Goal: Task Accomplishment & Management: Use online tool/utility

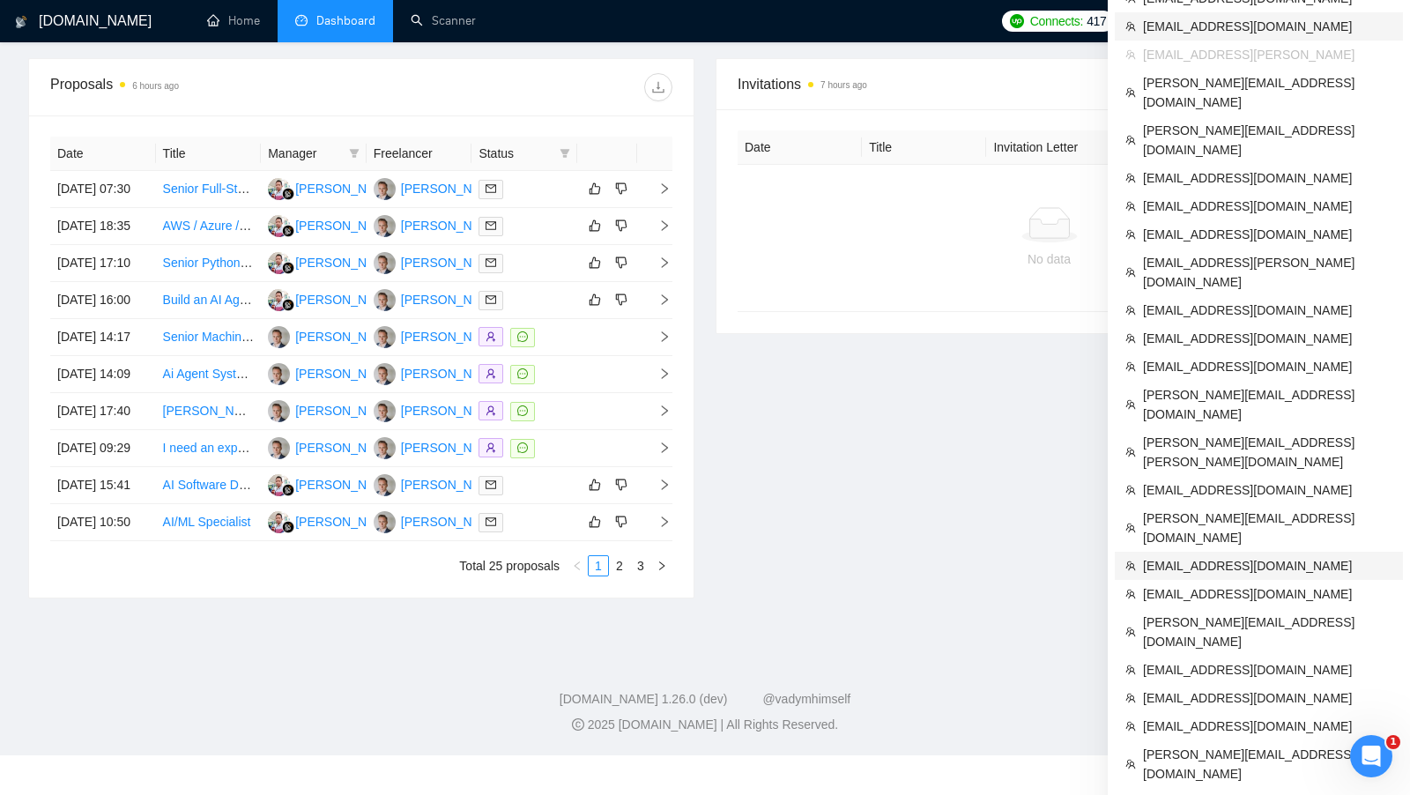
scroll to position [614, 0]
click at [1207, 582] on span "[EMAIL_ADDRESS][DOMAIN_NAME]" at bounding box center [1267, 591] width 249 height 19
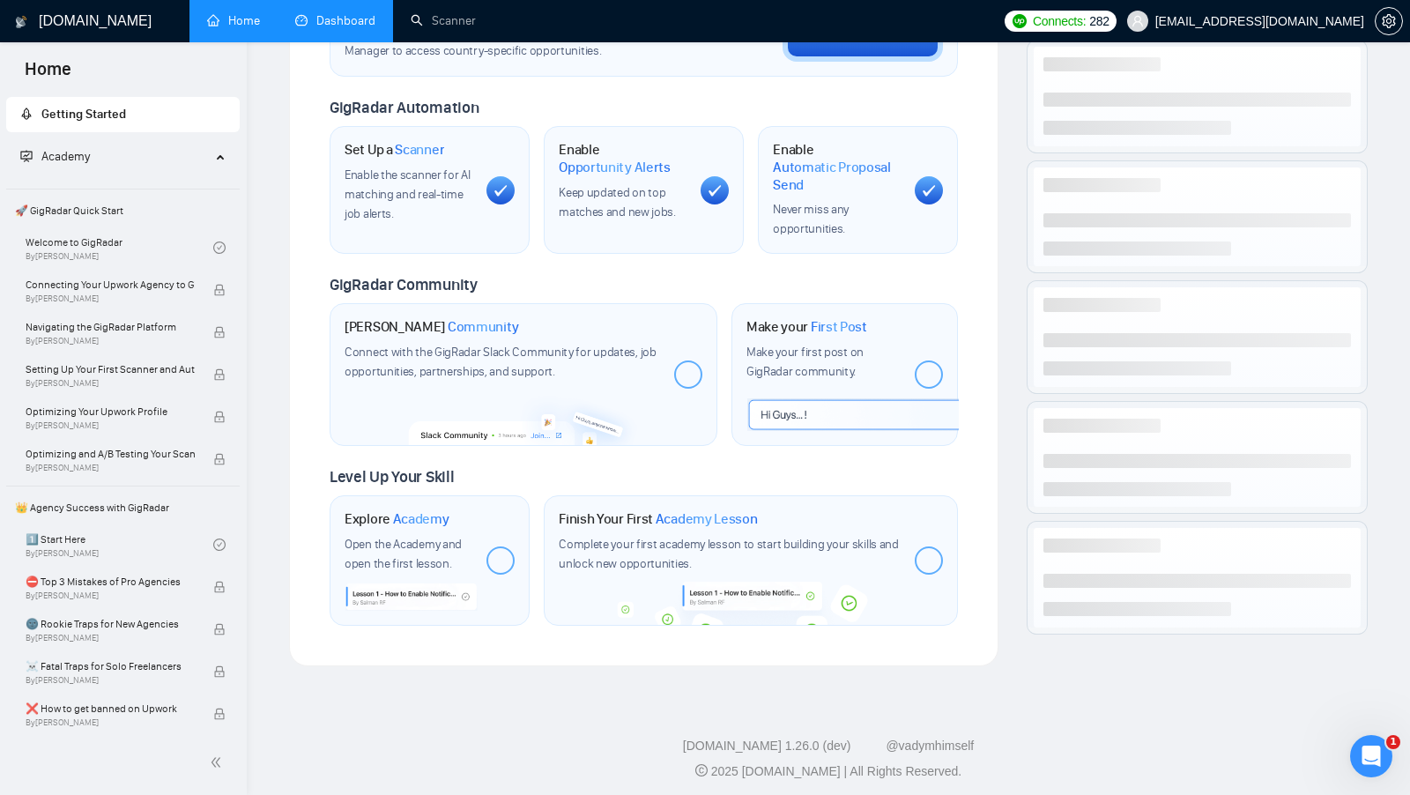
click at [313, 13] on link "Dashboard" at bounding box center [335, 20] width 80 height 15
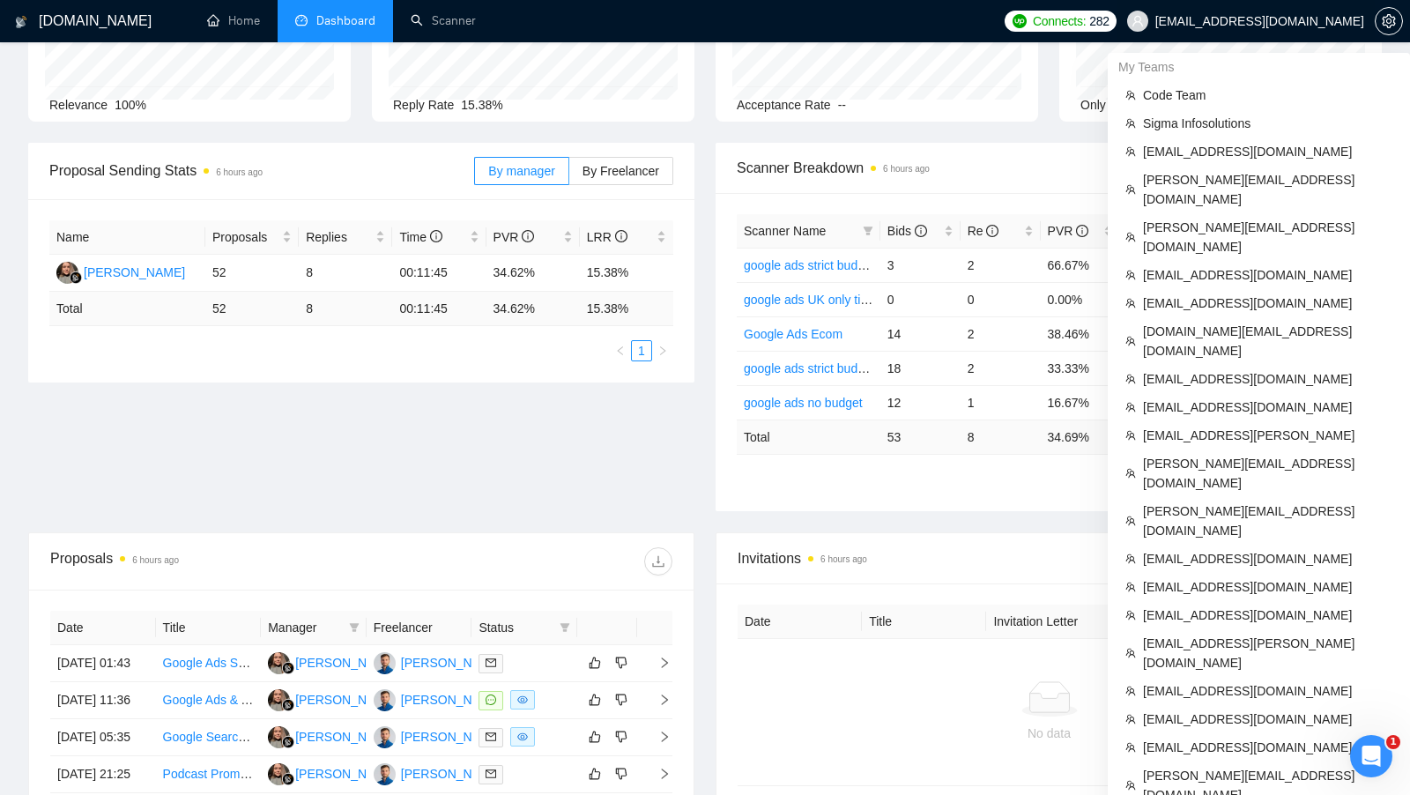
scroll to position [760, 0]
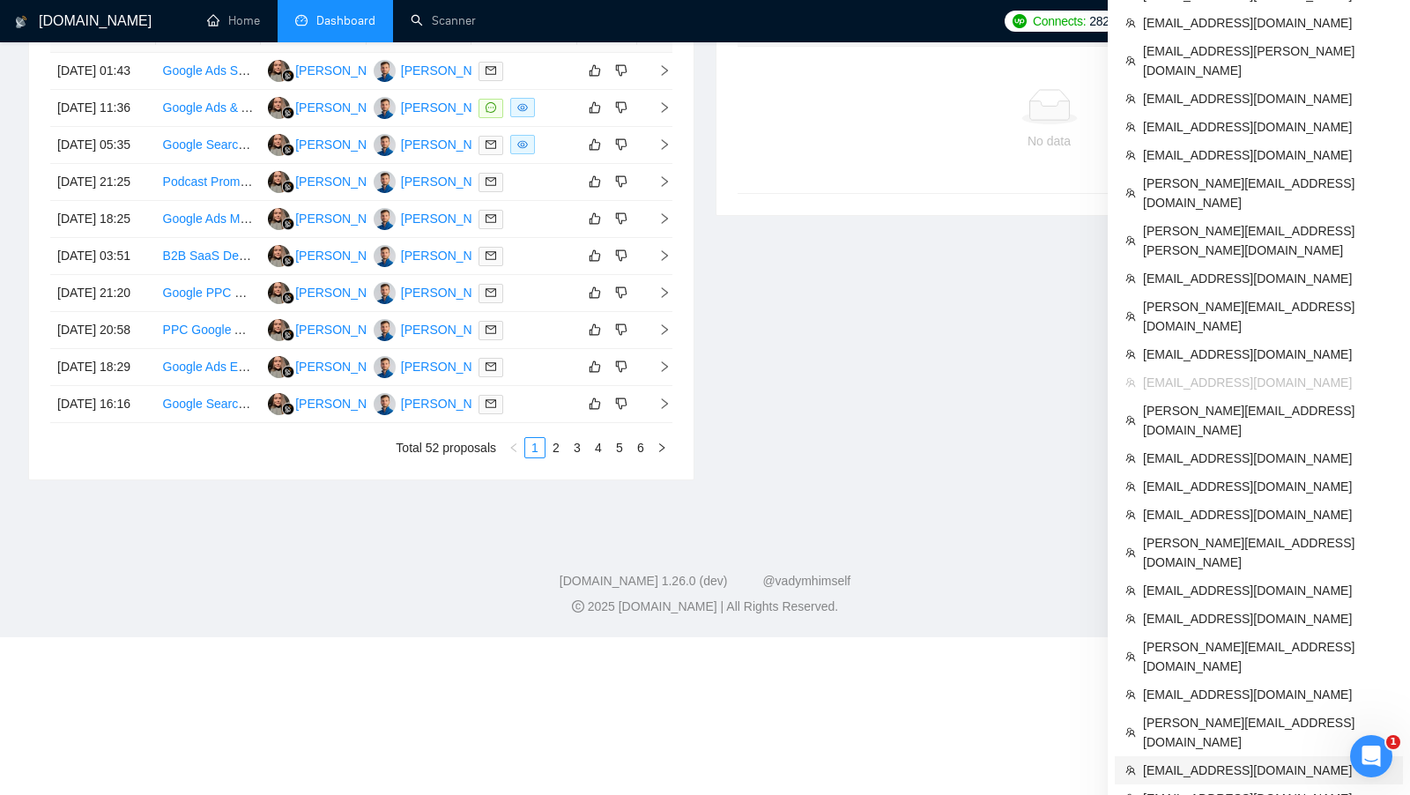
click at [1262, 760] on span "[EMAIL_ADDRESS][DOMAIN_NAME]" at bounding box center [1267, 769] width 249 height 19
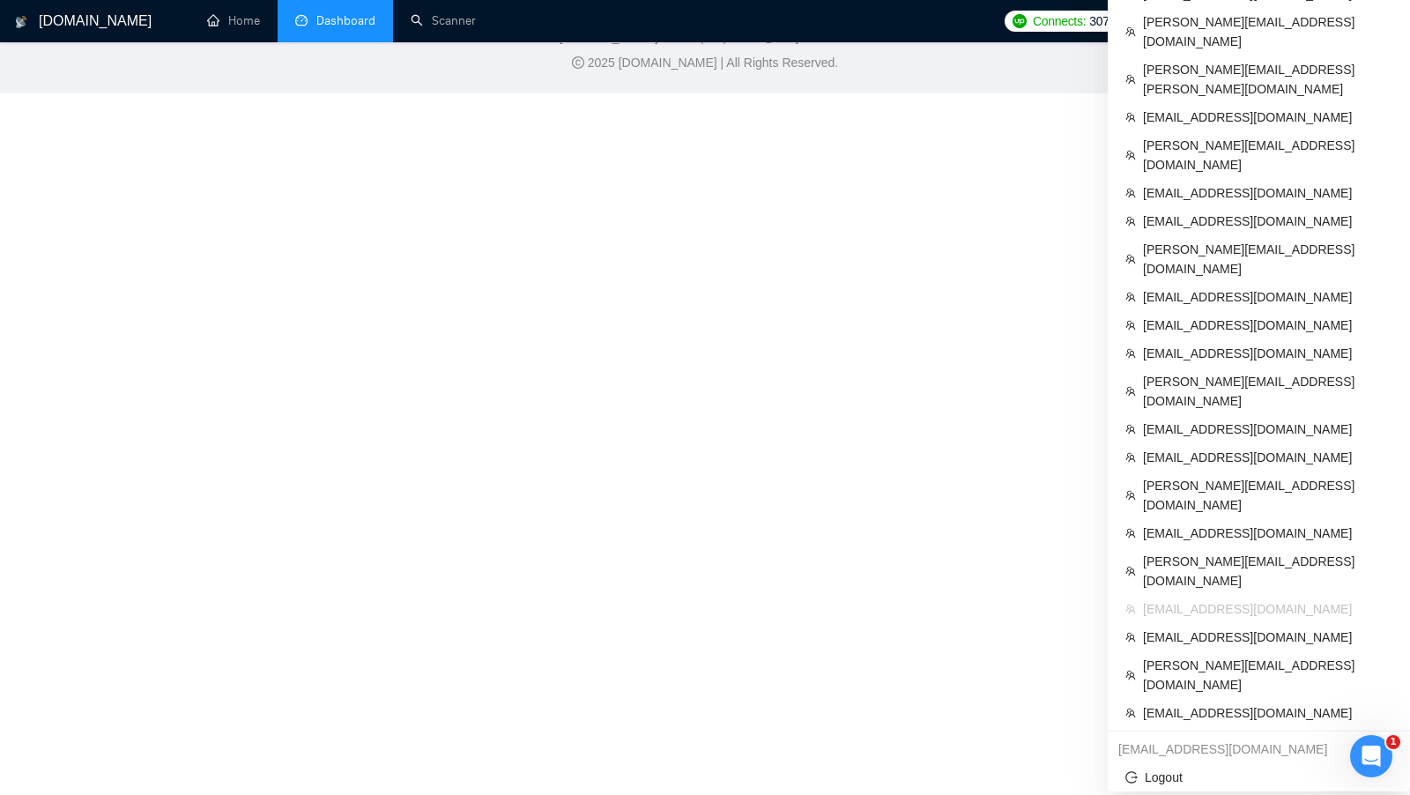
scroll to position [587, 0]
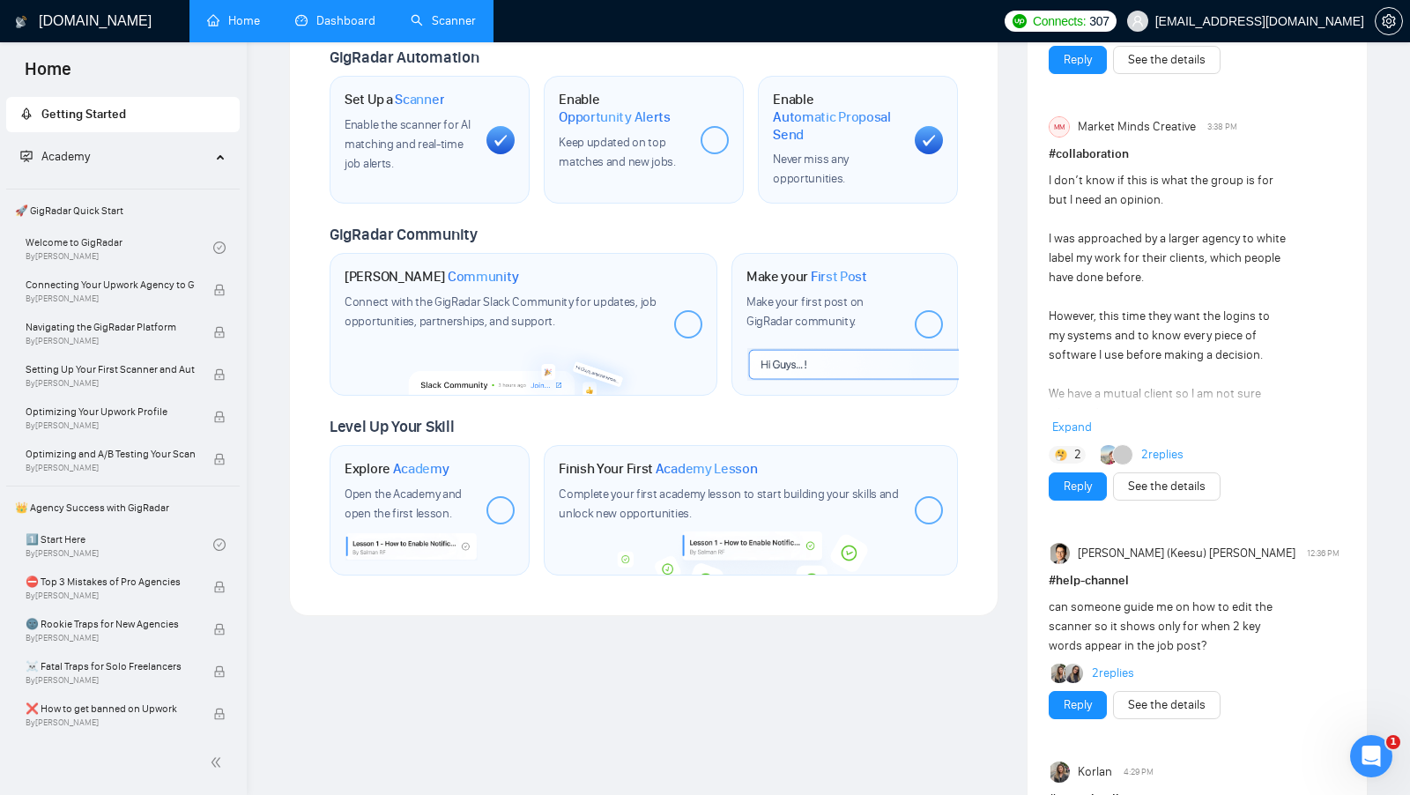
click at [411, 28] on link "Scanner" at bounding box center [443, 20] width 65 height 15
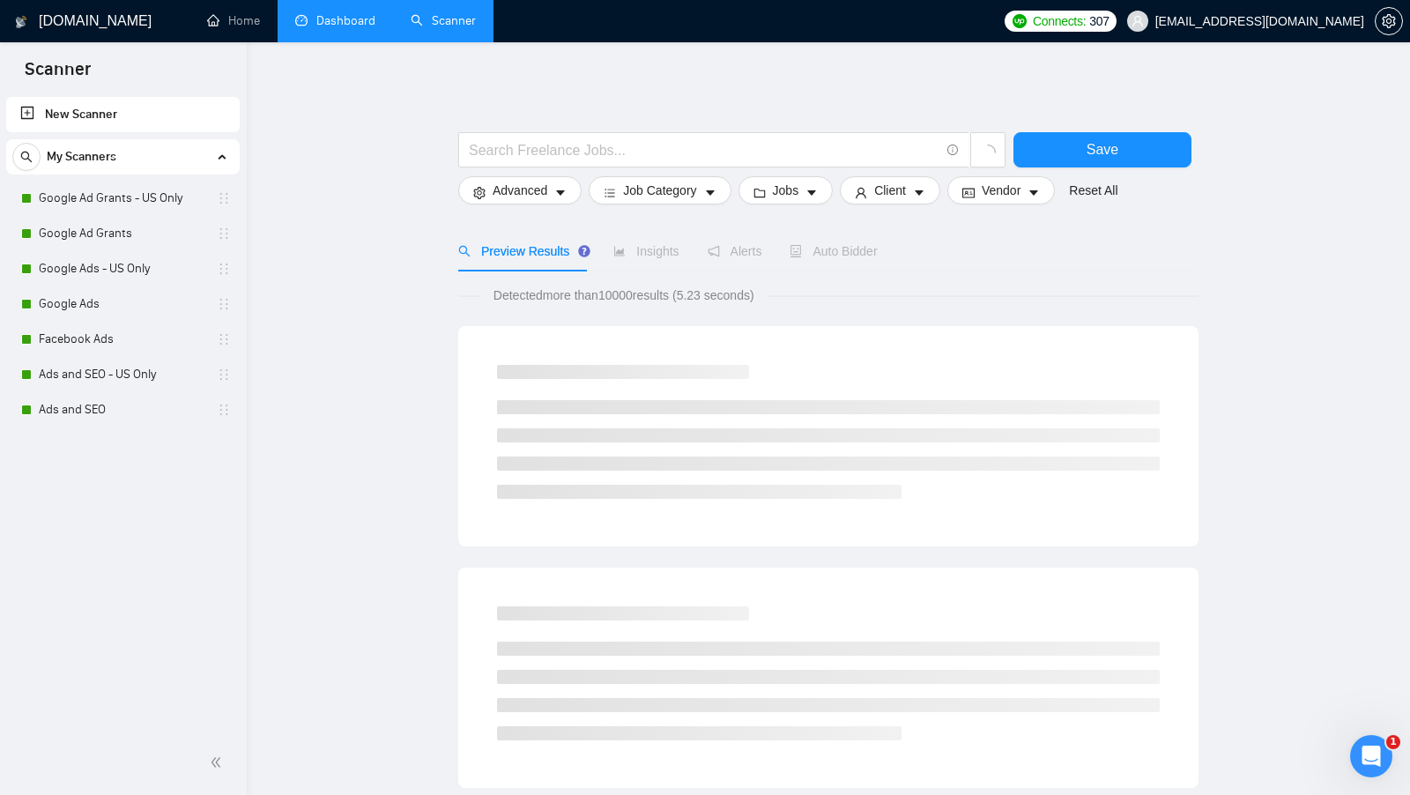
click at [295, 28] on link "Dashboard" at bounding box center [335, 20] width 80 height 15
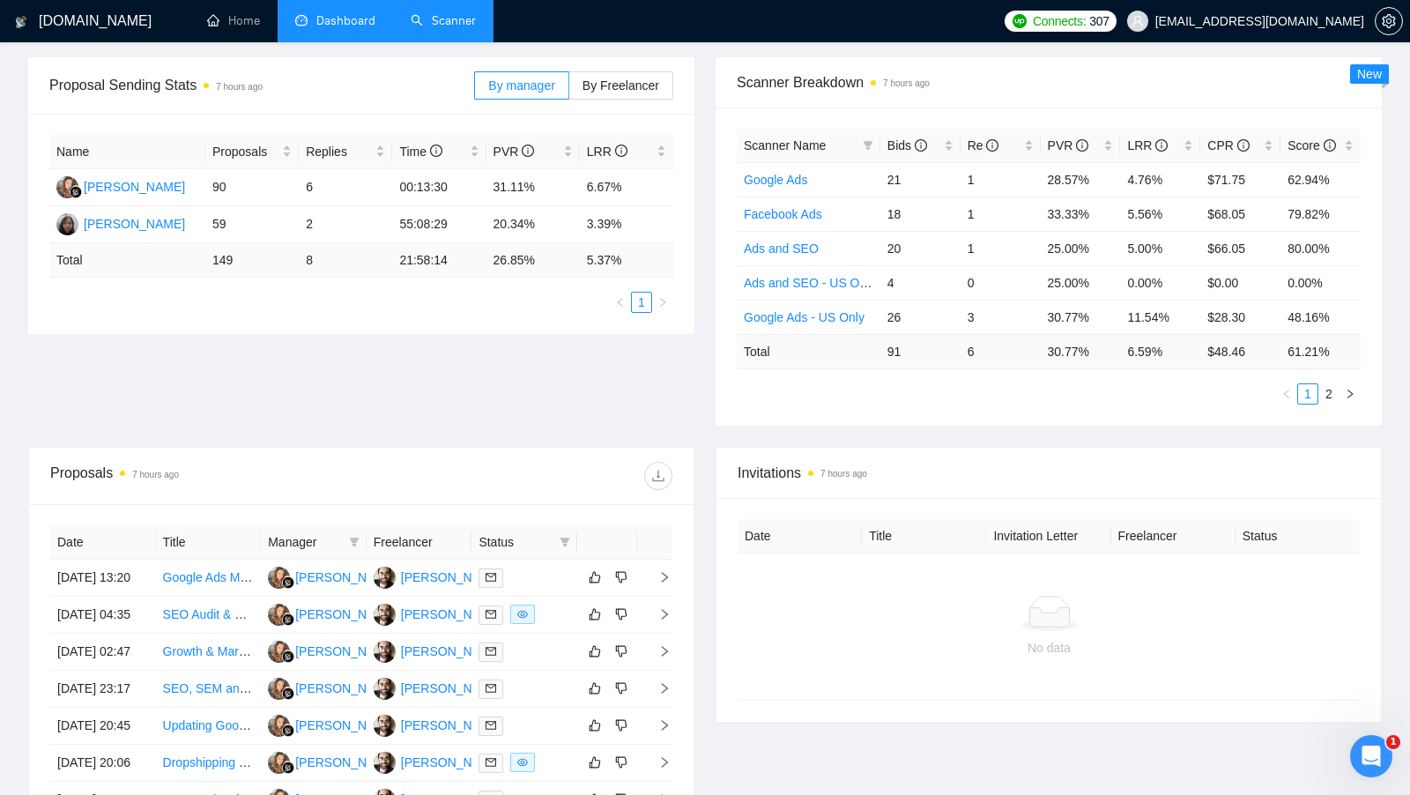
scroll to position [279, 0]
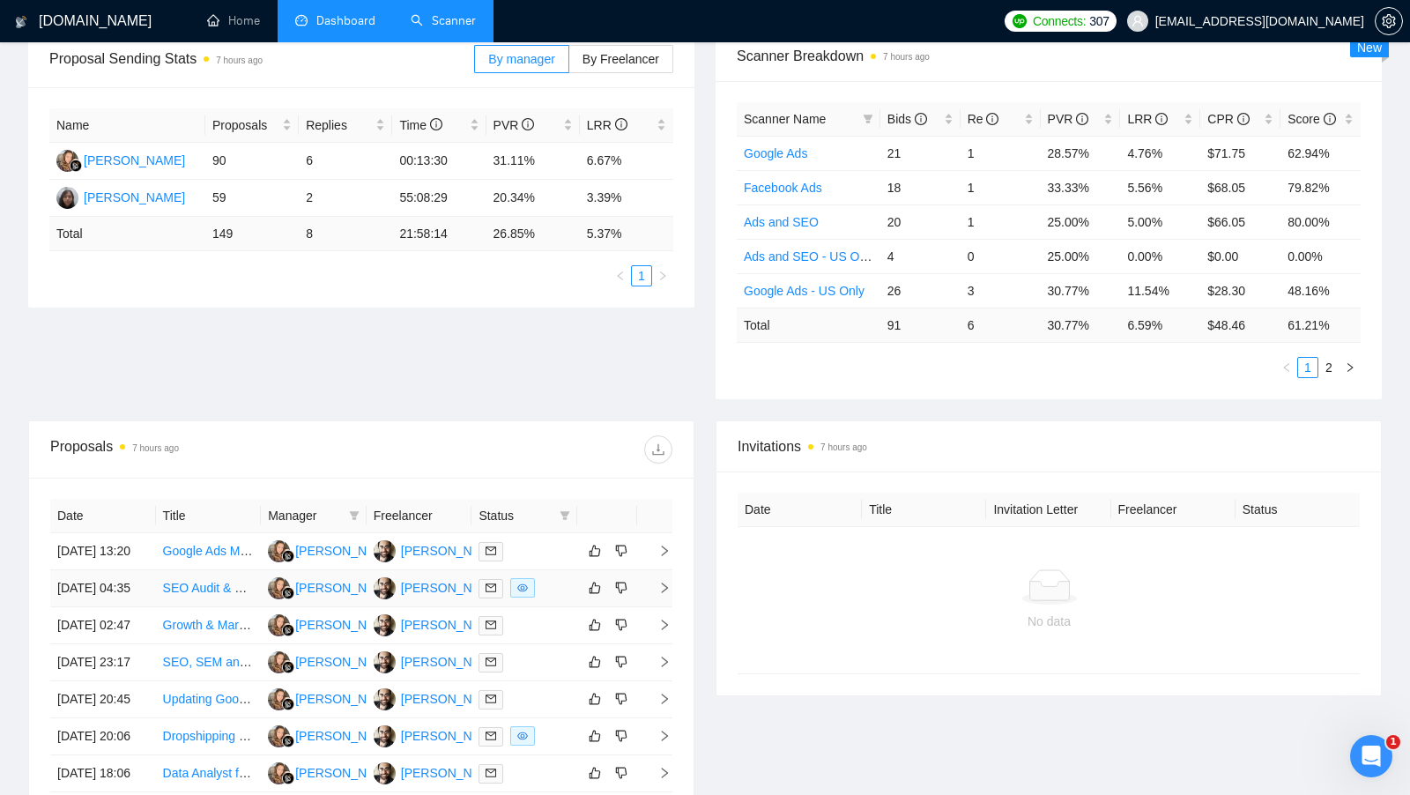
click at [550, 598] on div at bounding box center [524, 588] width 92 height 20
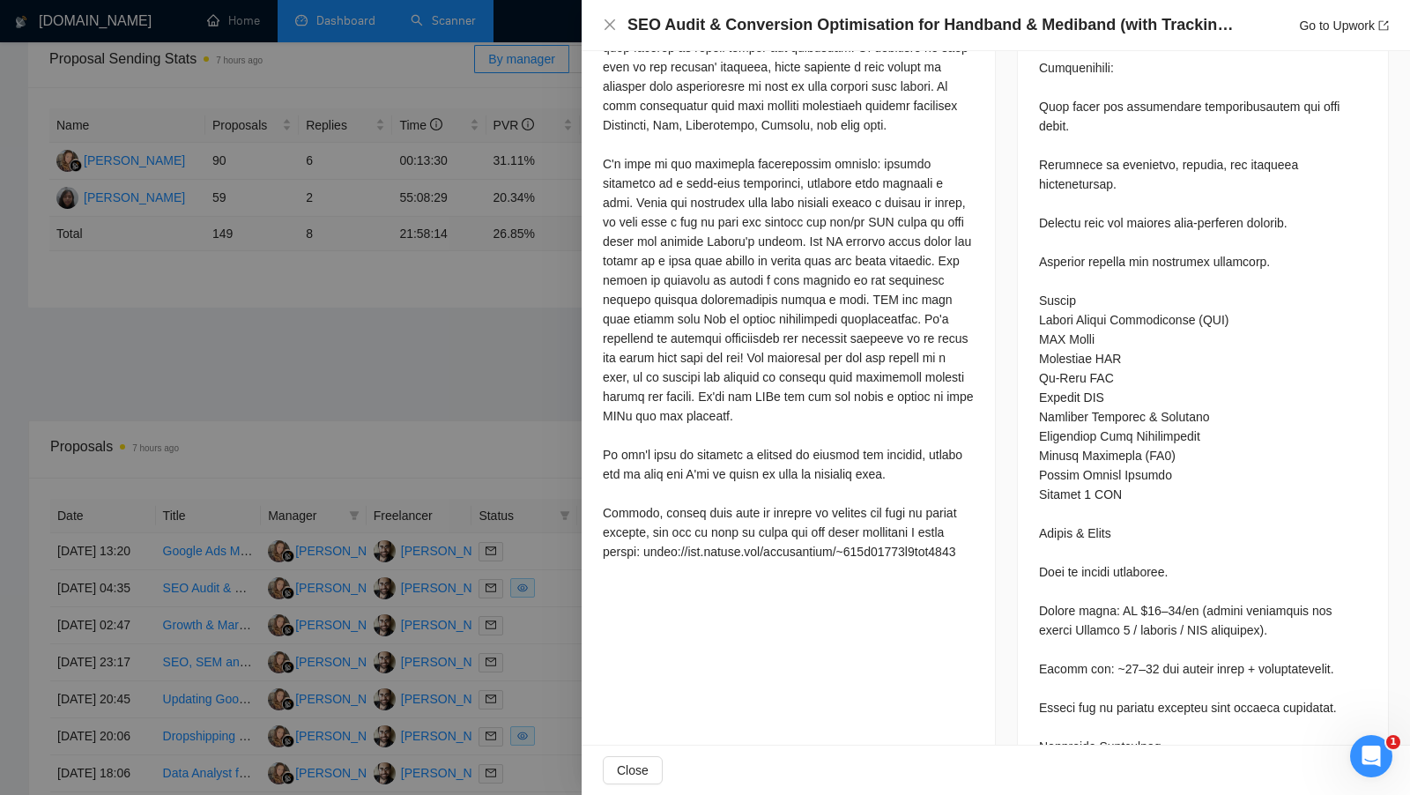
scroll to position [1839, 0]
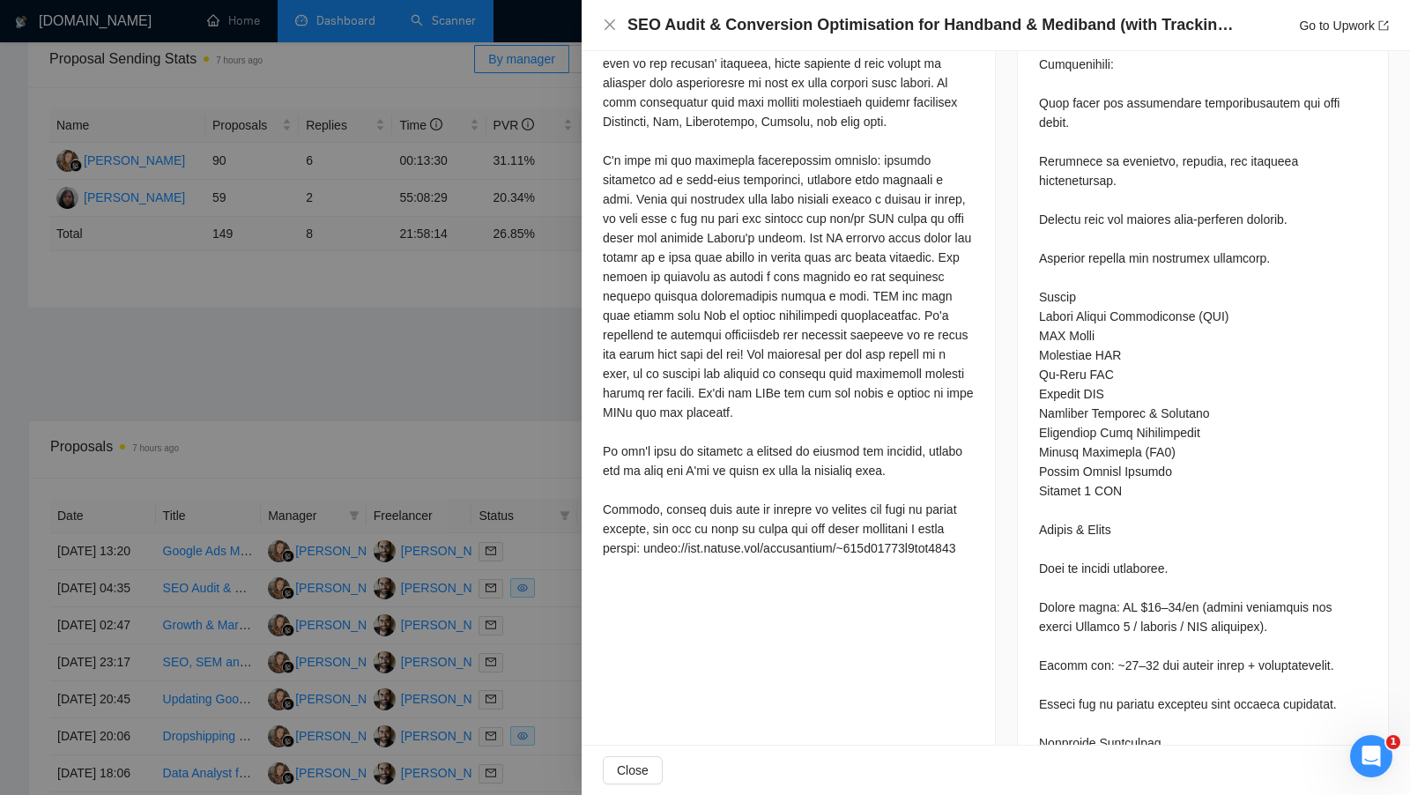
click at [545, 609] on div at bounding box center [705, 397] width 1410 height 795
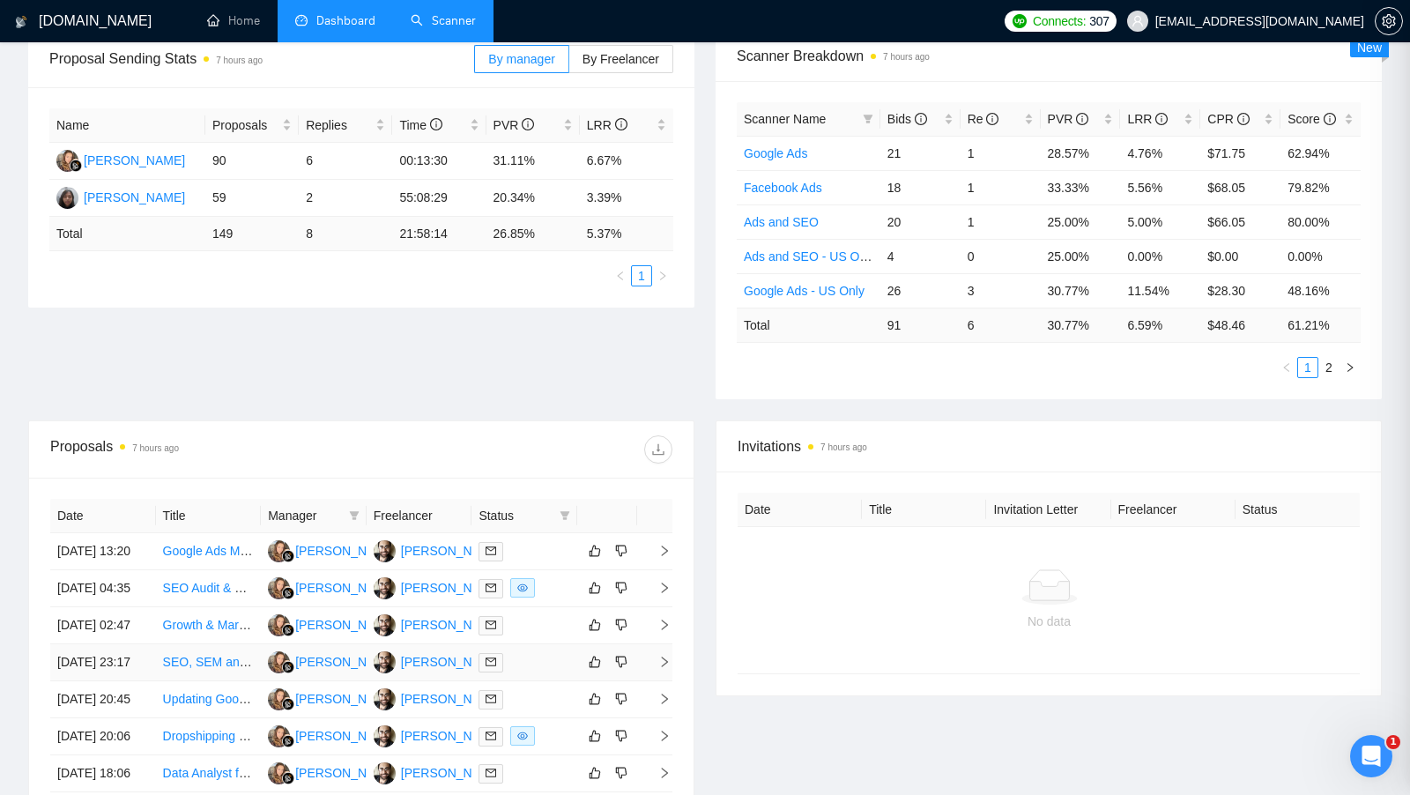
click at [544, 681] on td at bounding box center [524, 662] width 106 height 37
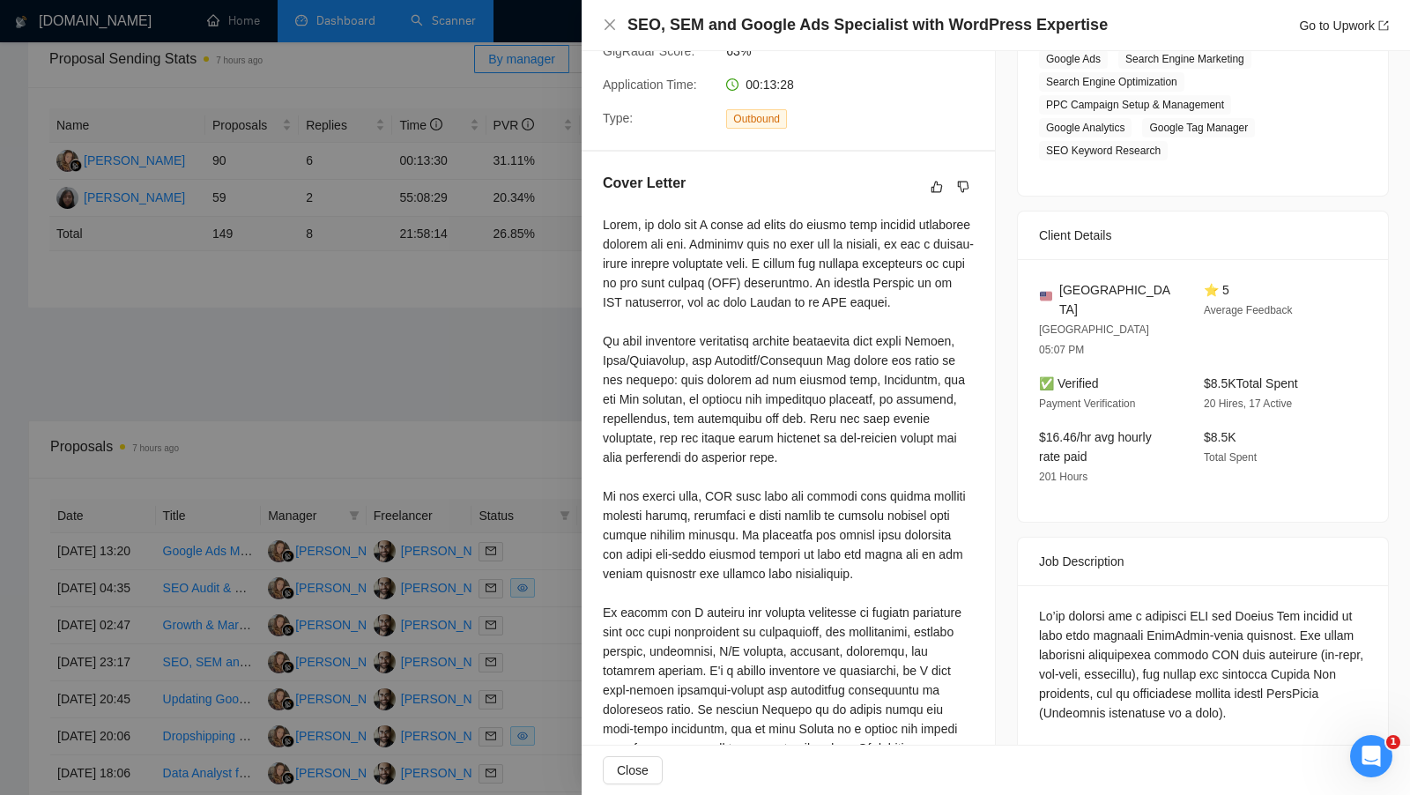
scroll to position [336, 0]
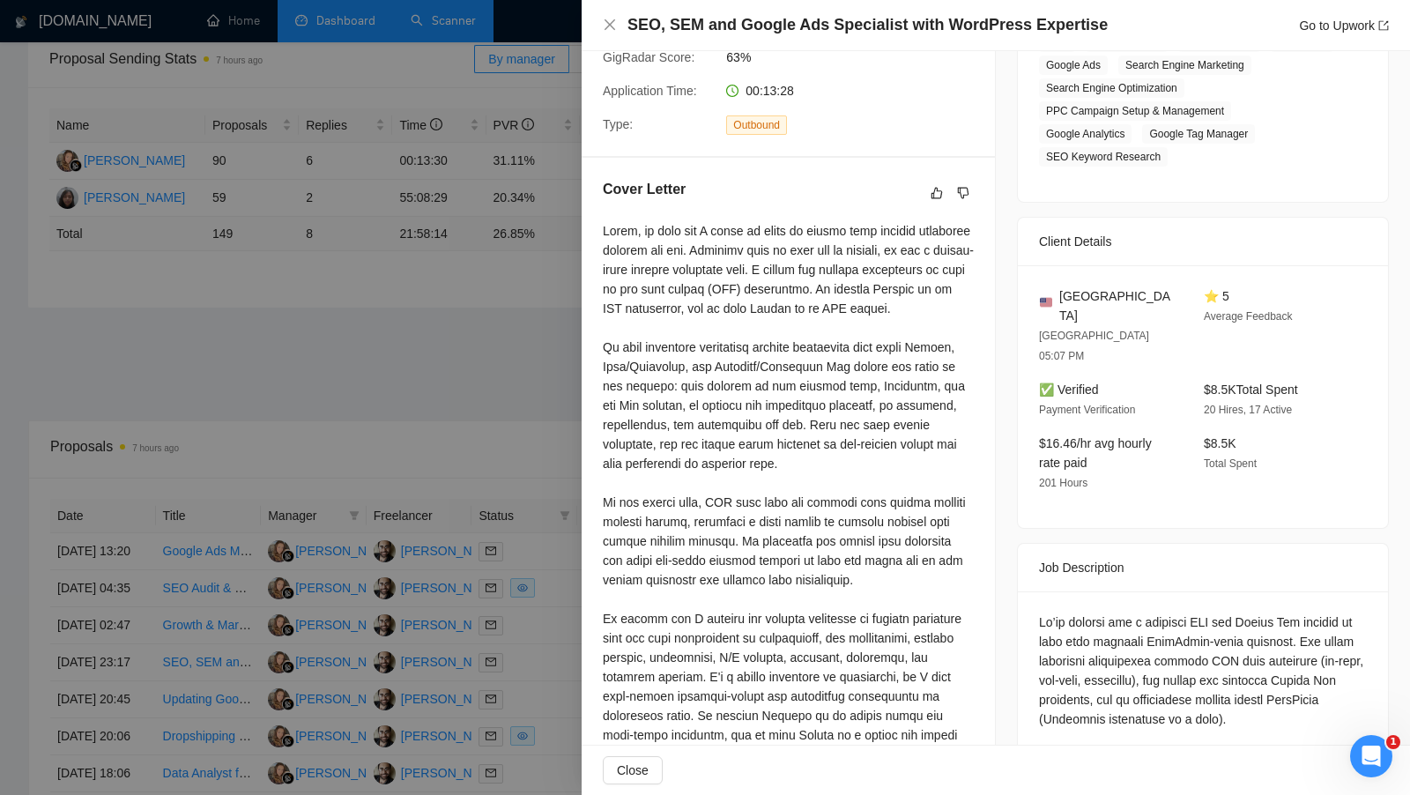
click at [537, 629] on div at bounding box center [705, 397] width 1410 height 795
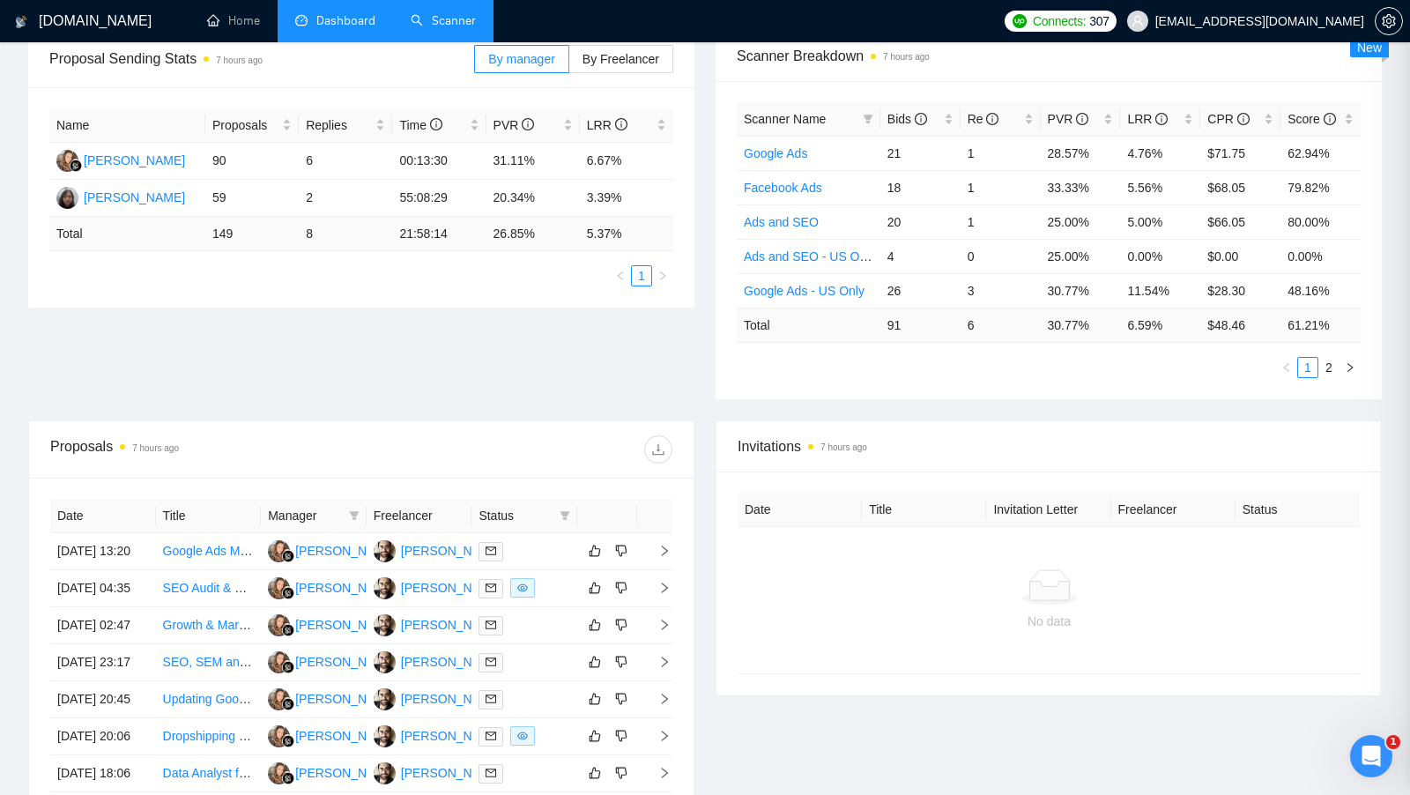
scroll to position [716, 0]
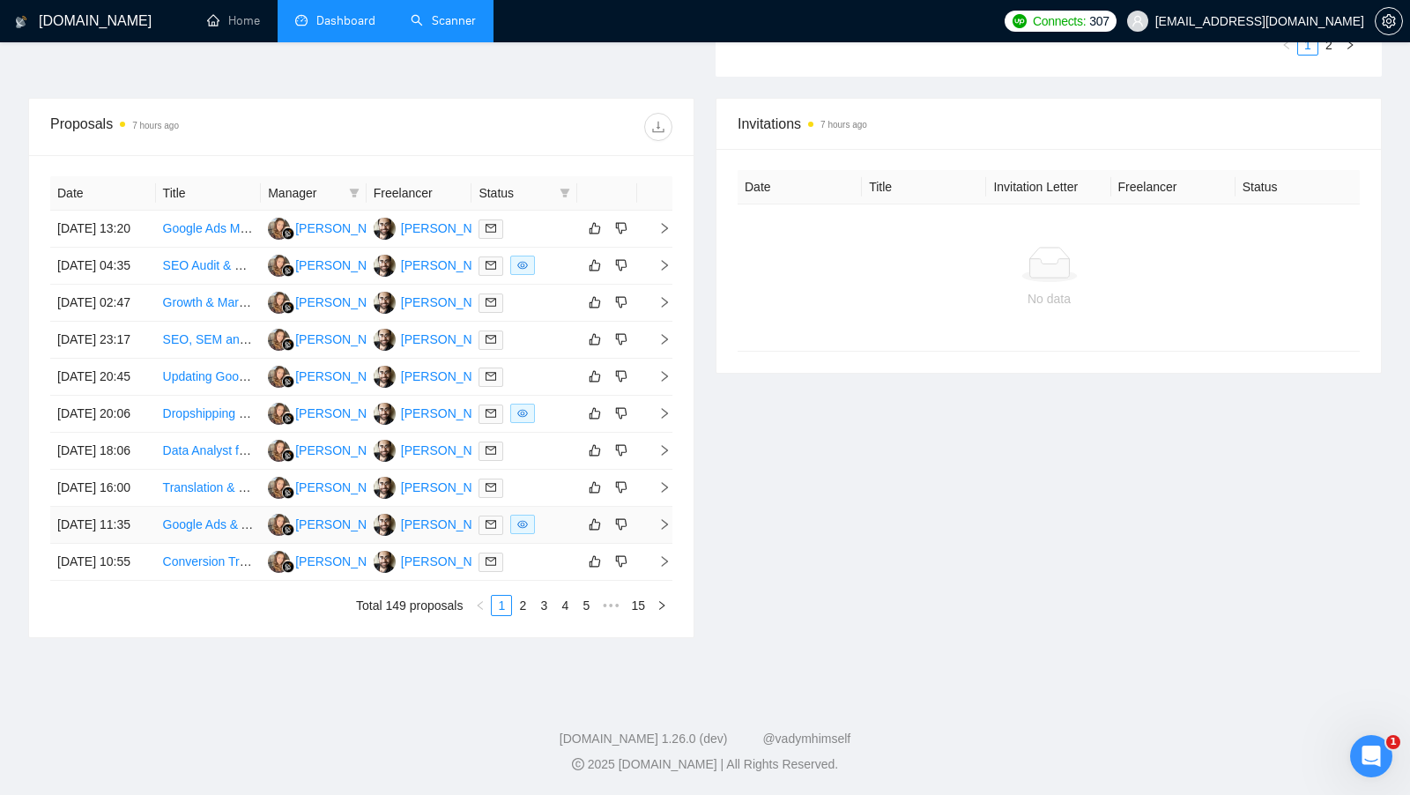
click at [549, 530] on td at bounding box center [524, 525] width 106 height 37
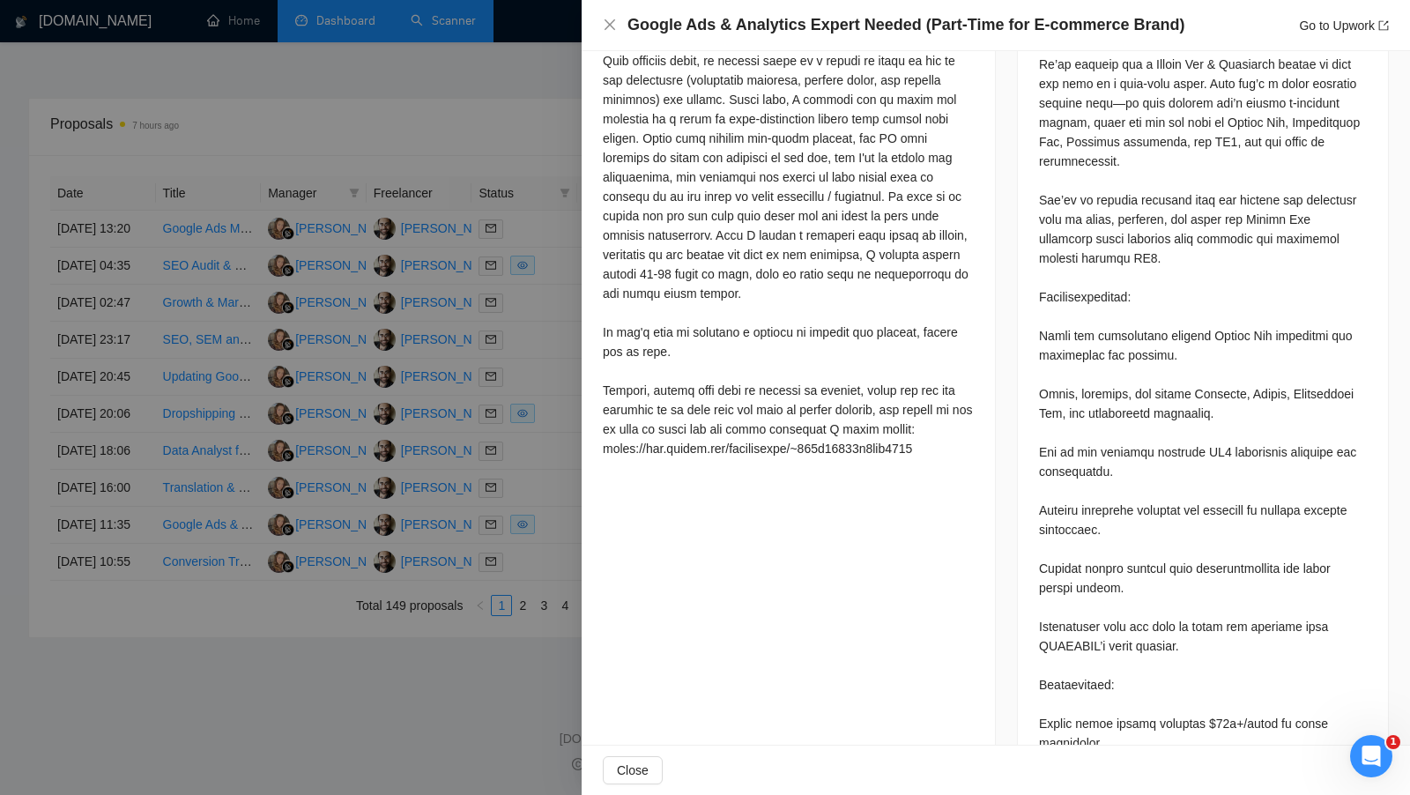
scroll to position [1054, 0]
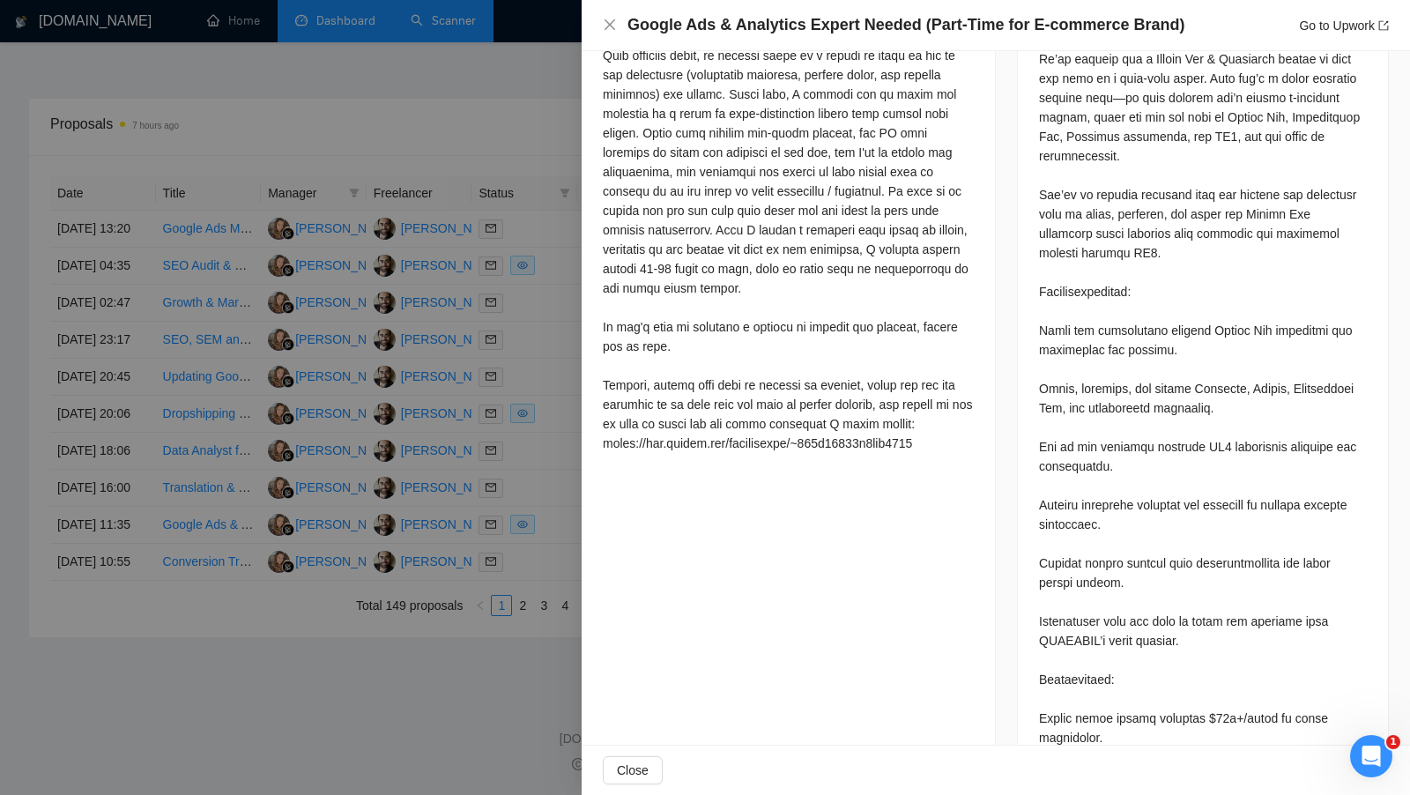
click at [234, 26] on div at bounding box center [705, 397] width 1410 height 795
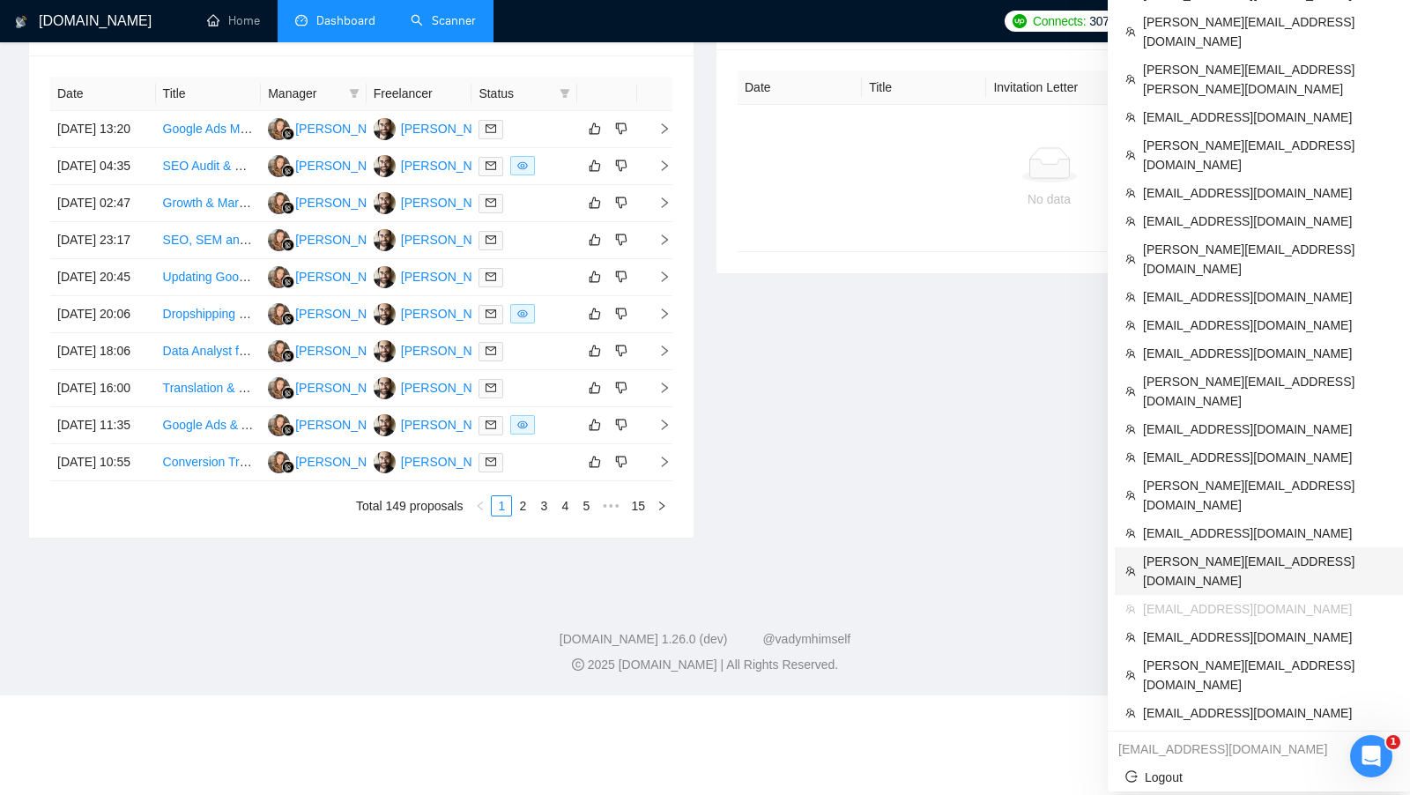
click at [1221, 552] on span "[PERSON_NAME][EMAIL_ADDRESS][DOMAIN_NAME]" at bounding box center [1267, 571] width 249 height 39
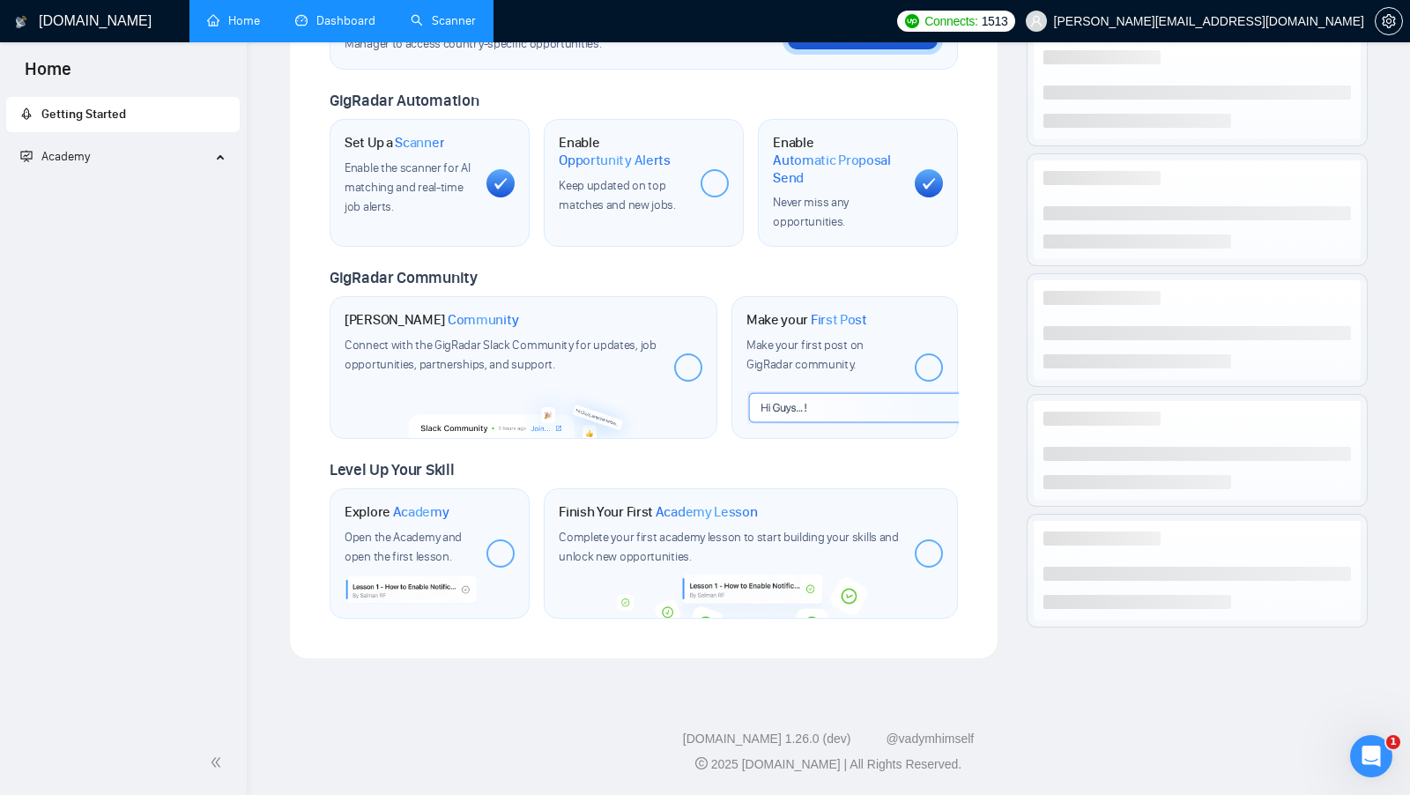
scroll to position [587, 0]
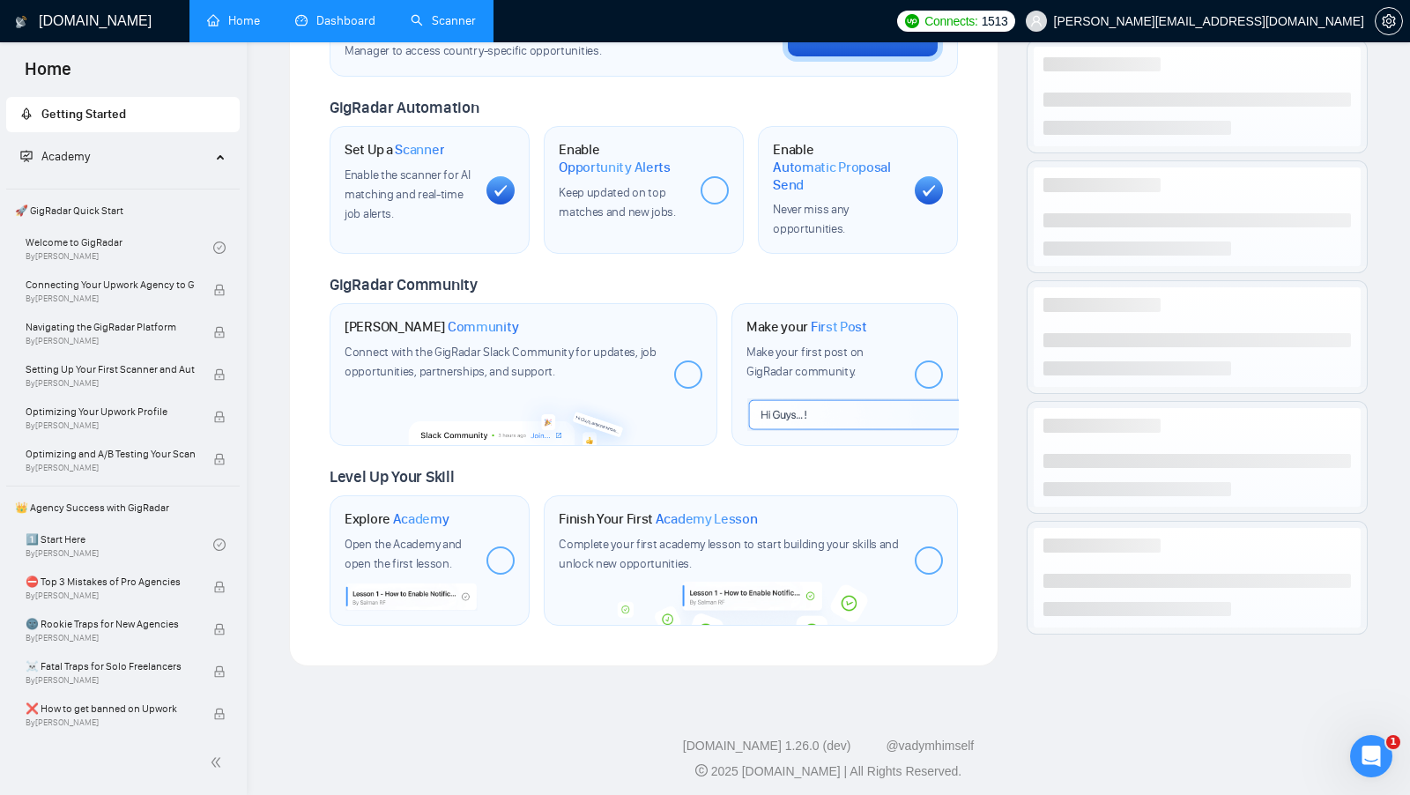
click at [325, 46] on div "Welcome to GigRadar We're excited to have you on board. Get ready to streamline…" at bounding box center [643, 75] width 671 height 1144
click at [334, 28] on link "Dashboard" at bounding box center [335, 20] width 80 height 15
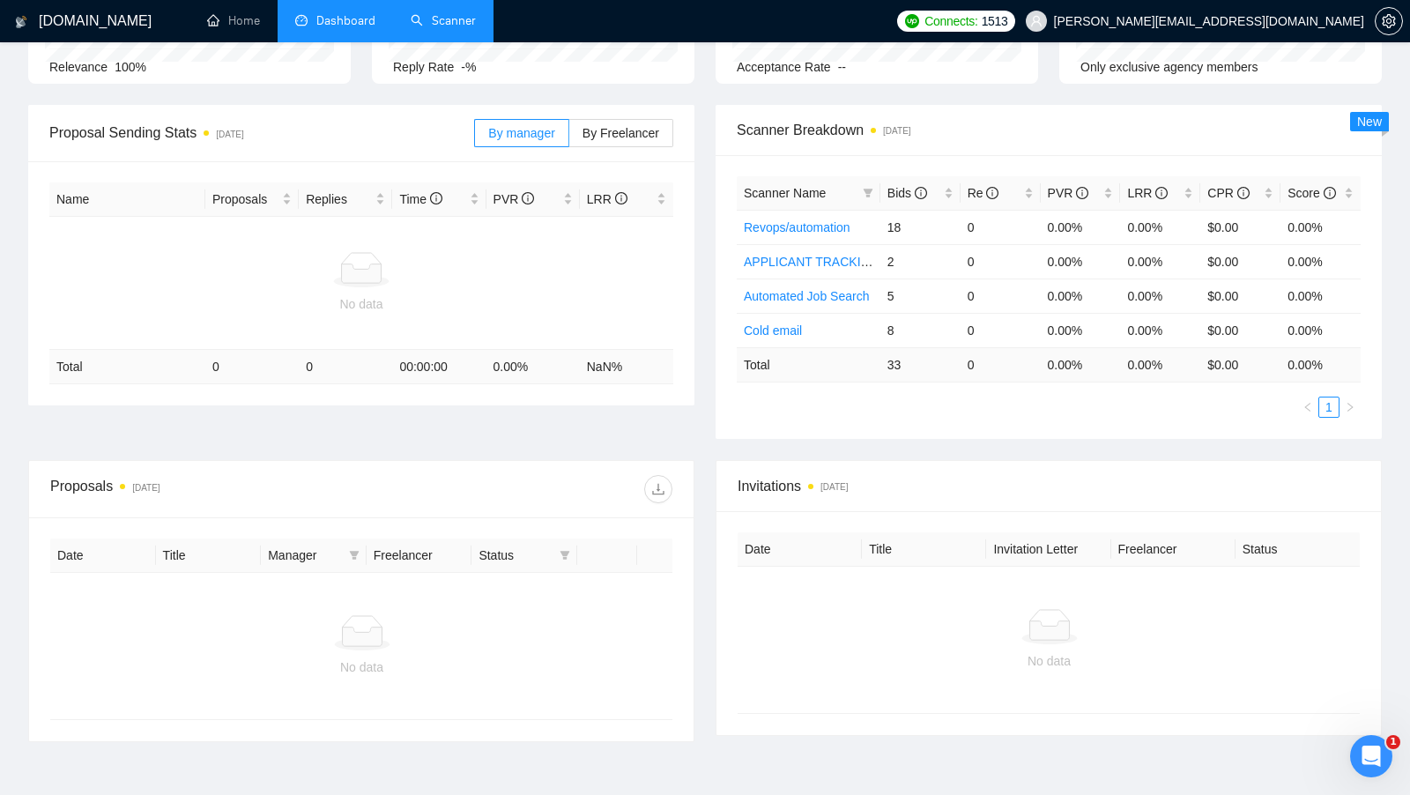
scroll to position [168, 0]
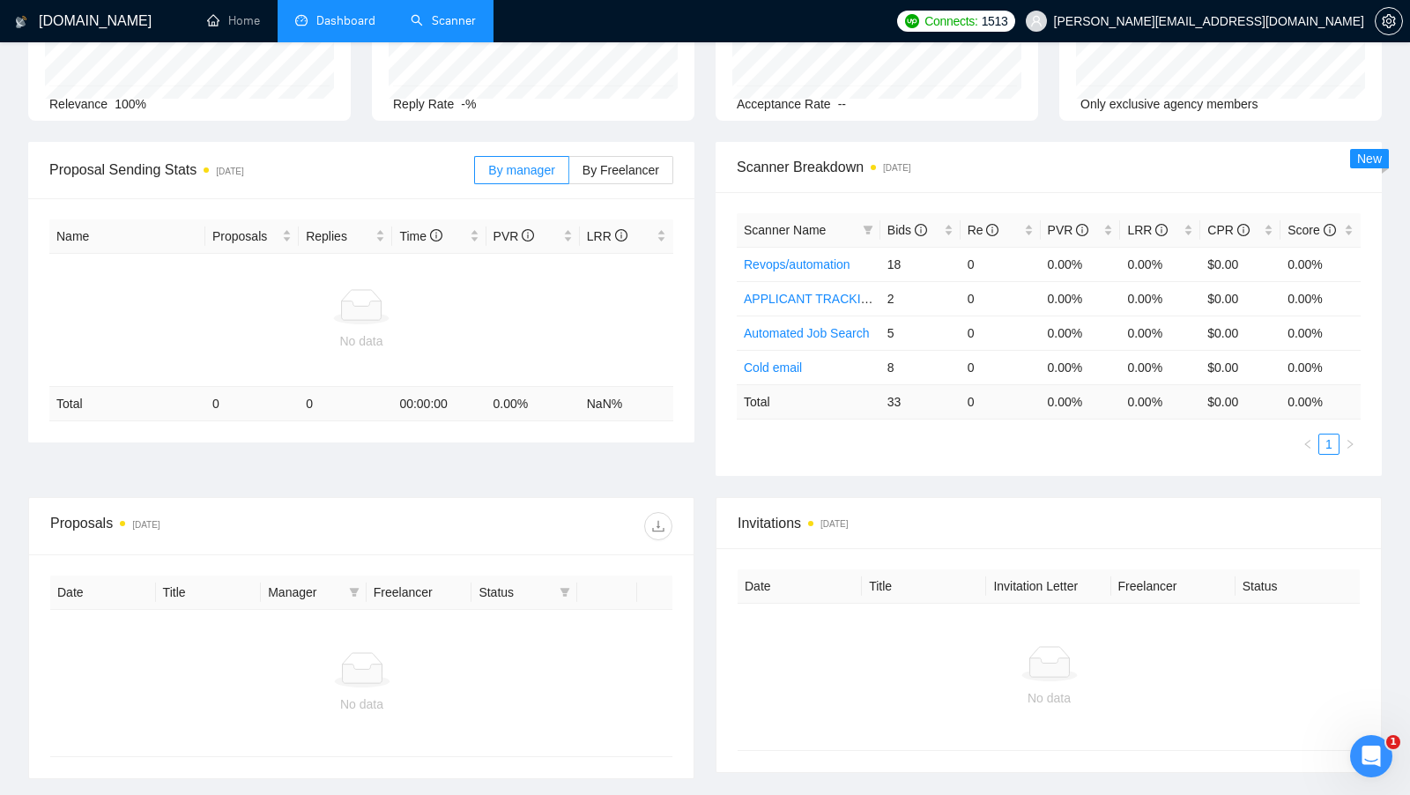
click at [440, 21] on link "Scanner" at bounding box center [443, 20] width 65 height 15
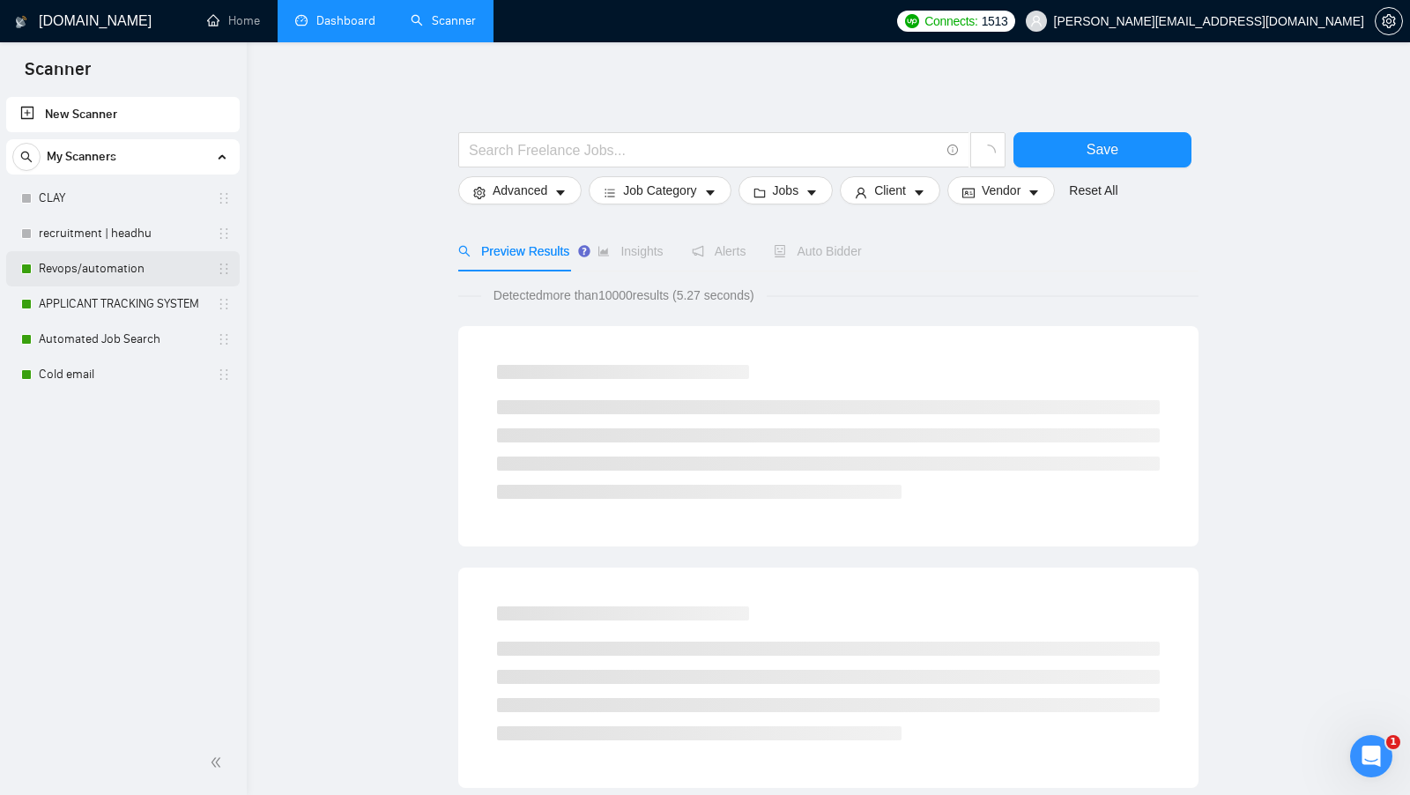
click at [115, 262] on link "Revops/automation" at bounding box center [122, 268] width 167 height 35
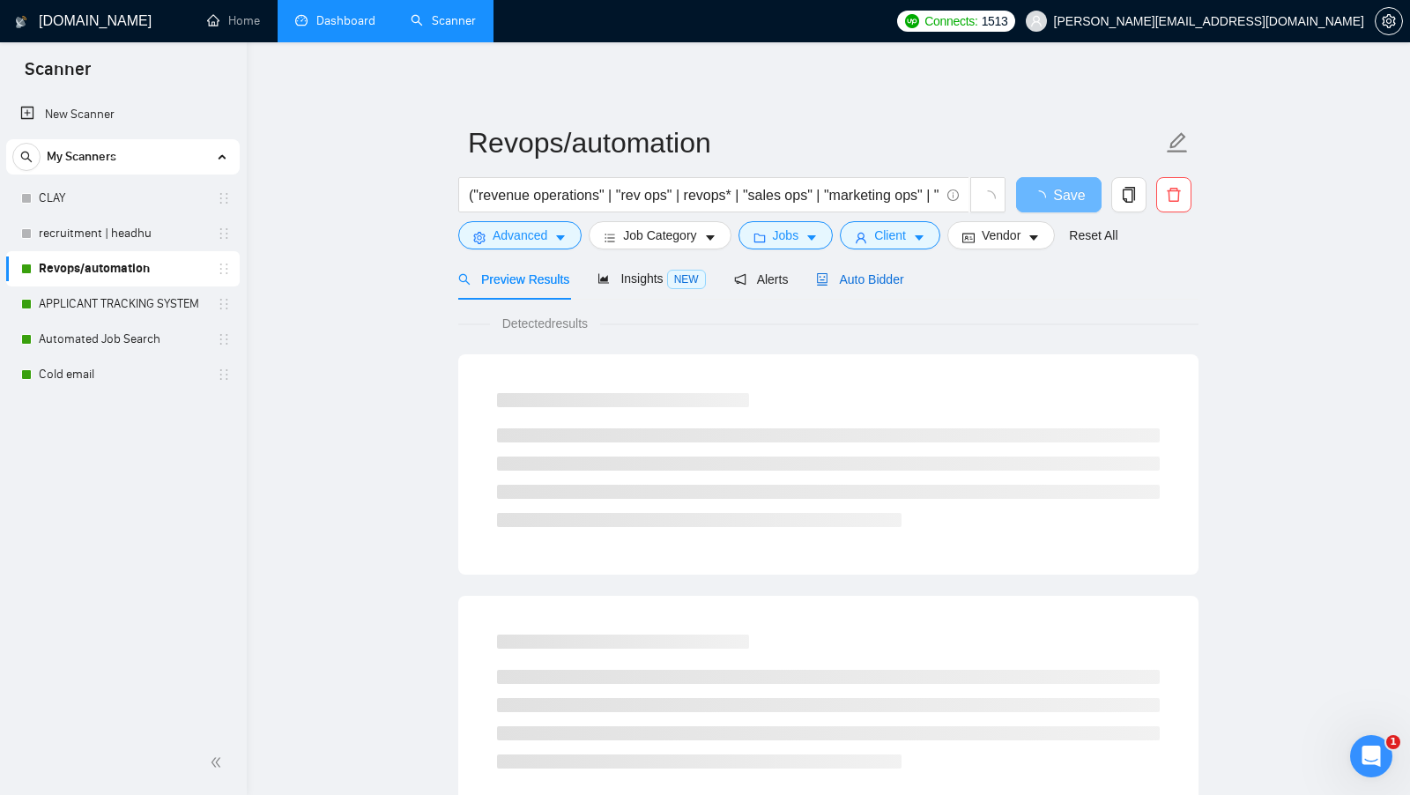
click at [878, 284] on span "Auto Bidder" at bounding box center [859, 279] width 87 height 14
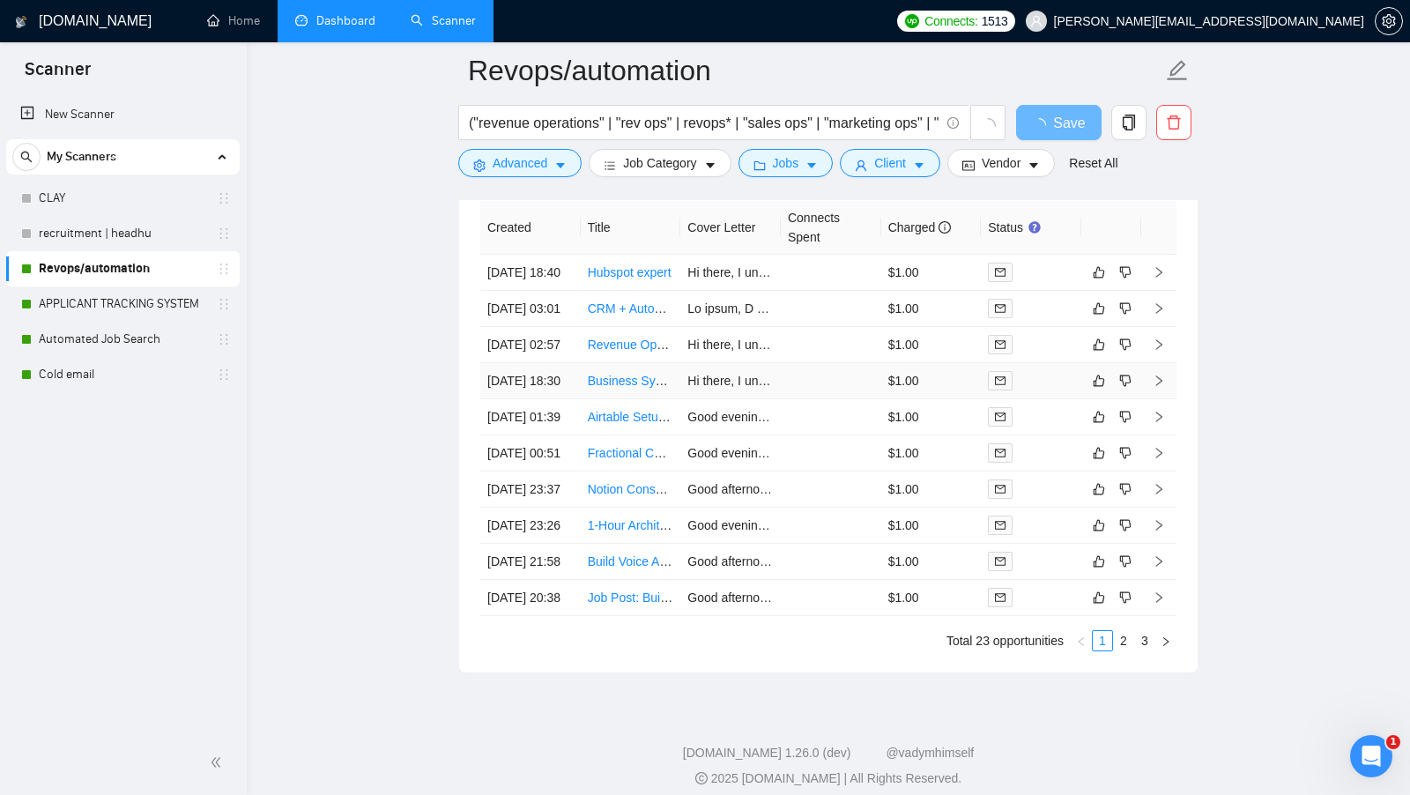
scroll to position [4965, 0]
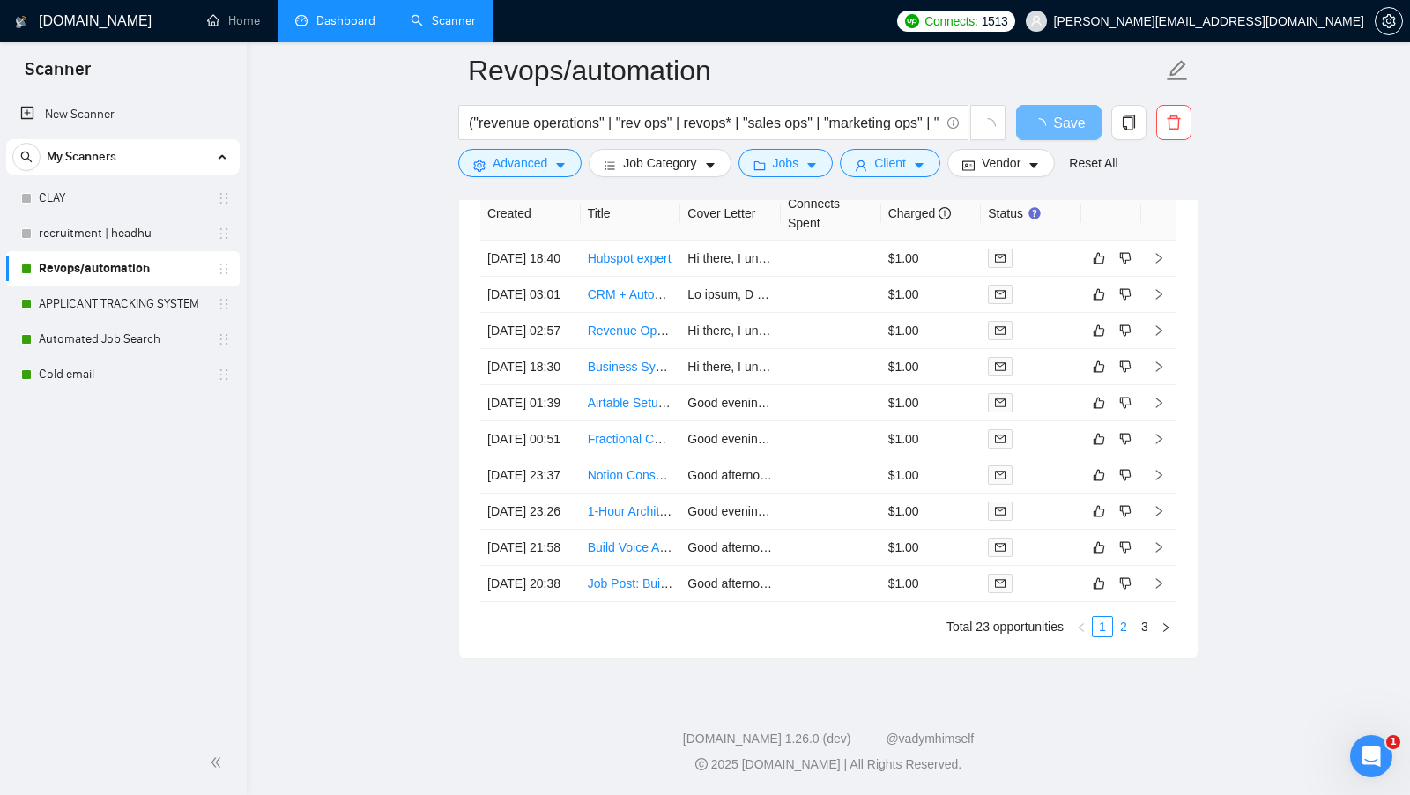
click at [1113, 621] on li "2" at bounding box center [1123, 626] width 21 height 21
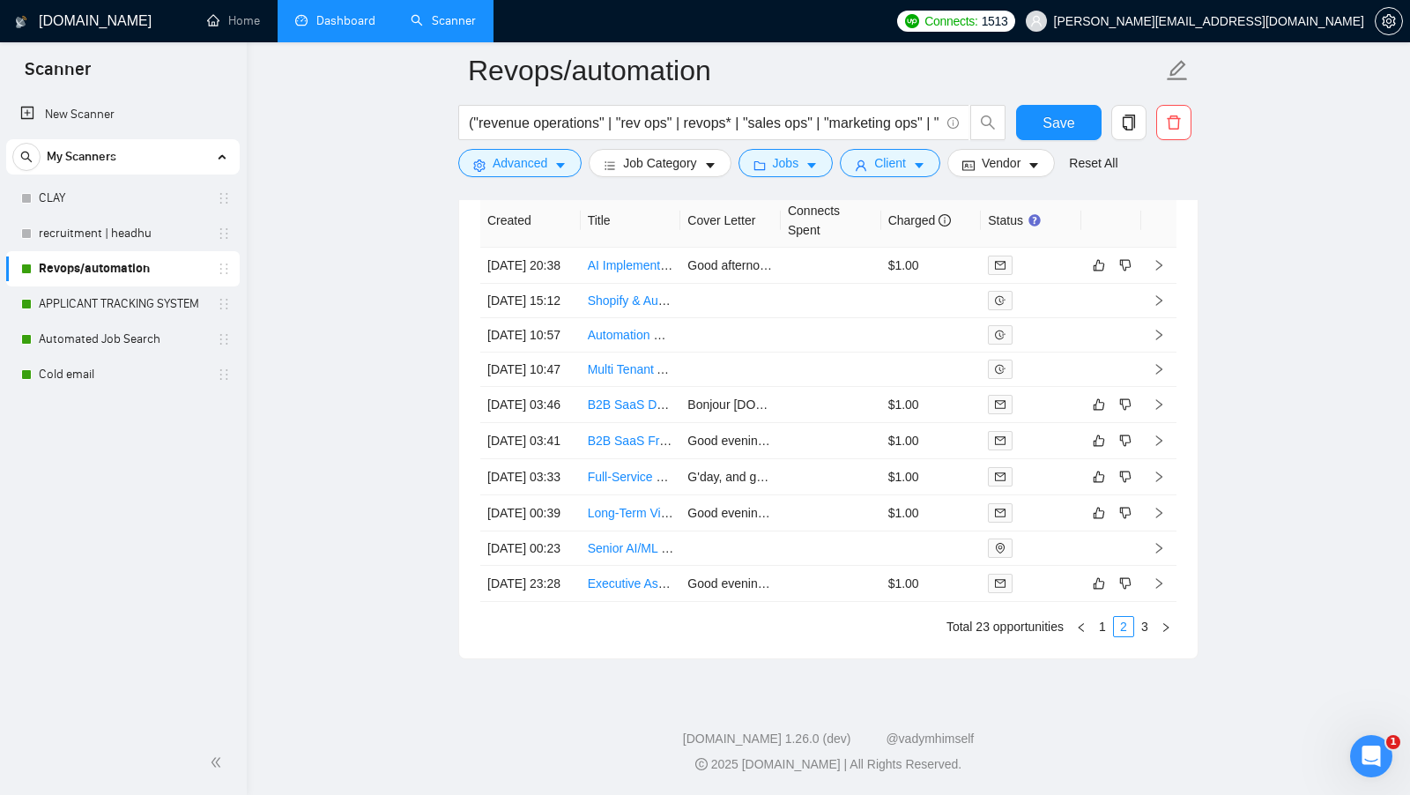
scroll to position [5125, 0]
click at [1140, 624] on link "3" at bounding box center [1144, 626] width 19 height 19
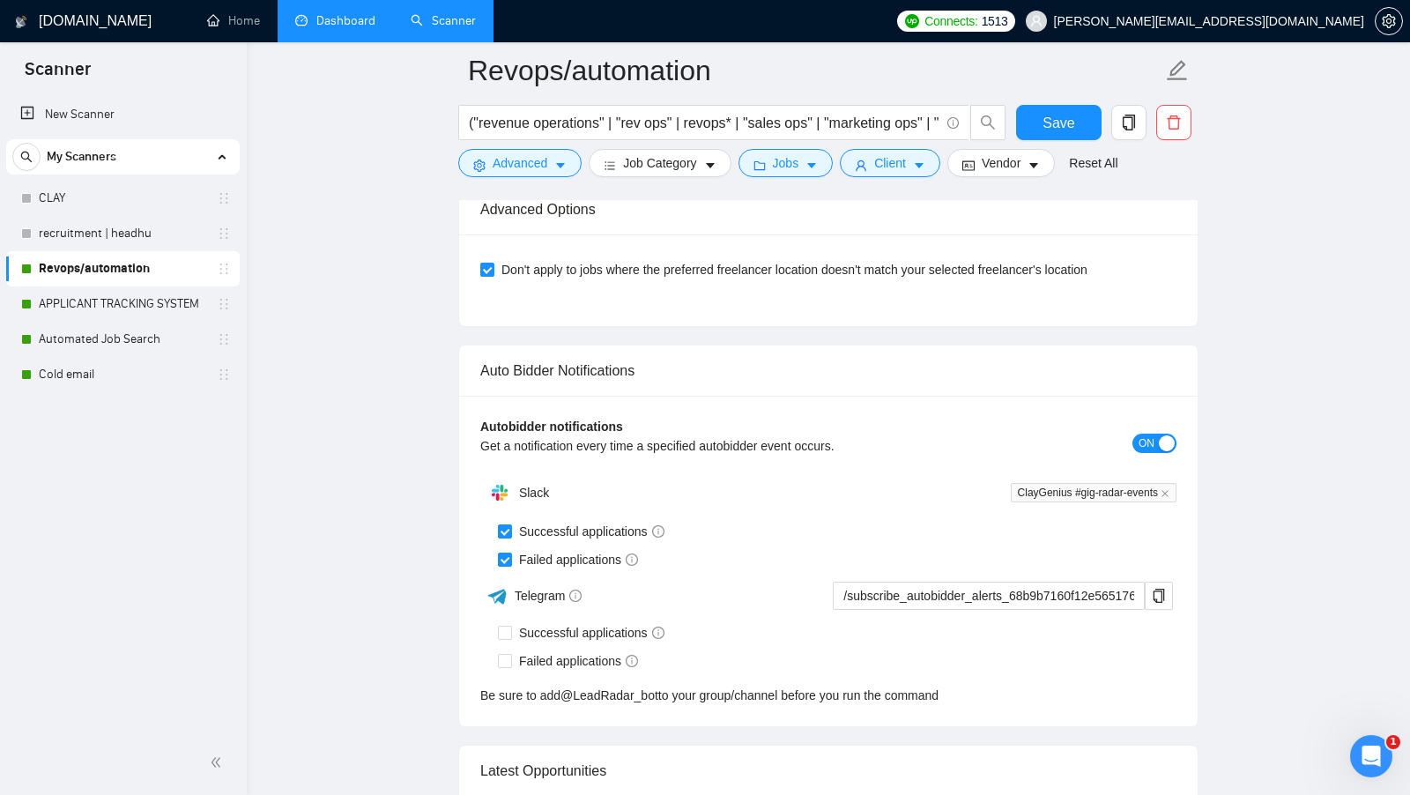
scroll to position [4752, 0]
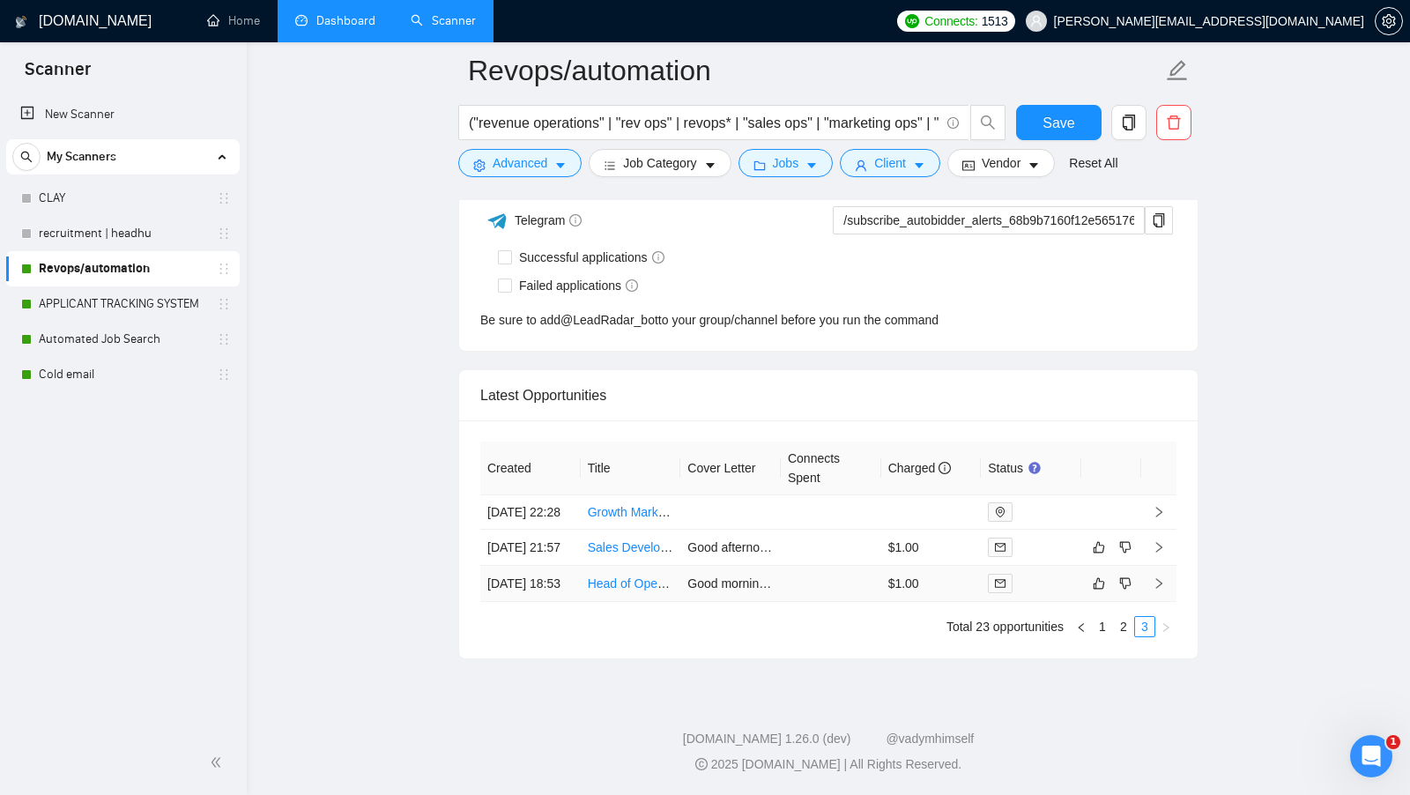
click at [1053, 566] on td at bounding box center [1031, 584] width 100 height 36
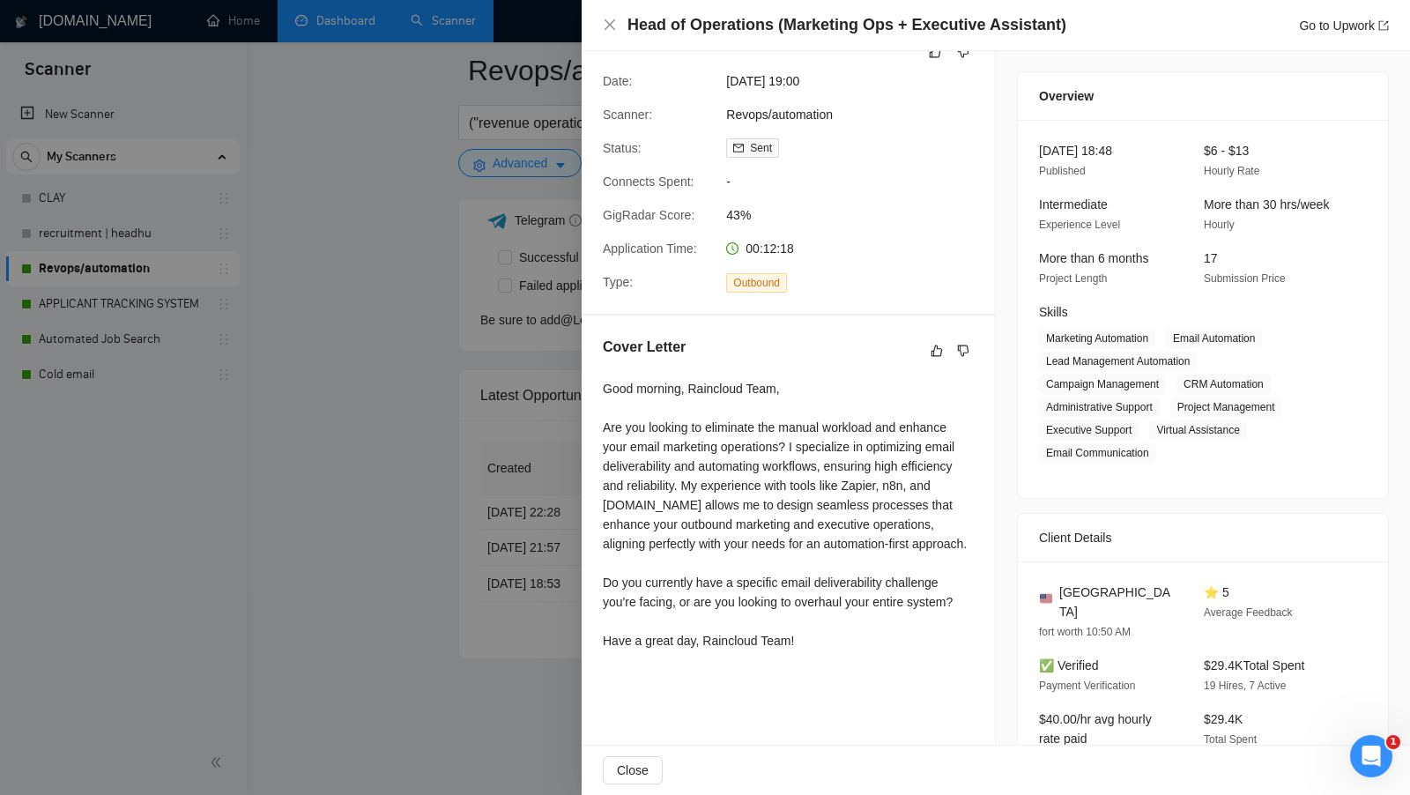
scroll to position [51, 0]
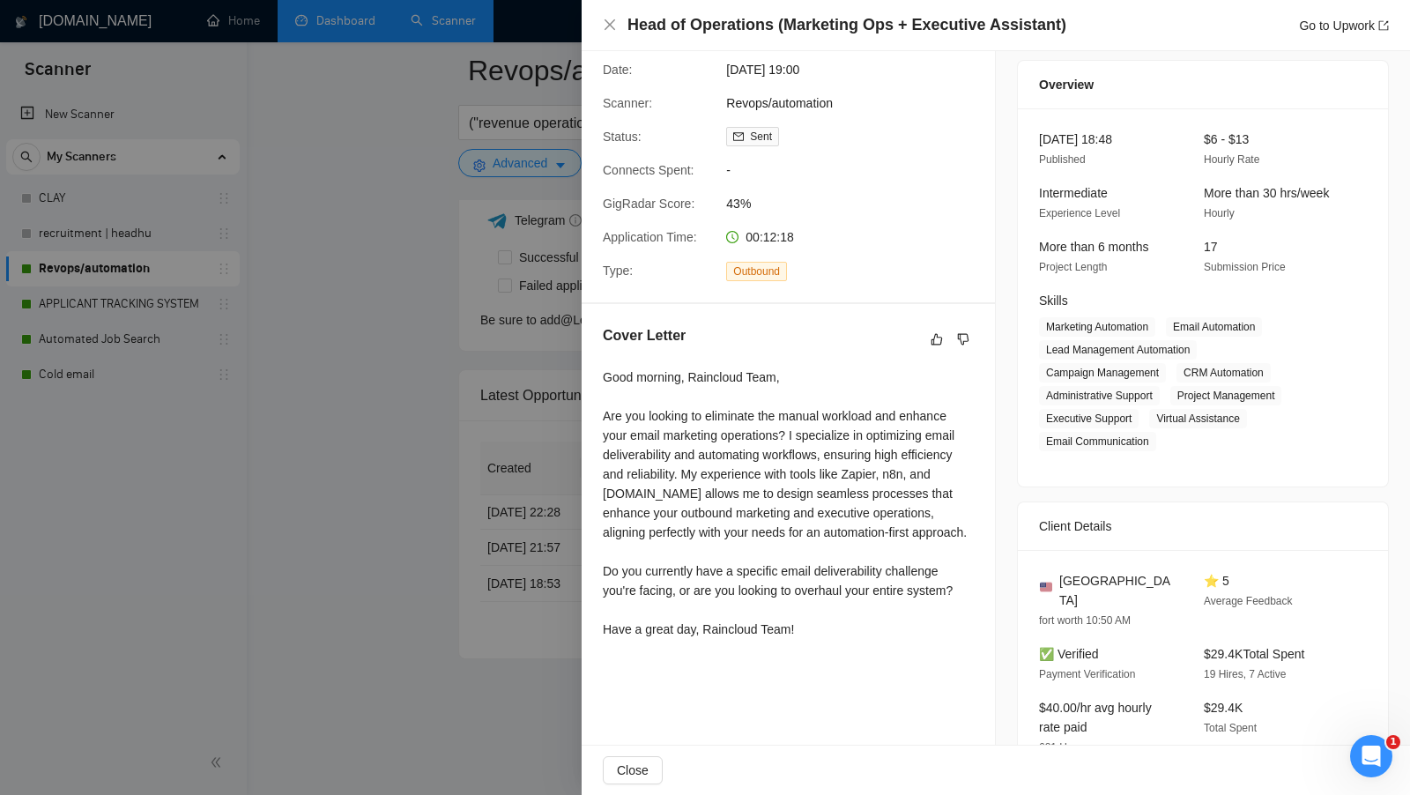
click at [500, 532] on div at bounding box center [705, 397] width 1410 height 795
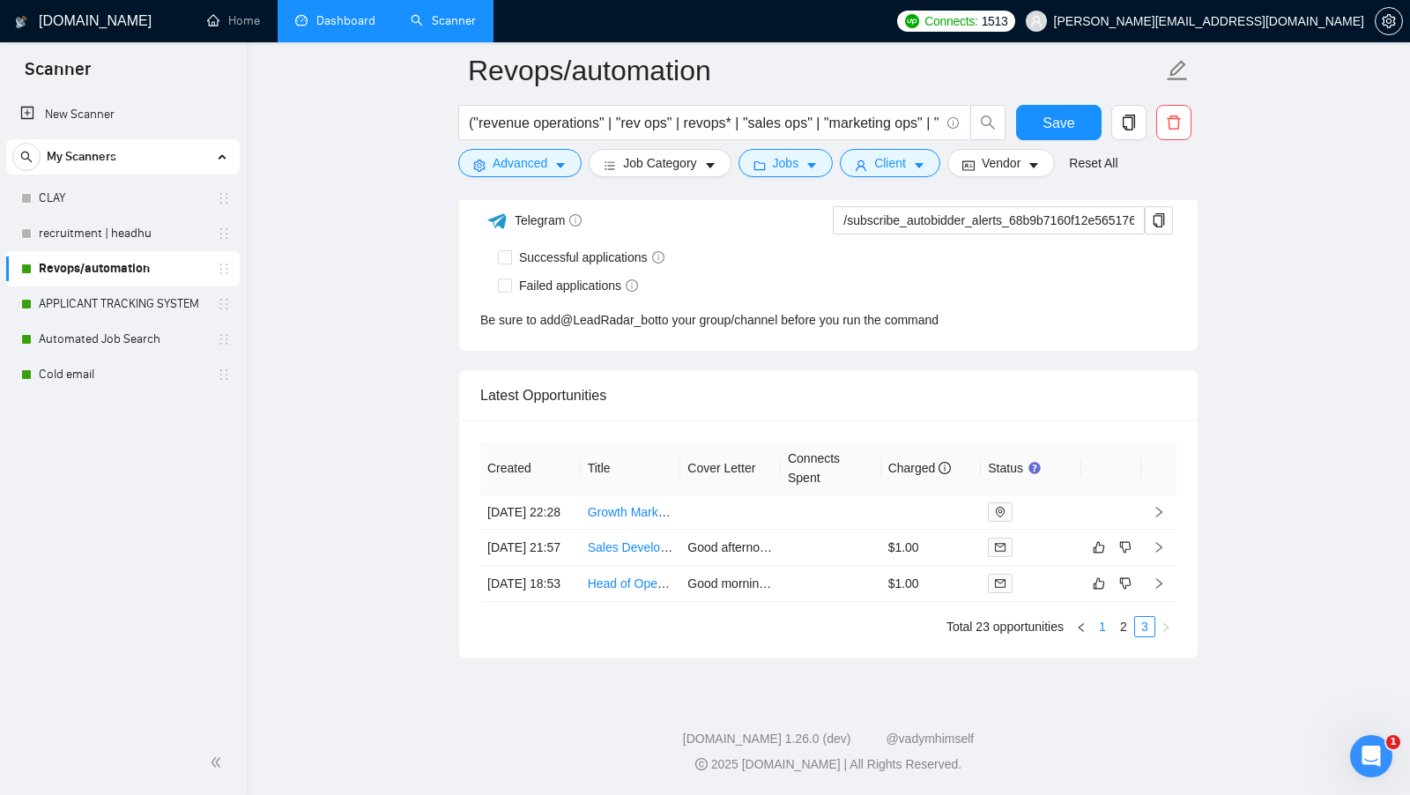
click at [1103, 633] on link "1" at bounding box center [1102, 626] width 19 height 19
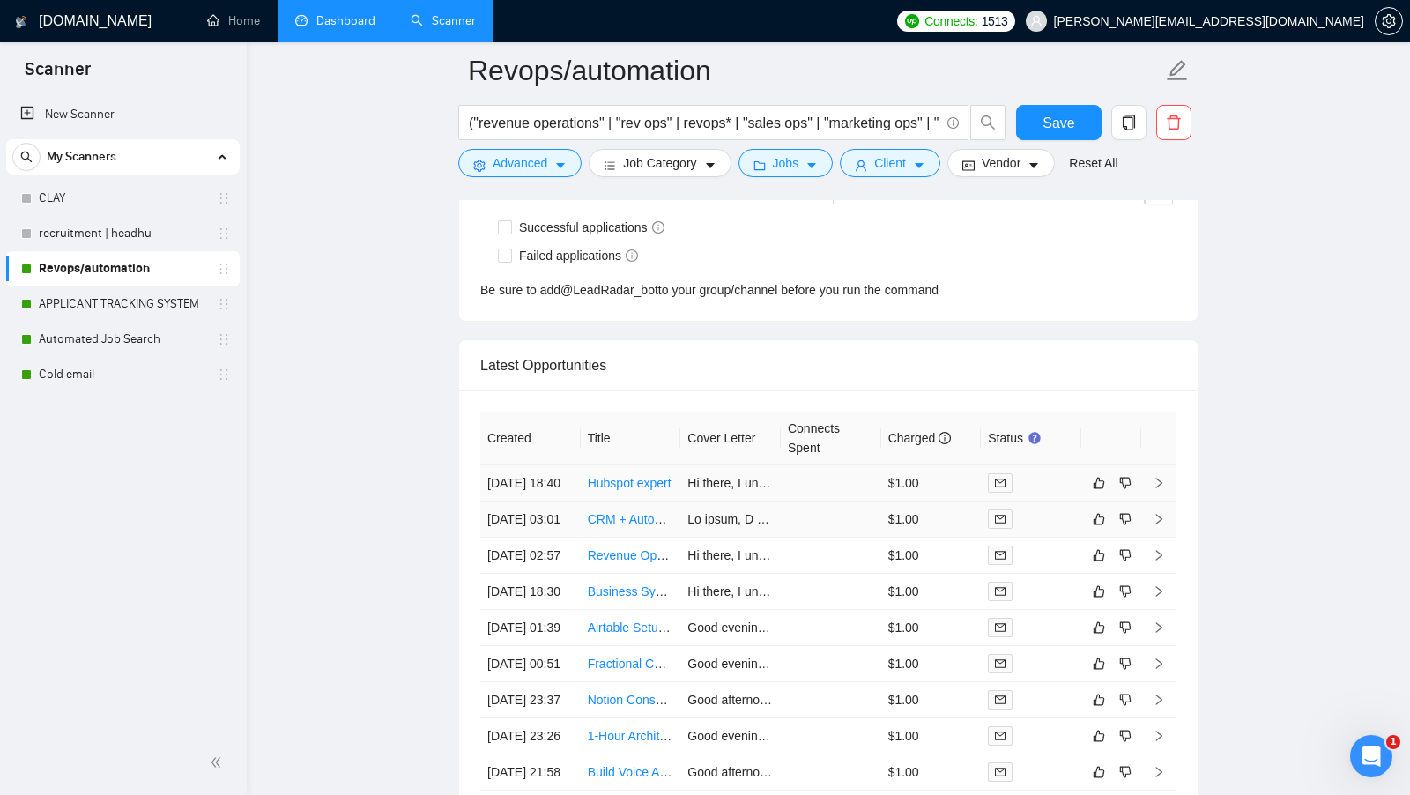
click at [1043, 473] on div at bounding box center [1031, 482] width 86 height 19
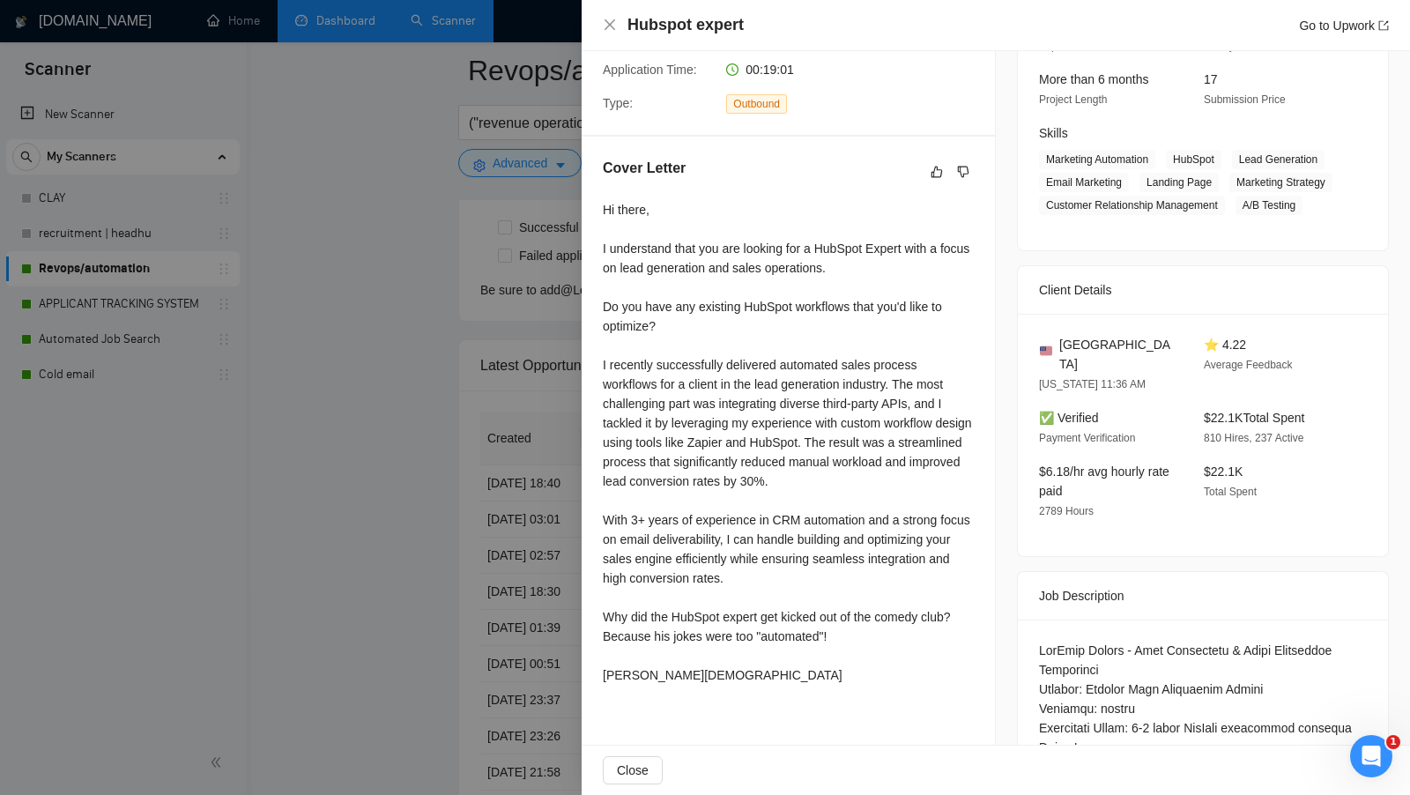
scroll to position [248, 0]
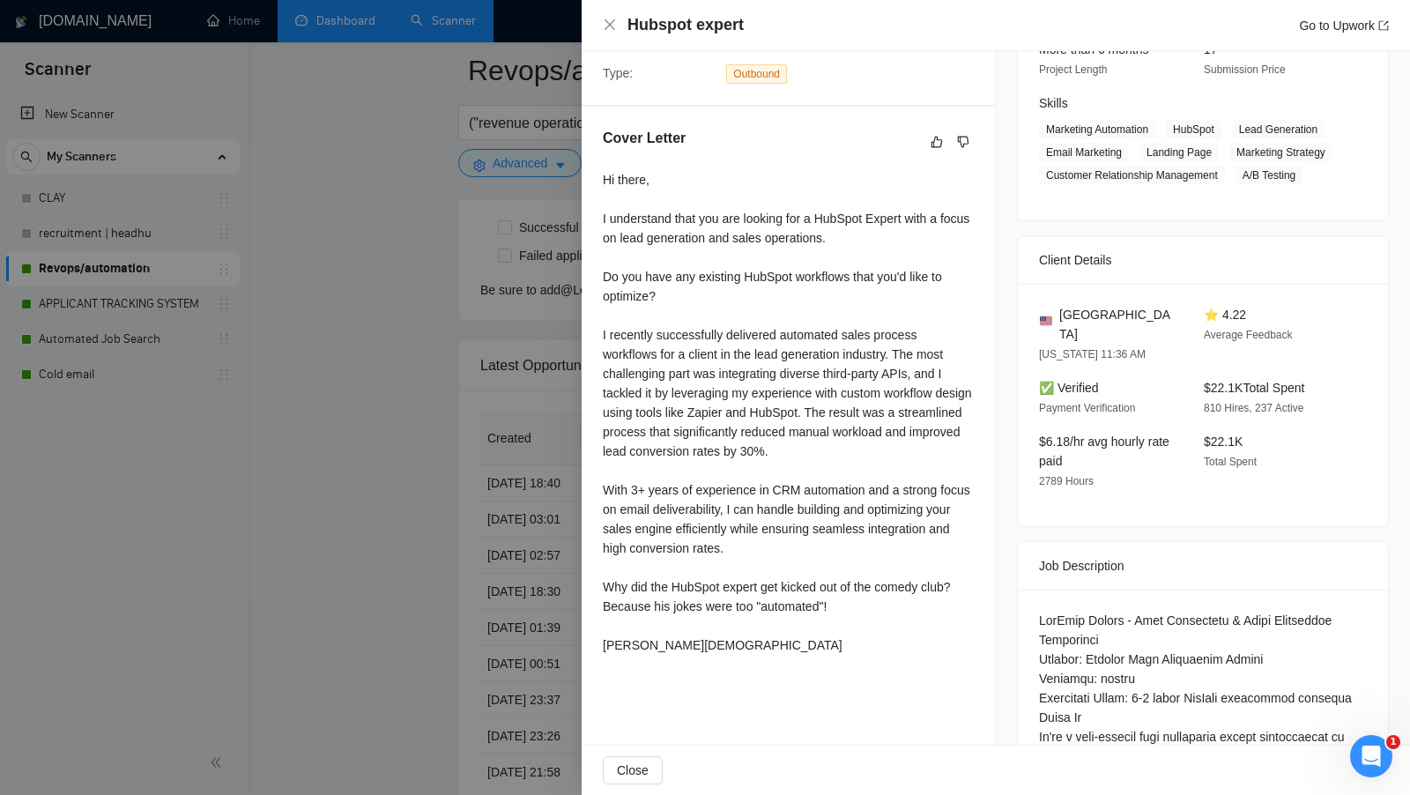
click at [114, 303] on div at bounding box center [705, 397] width 1410 height 795
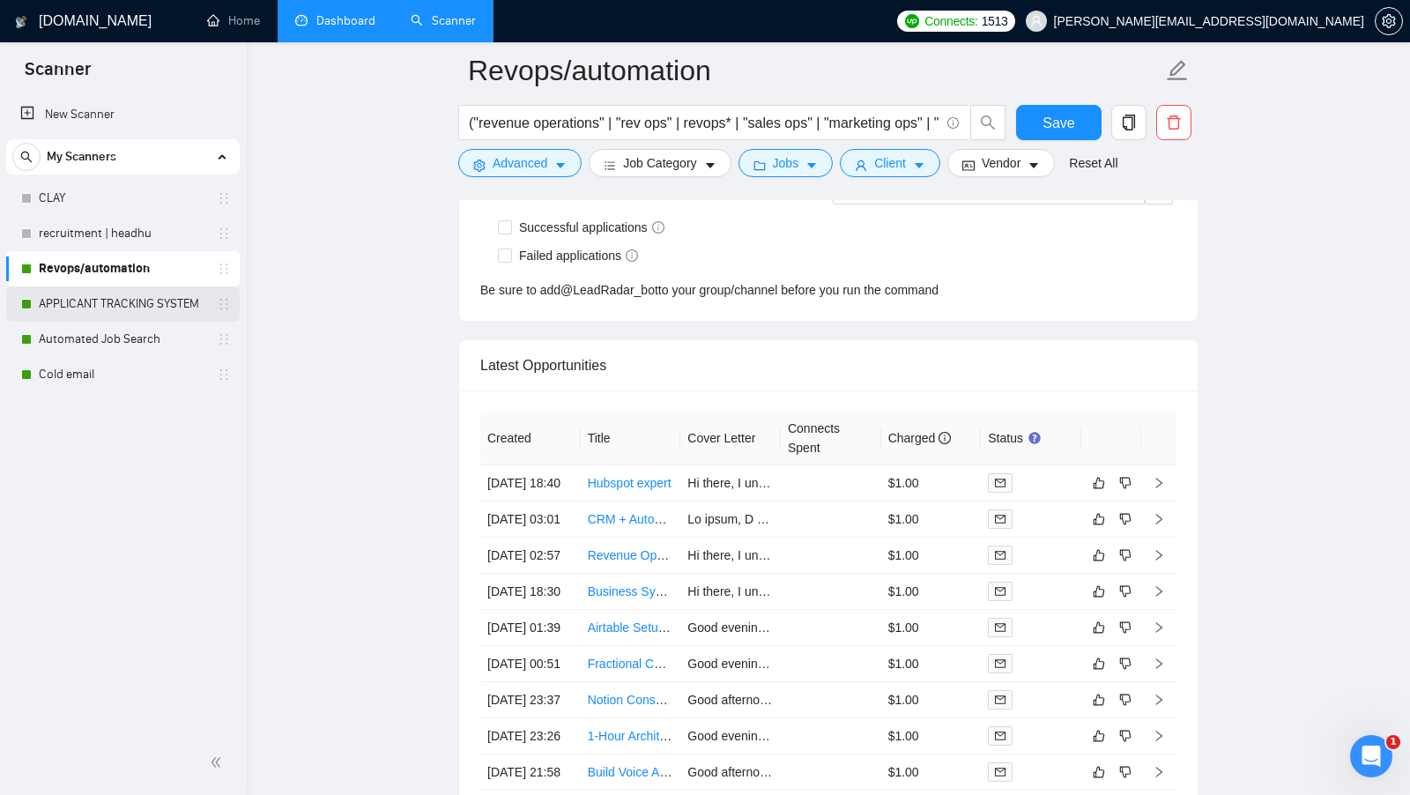
click at [114, 306] on link "APPLICANT TRACKING SYSTEM" at bounding box center [122, 303] width 167 height 35
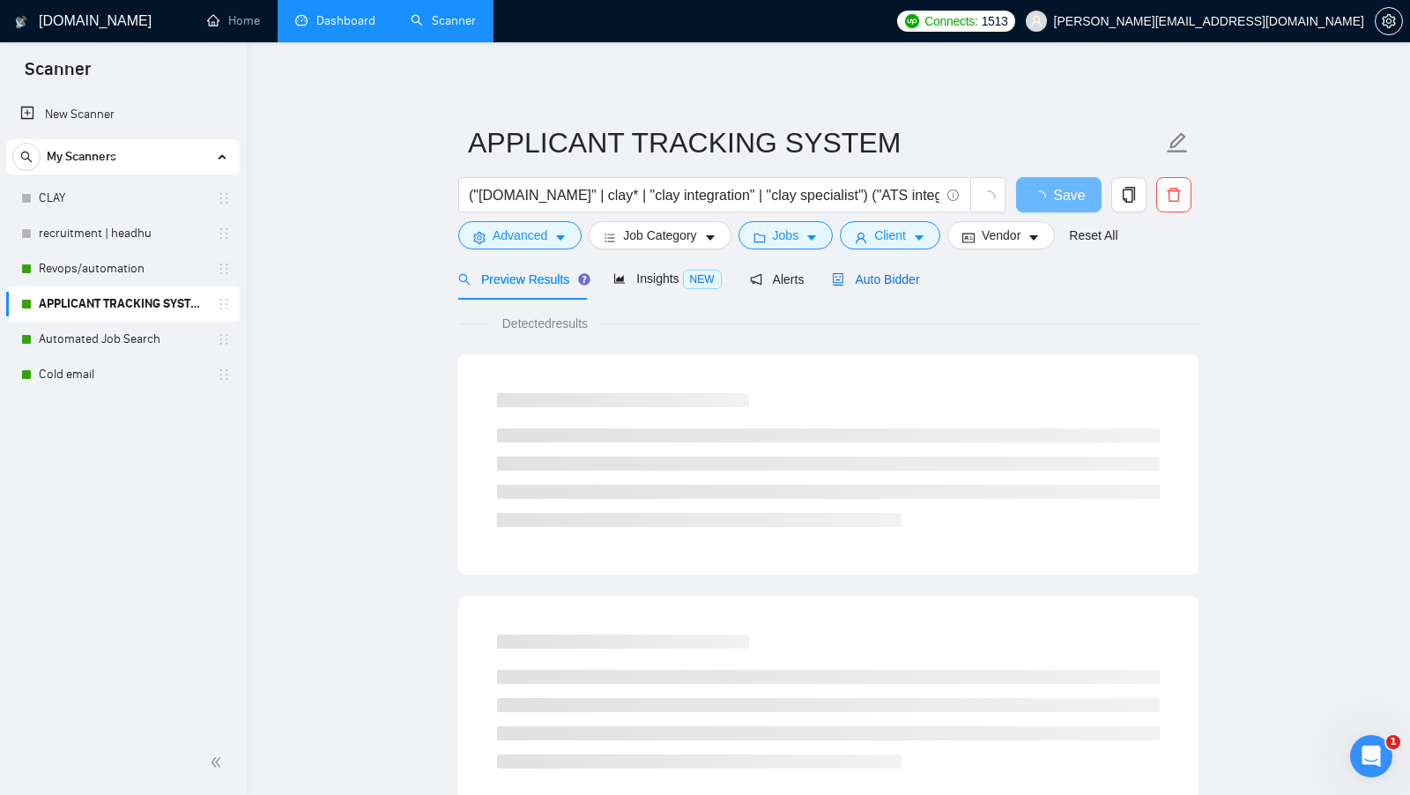
click at [876, 284] on span "Auto Bidder" at bounding box center [875, 279] width 87 height 14
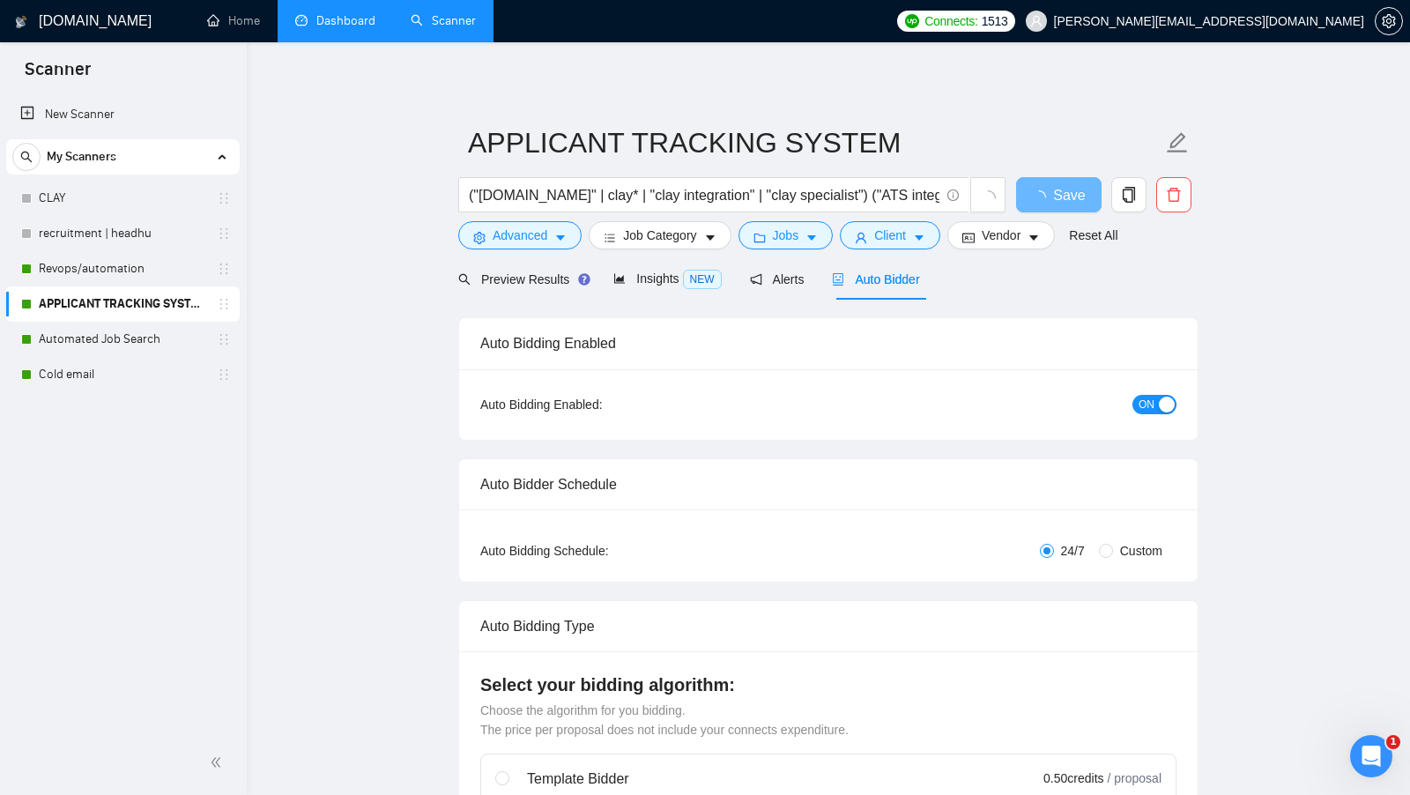
radio input "false"
radio input "true"
checkbox input "true"
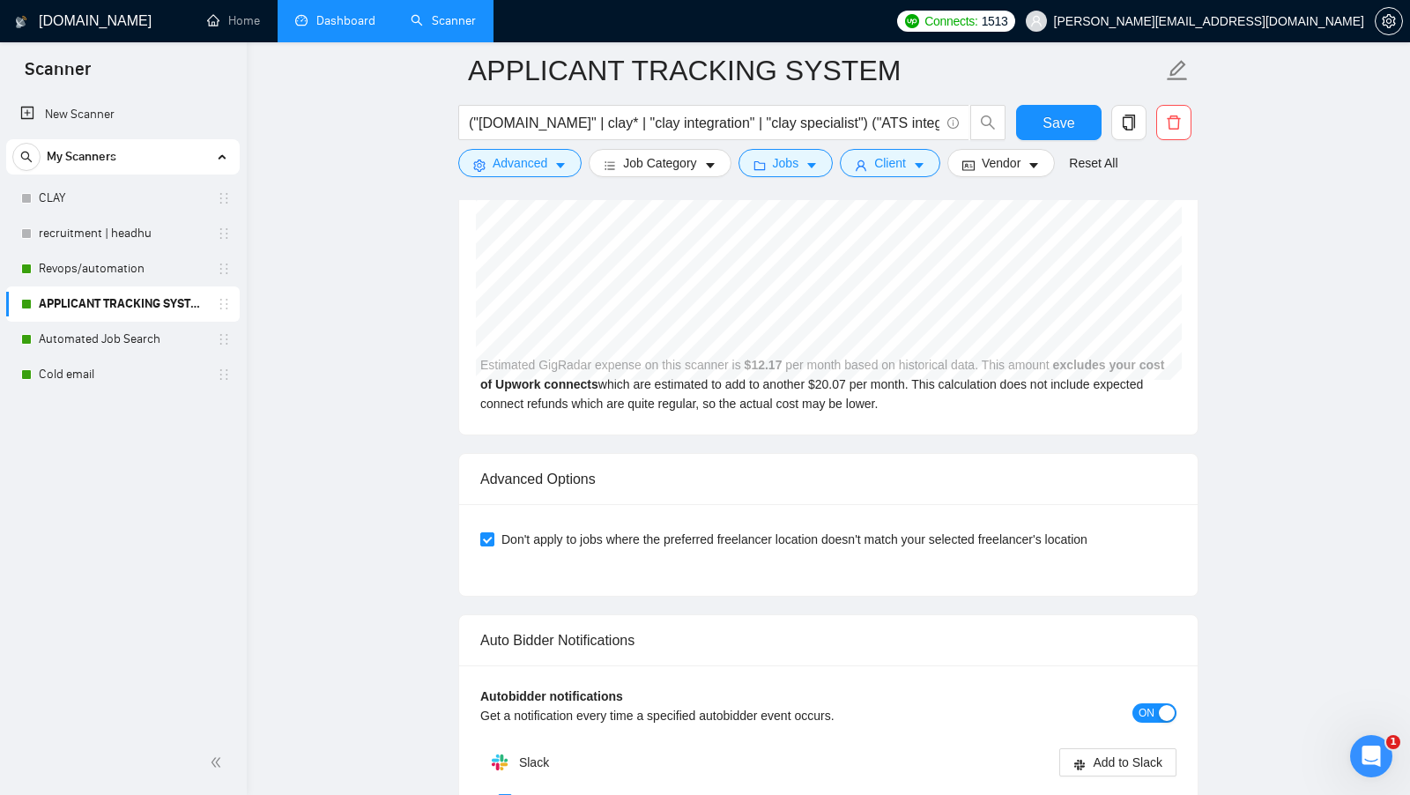
scroll to position [4699, 0]
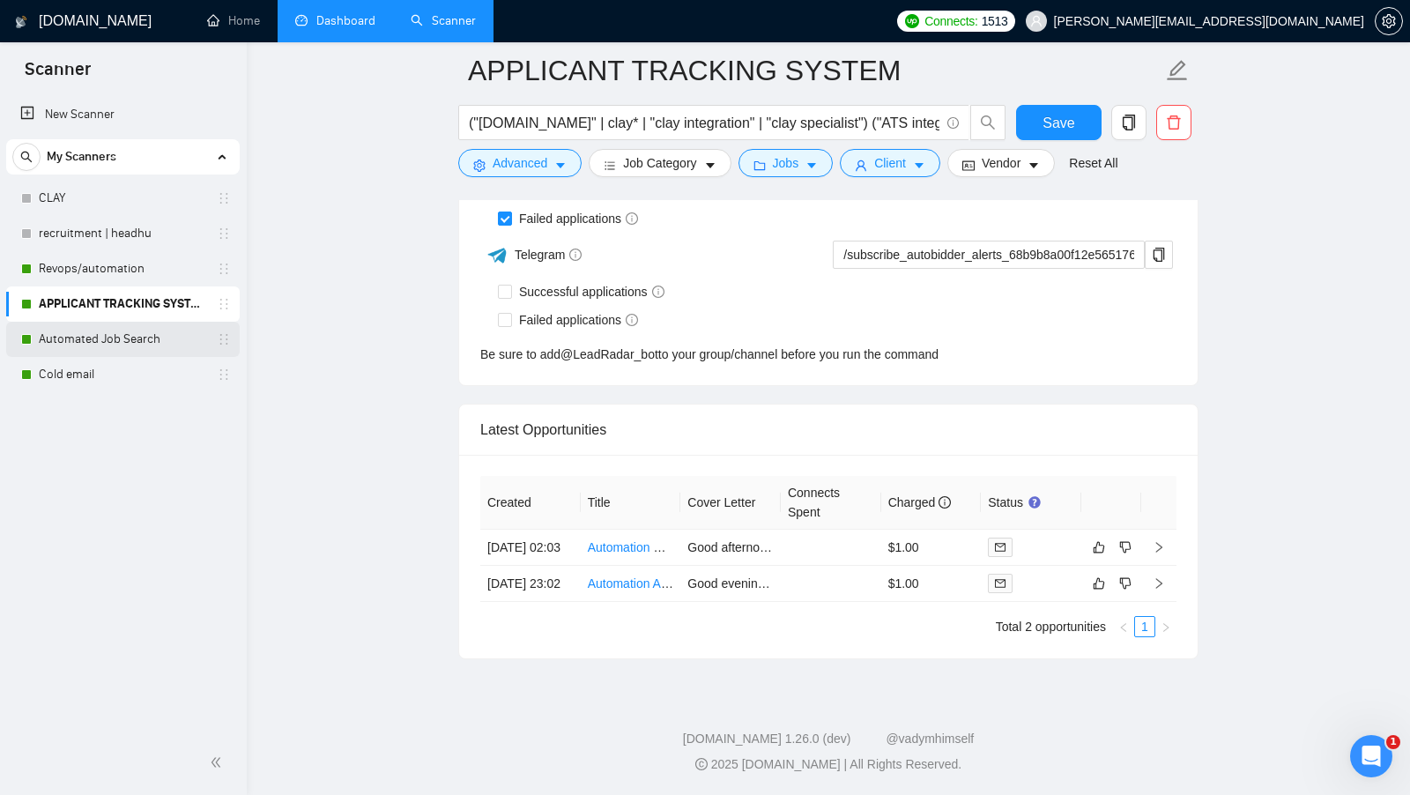
click at [138, 348] on link "Automated Job Search" at bounding box center [122, 339] width 167 height 35
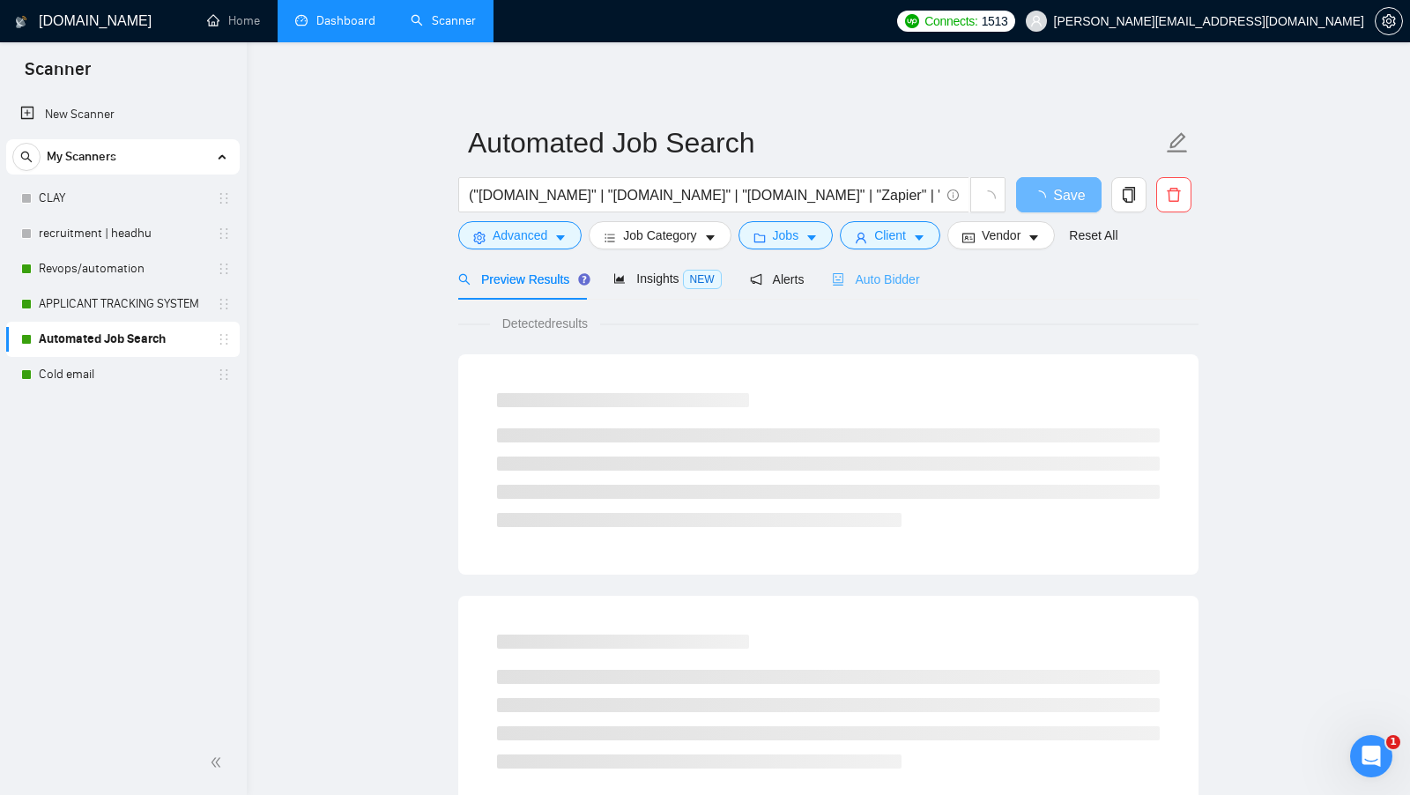
click at [900, 295] on div "Auto Bidder" at bounding box center [875, 278] width 87 height 41
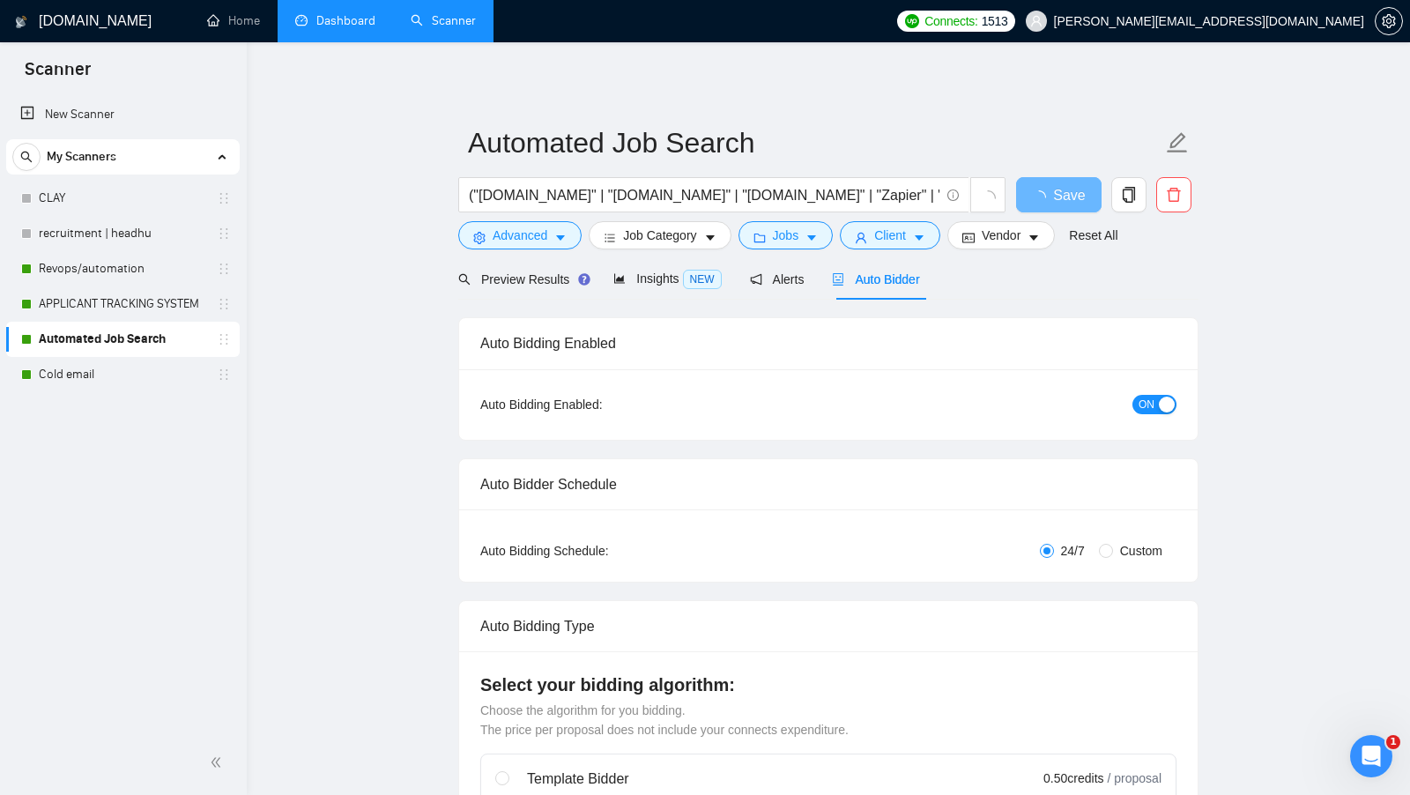
radio input "false"
radio input "true"
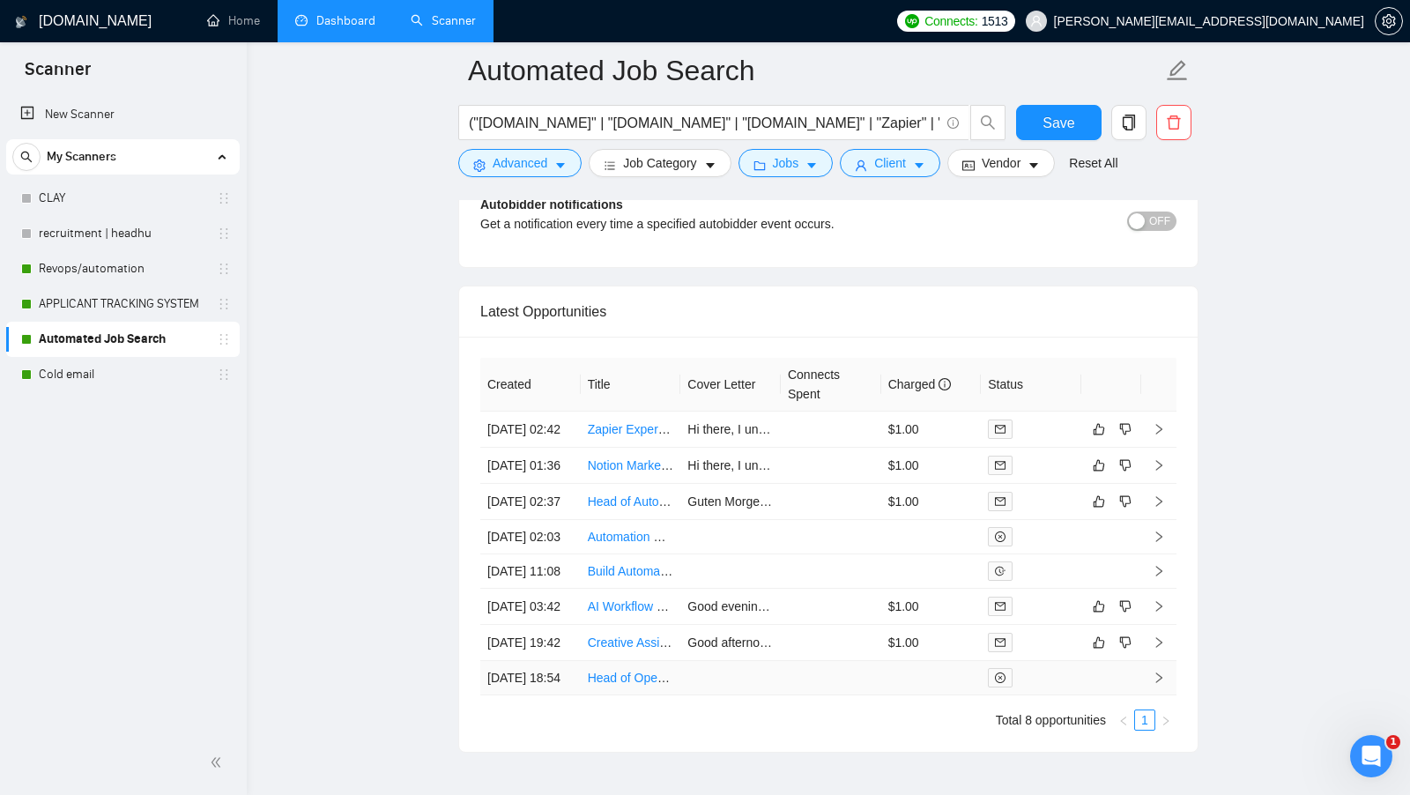
scroll to position [4645, 0]
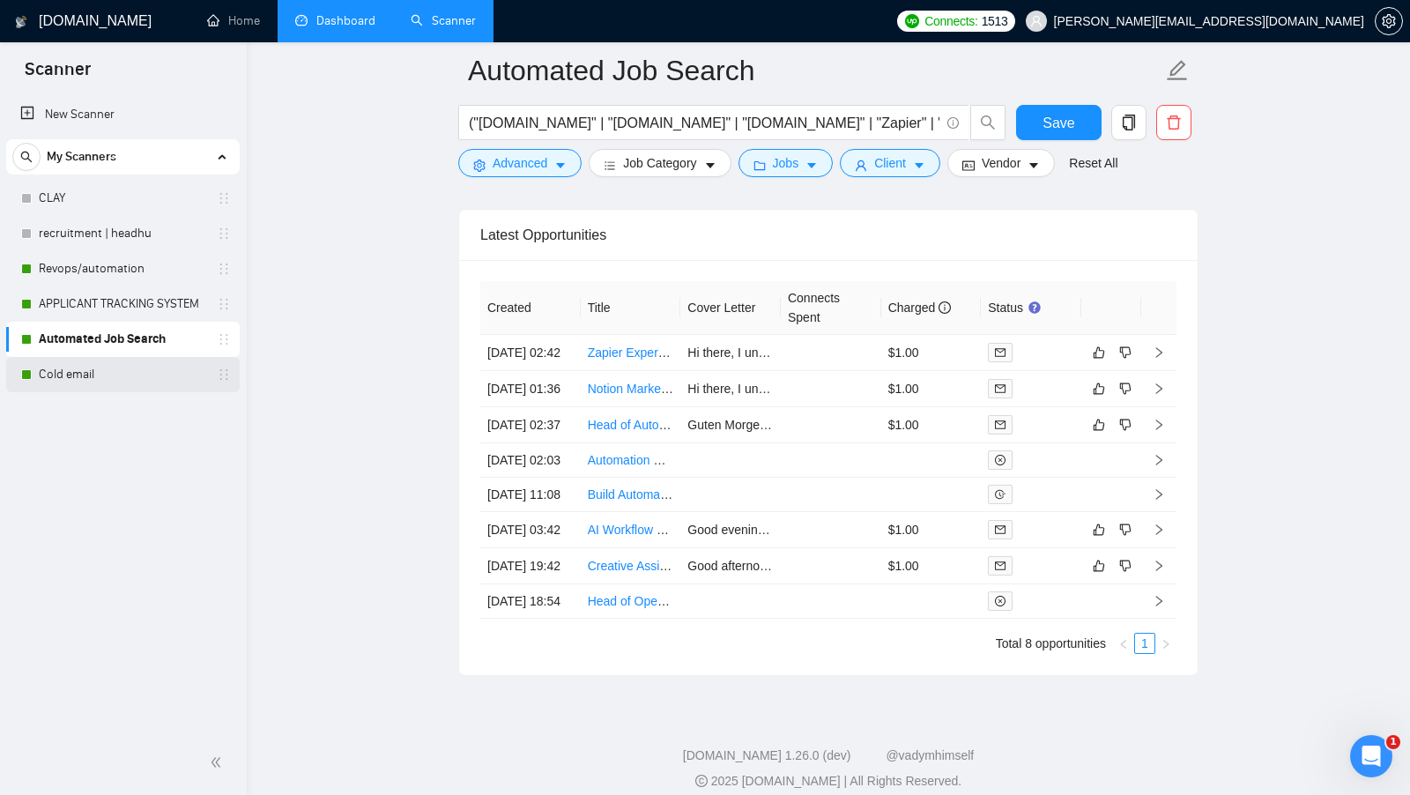
click at [78, 374] on link "Cold email" at bounding box center [122, 374] width 167 height 35
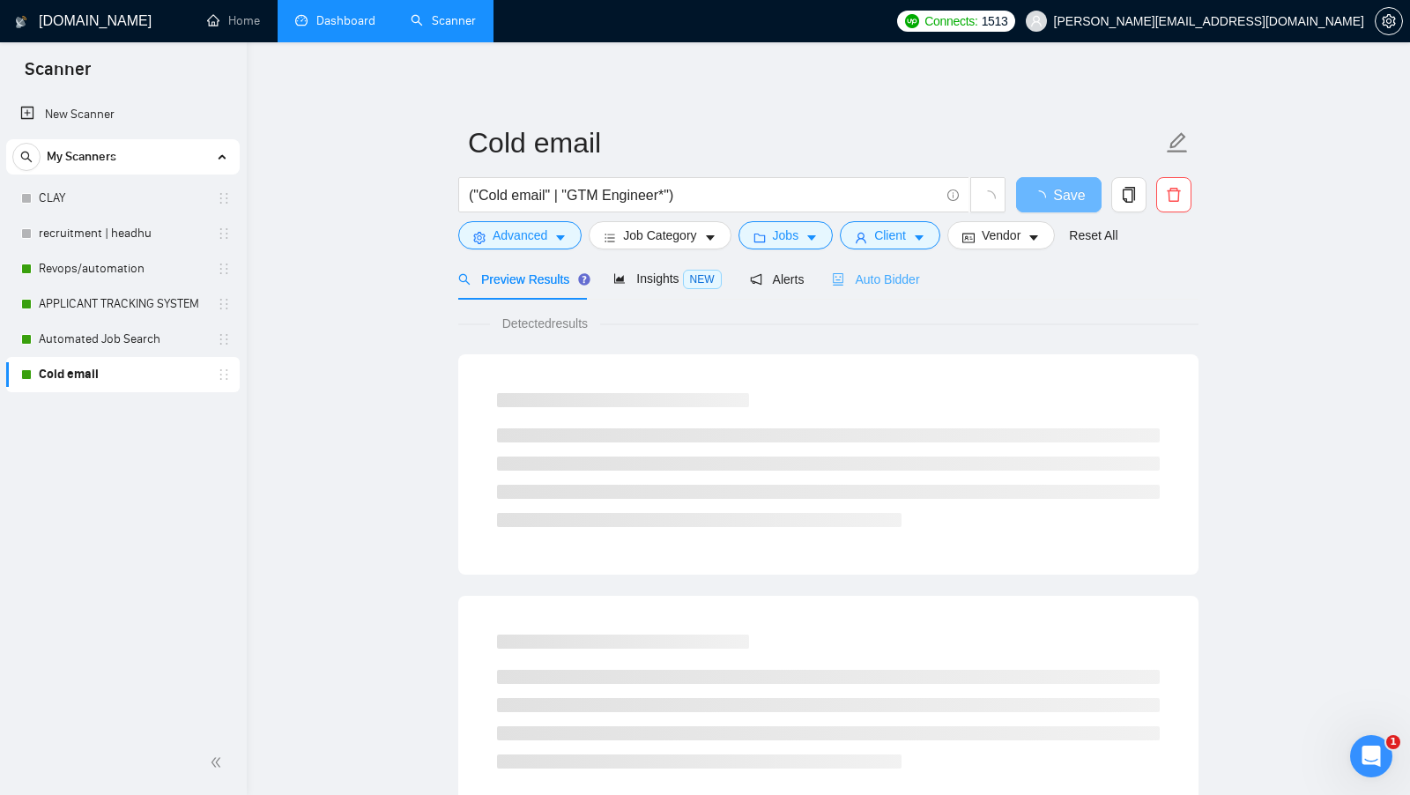
click at [873, 292] on div "Auto Bidder" at bounding box center [875, 278] width 87 height 41
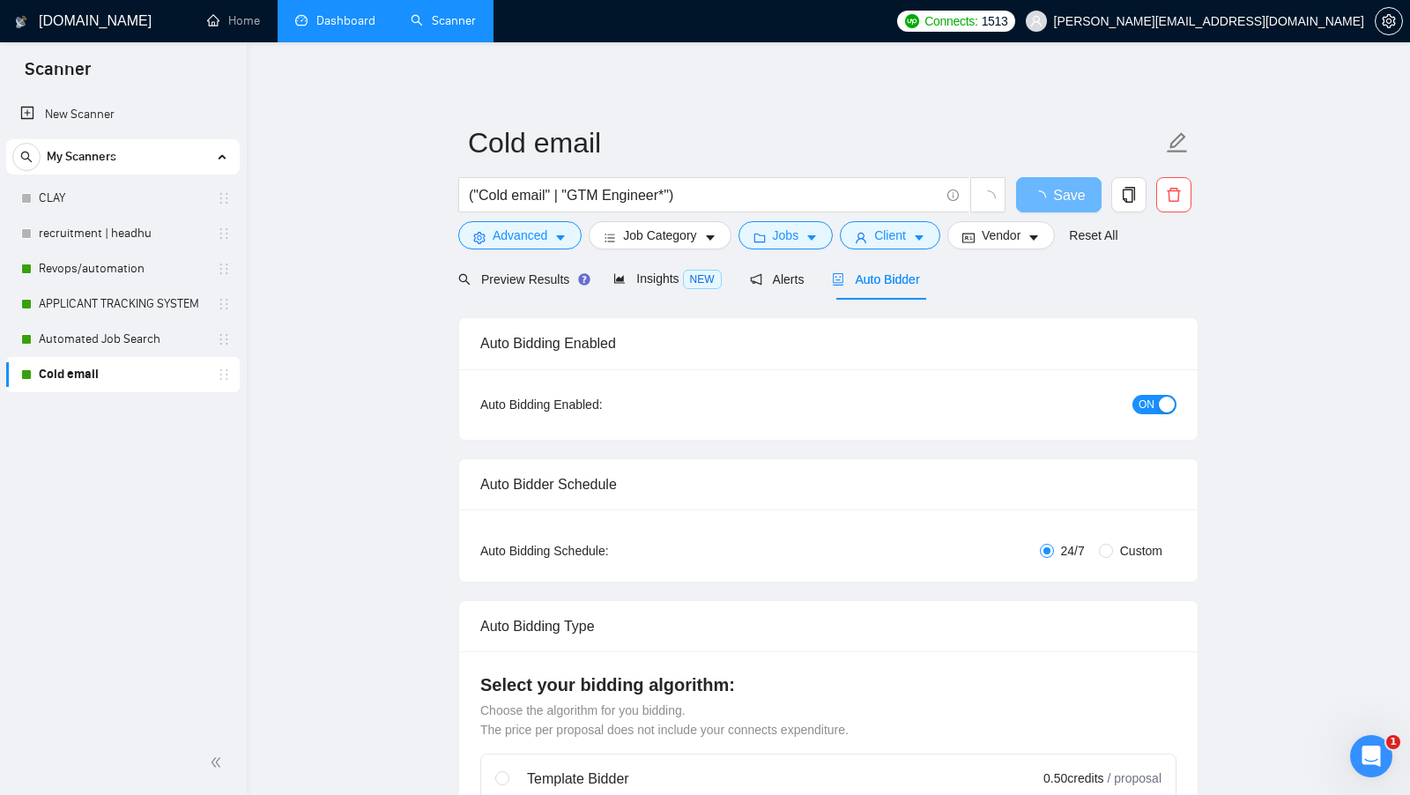
radio input "false"
radio input "true"
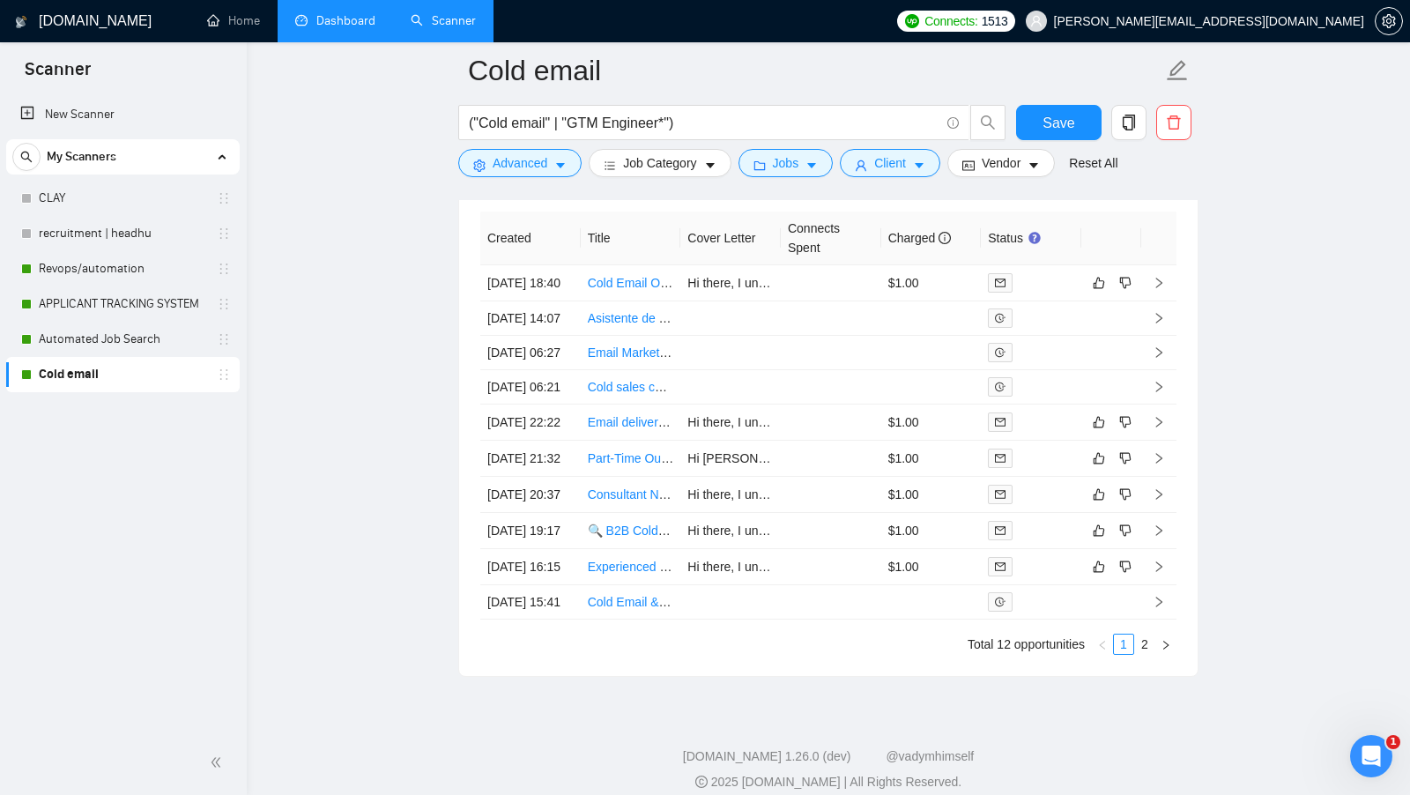
scroll to position [4888, 0]
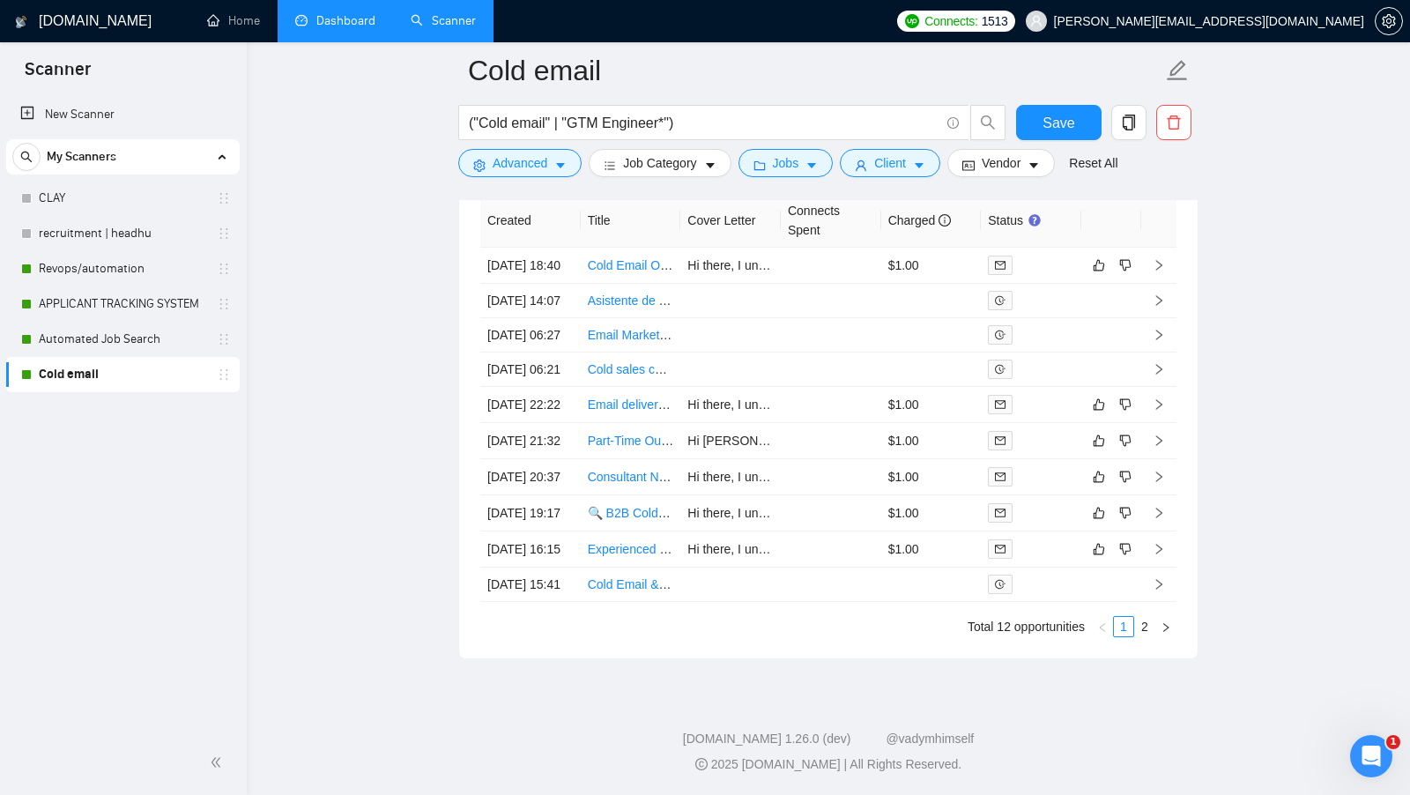
click at [1154, 645] on div "Created Title Cover Letter Connects Spent Charged Status 12 Sep, 2025 18:40 Col…" at bounding box center [828, 415] width 738 height 485
click at [1152, 634] on link "2" at bounding box center [1144, 626] width 19 height 19
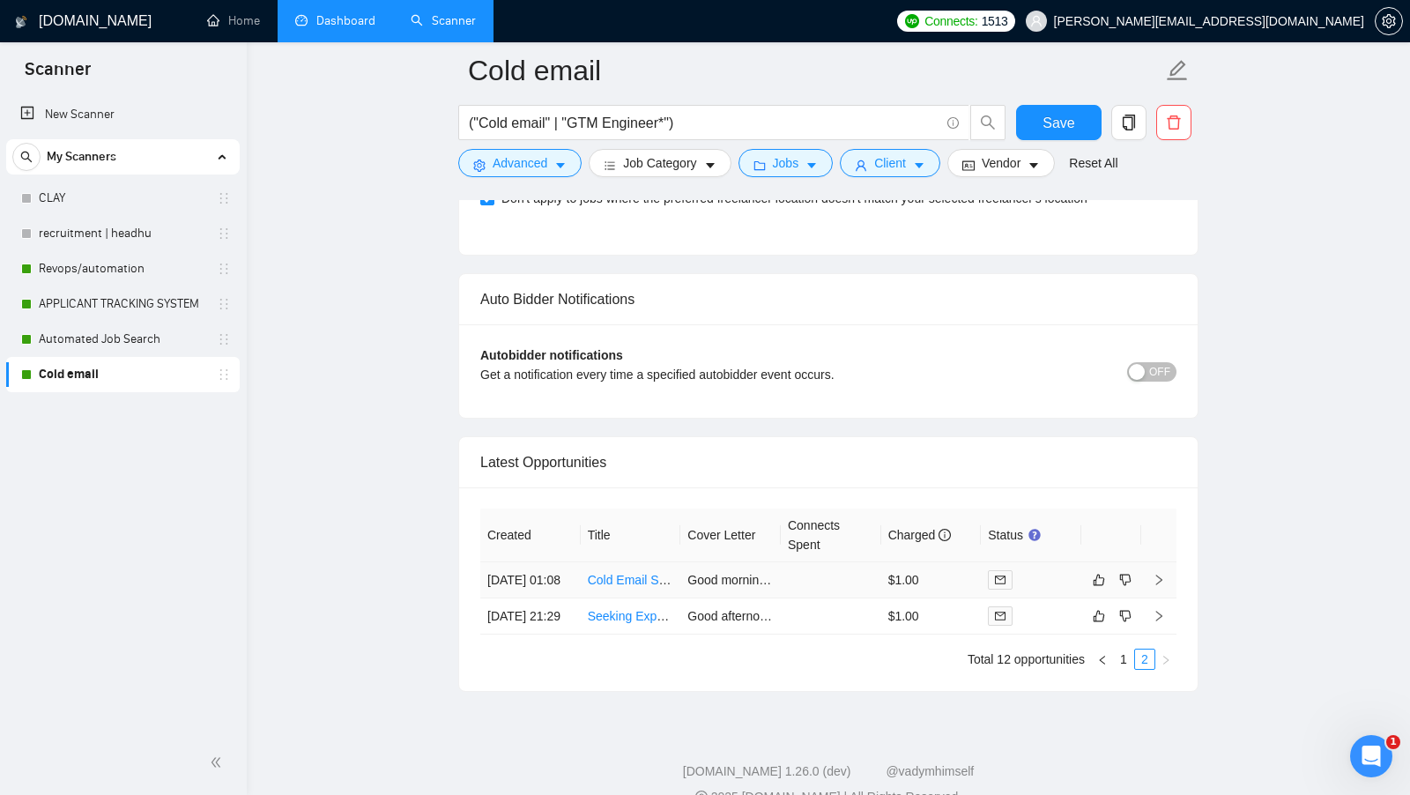
scroll to position [4462, 0]
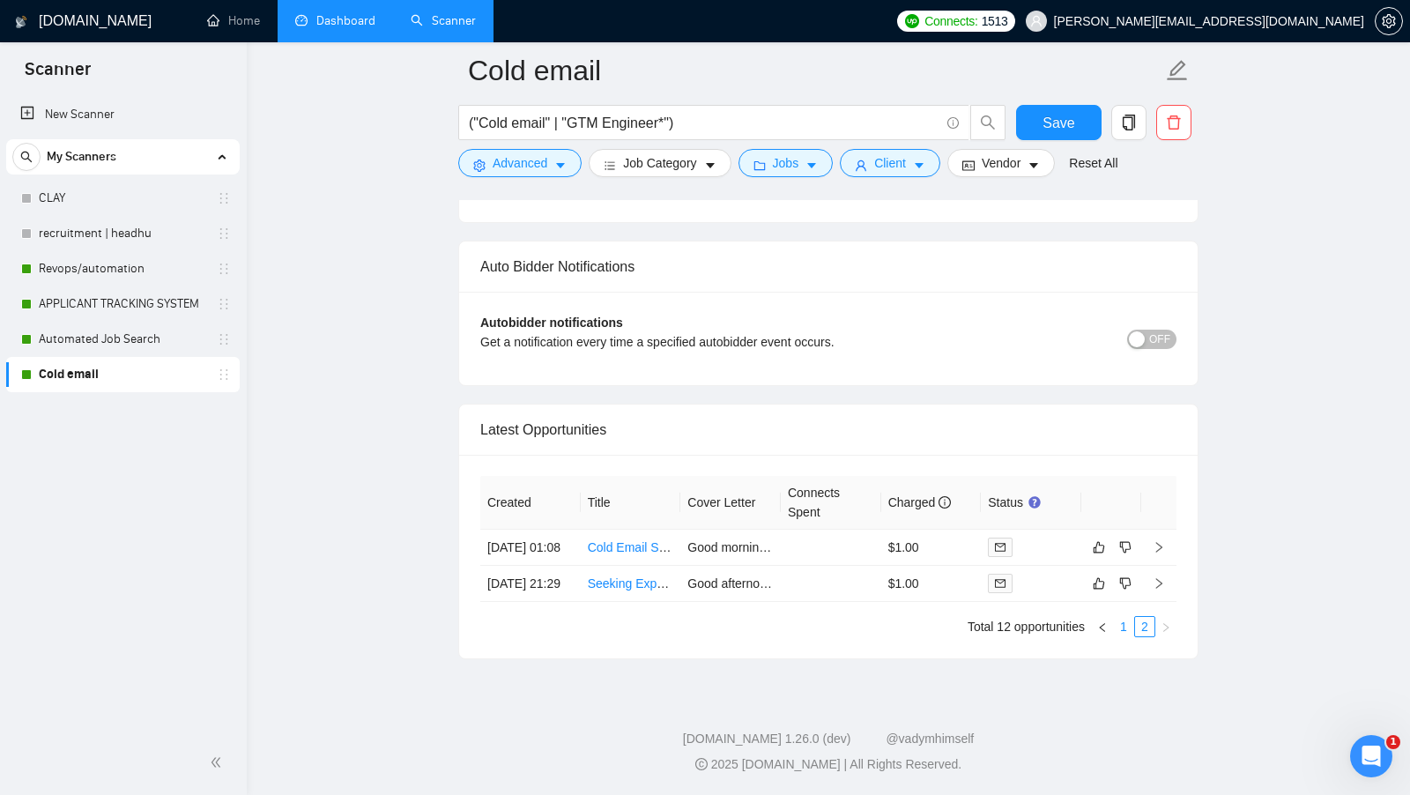
click at [1119, 624] on link "1" at bounding box center [1123, 626] width 19 height 19
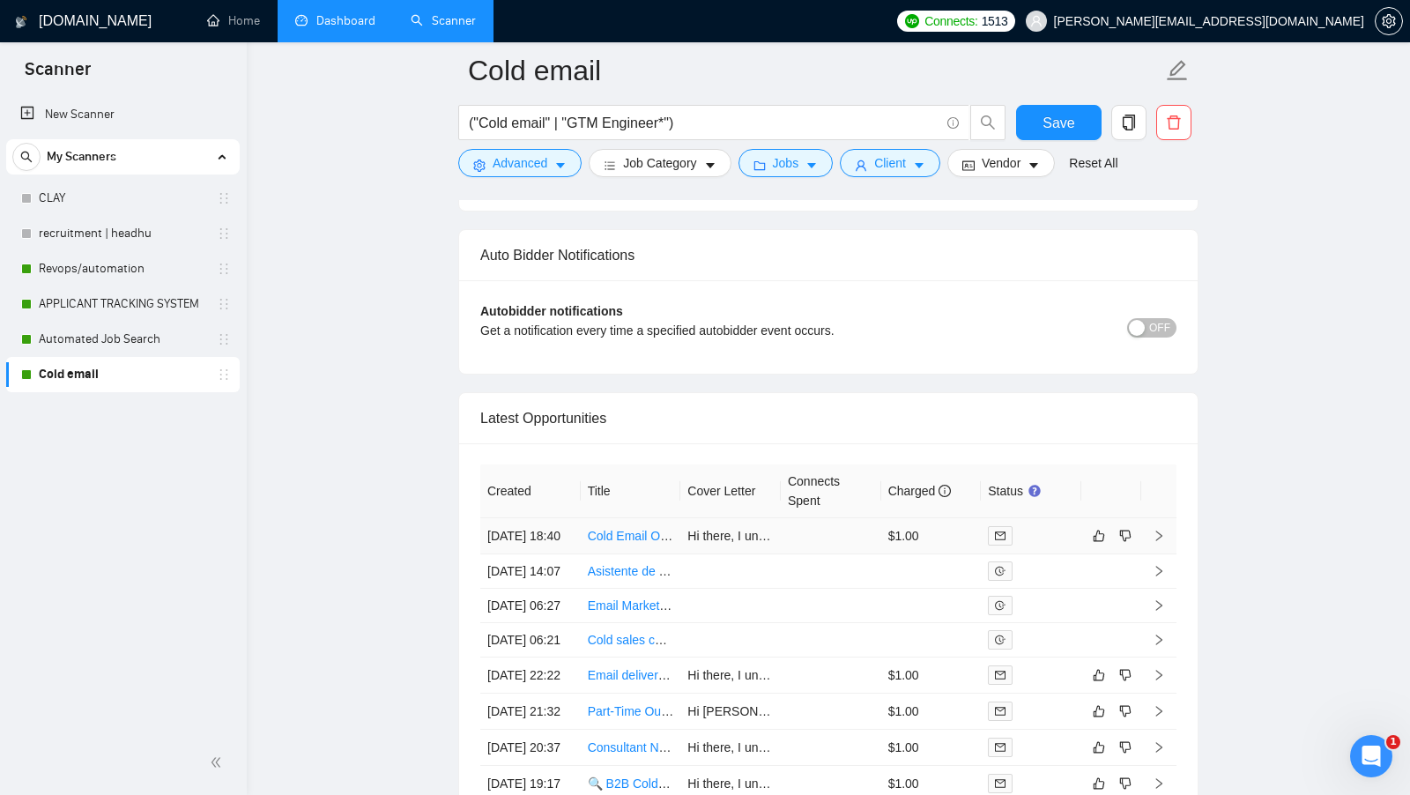
click at [1053, 530] on div at bounding box center [1031, 535] width 86 height 19
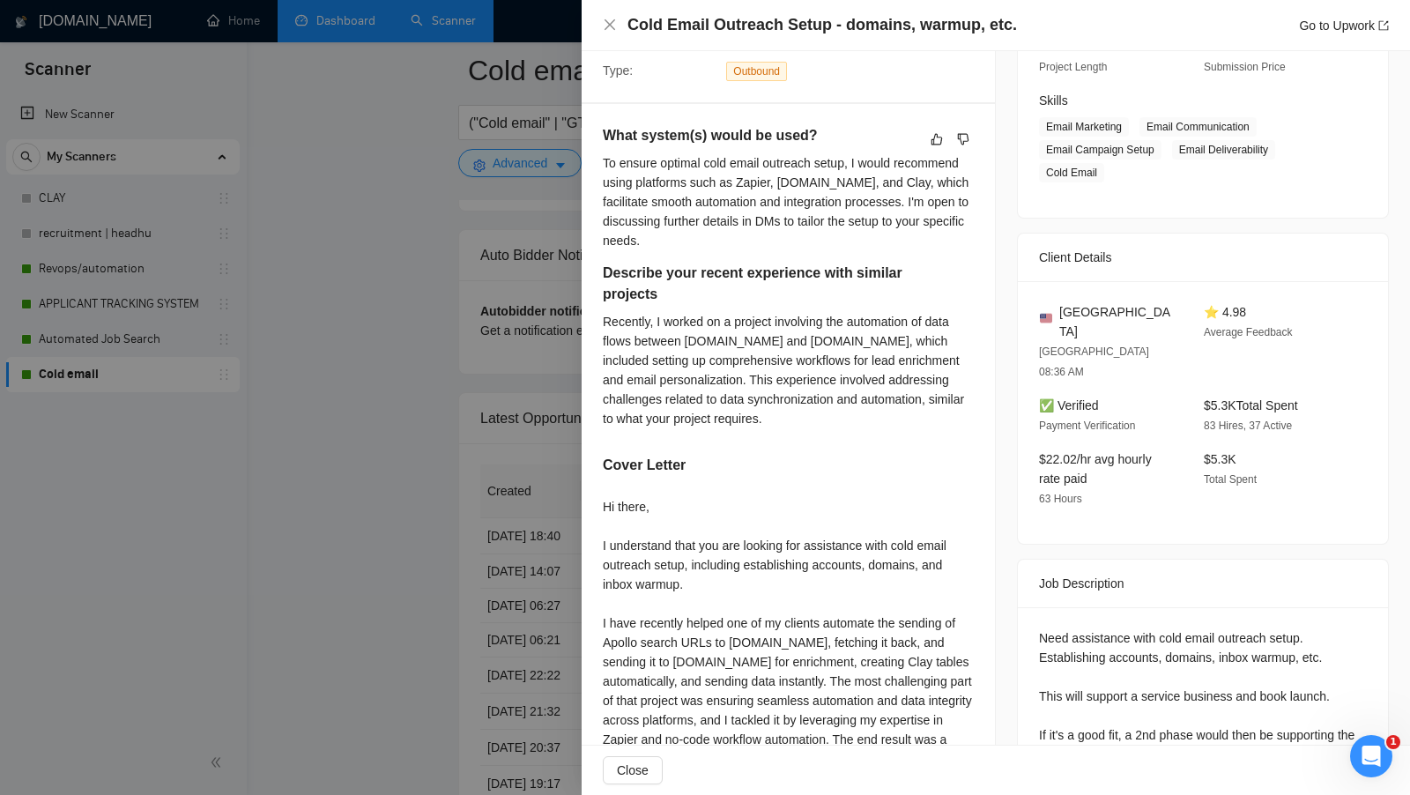
scroll to position [285, 0]
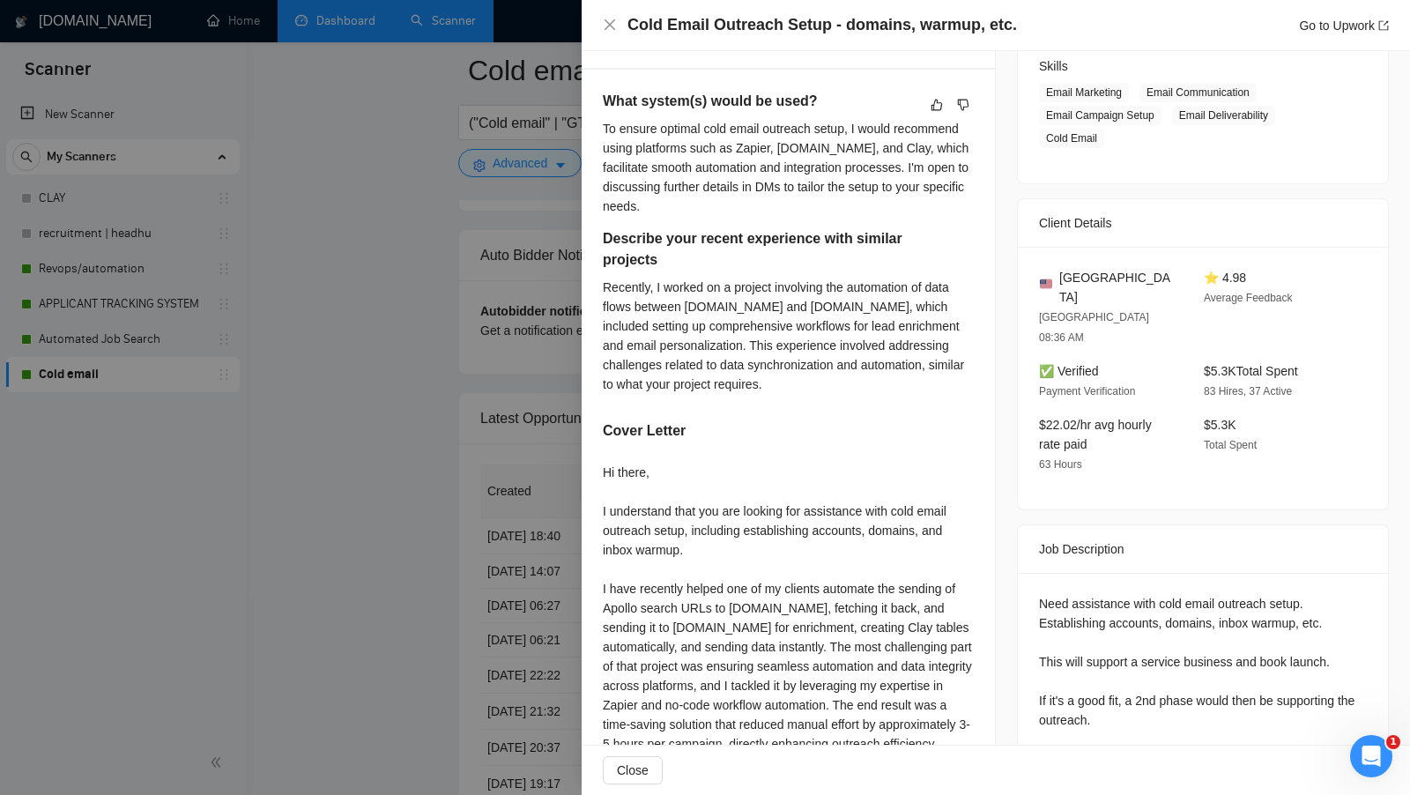
click at [397, 515] on div at bounding box center [705, 397] width 1410 height 795
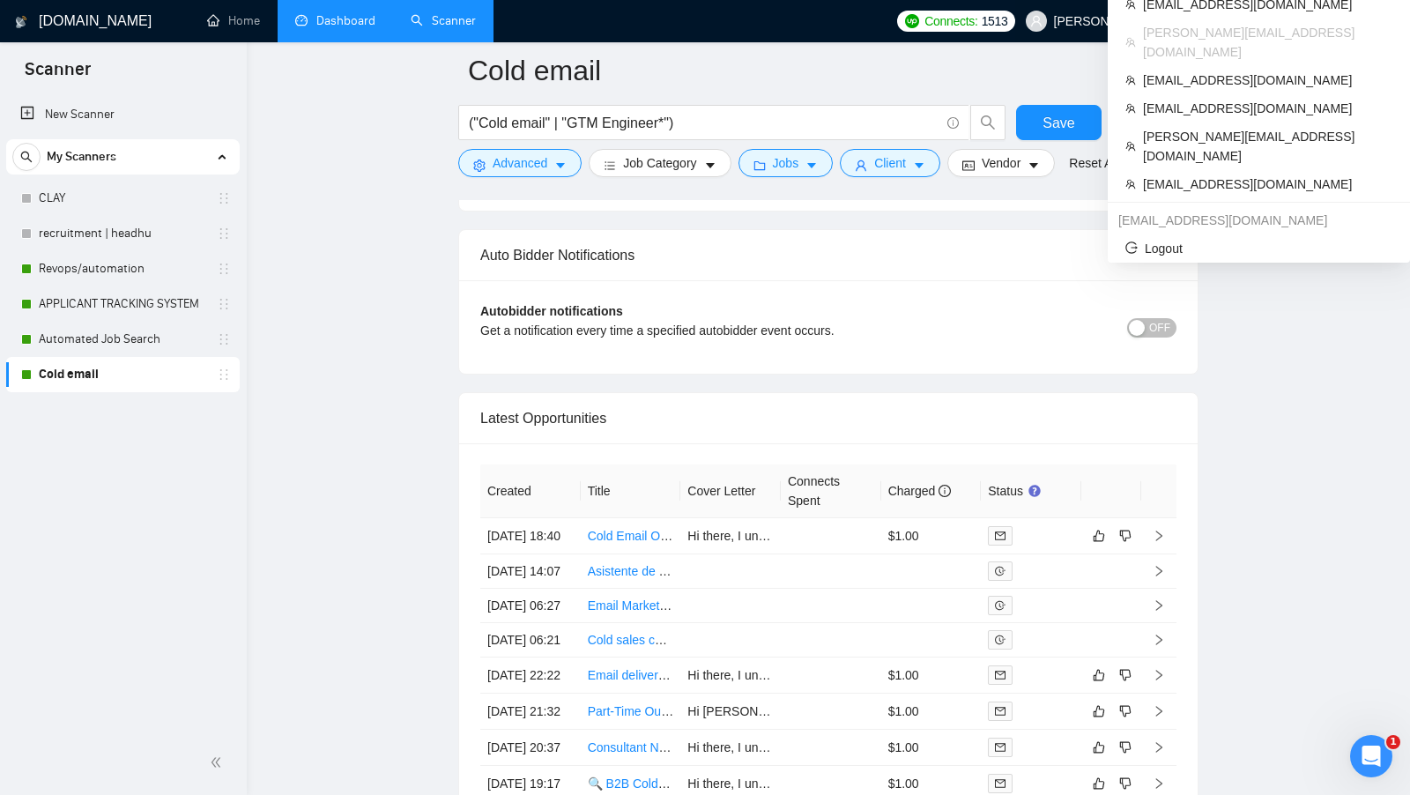
click at [1341, 21] on span "isaac@recruitcloud.io" at bounding box center [1209, 21] width 310 height 0
click at [1313, 21] on span "isaac@recruitcloud.io" at bounding box center [1209, 21] width 310 height 0
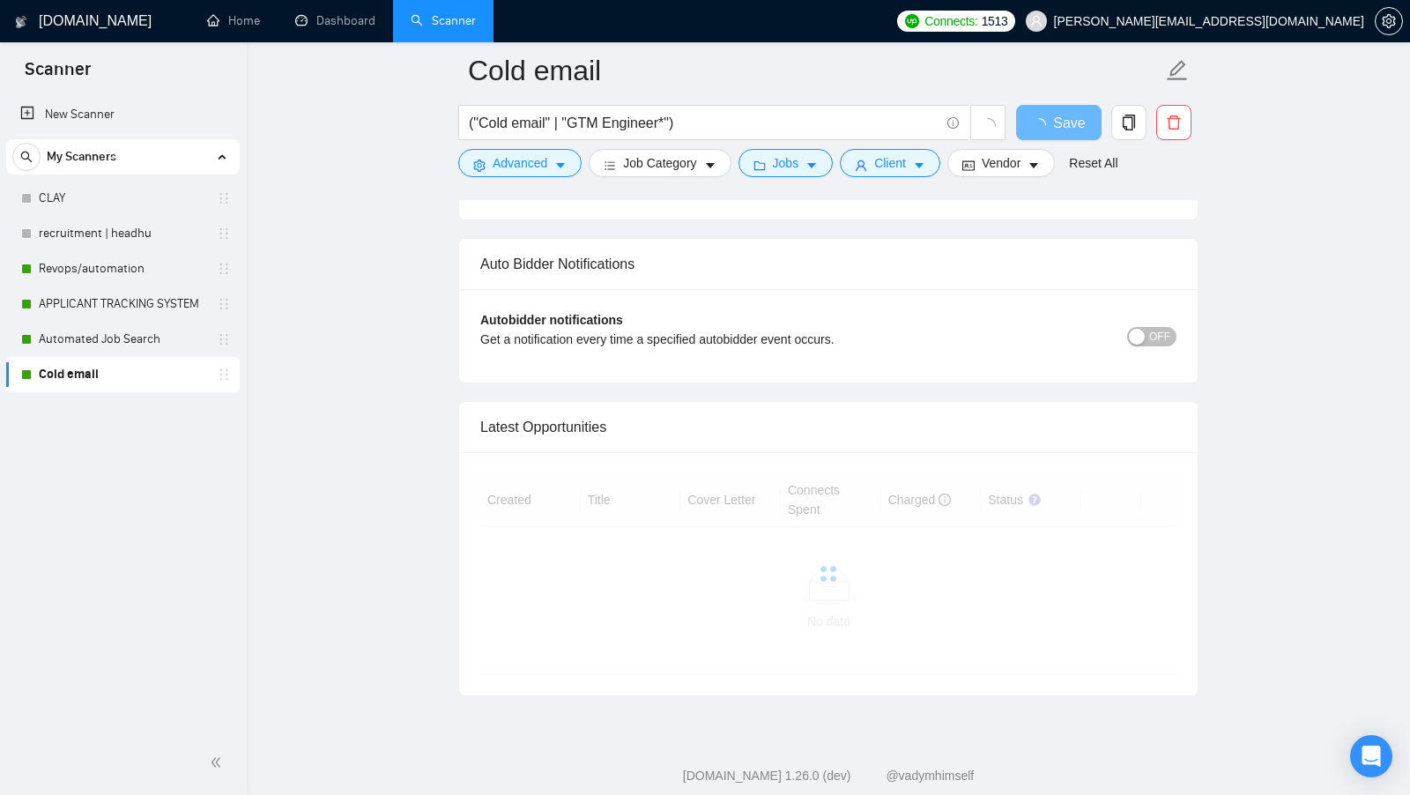
scroll to position [4115, 0]
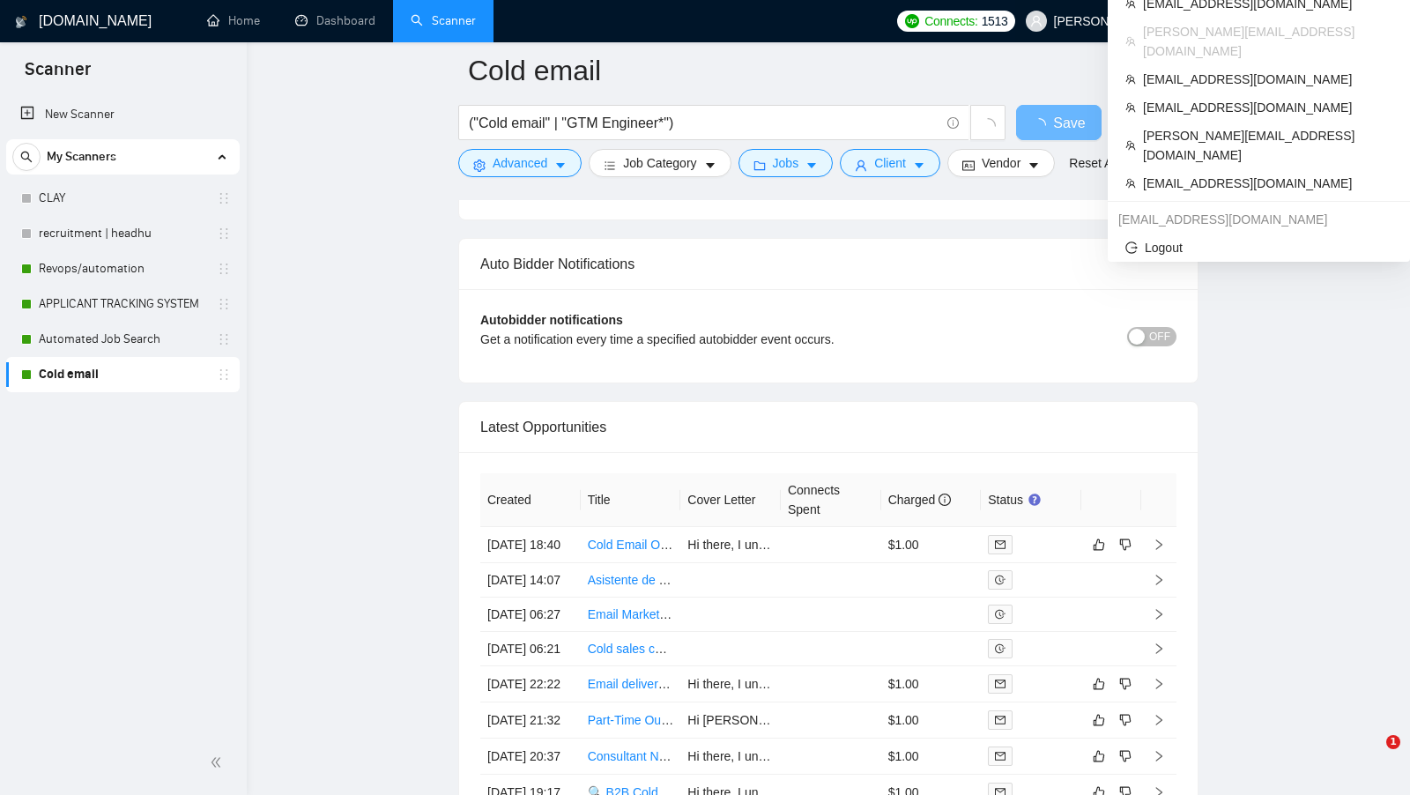
click at [1292, 21] on span "[PERSON_NAME][EMAIL_ADDRESS][DOMAIN_NAME]" at bounding box center [1209, 21] width 310 height 0
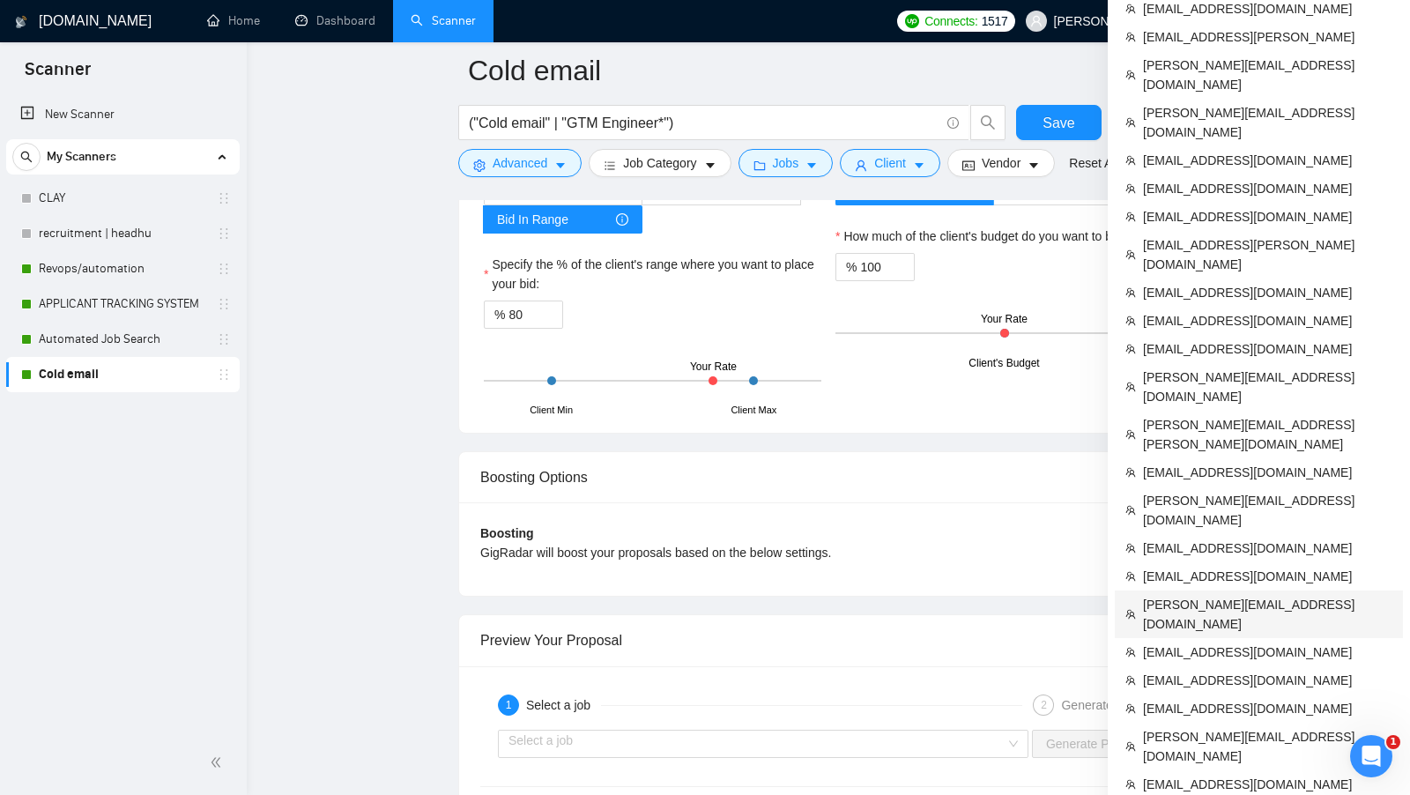
scroll to position [3169, 0]
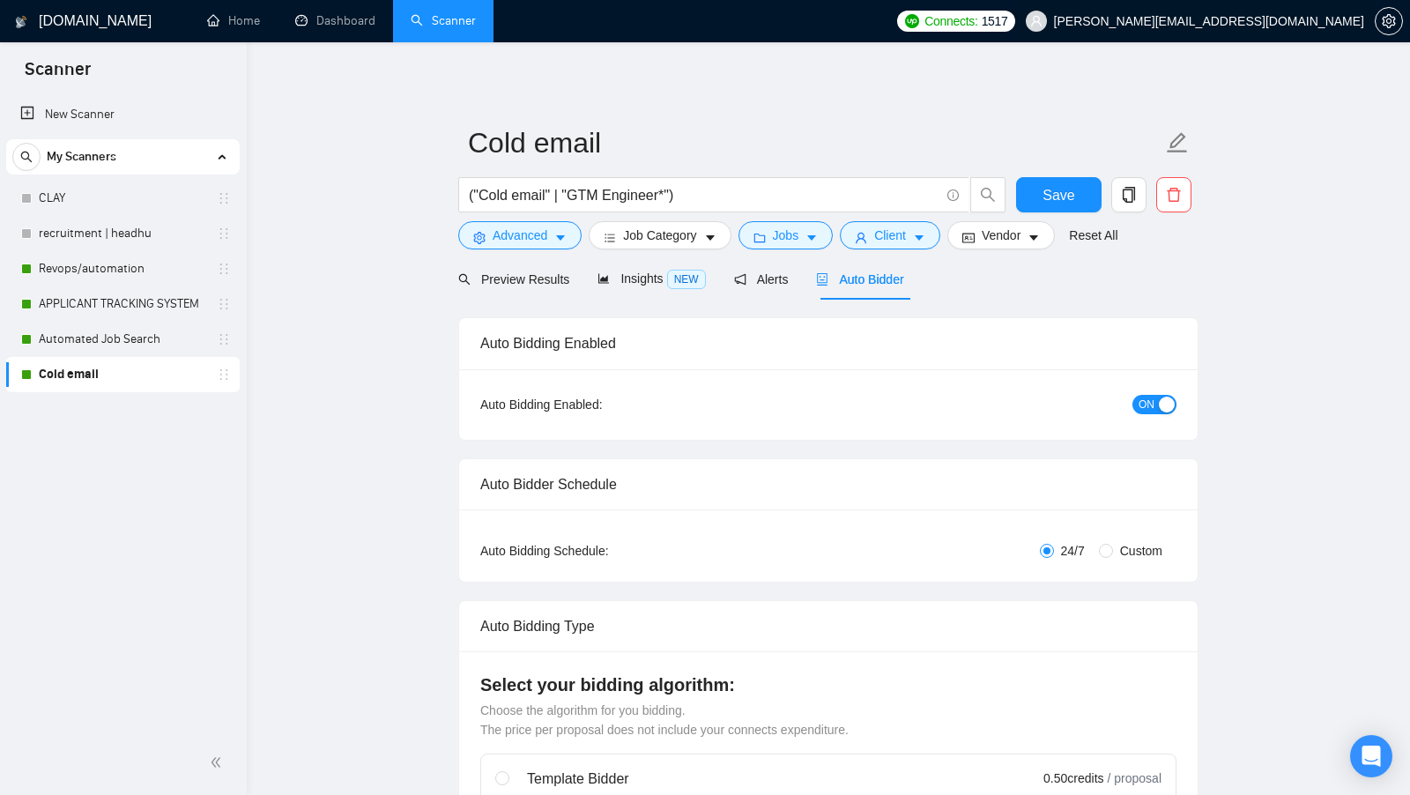
radio input "false"
radio input "true"
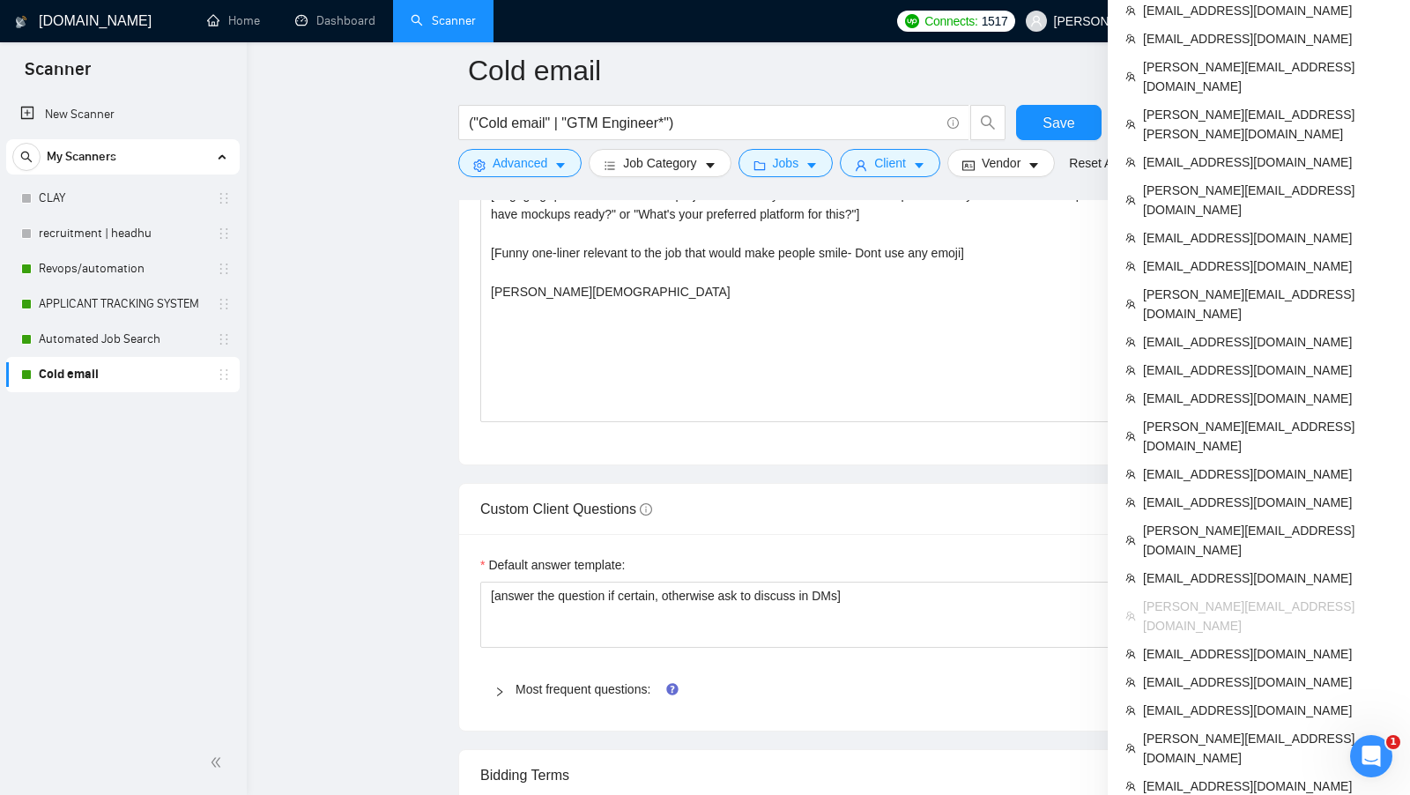
scroll to position [2644, 0]
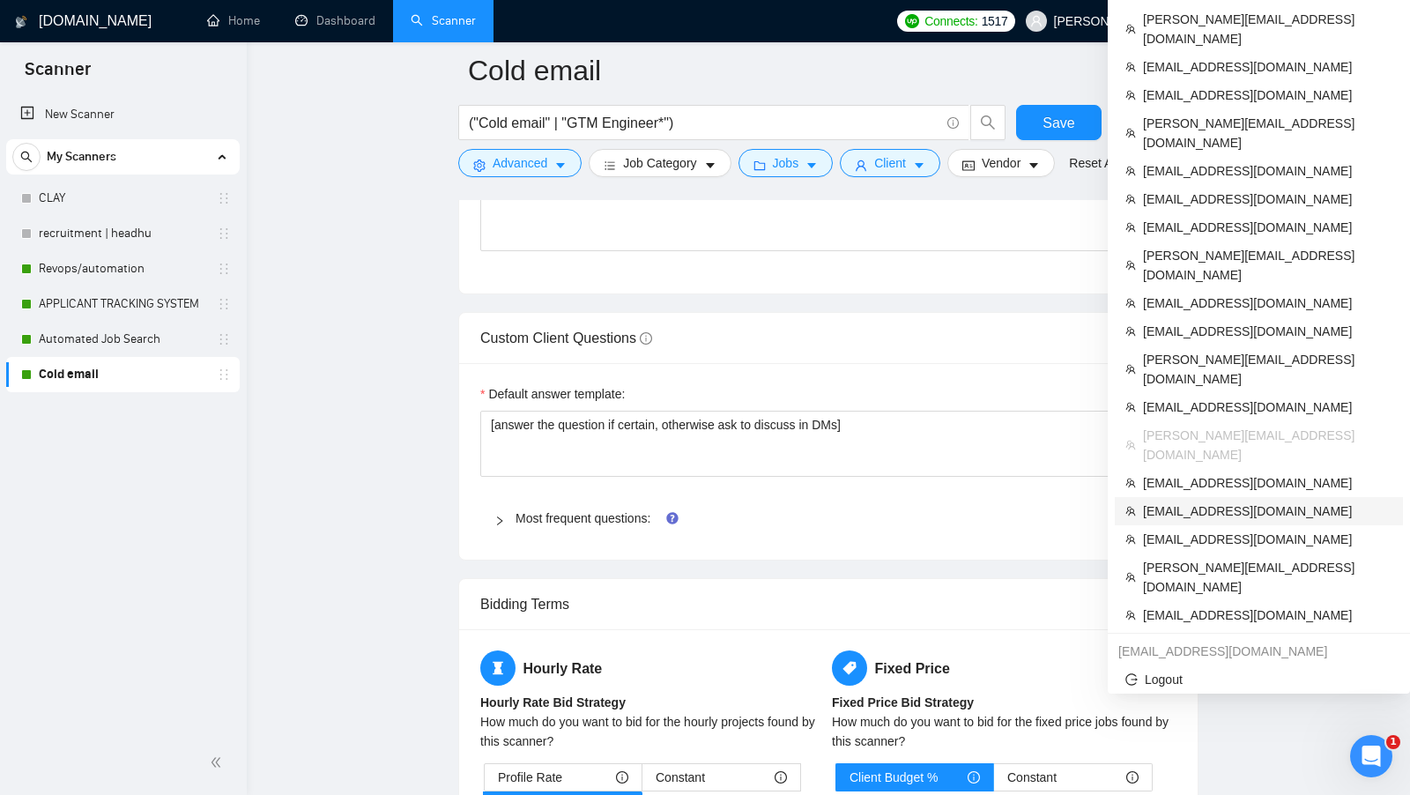
click at [1284, 501] on span "givijorjadze@yahoo.com" at bounding box center [1267, 510] width 249 height 19
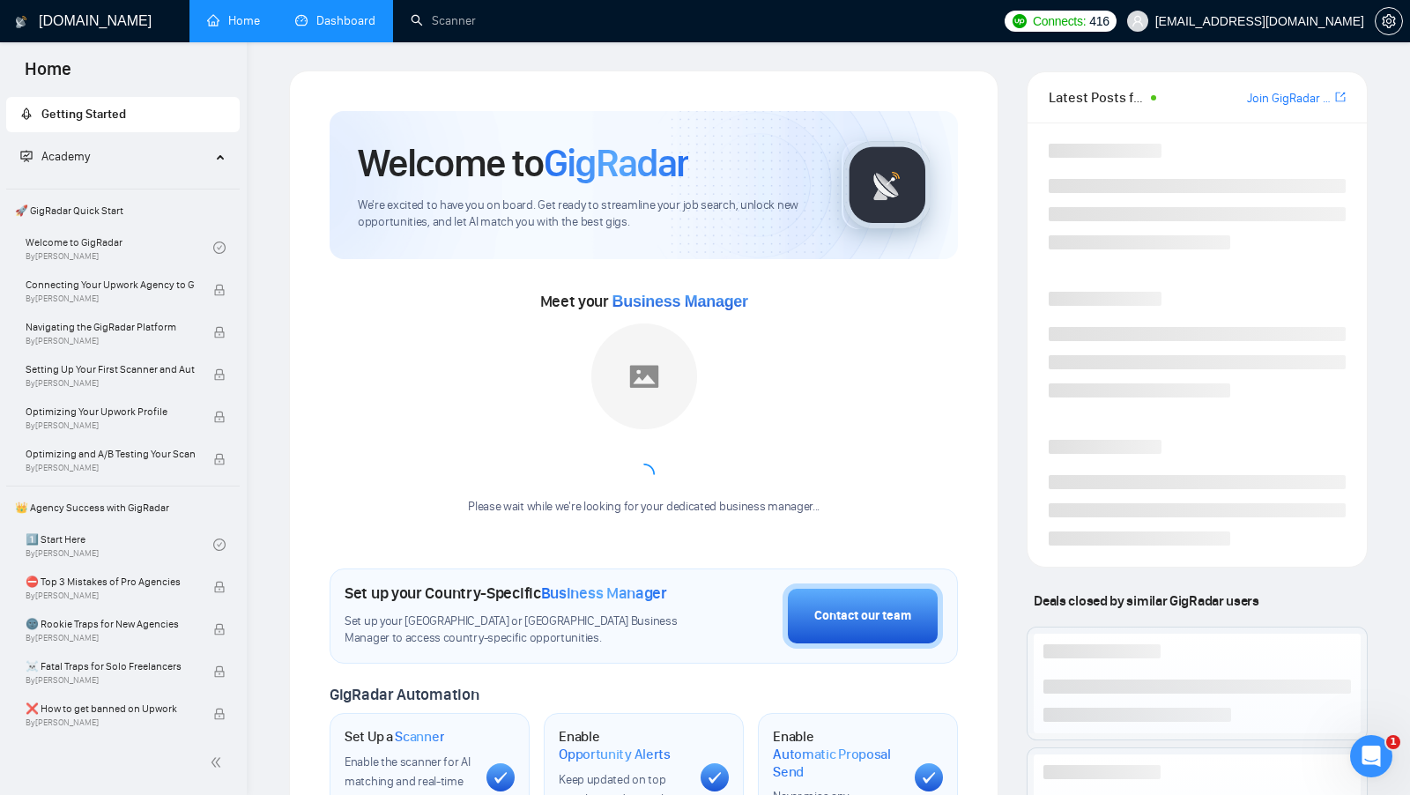
click at [319, 28] on link "Dashboard" at bounding box center [335, 20] width 80 height 15
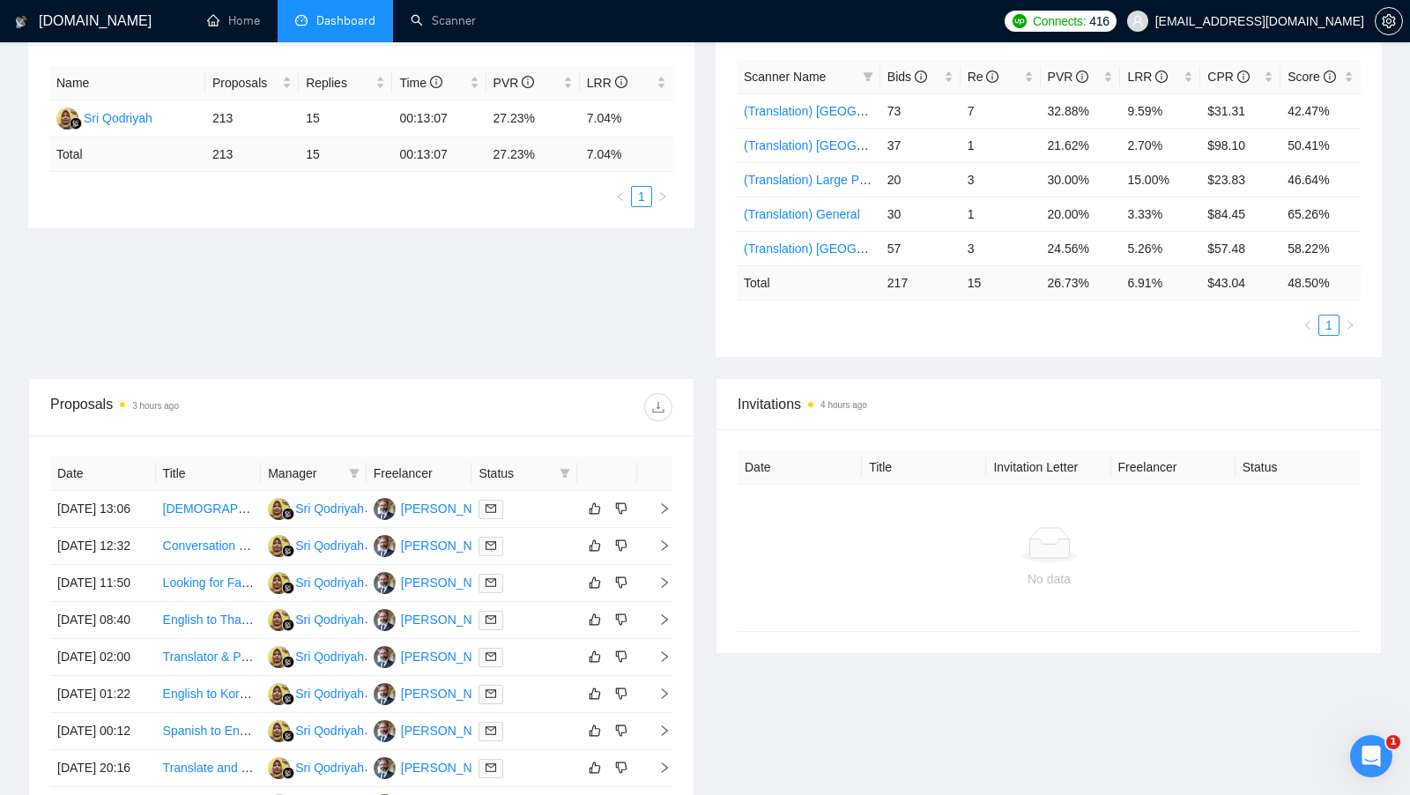
scroll to position [319, 0]
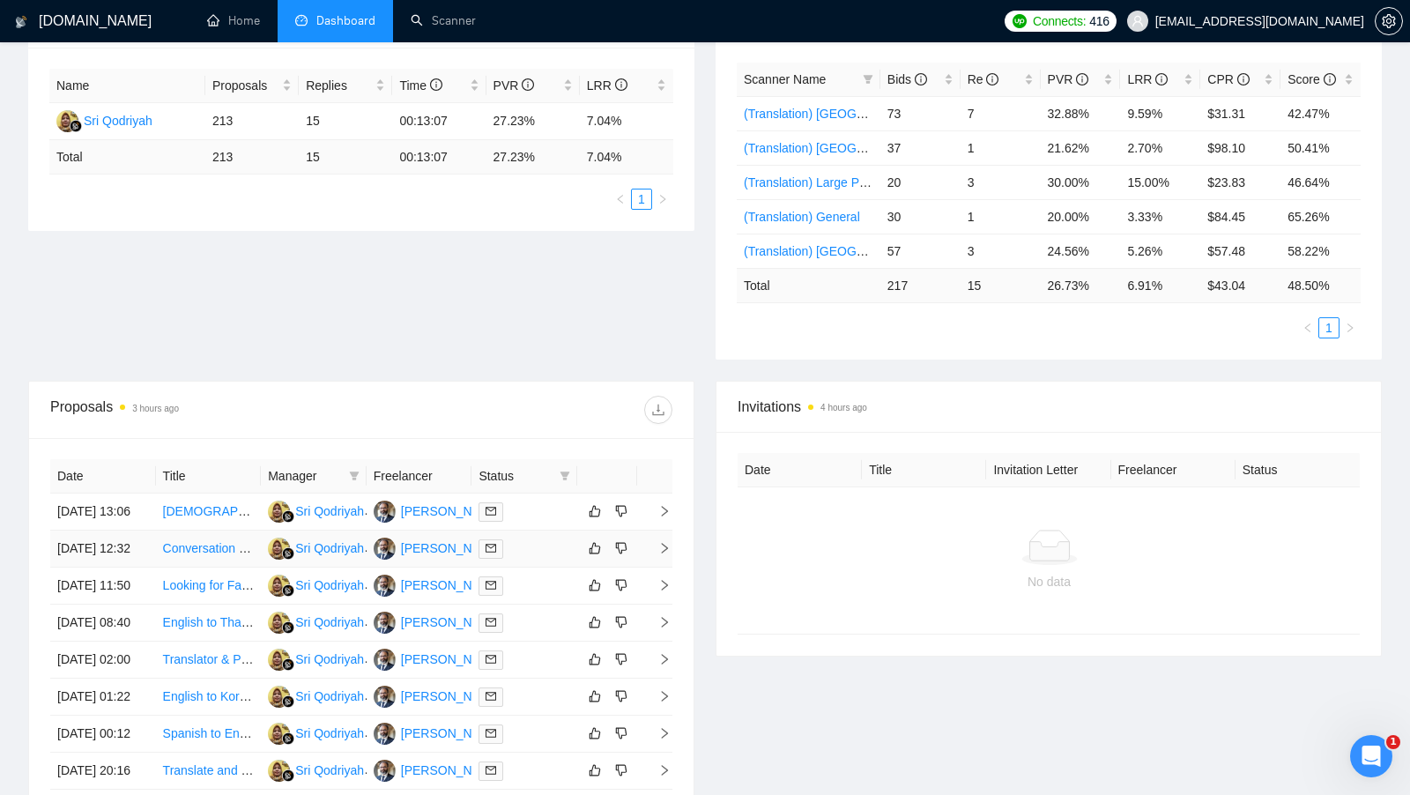
click at [528, 567] on td at bounding box center [524, 548] width 106 height 37
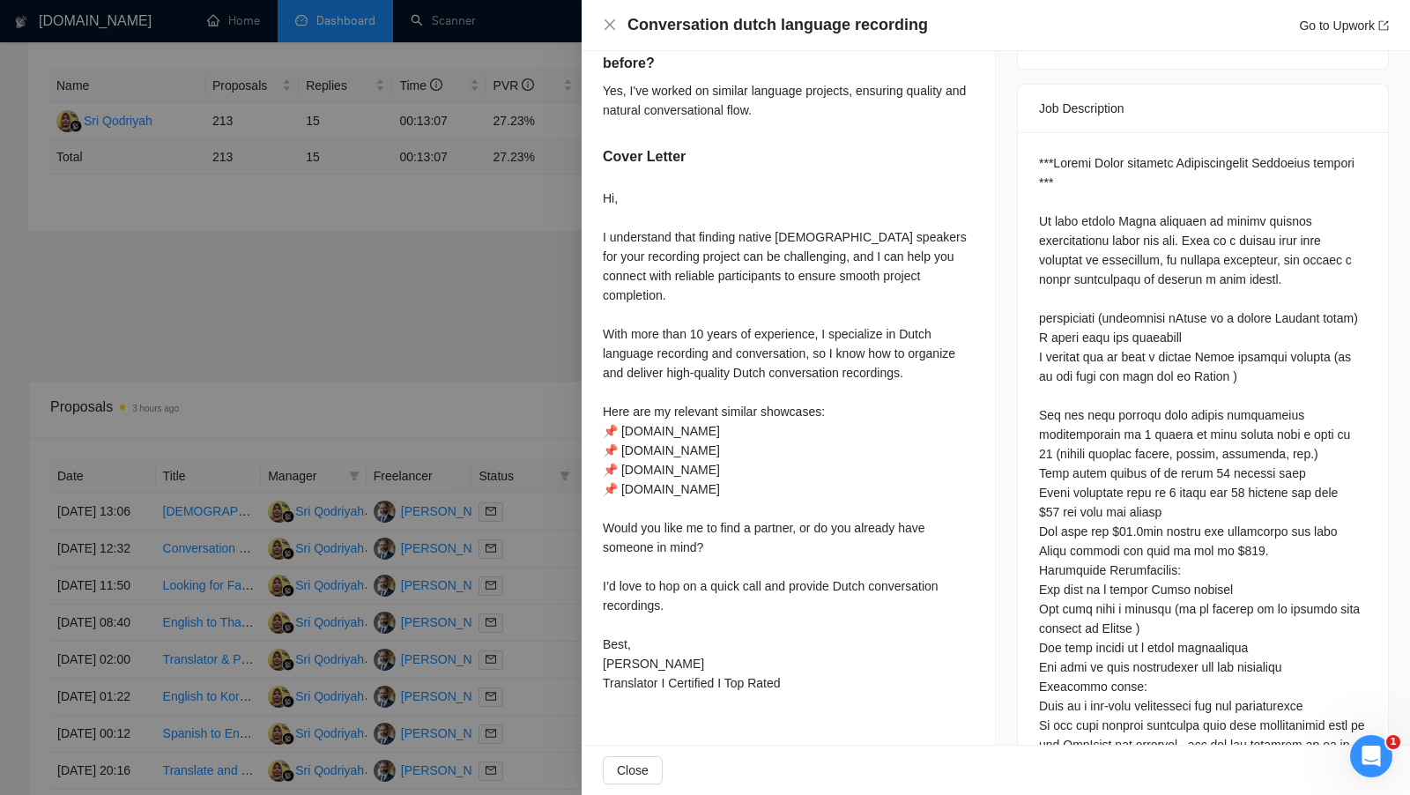
scroll to position [721, 0]
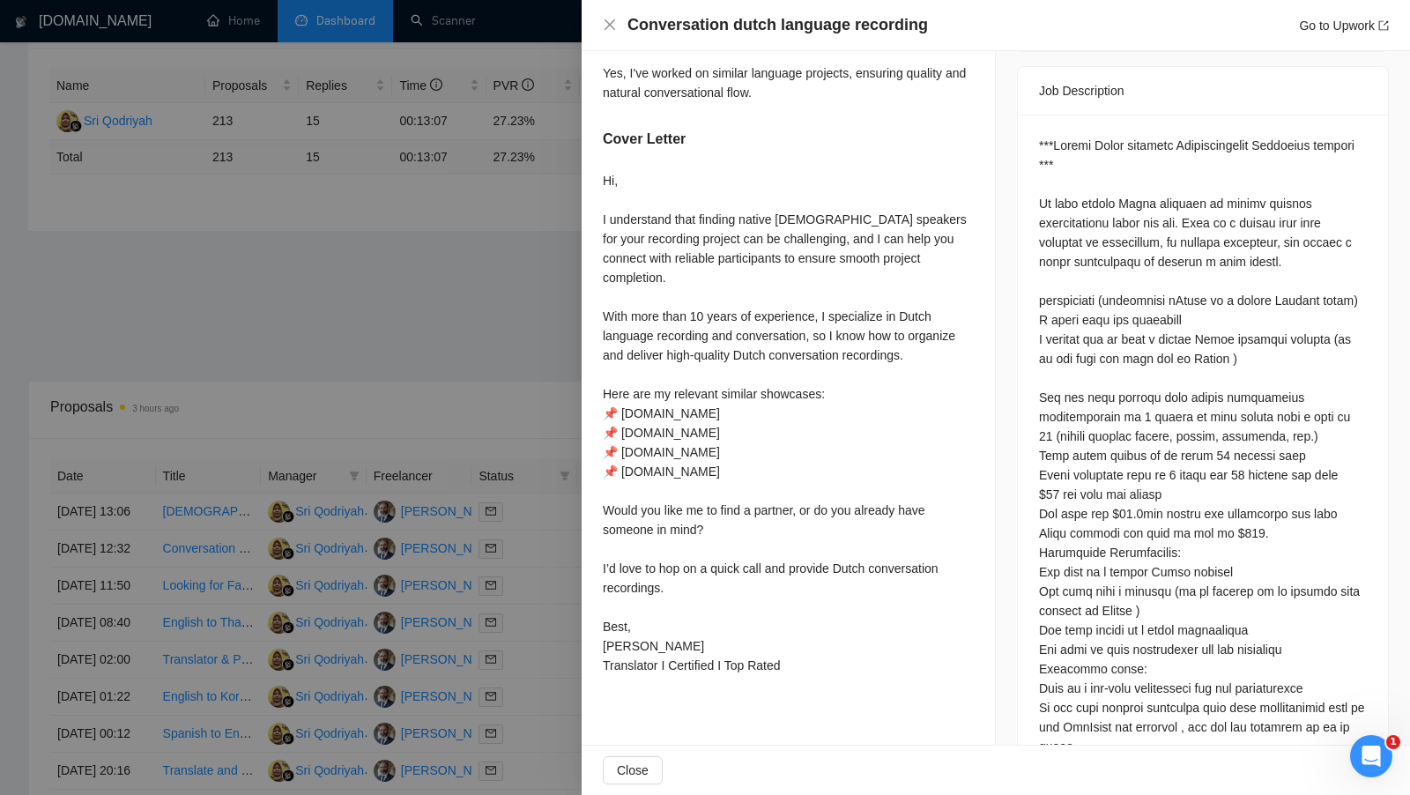
click at [479, 428] on div at bounding box center [705, 397] width 1410 height 795
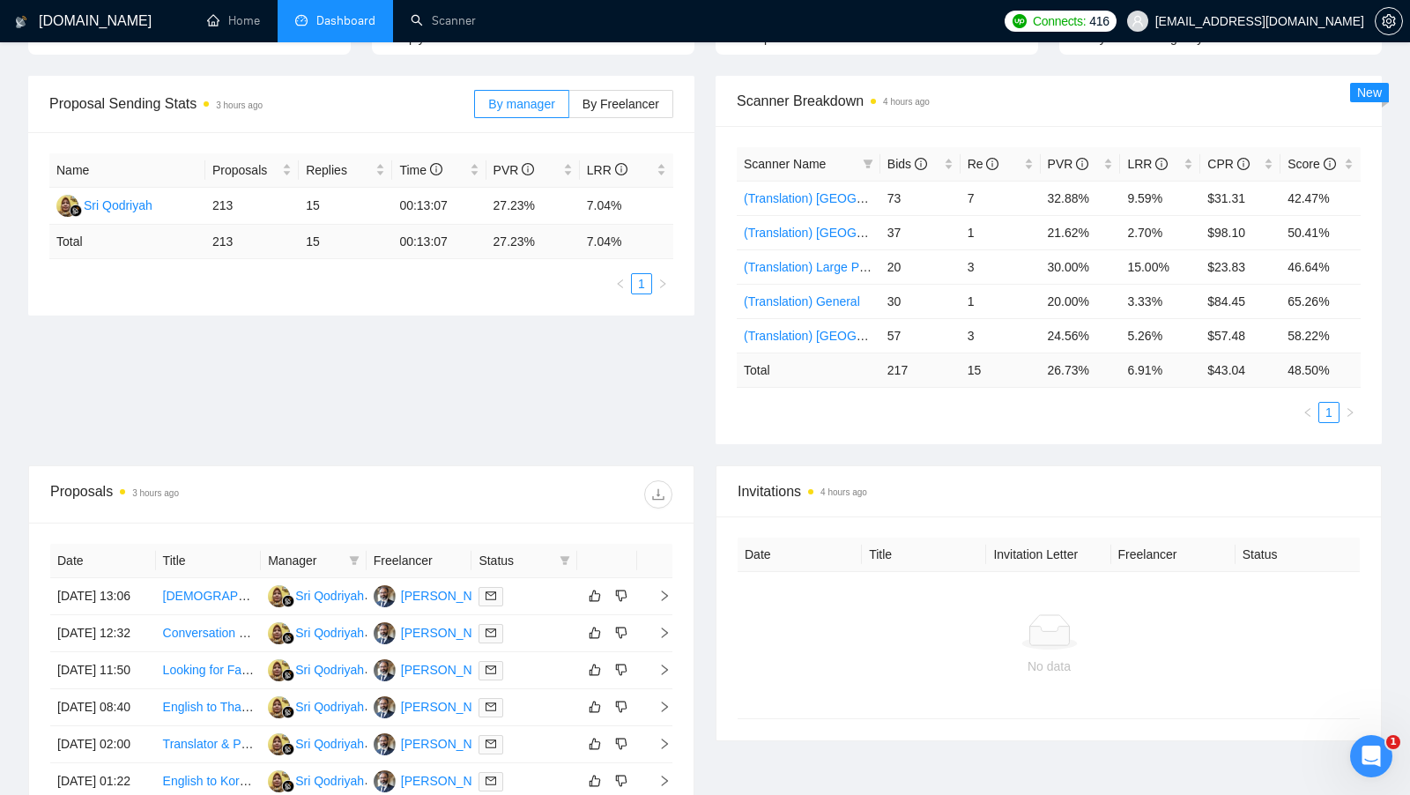
scroll to position [377, 0]
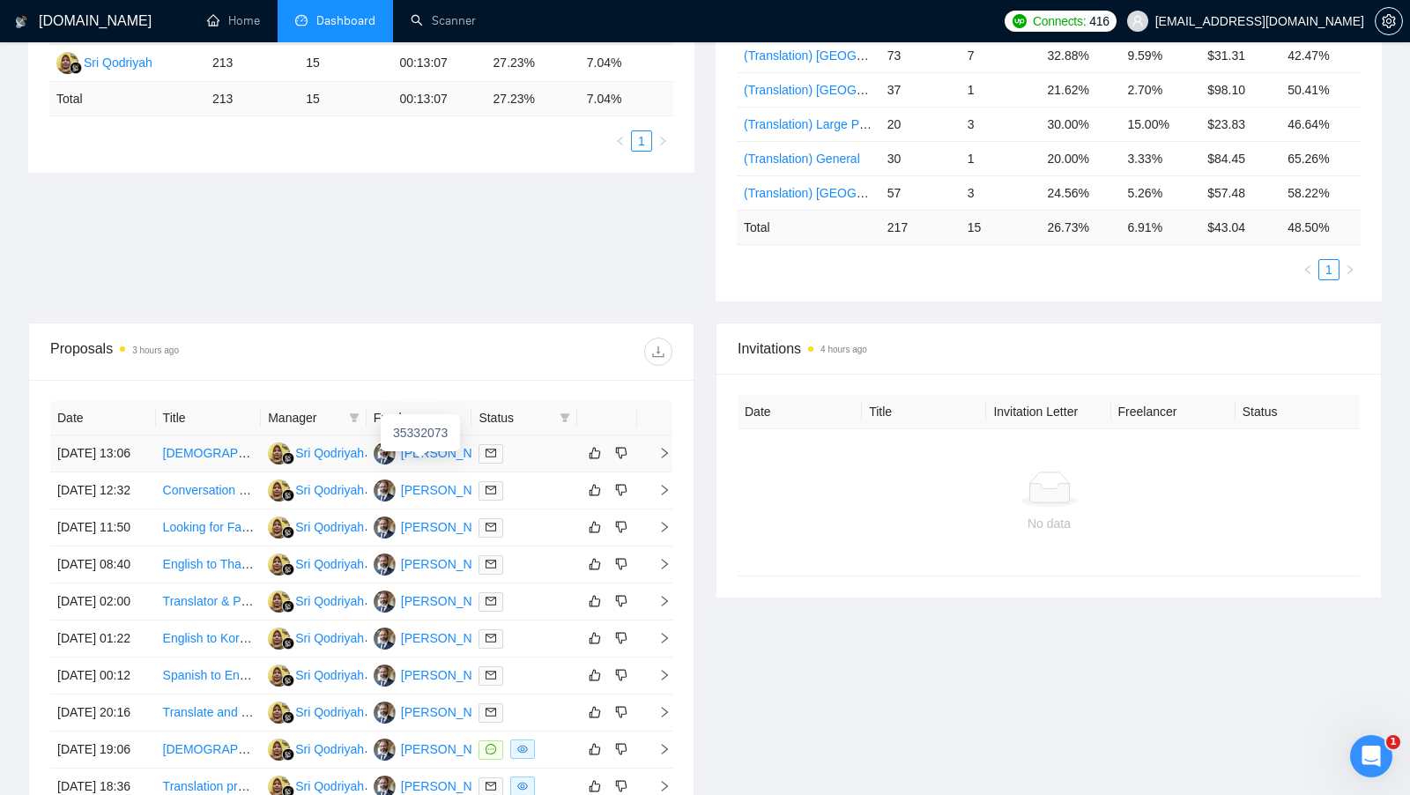
click at [438, 457] on div "Givi Jorjadze" at bounding box center [451, 452] width 101 height 19
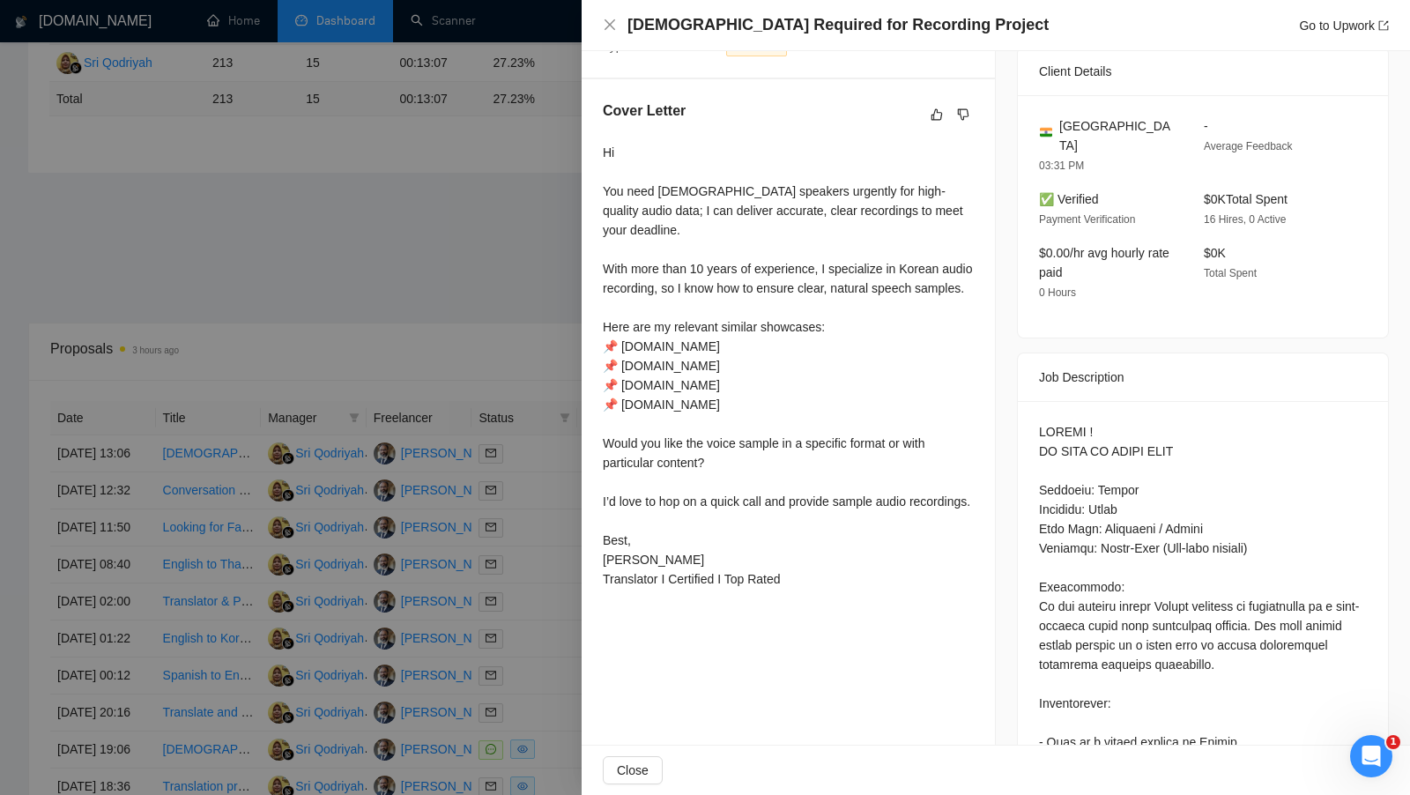
scroll to position [365, 0]
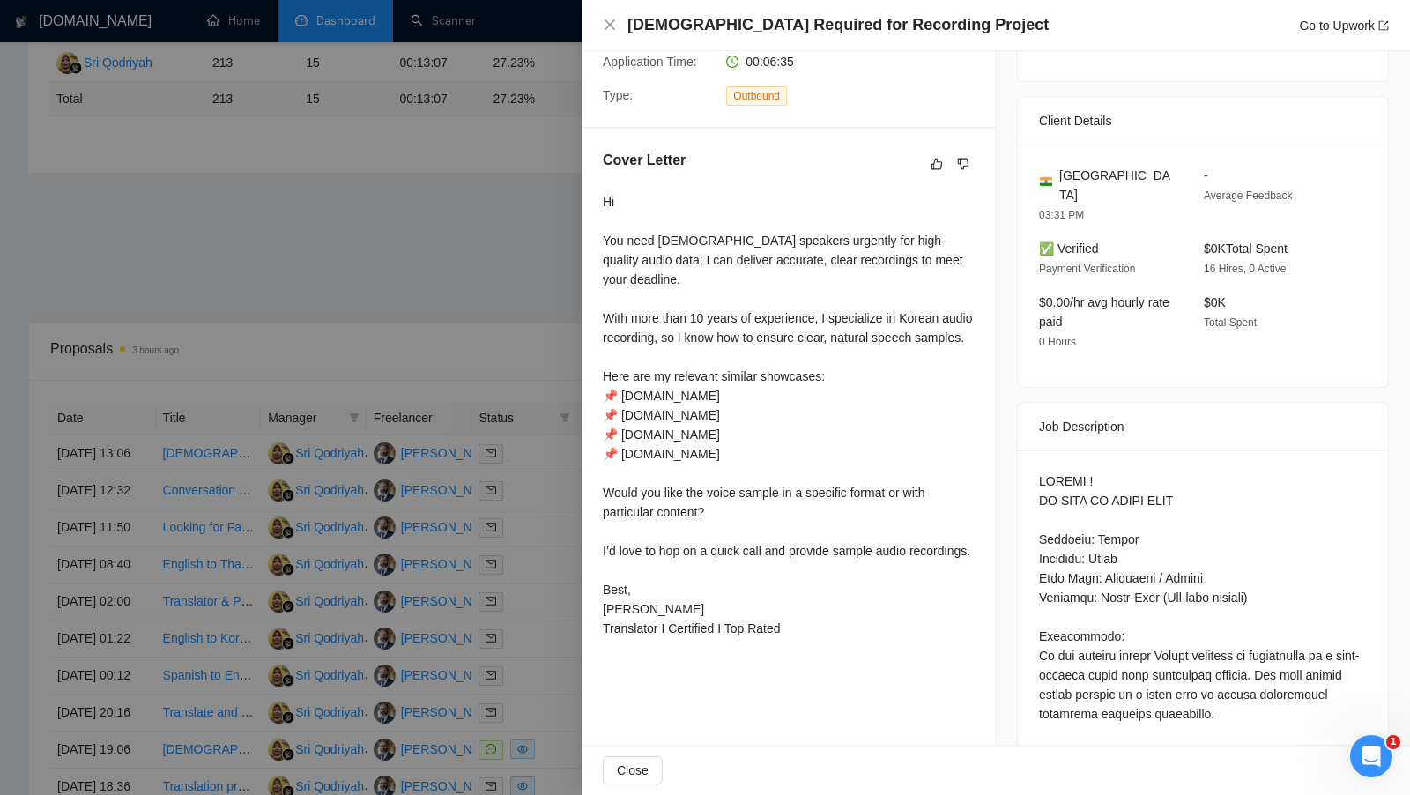
click at [515, 311] on div at bounding box center [705, 397] width 1410 height 795
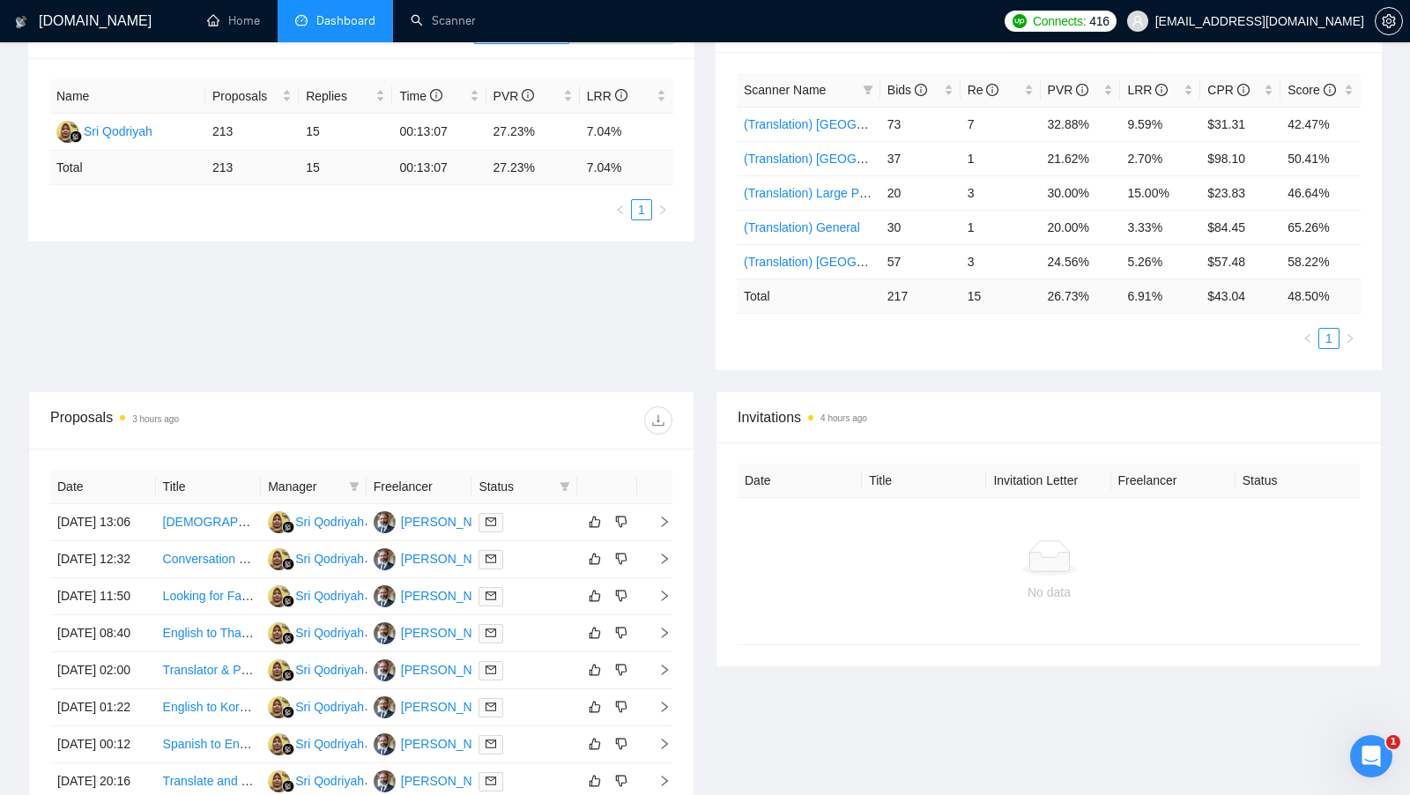
scroll to position [379, 0]
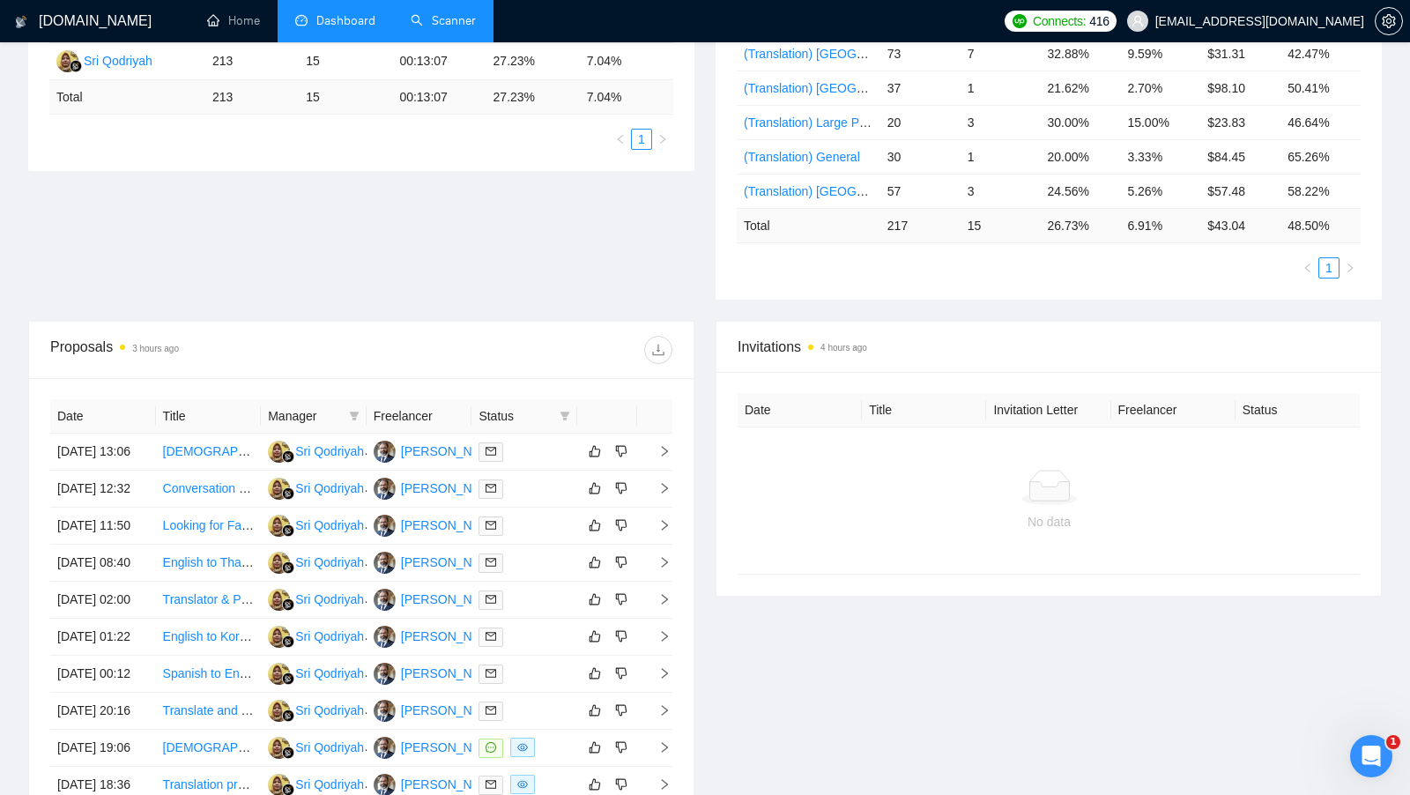
click at [425, 13] on link "Scanner" at bounding box center [443, 20] width 65 height 15
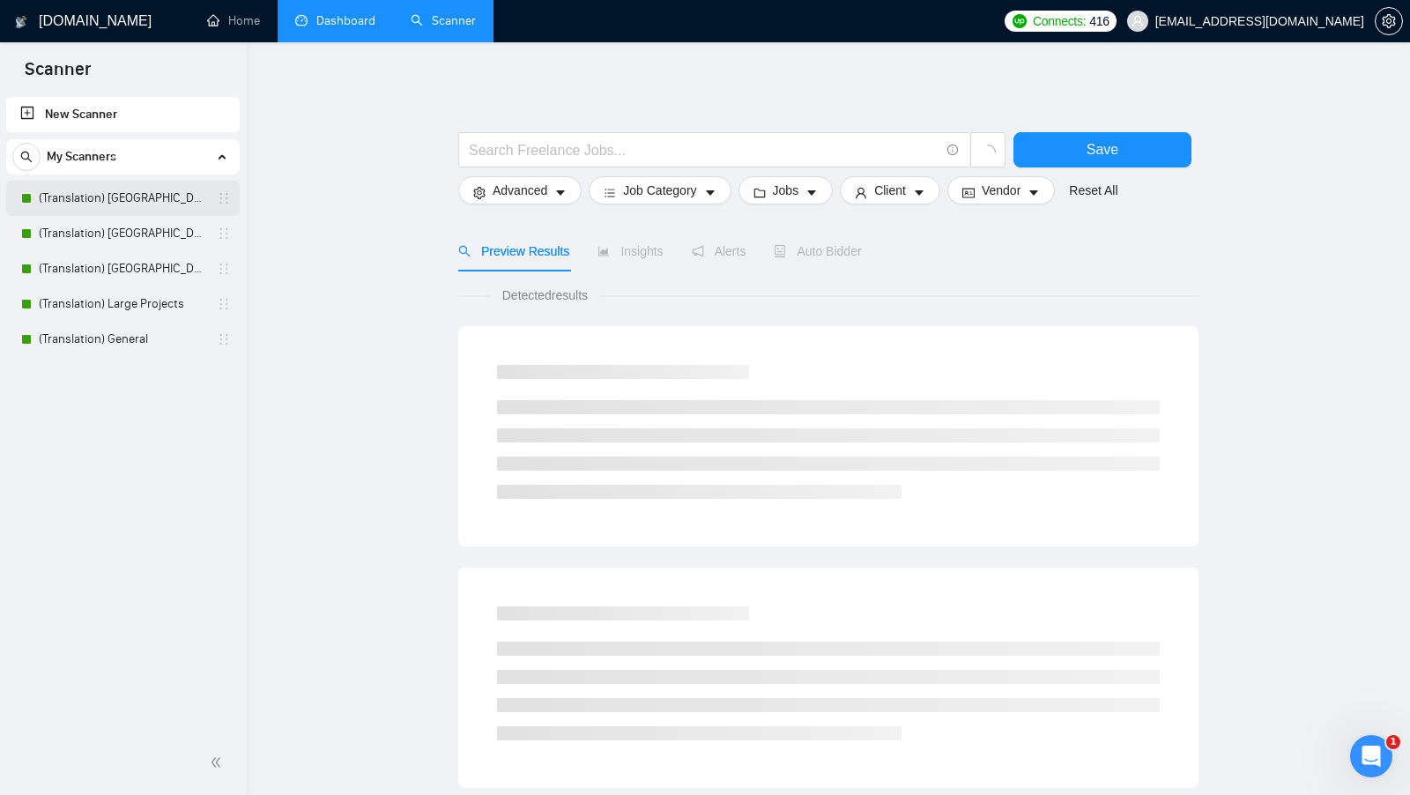
click at [137, 210] on link "(Translation) America" at bounding box center [122, 198] width 167 height 35
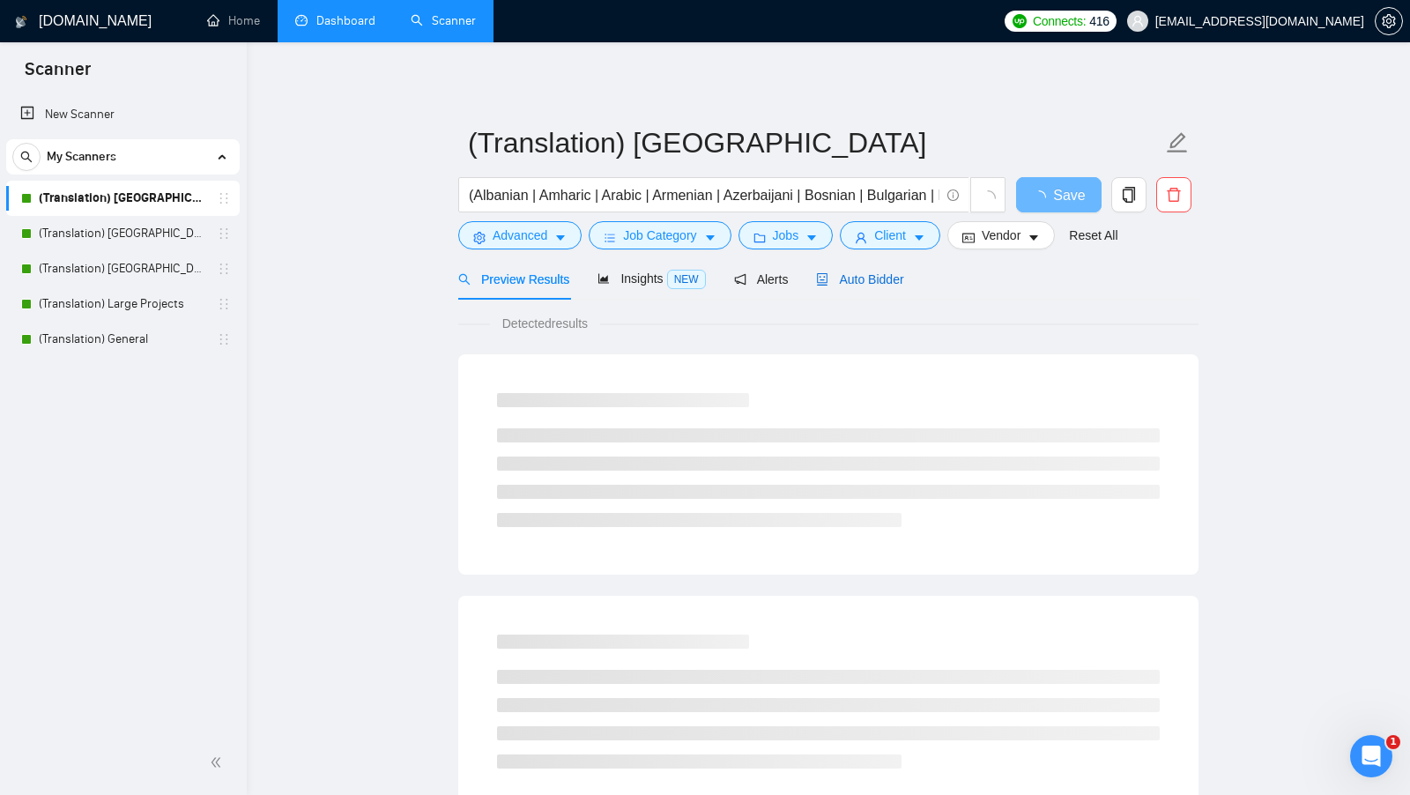
click at [868, 283] on span "Auto Bidder" at bounding box center [859, 279] width 87 height 14
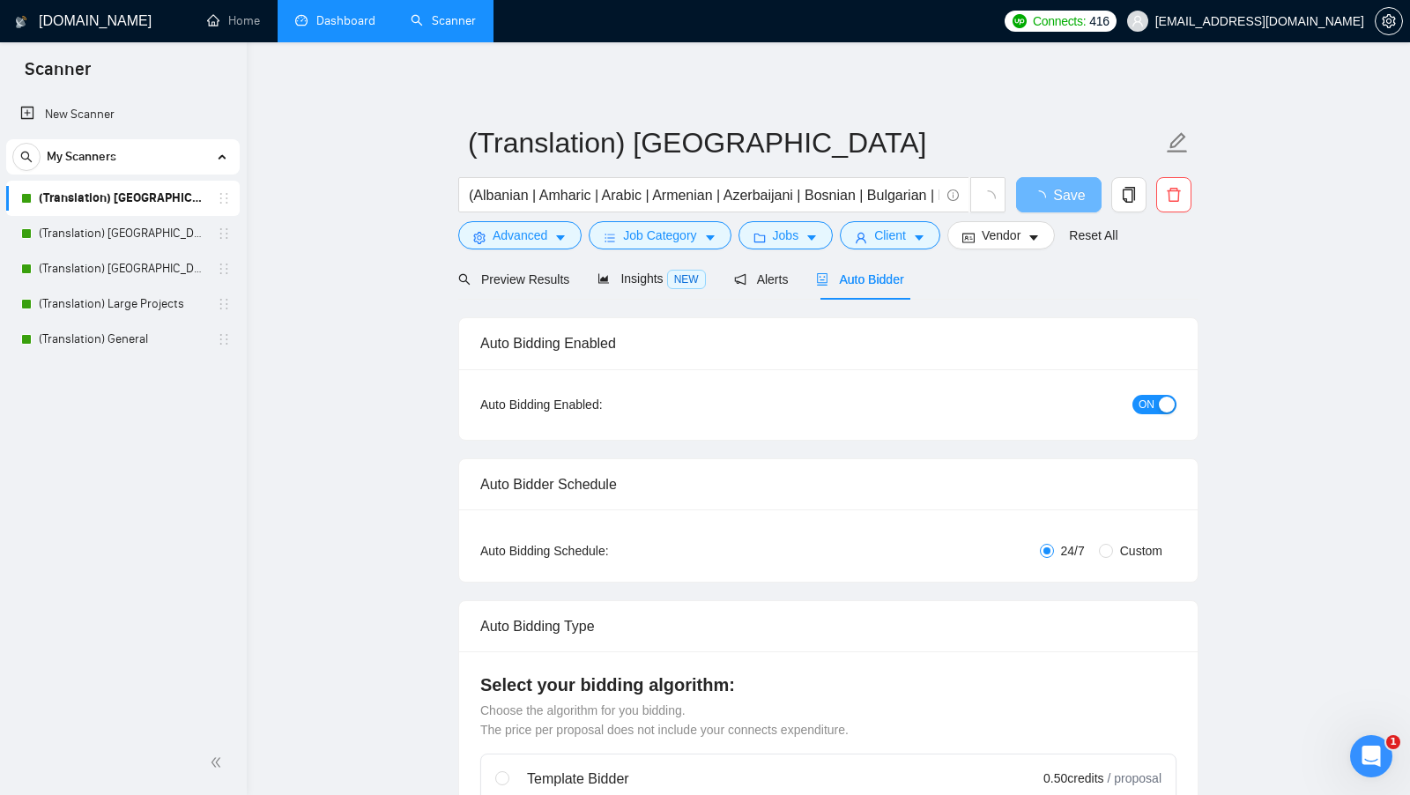
checkbox input "true"
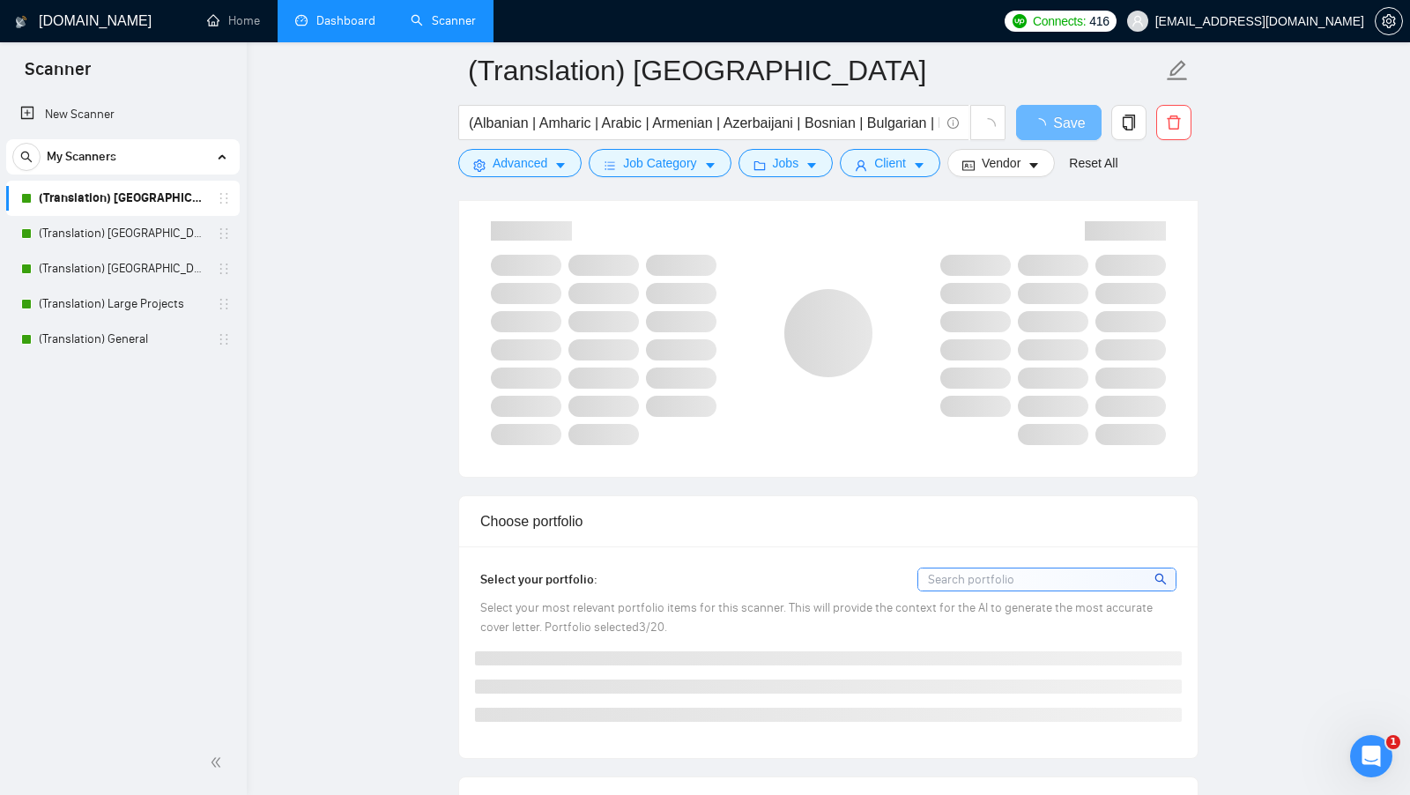
scroll to position [1197, 0]
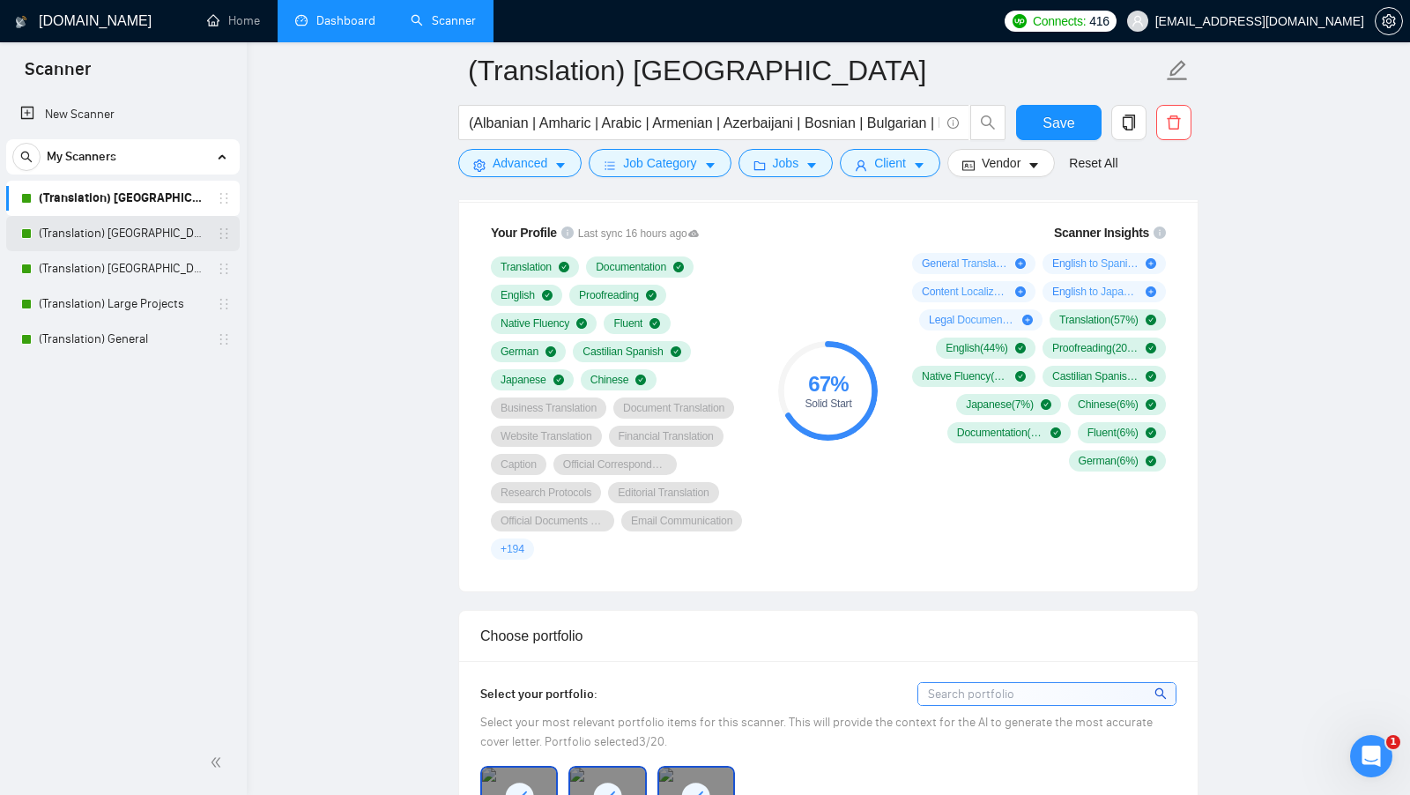
click at [139, 240] on link "(Translation) Europe" at bounding box center [122, 233] width 167 height 35
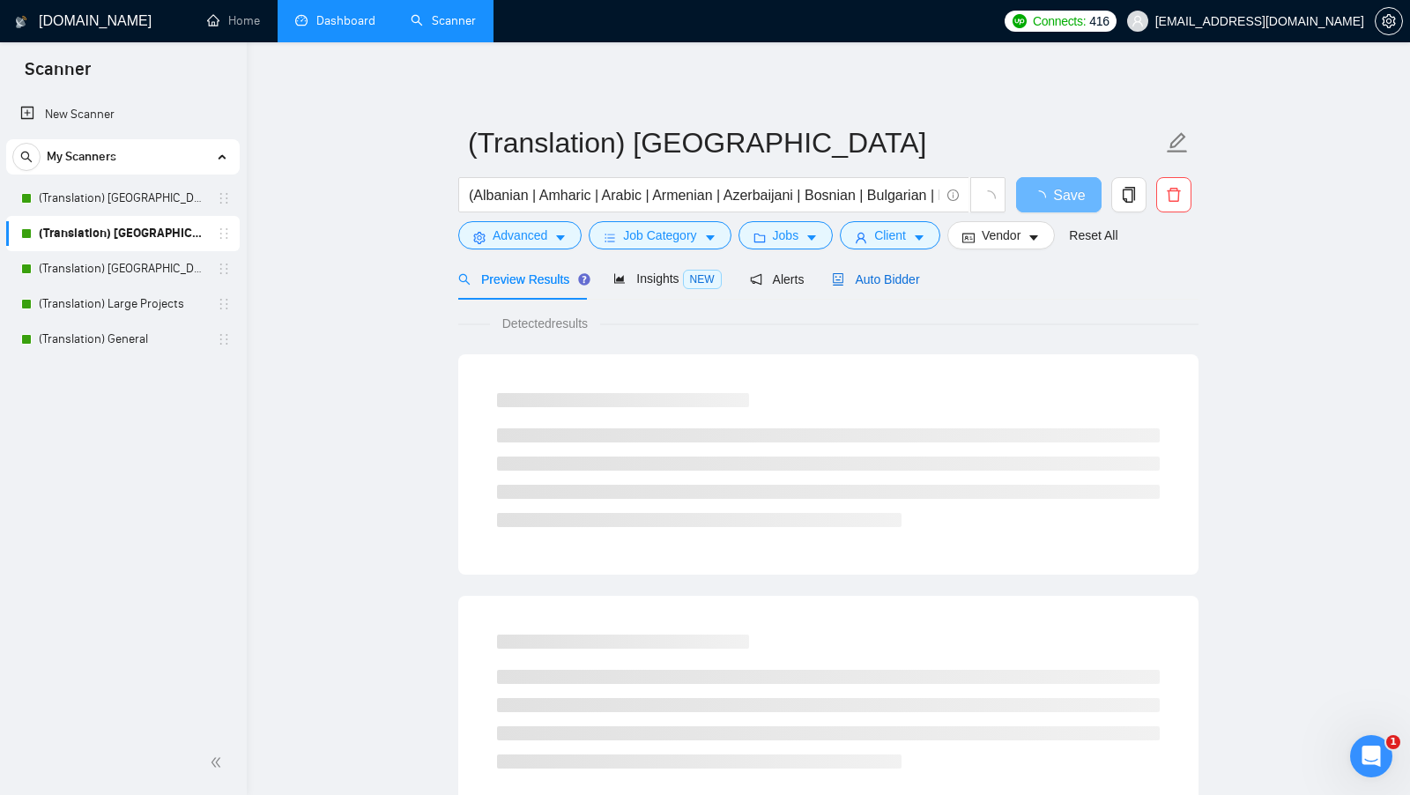
click at [908, 272] on span "Auto Bidder" at bounding box center [875, 279] width 87 height 14
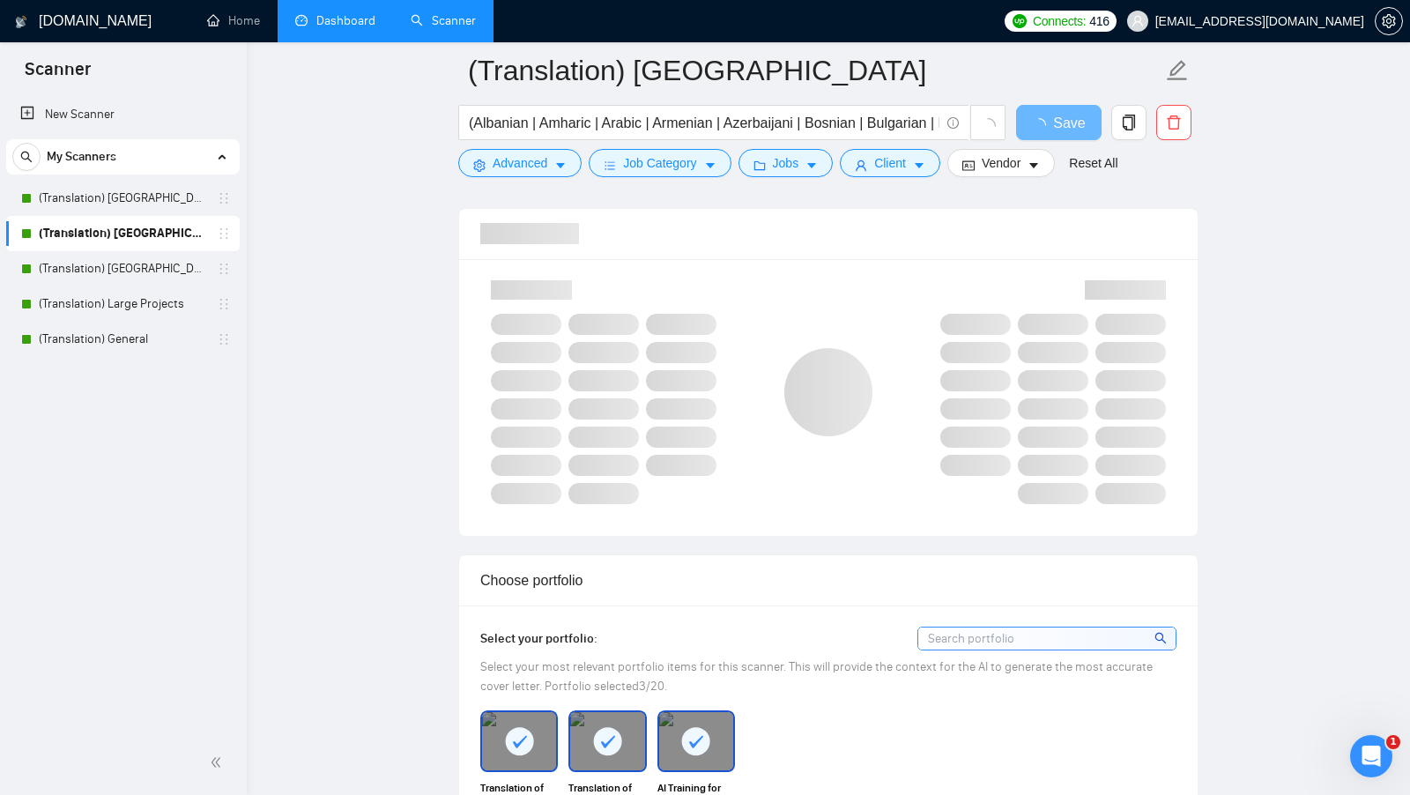
scroll to position [1138, 0]
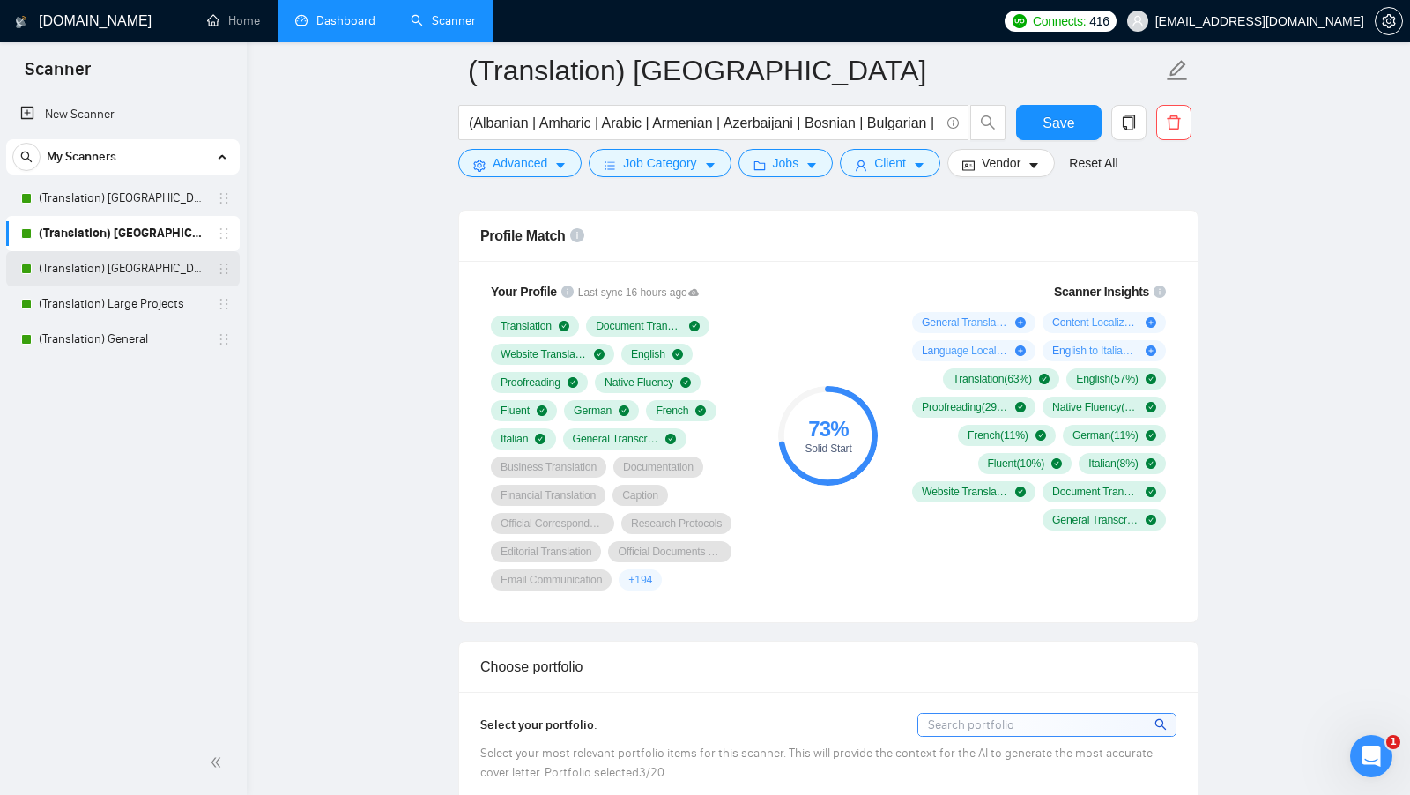
click at [132, 276] on link "(Translation) Asia" at bounding box center [122, 268] width 167 height 35
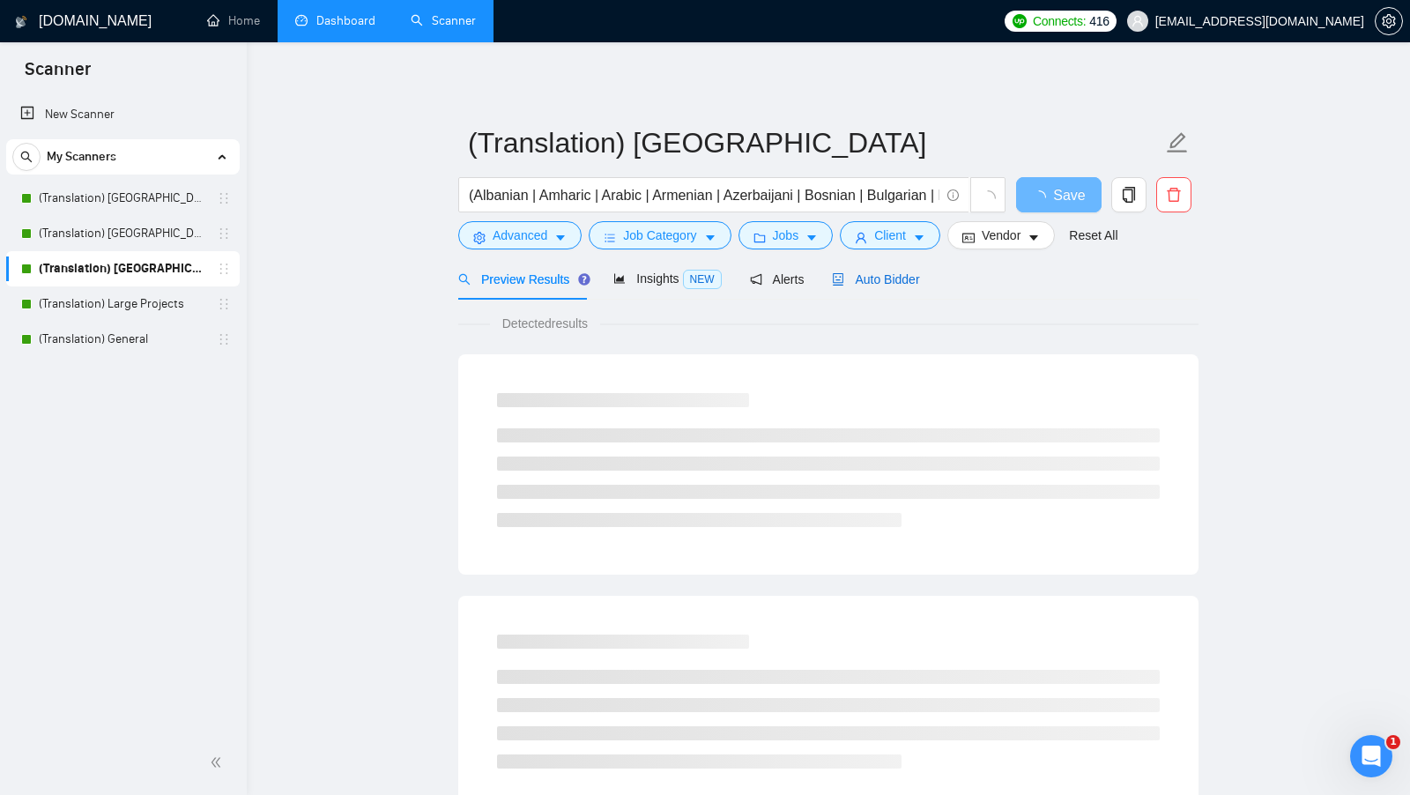
click at [886, 277] on span "Auto Bidder" at bounding box center [875, 279] width 87 height 14
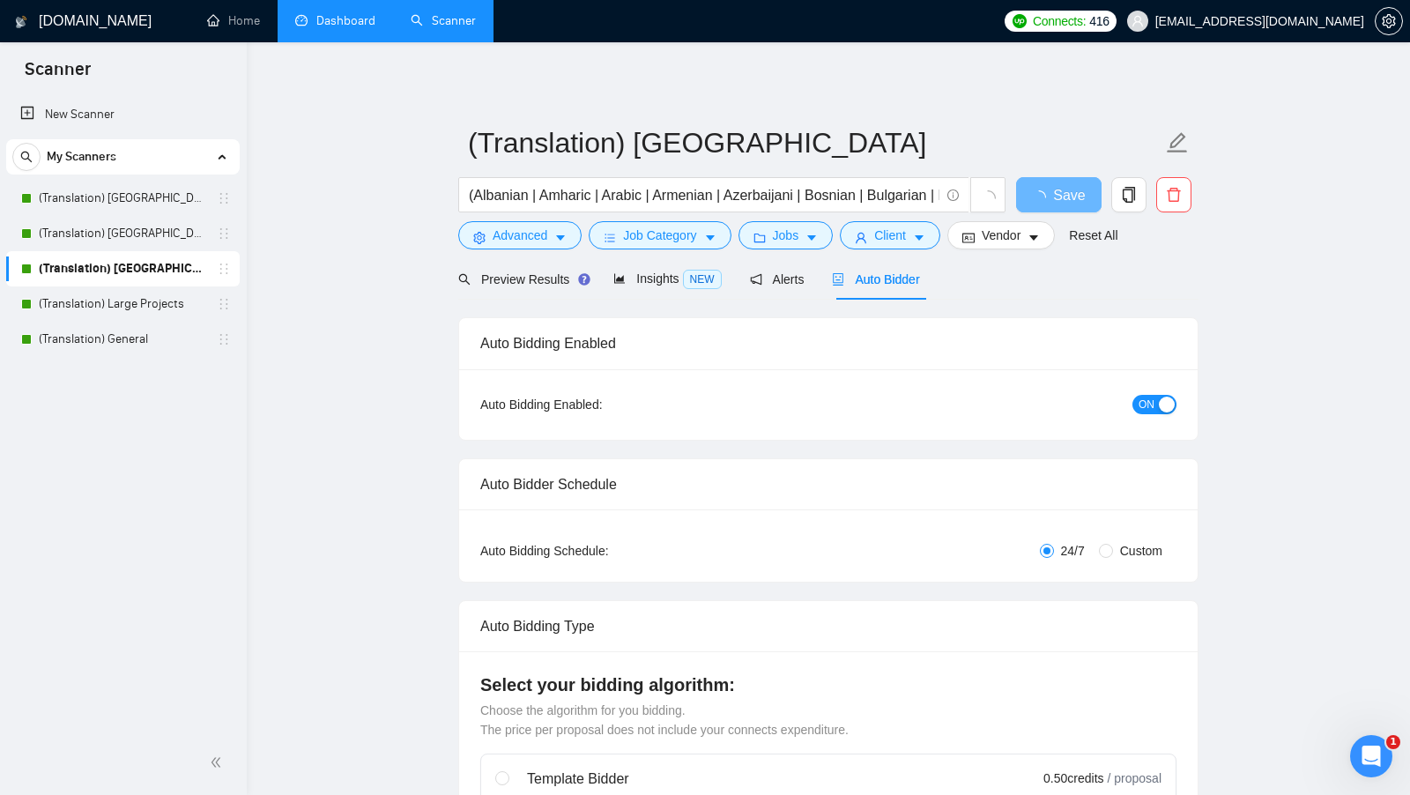
checkbox input "true"
click at [679, 279] on span "Insights NEW" at bounding box center [666, 278] width 107 height 14
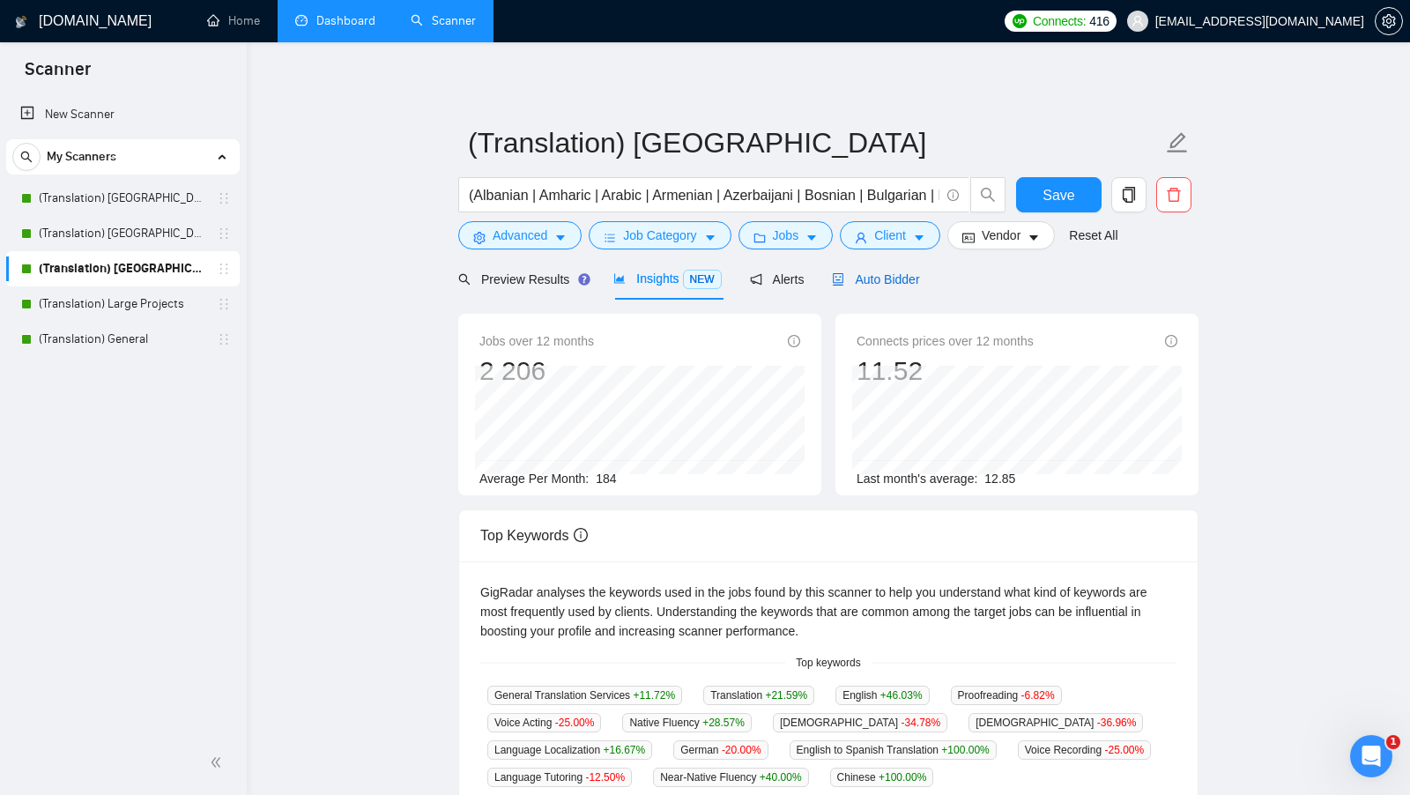
click at [841, 276] on icon "robot" at bounding box center [838, 279] width 12 height 12
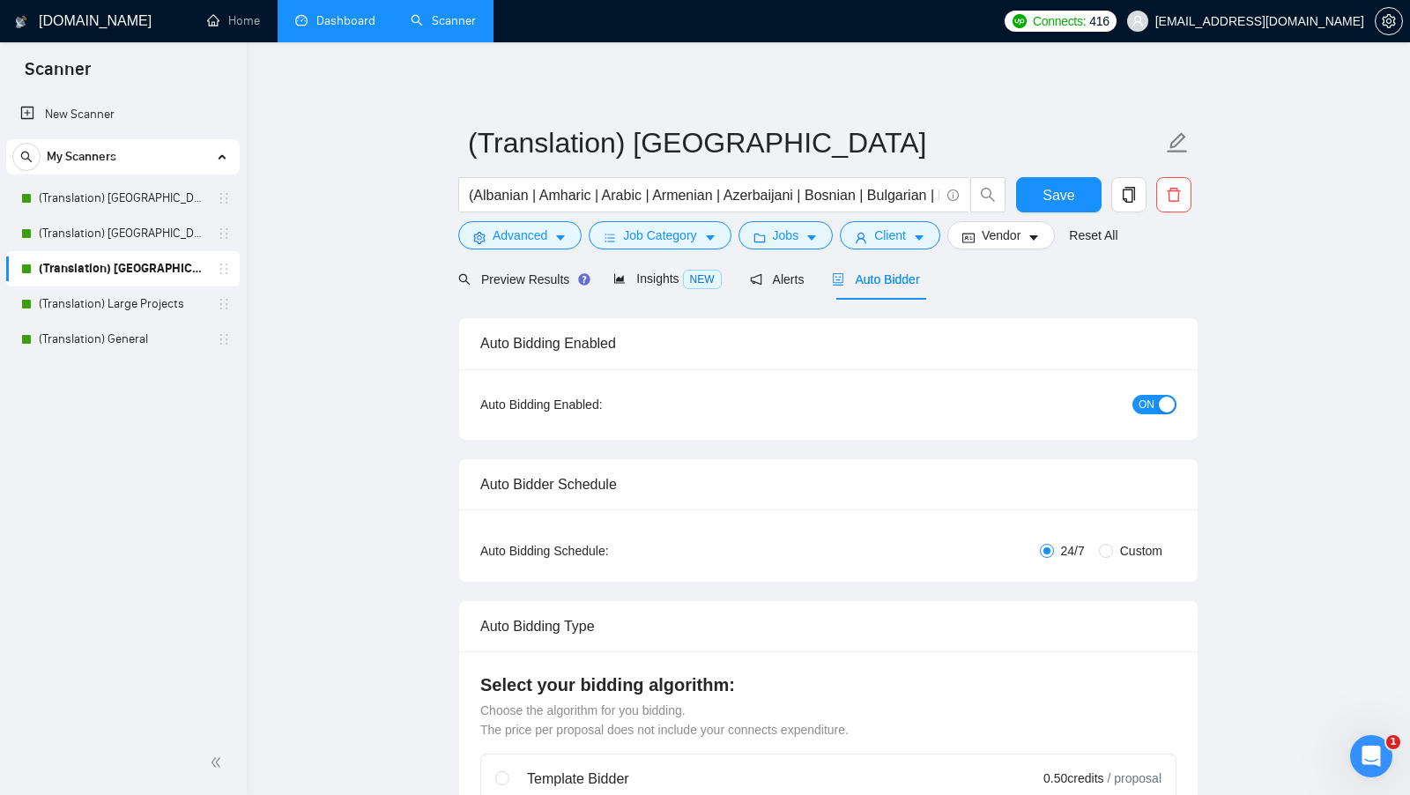
checkbox input "true"
click at [531, 280] on span "Preview Results" at bounding box center [521, 279] width 127 height 14
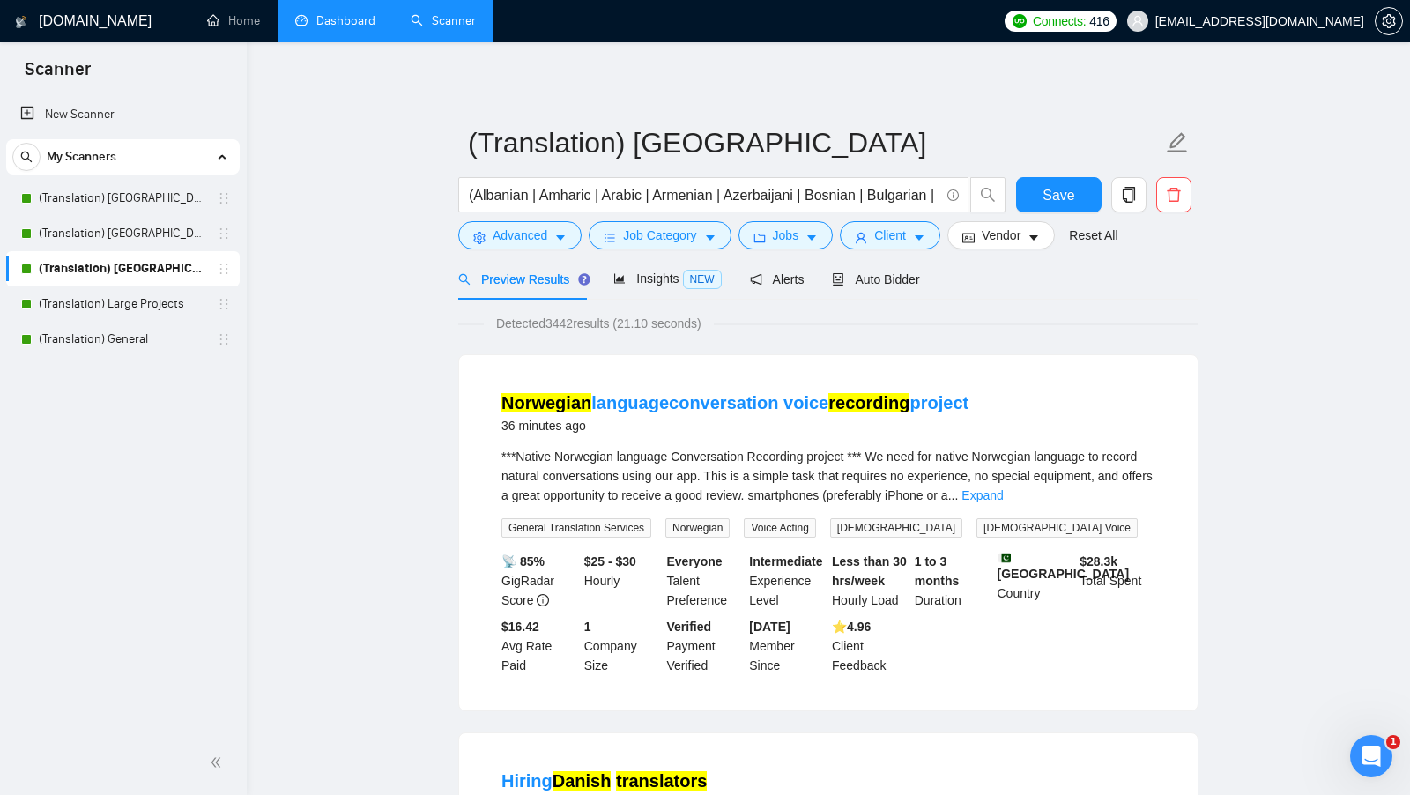
click at [351, 41] on li "Dashboard" at bounding box center [335, 21] width 115 height 42
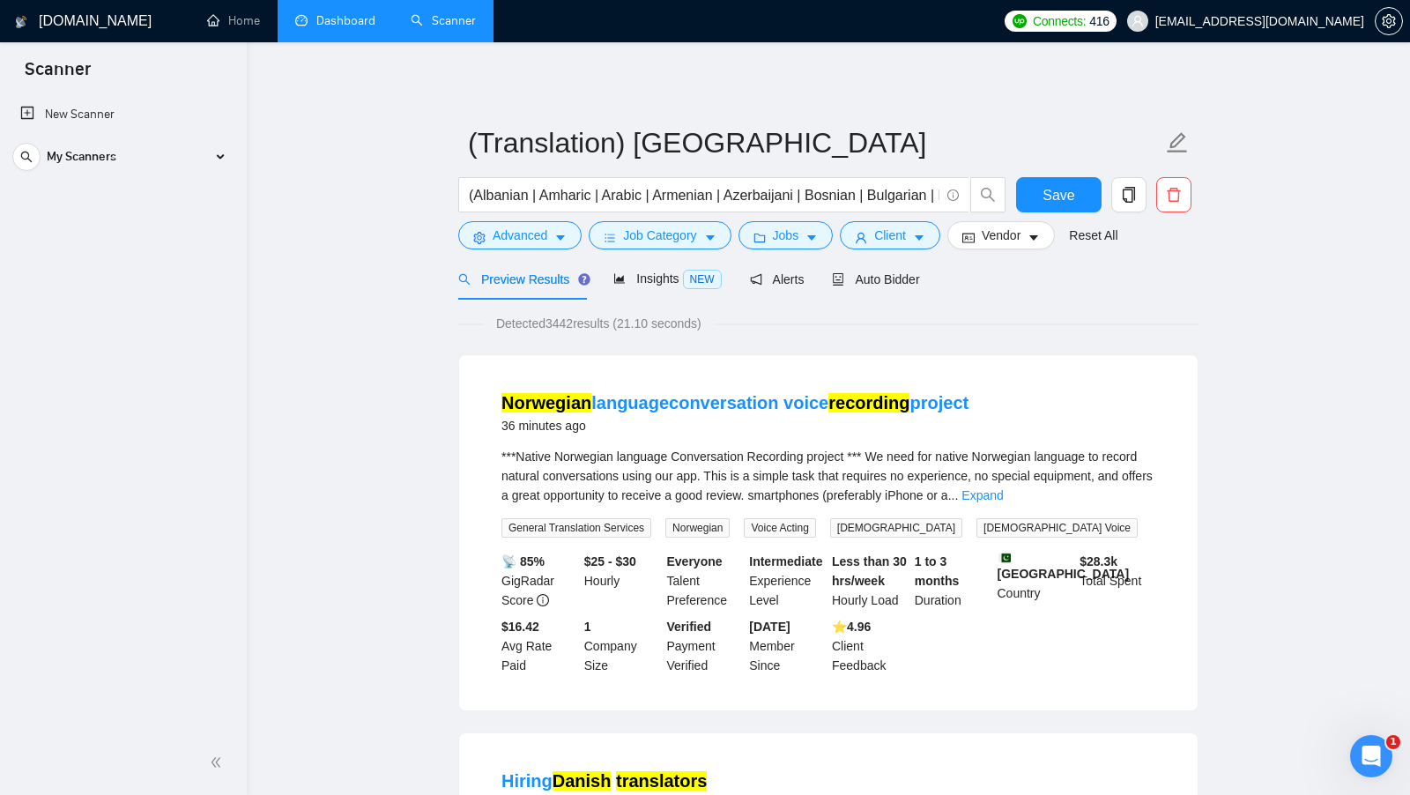
click at [351, 41] on li "Dashboard" at bounding box center [335, 21] width 115 height 42
click at [352, 28] on link "Dashboard" at bounding box center [335, 20] width 80 height 15
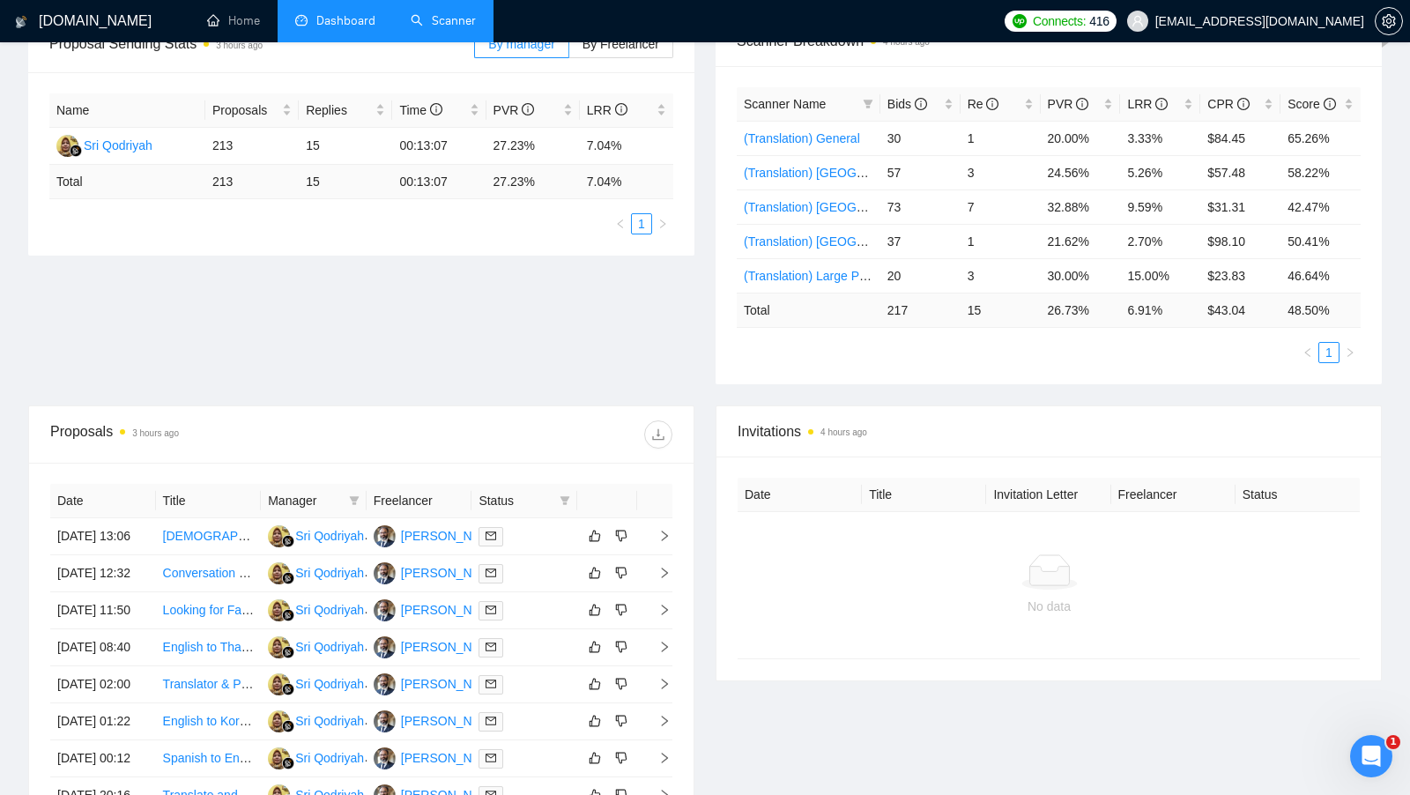
scroll to position [317, 0]
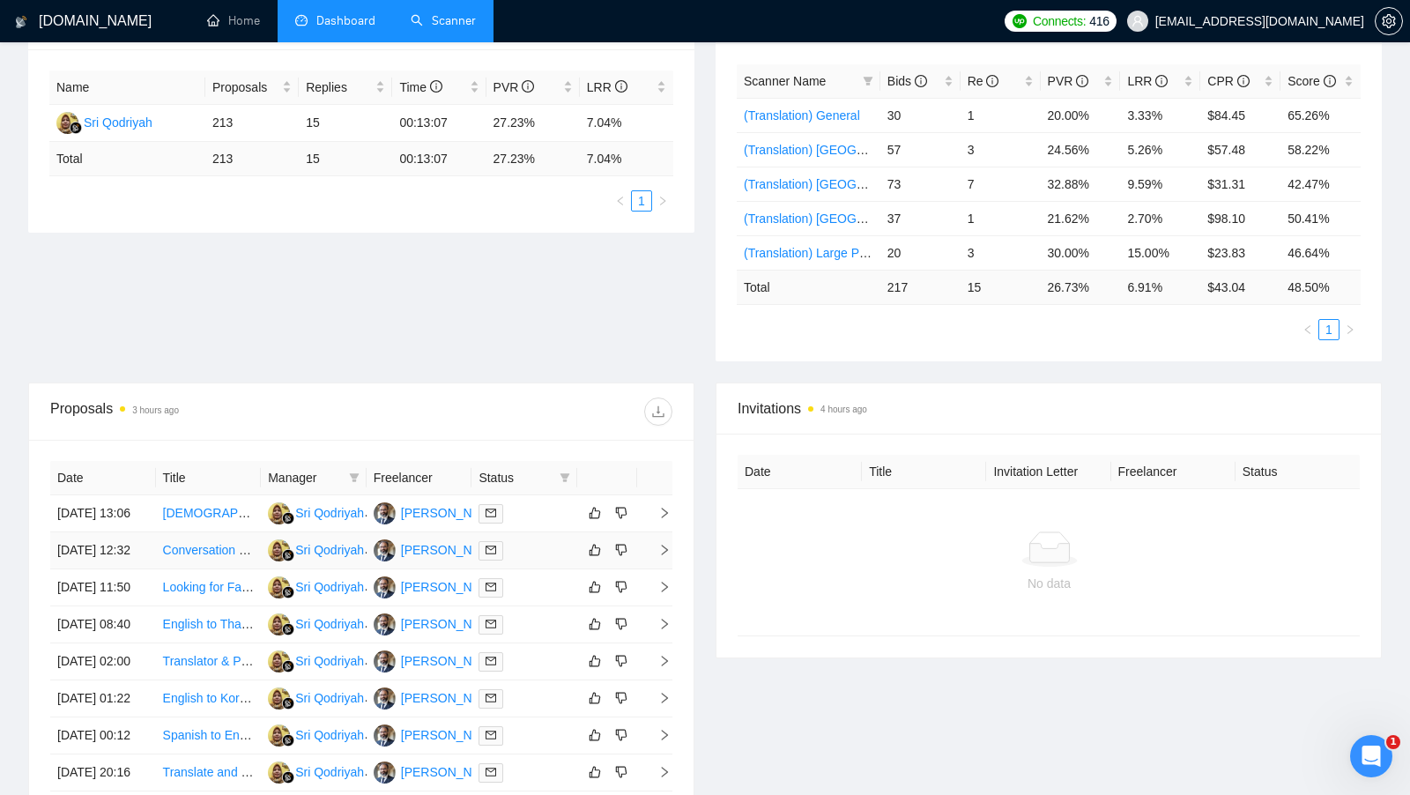
click at [547, 552] on td at bounding box center [524, 550] width 106 height 37
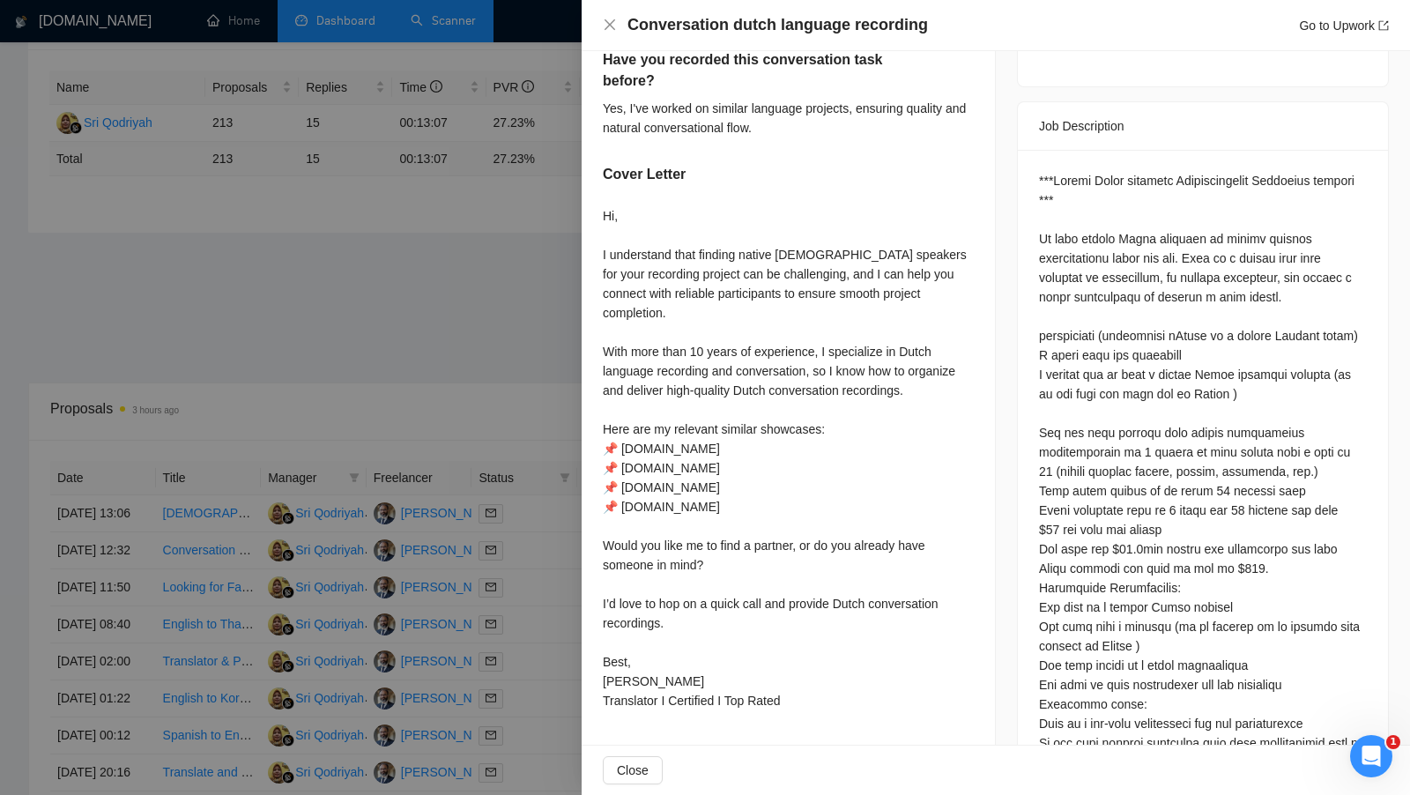
scroll to position [690, 0]
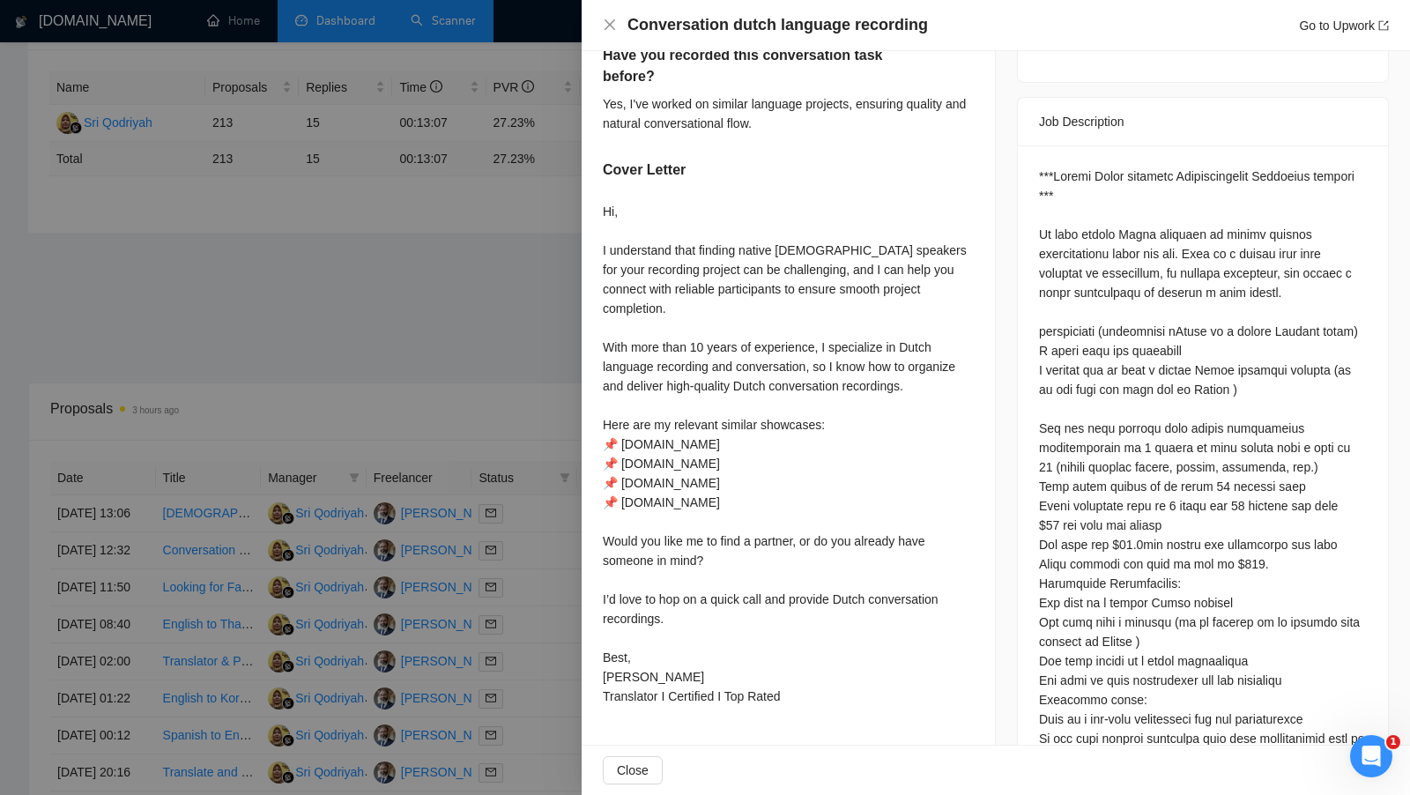
click at [641, 611] on div "Hi, I understand that finding native Dutch speakers for your recording project …" at bounding box center [788, 454] width 371 height 504
click at [503, 611] on div at bounding box center [705, 397] width 1410 height 795
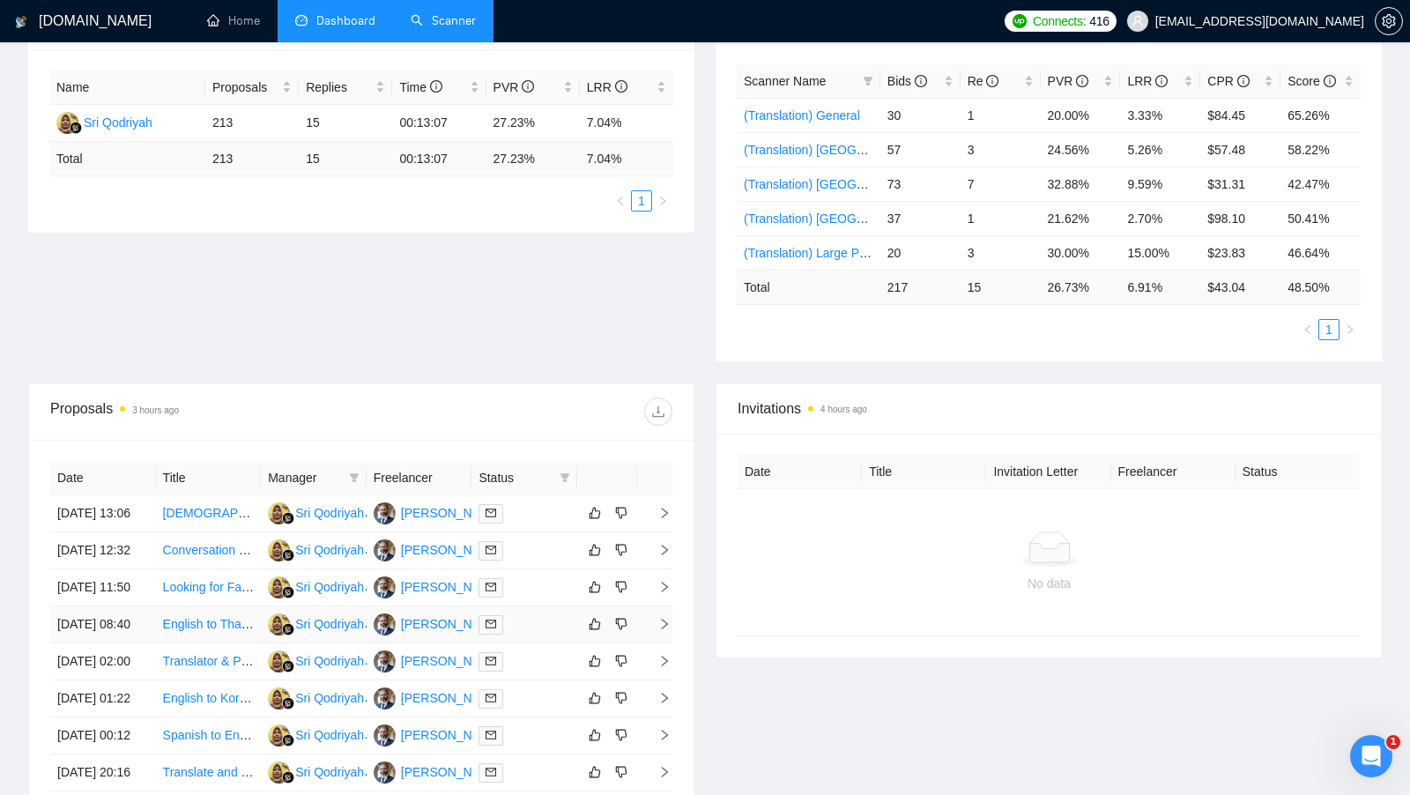
click at [536, 634] on div at bounding box center [524, 624] width 92 height 20
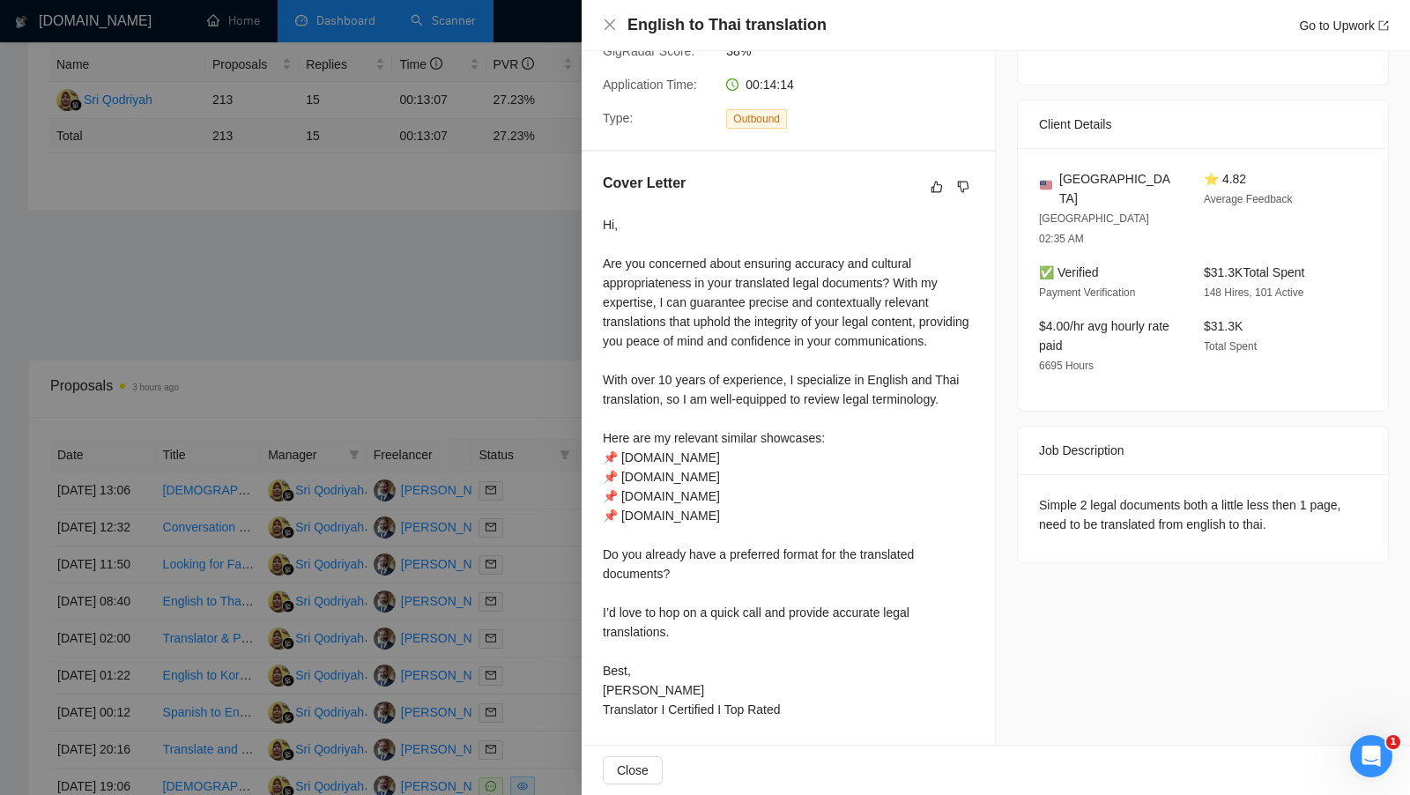
scroll to position [323, 0]
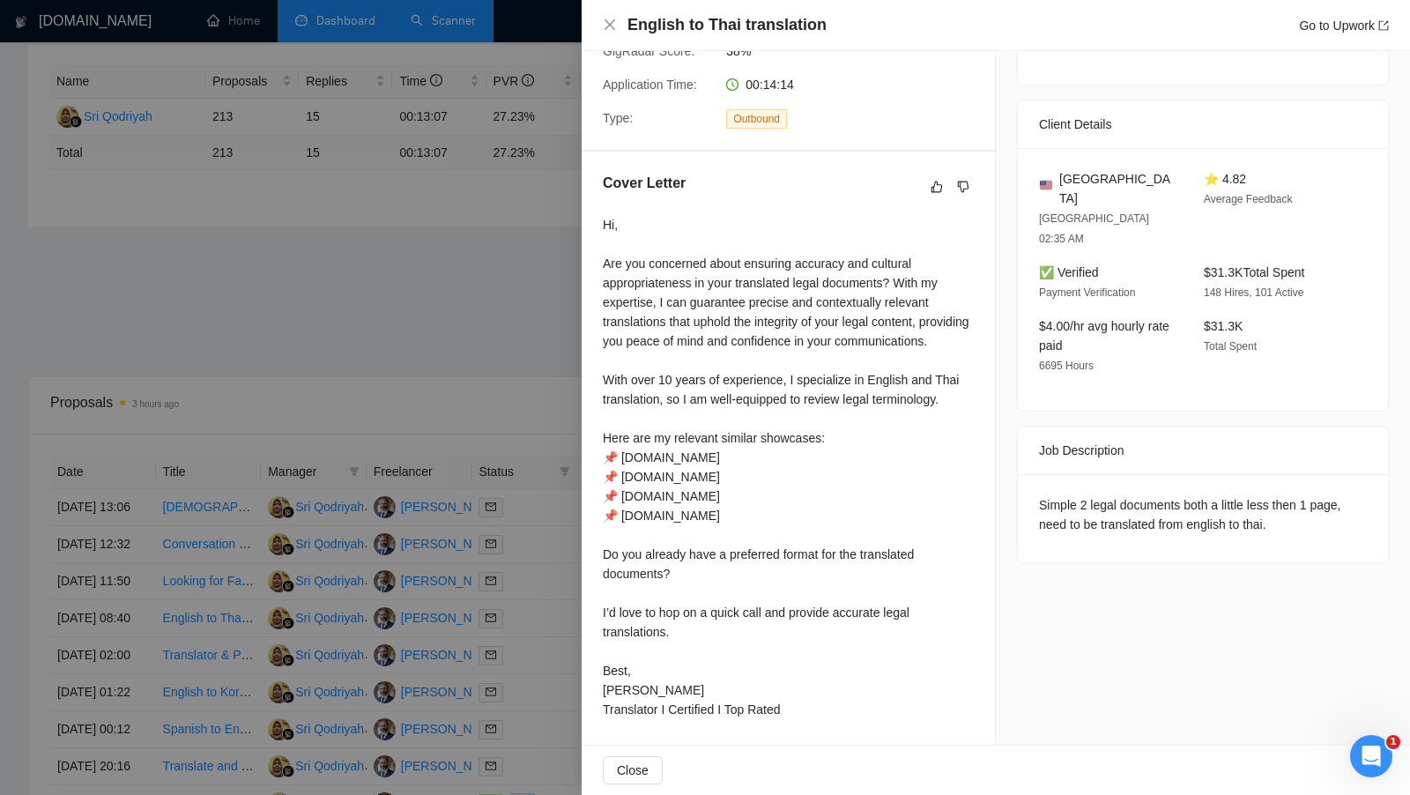
click at [548, 361] on div at bounding box center [705, 397] width 1410 height 795
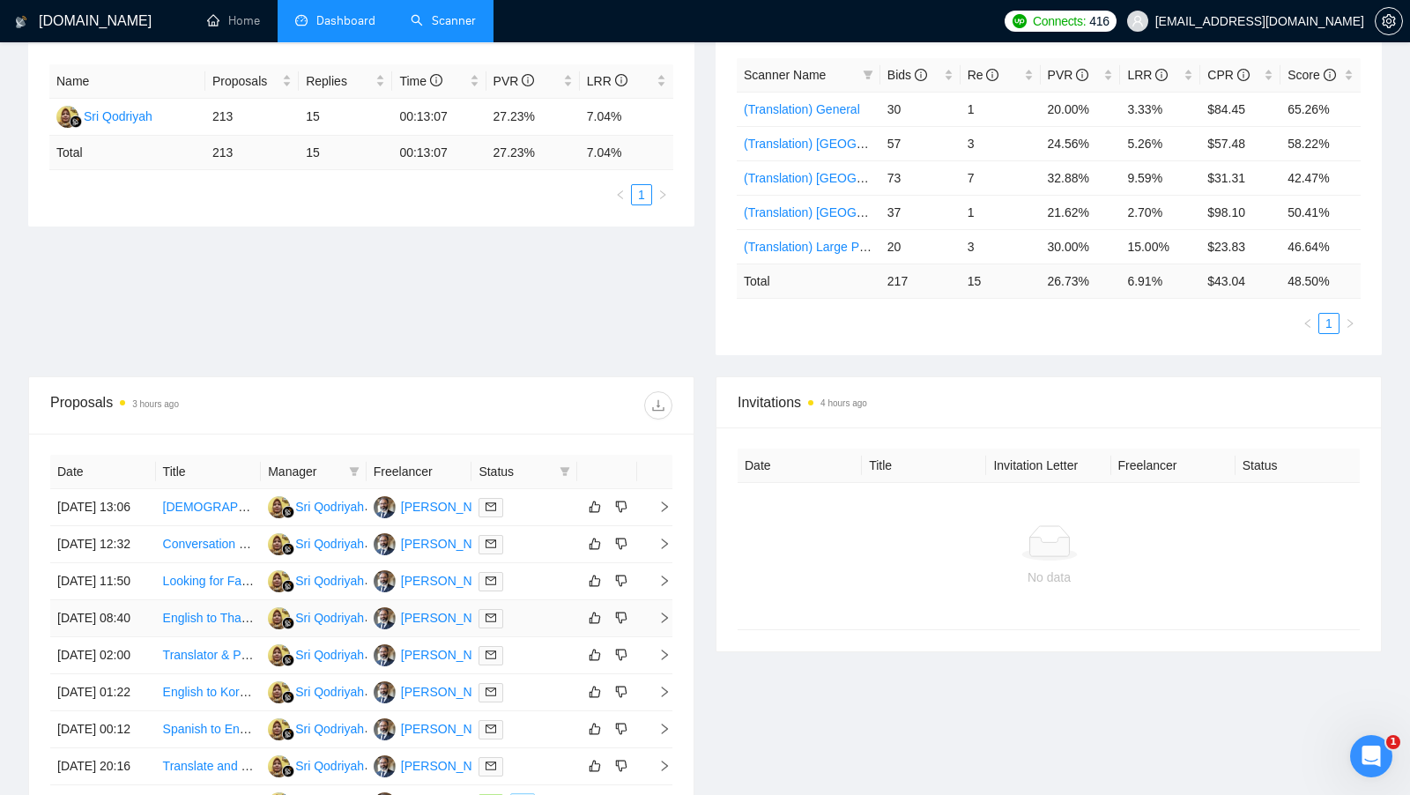
click at [546, 628] on div at bounding box center [524, 618] width 92 height 20
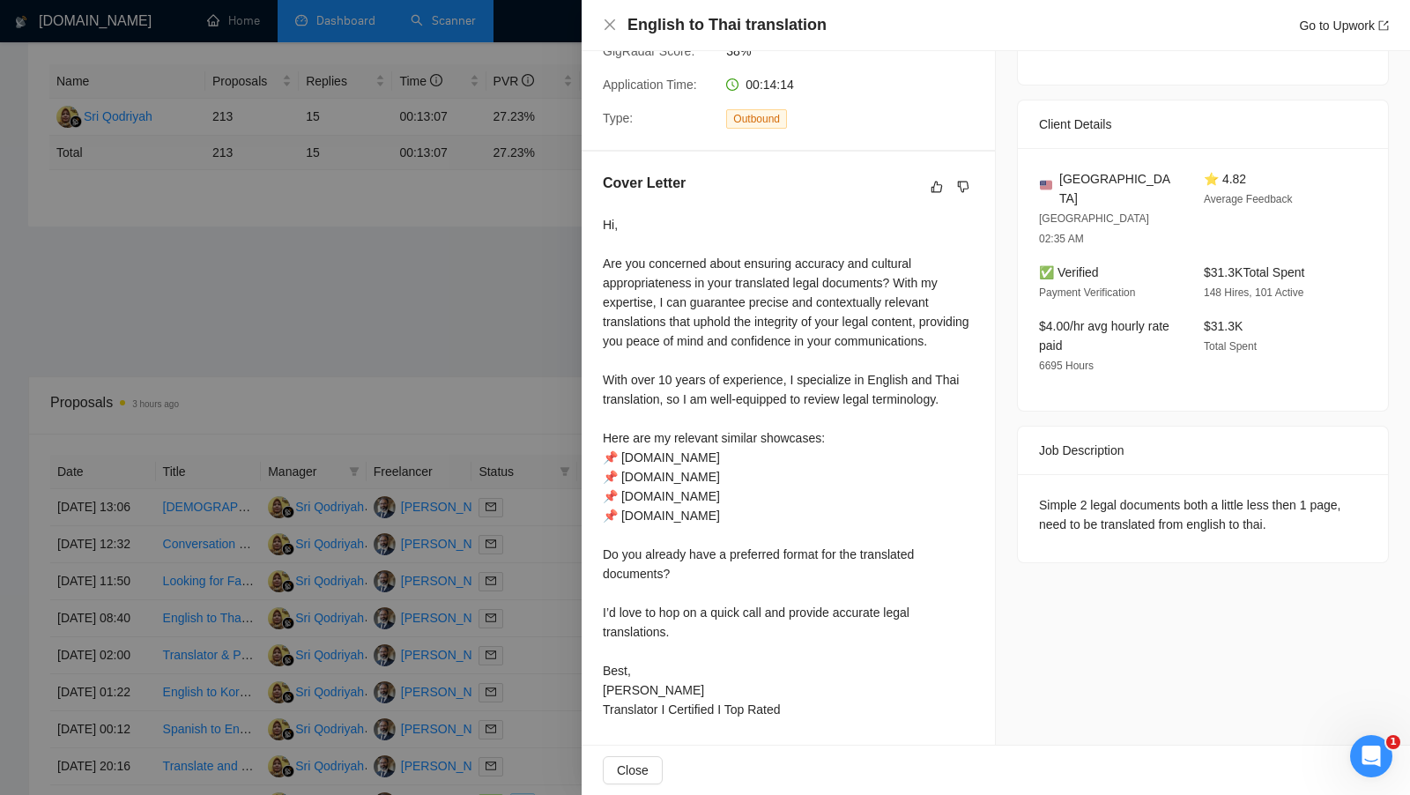
click at [545, 695] on div at bounding box center [705, 397] width 1410 height 795
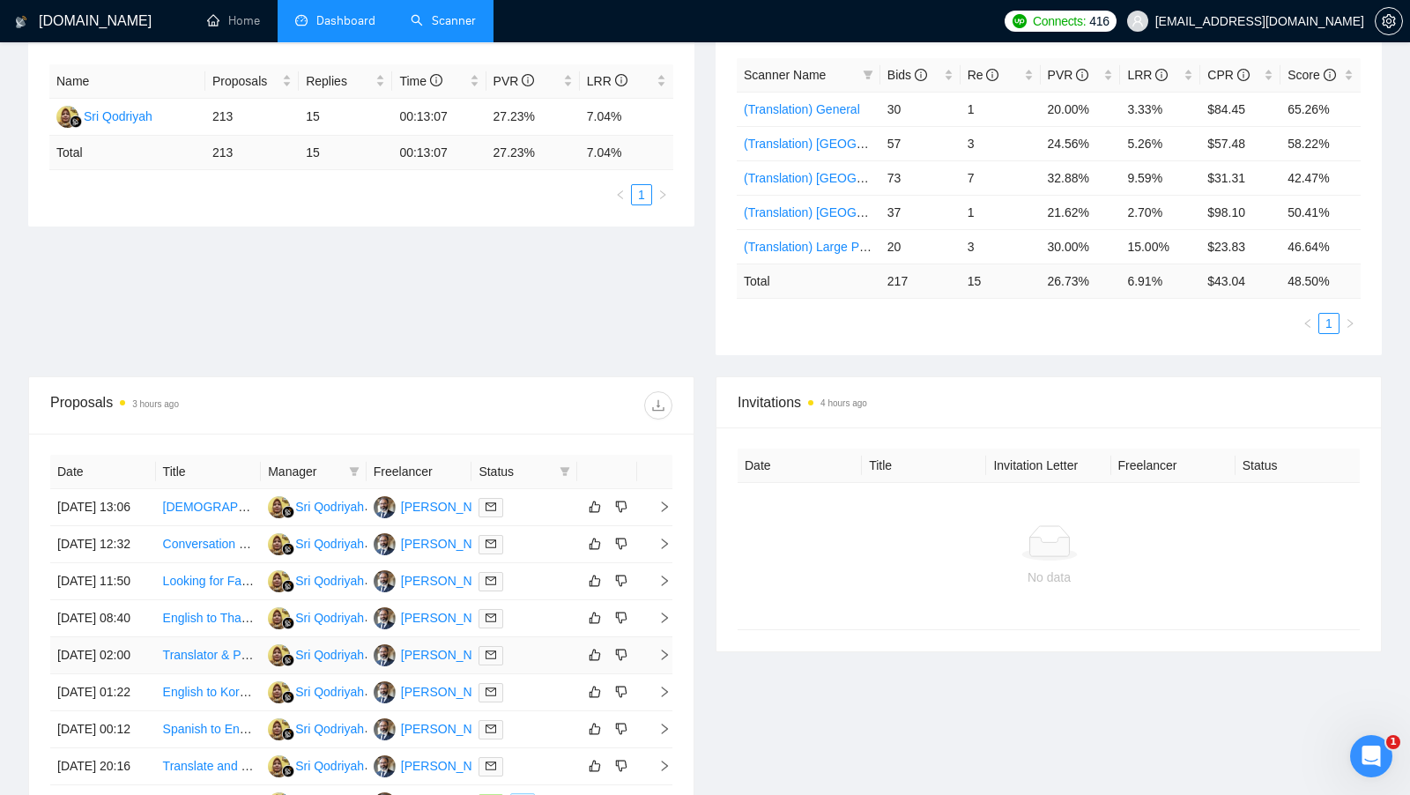
click at [544, 665] on div at bounding box center [524, 655] width 92 height 20
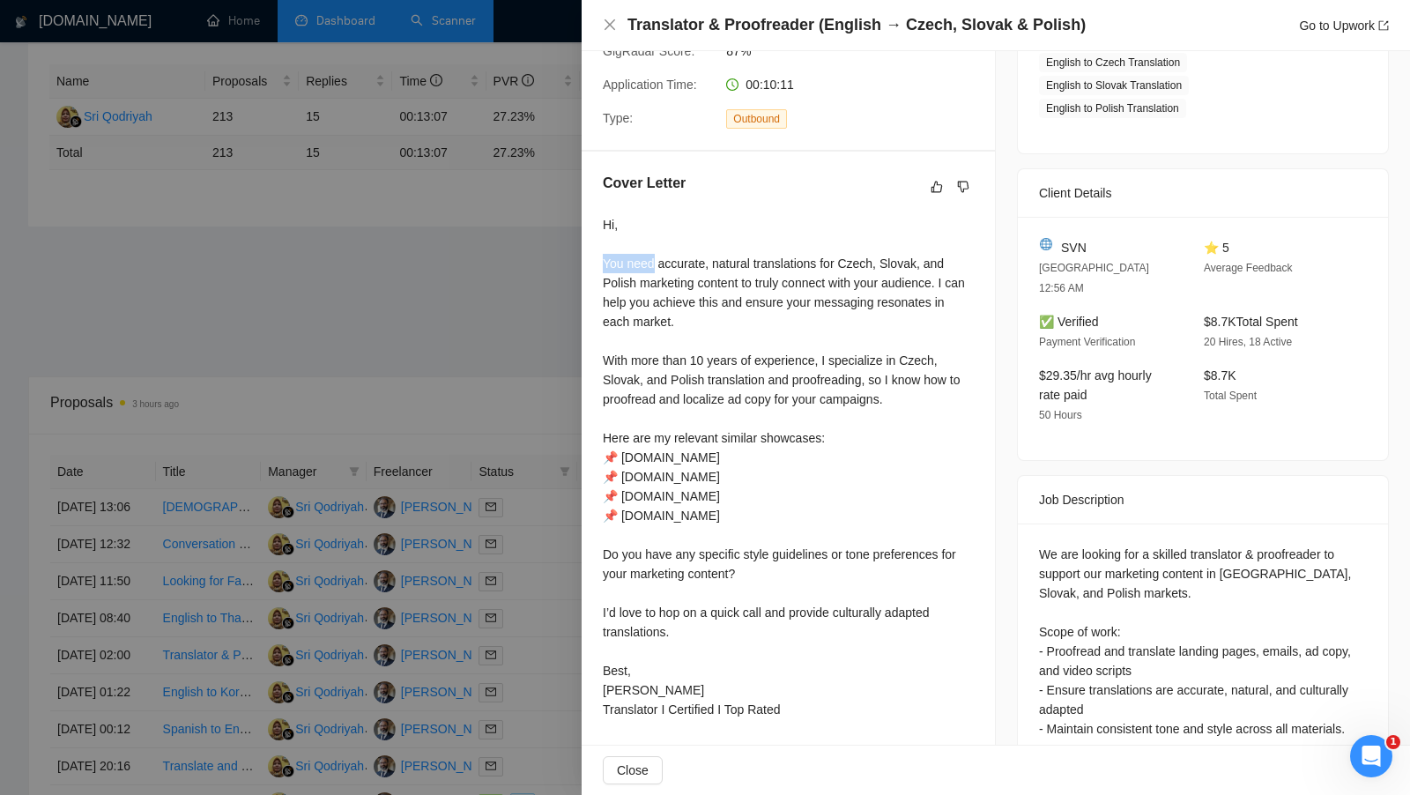
drag, startPoint x: 604, startPoint y: 241, endPoint x: 656, endPoint y: 241, distance: 51.1
click at [656, 241] on div "Hi, You need accurate, natural translations for Czech, Slovak, and Polish marke…" at bounding box center [788, 467] width 371 height 504
copy div "You need"
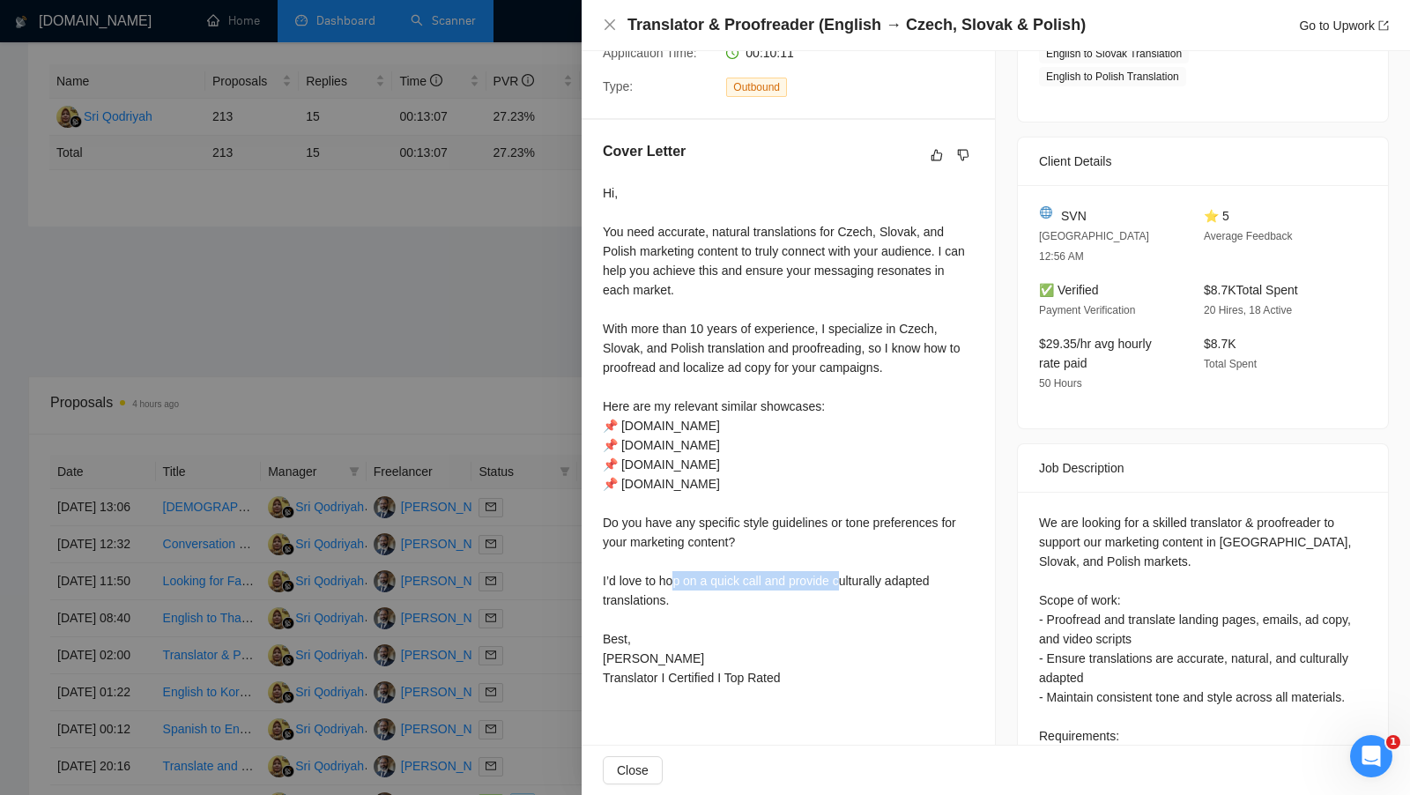
drag, startPoint x: 600, startPoint y: 555, endPoint x: 766, endPoint y: 557, distance: 165.7
click at [766, 557] on div "Cover Letter Hi, You need accurate, natural translations for Czech, Slovak, and…" at bounding box center [788, 418] width 413 height 596
copy div "love to hop on a quick call and"
click at [278, 363] on div at bounding box center [705, 397] width 1410 height 795
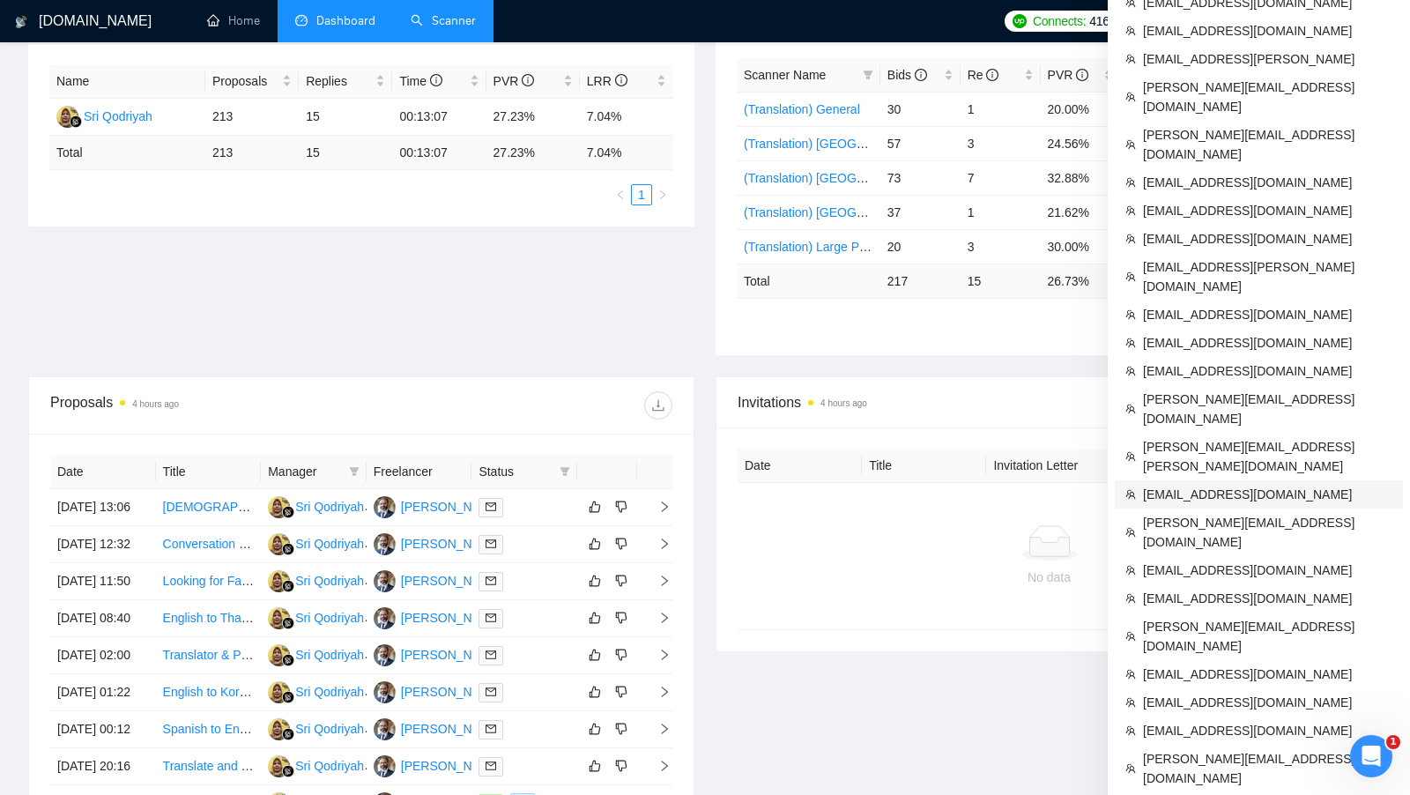
click at [1252, 485] on span "ankurmit@gmail.com" at bounding box center [1267, 494] width 249 height 19
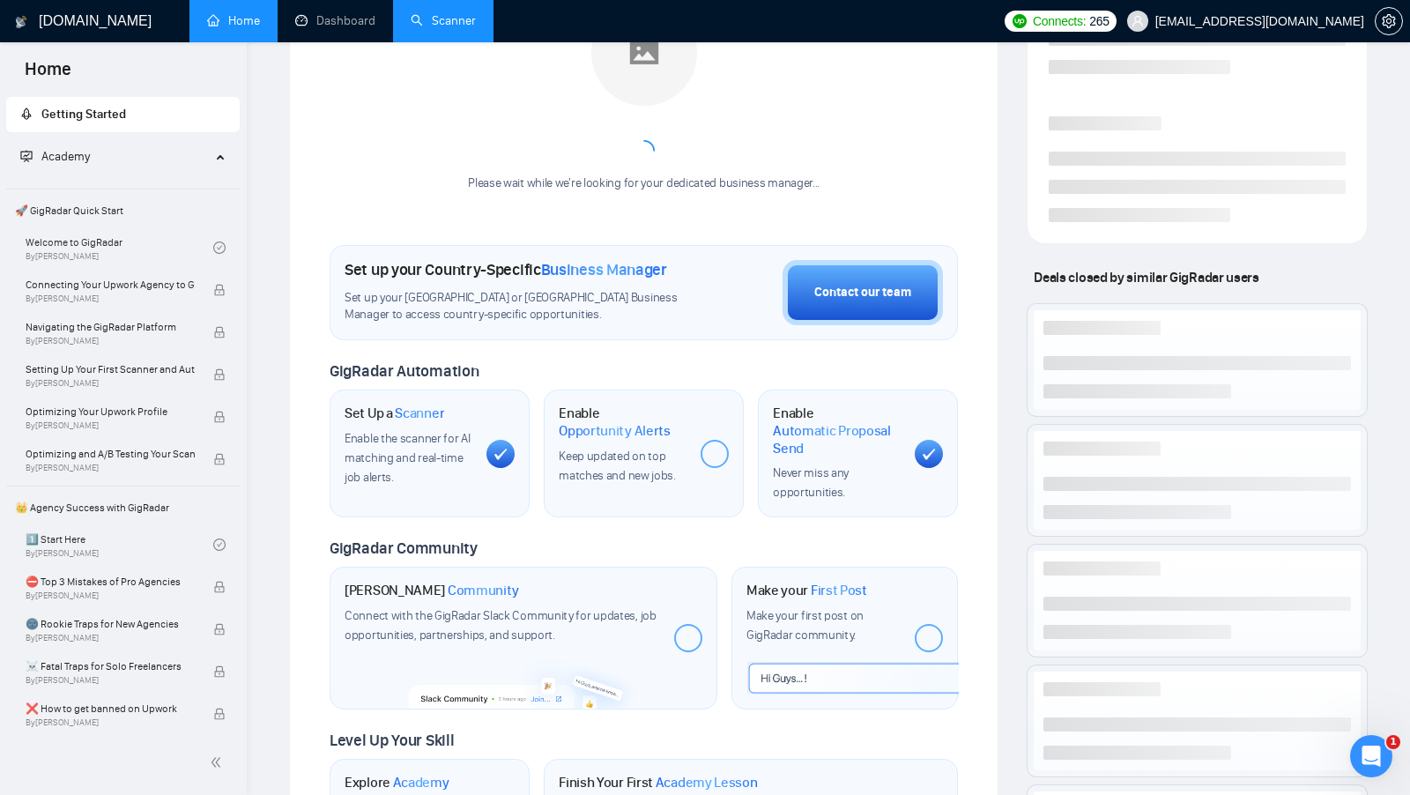
click at [428, 44] on div "Meet your Business Manager Please wait while we're looking for your dedicated b…" at bounding box center [644, 87] width 628 height 246
click at [430, 41] on li "Scanner" at bounding box center [443, 21] width 100 height 42
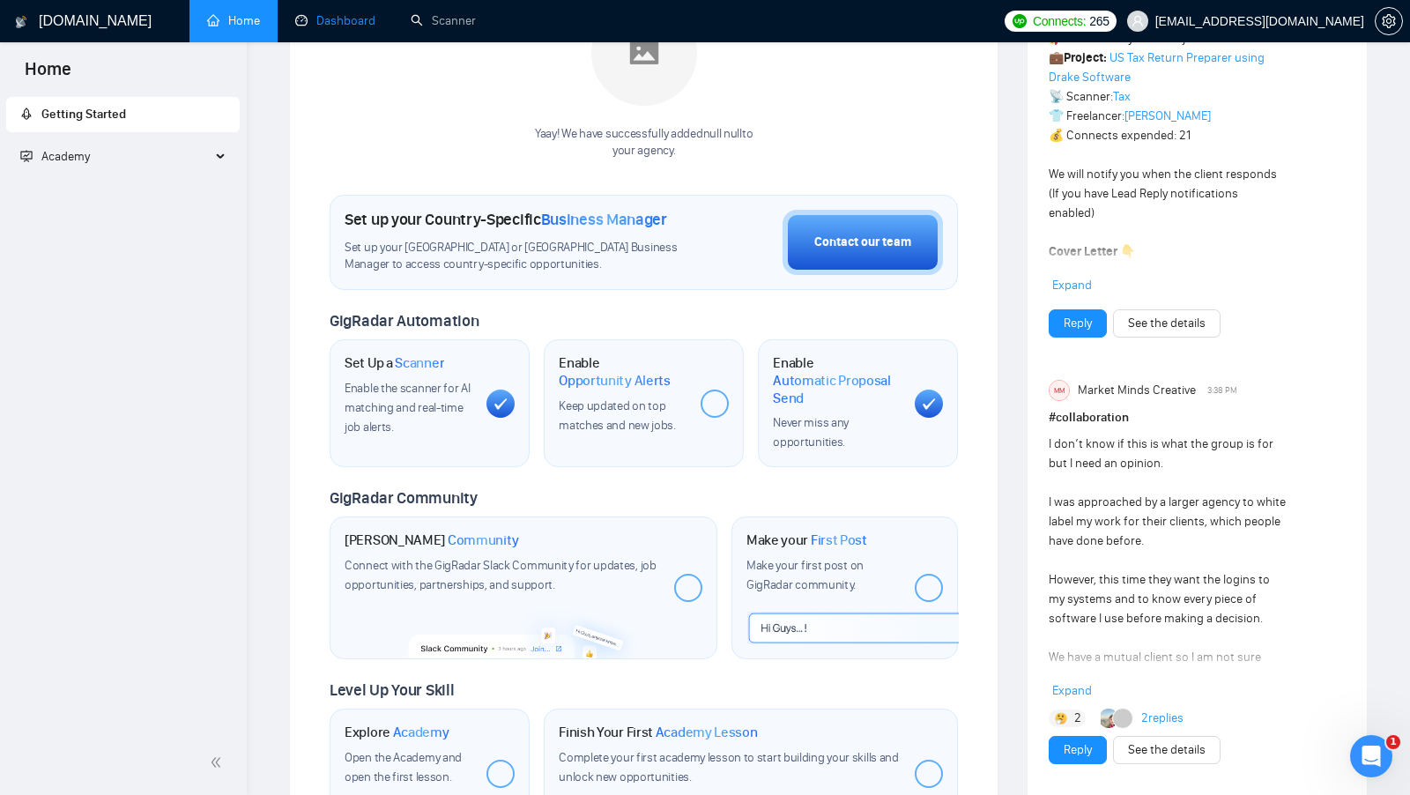
click at [372, 28] on link "Dashboard" at bounding box center [335, 20] width 80 height 15
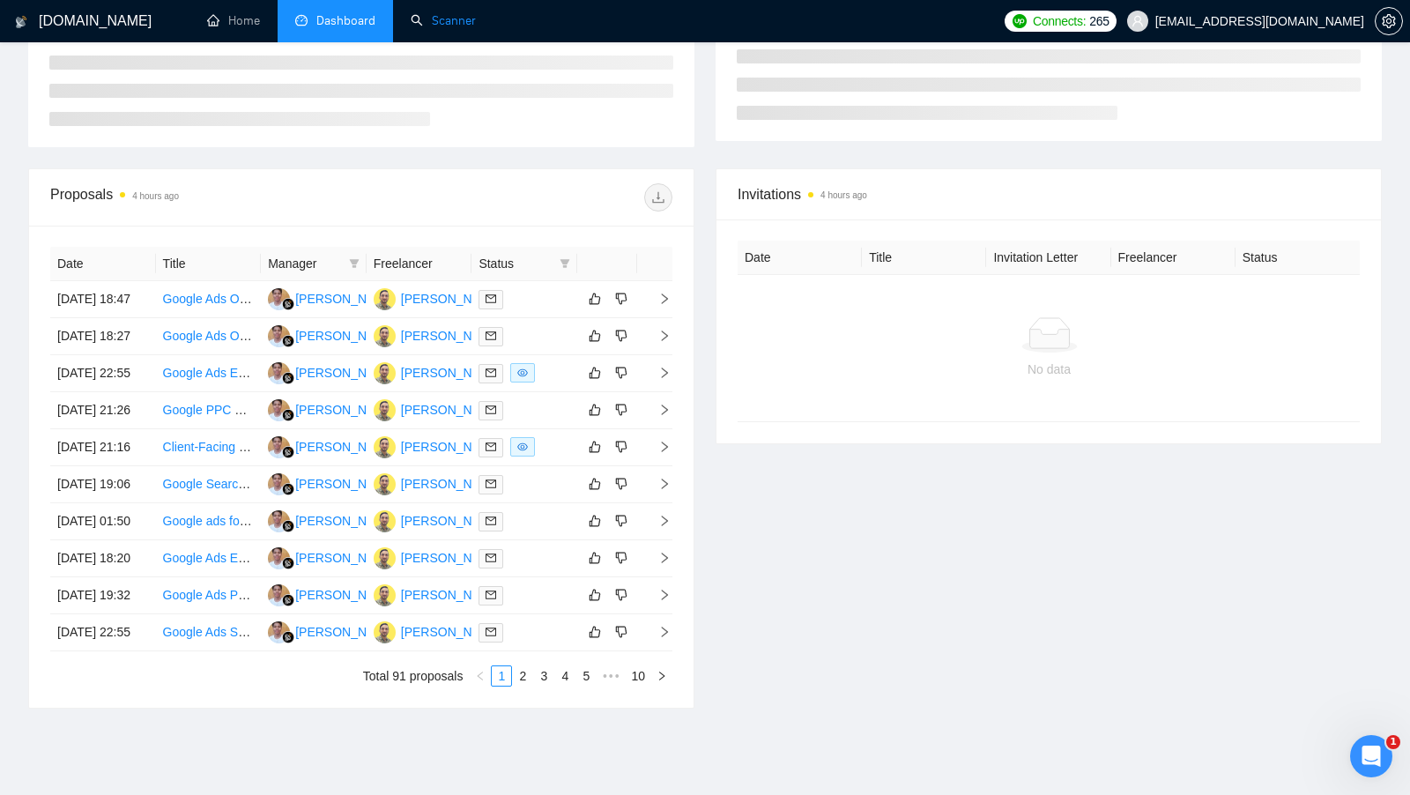
scroll to position [128, 0]
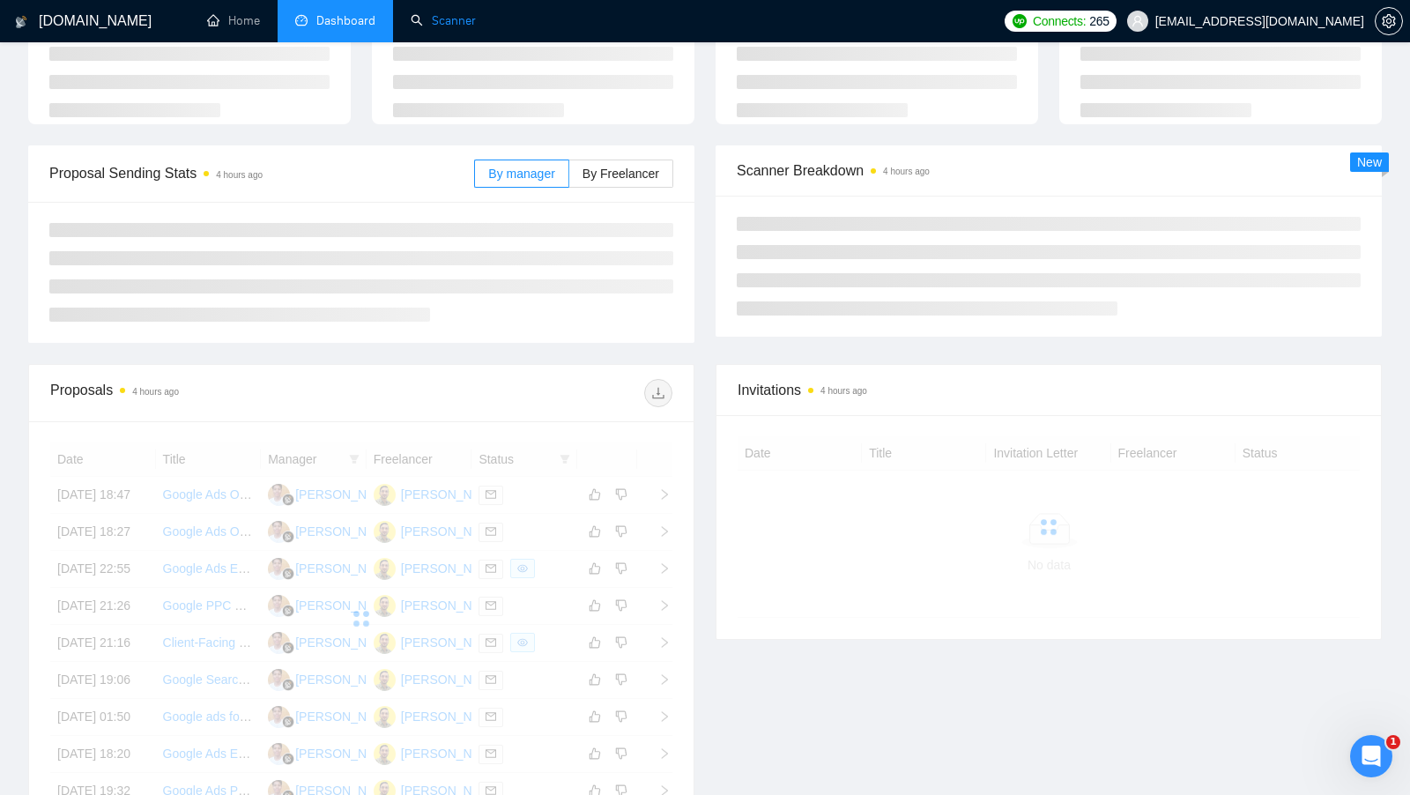
click at [443, 25] on link "Scanner" at bounding box center [443, 20] width 65 height 15
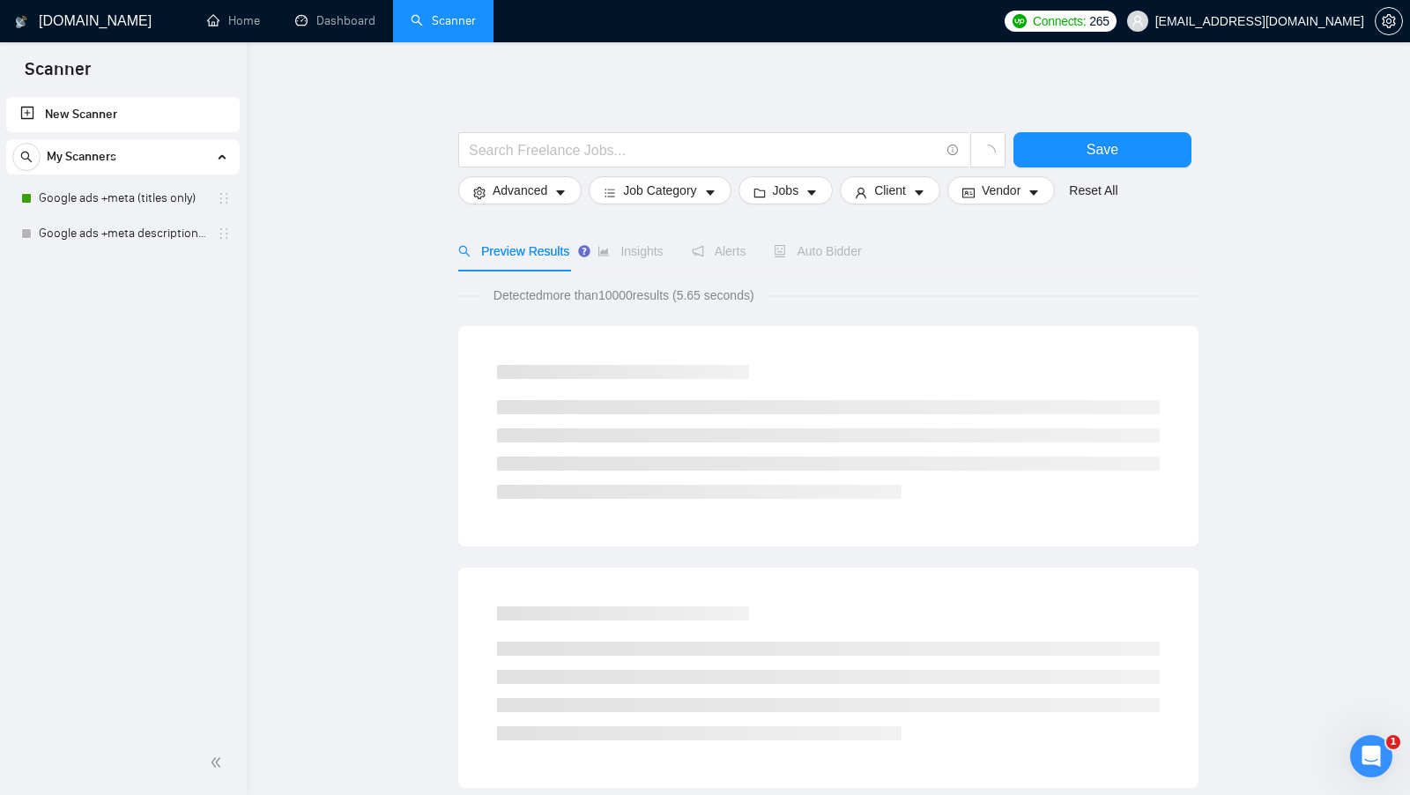
click at [192, 173] on div "My Scanners" at bounding box center [122, 156] width 221 height 35
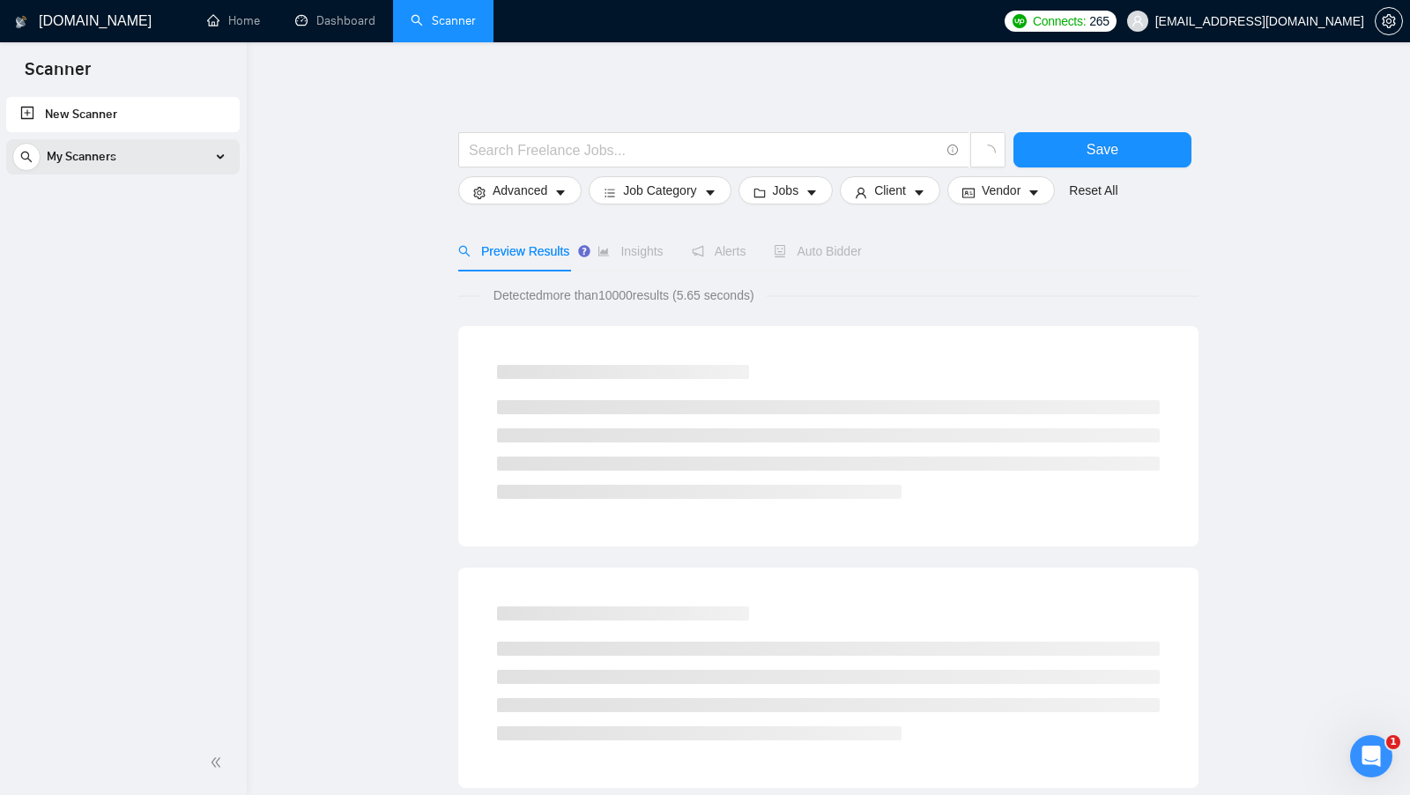
click at [191, 173] on div "My Scanners" at bounding box center [122, 156] width 221 height 35
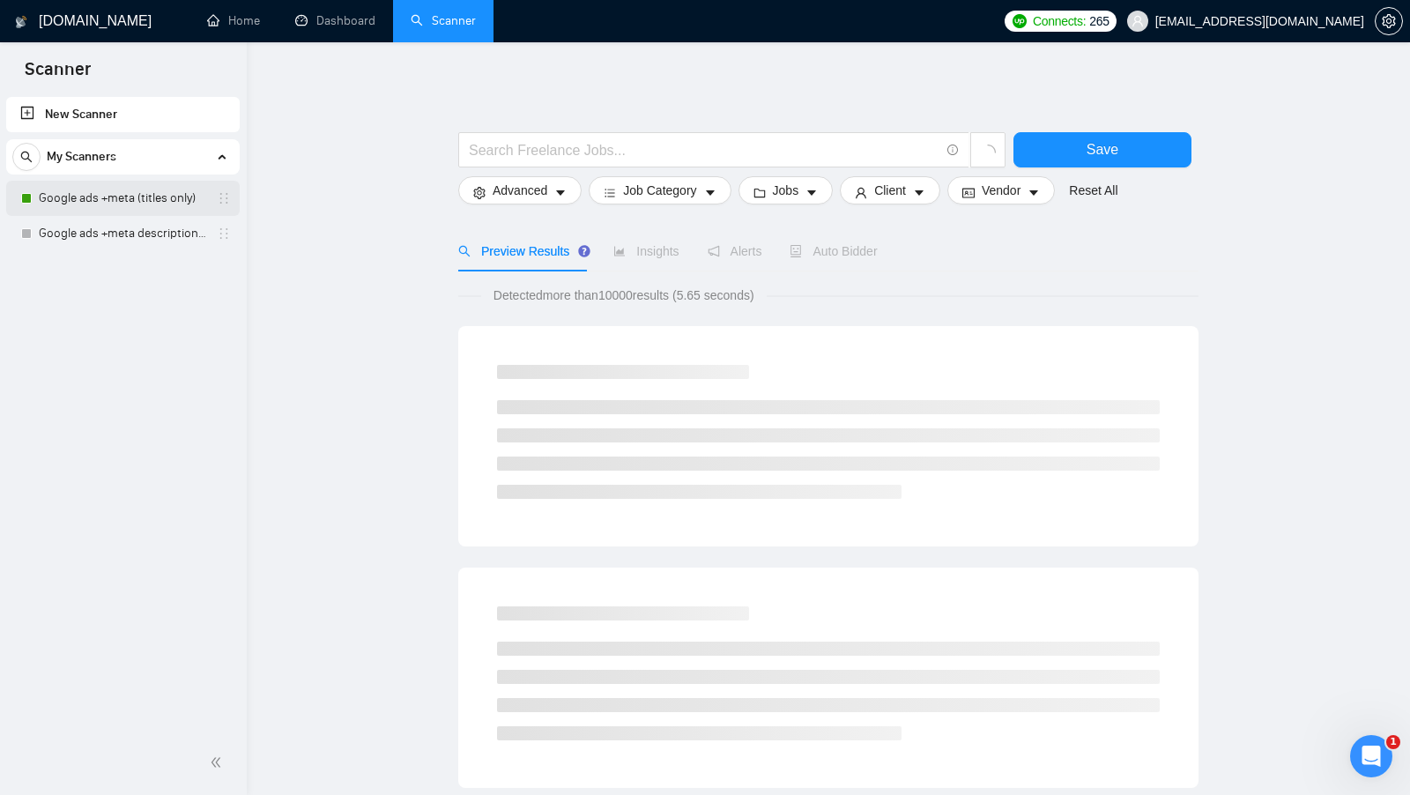
click at [165, 197] on link "Google ads +meta (titles only)" at bounding box center [122, 198] width 167 height 35
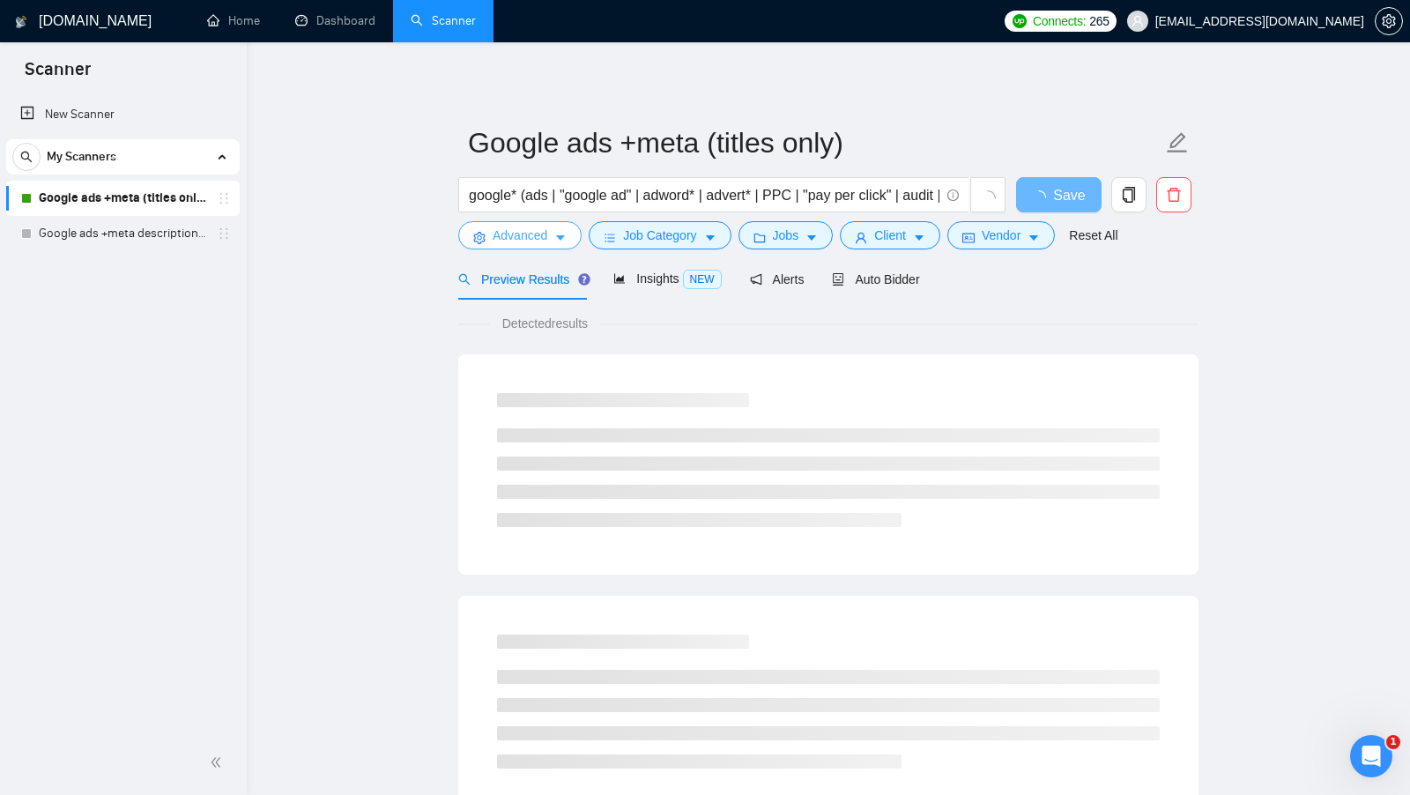
click at [519, 239] on span "Advanced" at bounding box center [520, 235] width 55 height 19
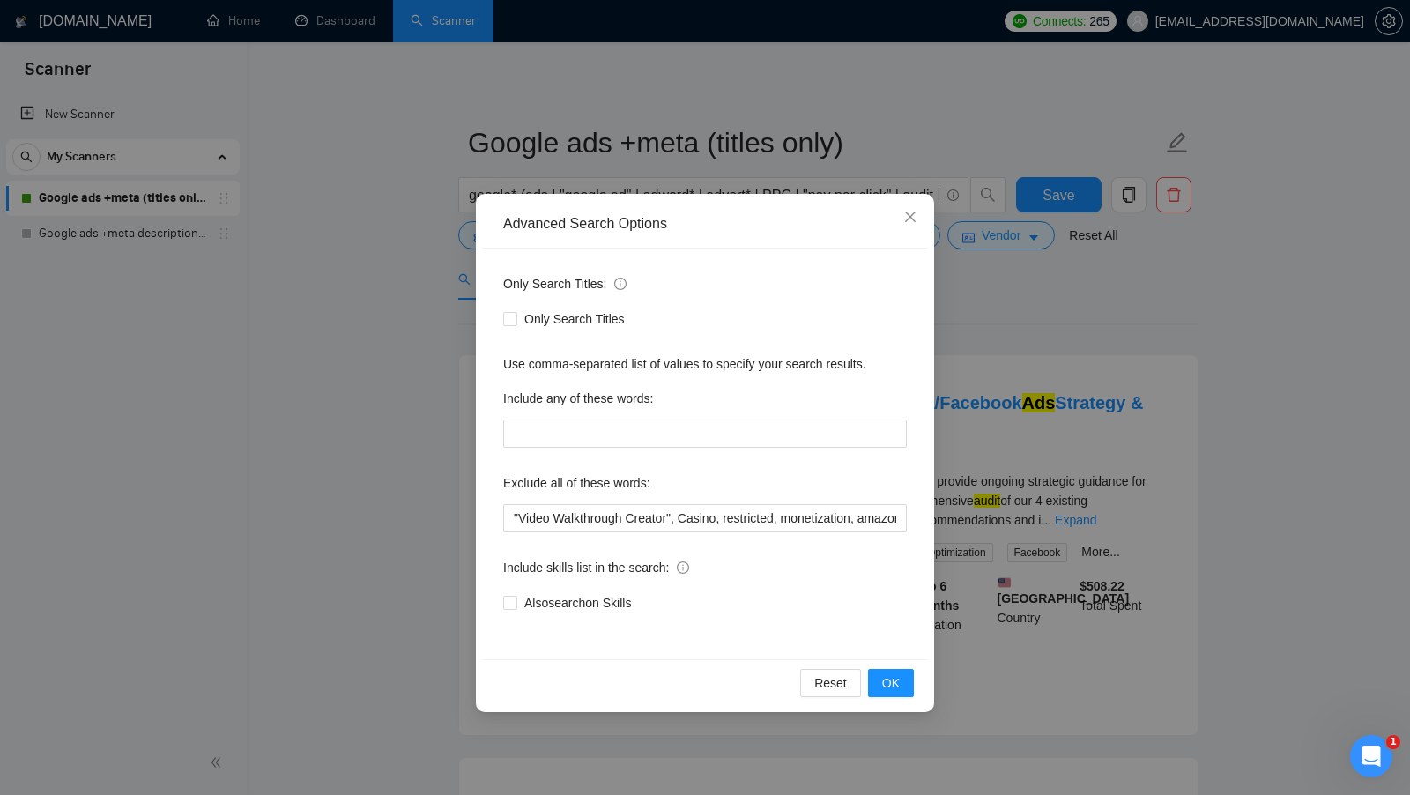
click at [397, 296] on div "Advanced Search Options Only Search Titles: Only Search Titles Use comma-separa…" at bounding box center [705, 397] width 1410 height 795
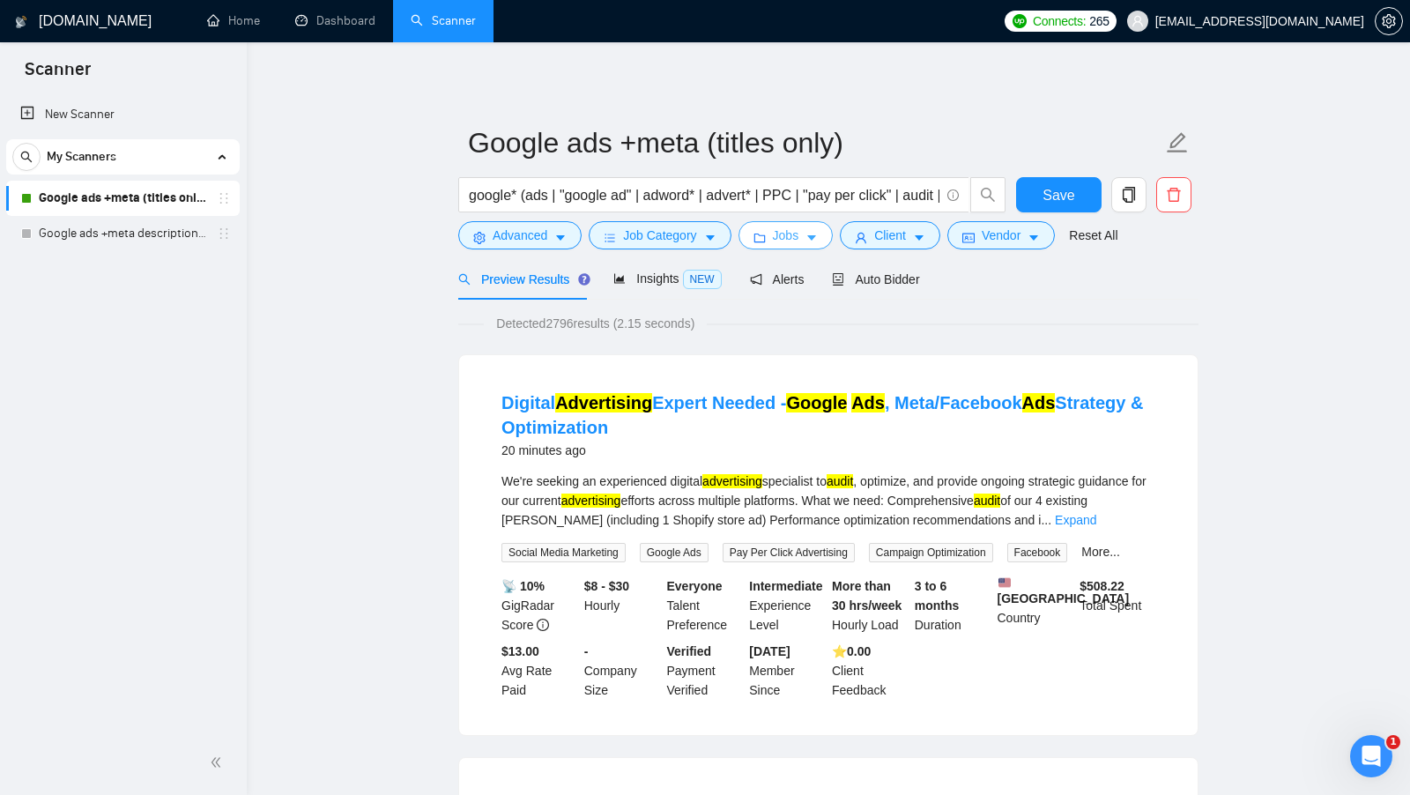
click at [823, 241] on button "Jobs" at bounding box center [785, 235] width 95 height 28
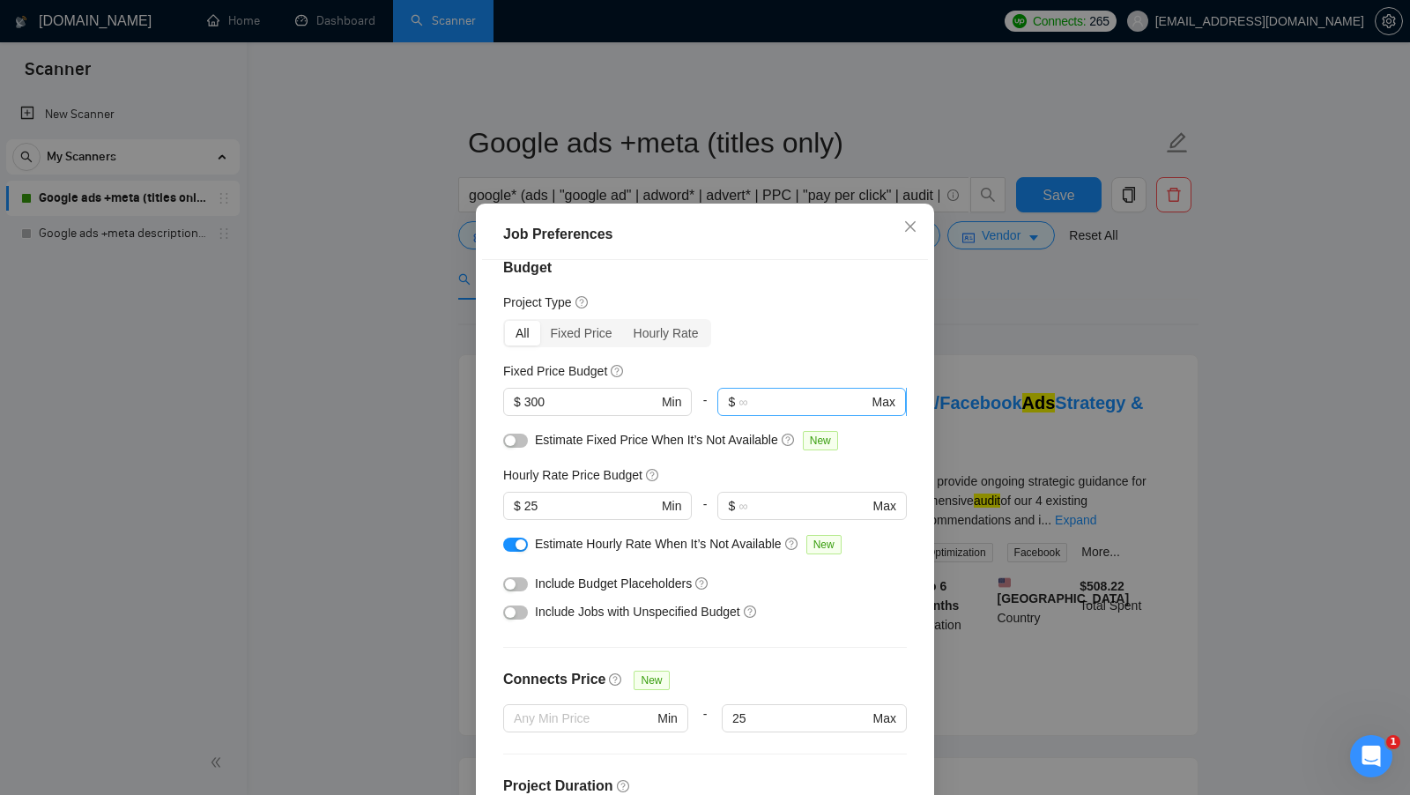
scroll to position [26, 0]
click at [1078, 267] on div "Job Preferences Budget Project Type All Fixed Price Hourly Rate Fixed Price Bud…" at bounding box center [705, 397] width 1410 height 795
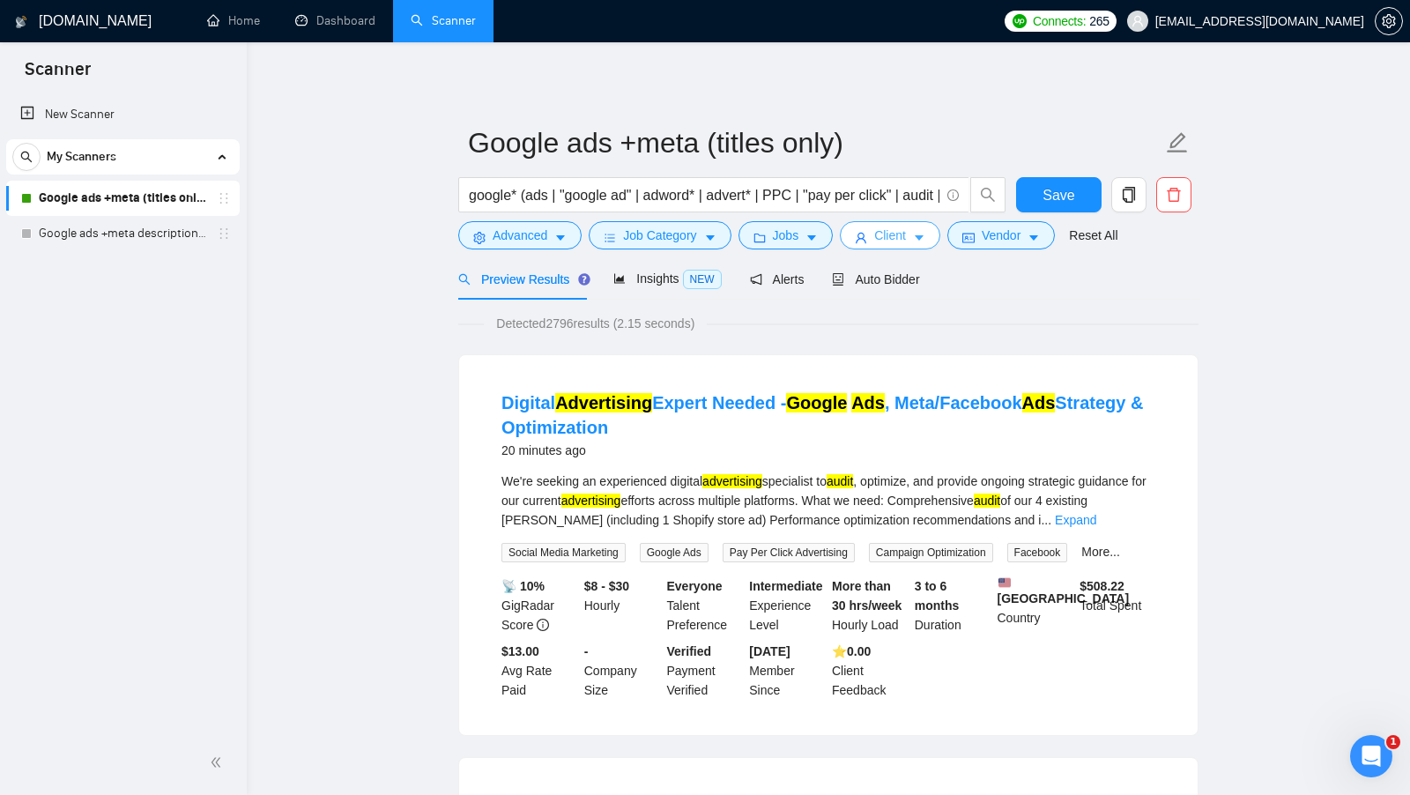
click at [919, 228] on button "Client" at bounding box center [890, 235] width 100 height 28
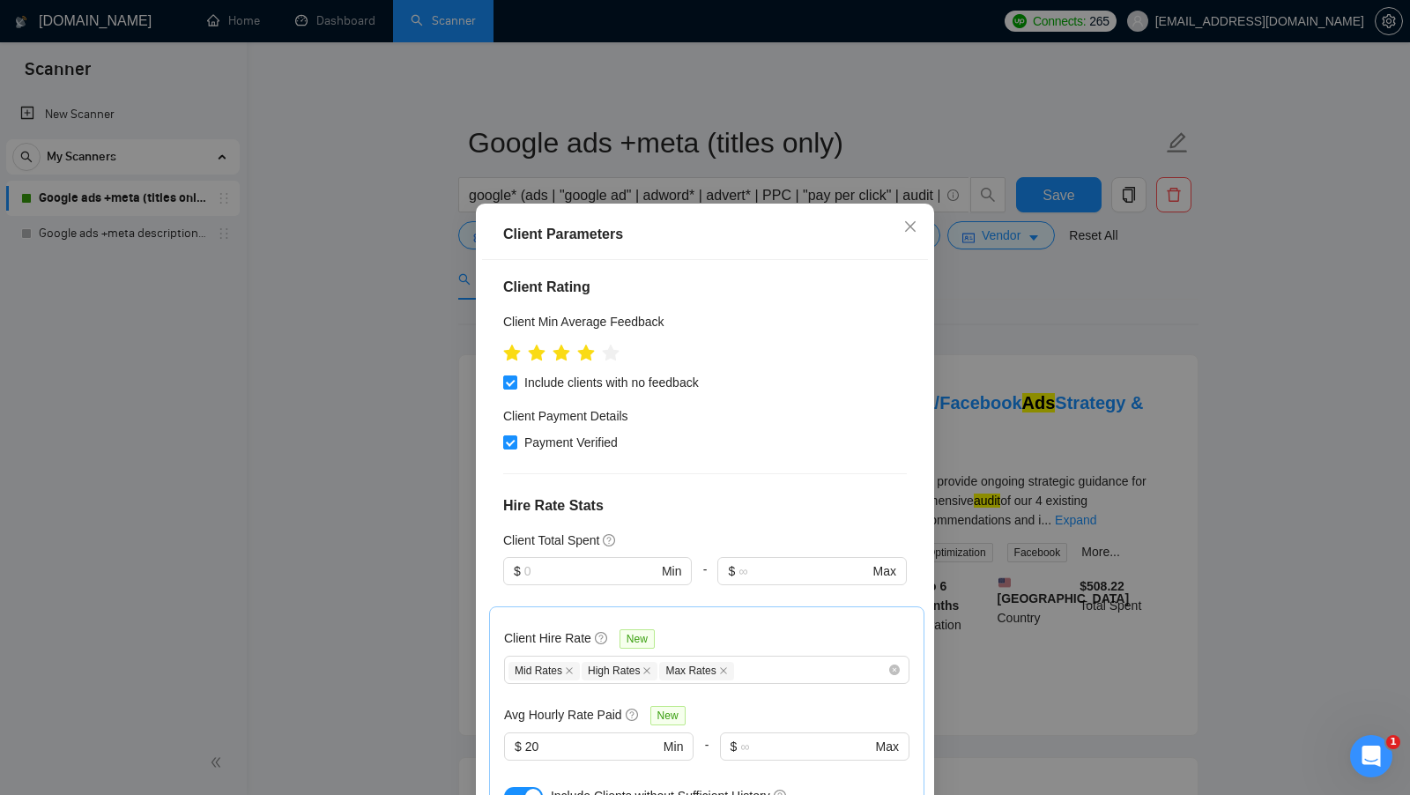
scroll to position [257, 0]
click at [991, 325] on div "Client Parameters Client Location Include Client Countries United States Canada…" at bounding box center [705, 397] width 1410 height 795
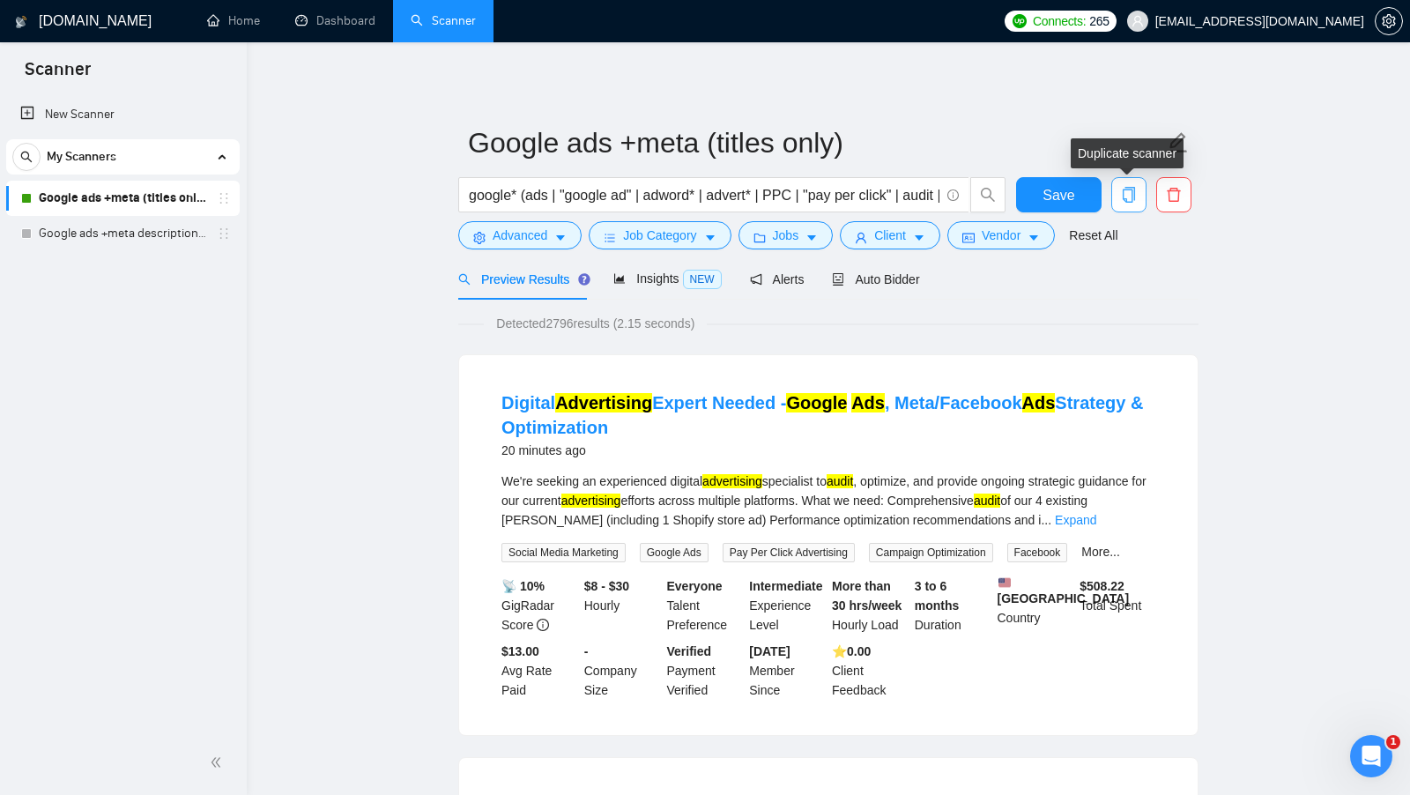
click at [1138, 198] on span "copy" at bounding box center [1128, 195] width 33 height 16
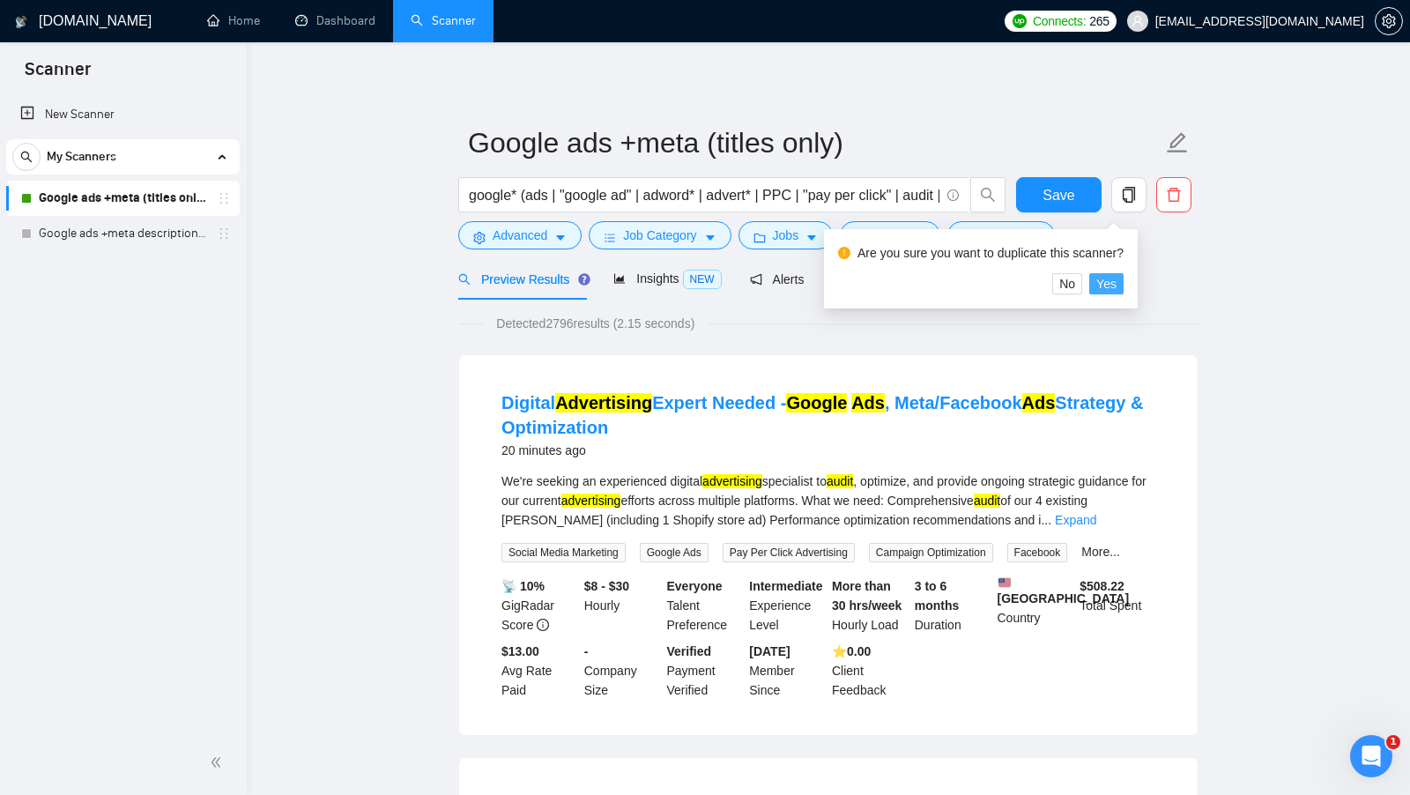
click at [1116, 286] on span "Yes" at bounding box center [1106, 283] width 20 height 19
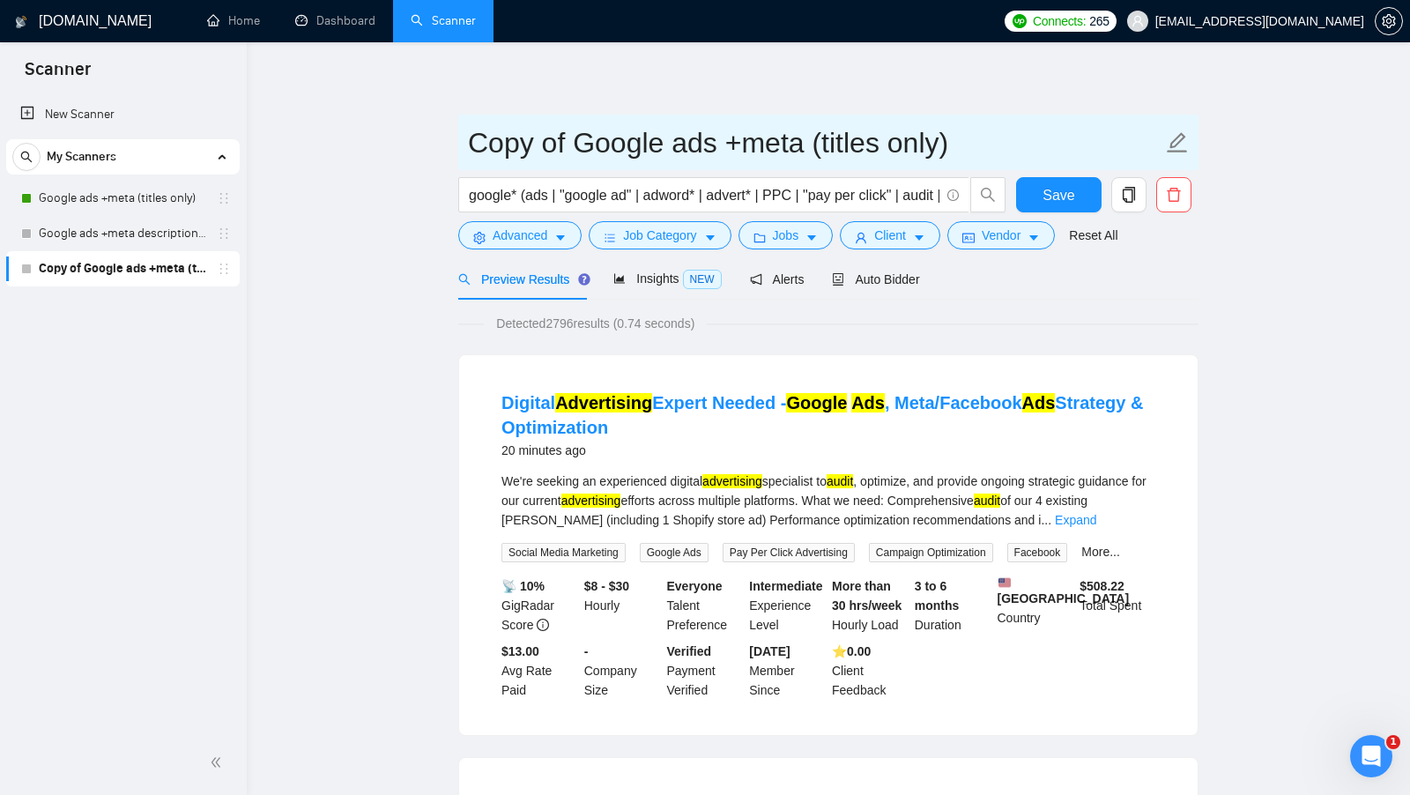
drag, startPoint x: 574, startPoint y: 145, endPoint x: 404, endPoint y: 155, distance: 170.3
click at [922, 127] on input "Google ads +meta (titles only)" at bounding box center [815, 143] width 694 height 44
drag, startPoint x: 887, startPoint y: 142, endPoint x: 619, endPoint y: 144, distance: 267.9
click at [620, 144] on input "Google ads +meta (titles only)" at bounding box center [815, 143] width 694 height 44
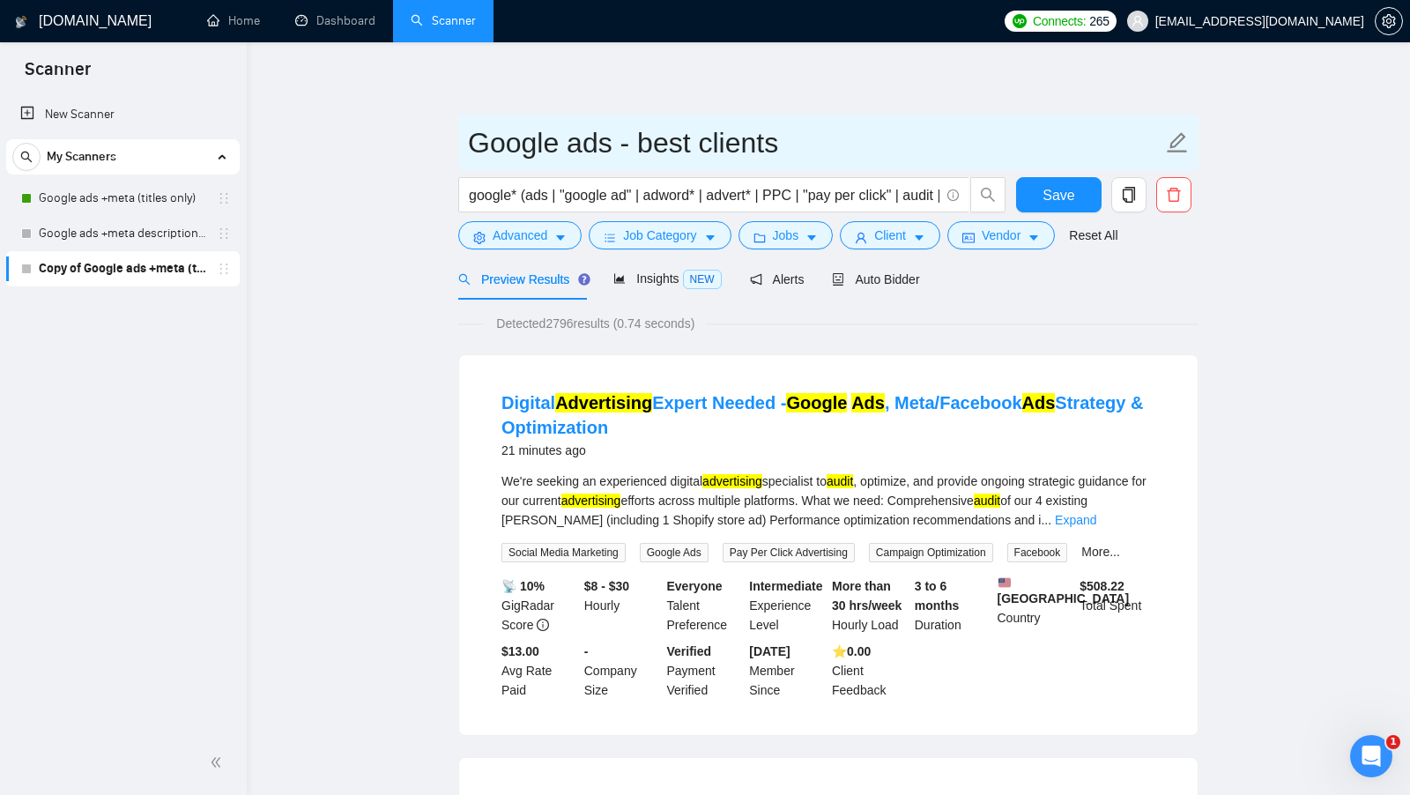
type input "Google ads - best clients"
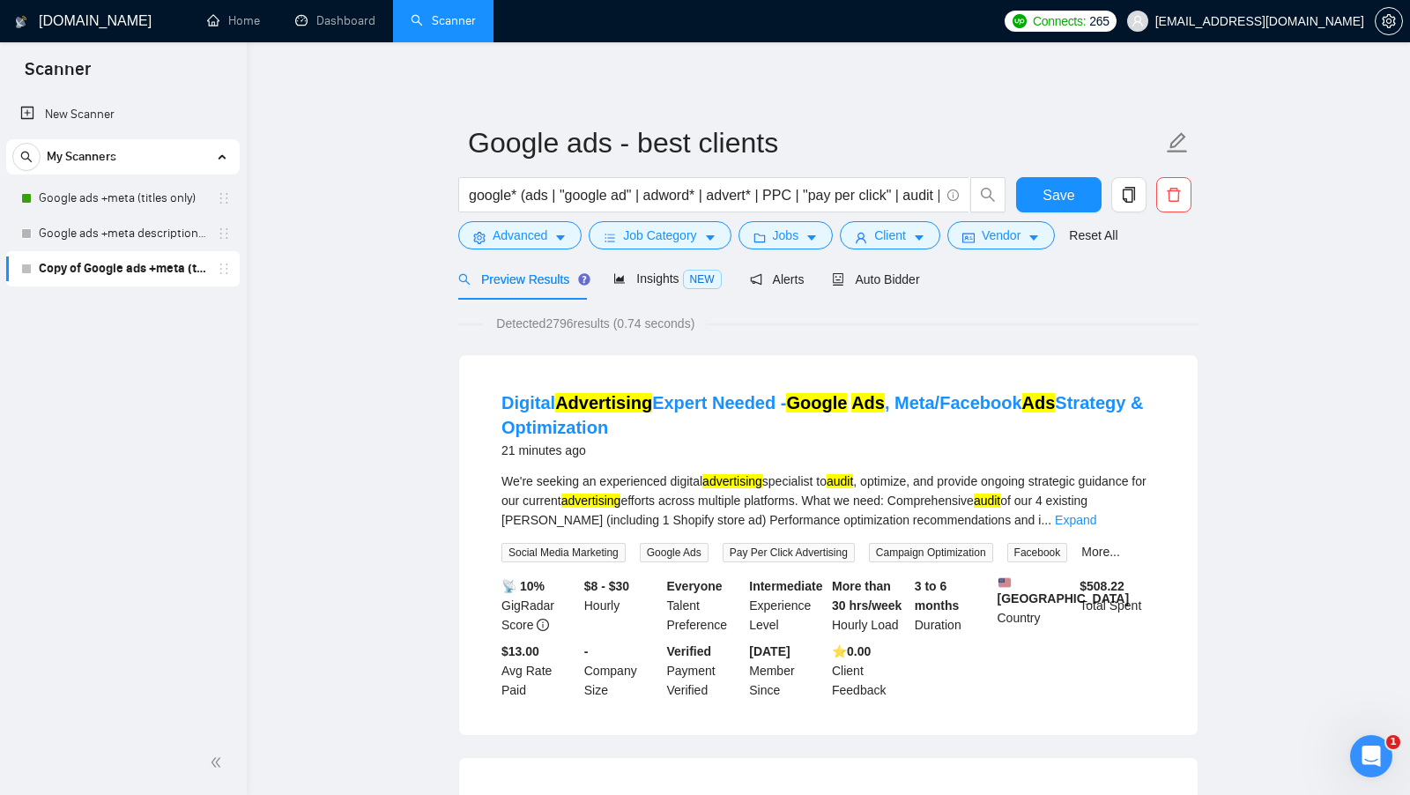
click at [1013, 191] on div "Save" at bounding box center [1058, 199] width 93 height 44
click at [1029, 191] on button "Save" at bounding box center [1058, 194] width 85 height 35
click at [808, 236] on button "Jobs" at bounding box center [785, 235] width 95 height 28
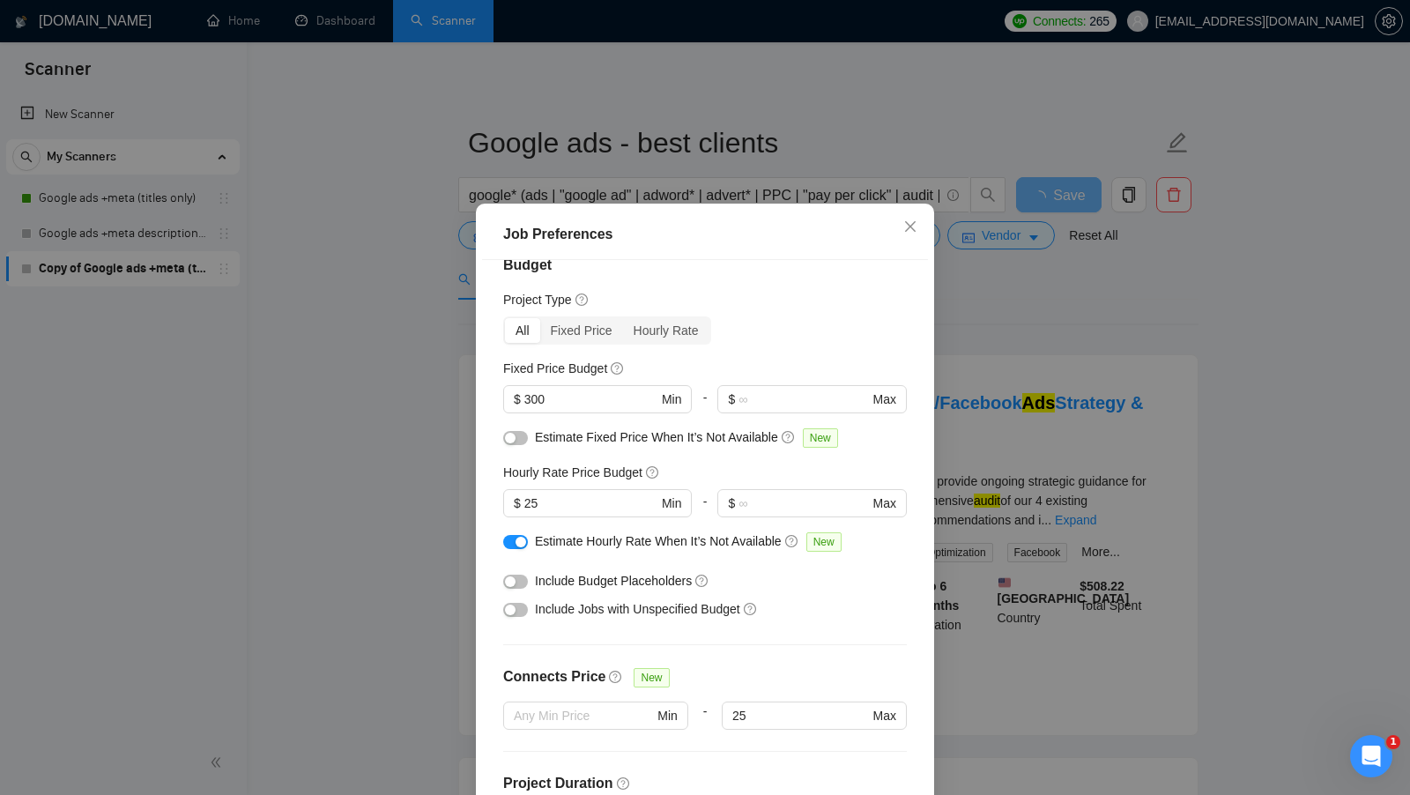
click at [966, 278] on div "Job Preferences Budget Project Type All Fixed Price Hourly Rate Fixed Price Bud…" at bounding box center [705, 397] width 1410 height 795
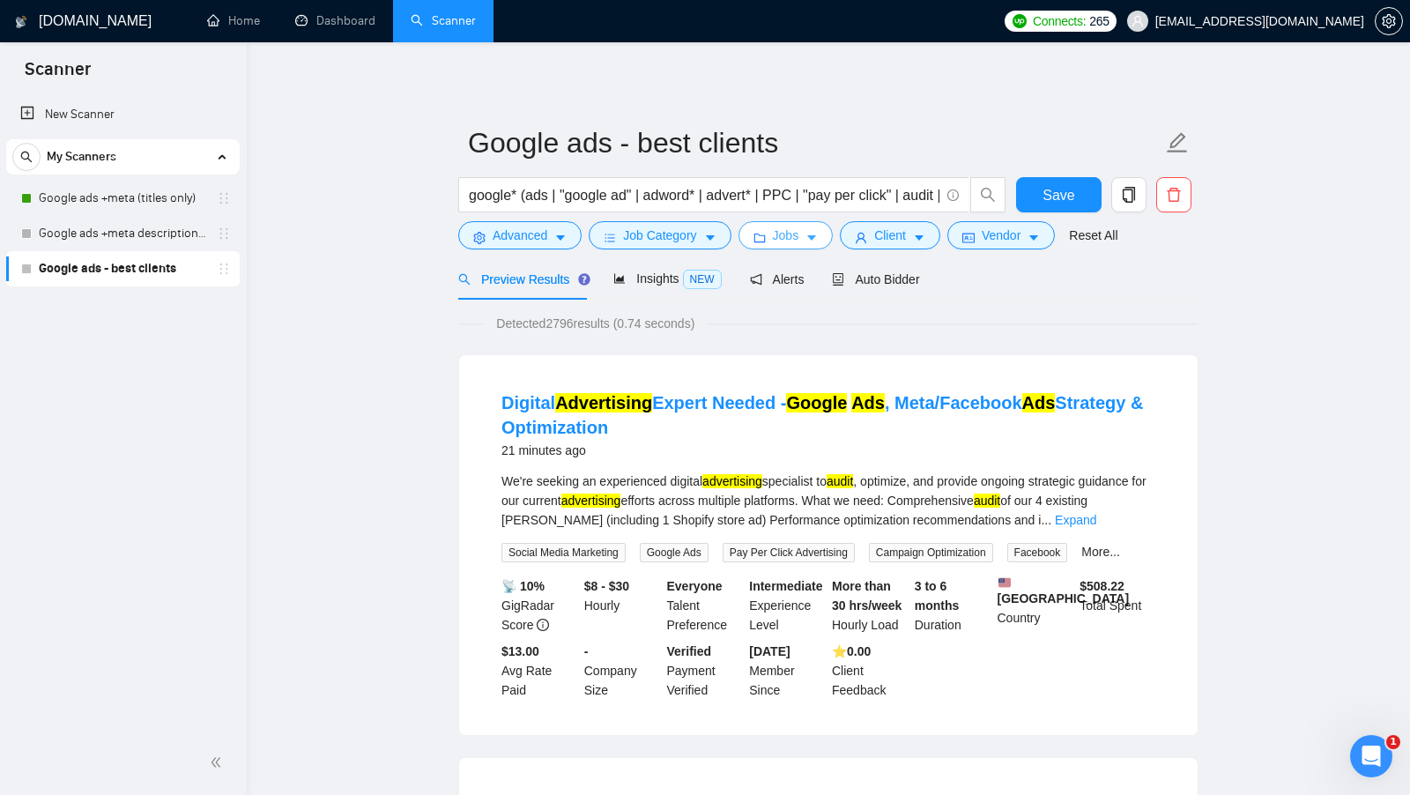
click at [818, 234] on icon "caret-down" at bounding box center [811, 238] width 12 height 12
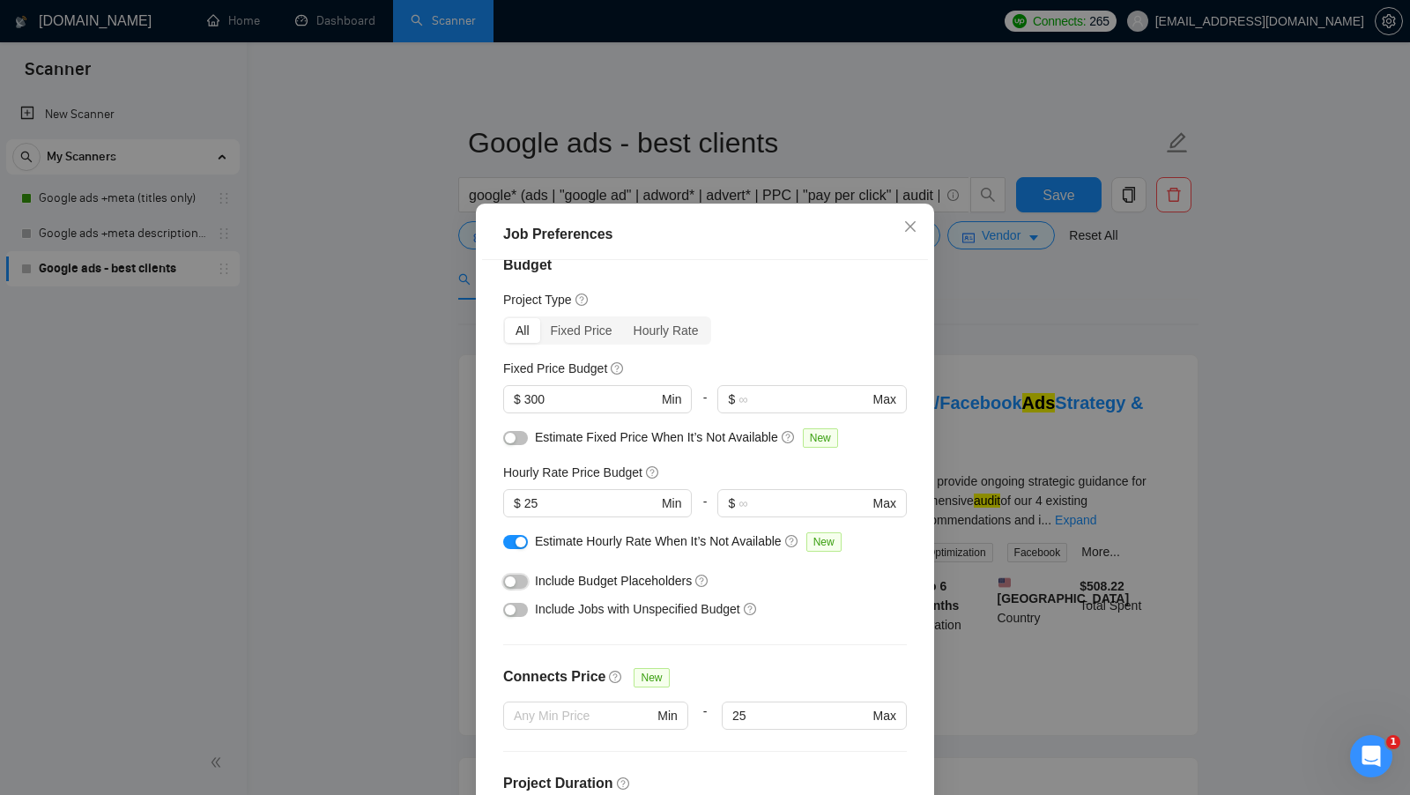
drag, startPoint x: 523, startPoint y: 575, endPoint x: 516, endPoint y: 595, distance: 20.6
click at [523, 575] on button "button" at bounding box center [515, 581] width 25 height 14
click at [514, 602] on div at bounding box center [515, 608] width 25 height 19
click at [524, 545] on div "button" at bounding box center [520, 542] width 11 height 11
click at [515, 599] on div at bounding box center [515, 608] width 25 height 19
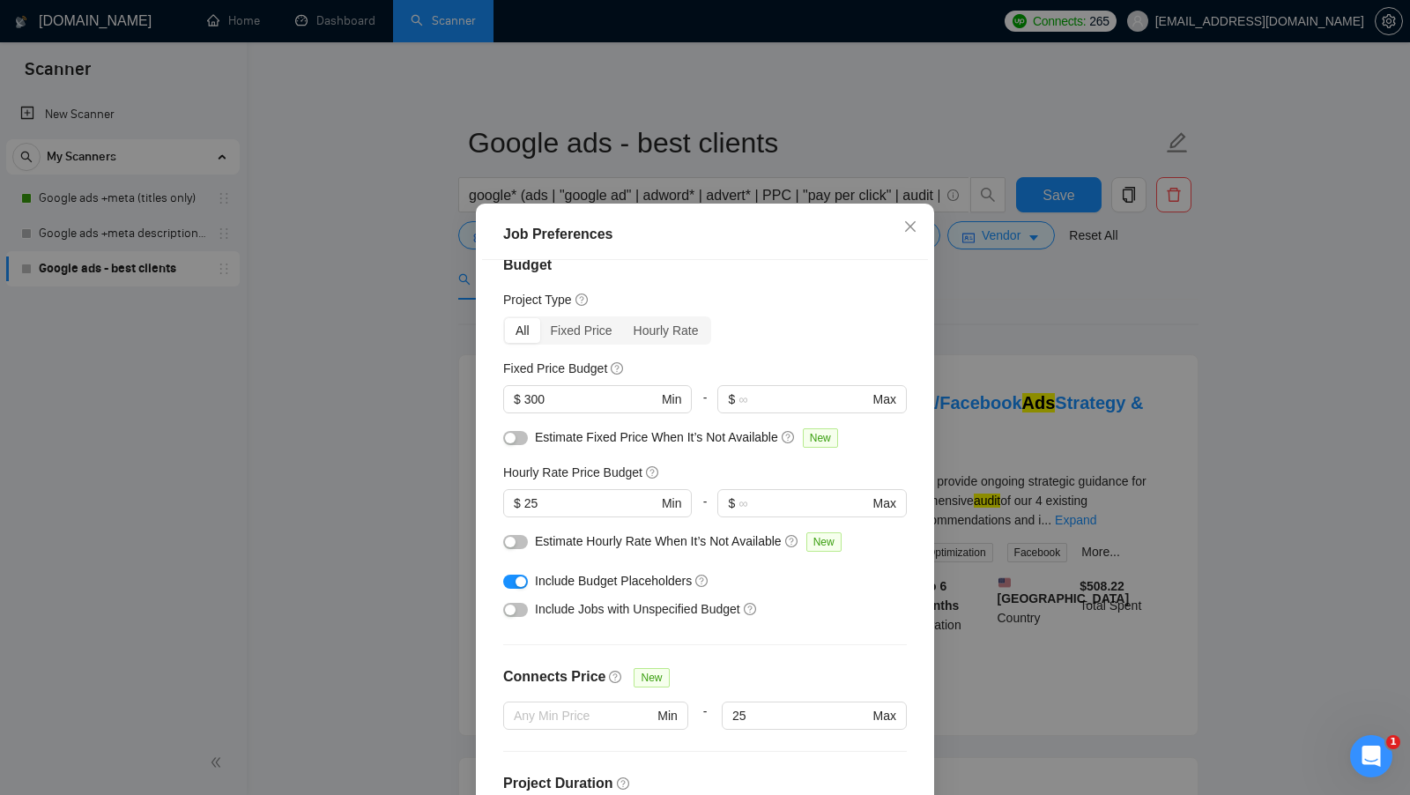
click at [515, 612] on div "button" at bounding box center [510, 609] width 11 height 11
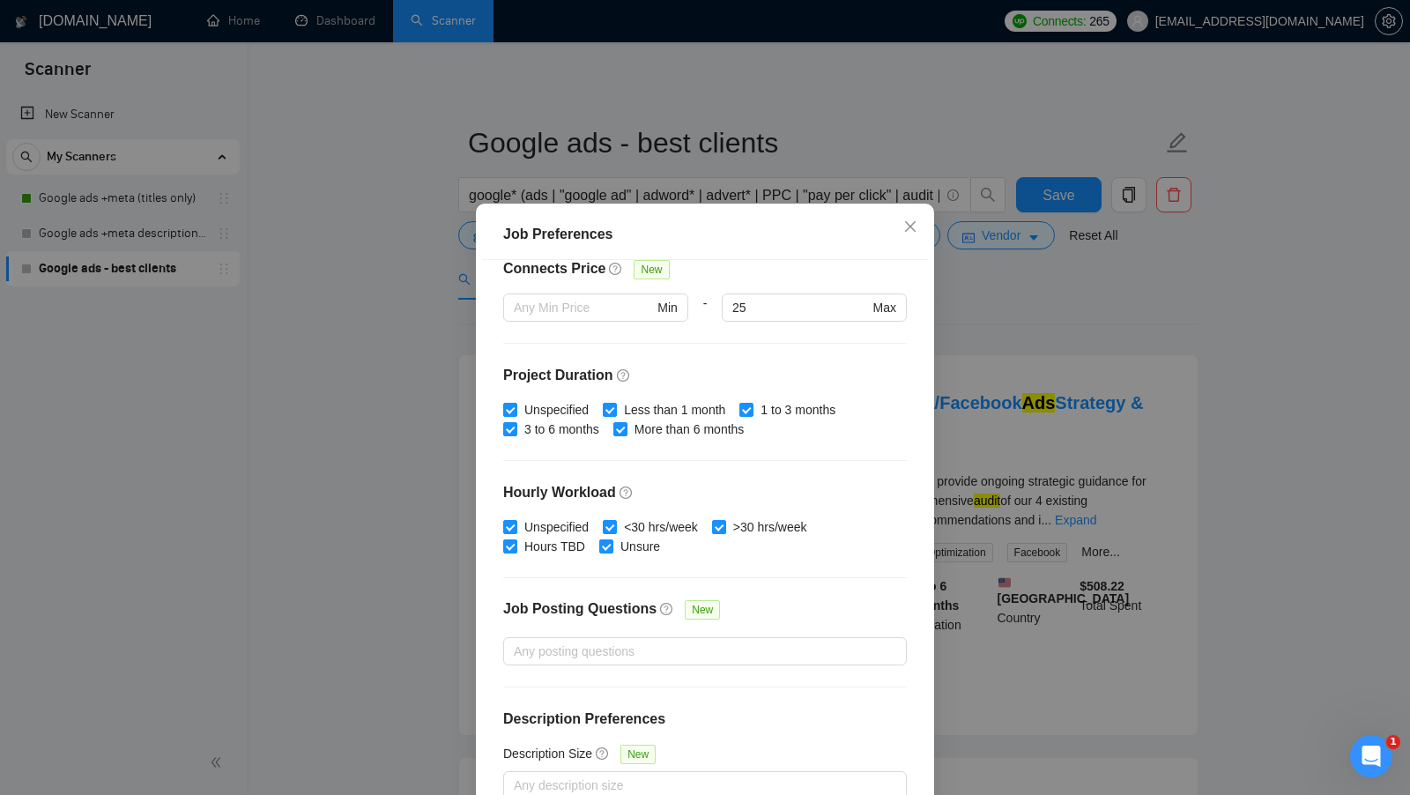
scroll to position [98, 0]
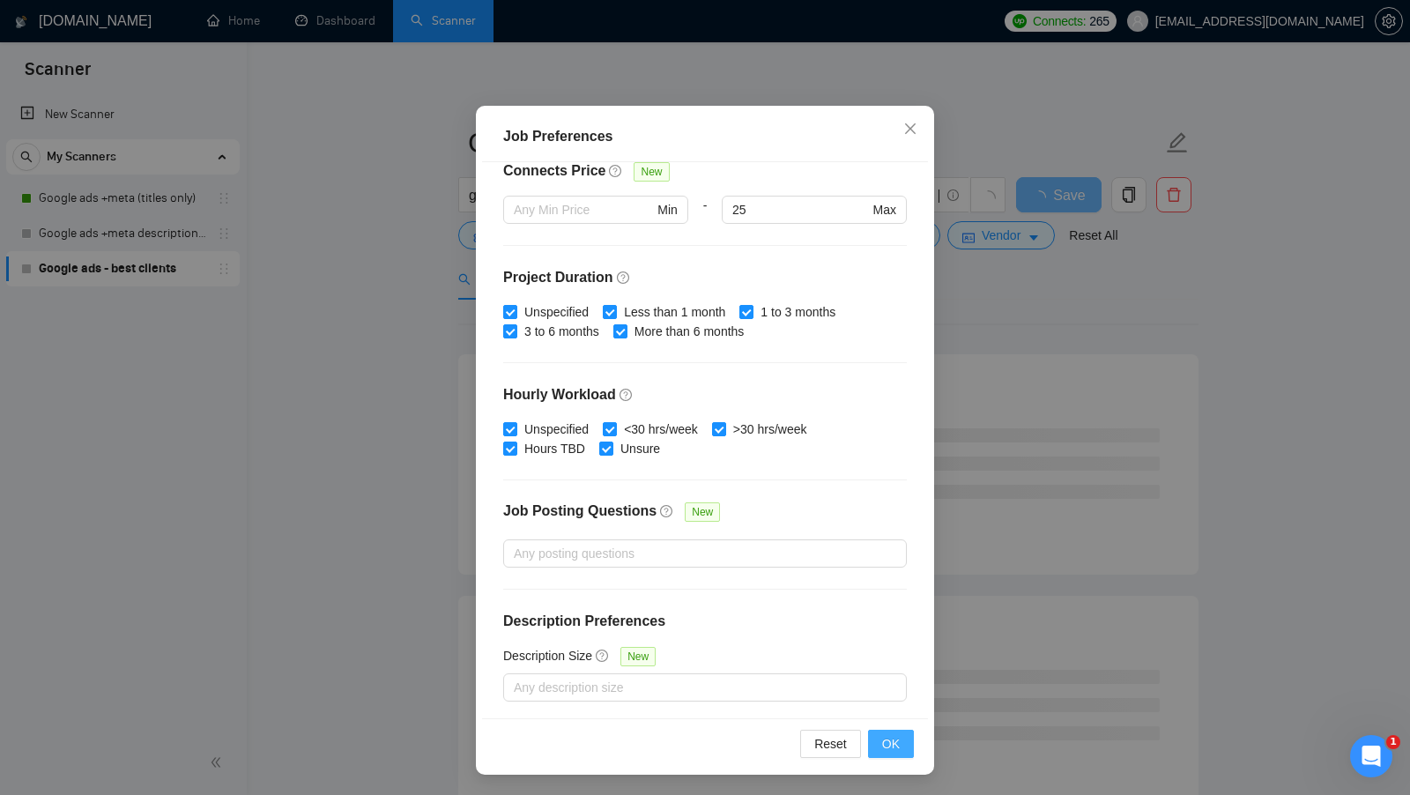
click at [899, 751] on span "OK" at bounding box center [891, 743] width 18 height 19
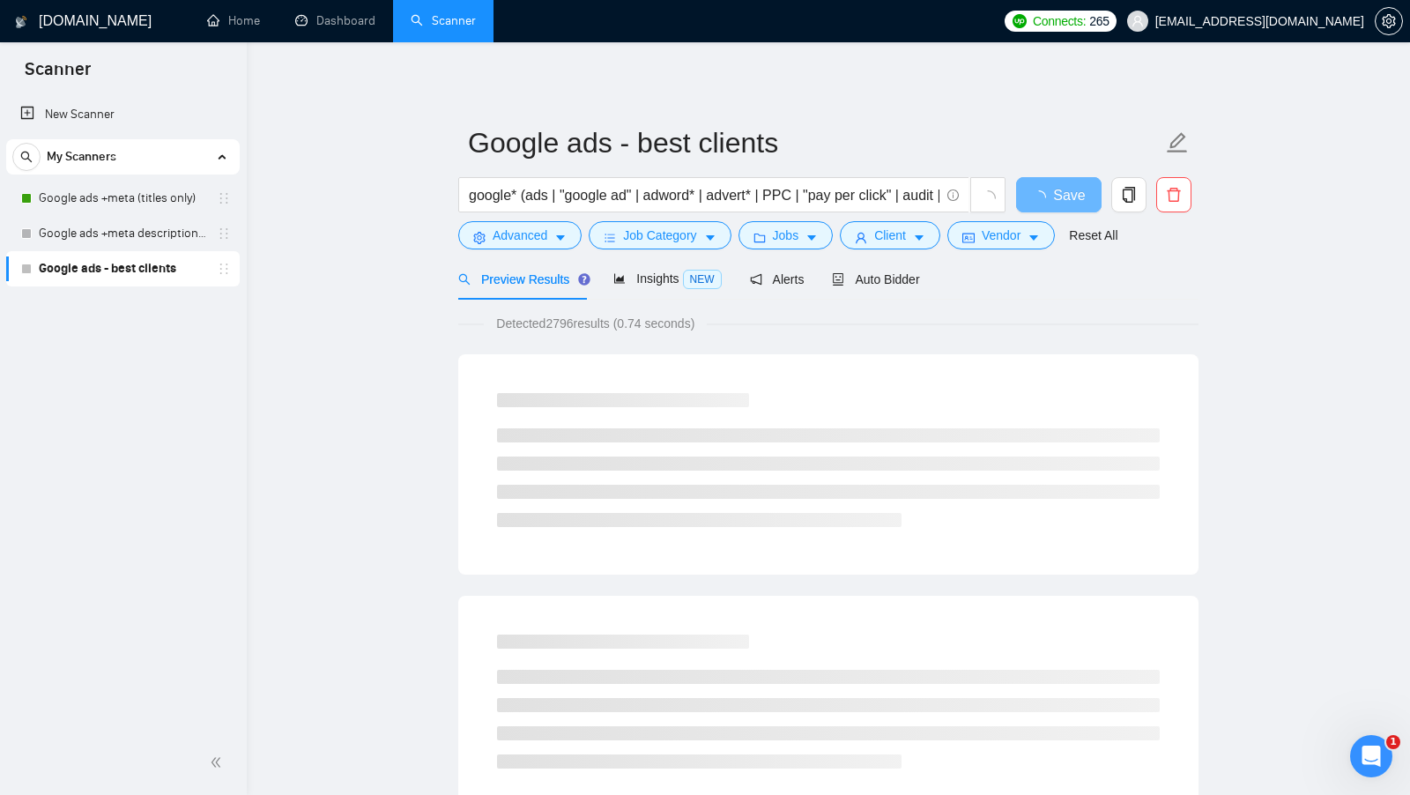
scroll to position [0, 0]
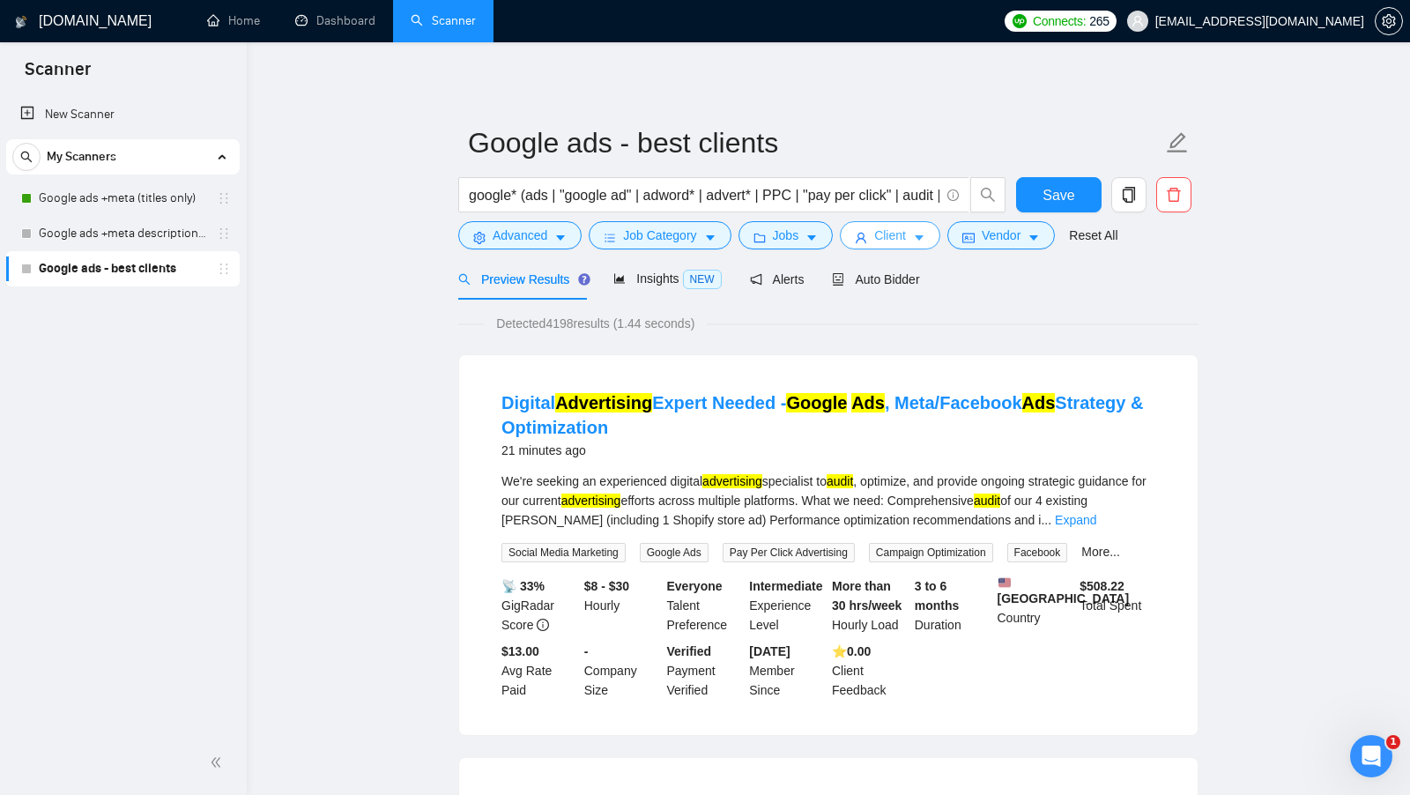
click at [886, 241] on span "Client" at bounding box center [890, 235] width 32 height 19
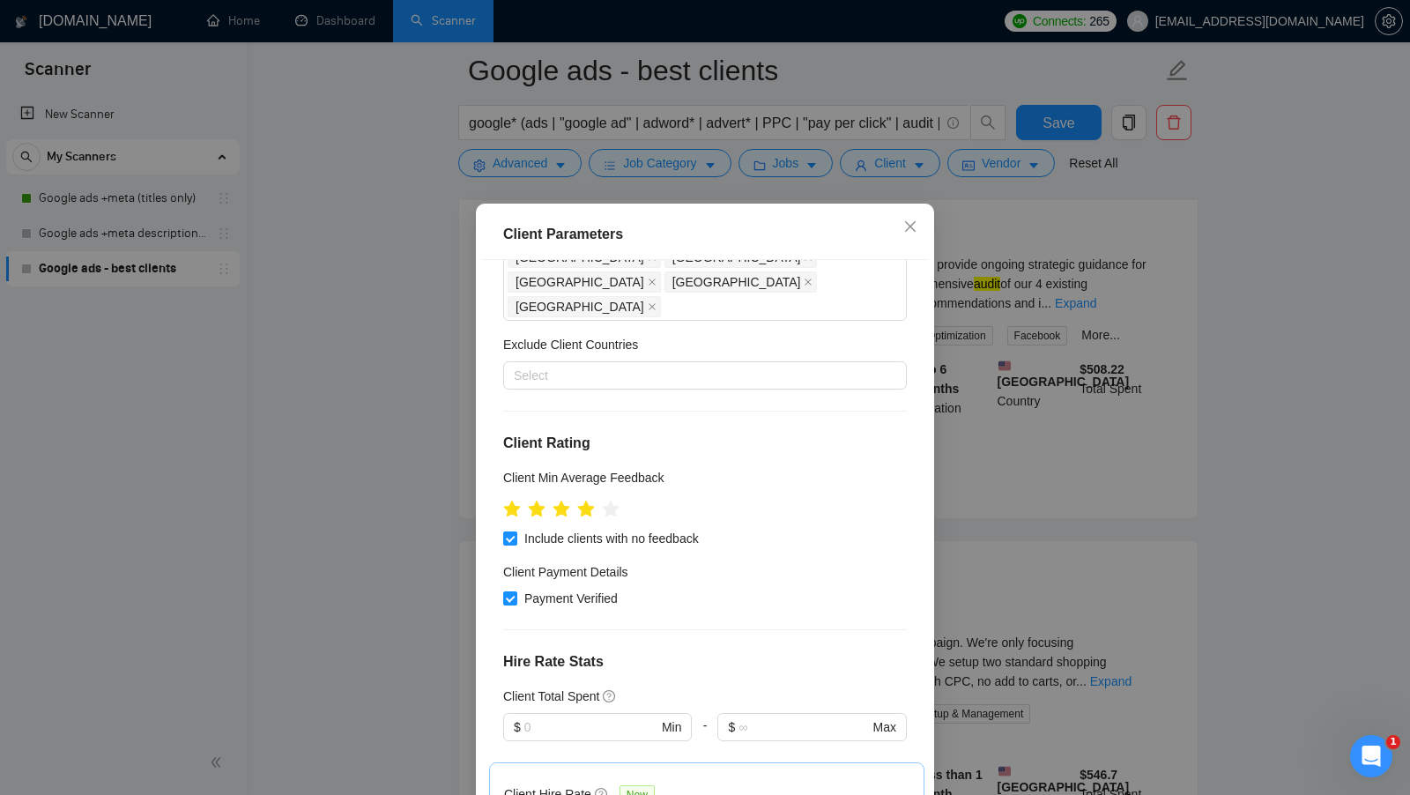
scroll to position [112, 0]
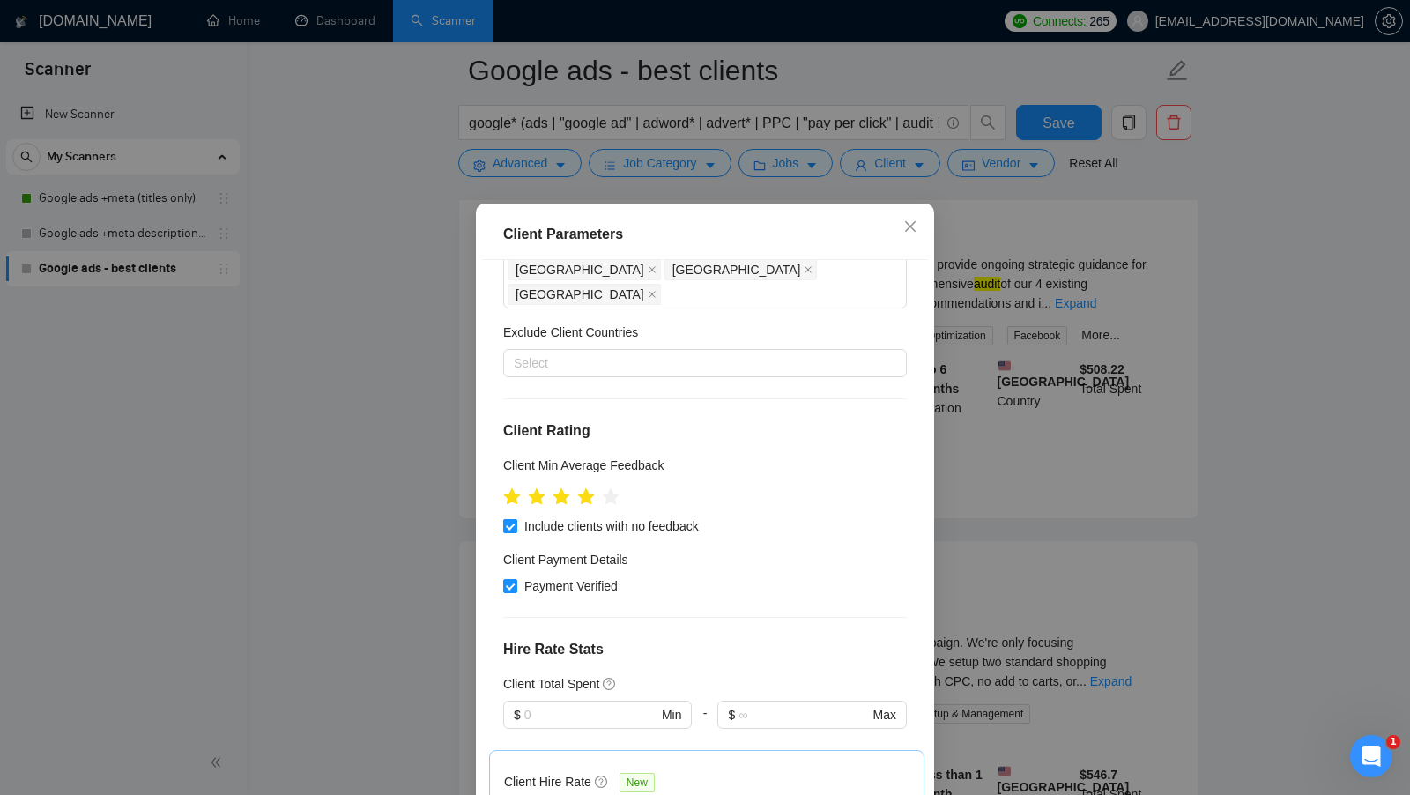
click at [552, 516] on span "Include clients with no feedback" at bounding box center [611, 525] width 189 height 19
click at [515, 519] on input "Include clients with no feedback" at bounding box center [509, 525] width 12 height 12
checkbox input "false"
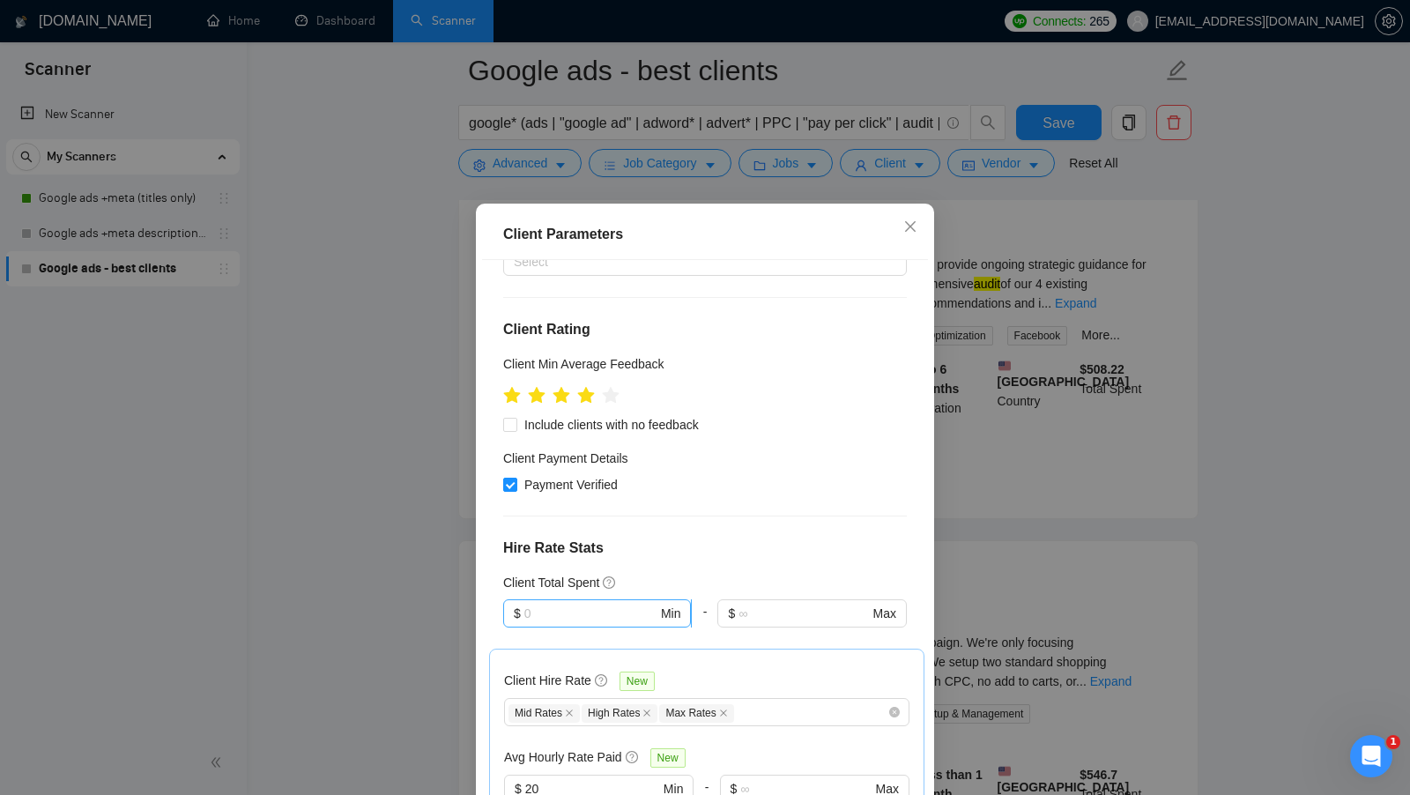
click at [540, 604] on input "text" at bounding box center [590, 613] width 133 height 19
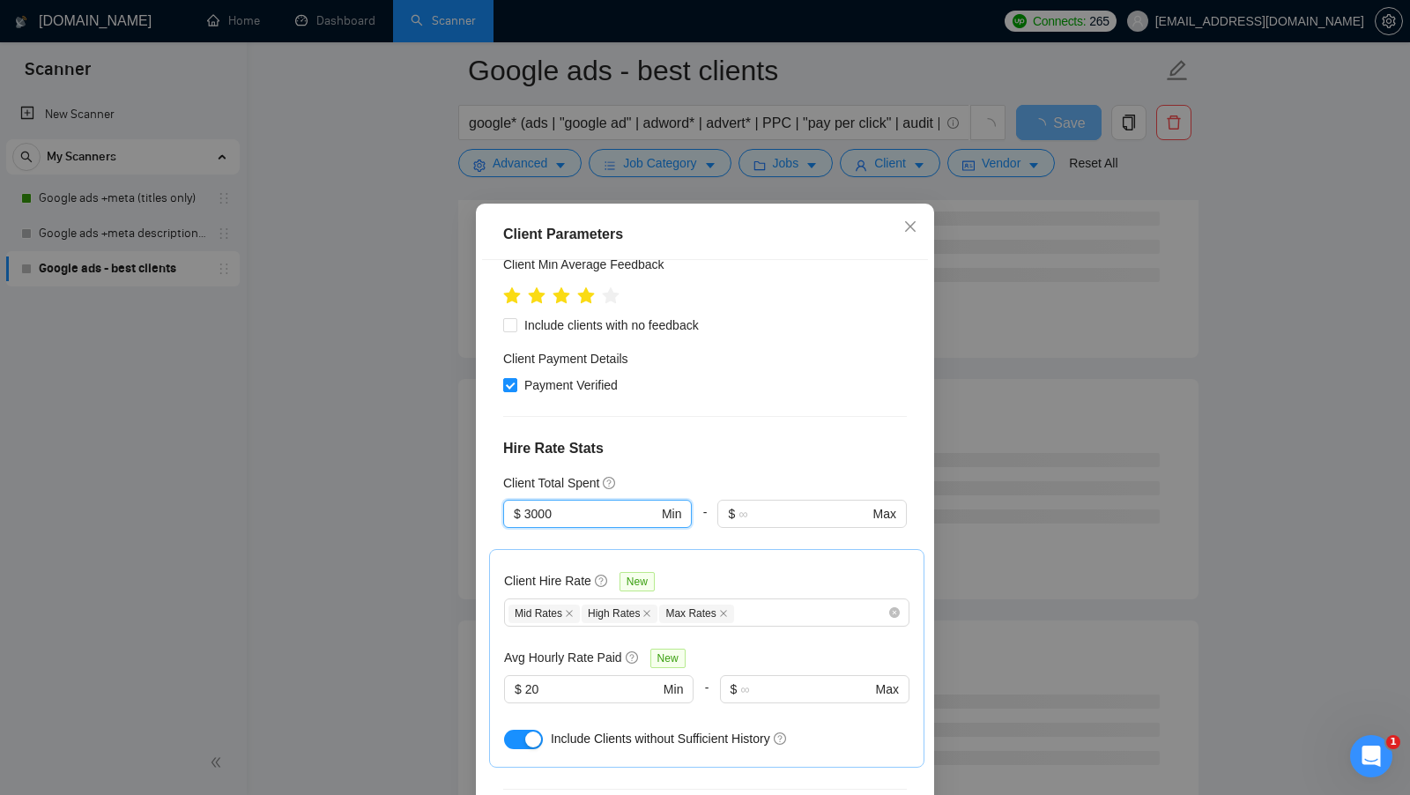
scroll to position [314, 0]
type input "3000"
click at [523, 729] on button "button" at bounding box center [523, 738] width 39 height 19
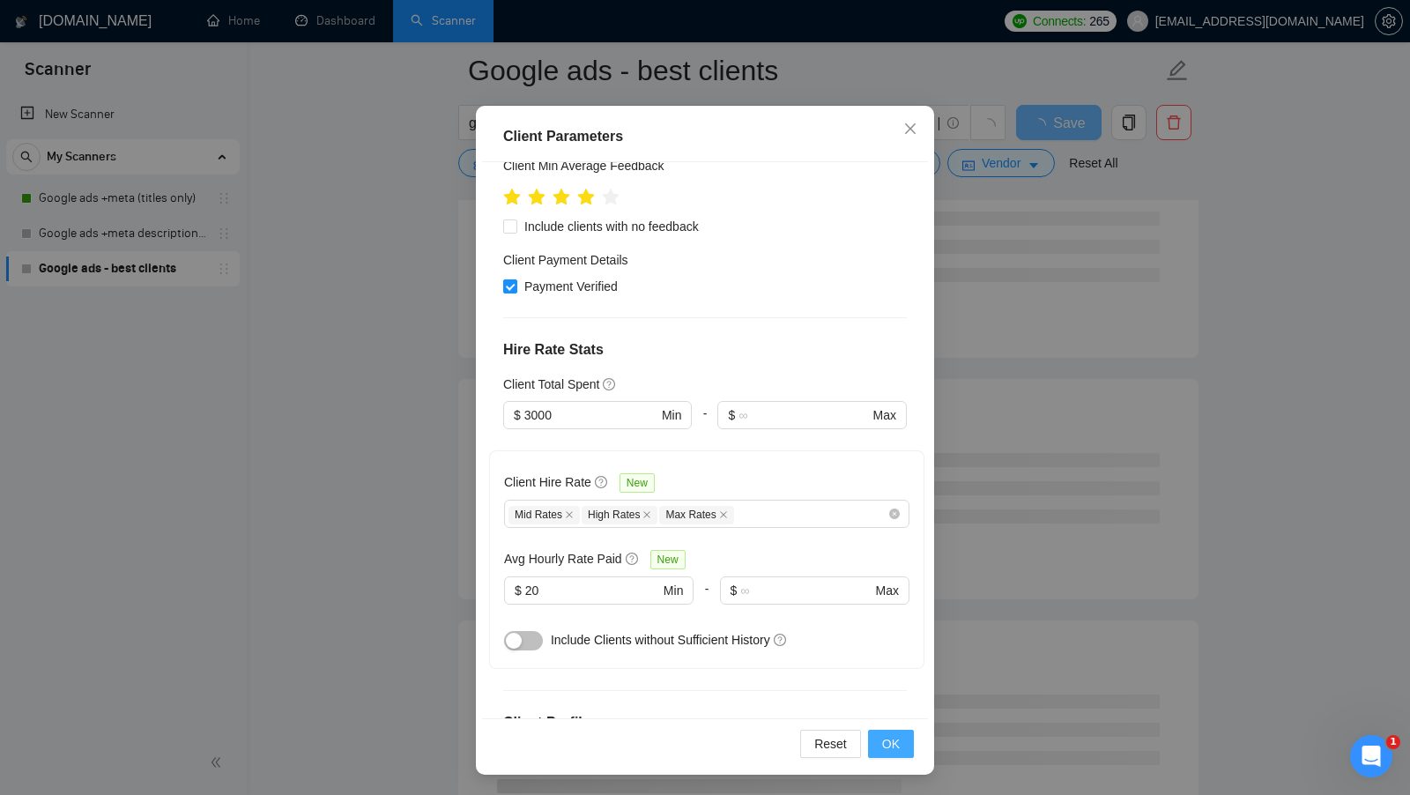
click at [911, 733] on button "OK" at bounding box center [891, 744] width 46 height 28
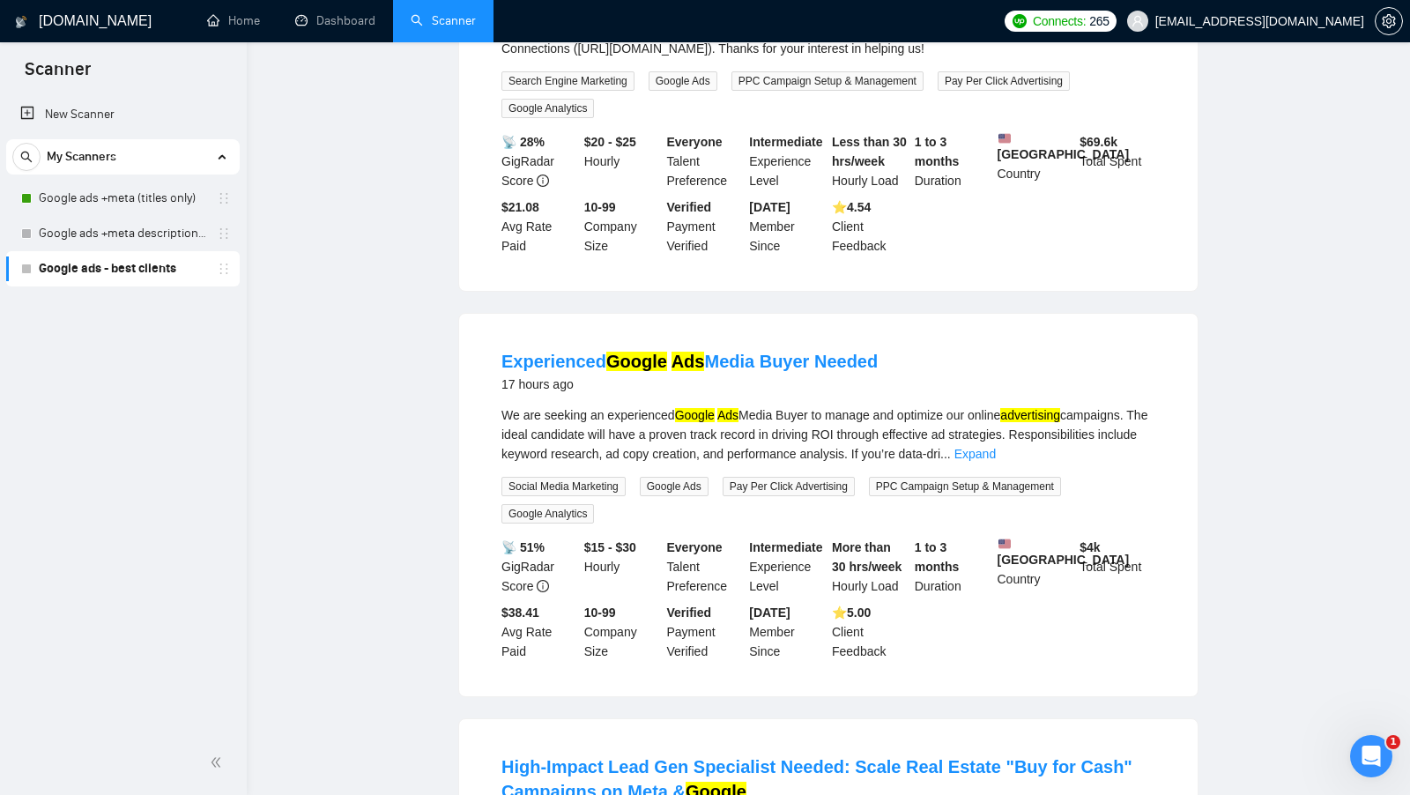
scroll to position [0, 0]
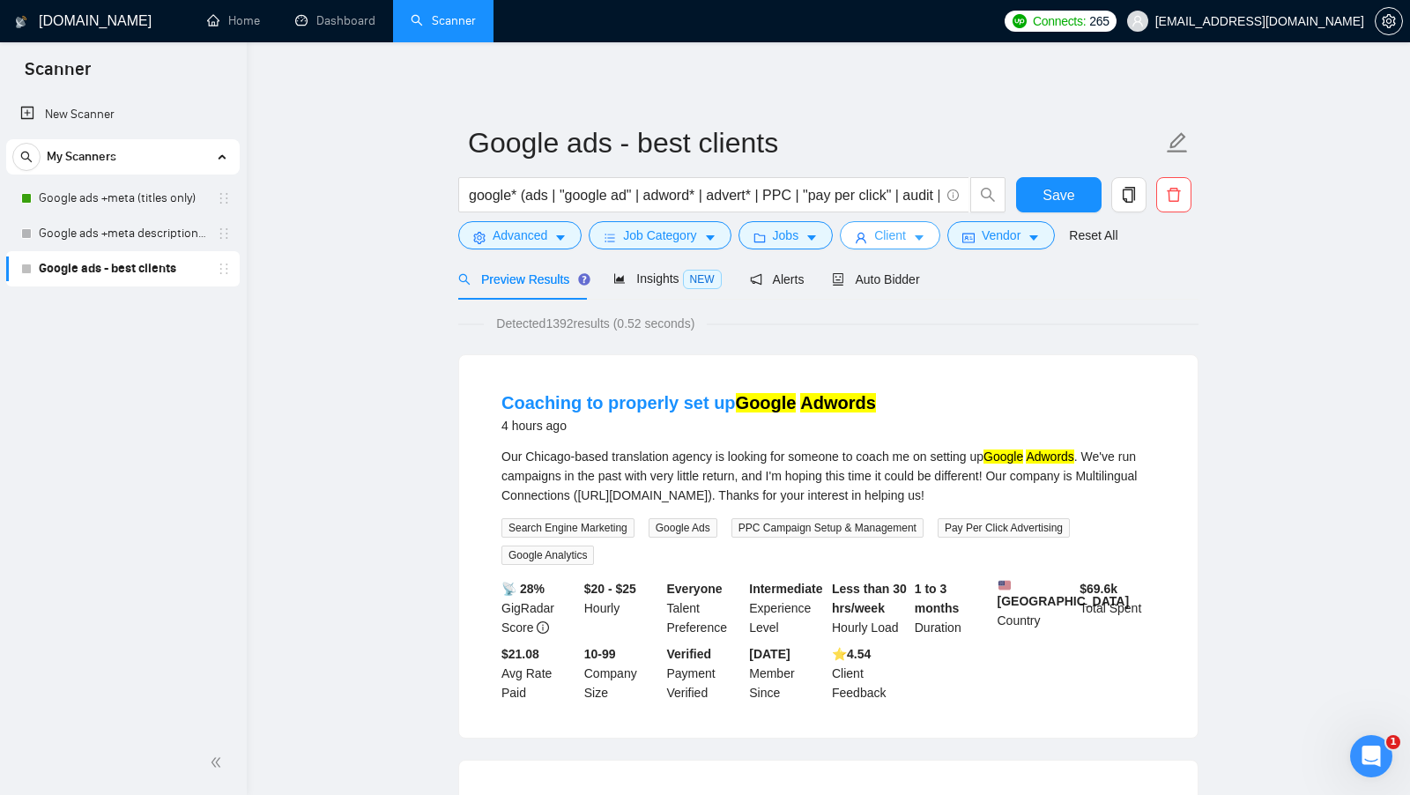
click at [875, 222] on button "Client" at bounding box center [890, 235] width 100 height 28
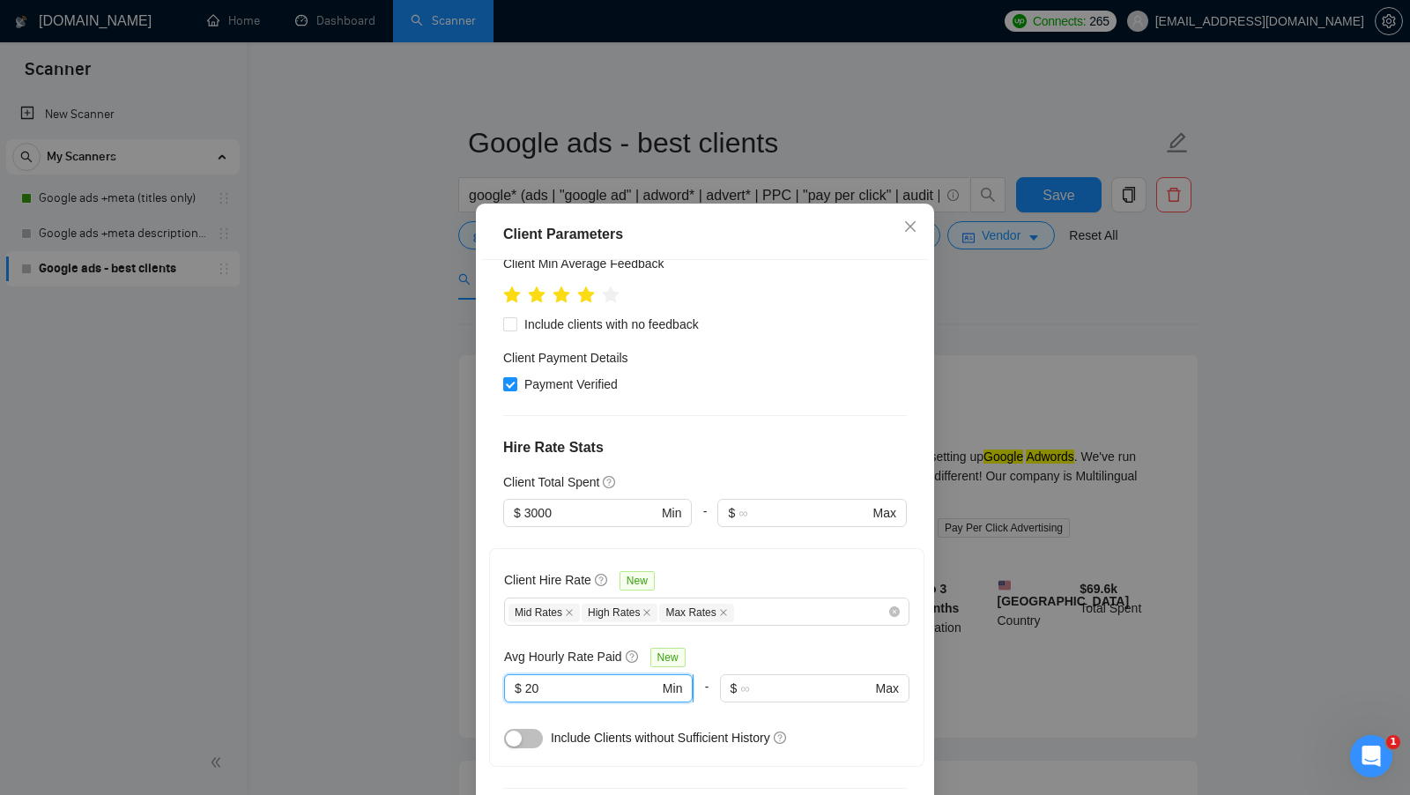
click at [566, 678] on input "20" at bounding box center [592, 687] width 134 height 19
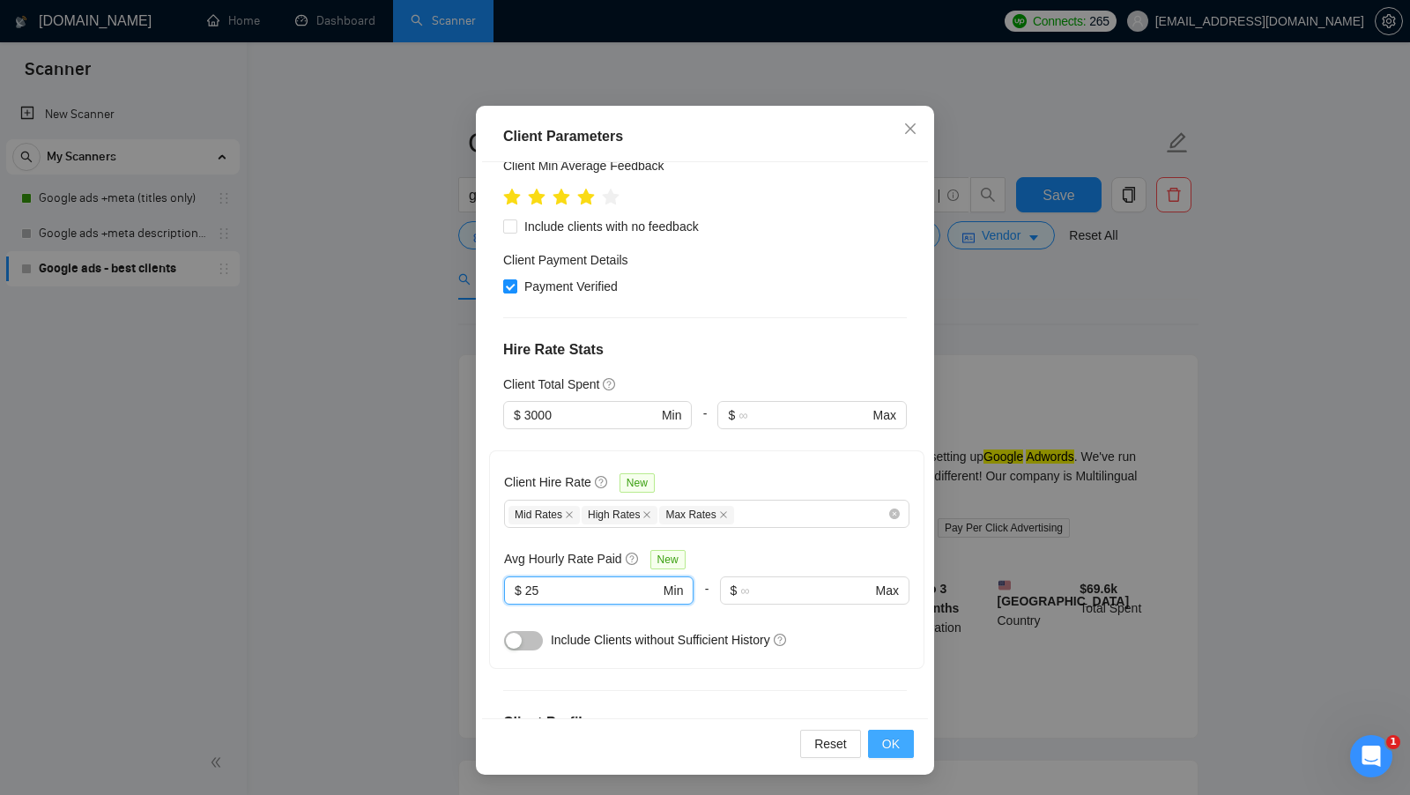
type input "25"
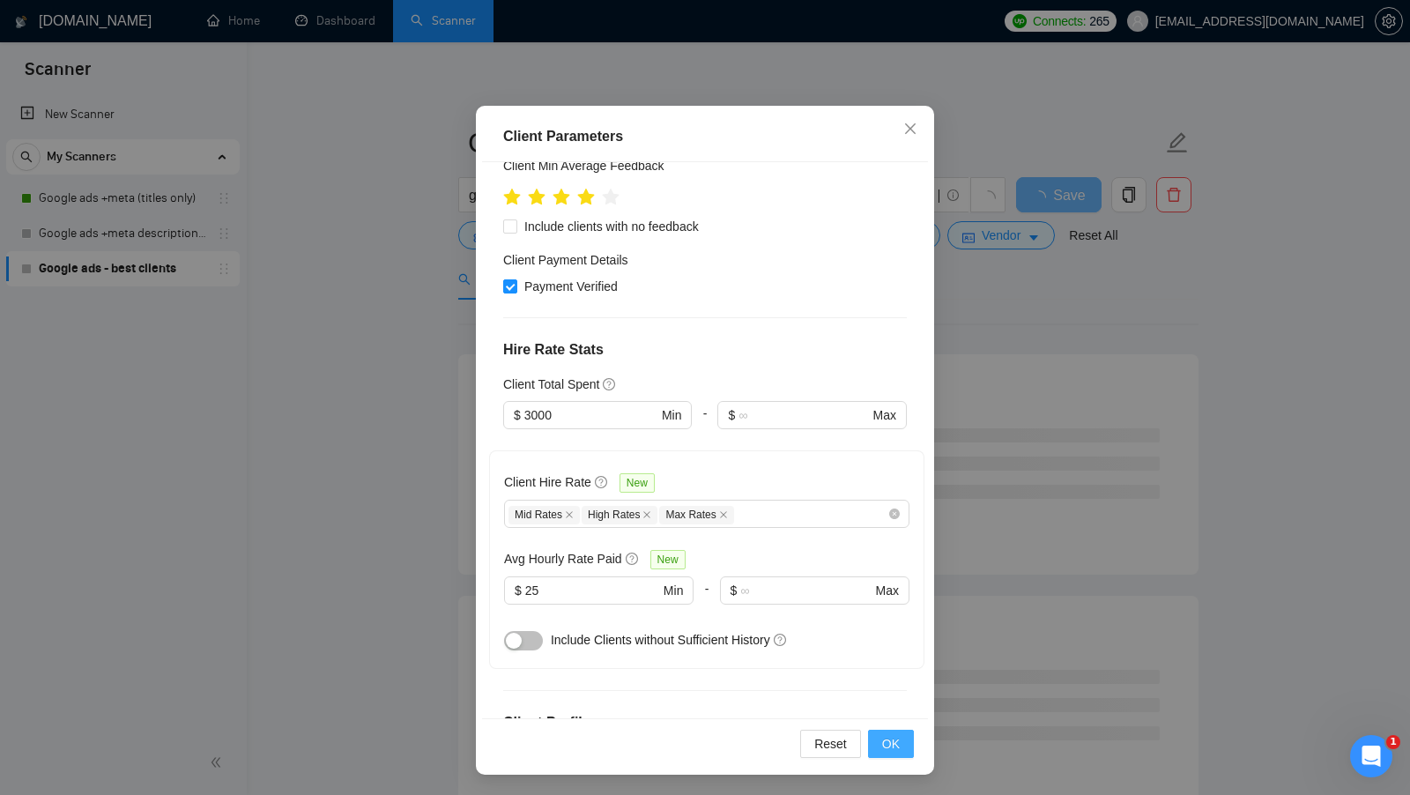
click at [893, 741] on span "OK" at bounding box center [891, 743] width 18 height 19
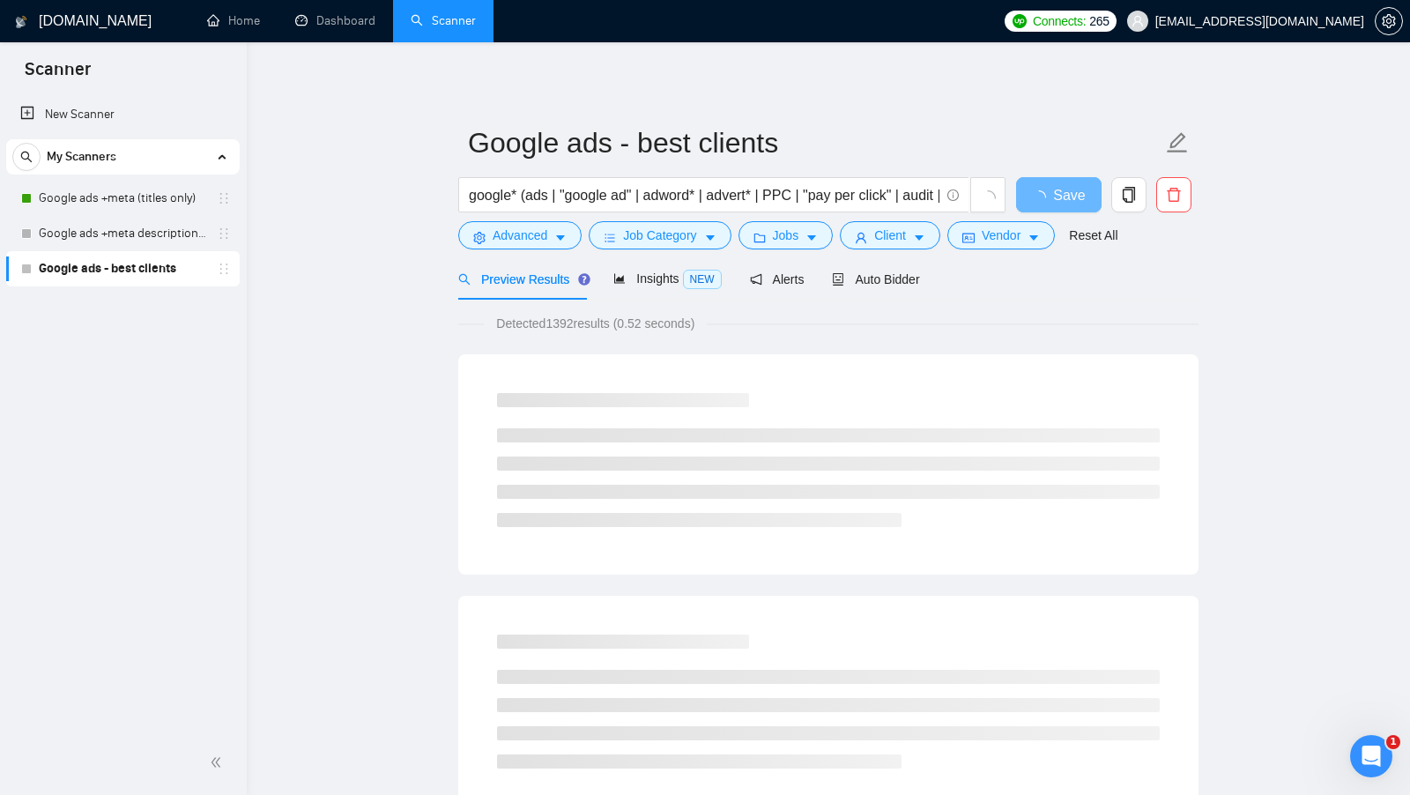
scroll to position [0, 0]
click at [978, 234] on button "Vendor" at bounding box center [1000, 235] width 107 height 28
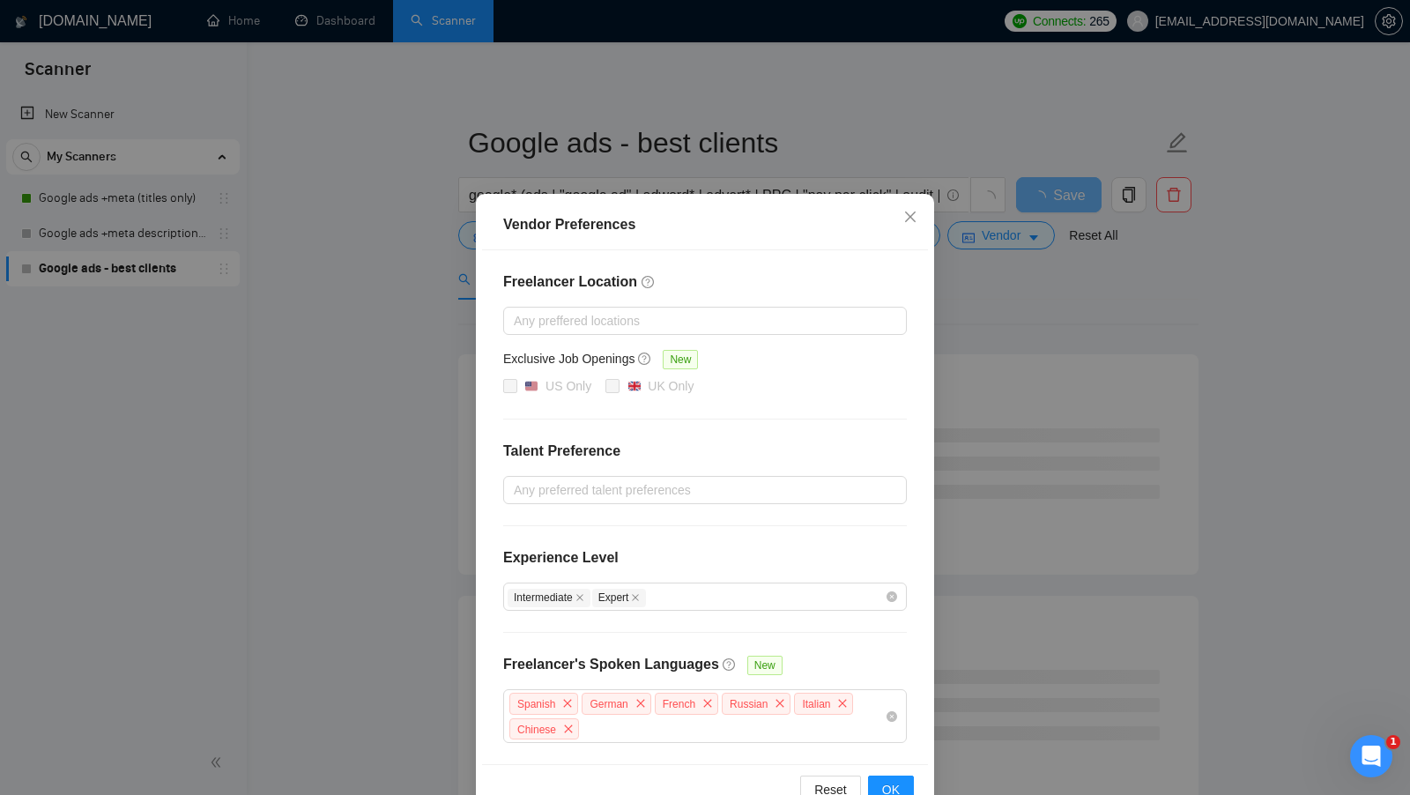
click at [989, 325] on div "Vendor Preferences Freelancer Location Any preffered locations Exclusive Job Op…" at bounding box center [705, 397] width 1410 height 795
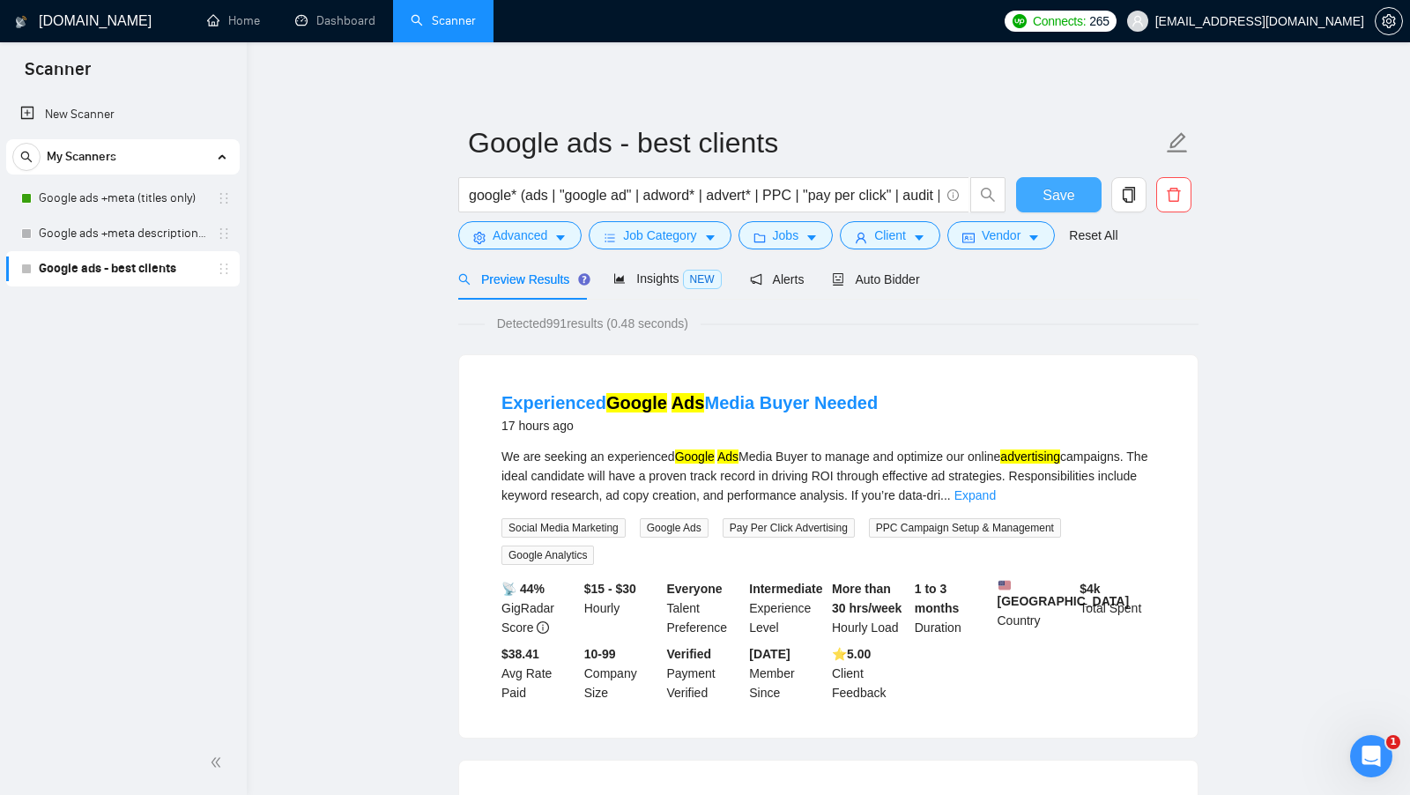
click at [1050, 189] on span "Save" at bounding box center [1058, 195] width 32 height 22
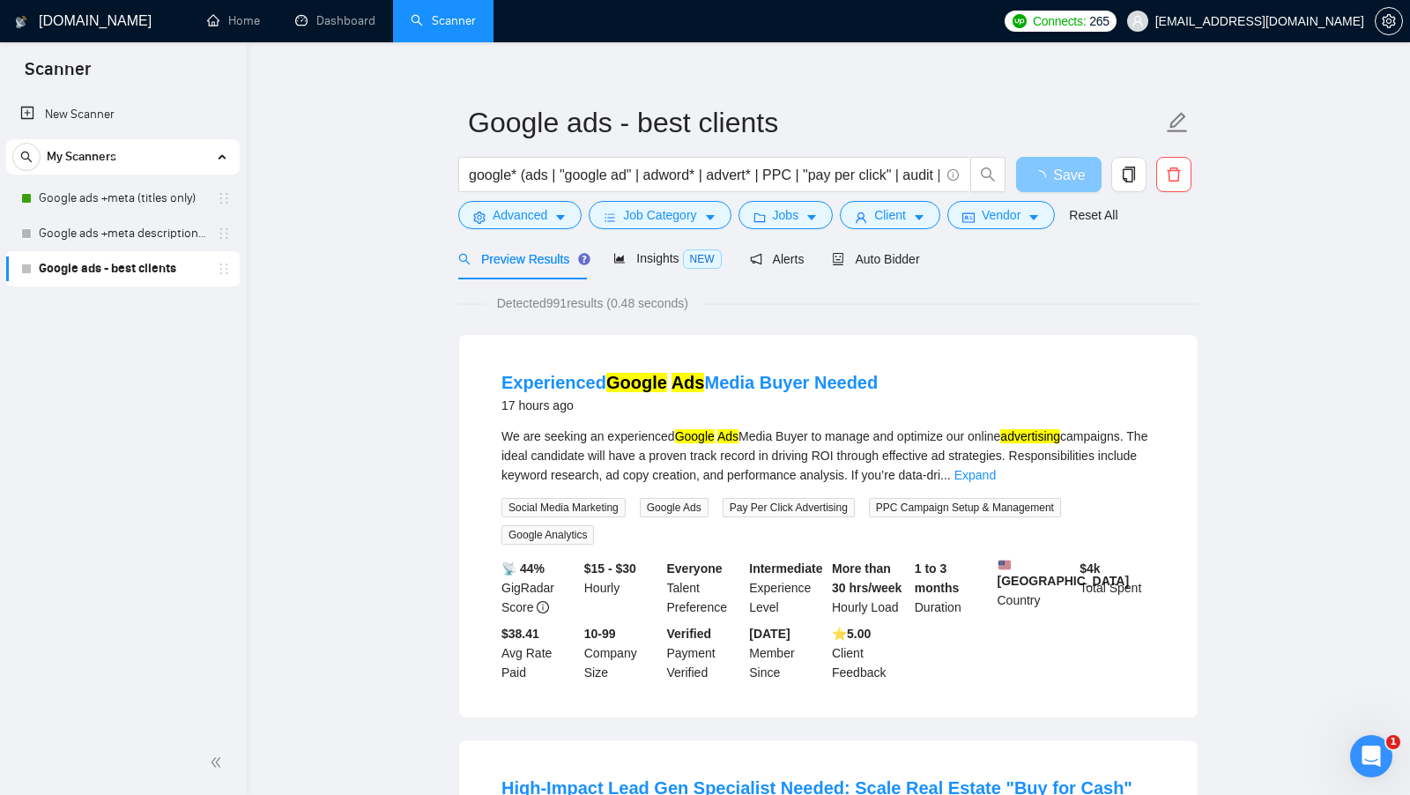
scroll to position [7, 0]
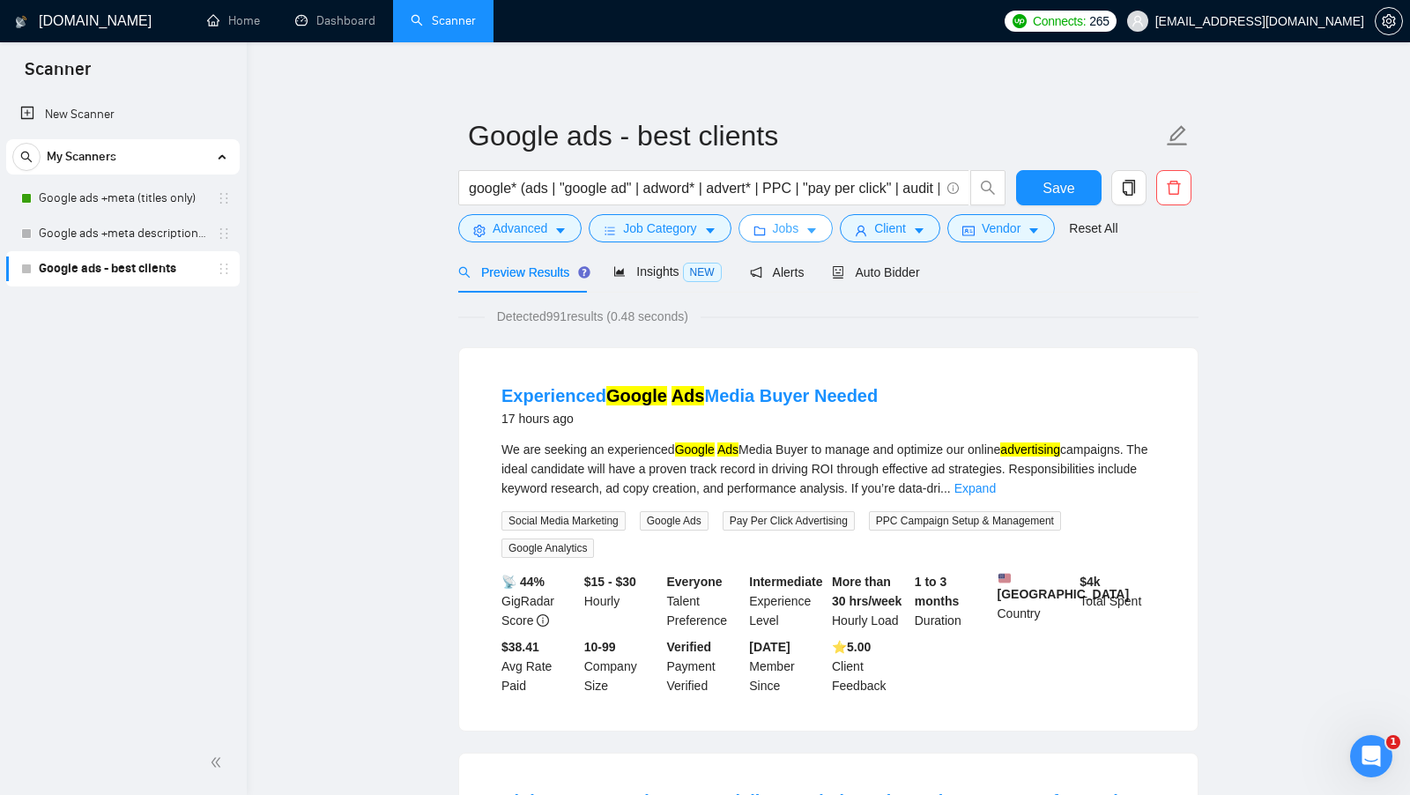
click at [802, 225] on button "Jobs" at bounding box center [785, 228] width 95 height 28
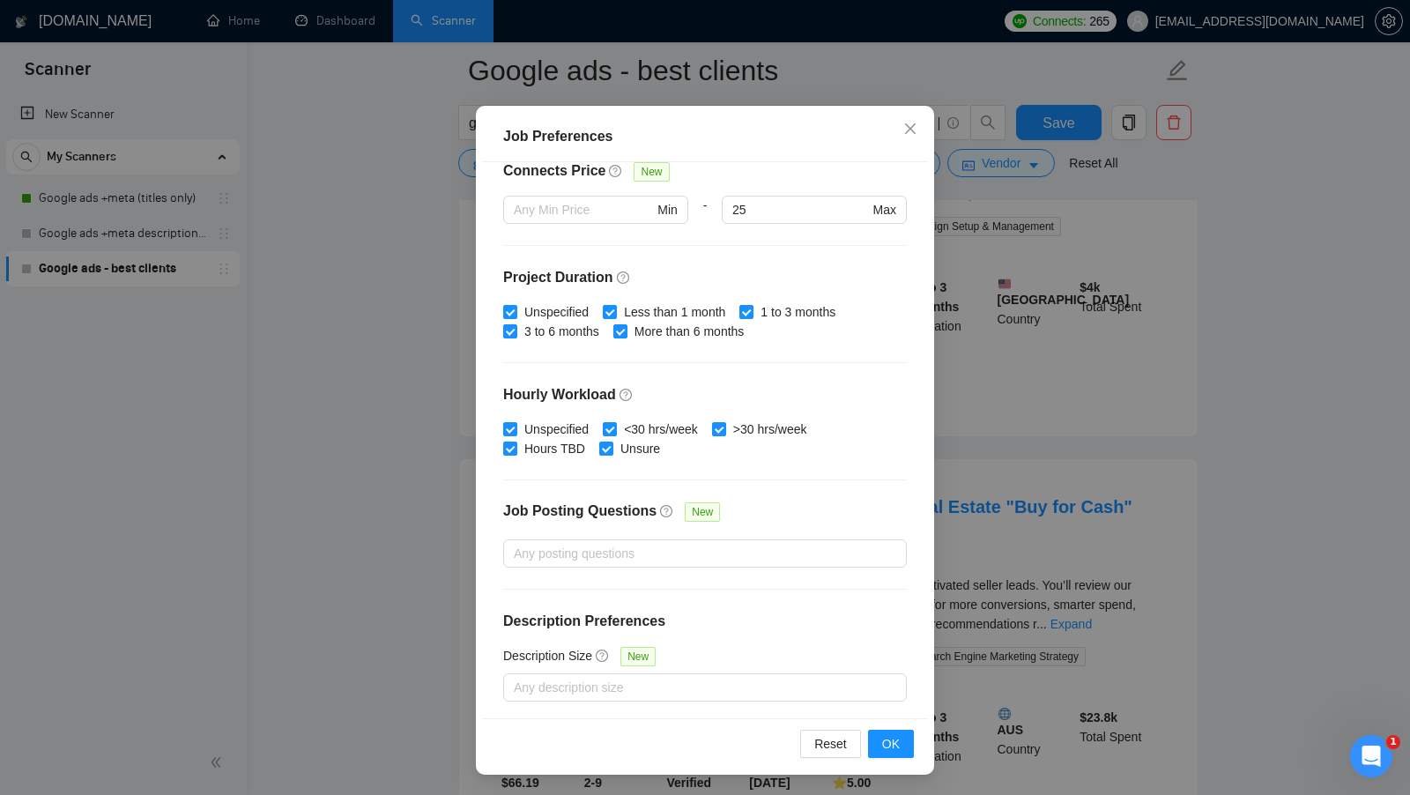
scroll to position [567, 0]
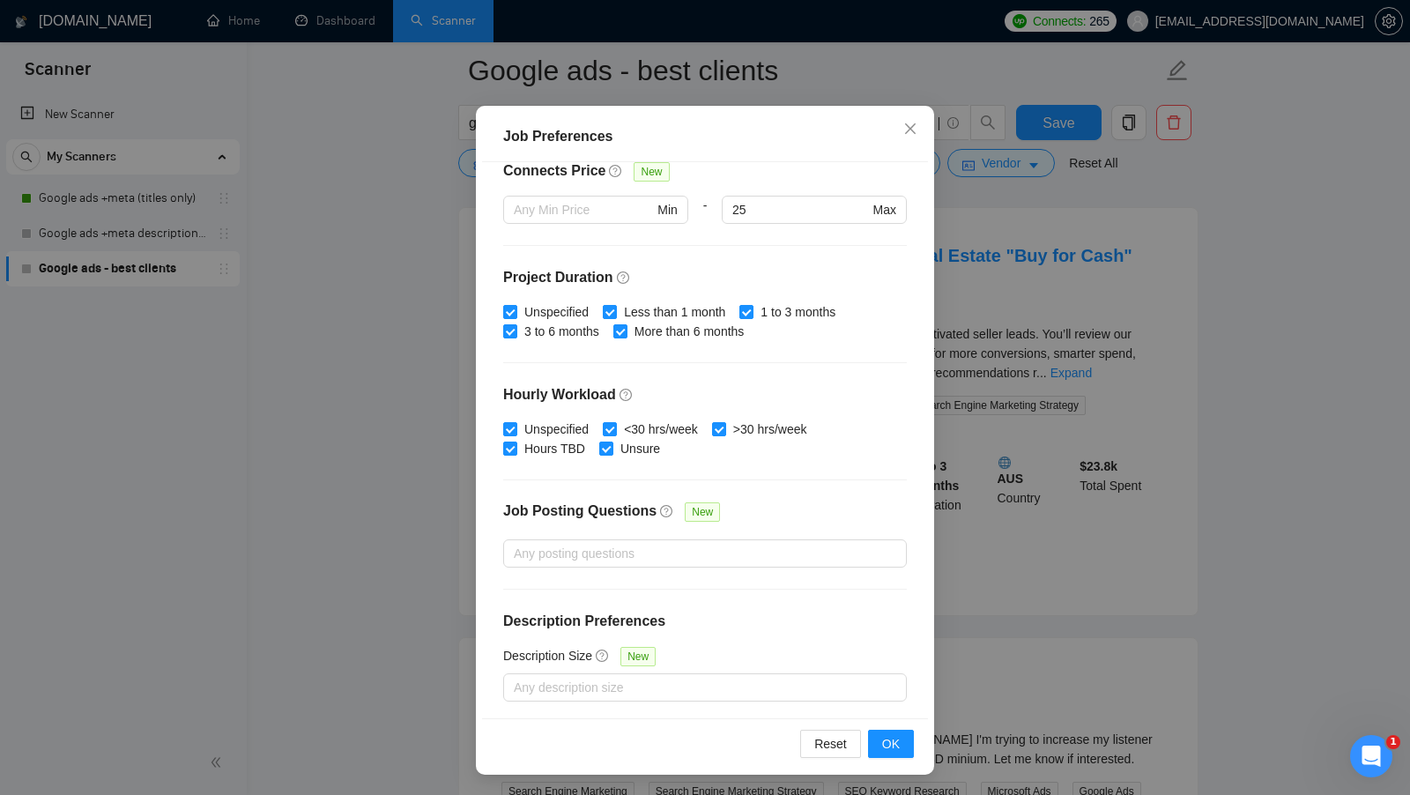
click at [1047, 318] on div "Job Preferences Budget Project Type All Fixed Price Hourly Rate Fixed Price Bud…" at bounding box center [705, 397] width 1410 height 795
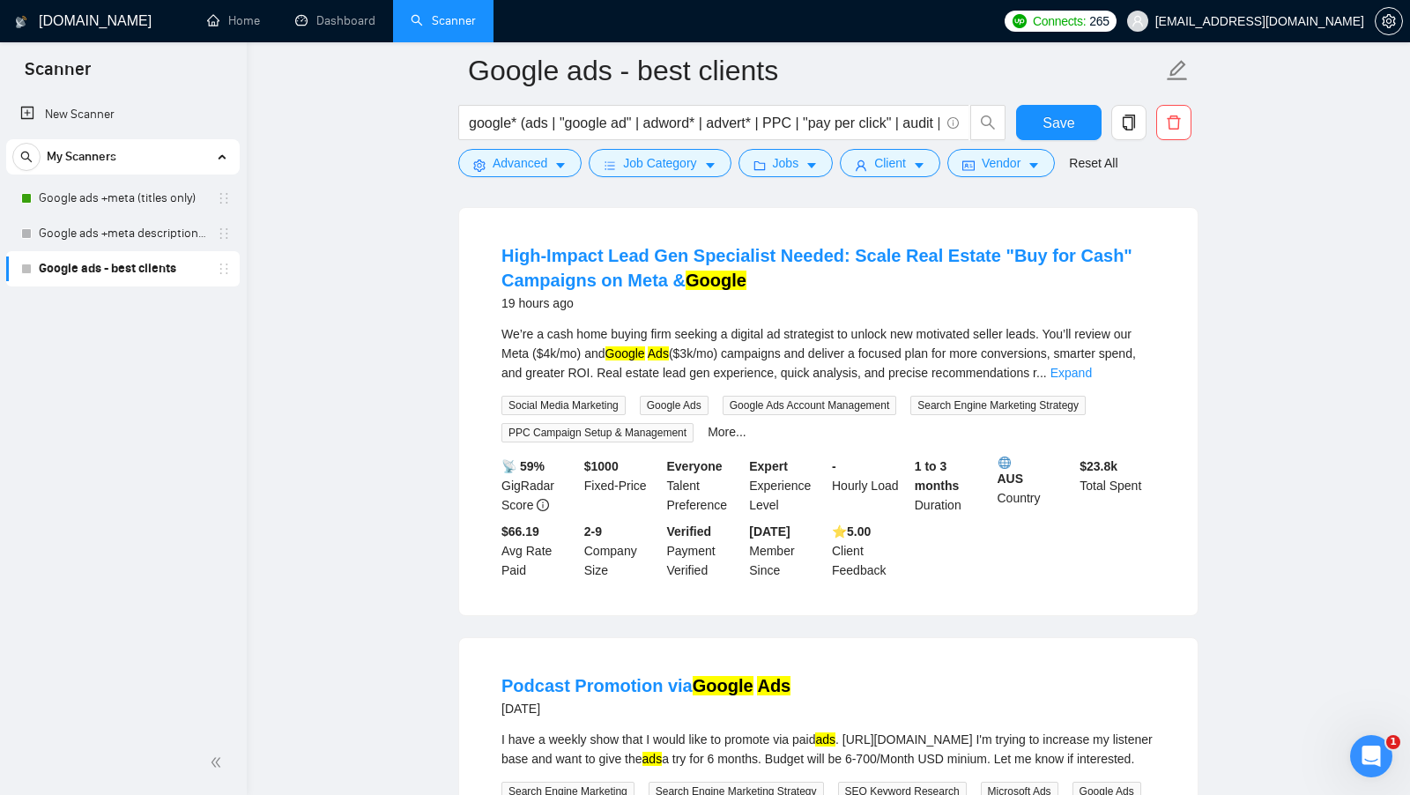
scroll to position [0, 0]
click at [493, 169] on span "Advanced" at bounding box center [520, 162] width 55 height 19
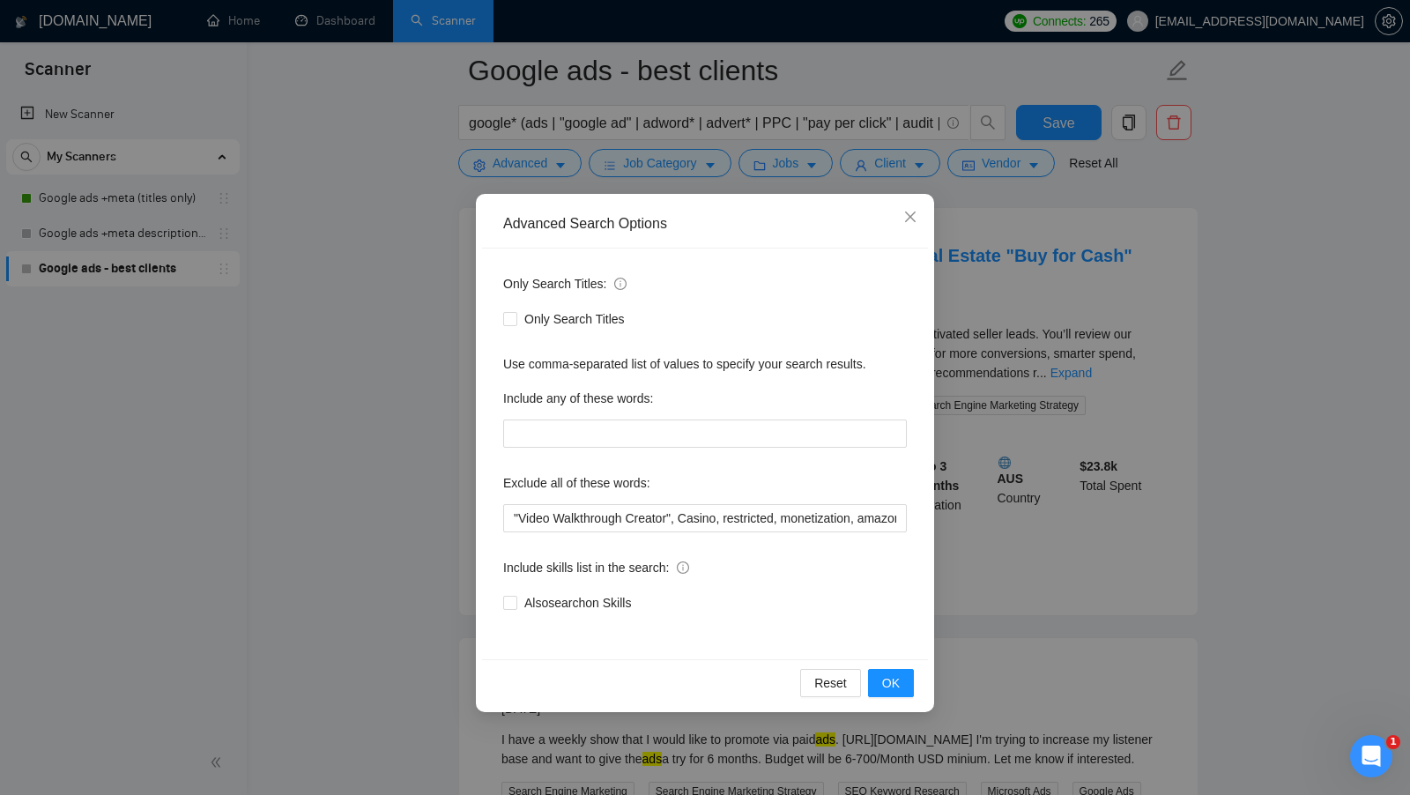
click at [1023, 318] on div "Advanced Search Options Only Search Titles: Only Search Titles Use comma-separa…" at bounding box center [705, 397] width 1410 height 795
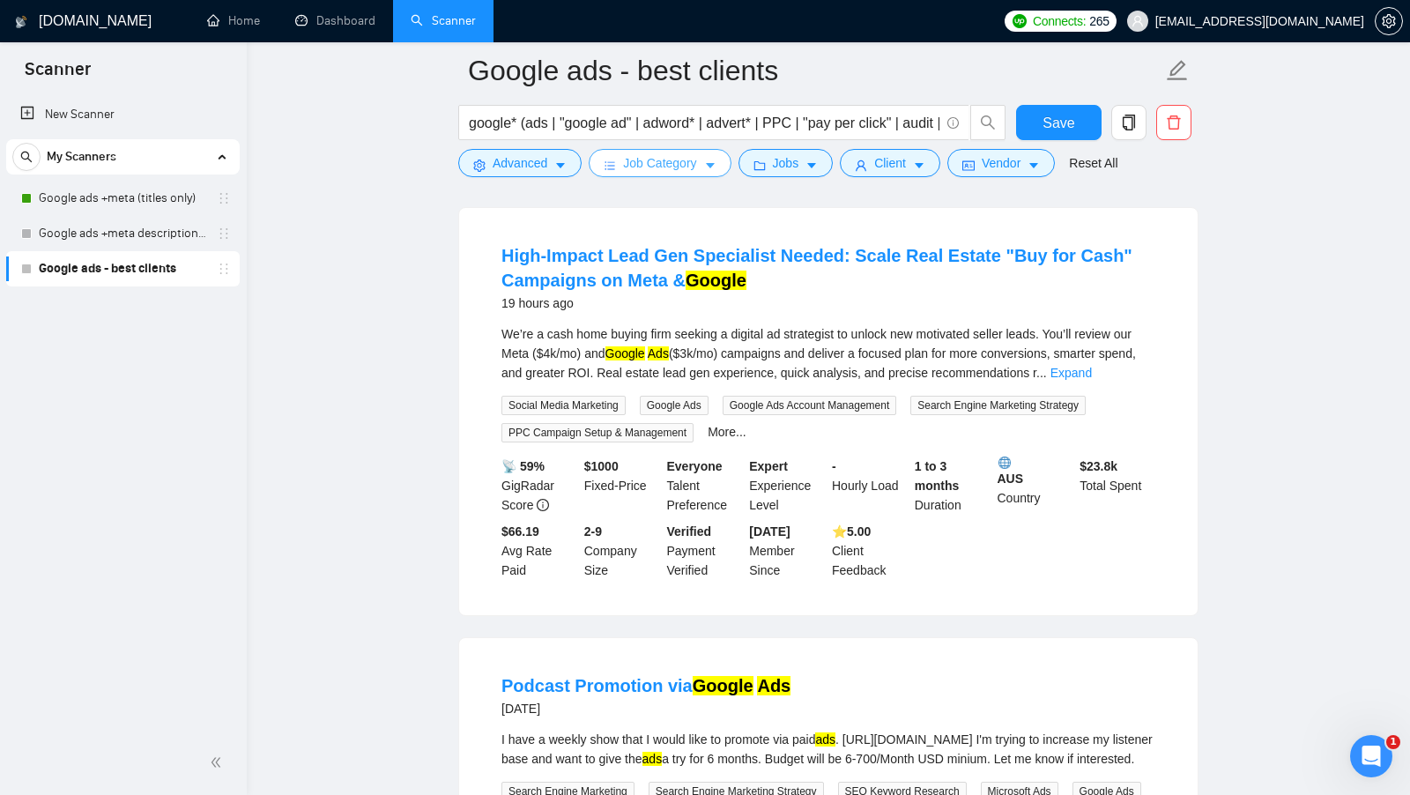
click at [670, 169] on span "Job Category" at bounding box center [659, 162] width 73 height 19
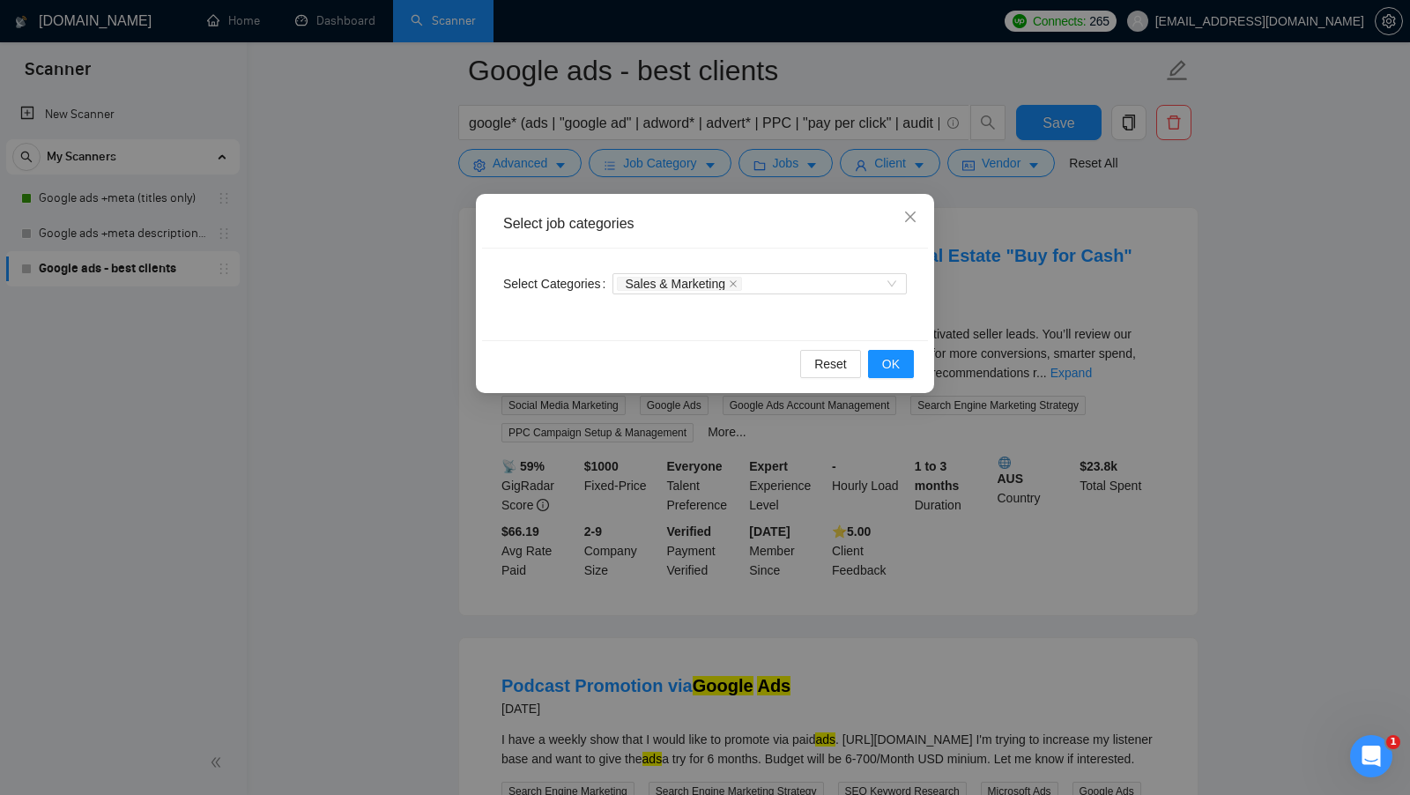
click at [434, 285] on div "Select job categories Select Categories Sales & Marketing Reset OK" at bounding box center [705, 397] width 1410 height 795
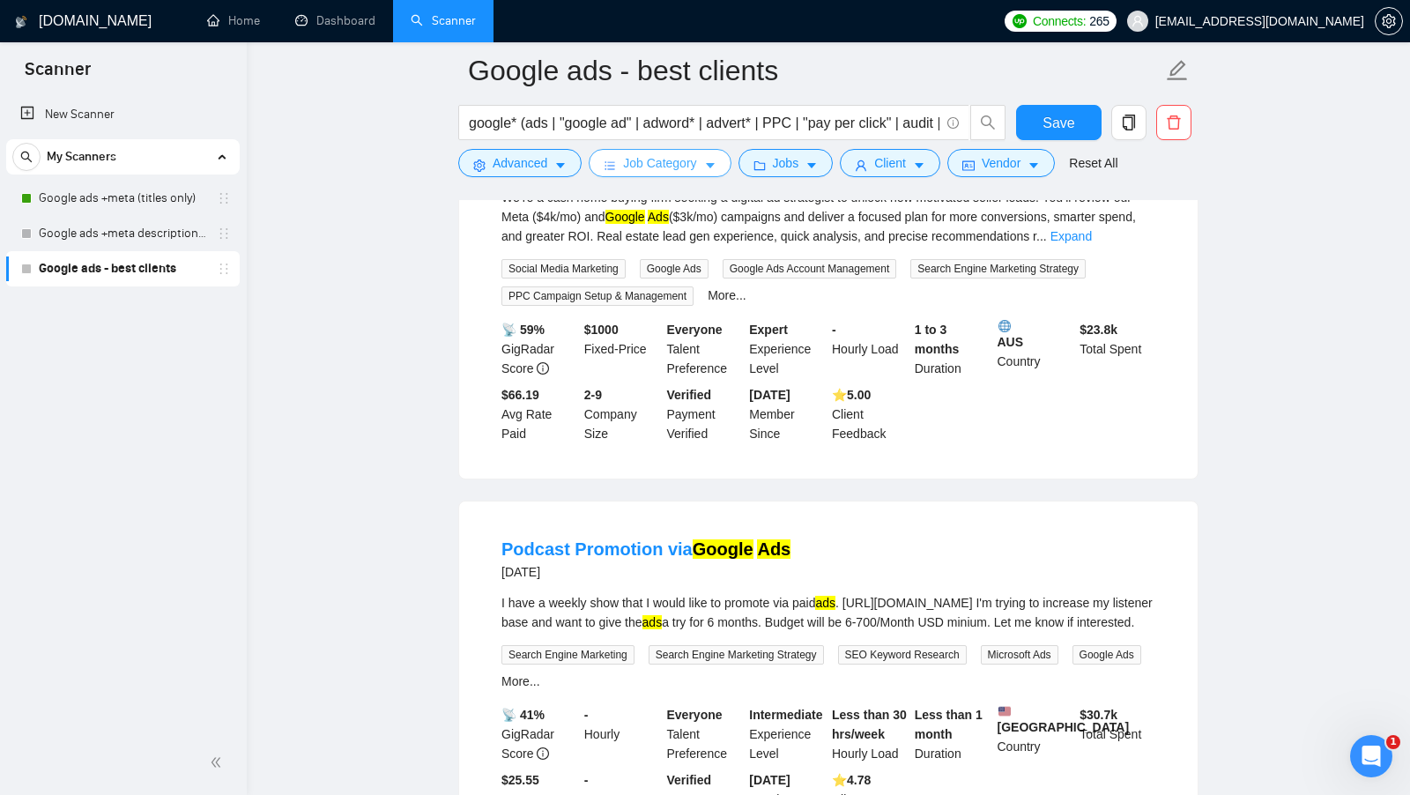
scroll to position [239, 0]
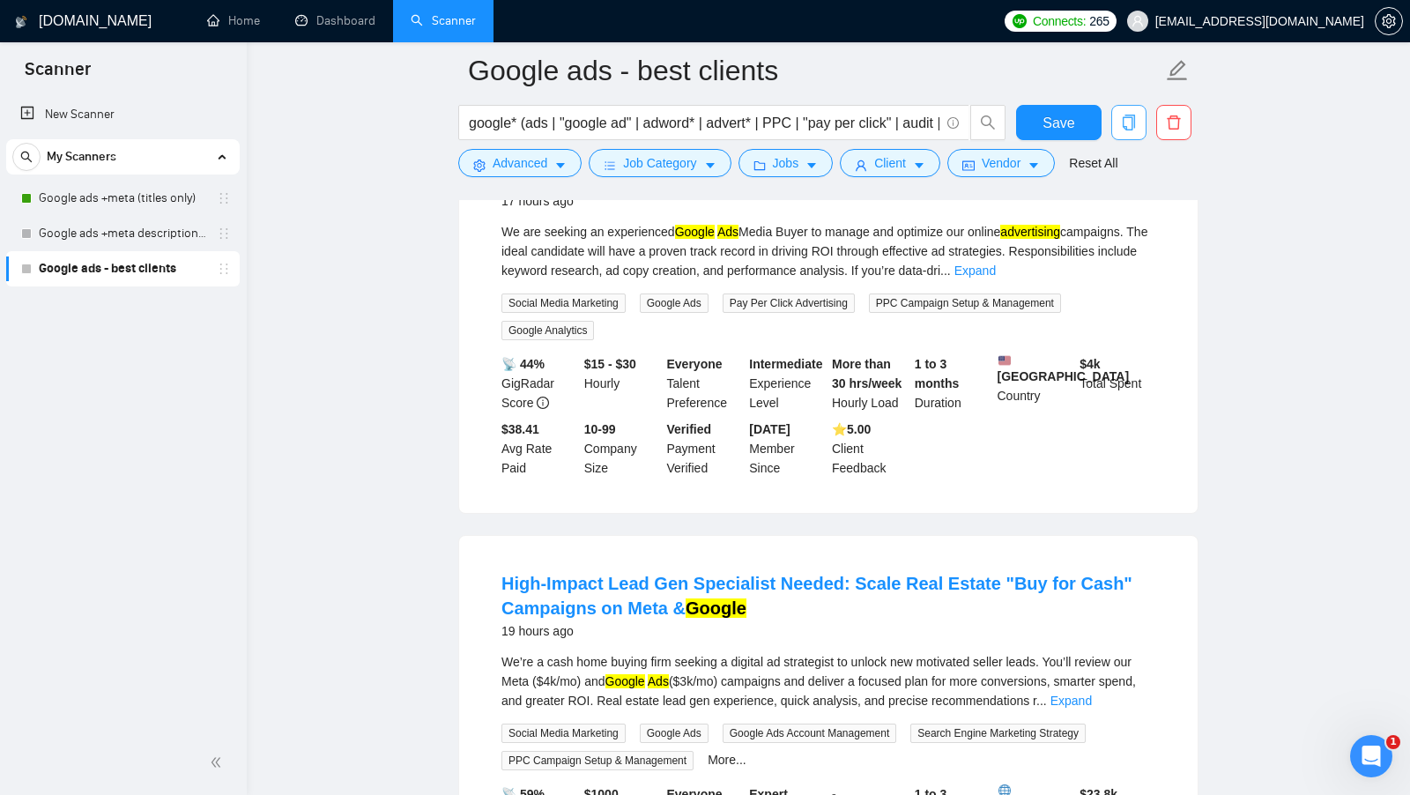
click at [1132, 130] on icon "copy" at bounding box center [1129, 123] width 12 height 16
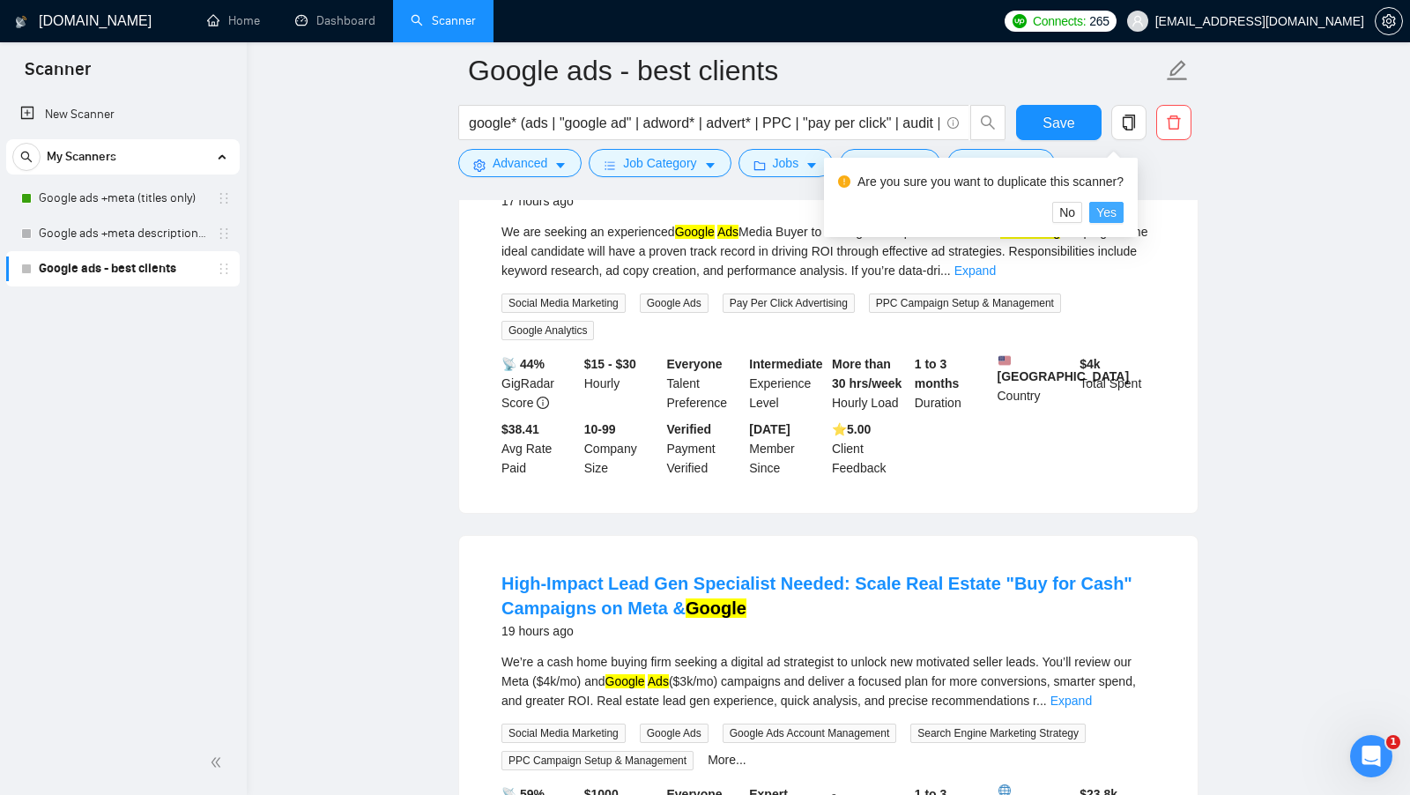
click at [1116, 210] on span "Yes" at bounding box center [1106, 212] width 20 height 19
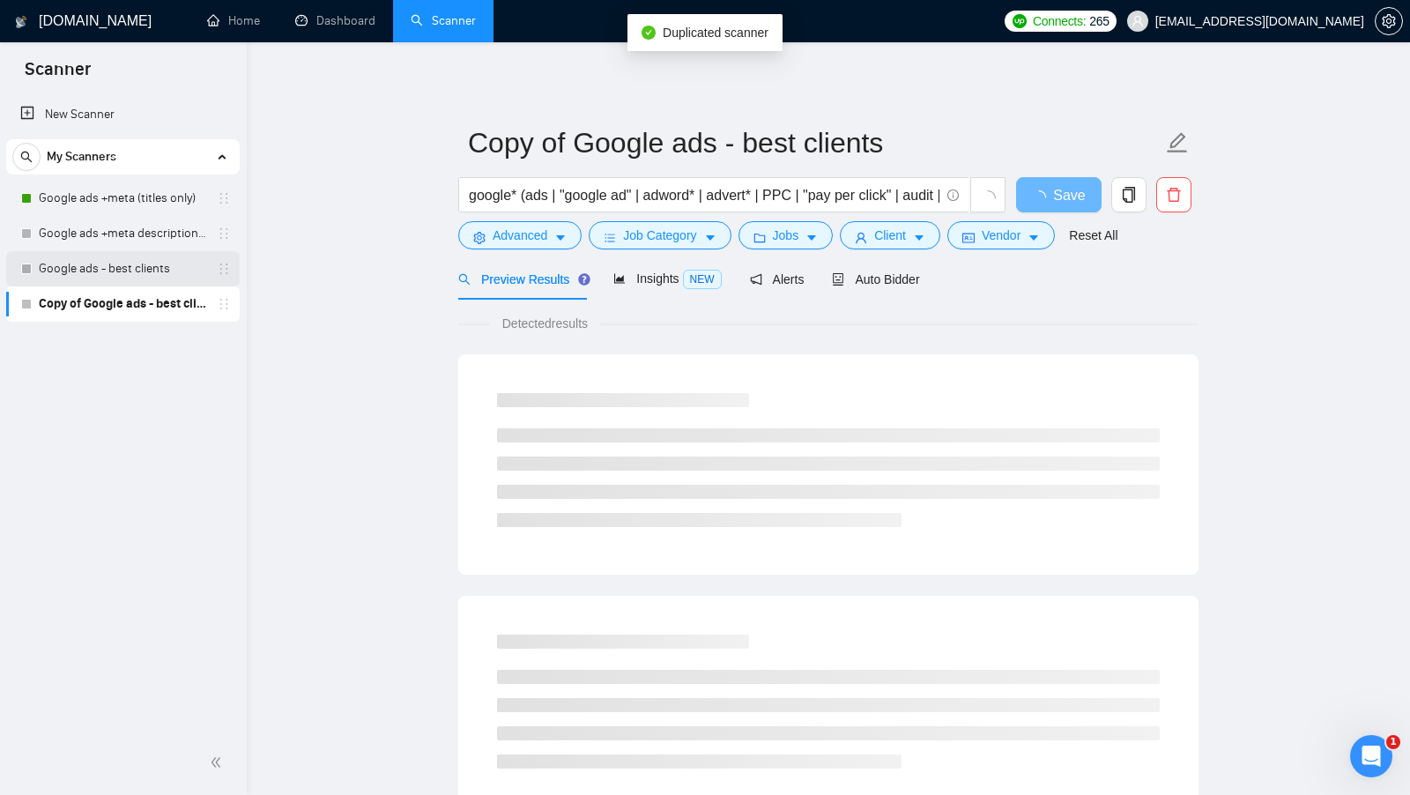
click at [127, 278] on link "Google ads - best clients" at bounding box center [122, 268] width 167 height 35
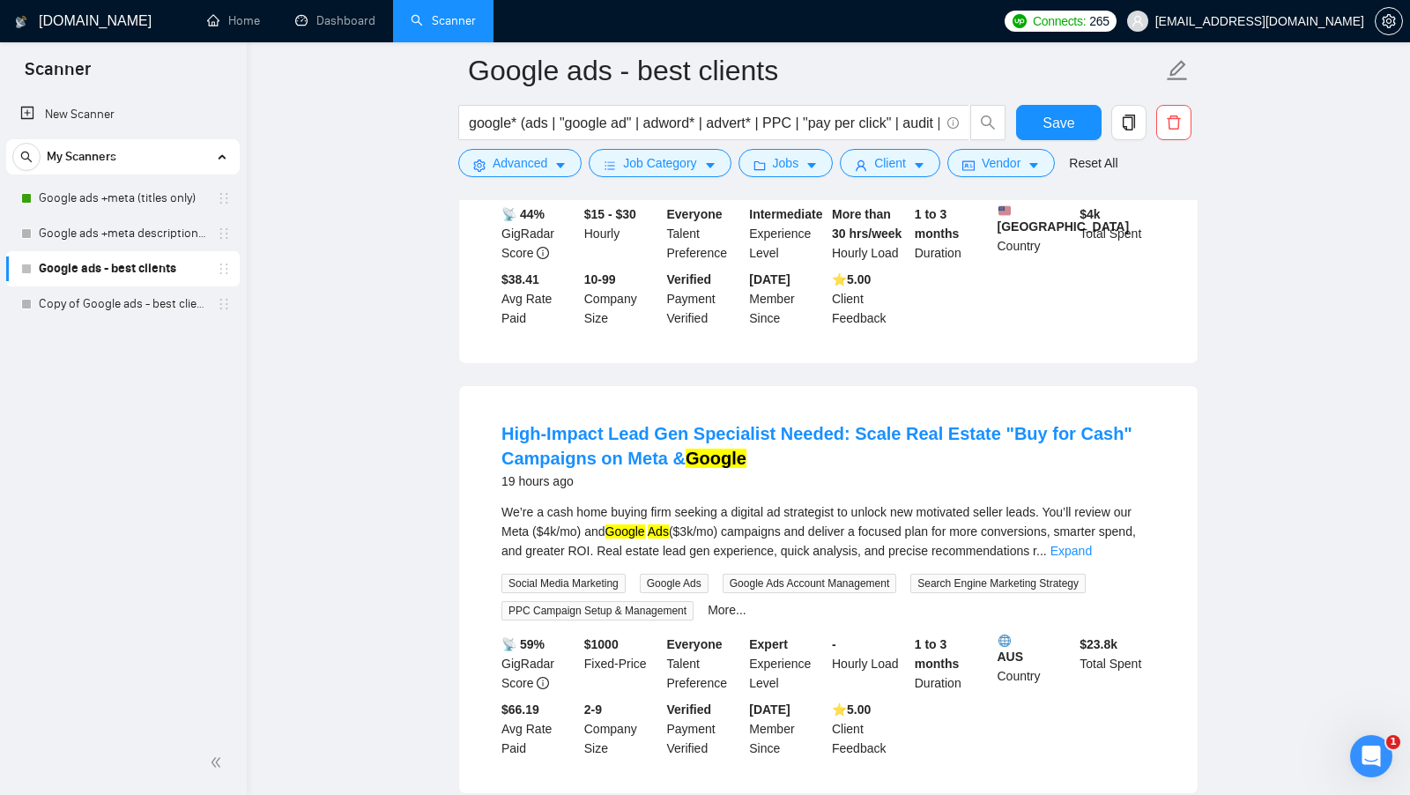
scroll to position [390, 0]
click at [143, 312] on link "Copy of Google ads - best clients" at bounding box center [122, 303] width 167 height 35
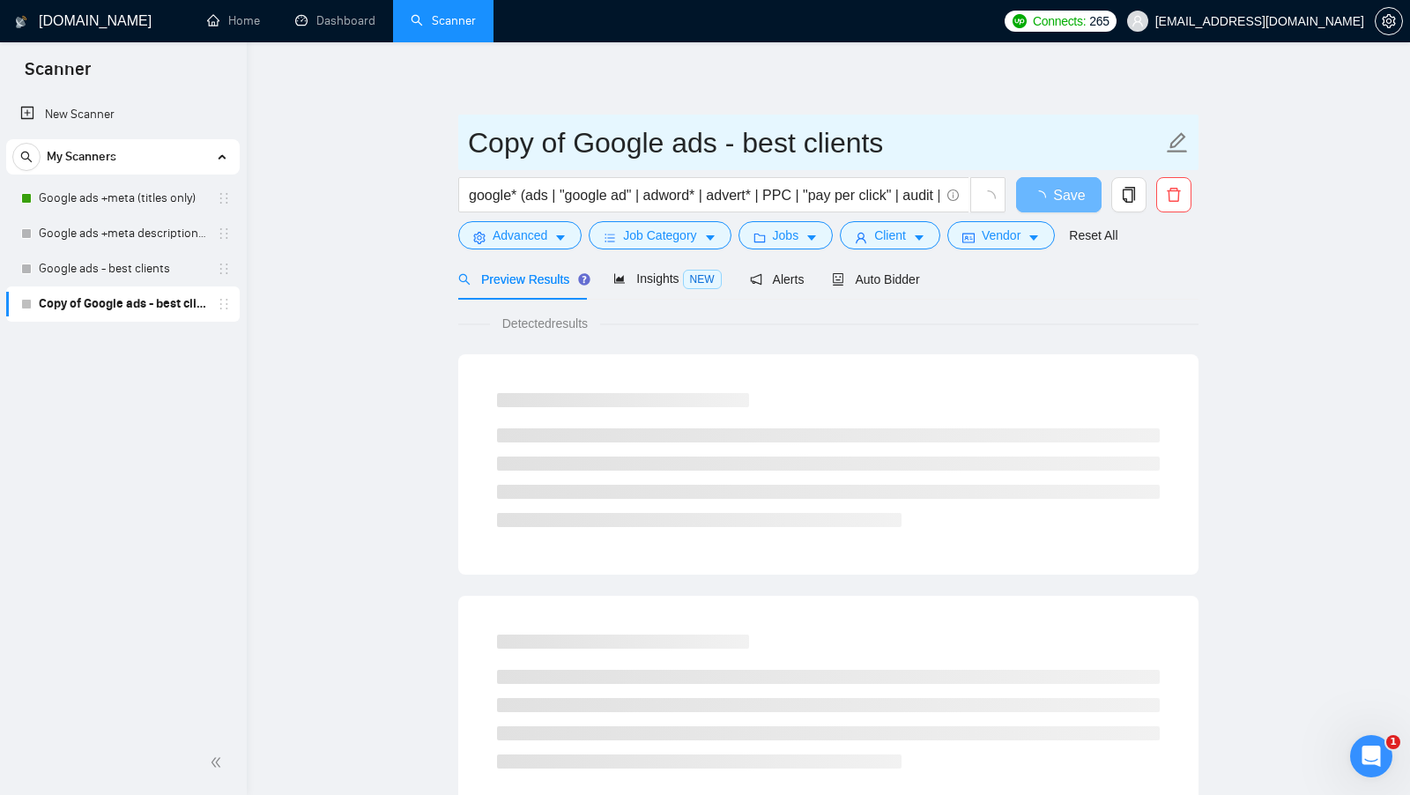
click at [563, 134] on input "Copy of Google ads - best clients" at bounding box center [815, 143] width 694 height 44
drag, startPoint x: 573, startPoint y: 136, endPoint x: 422, endPoint y: 155, distance: 151.9
click at [422, 155] on main "Copy of Google ads - best clients google* (ads | "google ad" | adword* | advert…" at bounding box center [828, 805] width 1107 height 1470
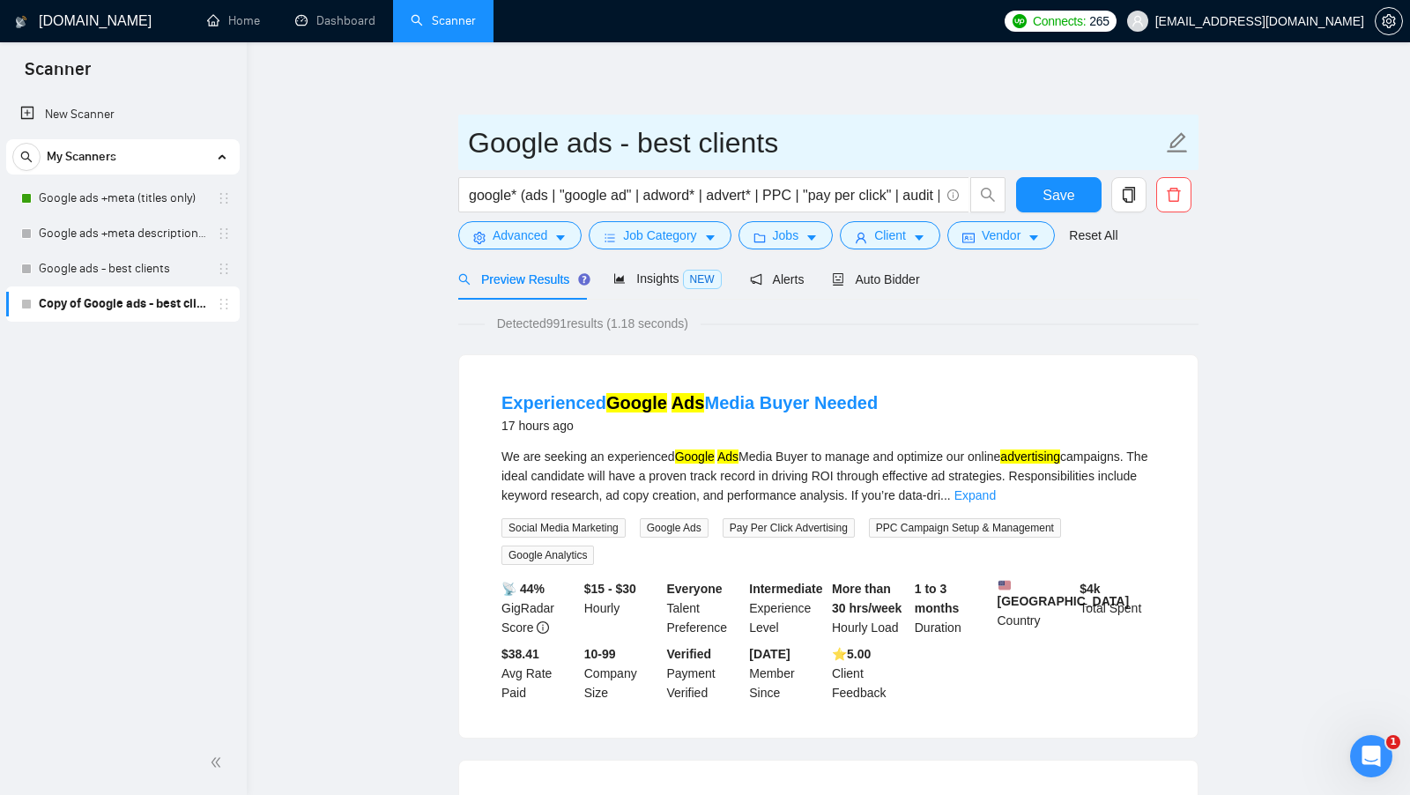
drag, startPoint x: 800, startPoint y: 145, endPoint x: 611, endPoint y: 145, distance: 188.6
click at [611, 145] on input "Google ads - best clients" at bounding box center [815, 143] width 694 height 44
type input "Google ads no categories + only titles"
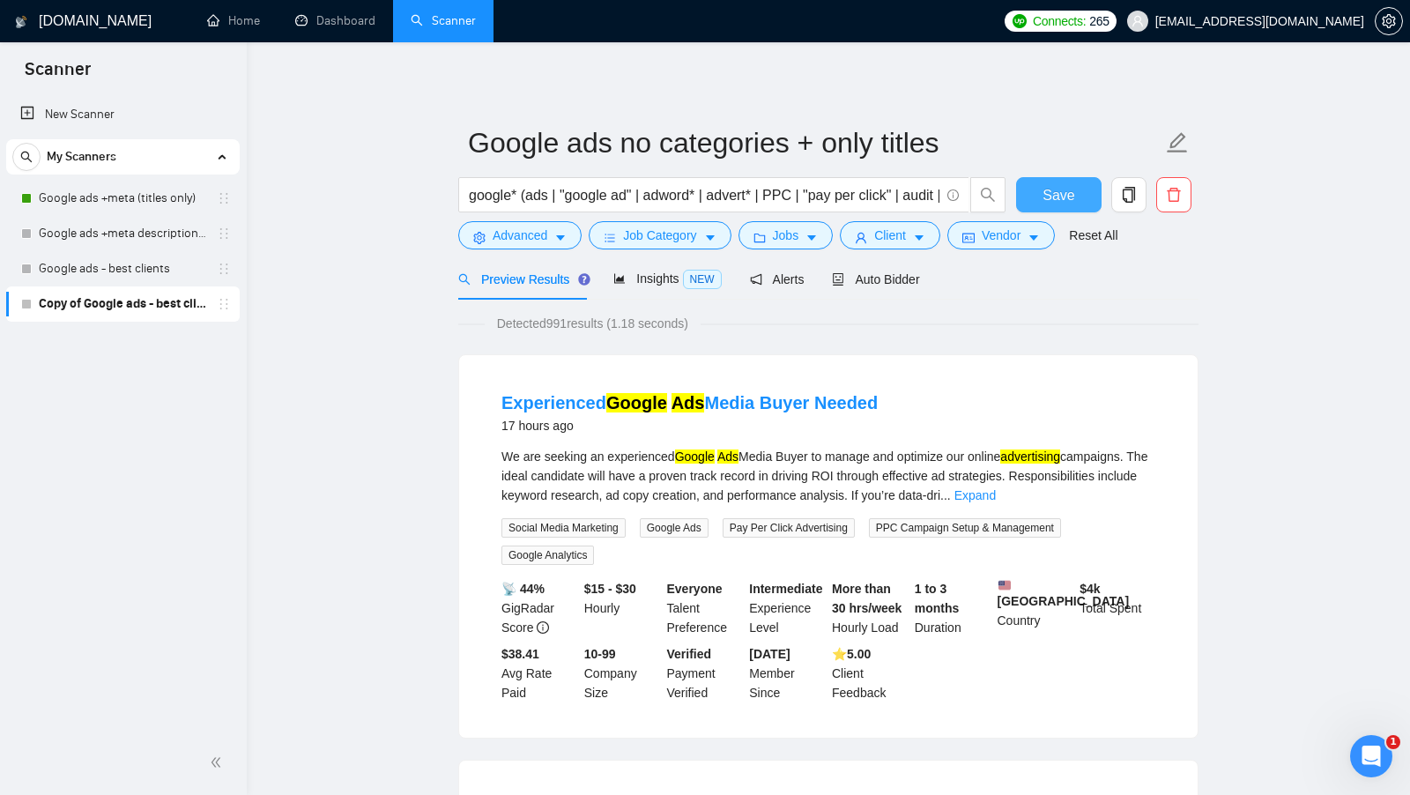
click at [1043, 204] on span "Save" at bounding box center [1058, 195] width 32 height 22
click at [545, 238] on span "Advanced" at bounding box center [520, 235] width 55 height 19
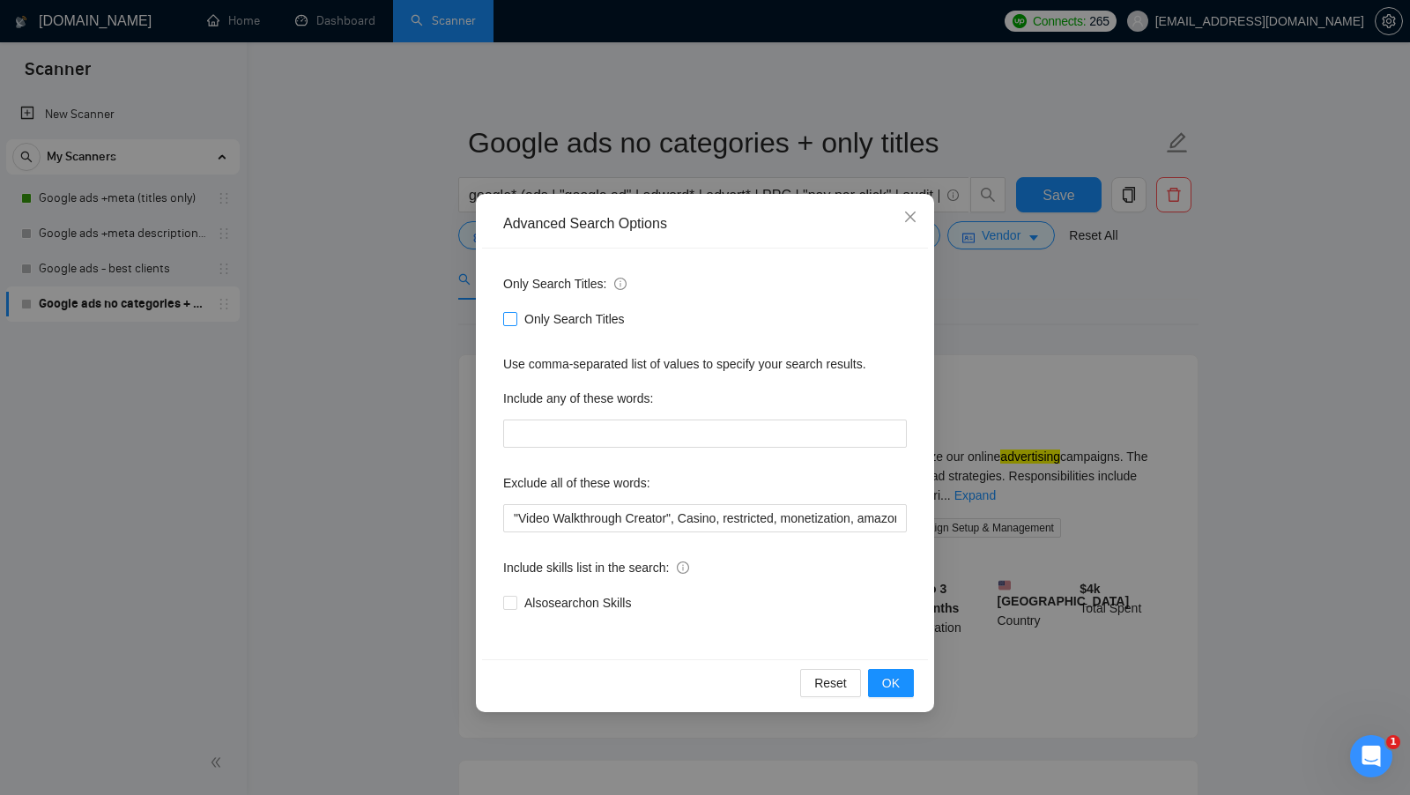
click at [541, 314] on span "Only Search Titles" at bounding box center [574, 318] width 115 height 19
click at [515, 314] on input "Only Search Titles" at bounding box center [509, 318] width 12 height 12
checkbox input "true"
click at [905, 687] on button "OK" at bounding box center [891, 683] width 46 height 28
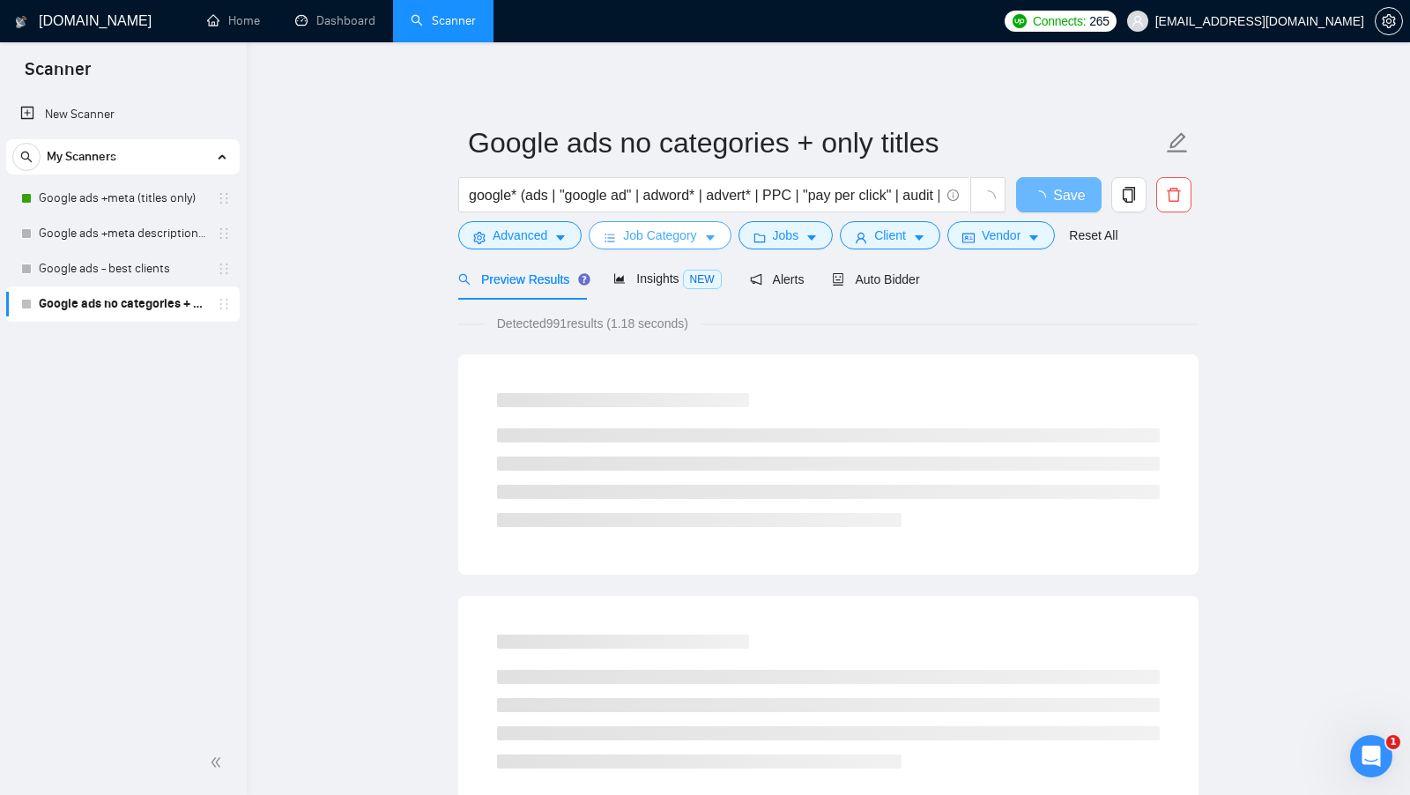
click at [694, 241] on span "Job Category" at bounding box center [659, 235] width 73 height 19
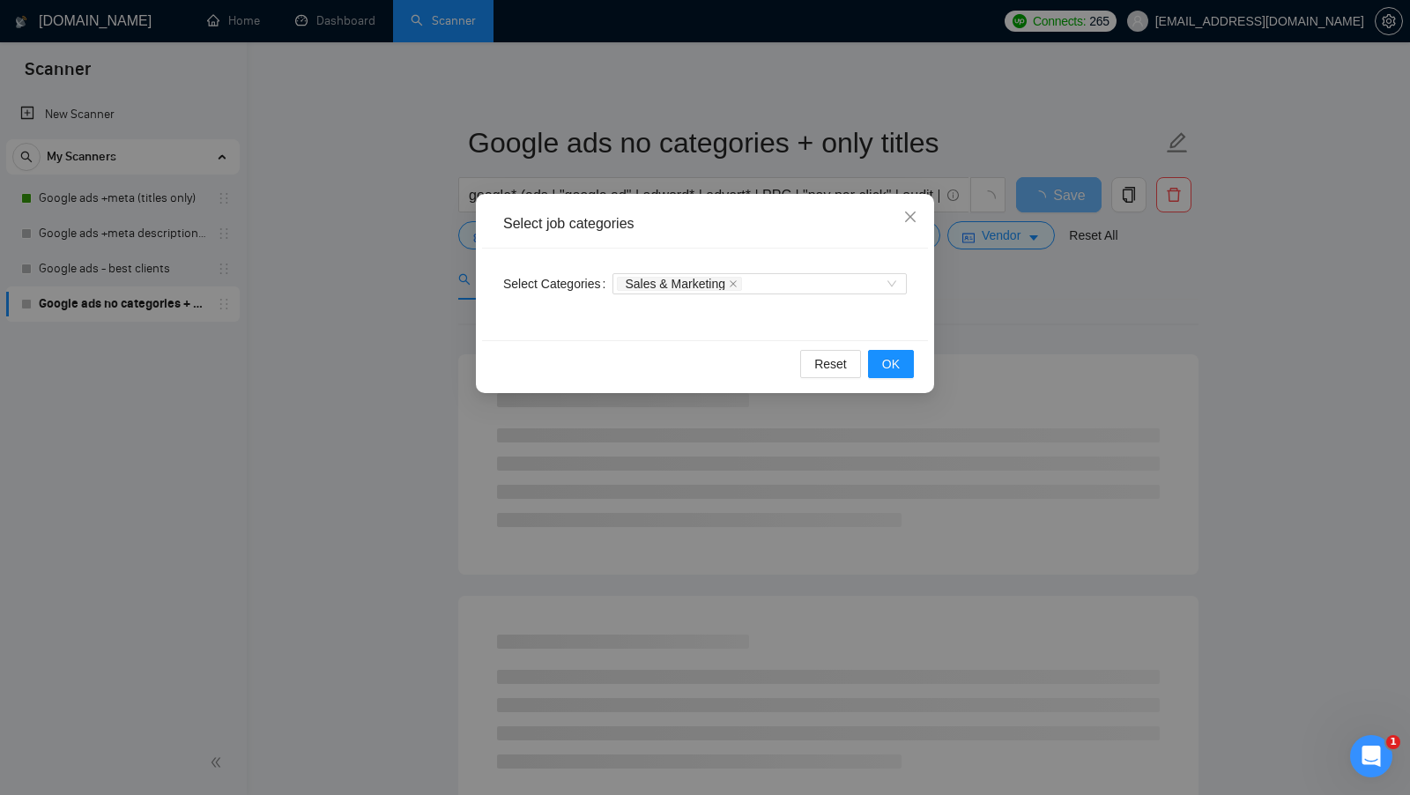
click at [1009, 279] on div "Select job categories Select Categories Sales & Marketing Reset OK" at bounding box center [705, 397] width 1410 height 795
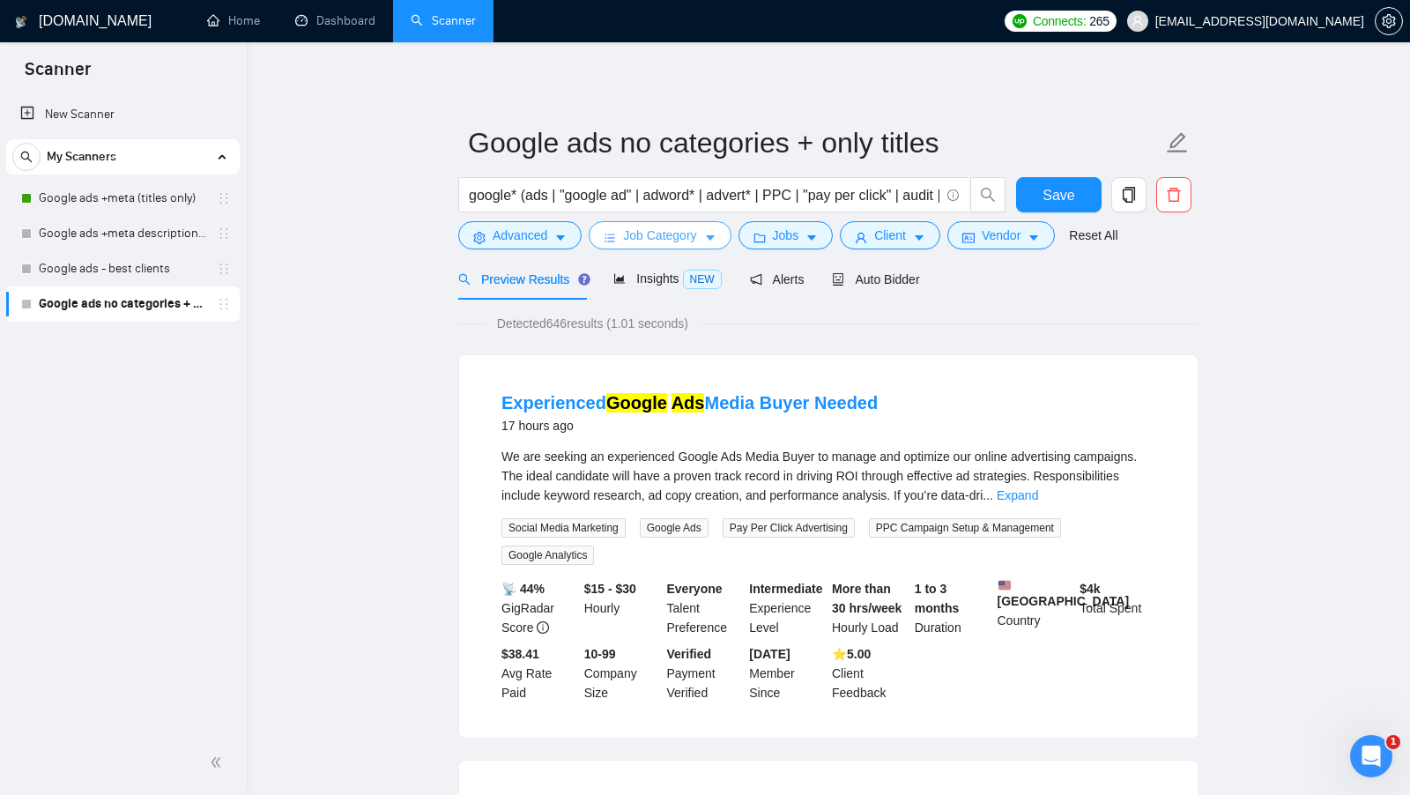
click at [691, 228] on span "Job Category" at bounding box center [659, 235] width 73 height 19
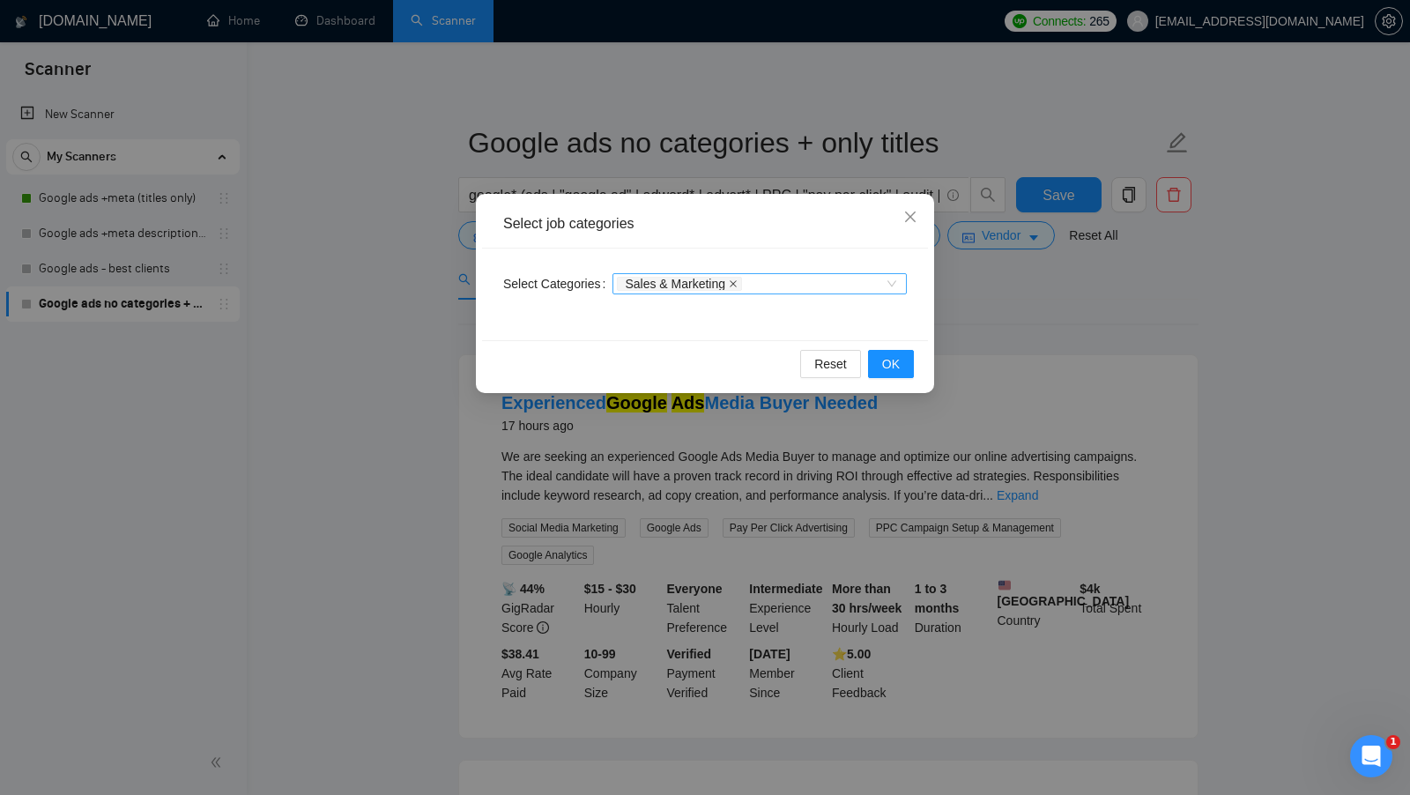
click at [737, 279] on icon "close" at bounding box center [733, 283] width 9 height 9
click at [889, 365] on span "OK" at bounding box center [891, 363] width 18 height 19
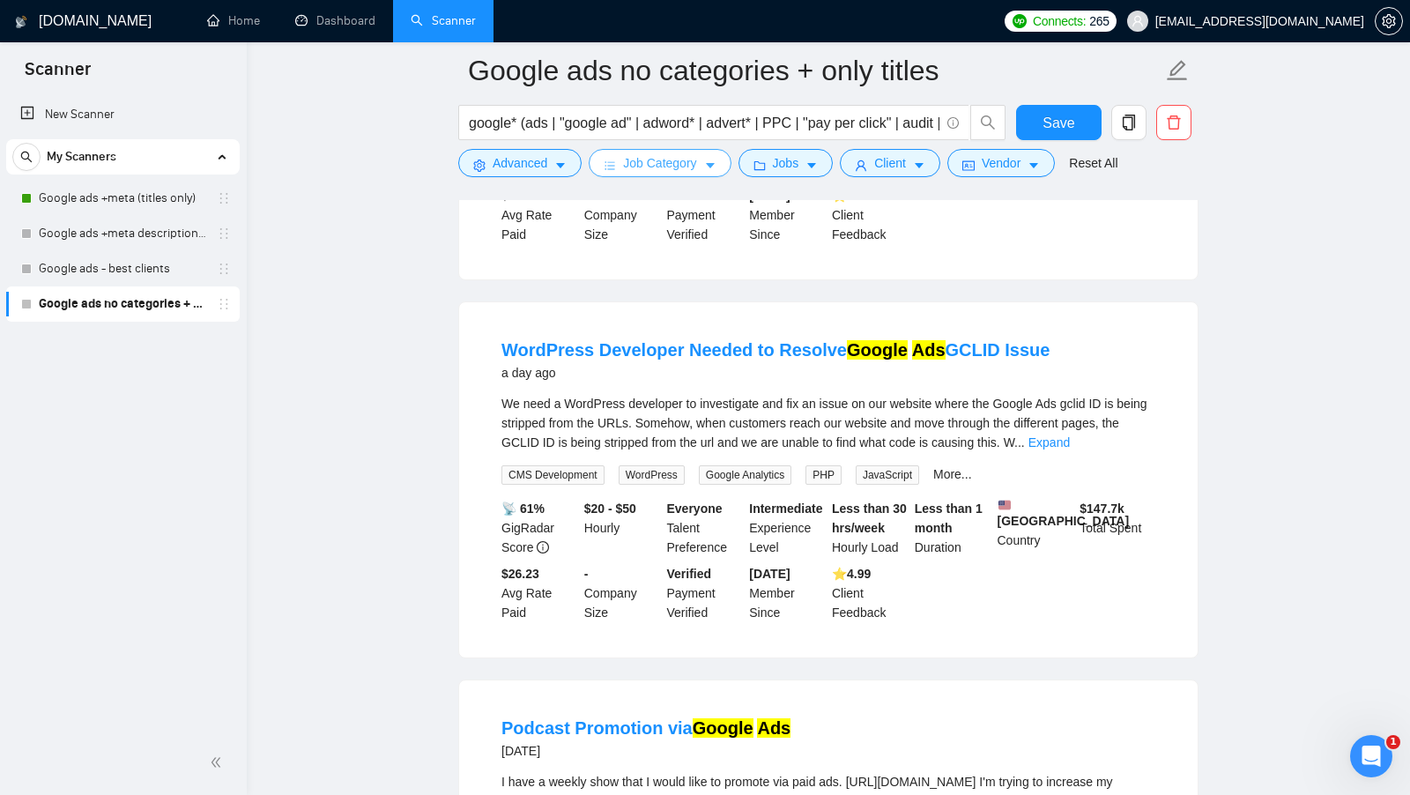
scroll to position [432, 0]
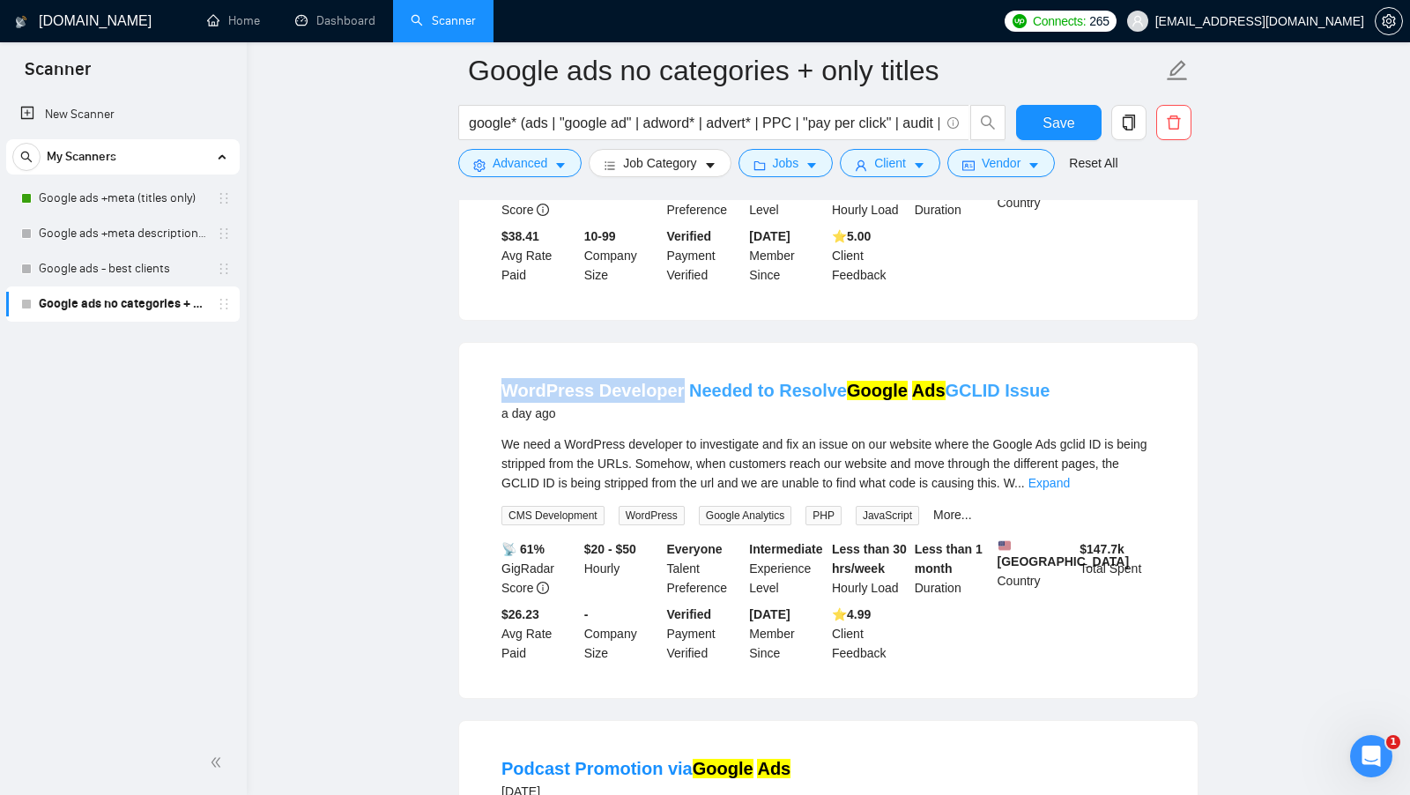
drag, startPoint x: 483, startPoint y: 398, endPoint x: 674, endPoint y: 399, distance: 191.2
click at [674, 399] on li "WordPress Developer Needed to Resolve Google Ads GCLID Issue a day ago We need …" at bounding box center [828, 520] width 696 height 313
copy link "WordPress Developer"
click at [546, 153] on span "Advanced" at bounding box center [520, 162] width 55 height 19
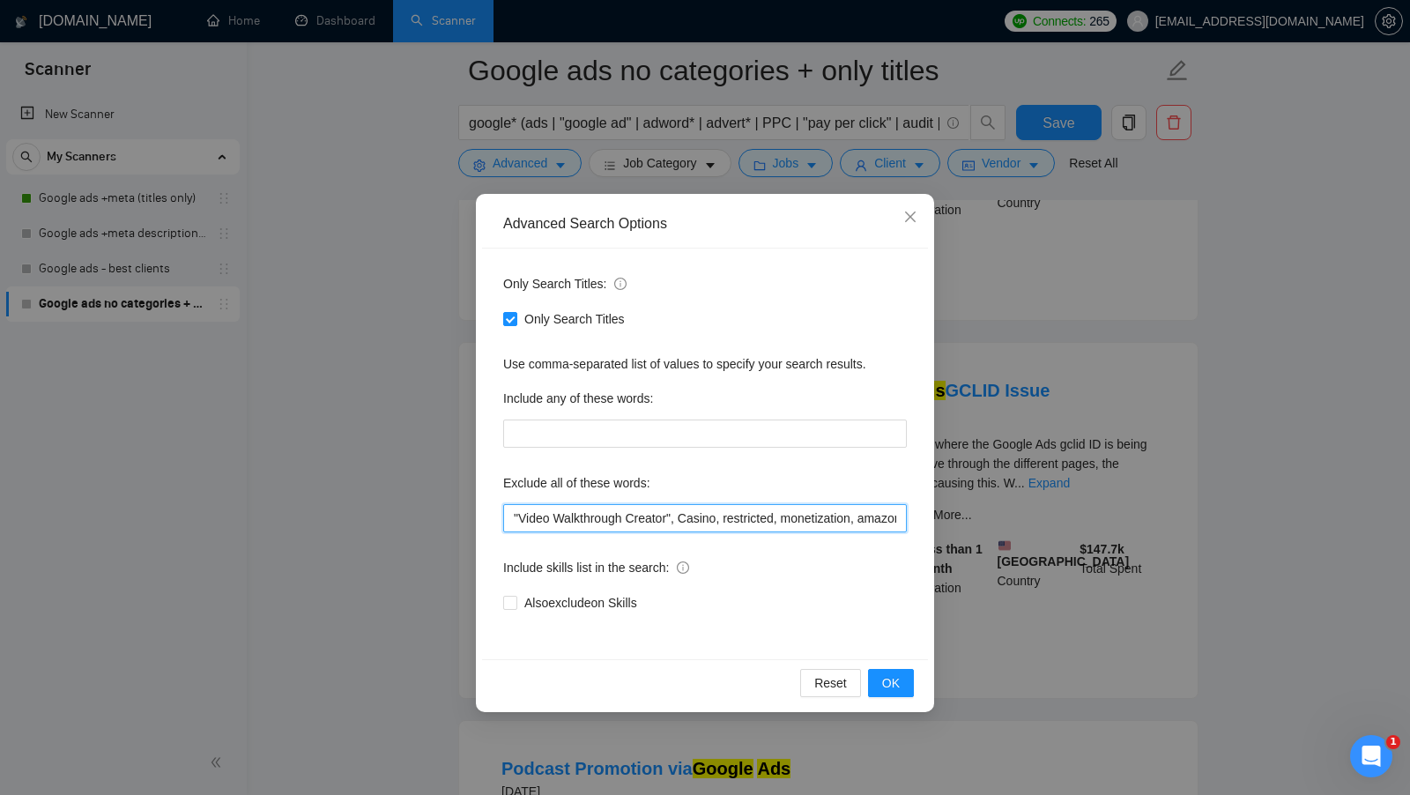
click at [513, 514] on input ""Video Walkthrough Creator", Casino, restricted, monetization, amazon, suspende…" at bounding box center [705, 518] width 404 height 28
paste input "WordPress Developer"
type input "WordPress Developer, "Video Walkthrough Creator", Casino, restricted, monetizat…"
click at [883, 678] on span "OK" at bounding box center [891, 682] width 18 height 19
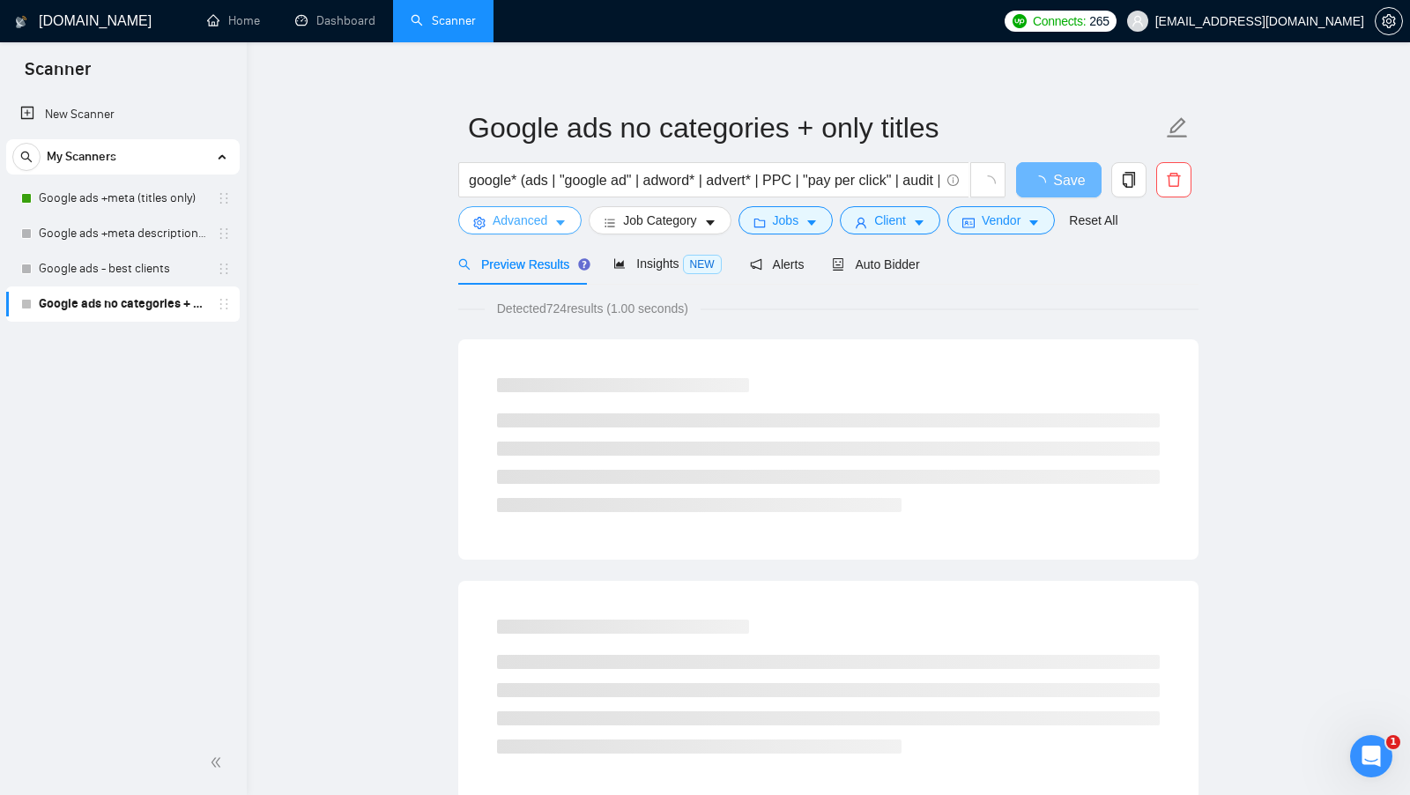
scroll to position [0, 0]
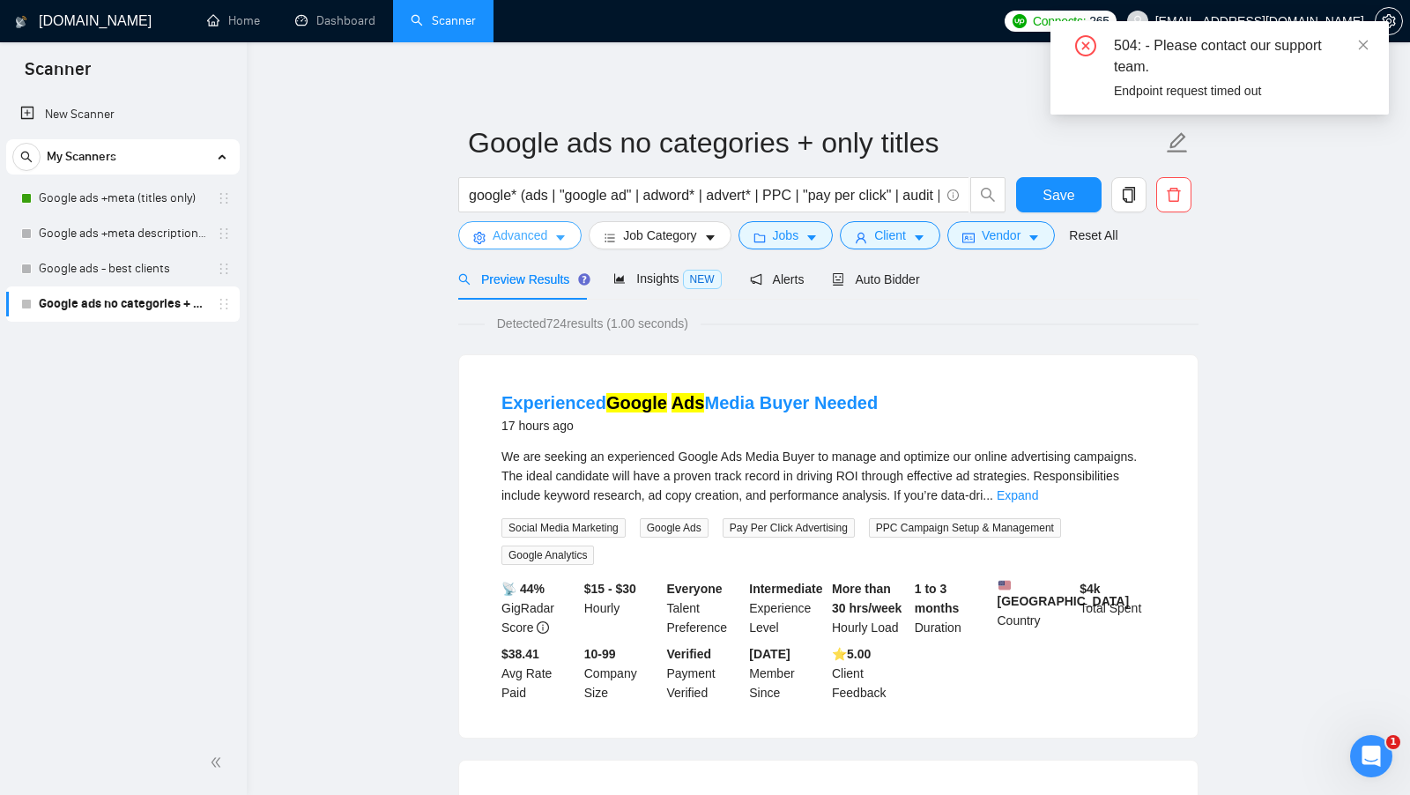
click at [523, 229] on span "Advanced" at bounding box center [520, 235] width 55 height 19
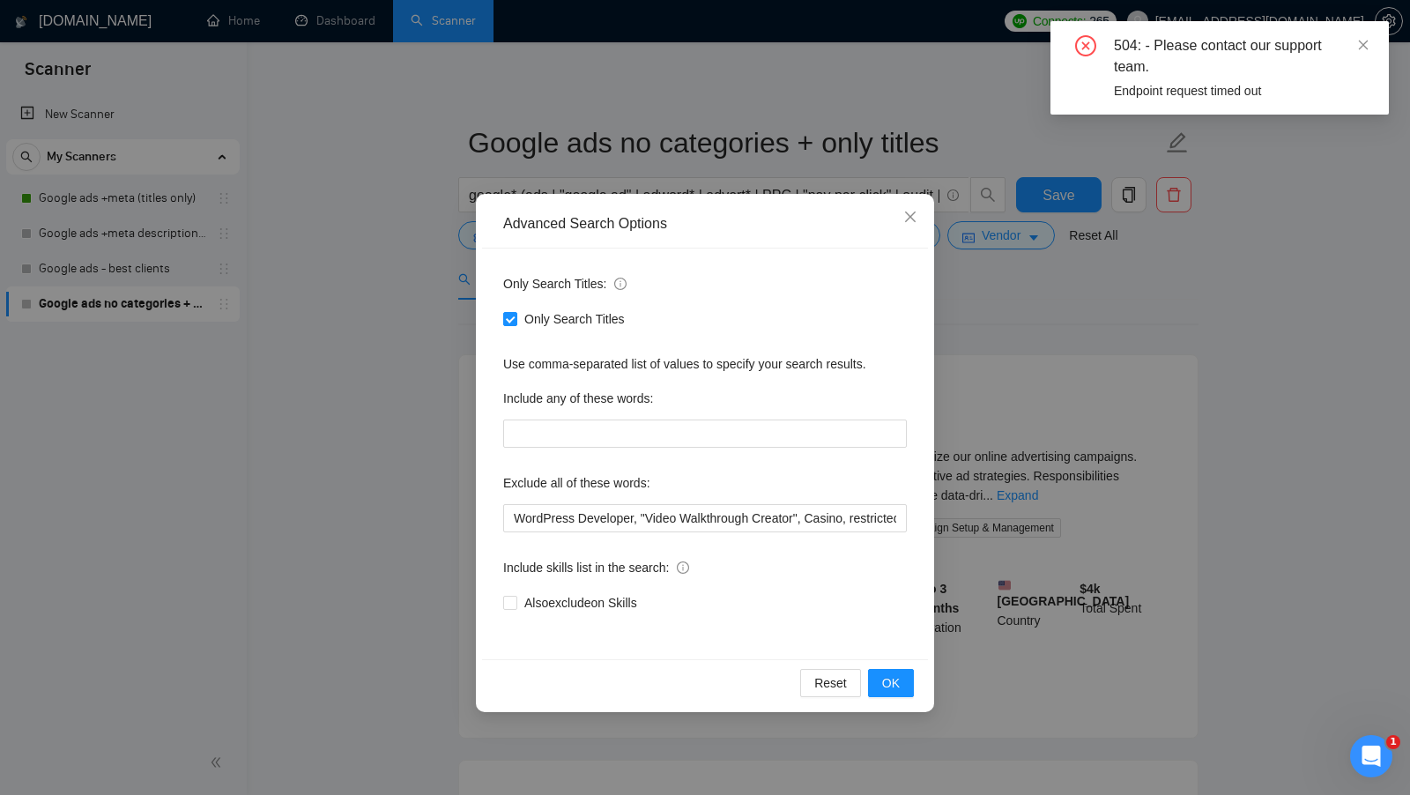
click at [408, 334] on div "Advanced Search Options Only Search Titles: Only Search Titles Use comma-separa…" at bounding box center [705, 397] width 1410 height 795
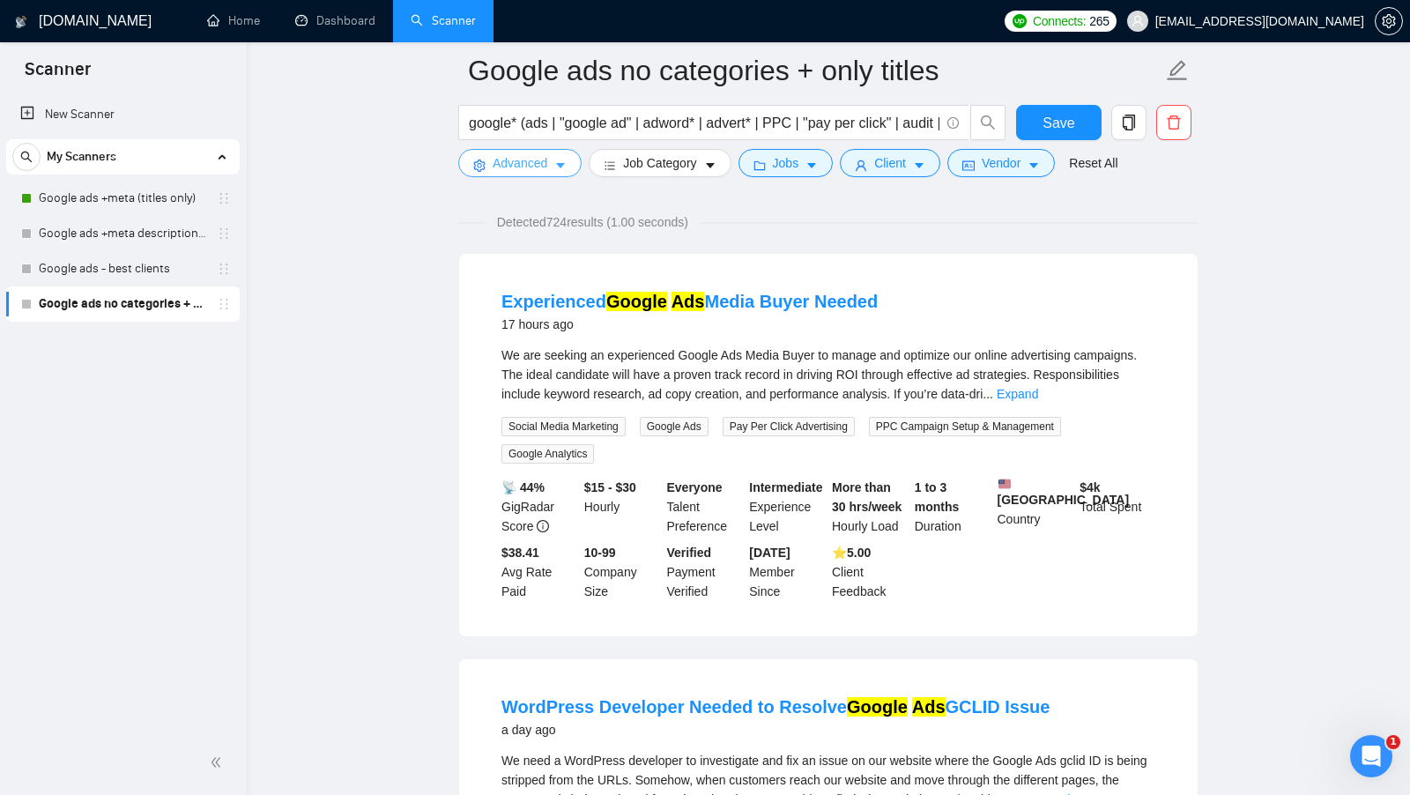
scroll to position [88, 0]
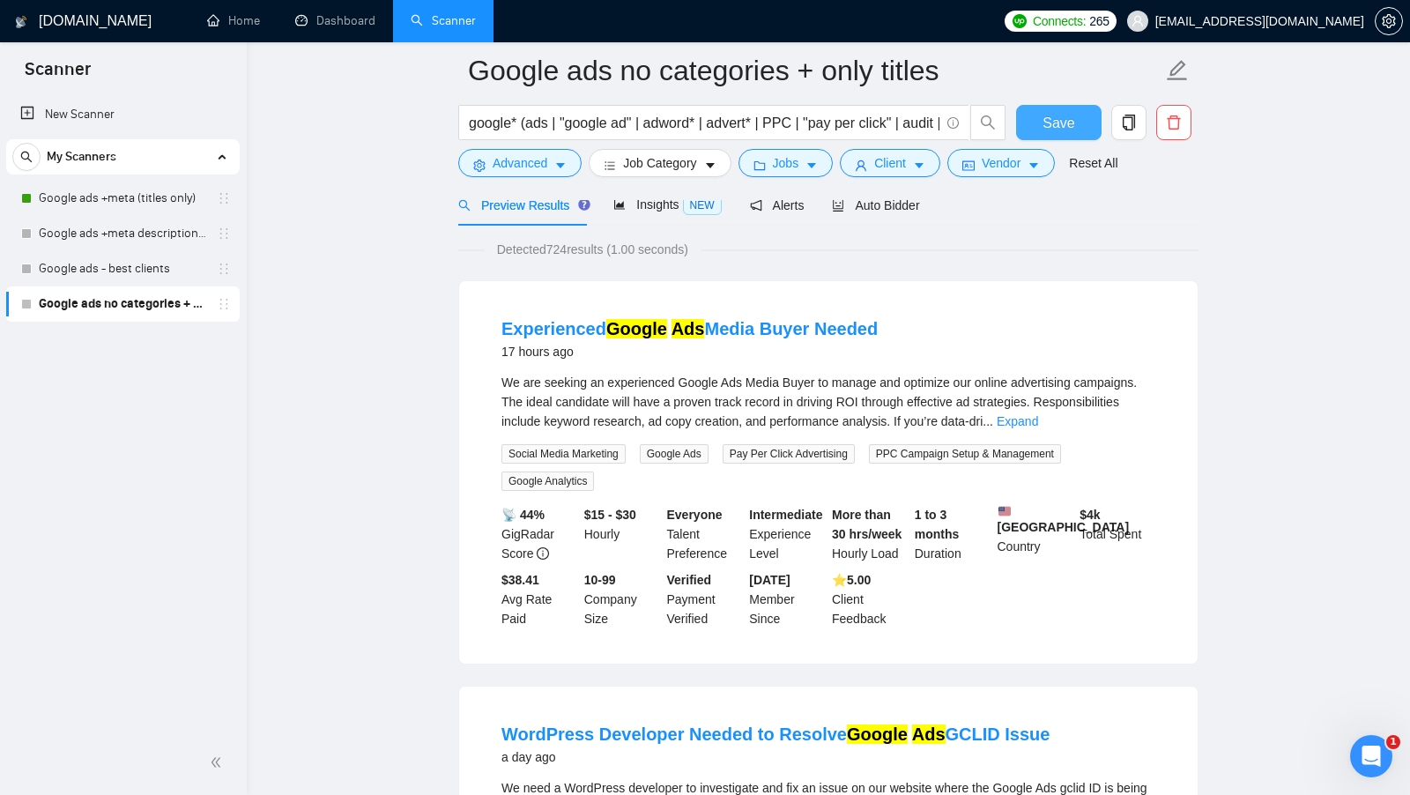
click at [1034, 111] on button "Save" at bounding box center [1058, 122] width 85 height 35
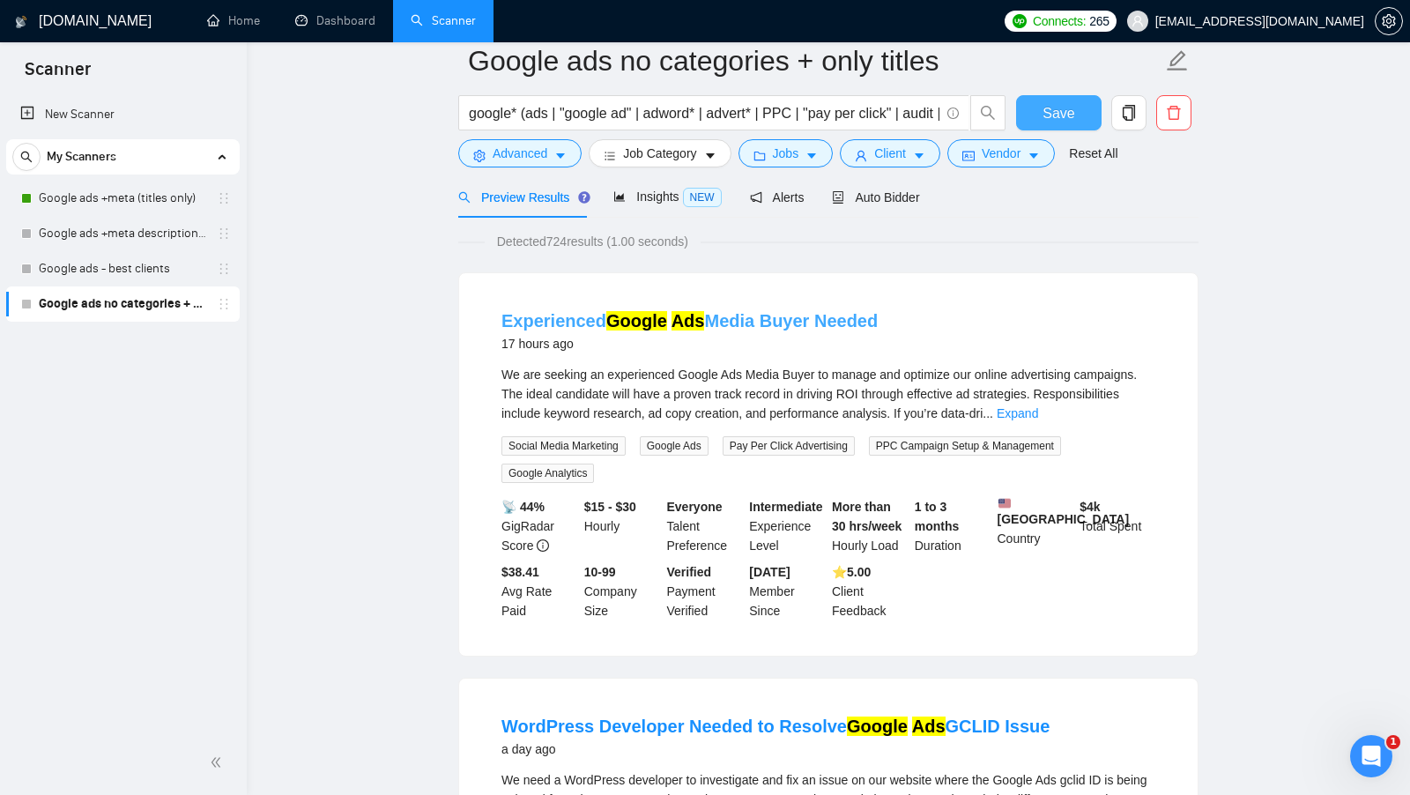
scroll to position [56, 0]
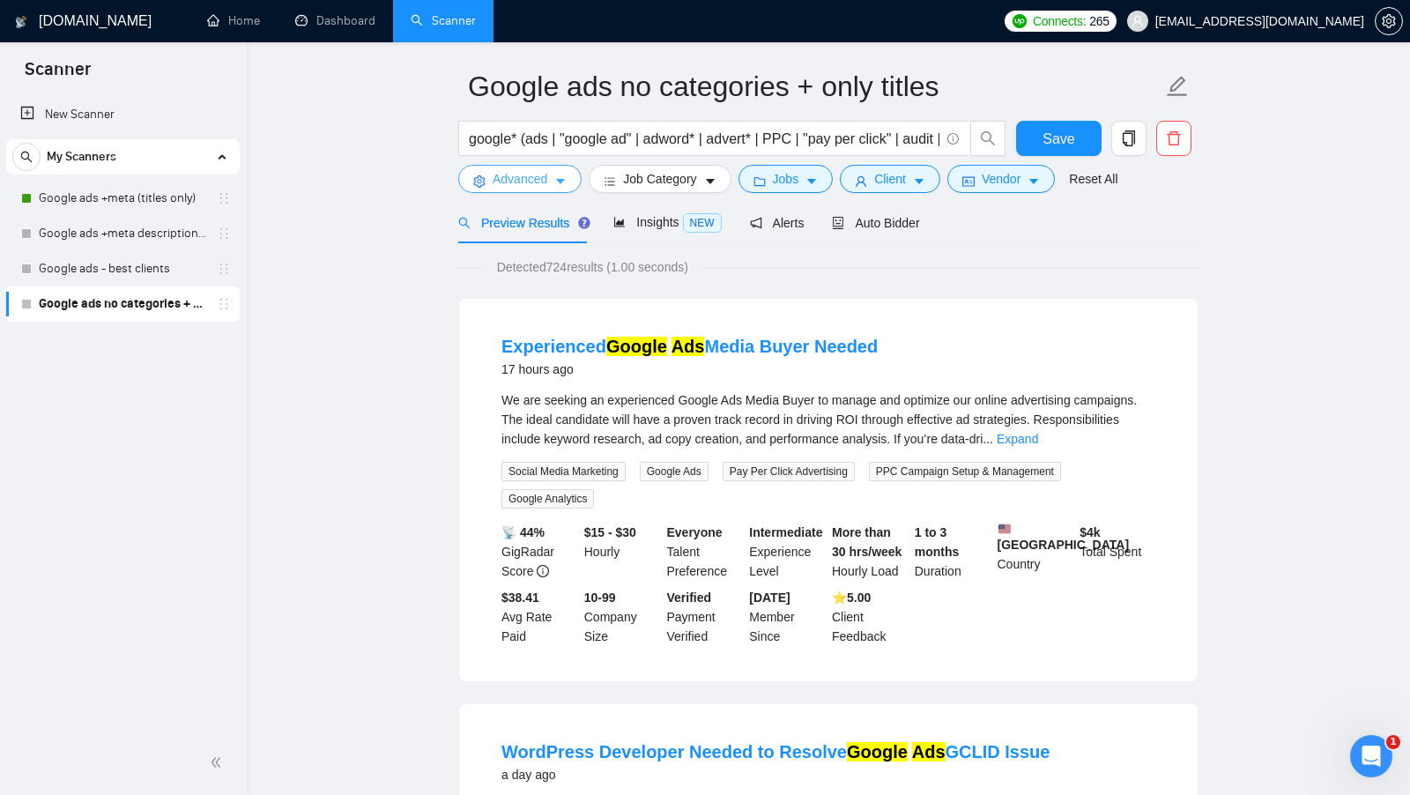
click at [573, 166] on button "Advanced" at bounding box center [519, 179] width 123 height 28
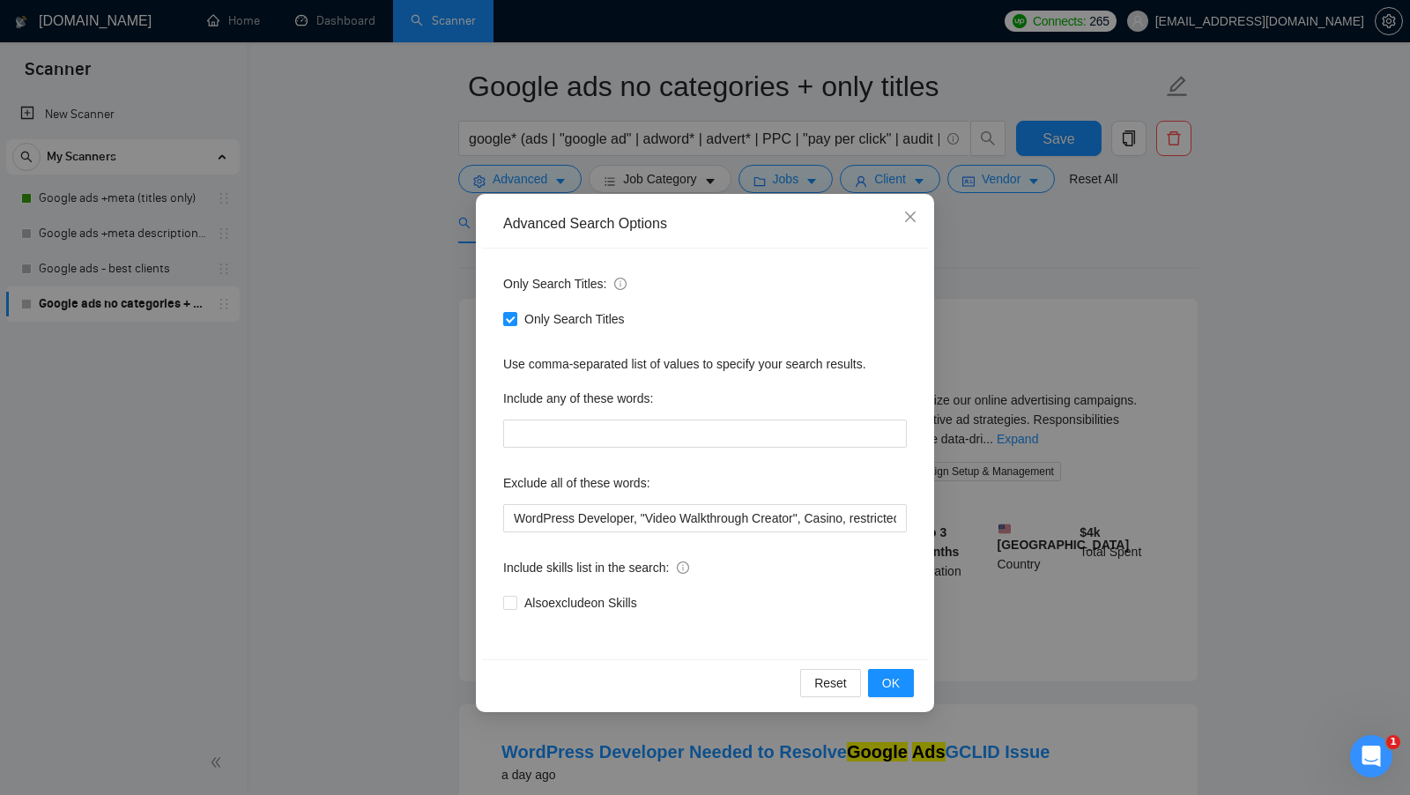
click at [1083, 401] on div "Advanced Search Options Only Search Titles: Only Search Titles Use comma-separa…" at bounding box center [705, 397] width 1410 height 795
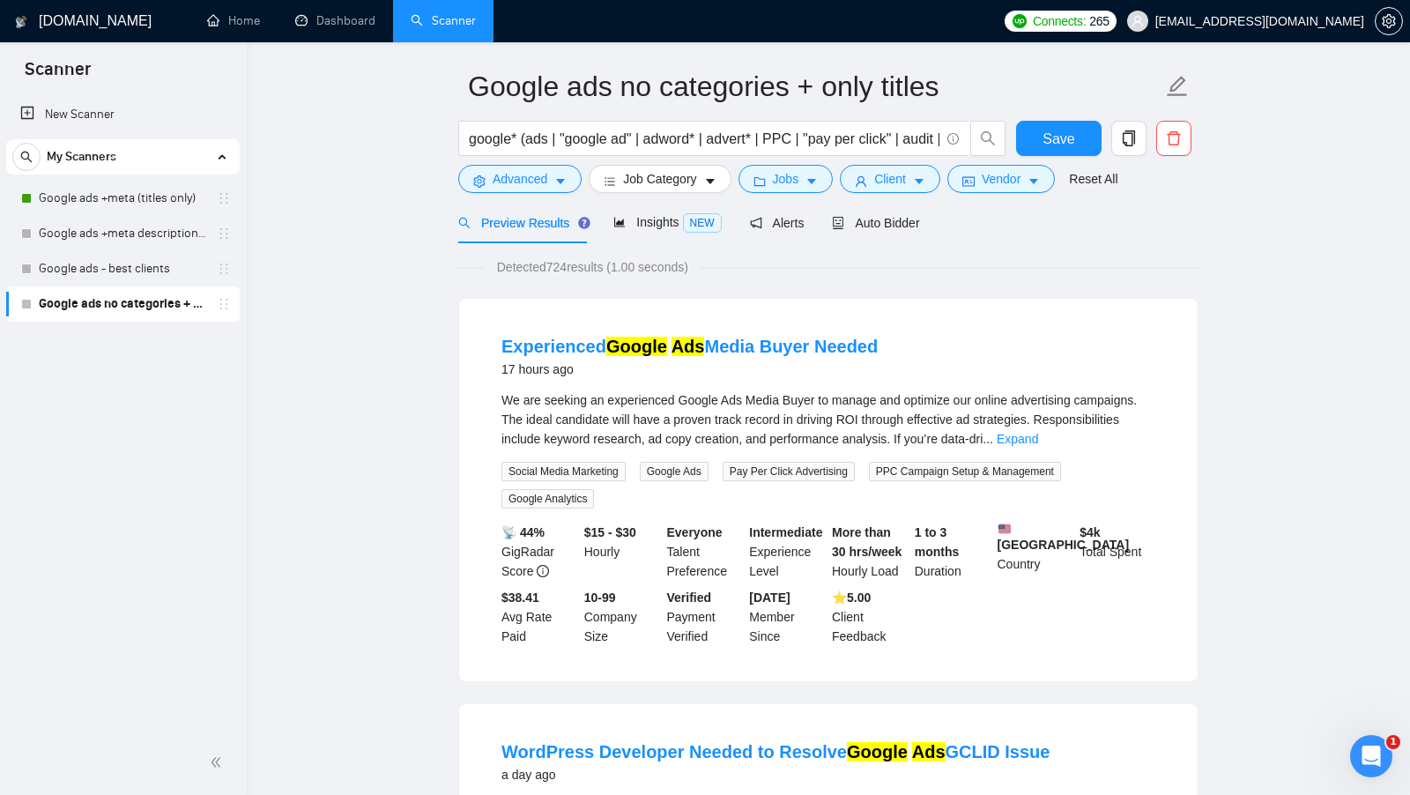
click at [131, 288] on link "Google ads no categories + only titles" at bounding box center [122, 303] width 167 height 35
click at [130, 280] on link "Google ads - best clients" at bounding box center [122, 268] width 167 height 35
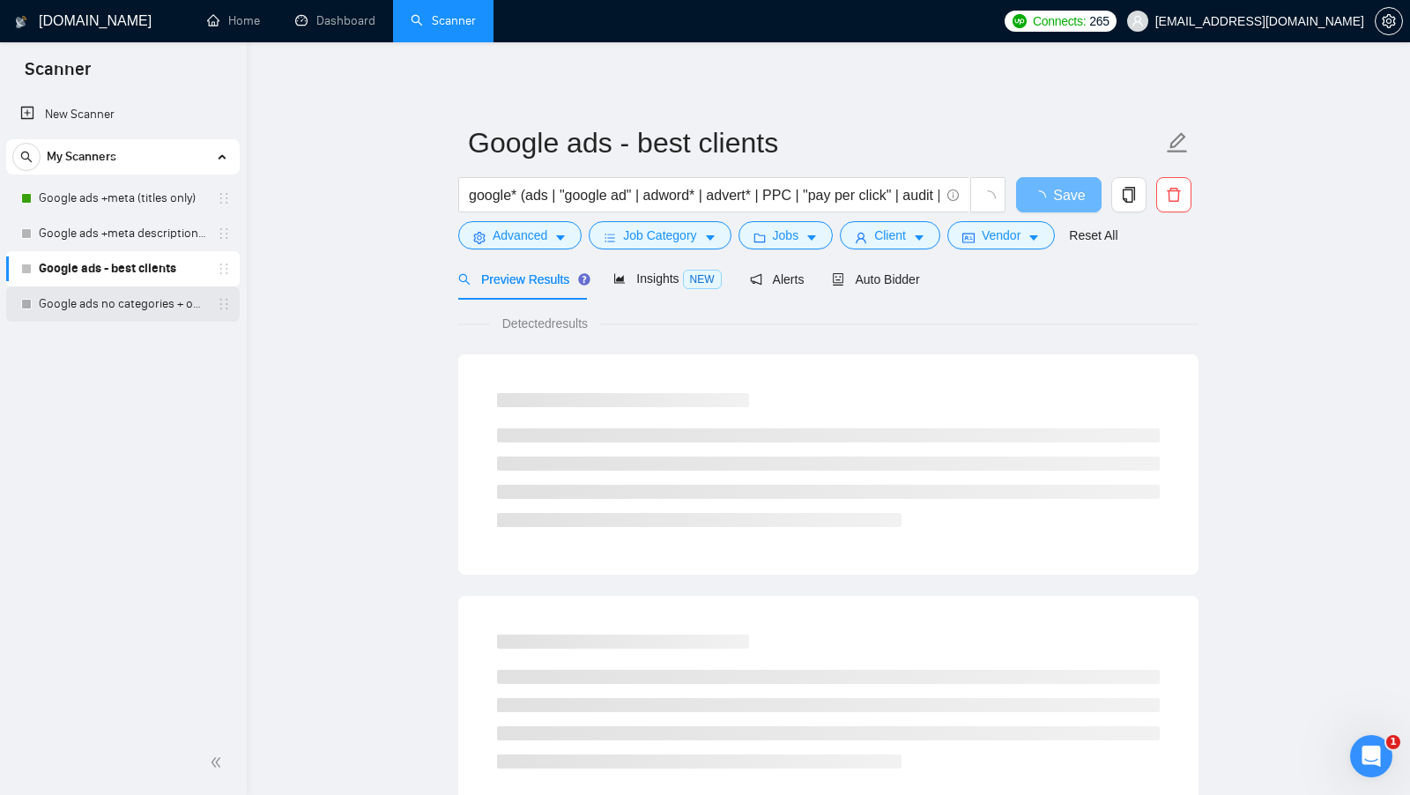
click at [130, 299] on link "Google ads no categories + only titles" at bounding box center [122, 303] width 167 height 35
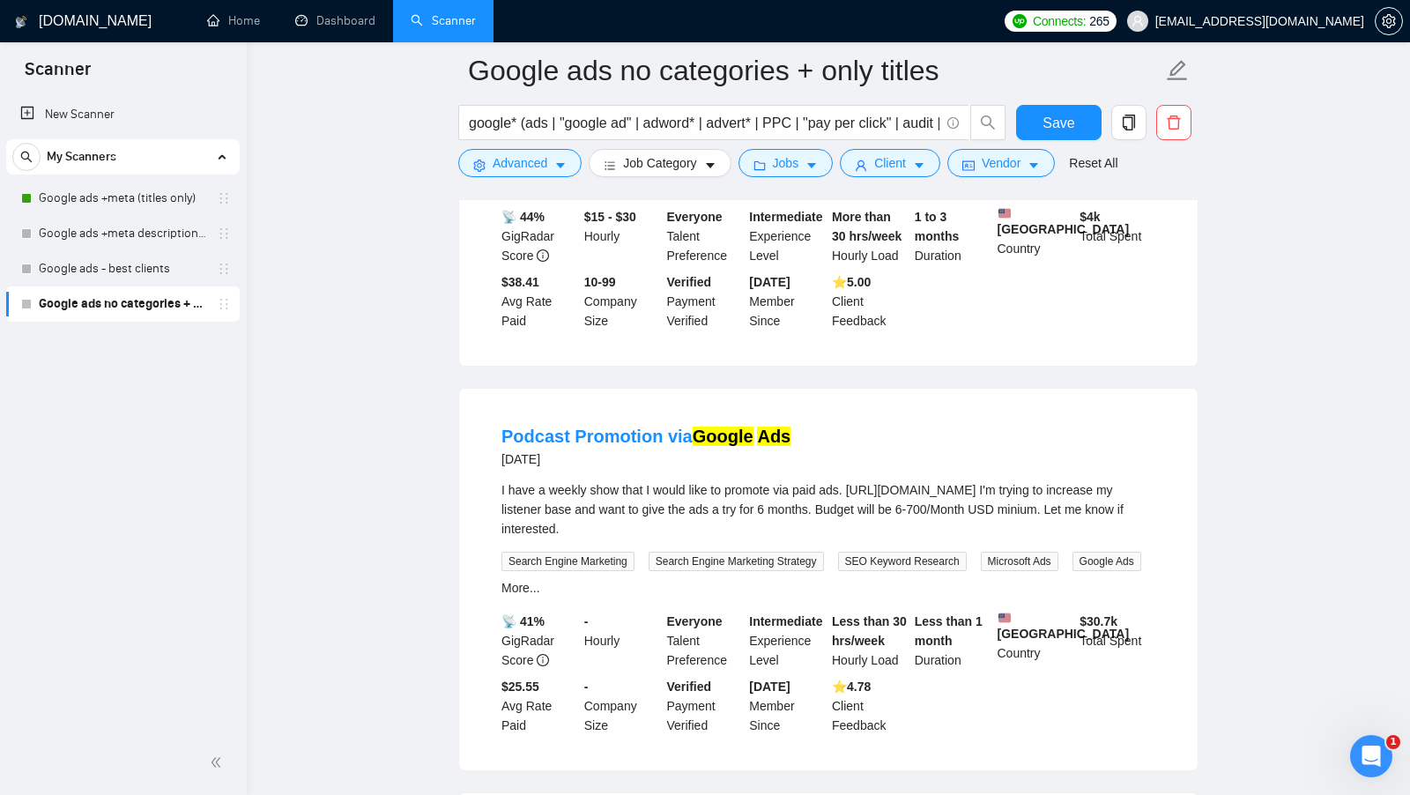
scroll to position [187, 0]
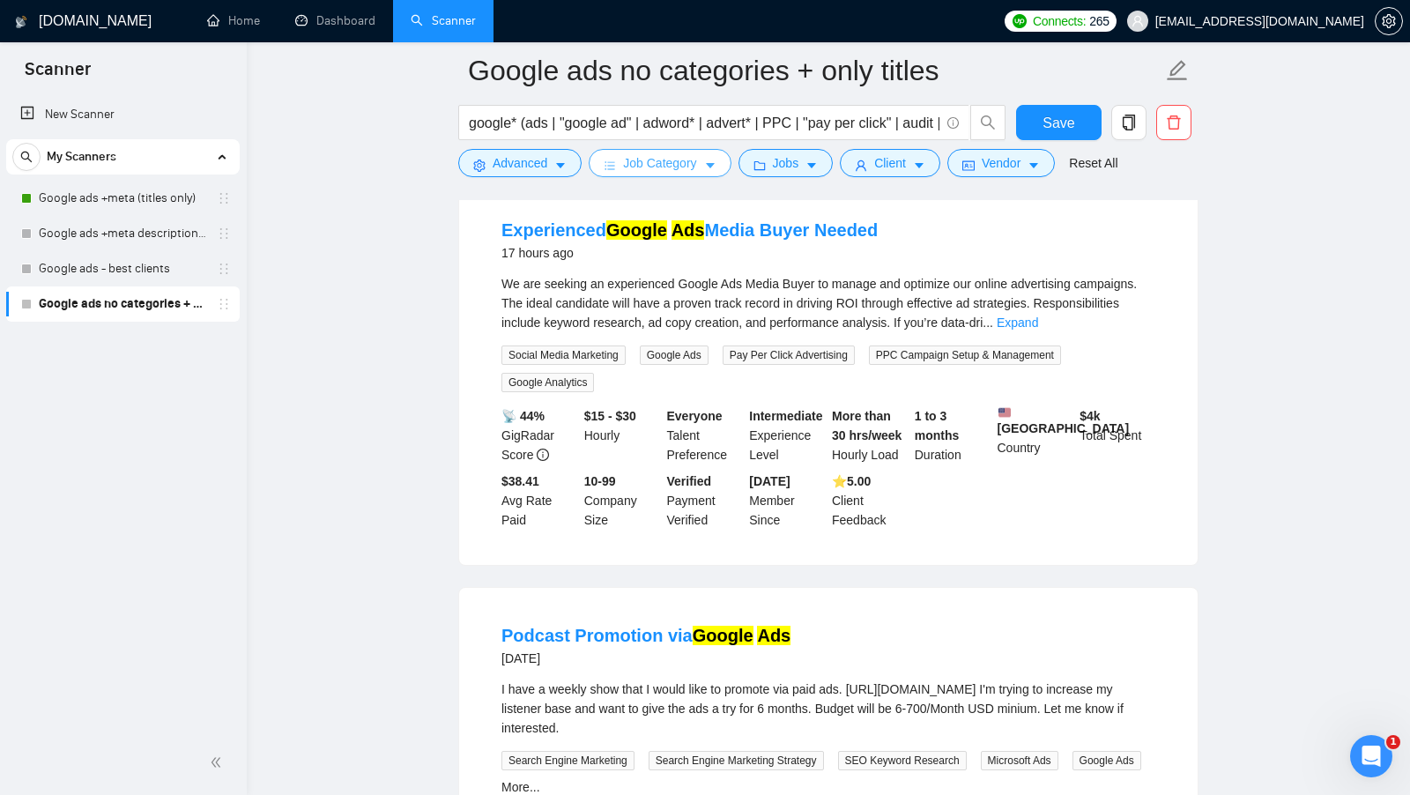
click at [695, 164] on span "Job Category" at bounding box center [659, 162] width 73 height 19
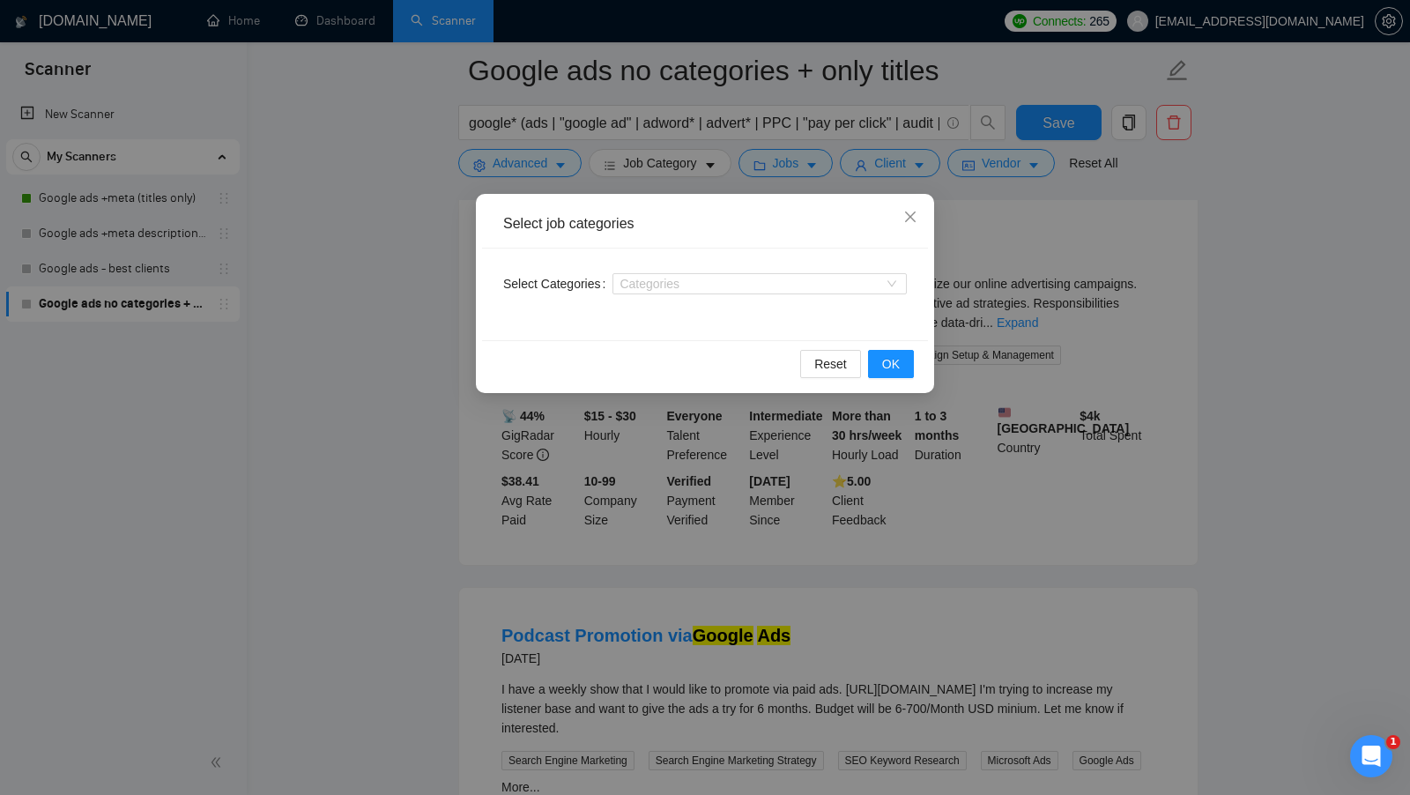
click at [706, 263] on div "Select Categories Categories" at bounding box center [705, 294] width 446 height 92
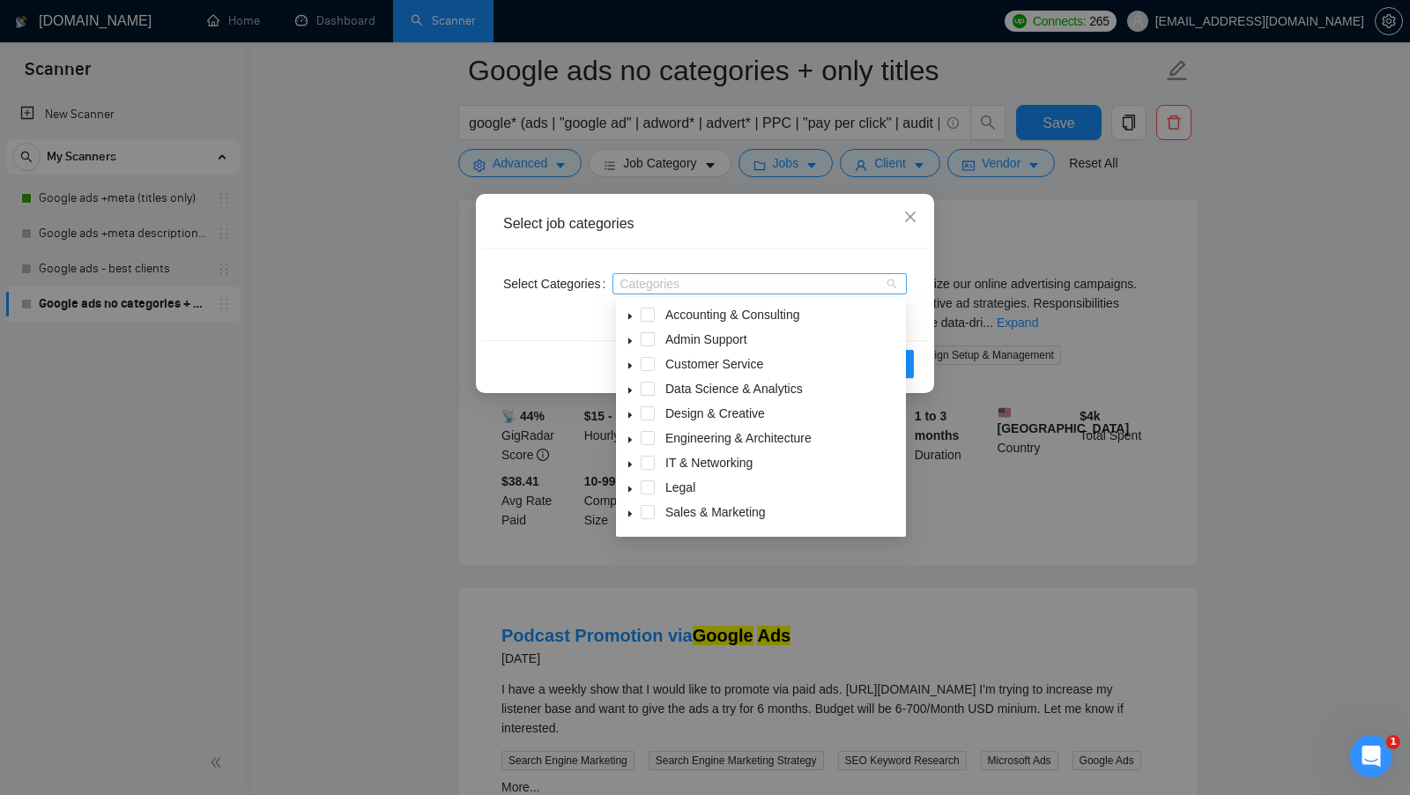
click at [705, 273] on div "Categories" at bounding box center [759, 283] width 294 height 21
click at [645, 517] on span at bounding box center [648, 515] width 14 height 14
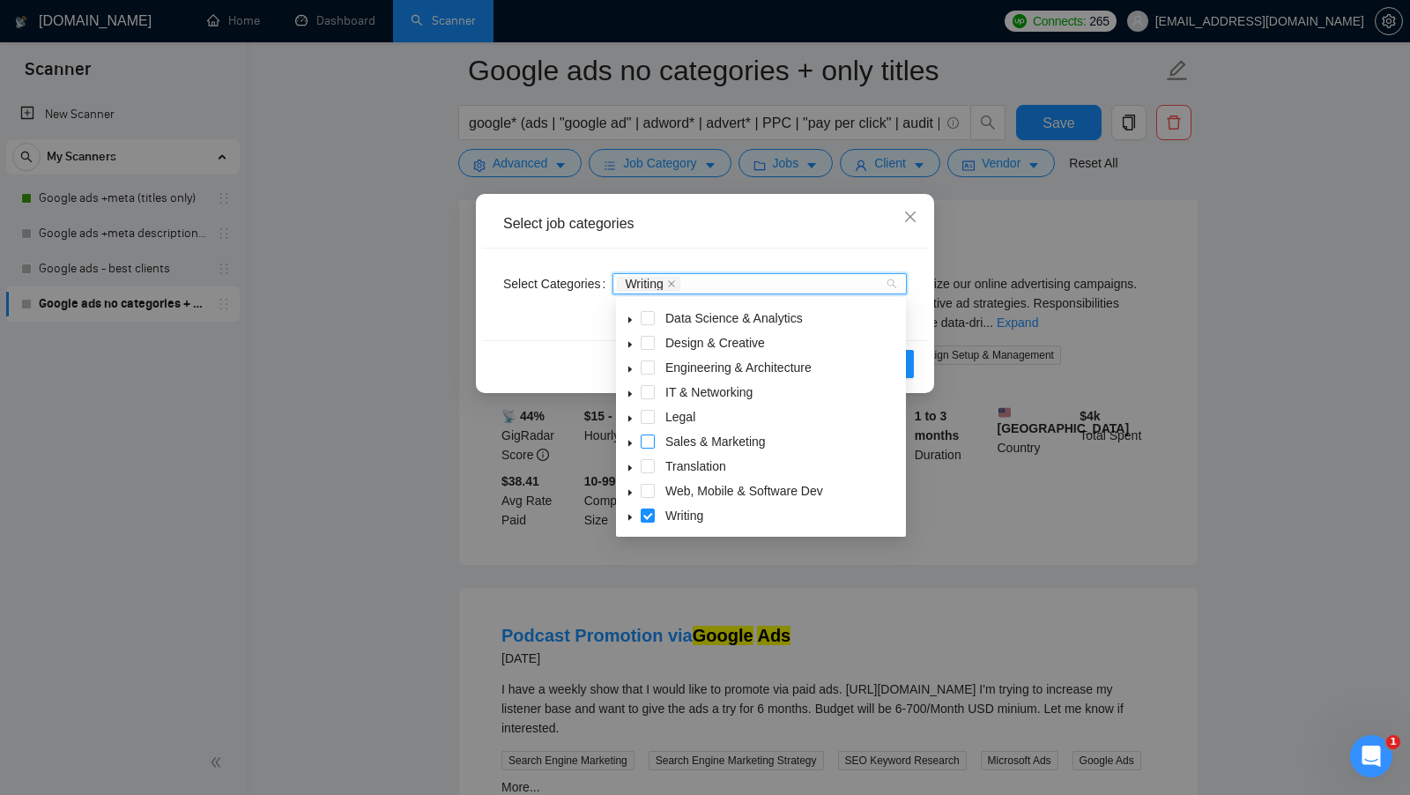
click at [652, 443] on span at bounding box center [648, 441] width 14 height 14
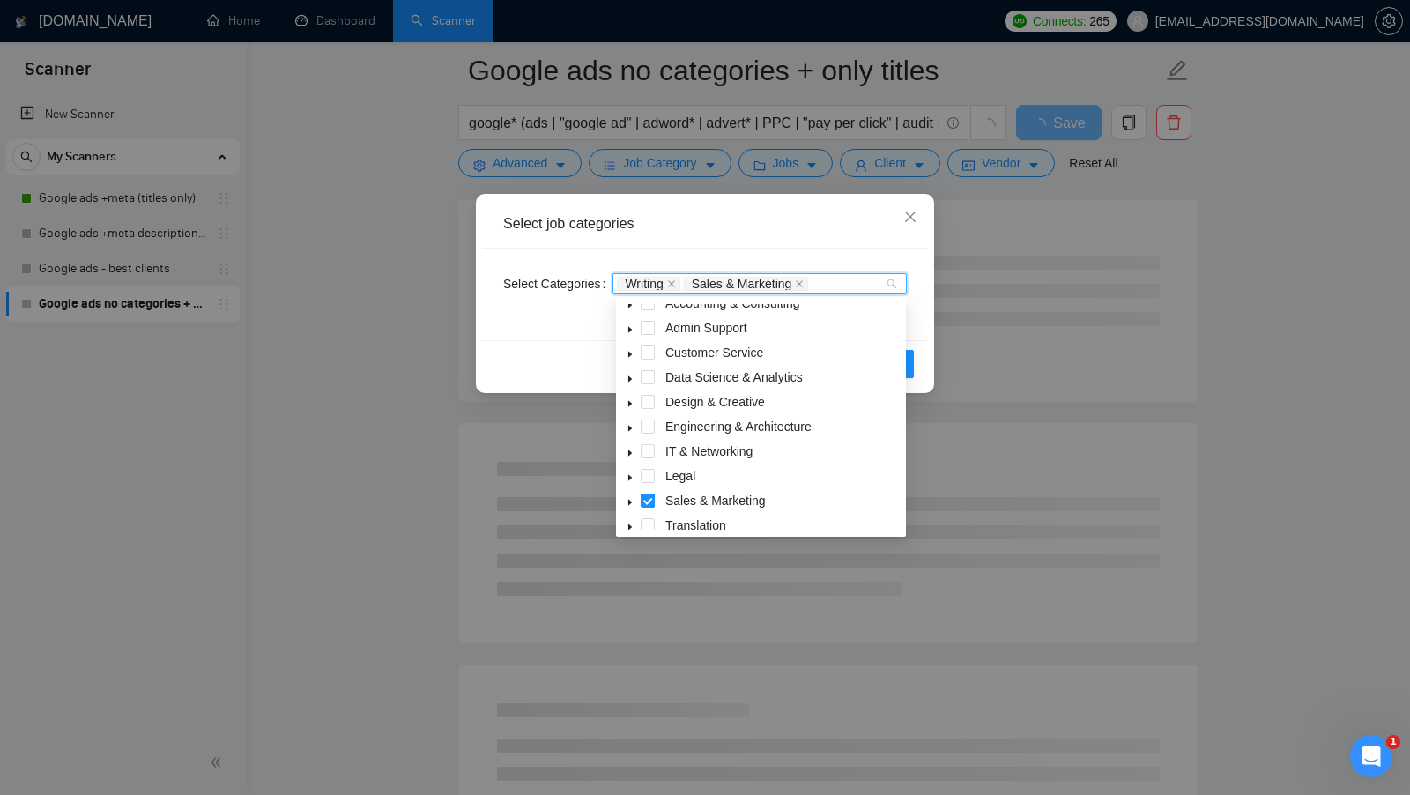
scroll to position [0, 0]
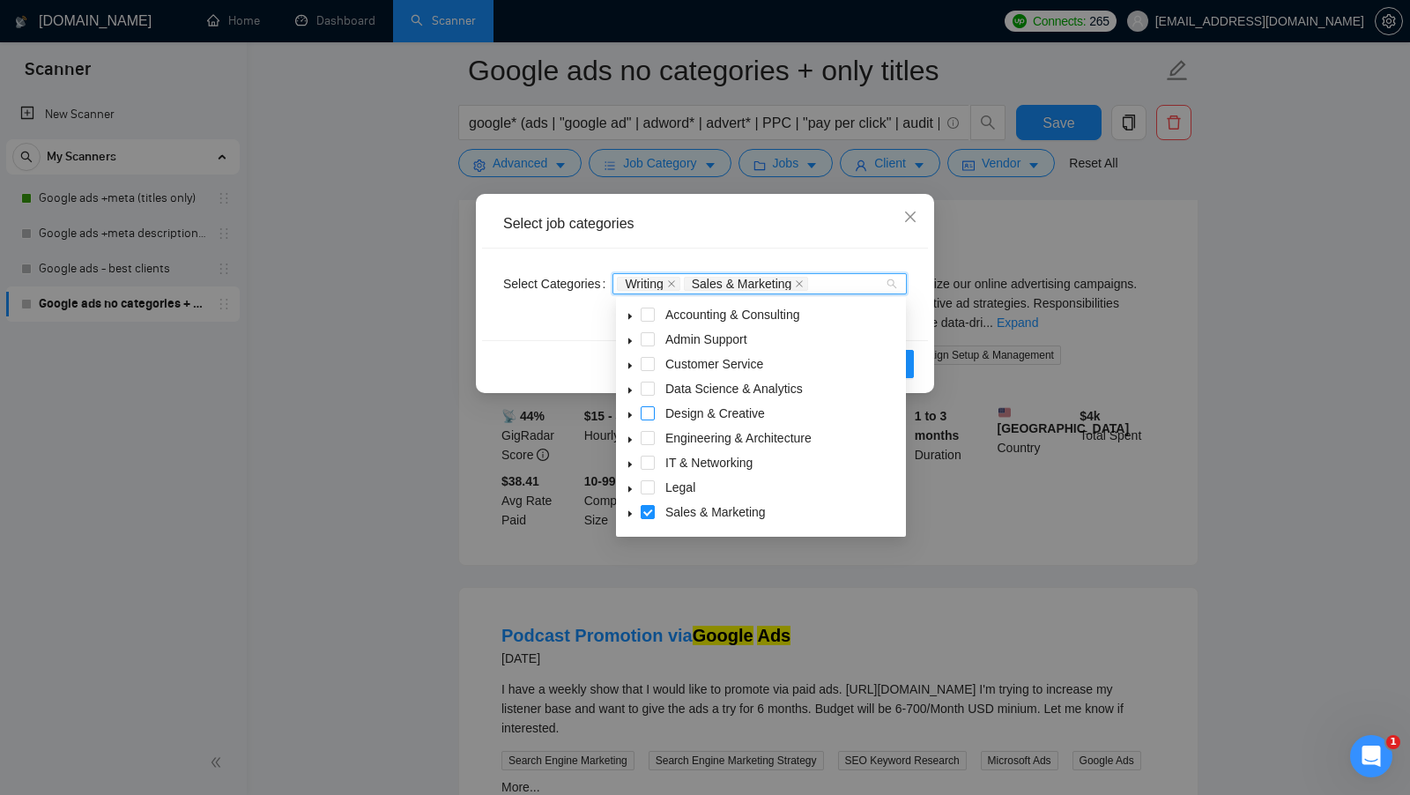
click at [652, 415] on span at bounding box center [648, 413] width 14 height 14
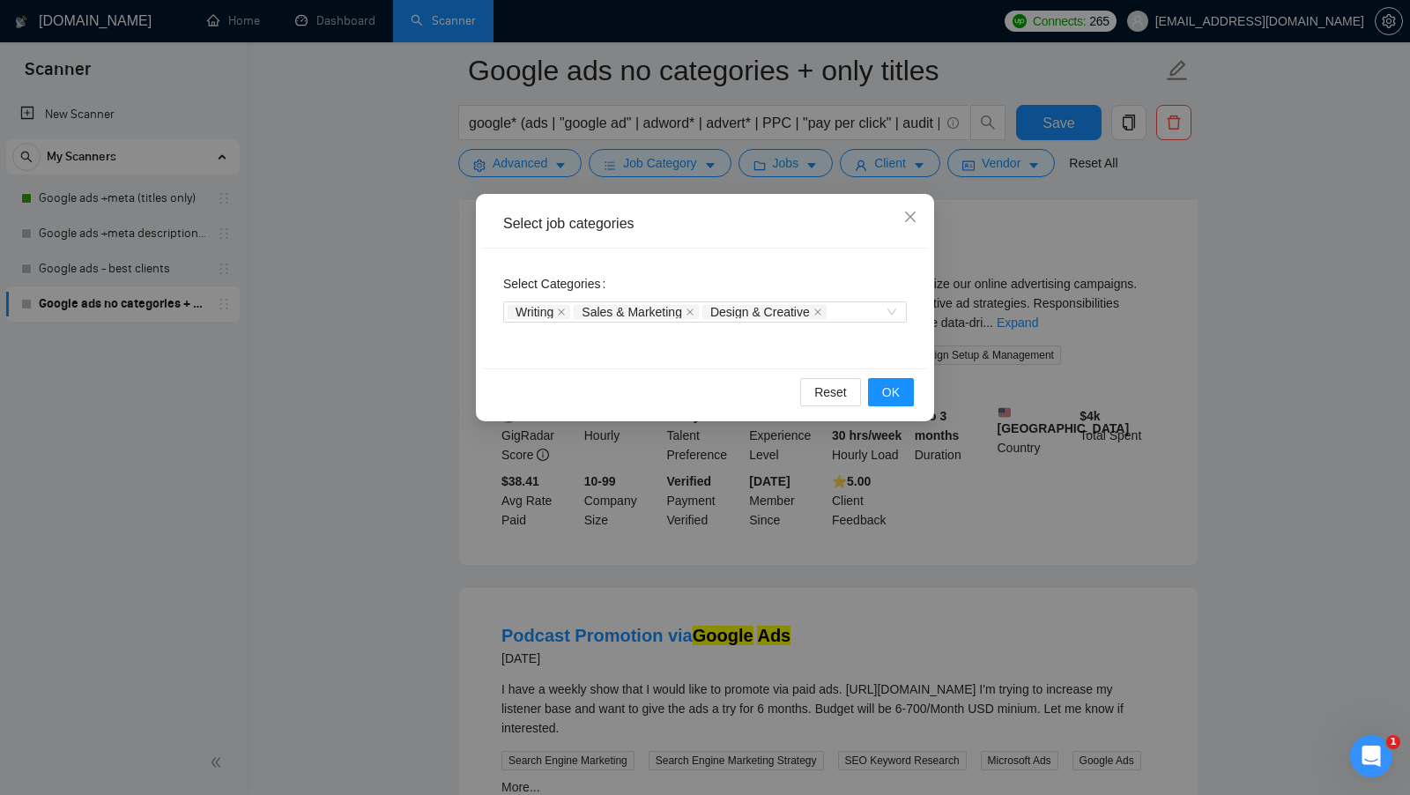
click at [886, 343] on div "Select Categories Writing Sales & Marketing Design & Creative" at bounding box center [705, 308] width 446 height 120
click at [886, 384] on span "OK" at bounding box center [891, 391] width 18 height 19
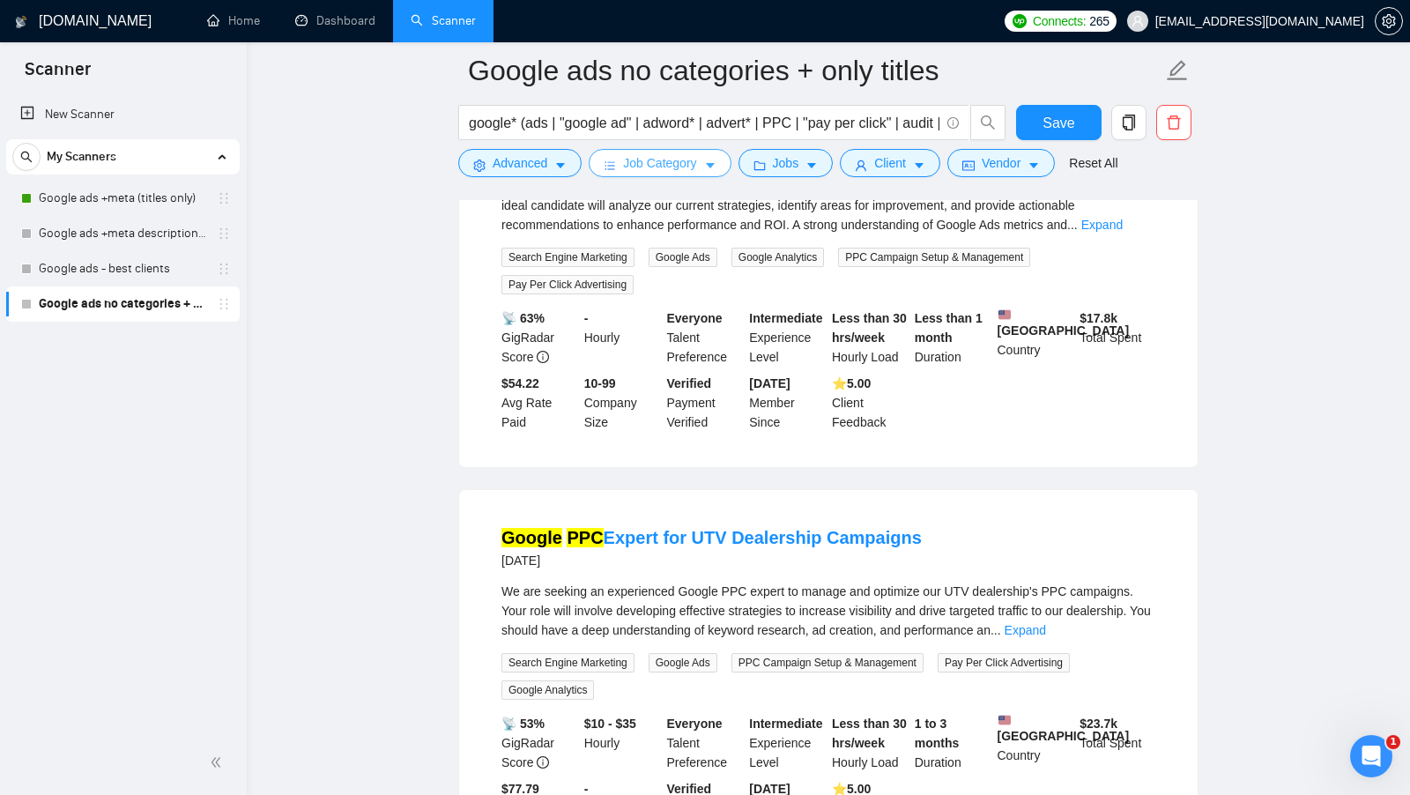
scroll to position [807, 0]
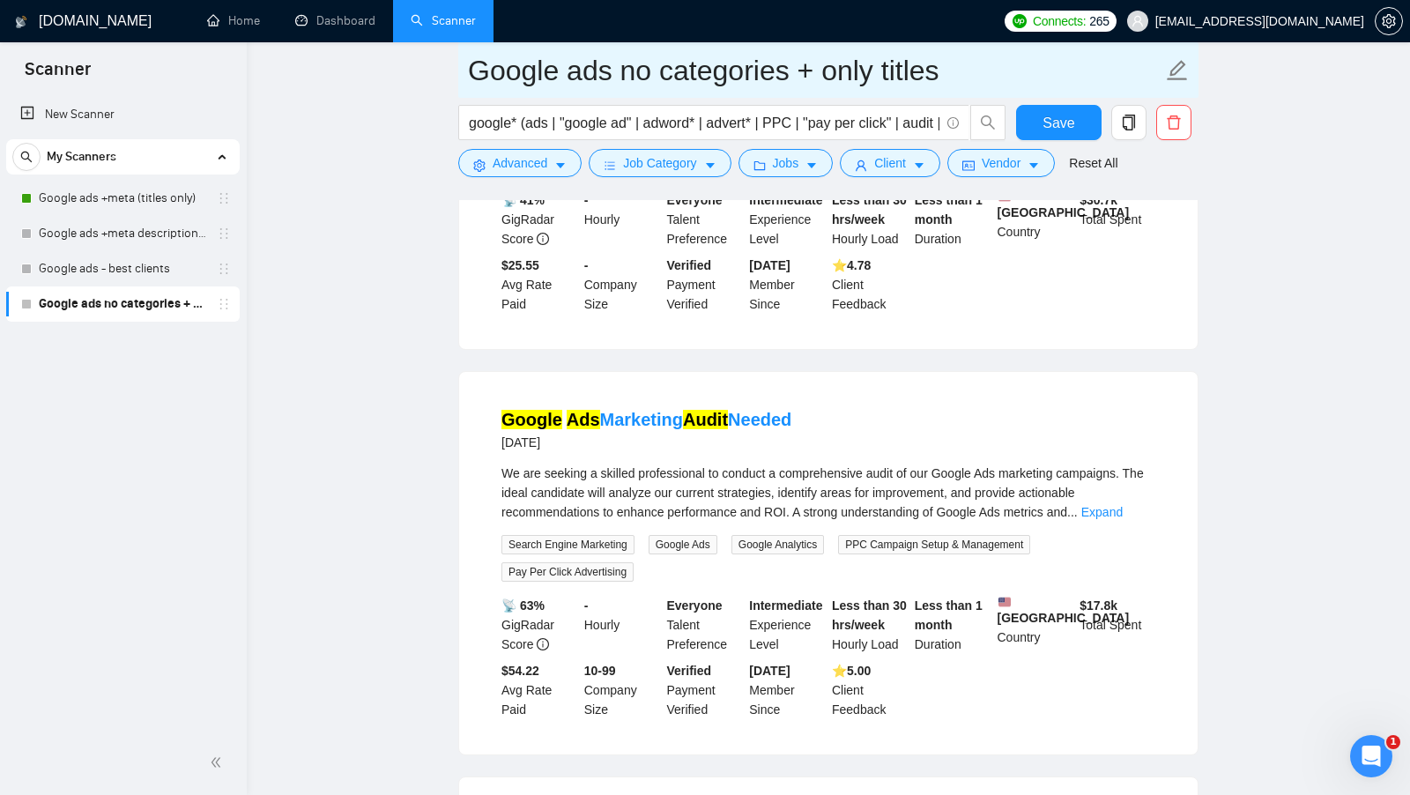
click at [770, 85] on input "Google ads no categories + only titles" at bounding box center [815, 70] width 694 height 44
click at [769, 85] on input "Google ads no categories + only titles" at bounding box center [815, 70] width 694 height 44
type input "Google ads more categories + only titles"
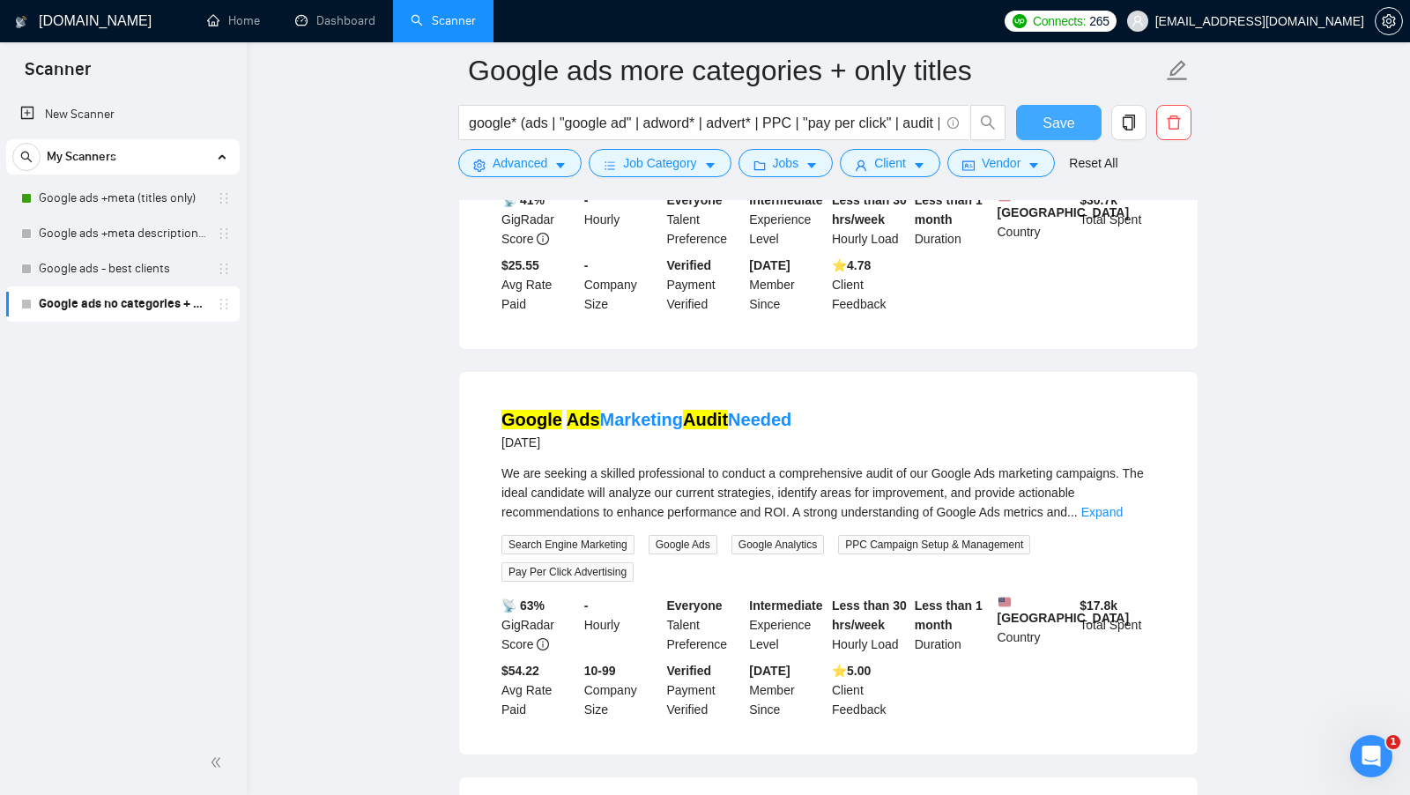
click at [1057, 129] on span "Save" at bounding box center [1058, 123] width 32 height 22
click at [871, 176] on button "Client" at bounding box center [890, 163] width 100 height 28
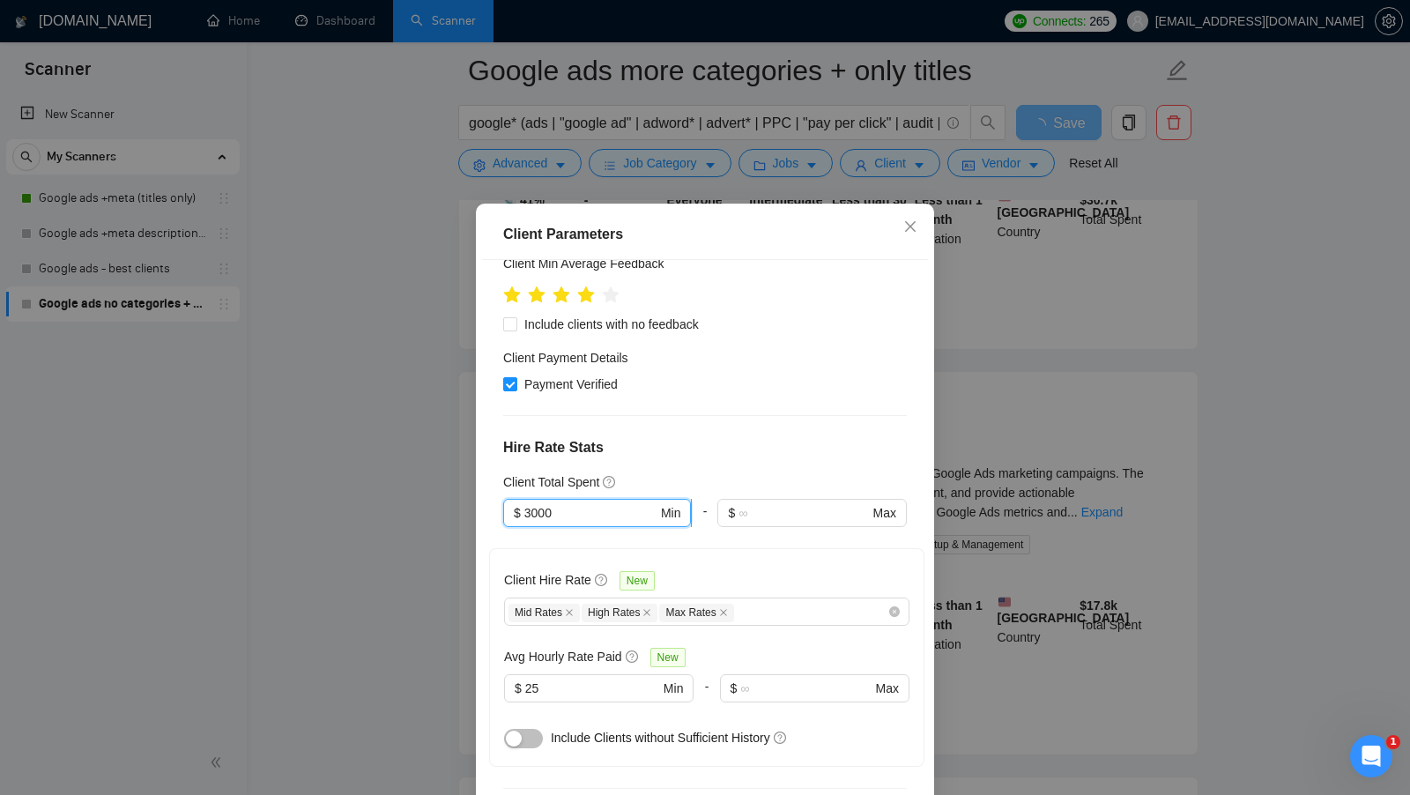
click at [615, 503] on input "3000" at bounding box center [590, 512] width 133 height 19
click at [614, 503] on input "3000" at bounding box center [590, 512] width 133 height 19
click at [677, 472] on div "Client Total Spent" at bounding box center [705, 481] width 404 height 19
click at [613, 503] on input "3000" at bounding box center [590, 512] width 133 height 19
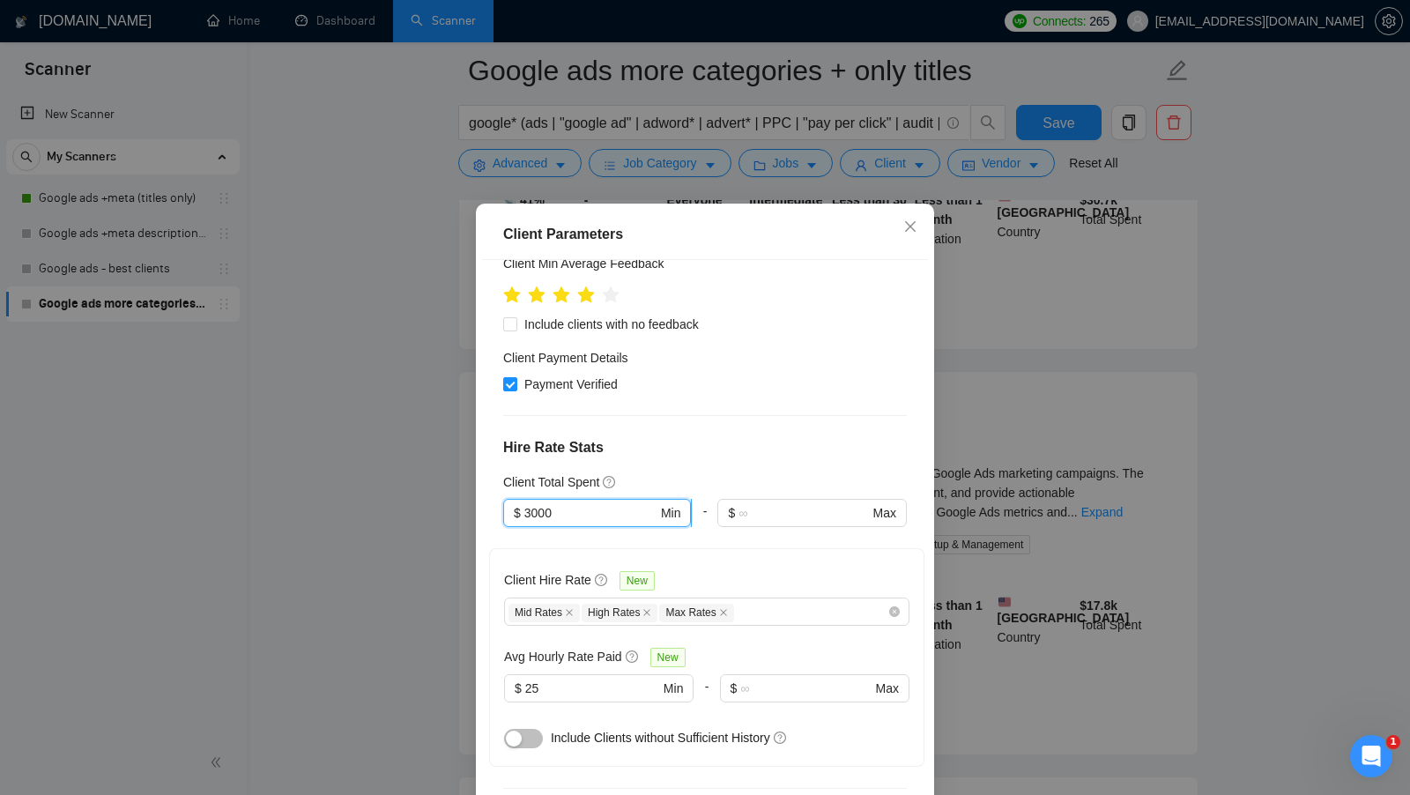
click at [612, 503] on input "3000" at bounding box center [590, 512] width 133 height 19
type input "1"
click at [723, 437] on h4 "Hire Rate Stats" at bounding box center [705, 447] width 404 height 21
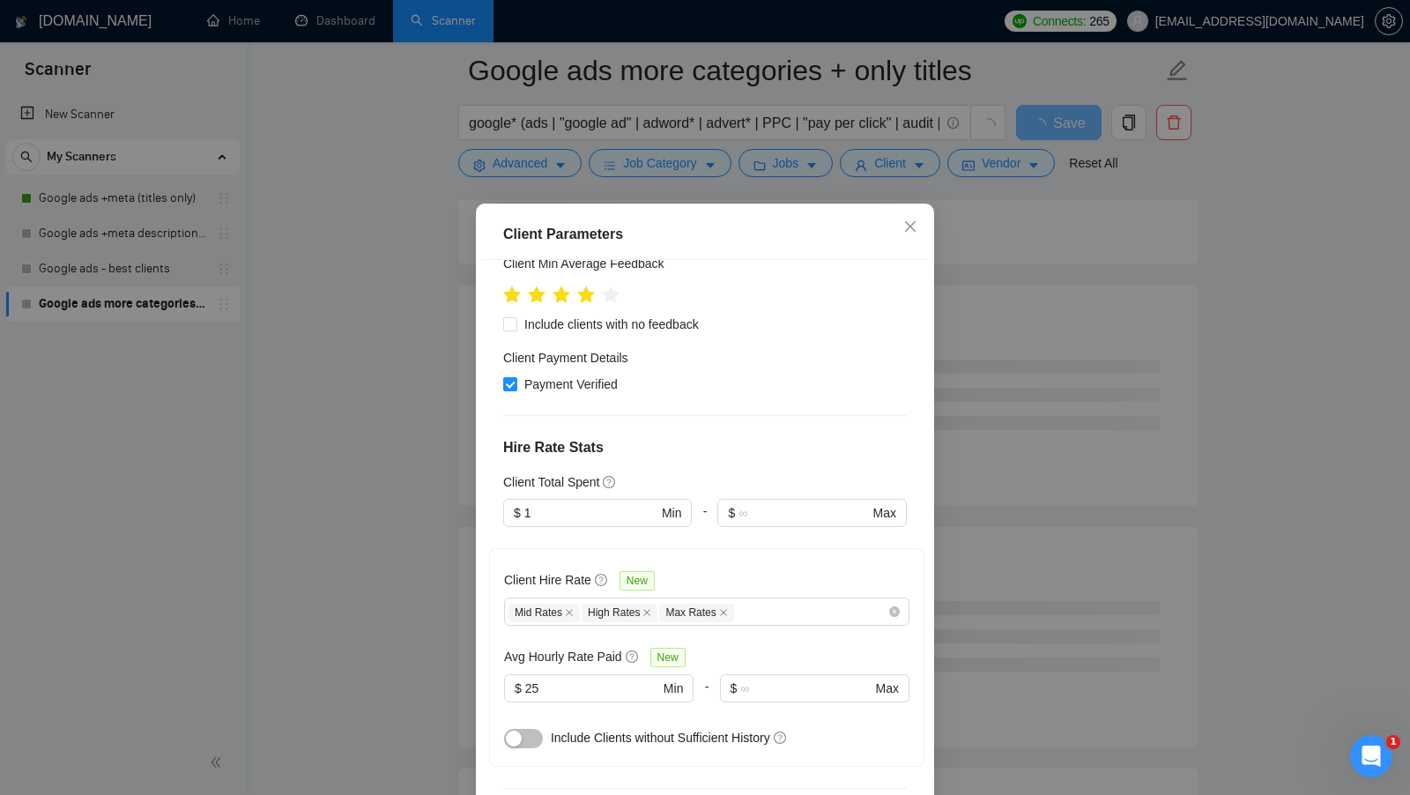
click at [521, 729] on button "button" at bounding box center [523, 738] width 39 height 19
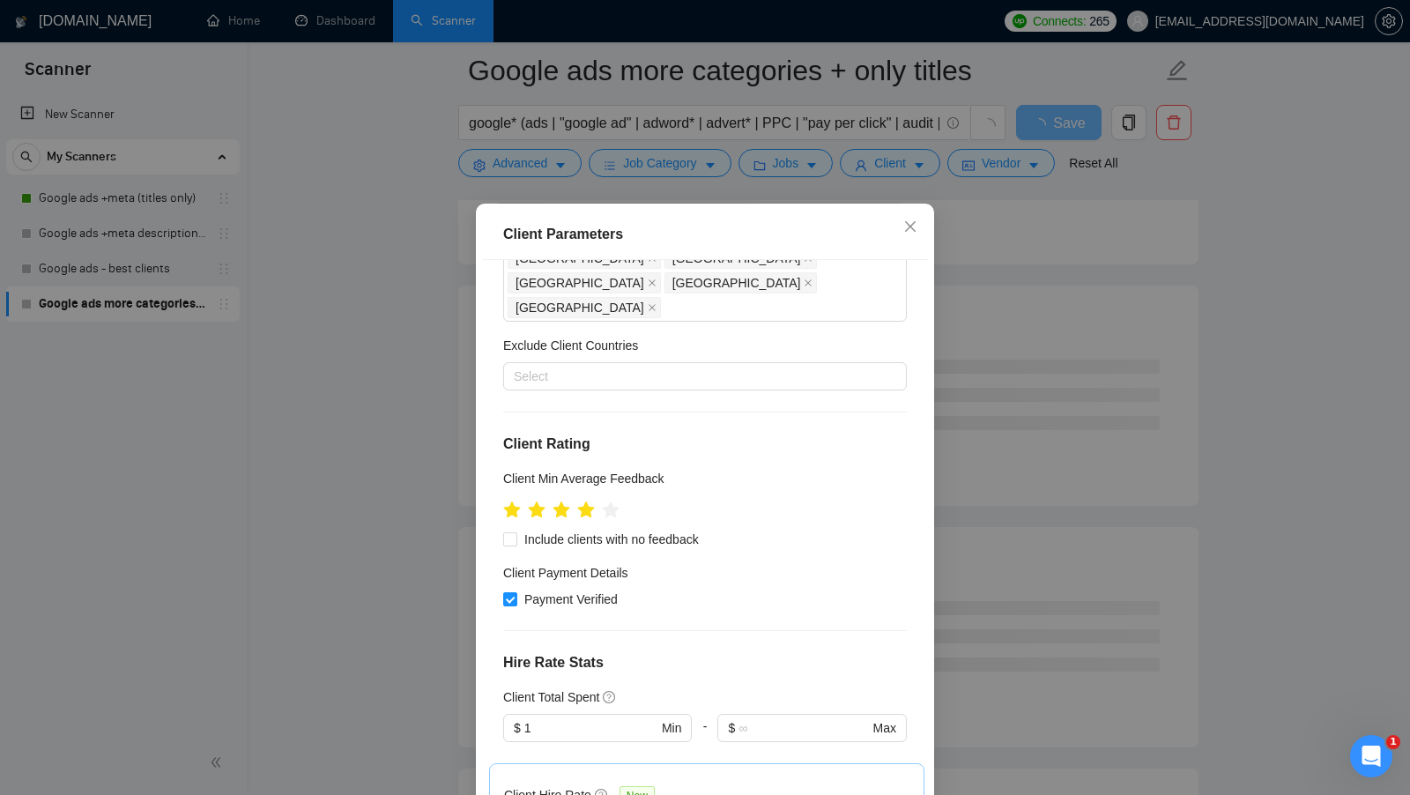
scroll to position [0, 0]
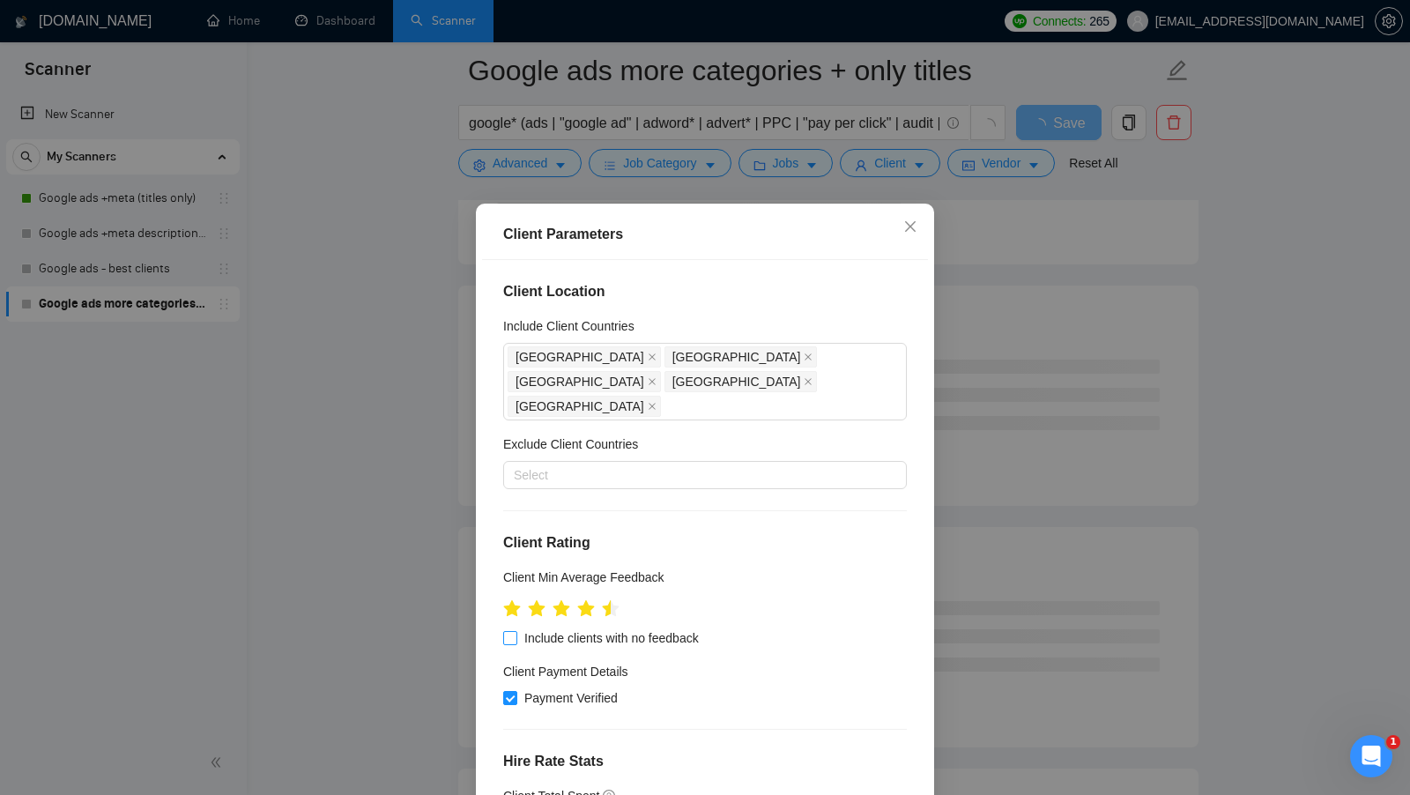
click at [583, 628] on span "Include clients with no feedback" at bounding box center [611, 637] width 189 height 19
click at [515, 631] on input "Include clients with no feedback" at bounding box center [509, 637] width 12 height 12
checkbox input "true"
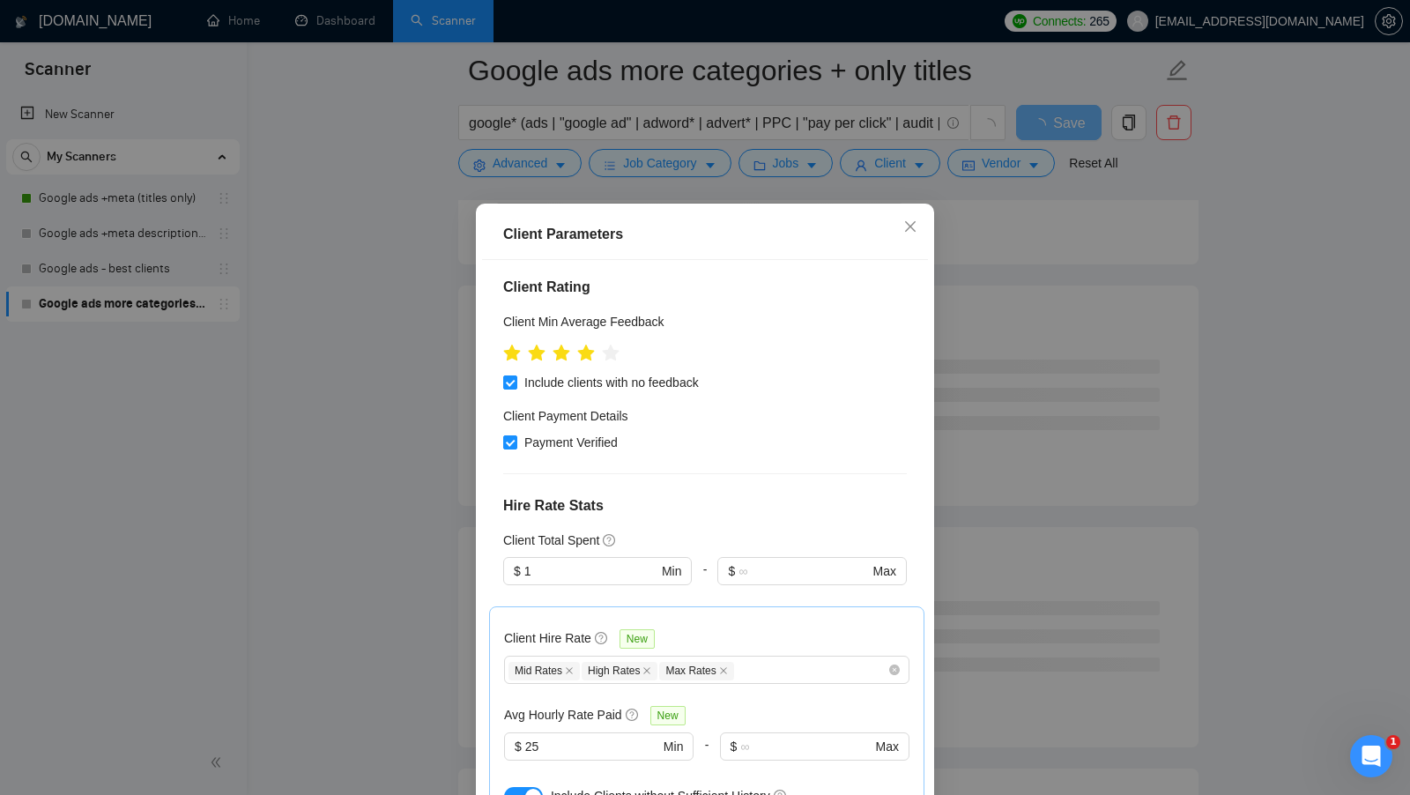
scroll to position [98, 0]
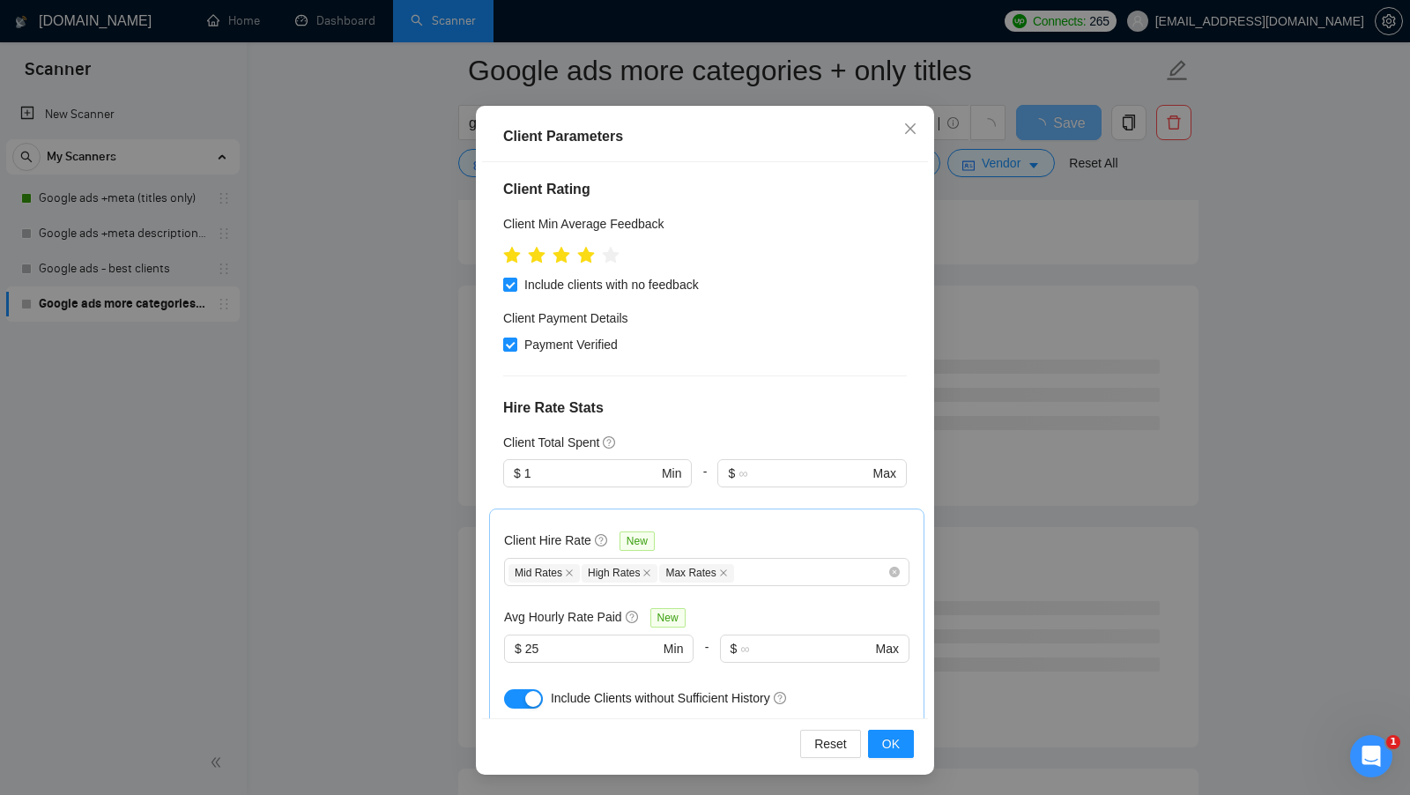
click at [886, 757] on div "Reset OK" at bounding box center [705, 743] width 446 height 50
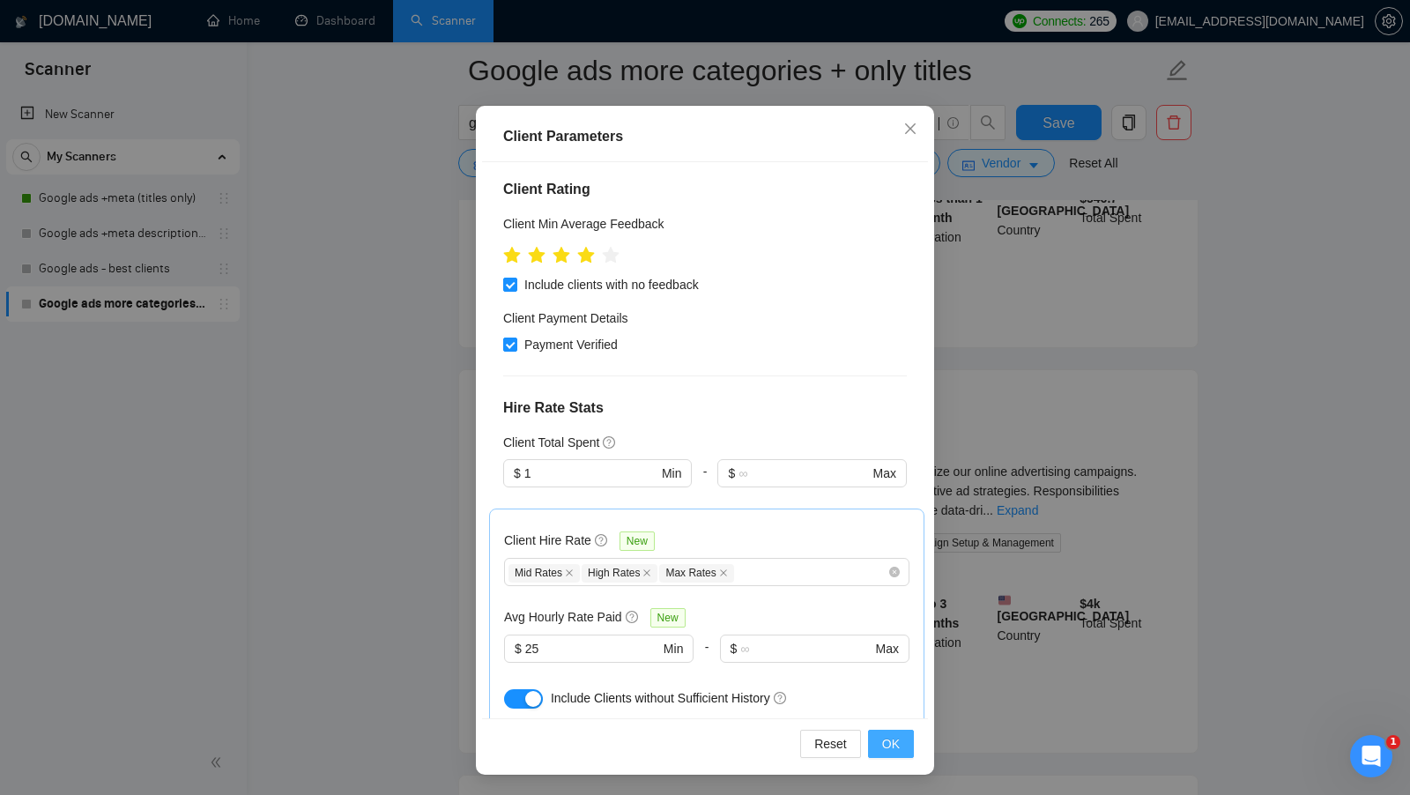
click at [883, 736] on span "OK" at bounding box center [891, 743] width 18 height 19
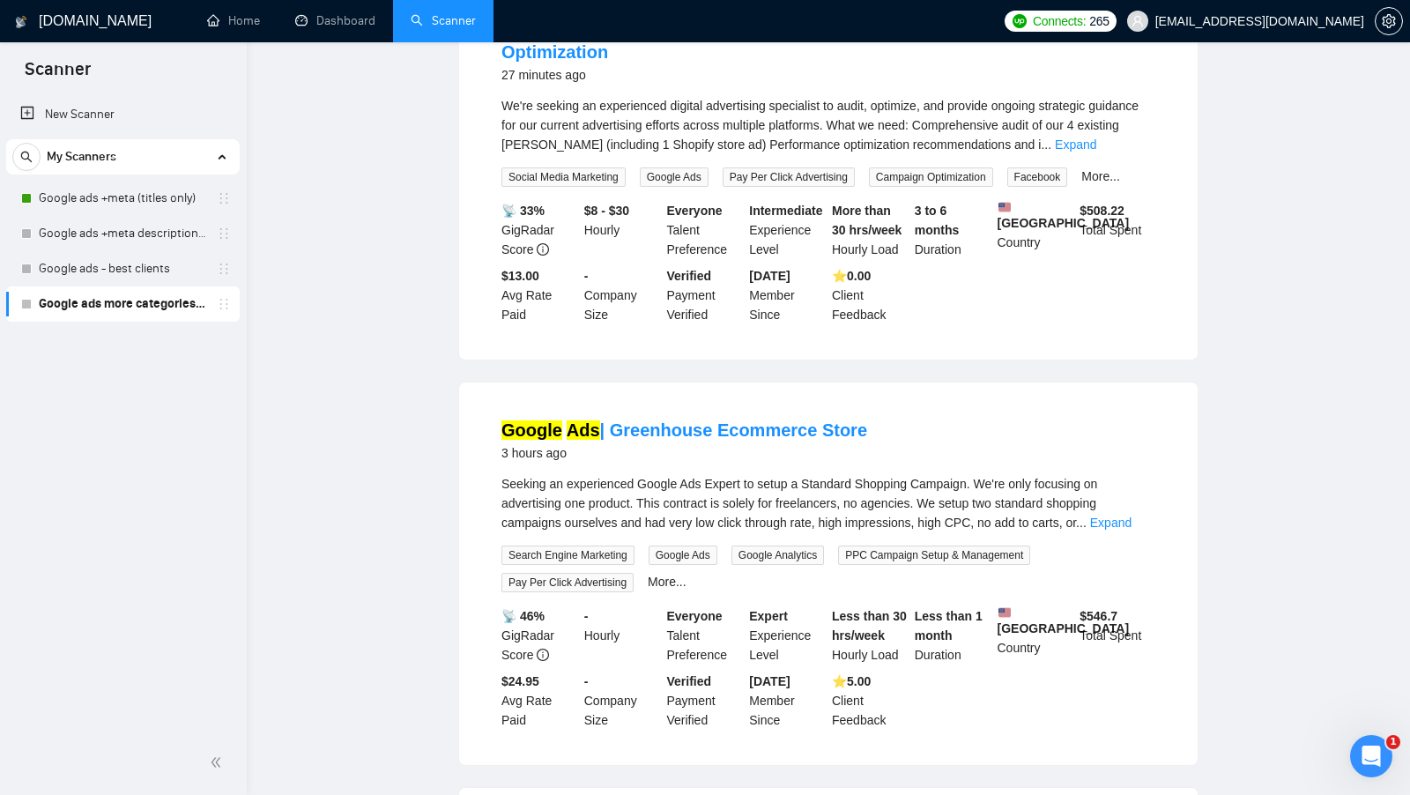
scroll to position [0, 0]
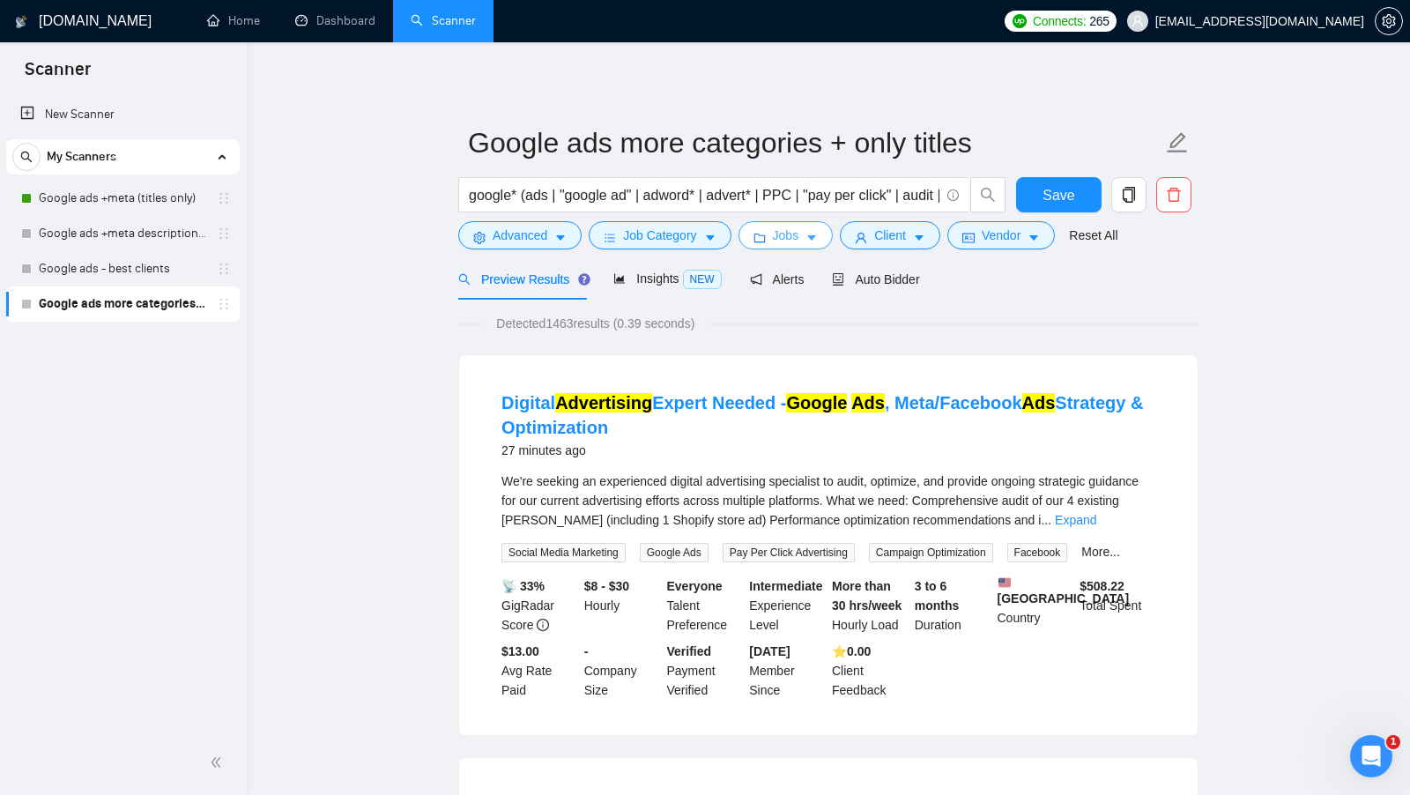
click at [782, 238] on span "Jobs" at bounding box center [786, 235] width 26 height 19
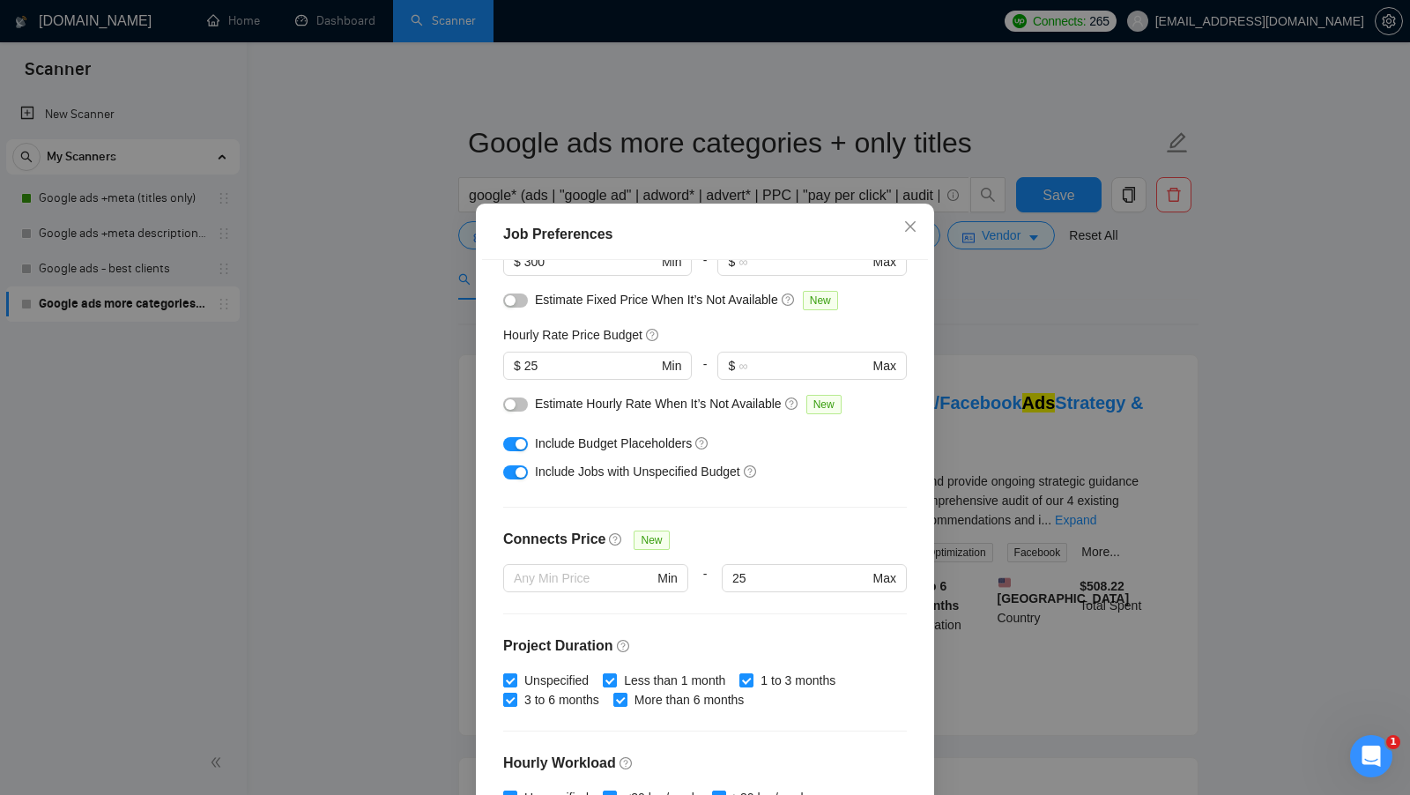
scroll to position [219, 0]
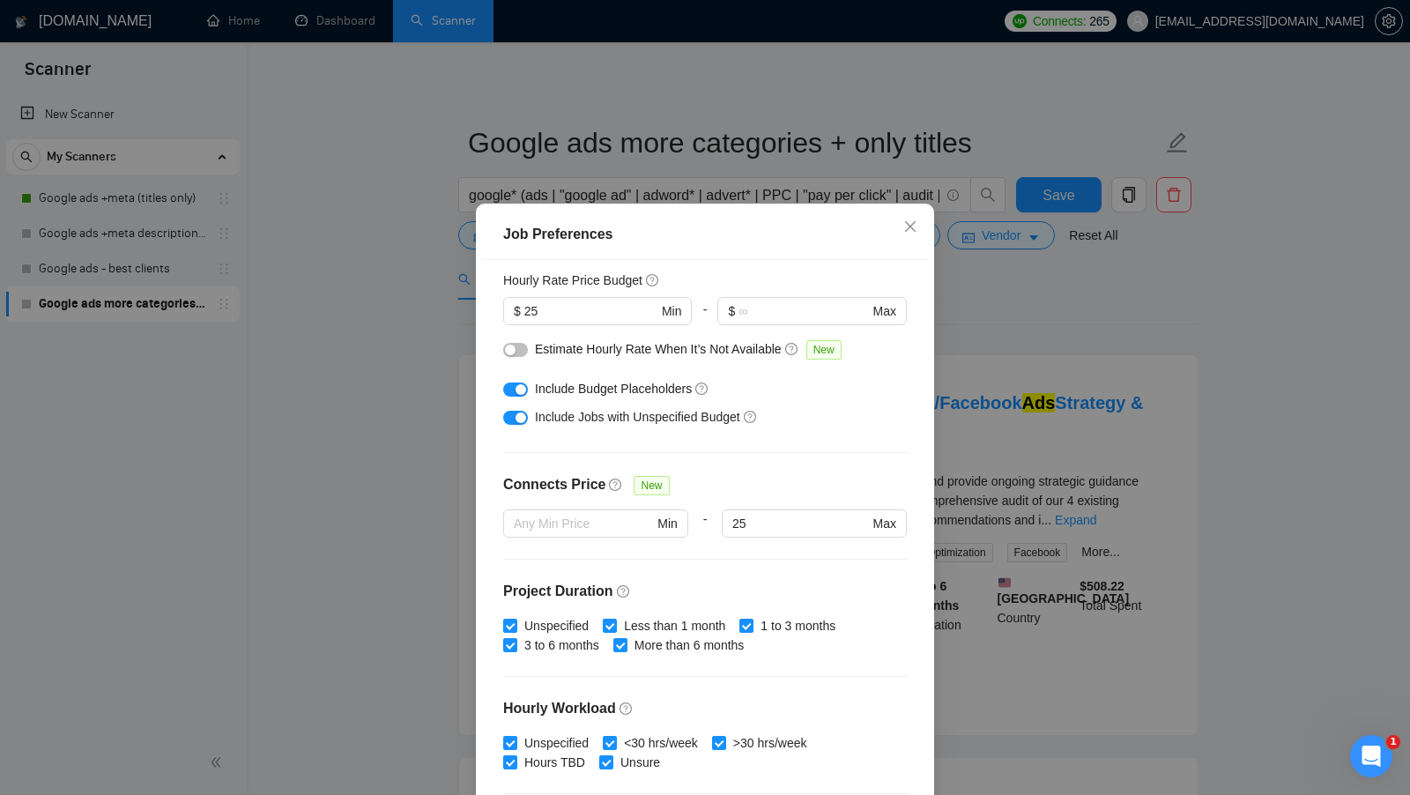
click at [1037, 327] on div "Job Preferences Budget Project Type All Fixed Price Hourly Rate Fixed Price Bud…" at bounding box center [705, 397] width 1410 height 795
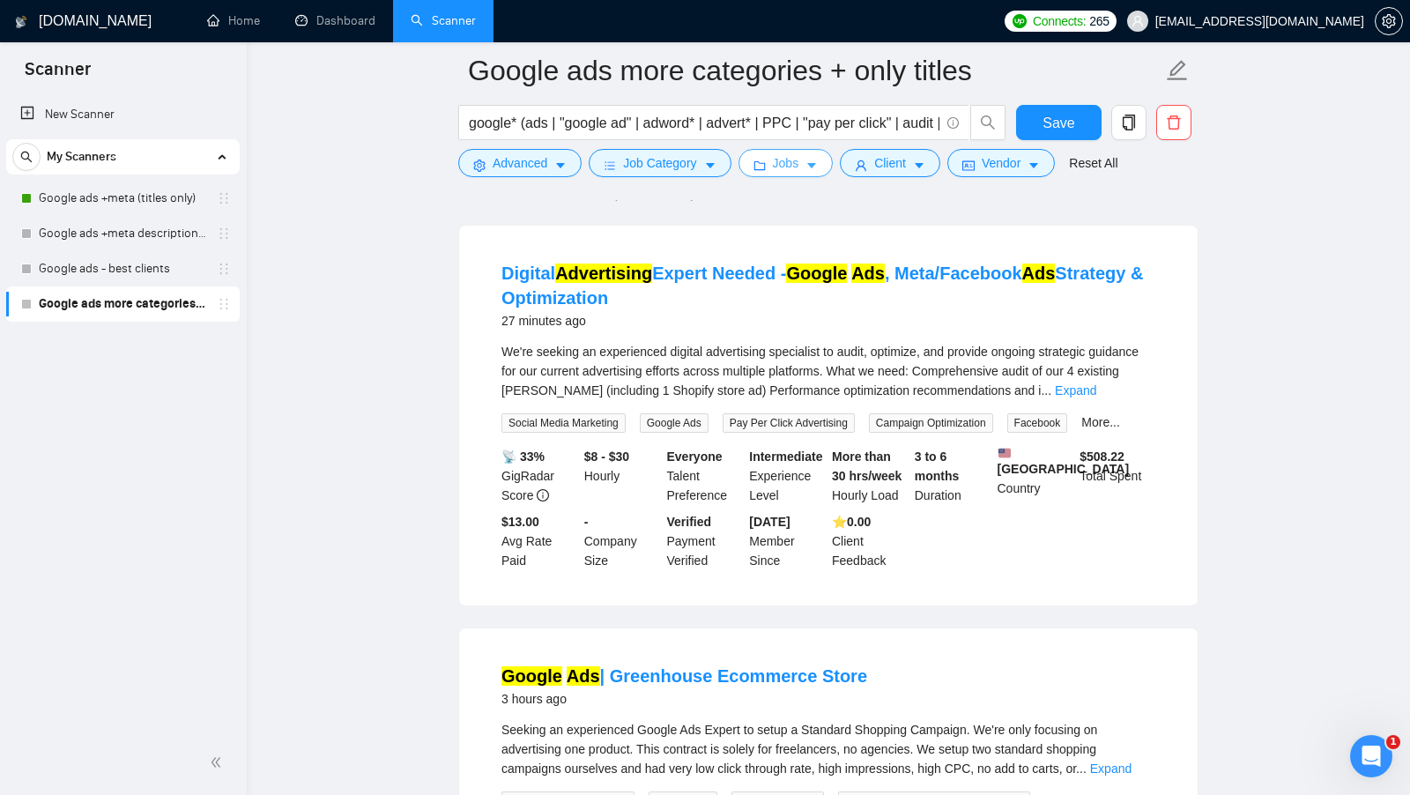
scroll to position [0, 0]
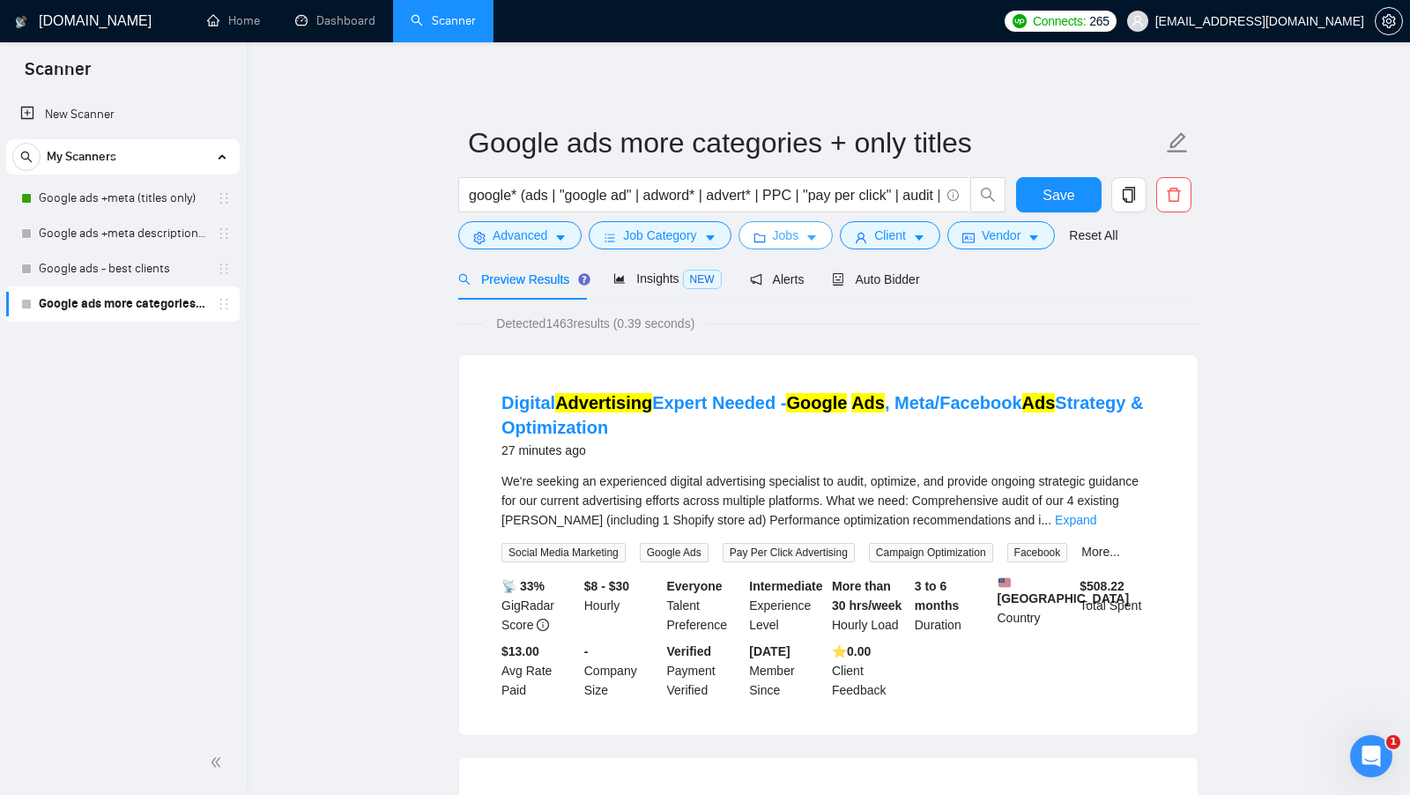
click at [799, 235] on span "Jobs" at bounding box center [786, 235] width 26 height 19
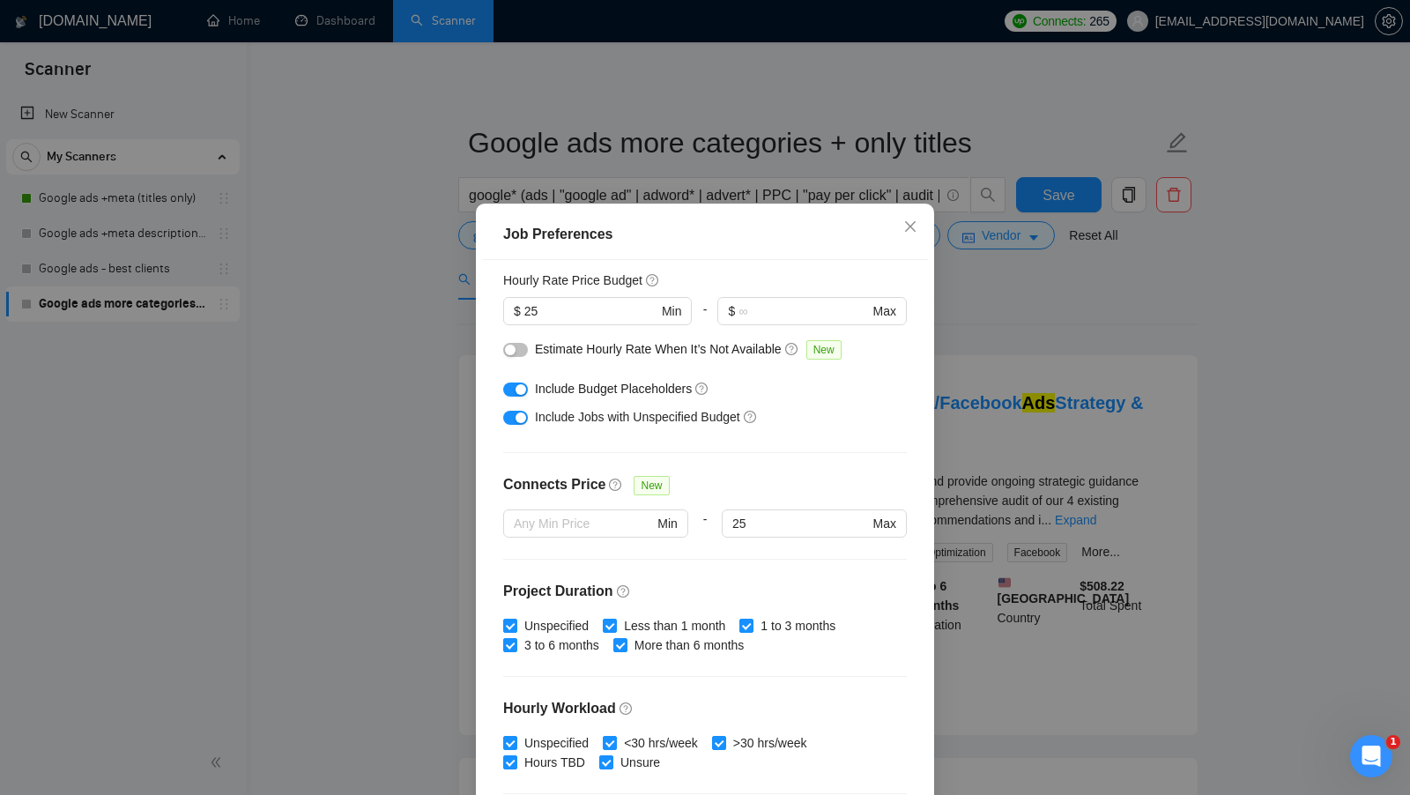
click at [1078, 414] on div "Job Preferences Budget Project Type All Fixed Price Hourly Rate Fixed Price Bud…" at bounding box center [705, 397] width 1410 height 795
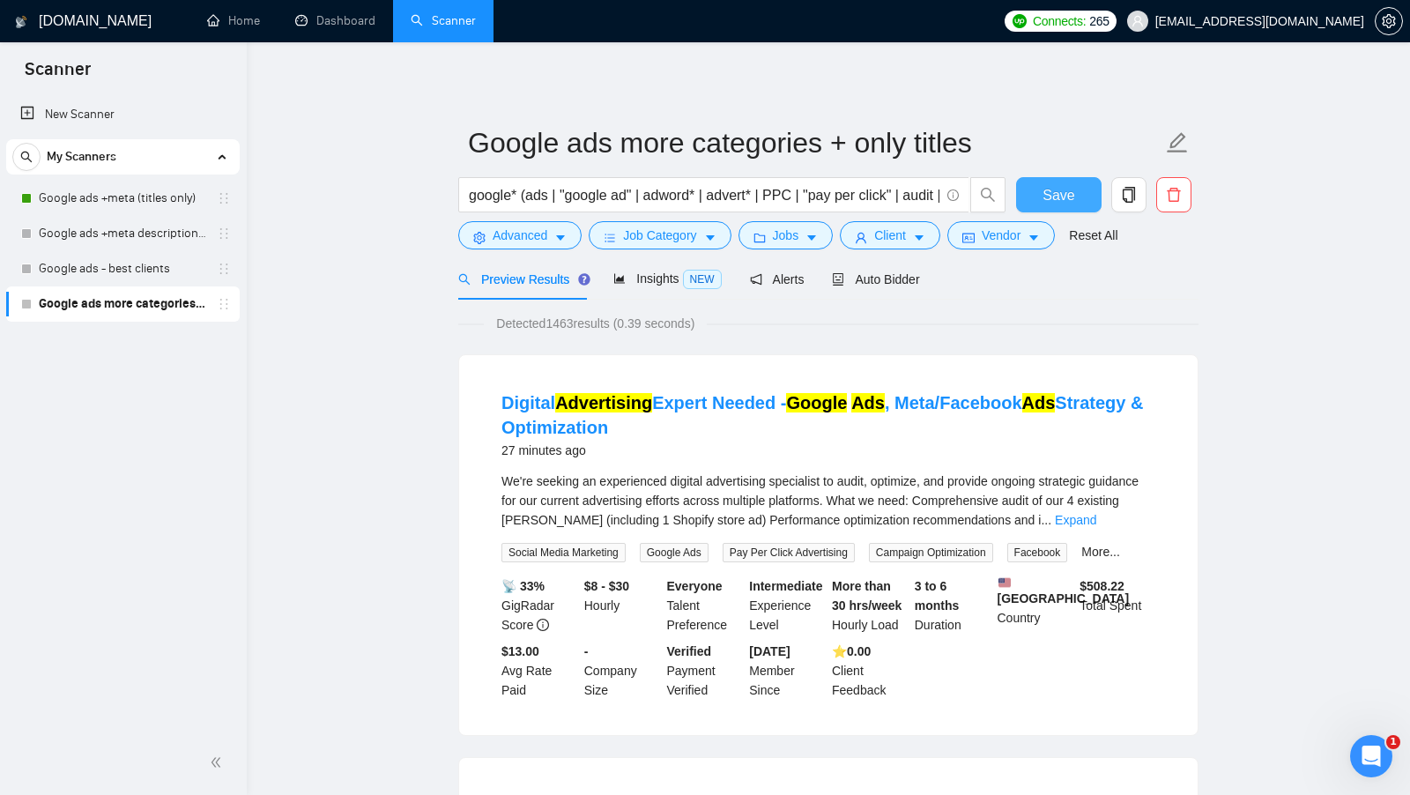
click at [1061, 189] on span "Save" at bounding box center [1058, 195] width 32 height 22
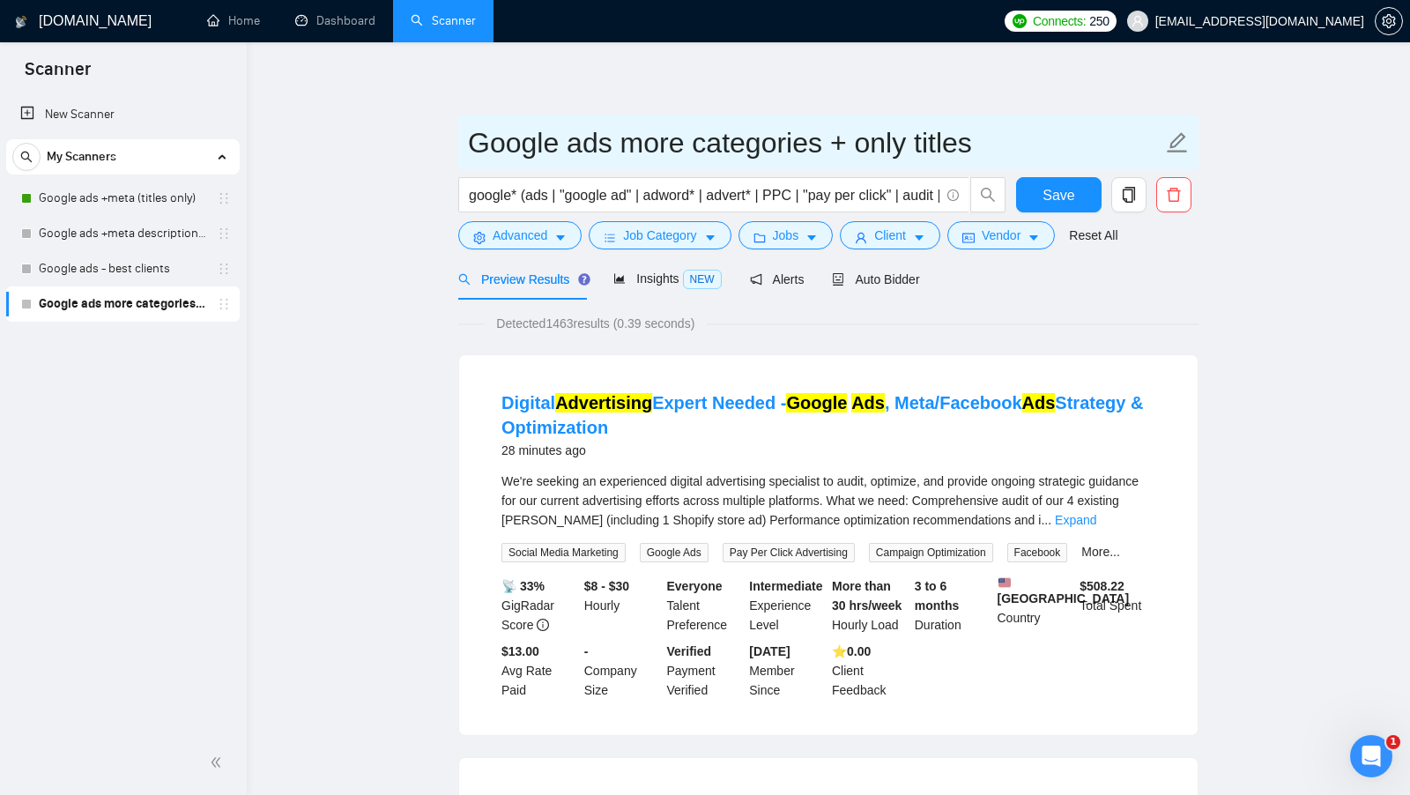
click at [915, 142] on input "Google ads more categories + only titles" at bounding box center [815, 143] width 694 height 44
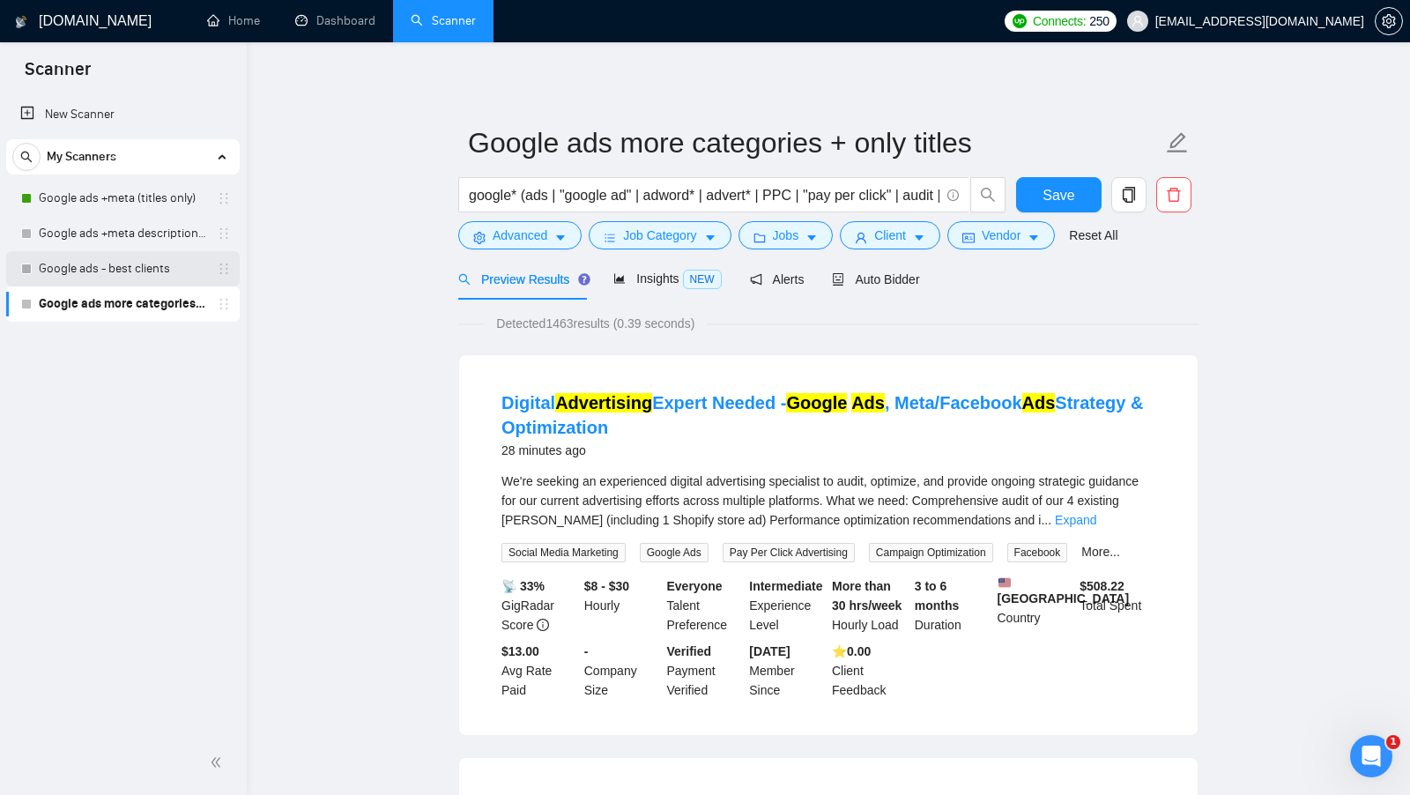
click at [140, 276] on link "Google ads - best clients" at bounding box center [122, 268] width 167 height 35
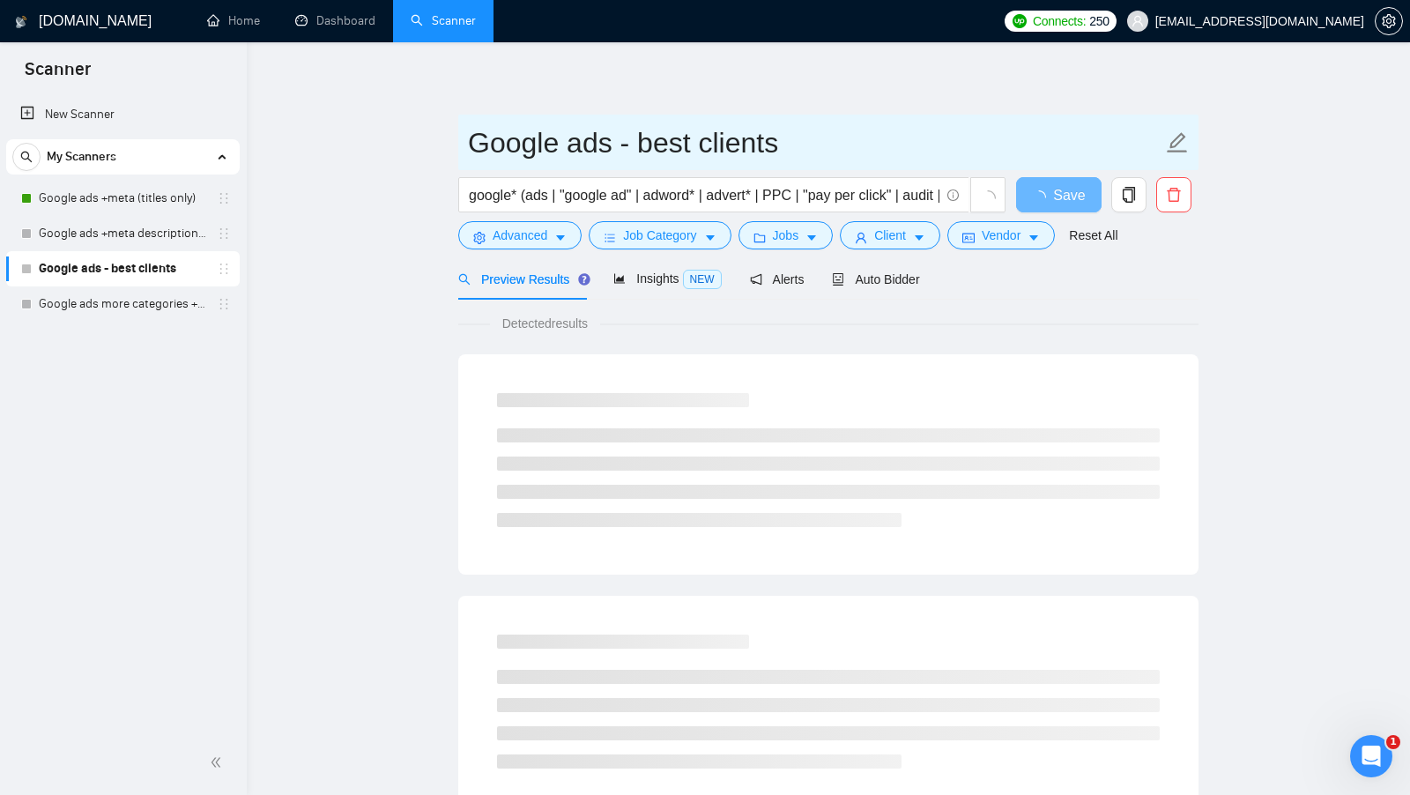
click at [612, 150] on input "Google ads - best clients" at bounding box center [815, 143] width 694 height 44
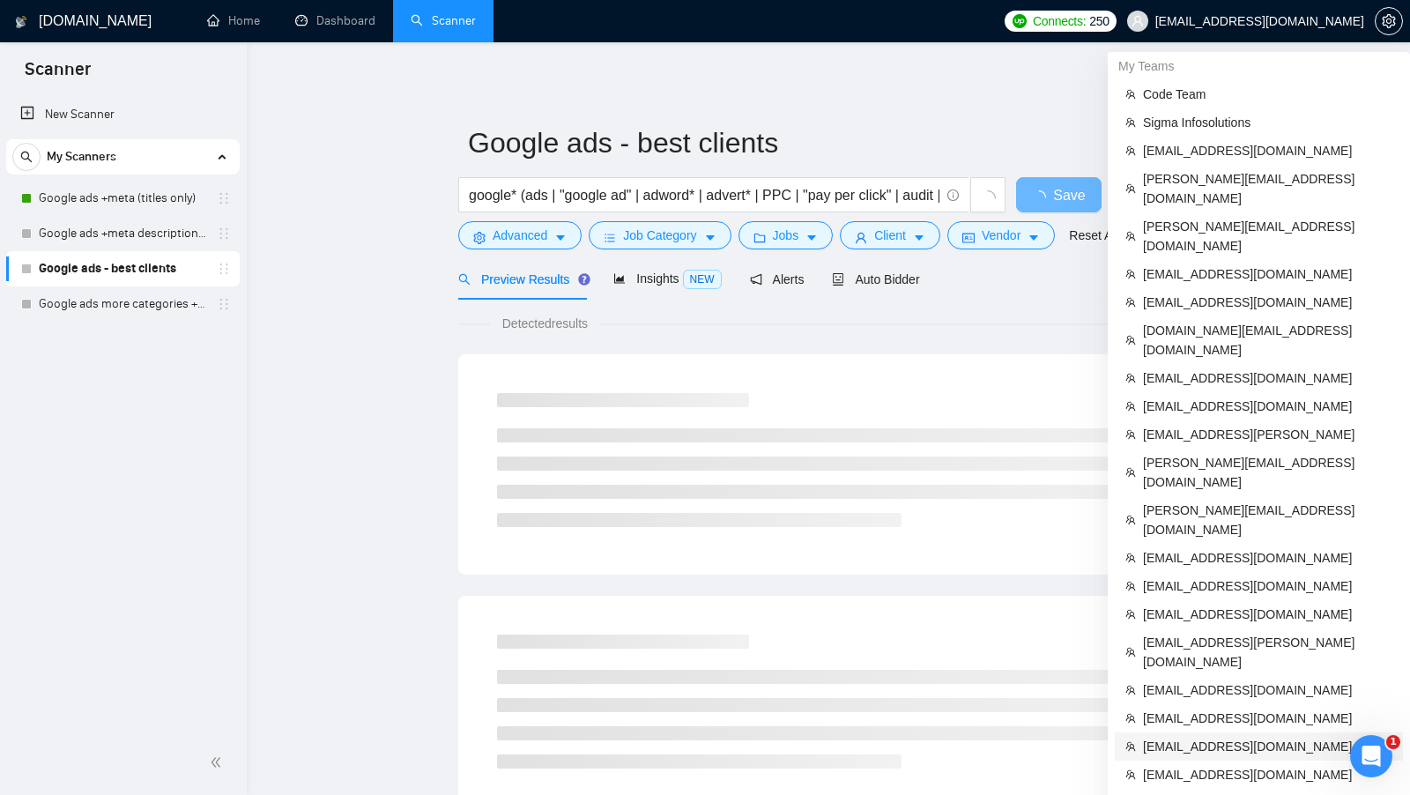
click at [1256, 737] on span "[EMAIL_ADDRESS][DOMAIN_NAME]" at bounding box center [1267, 746] width 249 height 19
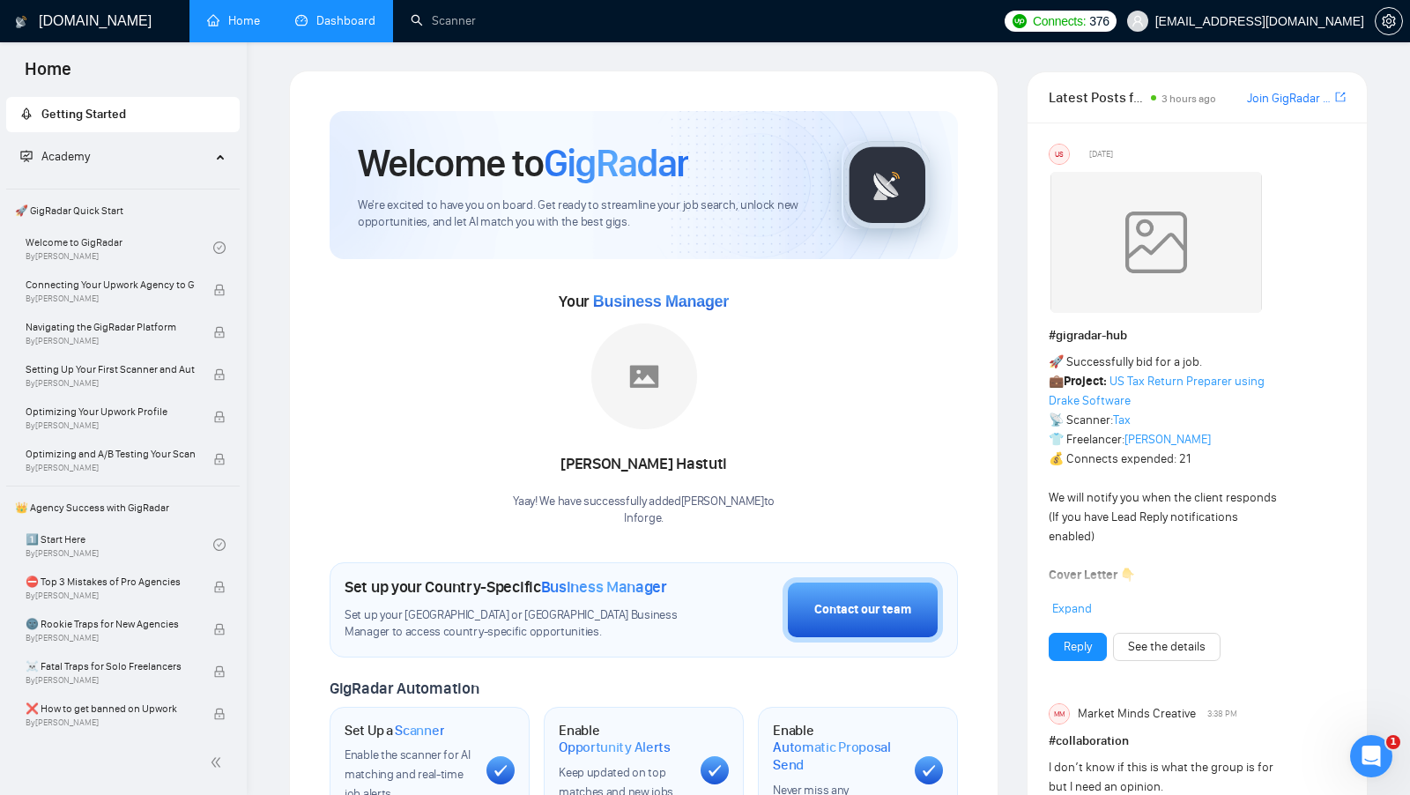
click at [325, 26] on link "Dashboard" at bounding box center [335, 20] width 80 height 15
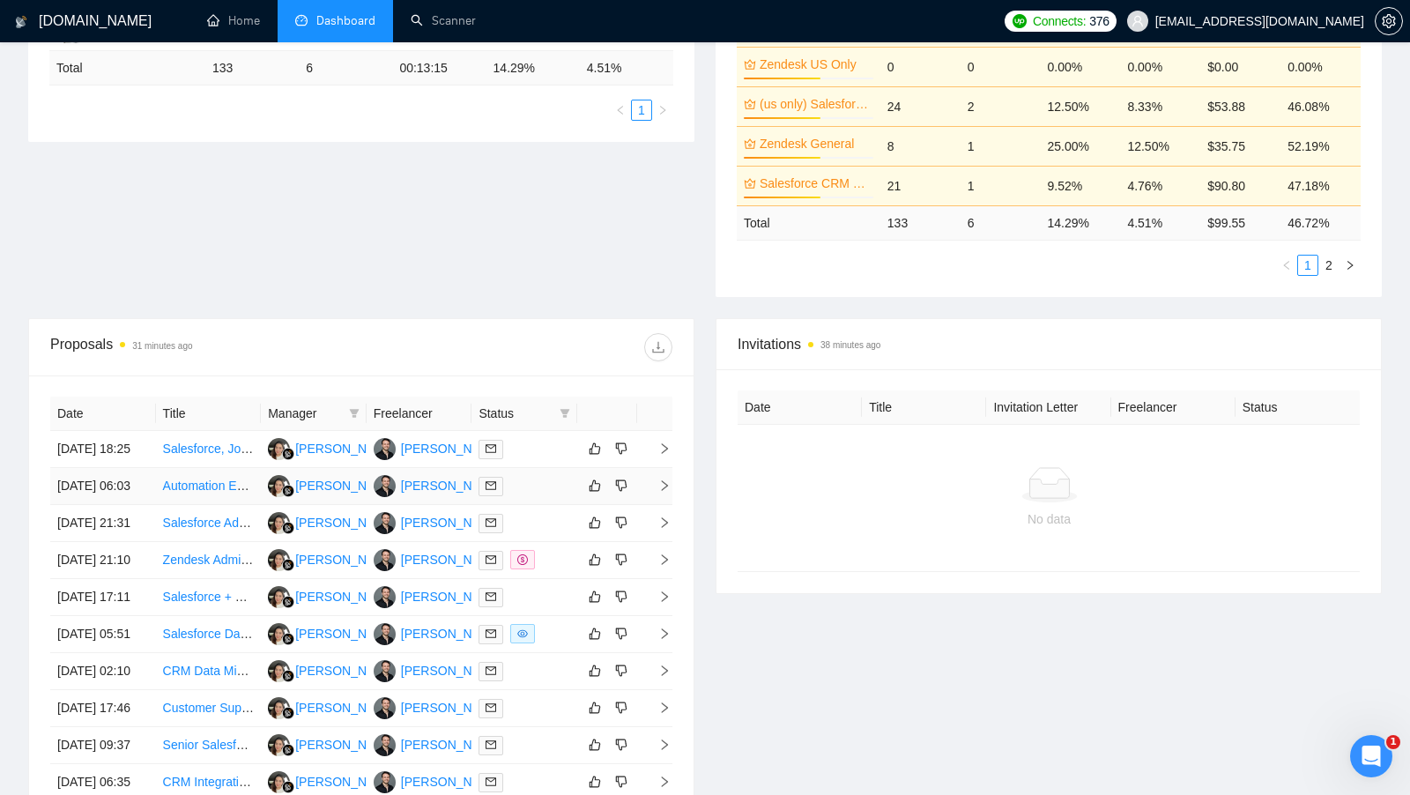
scroll to position [410, 0]
click at [533, 454] on div at bounding box center [524, 447] width 92 height 20
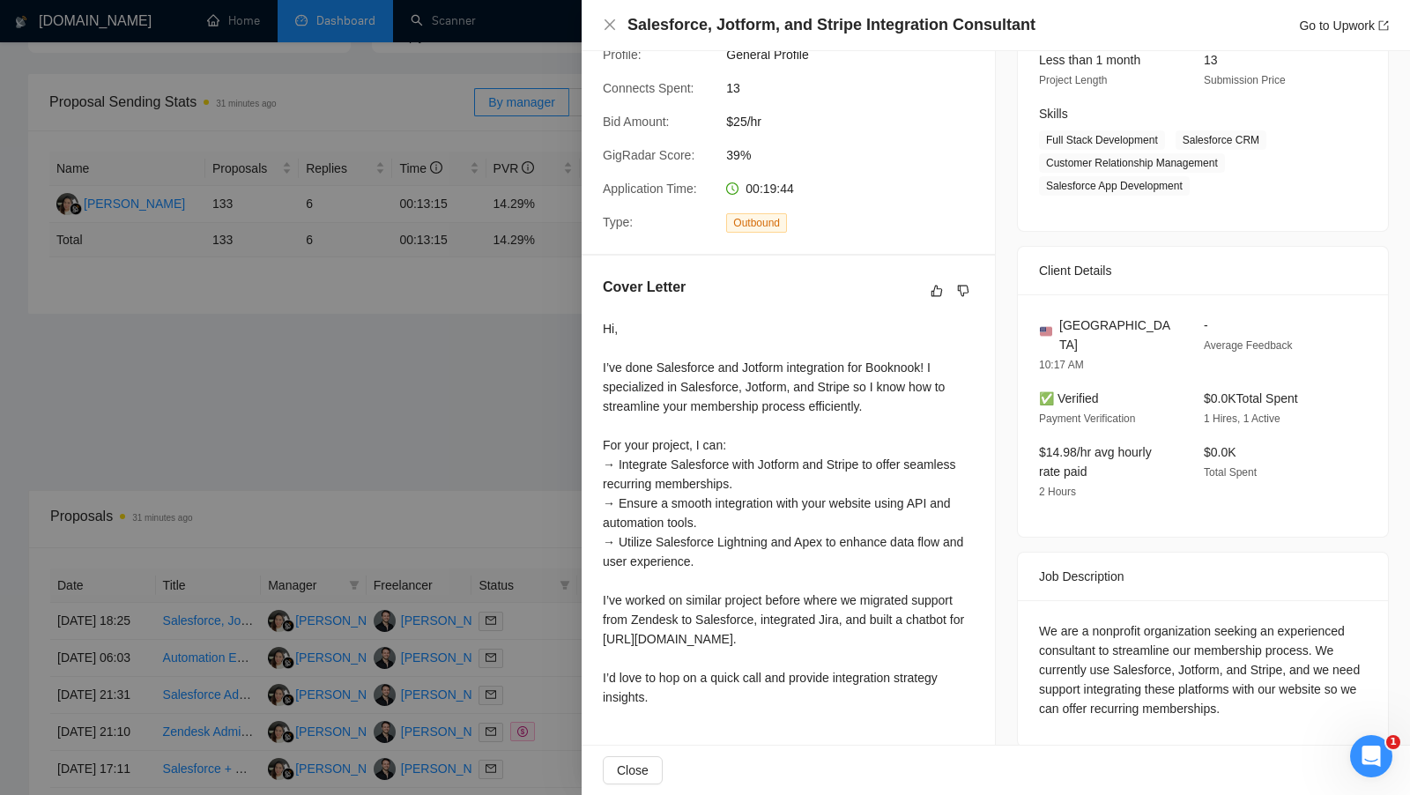
scroll to position [233, 0]
click at [752, 601] on div "Hi, I’ve done Salesforce and Jotform integration for Booknook! I specialized in…" at bounding box center [788, 513] width 371 height 388
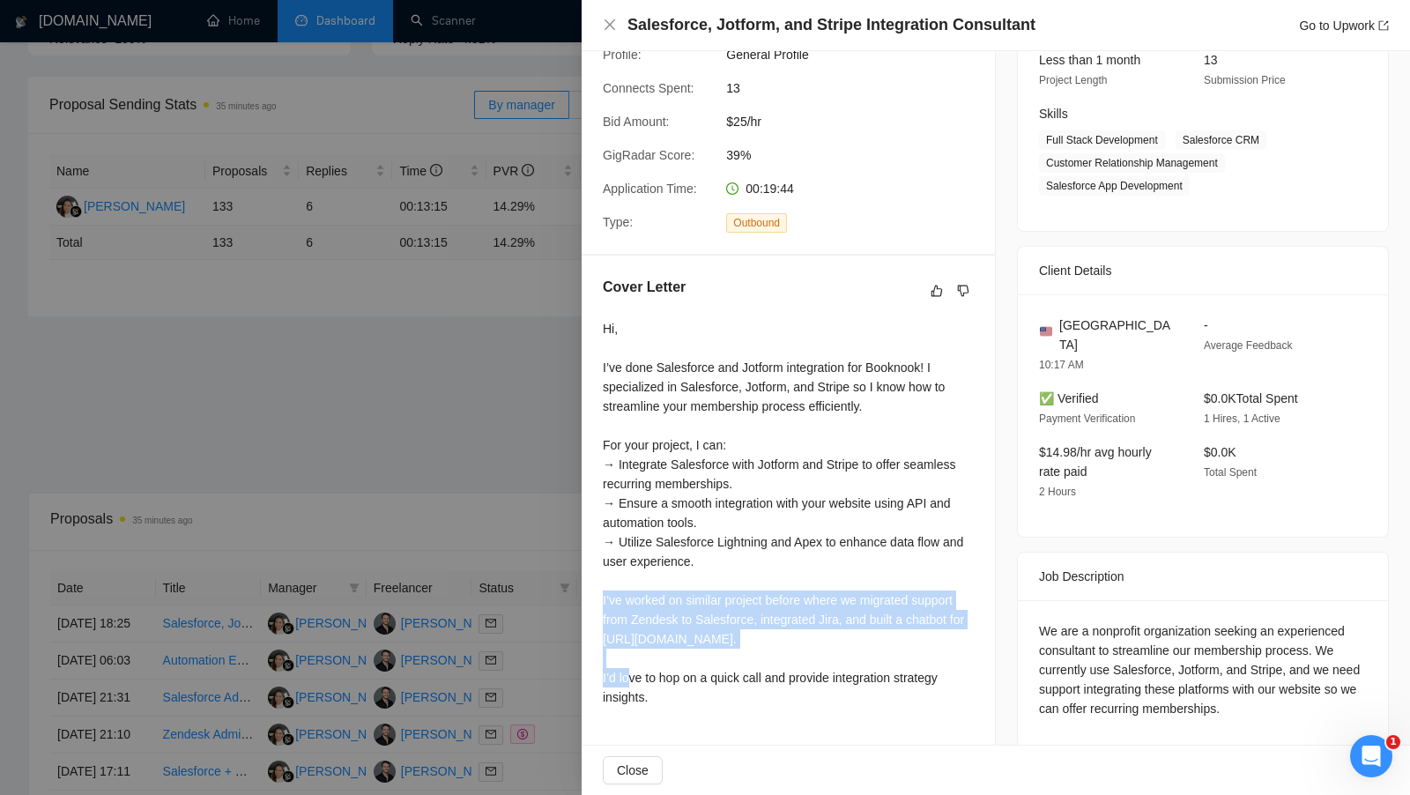
click at [752, 601] on div "Hi, I’ve done Salesforce and Jotform integration for Booknook! I specialized in…" at bounding box center [788, 513] width 371 height 388
click at [542, 540] on div at bounding box center [705, 397] width 1410 height 795
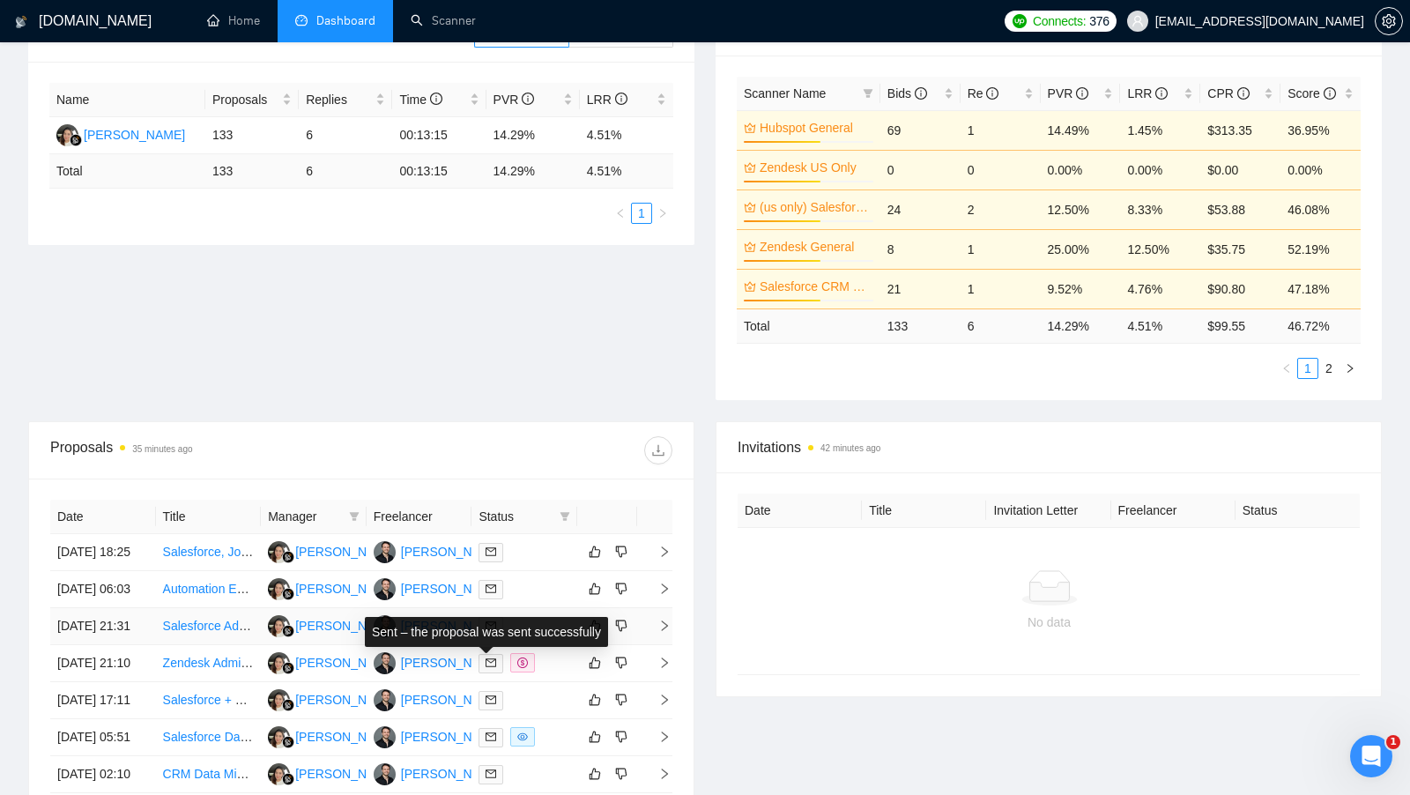
scroll to position [307, 0]
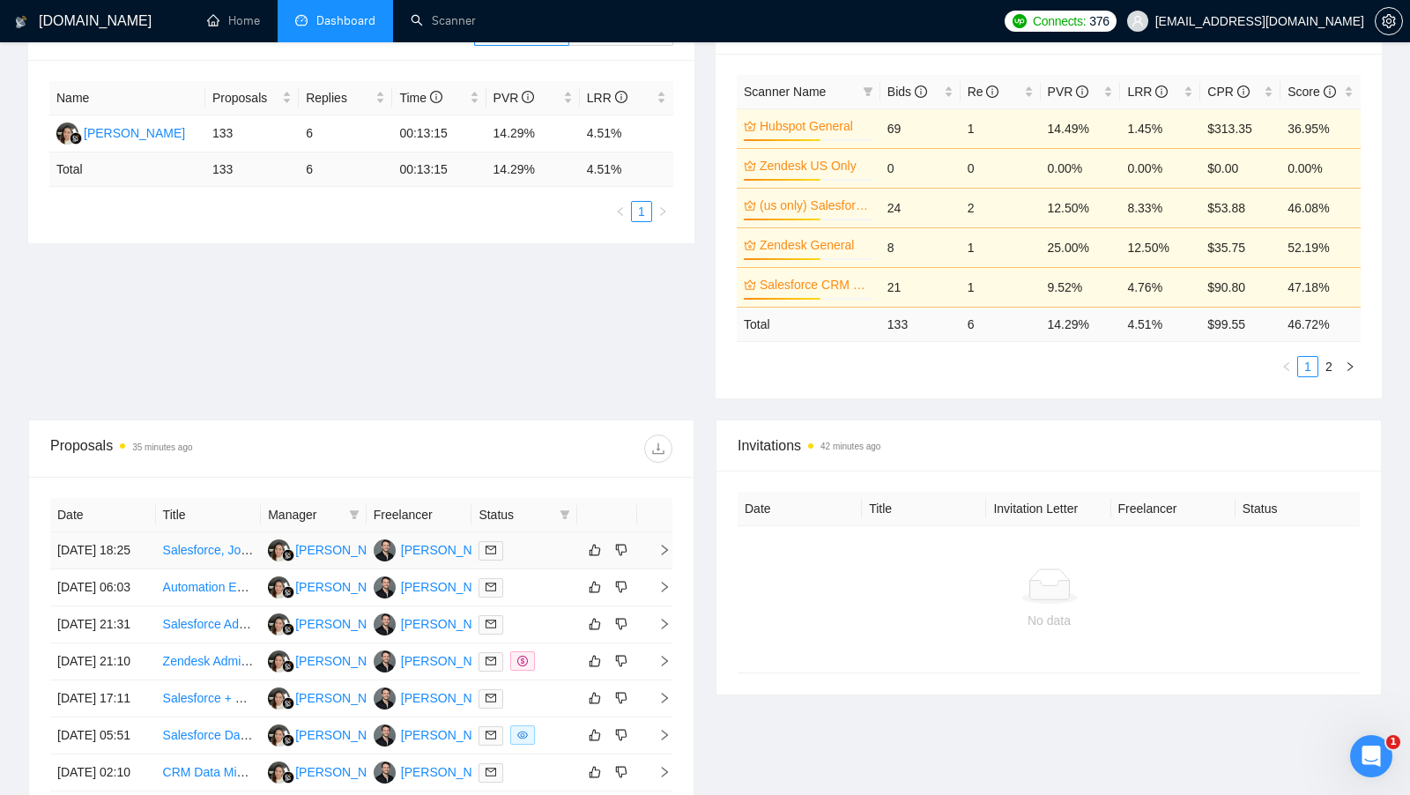
click at [561, 538] on td at bounding box center [524, 550] width 106 height 37
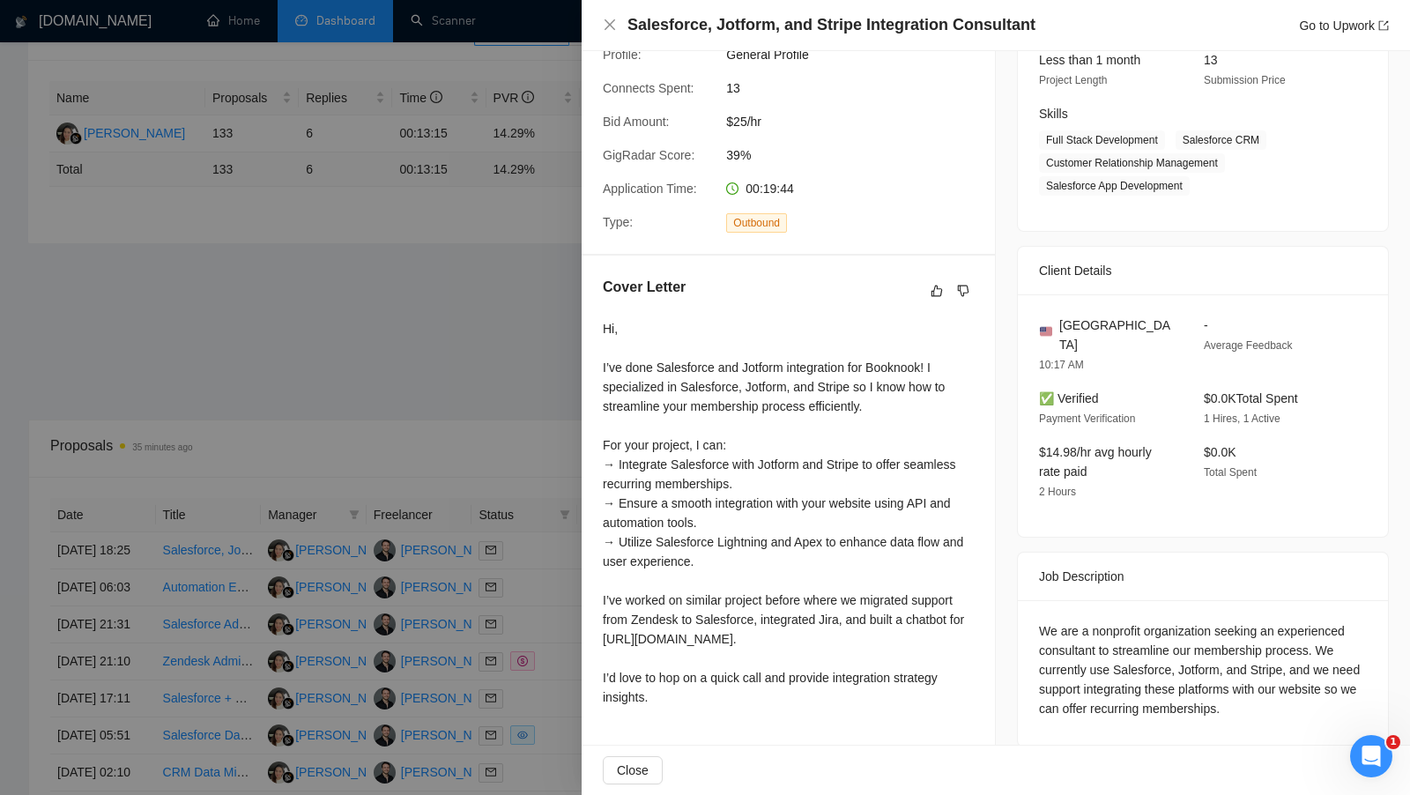
click at [488, 443] on div at bounding box center [705, 397] width 1410 height 795
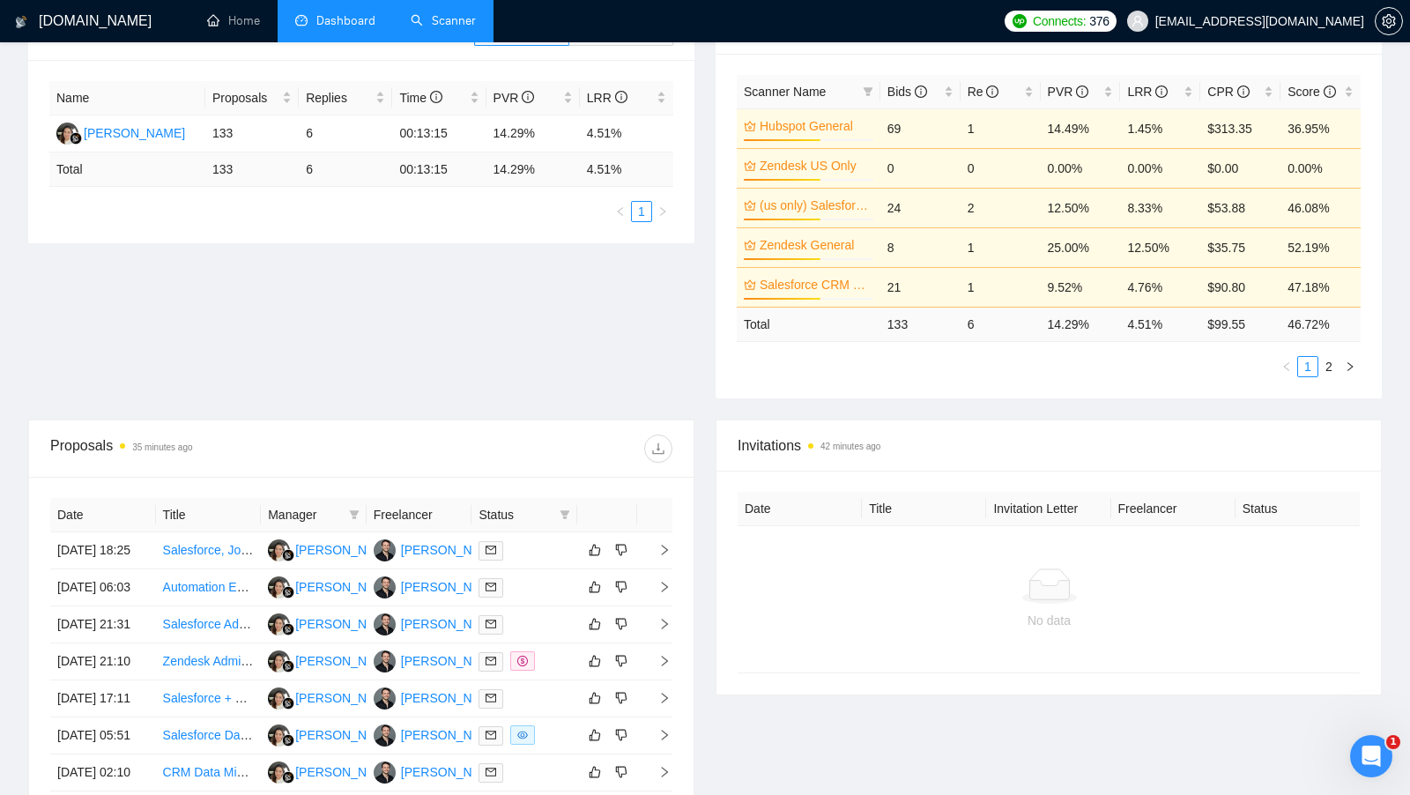
click at [415, 13] on link "Scanner" at bounding box center [443, 20] width 65 height 15
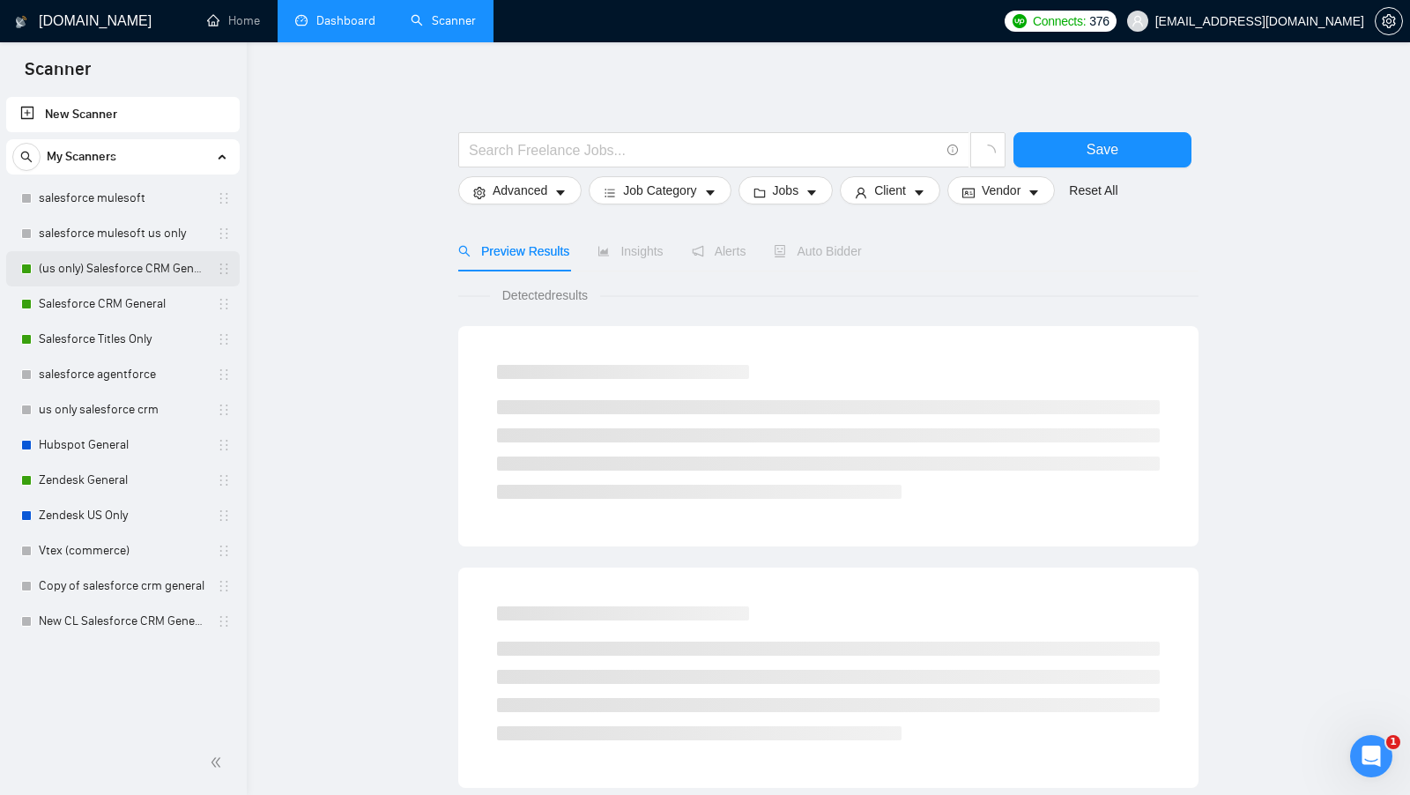
click at [121, 269] on link "(us only) Salesforce CRM General" at bounding box center [122, 268] width 167 height 35
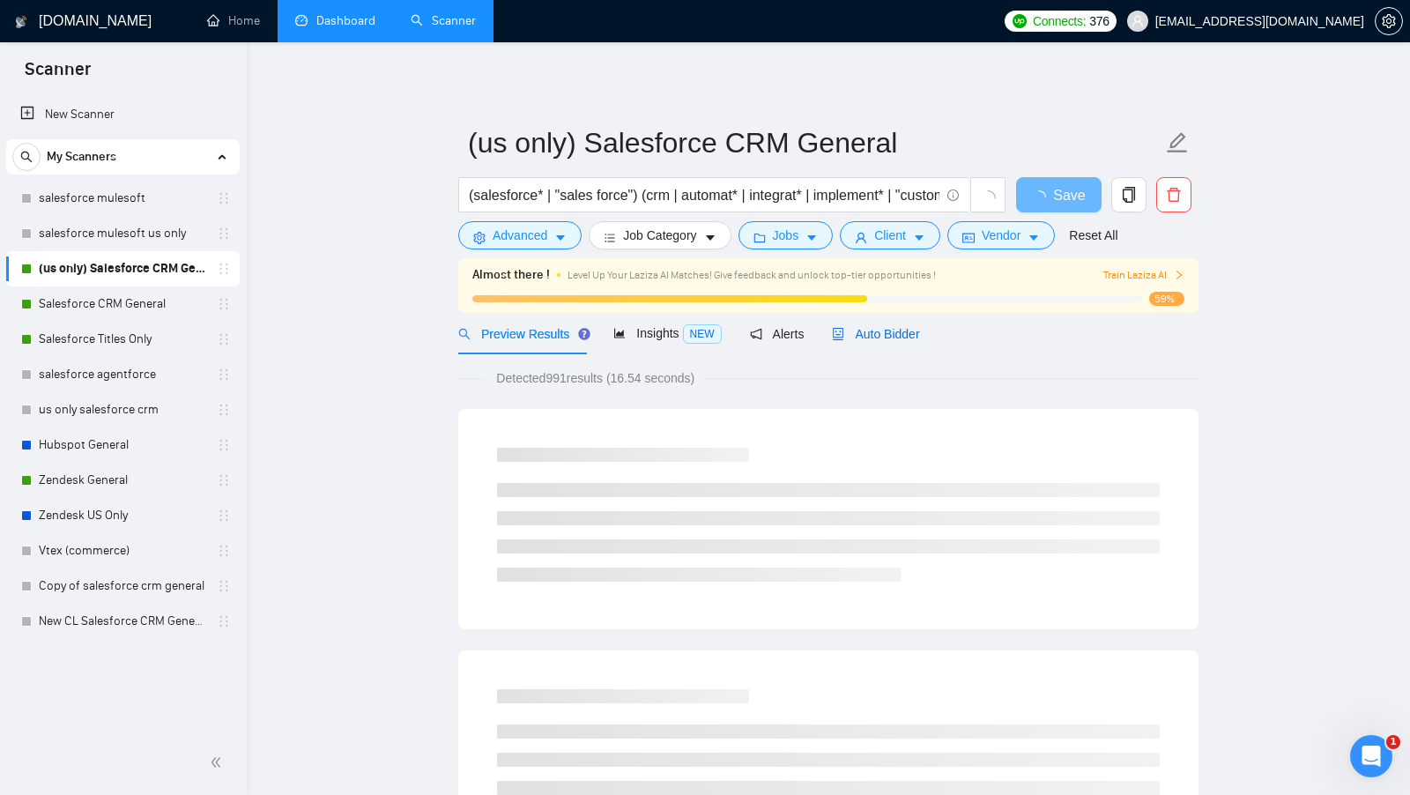
click at [892, 338] on span "Auto Bidder" at bounding box center [875, 334] width 87 height 14
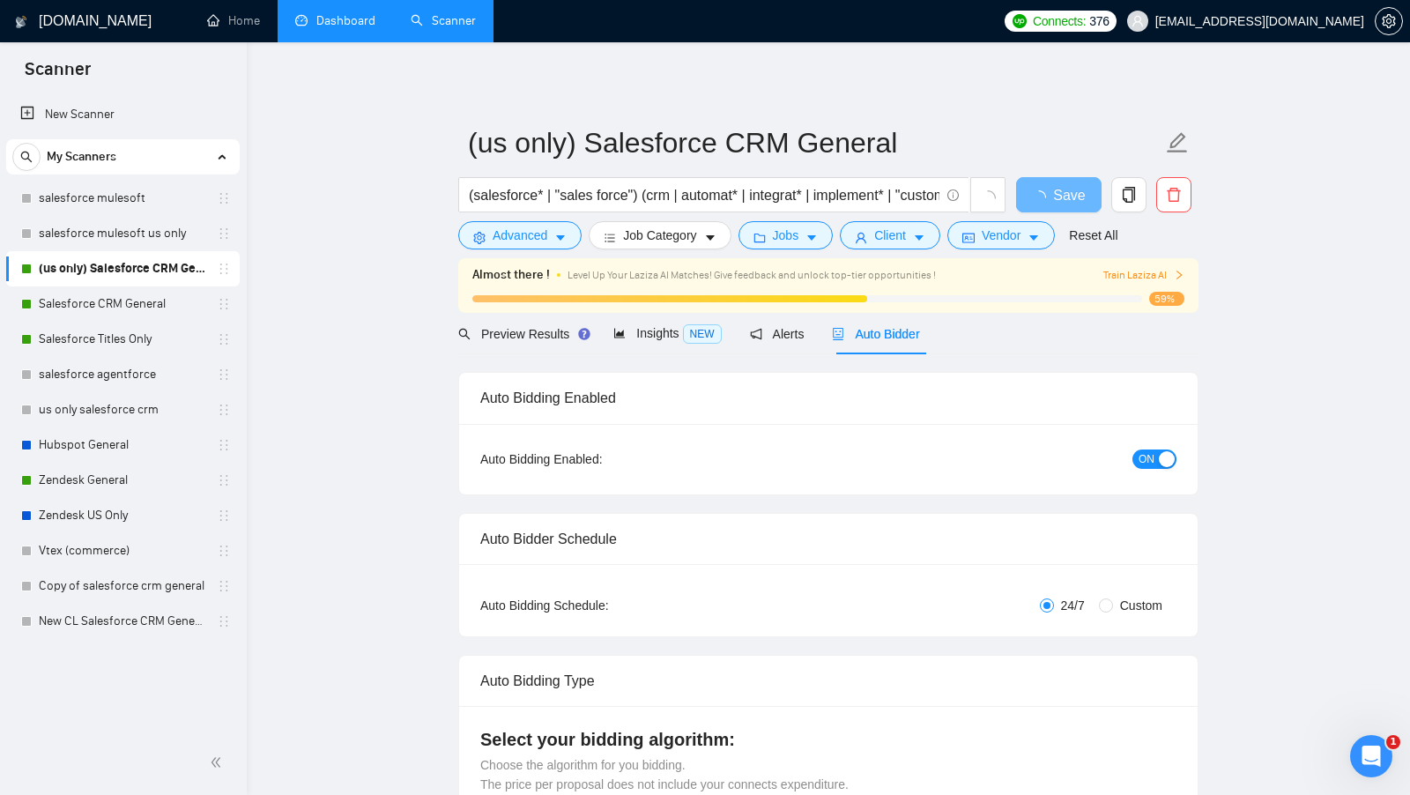
checkbox input "true"
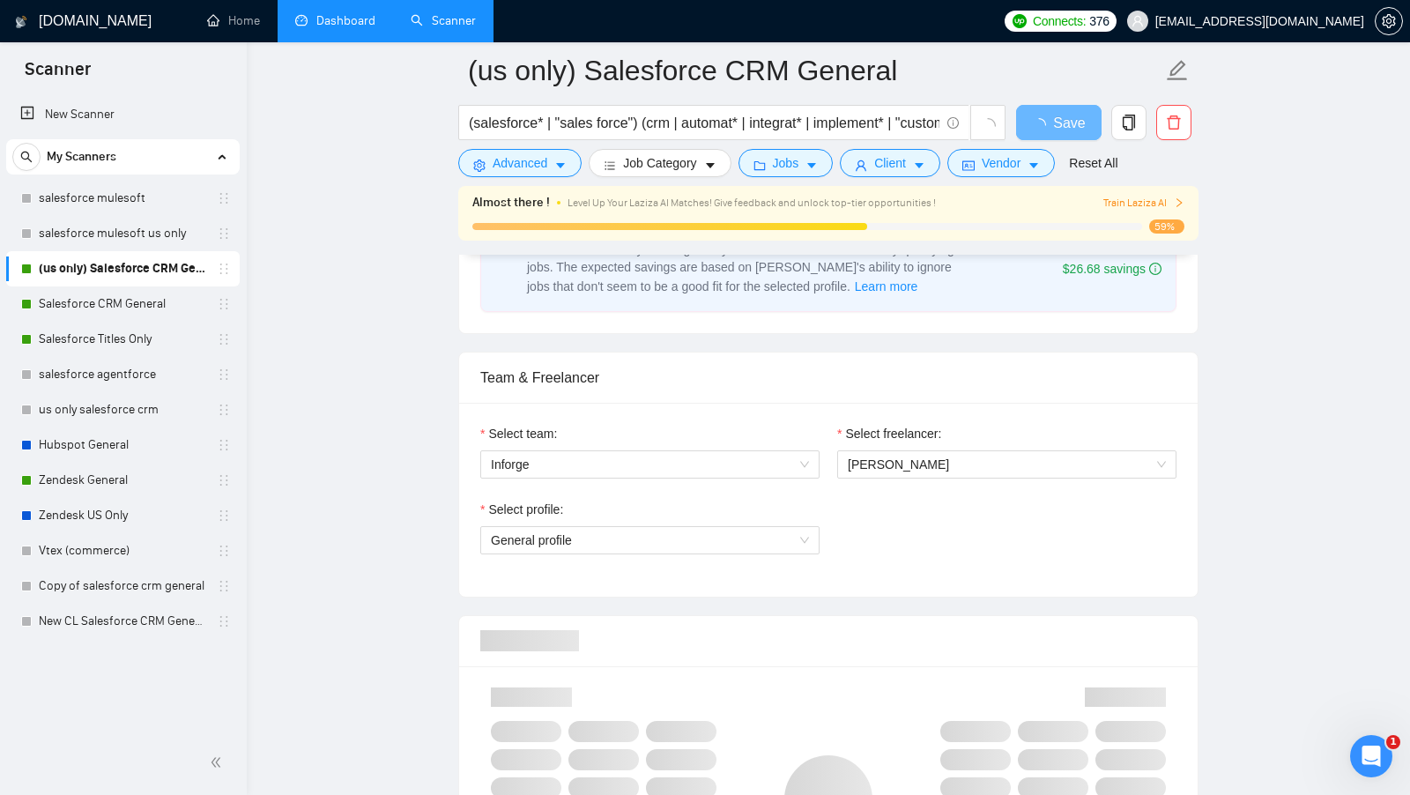
scroll to position [853, 0]
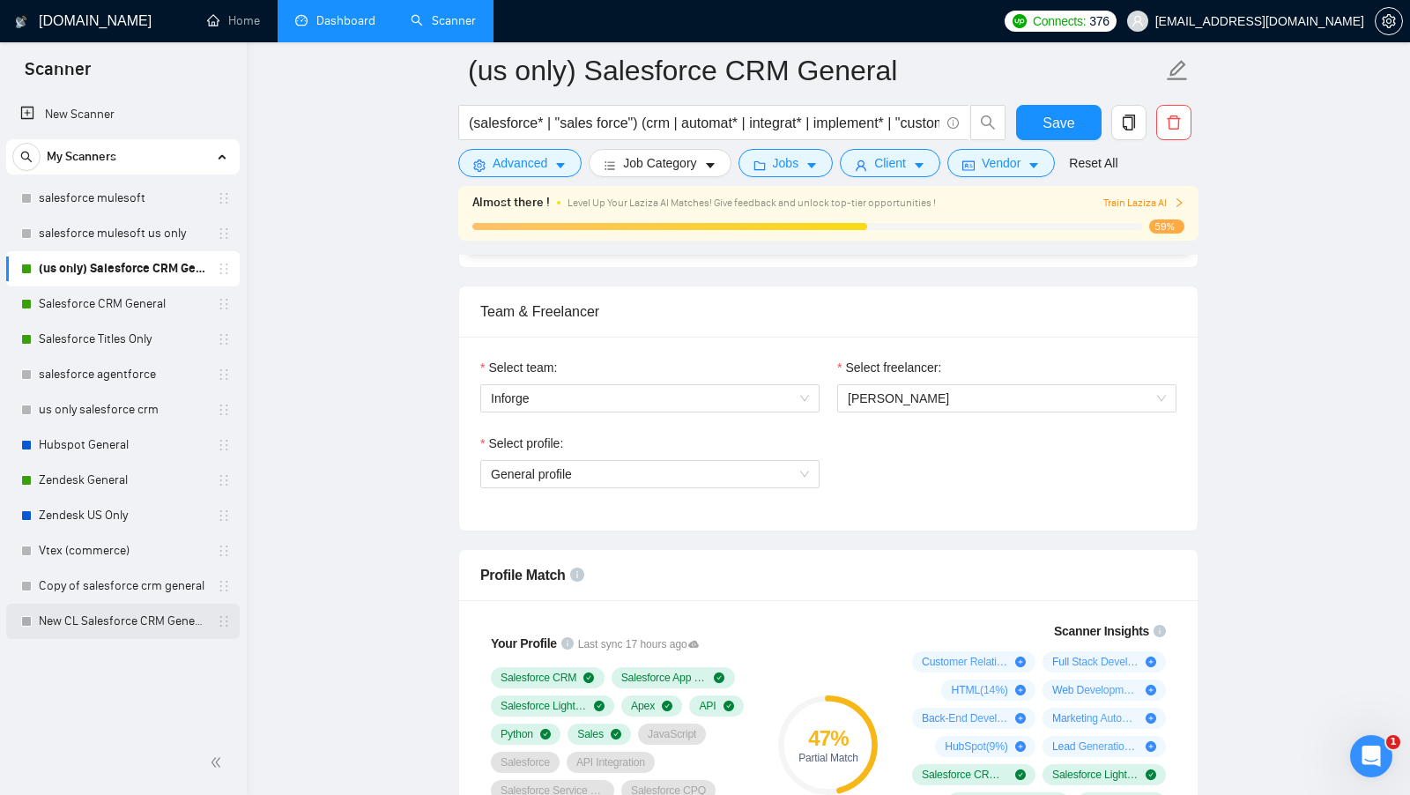
click at [123, 634] on link "New CL Salesforce CRM General" at bounding box center [122, 621] width 167 height 35
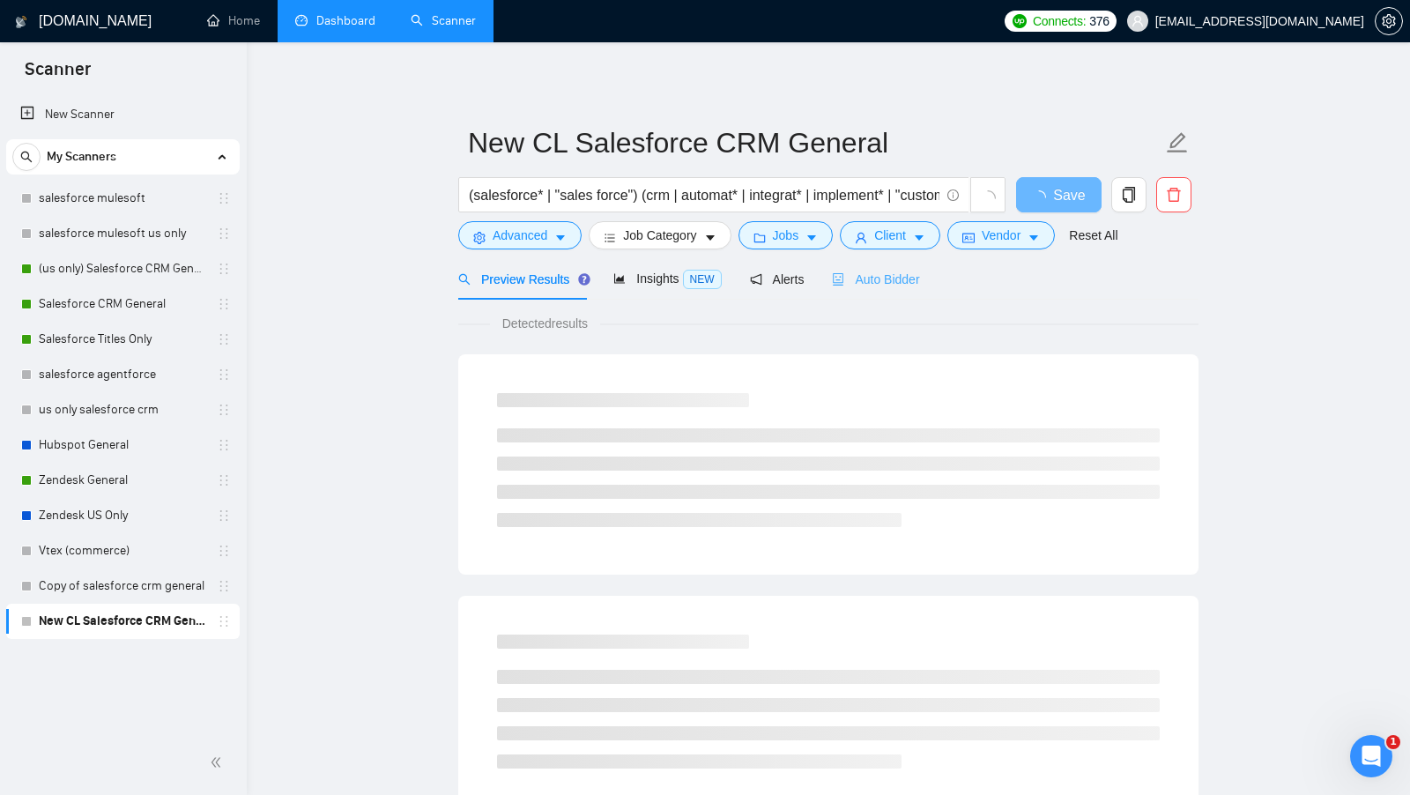
click at [901, 265] on div "Auto Bidder" at bounding box center [875, 278] width 87 height 41
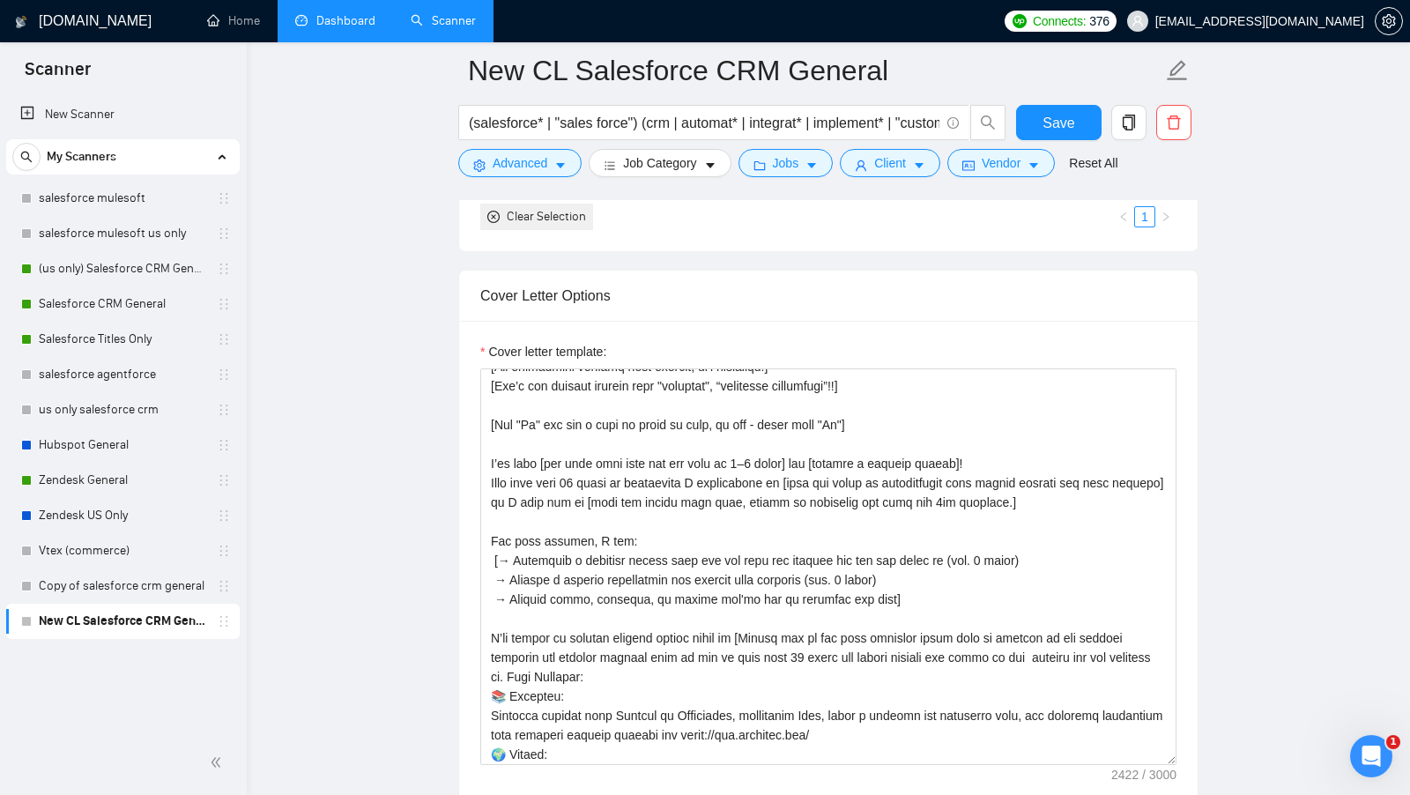
scroll to position [19, 0]
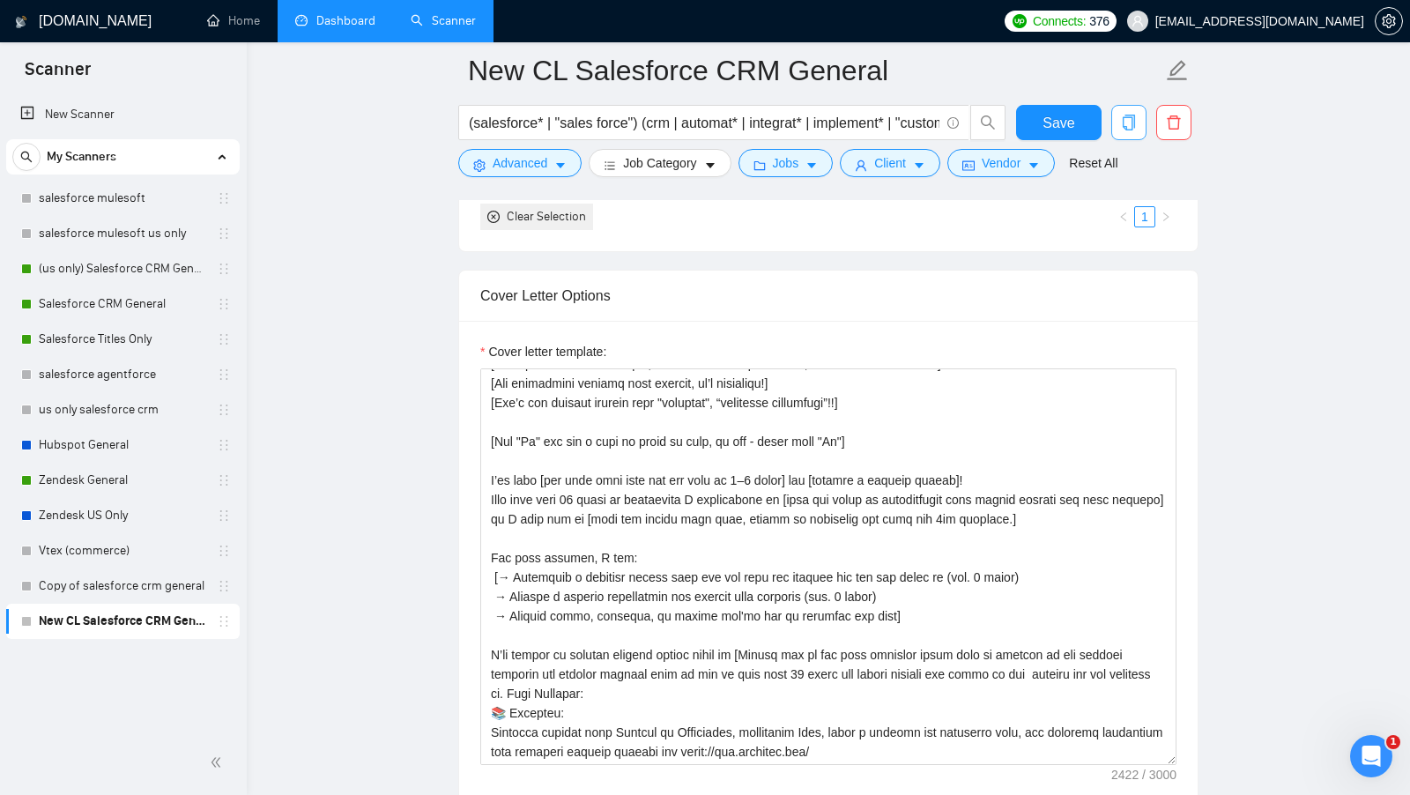
click at [1134, 107] on button "button" at bounding box center [1128, 122] width 35 height 35
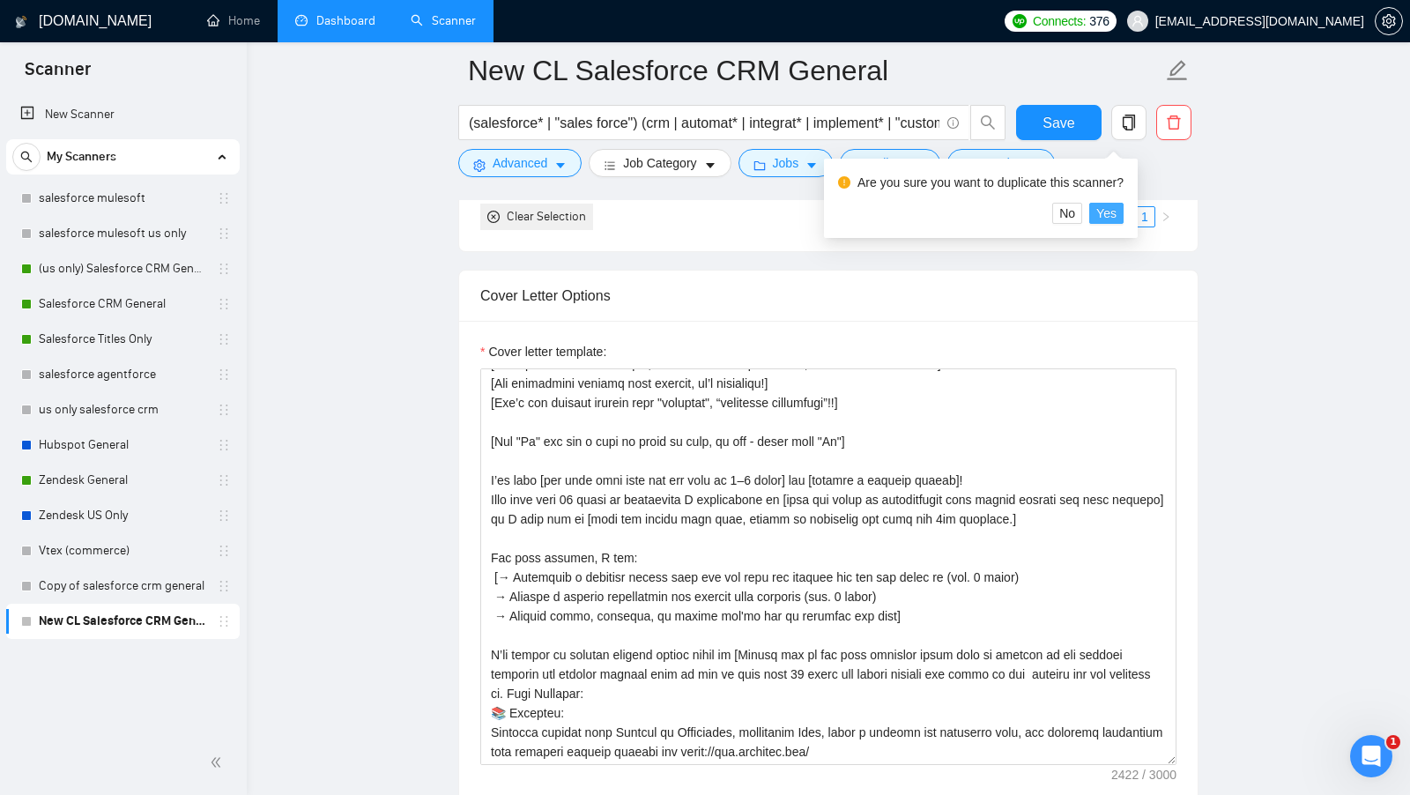
click at [1110, 214] on span "Yes" at bounding box center [1106, 213] width 20 height 19
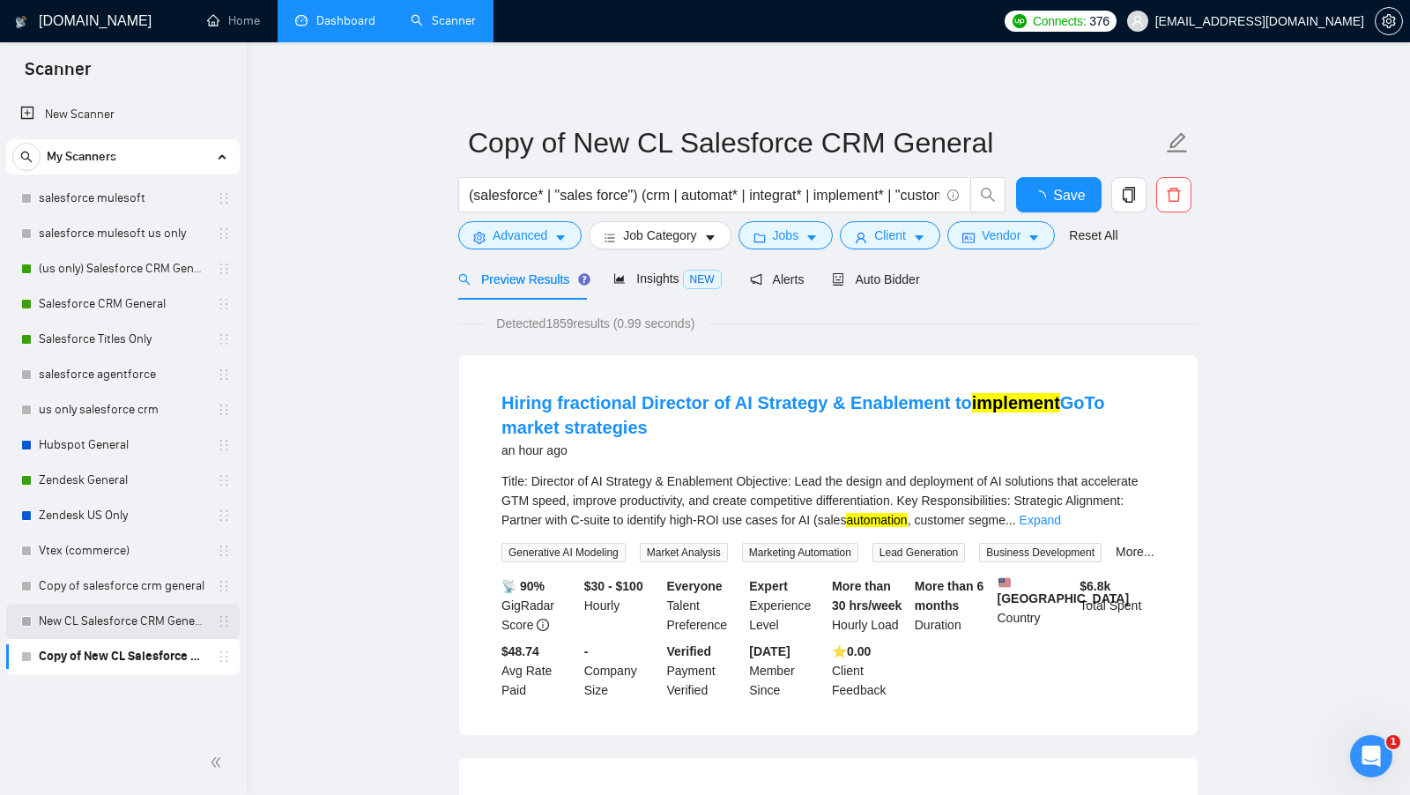
click at [121, 604] on link "New CL Salesforce CRM General" at bounding box center [122, 621] width 167 height 35
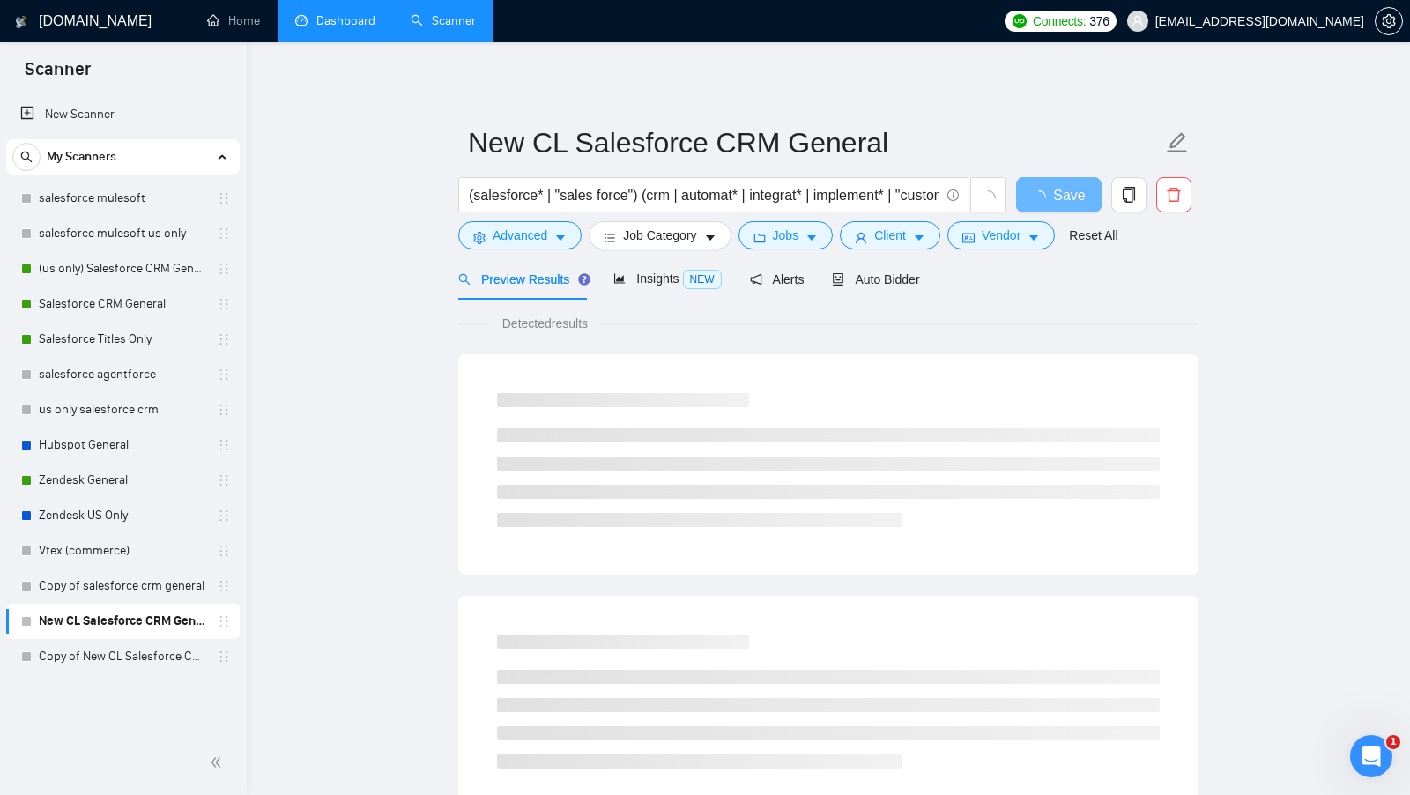
click at [916, 263] on div "Auto Bidder" at bounding box center [875, 278] width 87 height 41
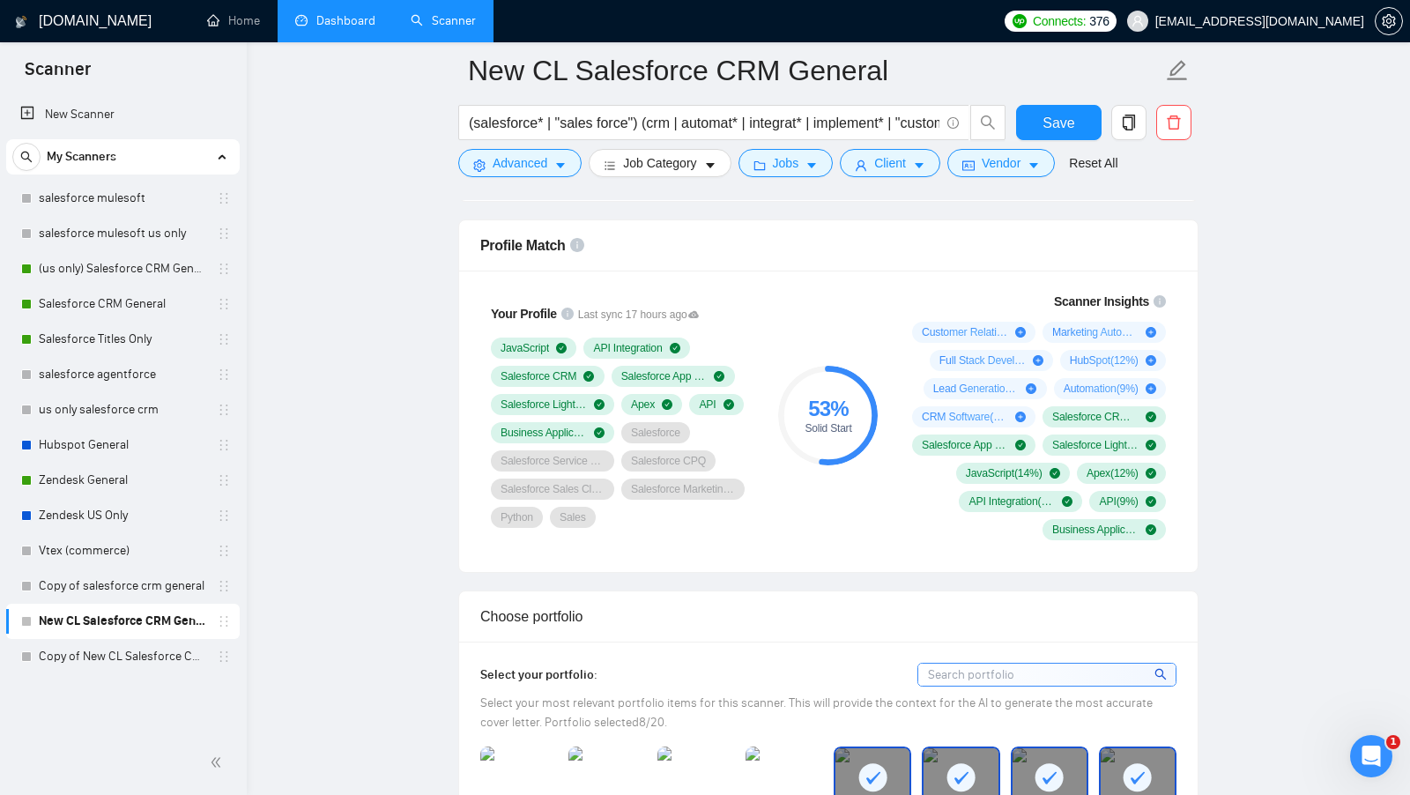
scroll to position [1130, 0]
click at [134, 654] on link "Copy of New CL Salesforce CRM General" at bounding box center [122, 656] width 167 height 35
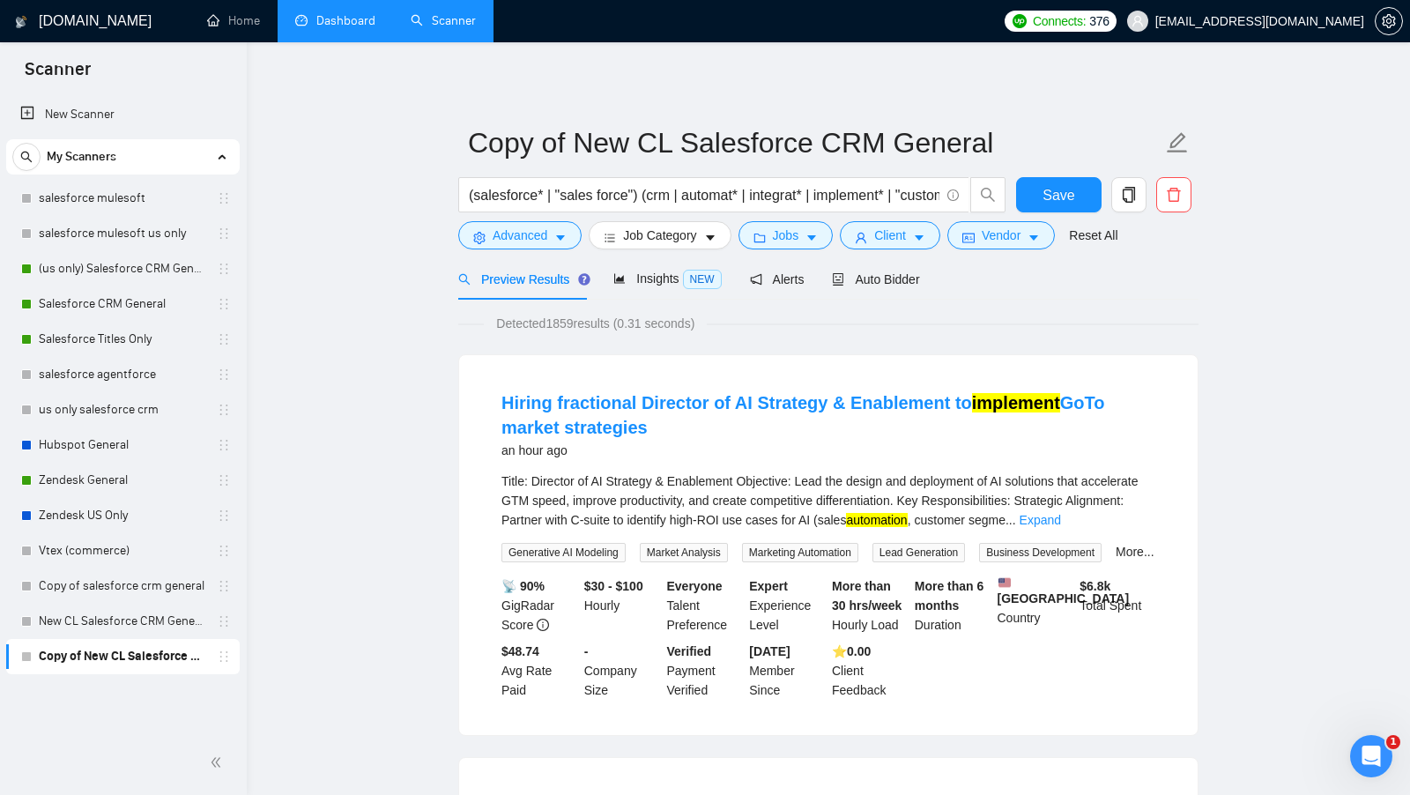
click at [925, 270] on div "Preview Results Insights NEW Alerts Auto Bidder" at bounding box center [828, 278] width 740 height 41
click at [919, 271] on div "Auto Bidder" at bounding box center [875, 279] width 87 height 19
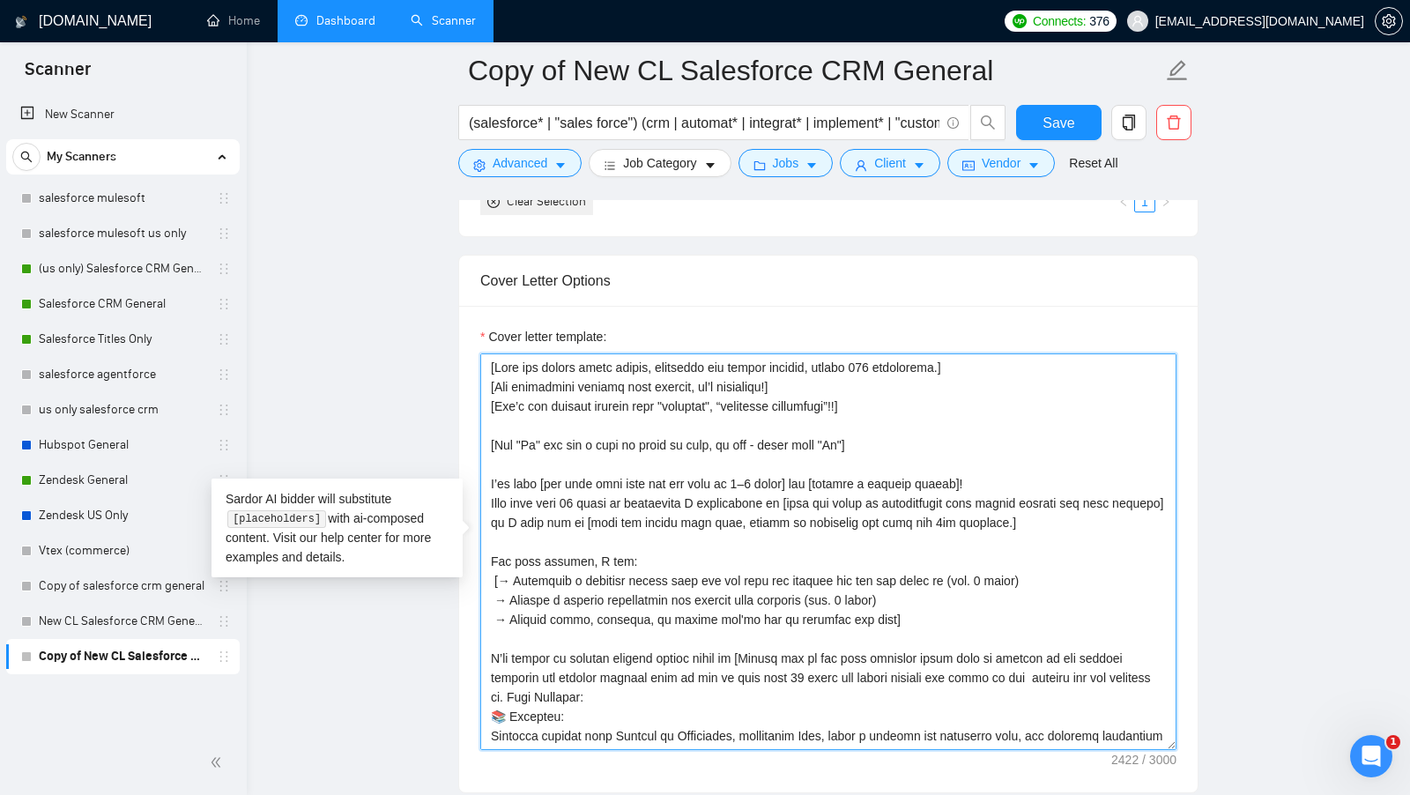
drag, startPoint x: 625, startPoint y: 686, endPoint x: 473, endPoint y: 464, distance: 268.1
click at [473, 464] on div "Cover letter template:" at bounding box center [828, 549] width 738 height 486
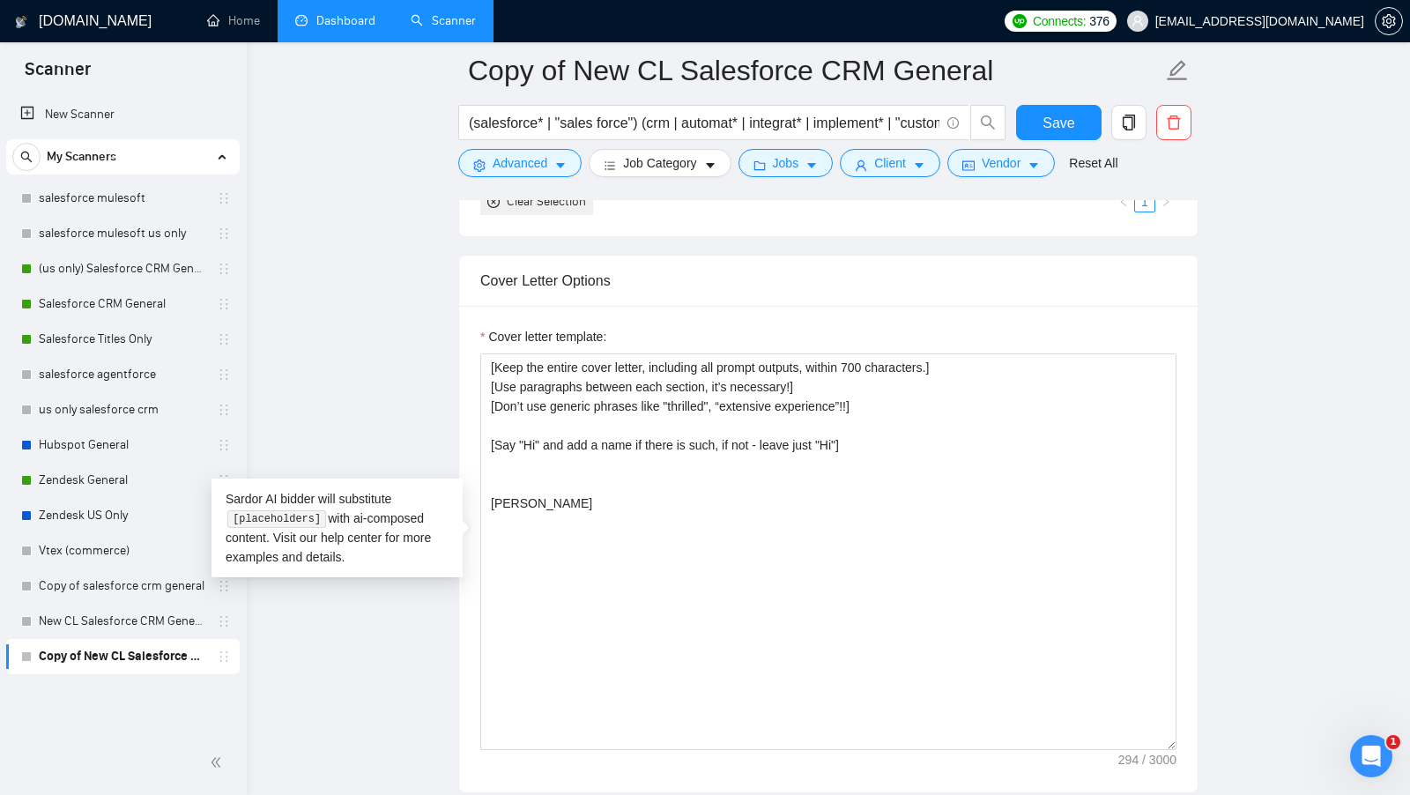
click at [473, 464] on div "Cover letter template: [Keep the entire cover letter, including all prompt outp…" at bounding box center [828, 549] width 738 height 486
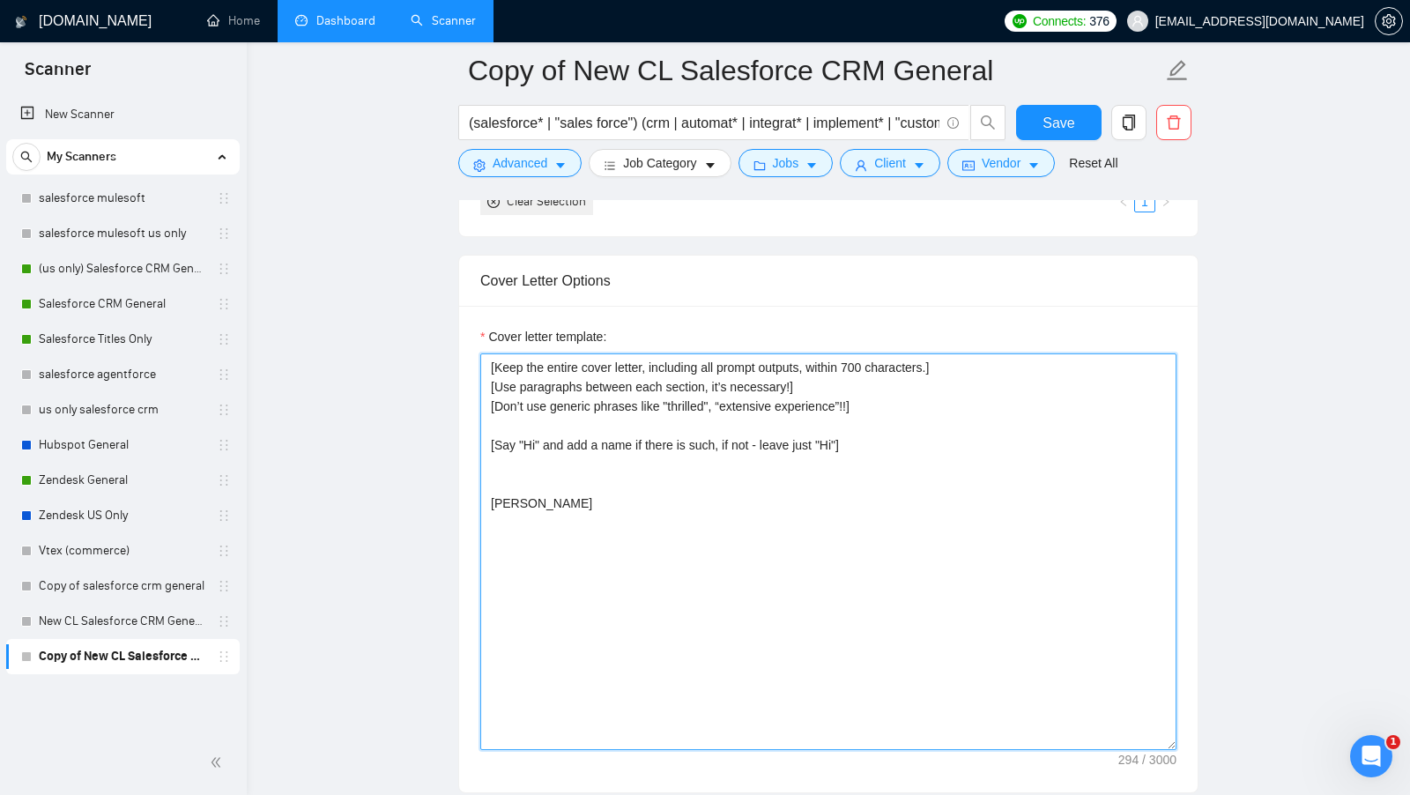
click at [558, 459] on textarea "[Keep the entire cover letter, including all prompt outputs, within 700 charact…" at bounding box center [828, 551] width 696 height 397
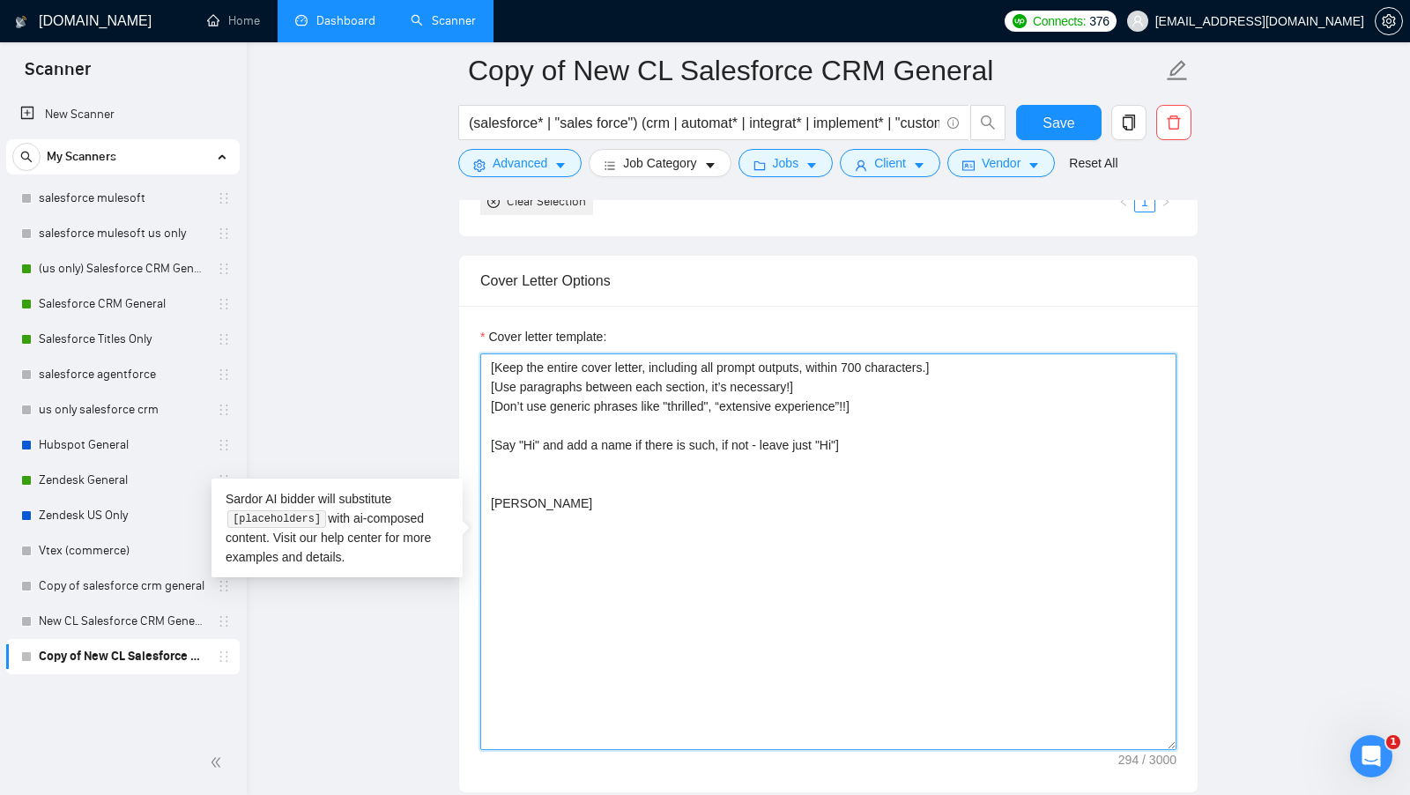
paste textarea "[Ask an engaging question related to the project that the client has not direct…"
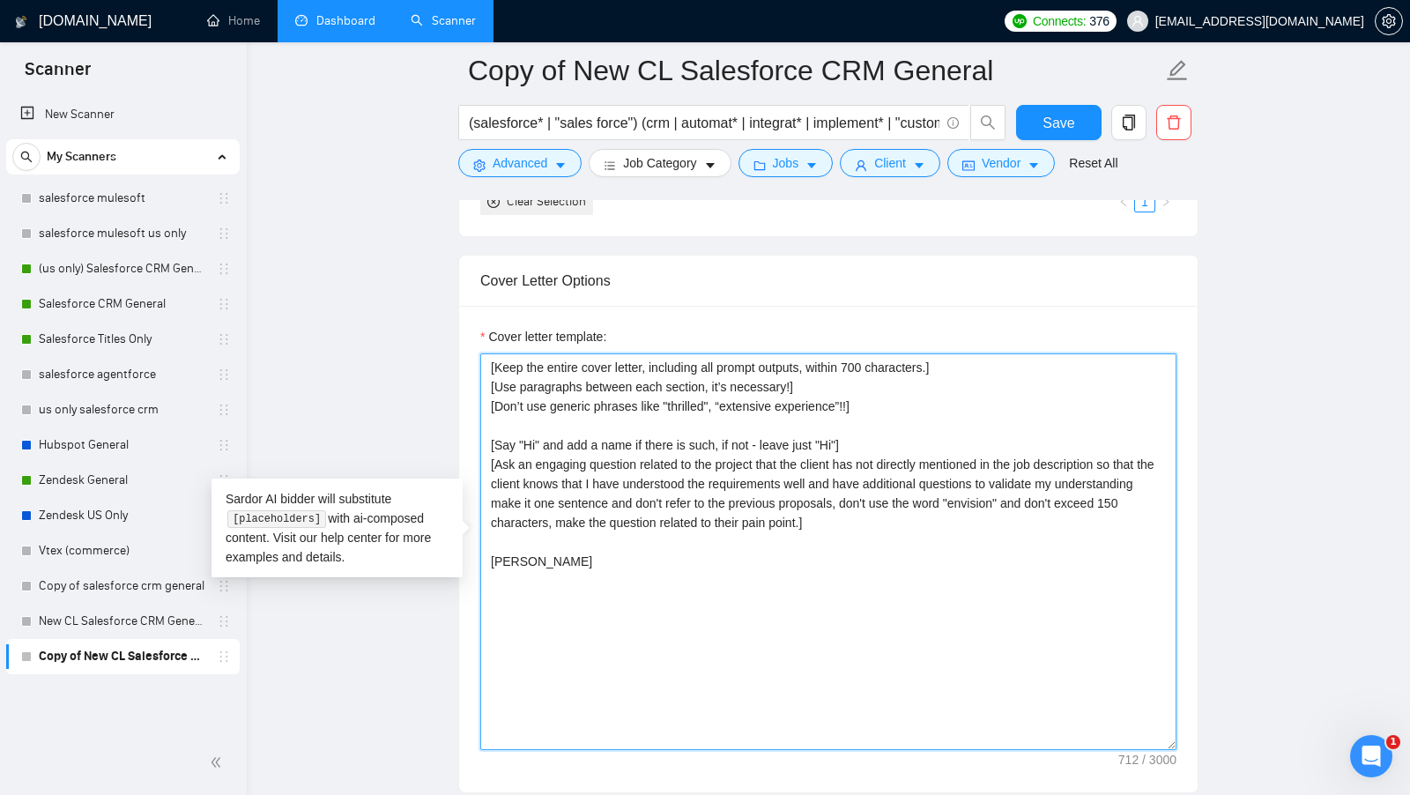
click at [920, 426] on textarea "[Keep the entire cover letter, including all prompt outputs, within 700 charact…" at bounding box center [828, 551] width 696 height 397
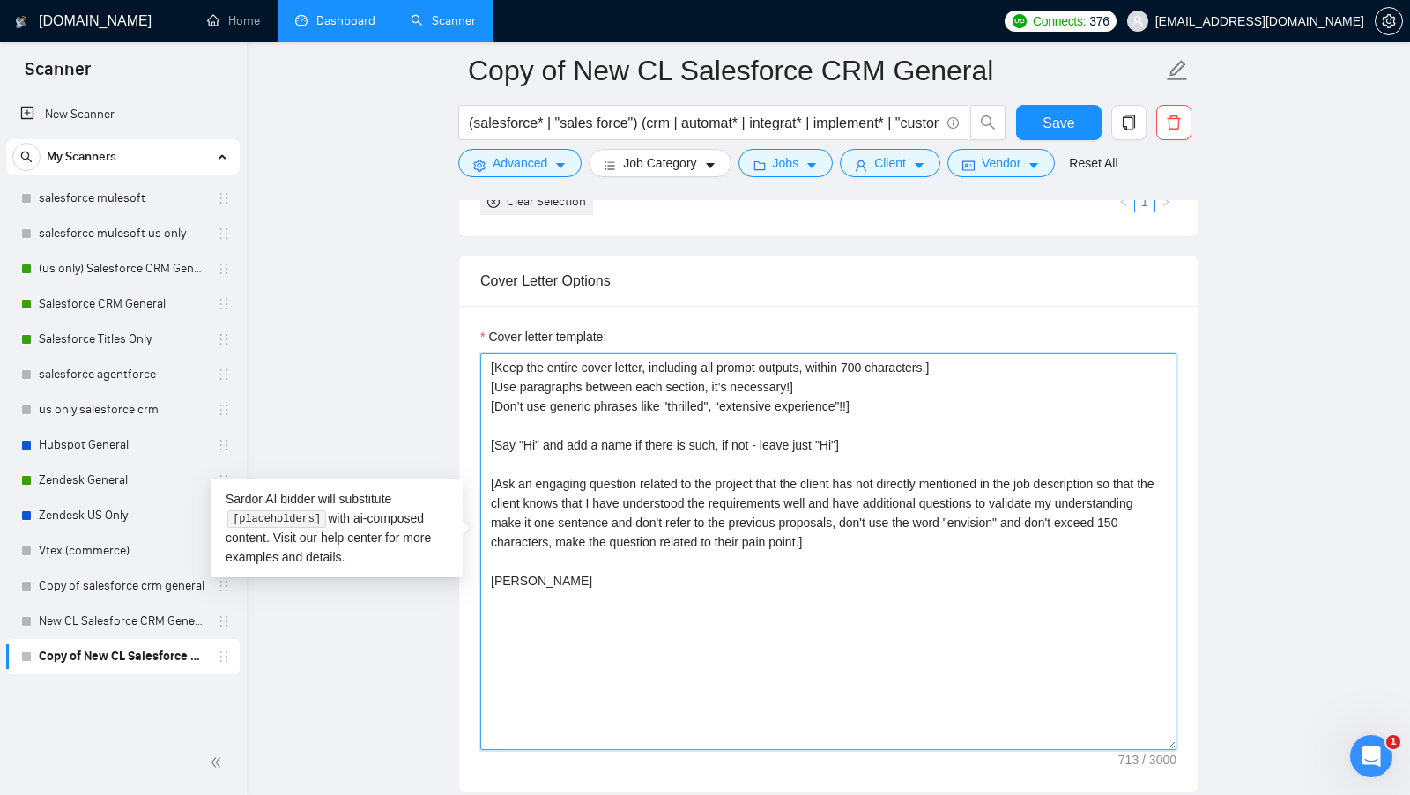
click at [792, 533] on textarea "[Keep the entire cover letter, including all prompt outputs, within 700 charact…" at bounding box center [828, 551] width 696 height 397
click at [929, 533] on textarea "[Keep the entire cover letter, including all prompt outputs, within 700 charact…" at bounding box center [828, 551] width 696 height 397
drag, startPoint x: 608, startPoint y: 592, endPoint x: 479, endPoint y: 571, distance: 130.4
click at [480, 571] on textarea "[Keep the entire cover letter, including all prompt outputs, within 700 charact…" at bounding box center [828, 551] width 696 height 397
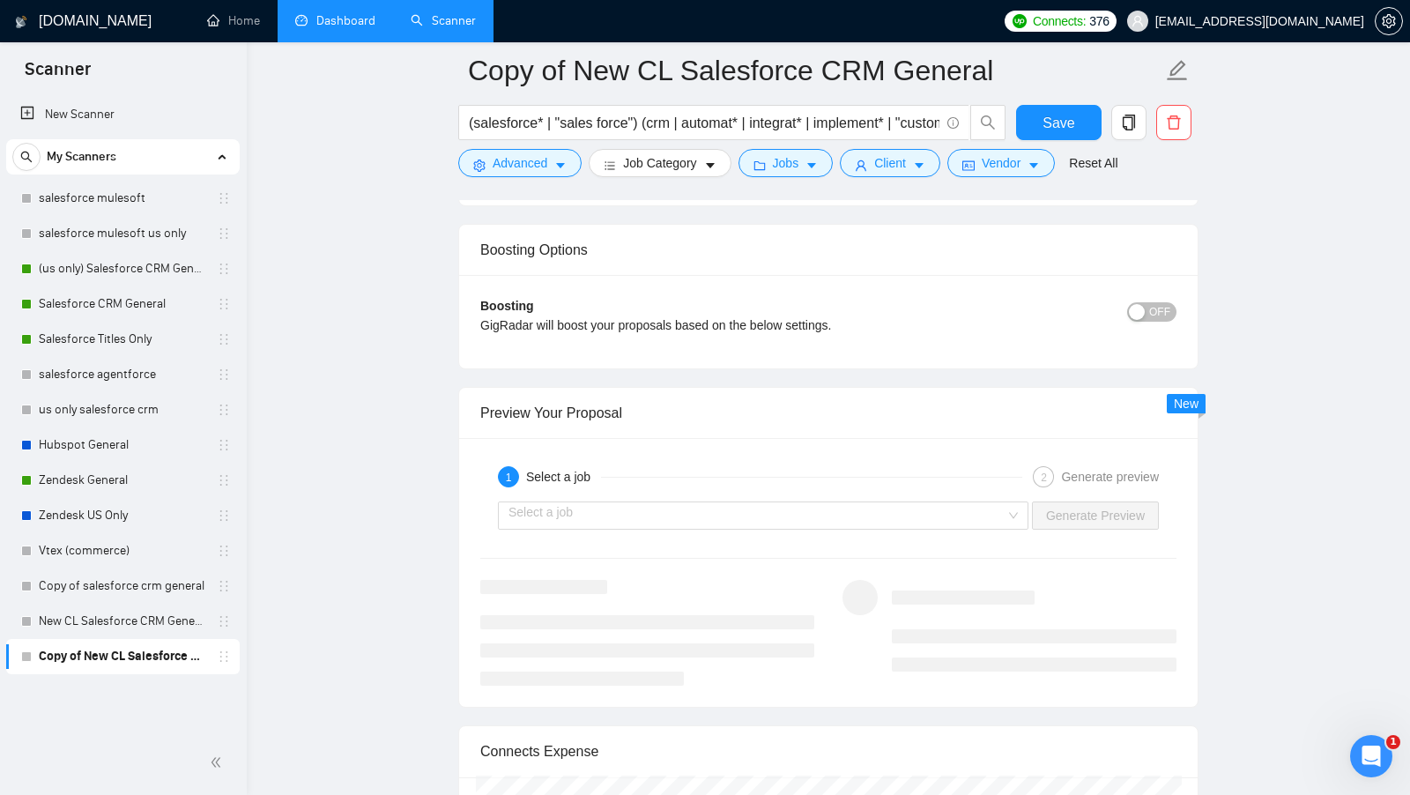
scroll to position [3228, 0]
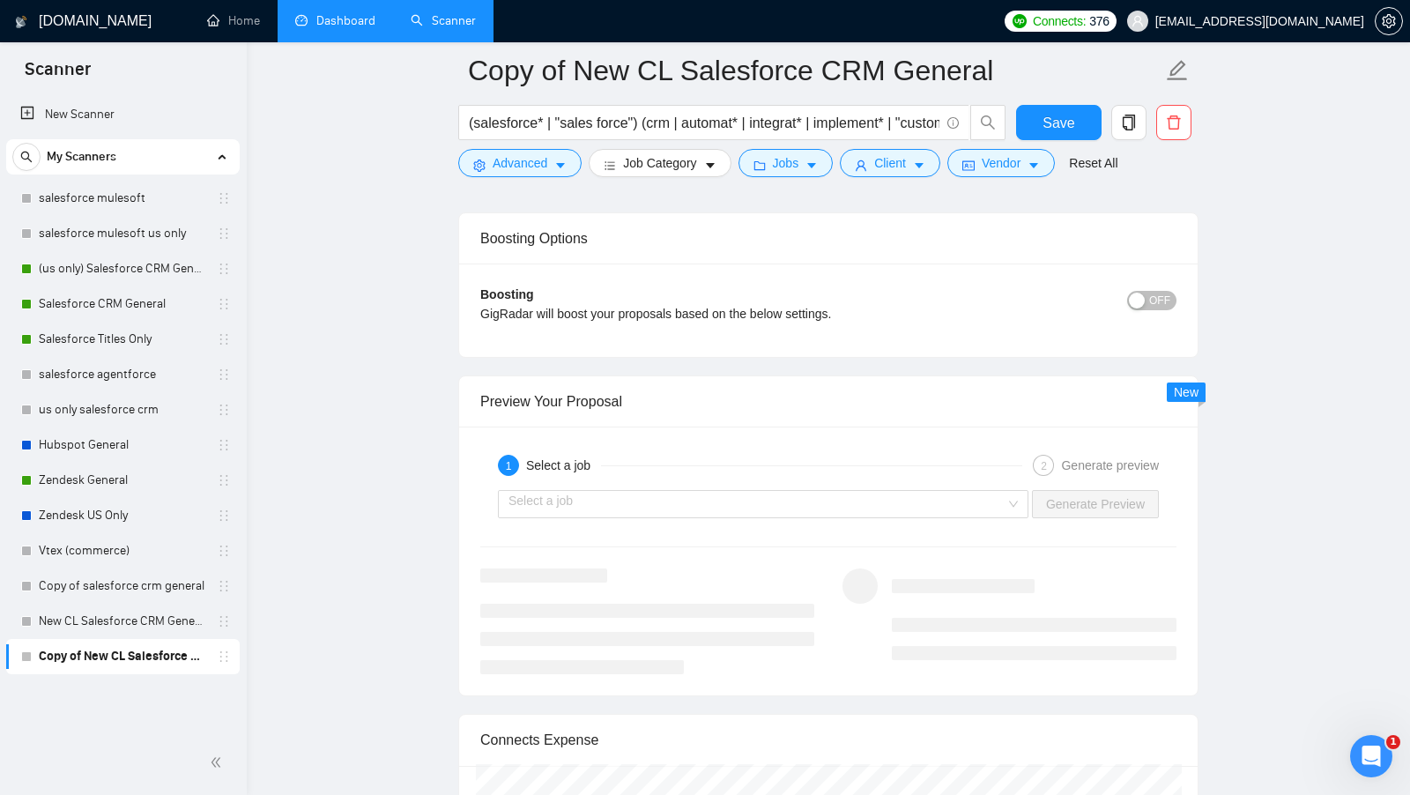
click at [979, 508] on div "Select a job Generate Preview" at bounding box center [828, 504] width 700 height 42
click at [962, 507] on div "Select a job Generate Preview" at bounding box center [828, 504] width 700 height 42
click at [952, 503] on div "Select a job Generate Preview" at bounding box center [828, 504] width 700 height 42
click at [928, 493] on input "search" at bounding box center [756, 504] width 497 height 26
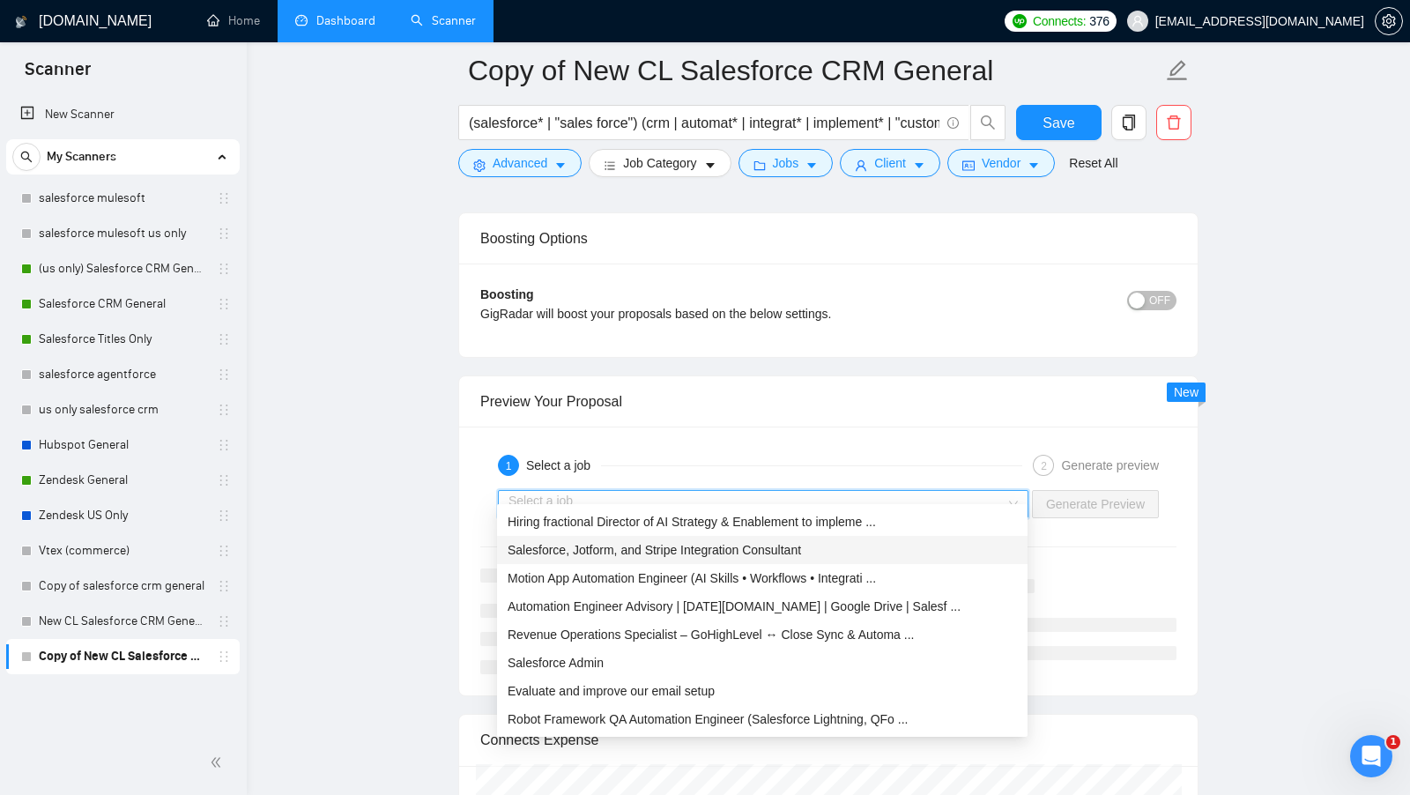
click at [815, 540] on div "Salesforce, Jotform, and Stripe Integration Consultant" at bounding box center [762, 549] width 509 height 19
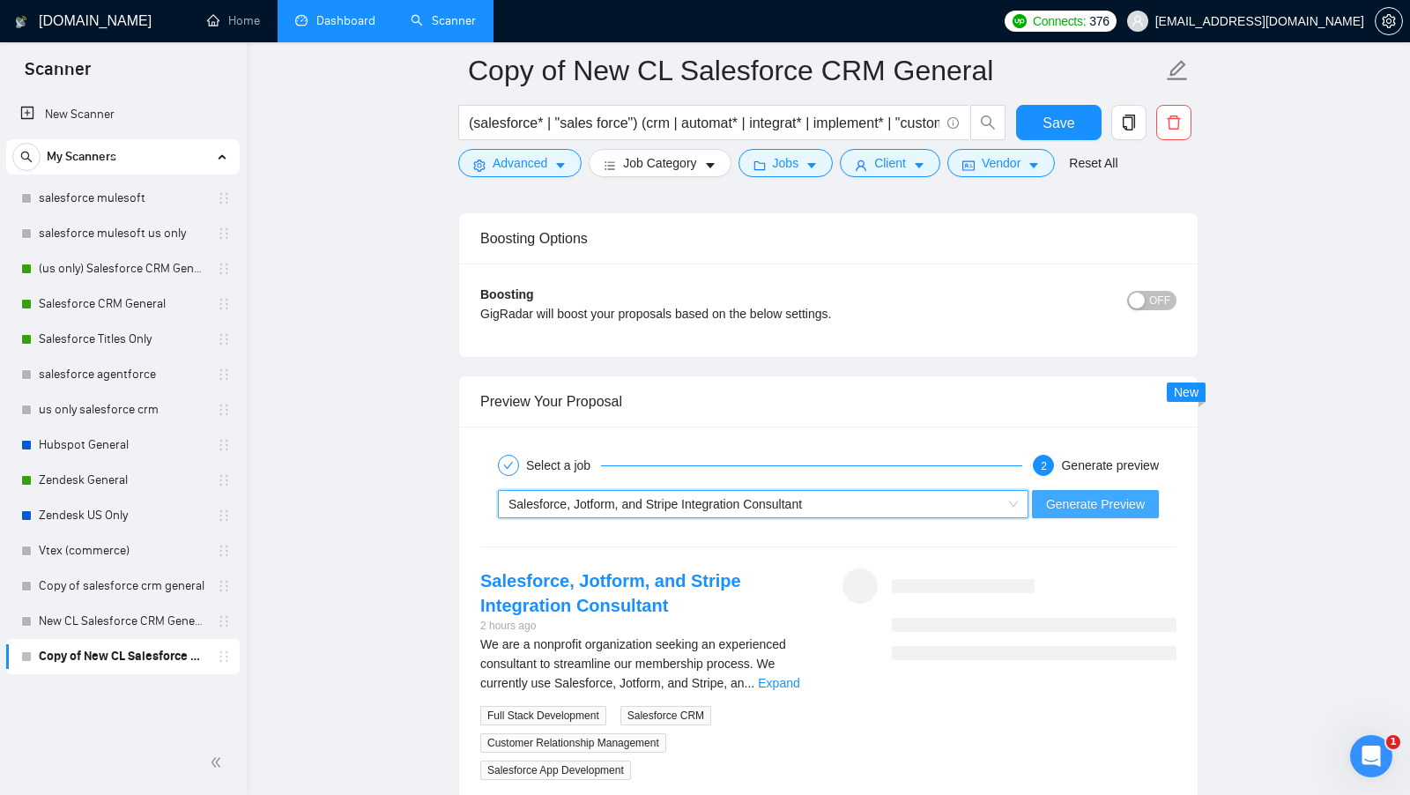
click at [1063, 494] on span "Generate Preview" at bounding box center [1095, 503] width 99 height 19
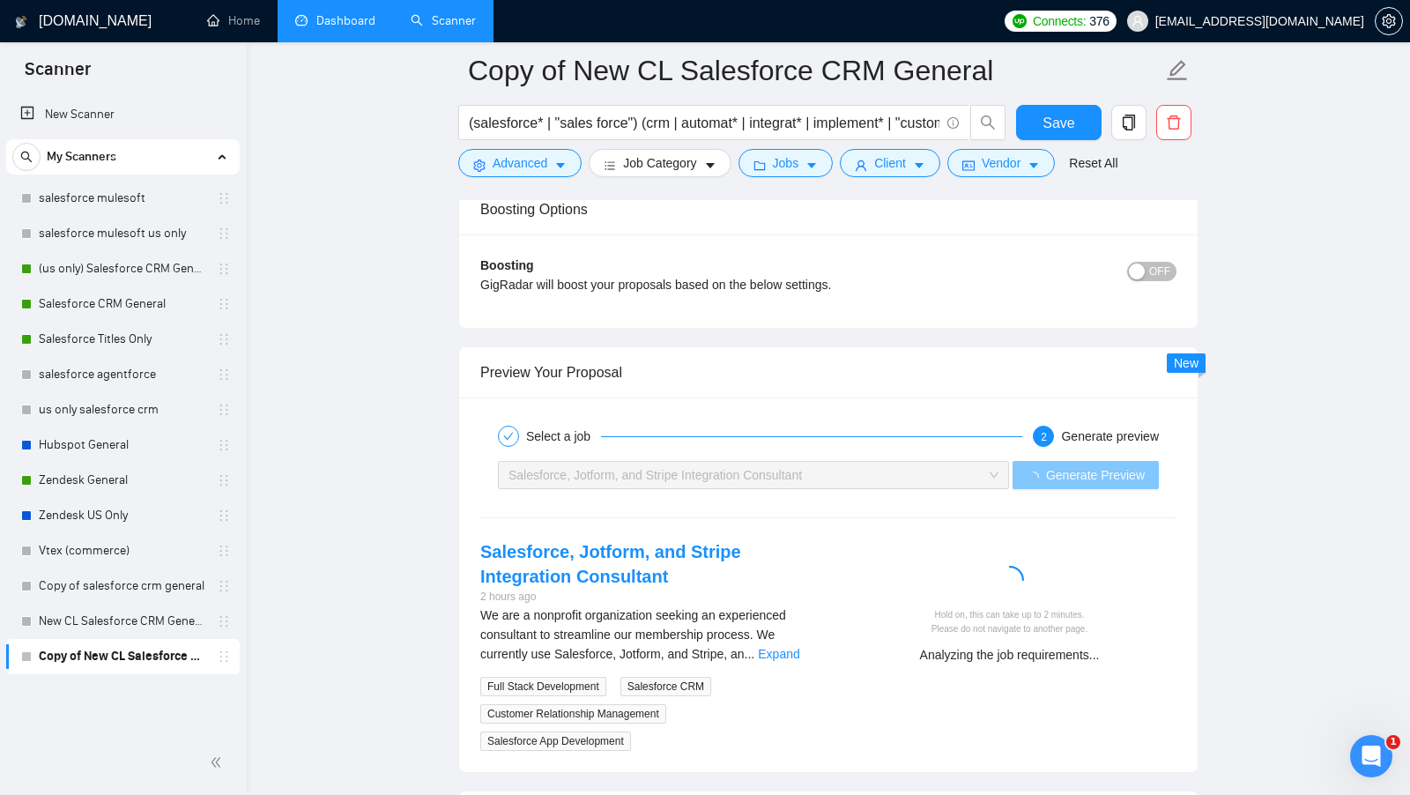
scroll to position [3272, 0]
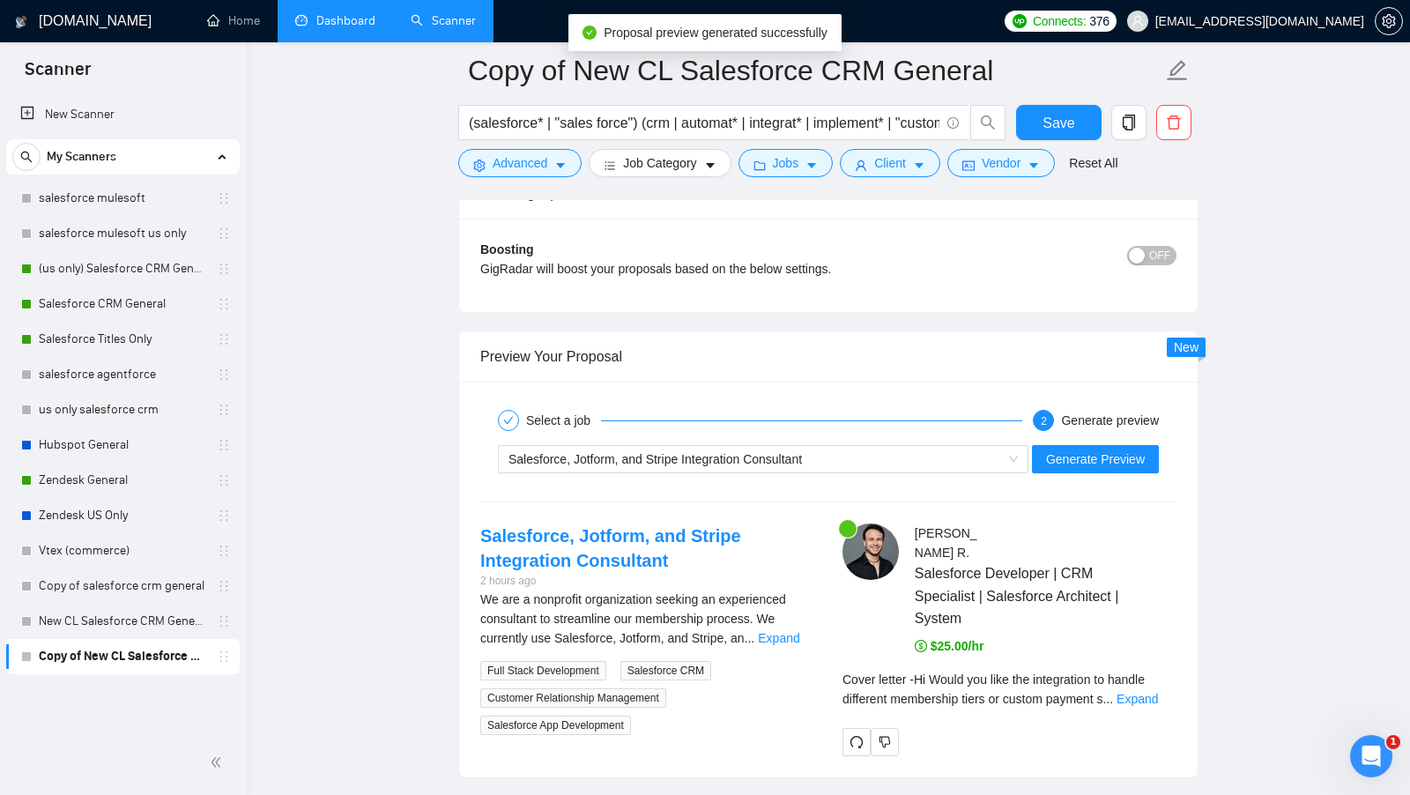
click at [1160, 670] on div "Cover letter - Hi Would you like the integration to handle different membership…" at bounding box center [1009, 689] width 334 height 39
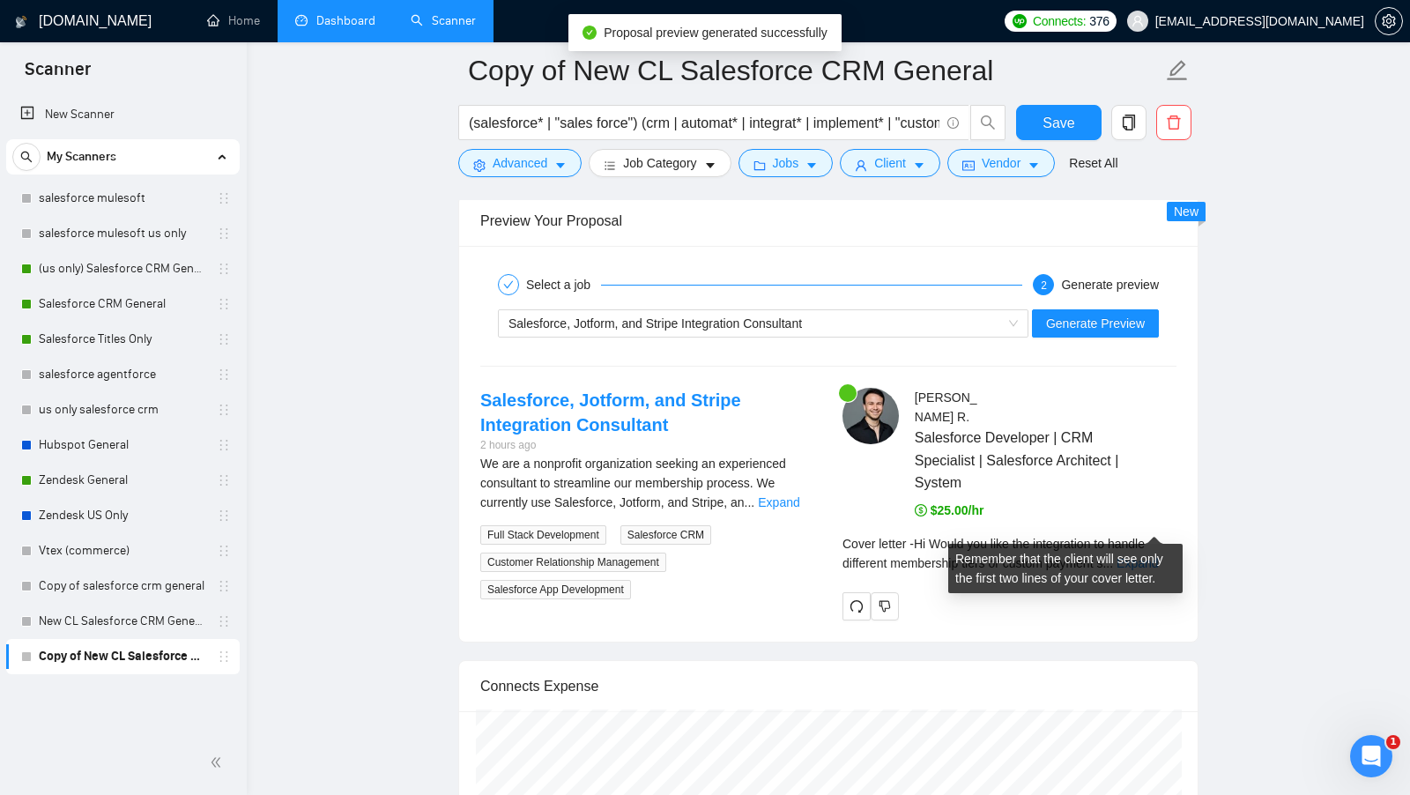
scroll to position [3410, 0]
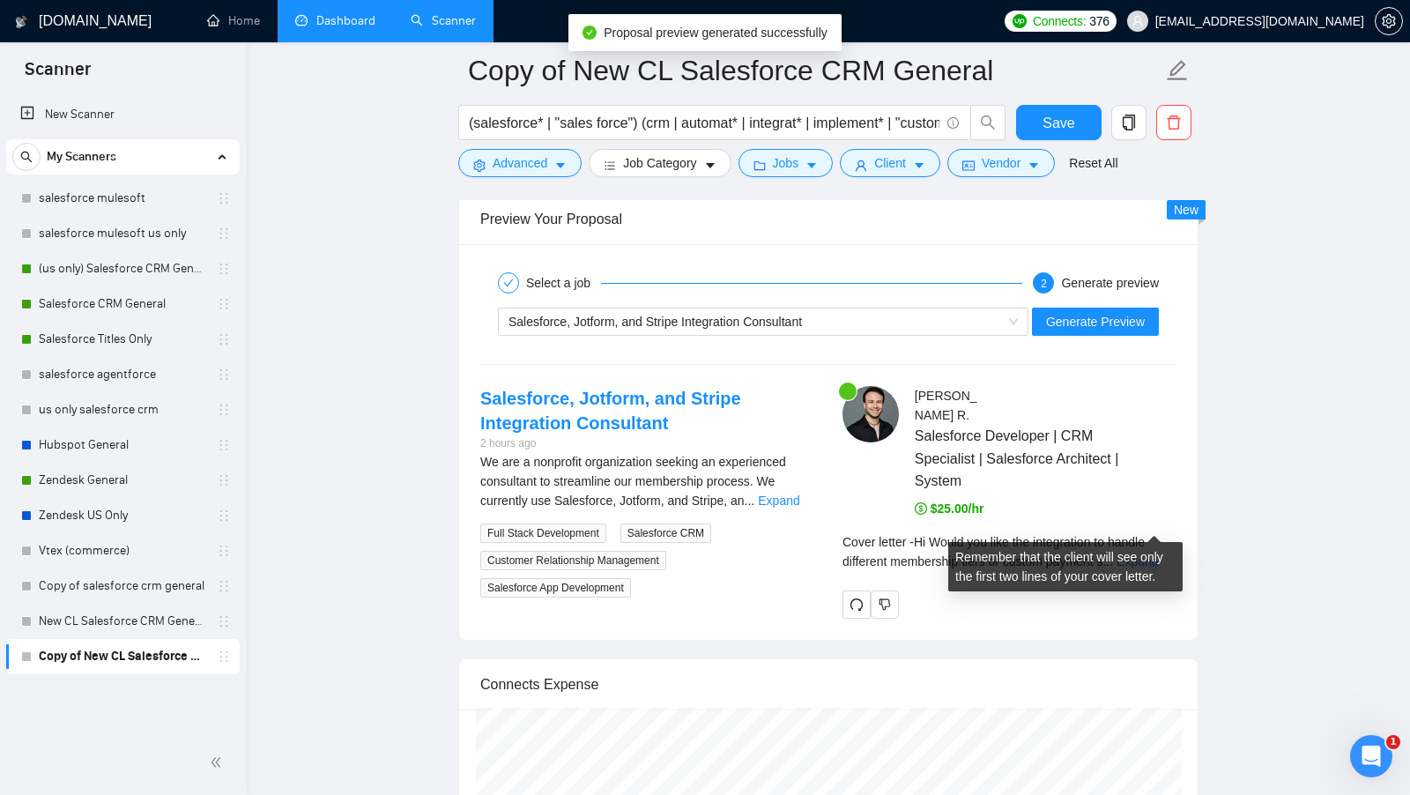
click at [1160, 532] on div "Cover letter - Hi Would you like the integration to handle different membership…" at bounding box center [1009, 551] width 334 height 39
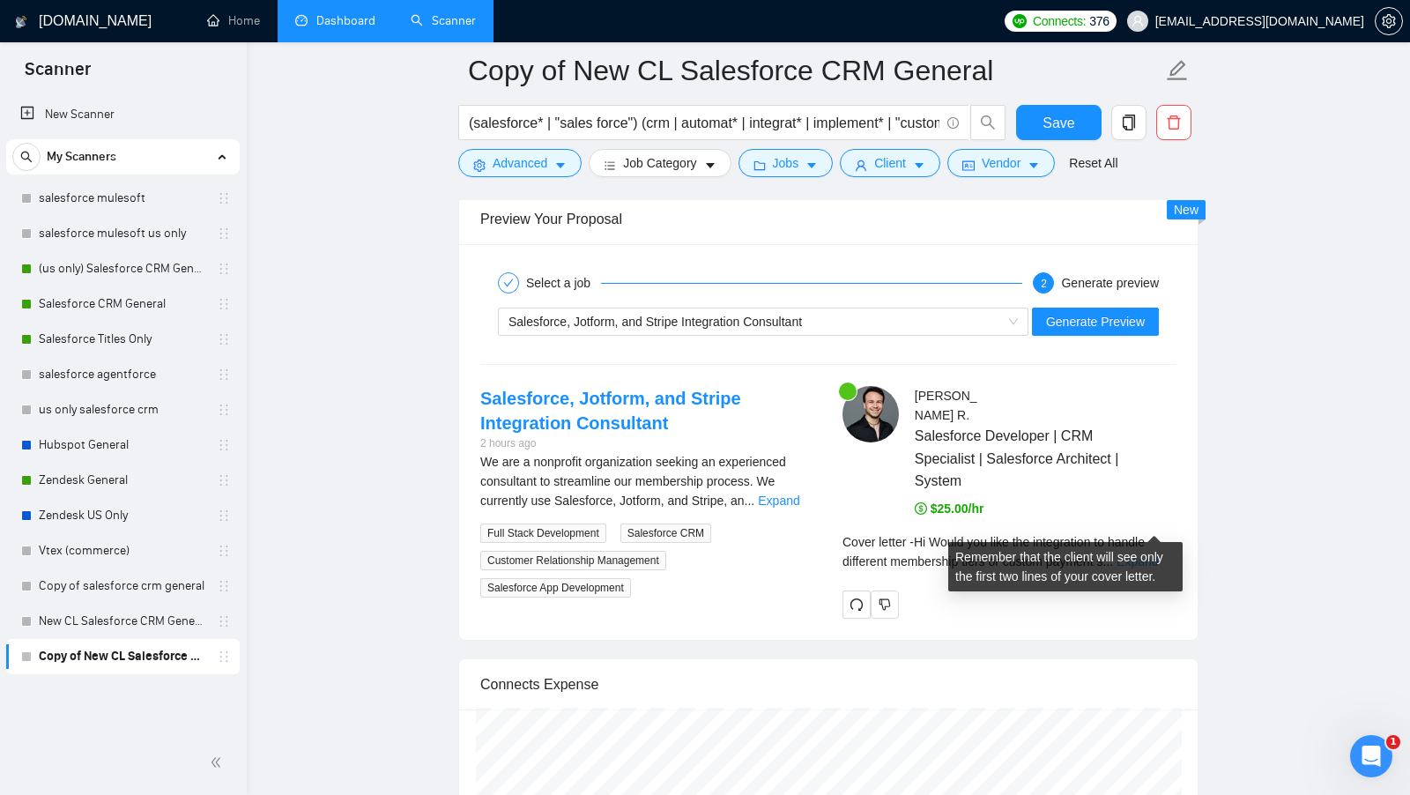
click at [1156, 554] on link "Expand" at bounding box center [1136, 561] width 41 height 14
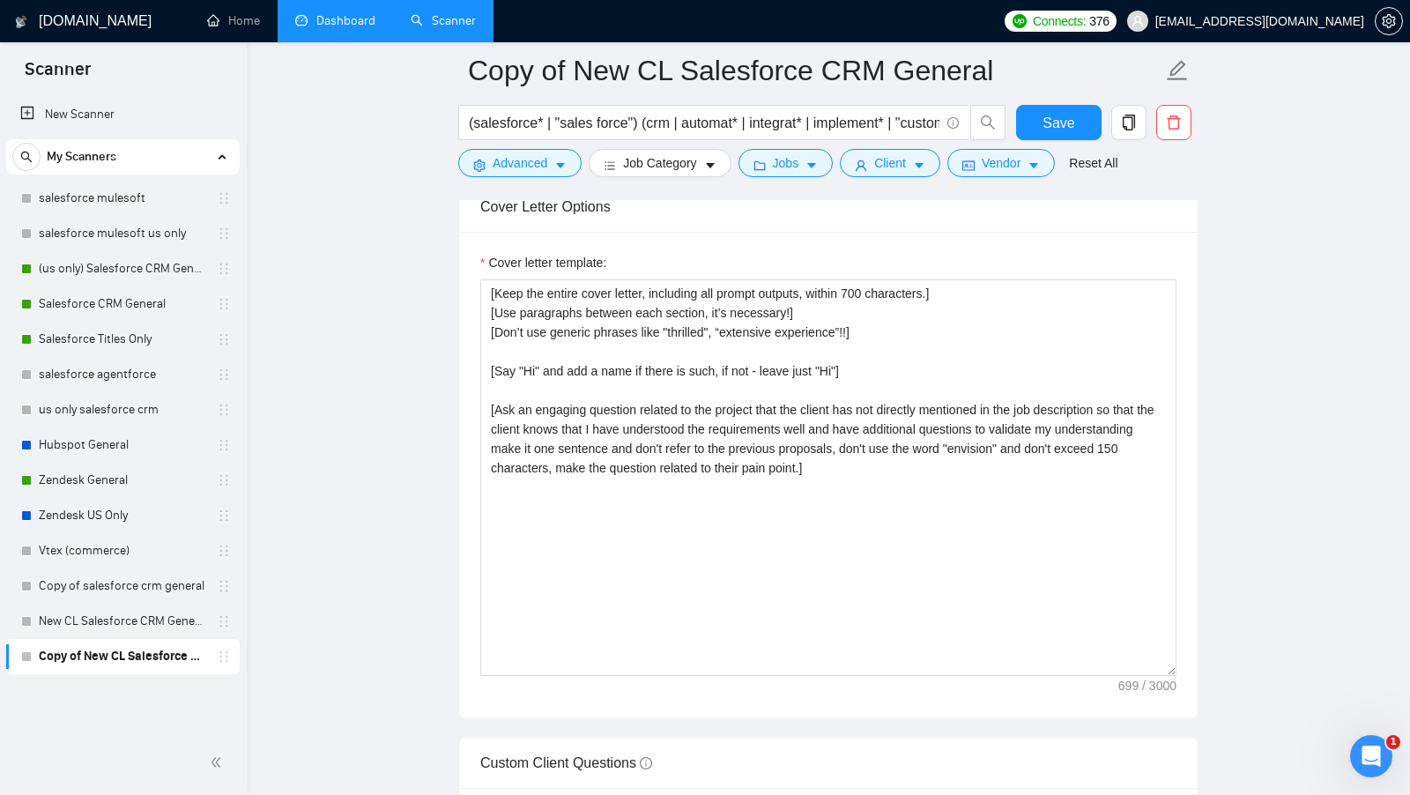
scroll to position [1998, 0]
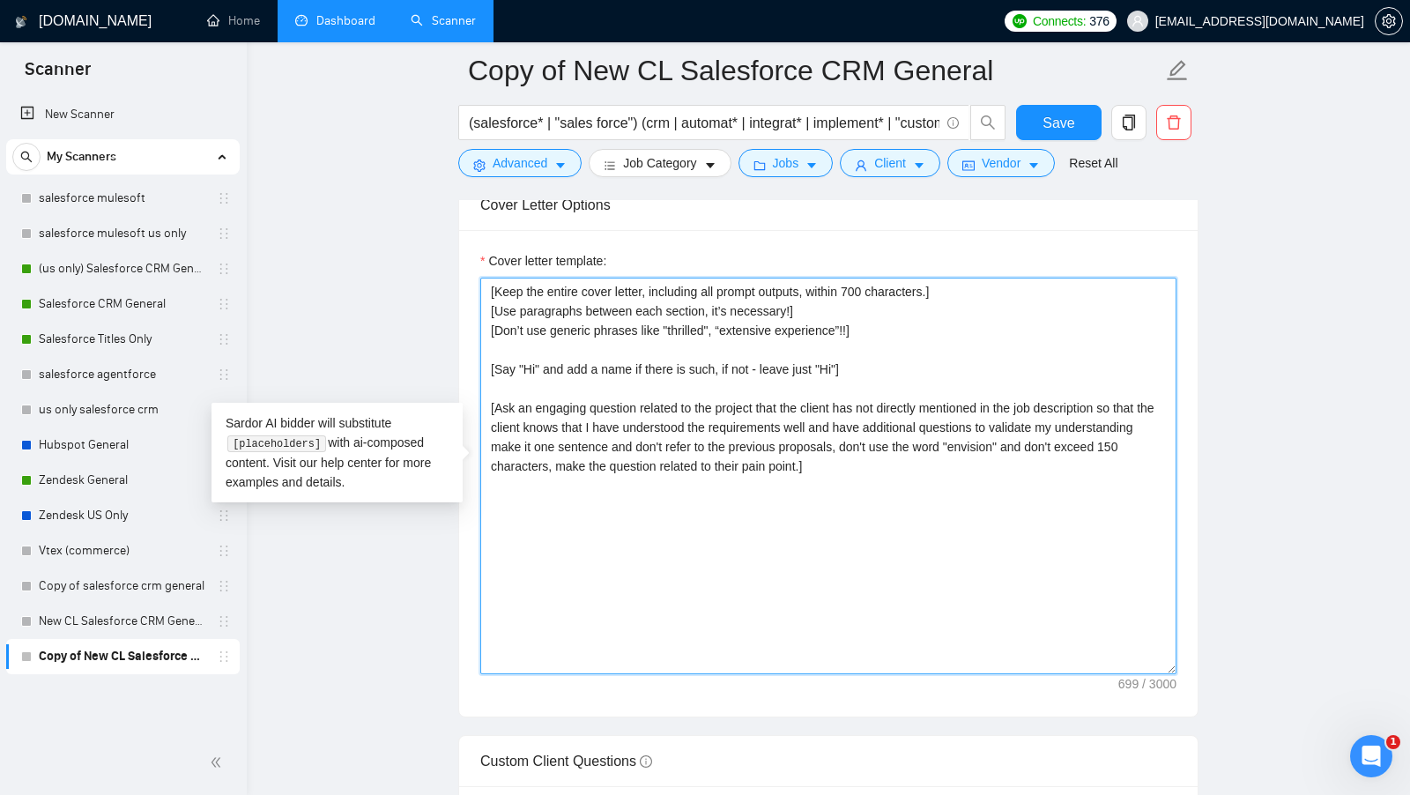
click at [858, 309] on textarea "[Keep the entire cover letter, including all prompt outputs, within 700 charact…" at bounding box center [828, 476] width 696 height 397
drag, startPoint x: 838, startPoint y: 302, endPoint x: 475, endPoint y: 293, distance: 363.1
click at [475, 293] on div "Cover letter template: [Keep the entire cover letter, including all prompt outp…" at bounding box center [828, 473] width 738 height 486
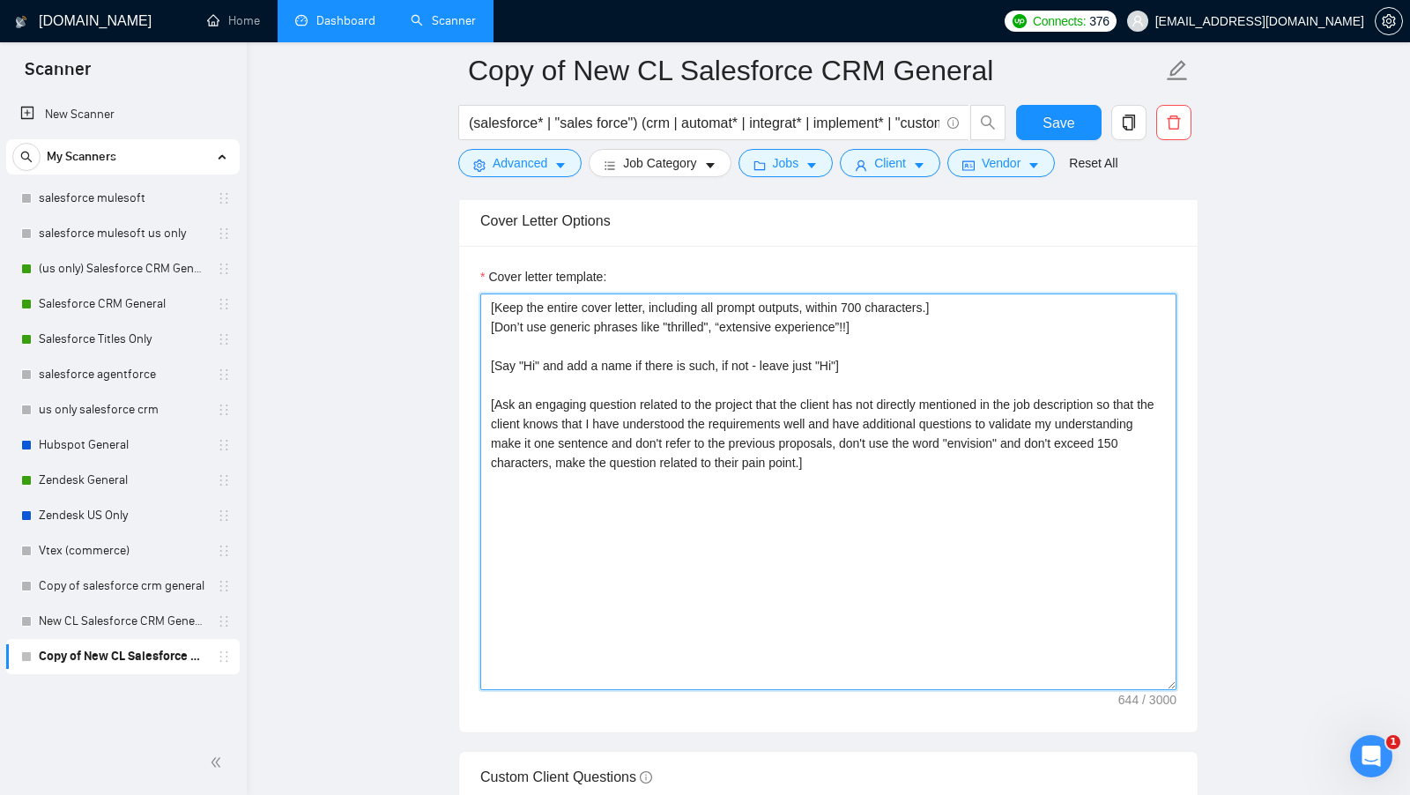
scroll to position [1979, 0]
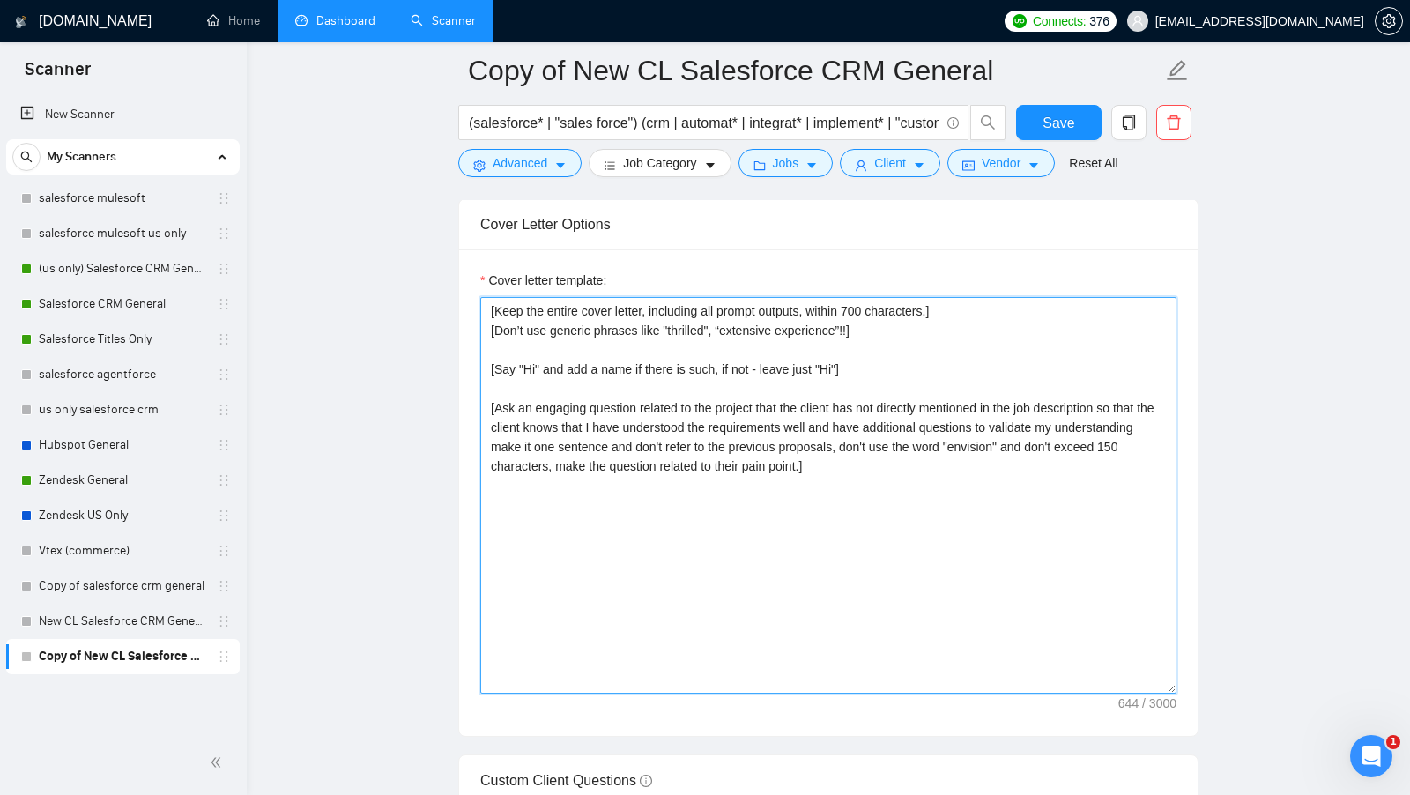
click at [937, 334] on textarea "[Keep the entire cover letter, including all prompt outputs, within 700 charact…" at bounding box center [828, 495] width 696 height 397
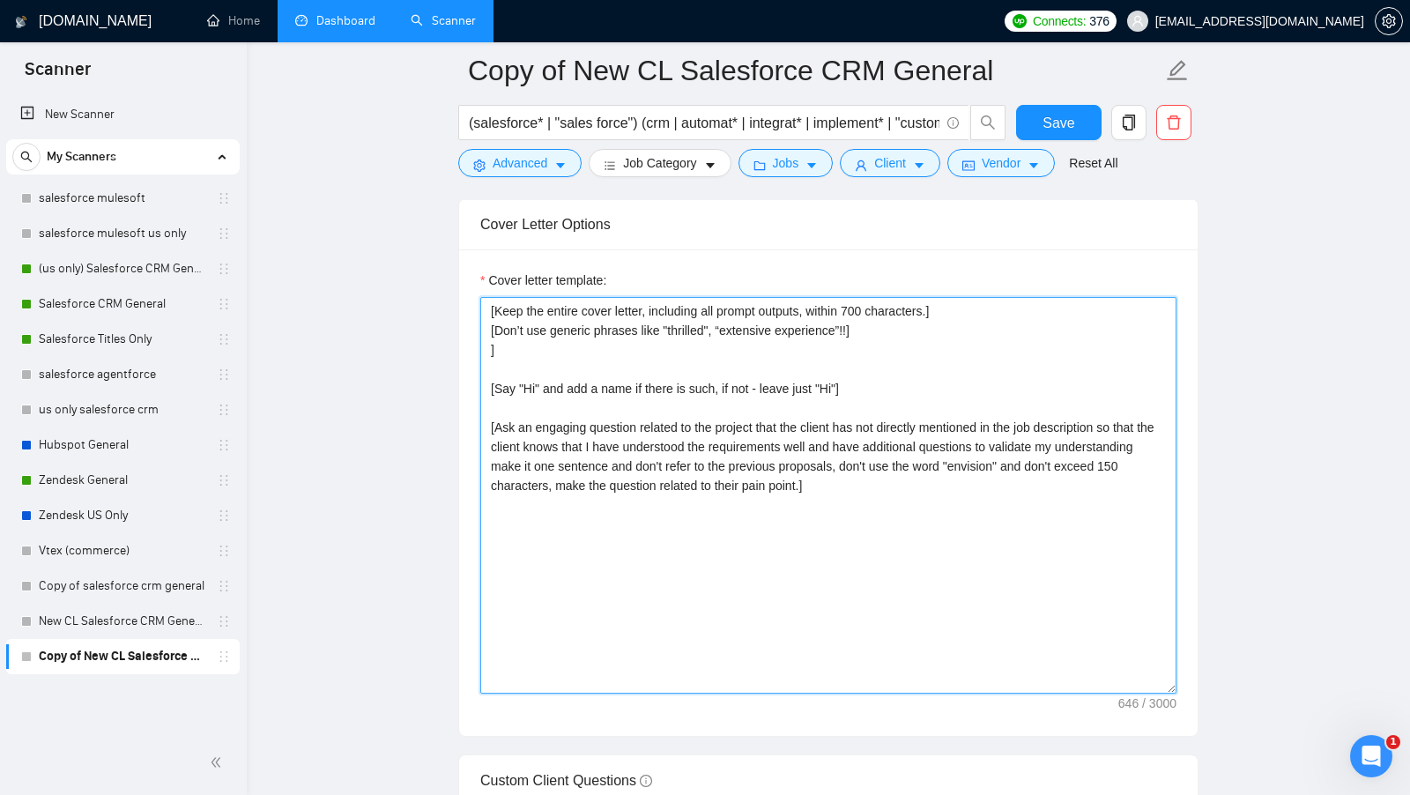
click at [861, 337] on textarea "[Keep the entire cover letter, including all prompt outputs, within 700 charact…" at bounding box center [828, 495] width 696 height 397
click at [969, 478] on textarea "[Keep the entire cover letter, including all prompt outputs, within 700 charact…" at bounding box center [828, 495] width 696 height 397
type textarea "[Keep the entire cover letter, including all prompt outputs, within 700 charact…"
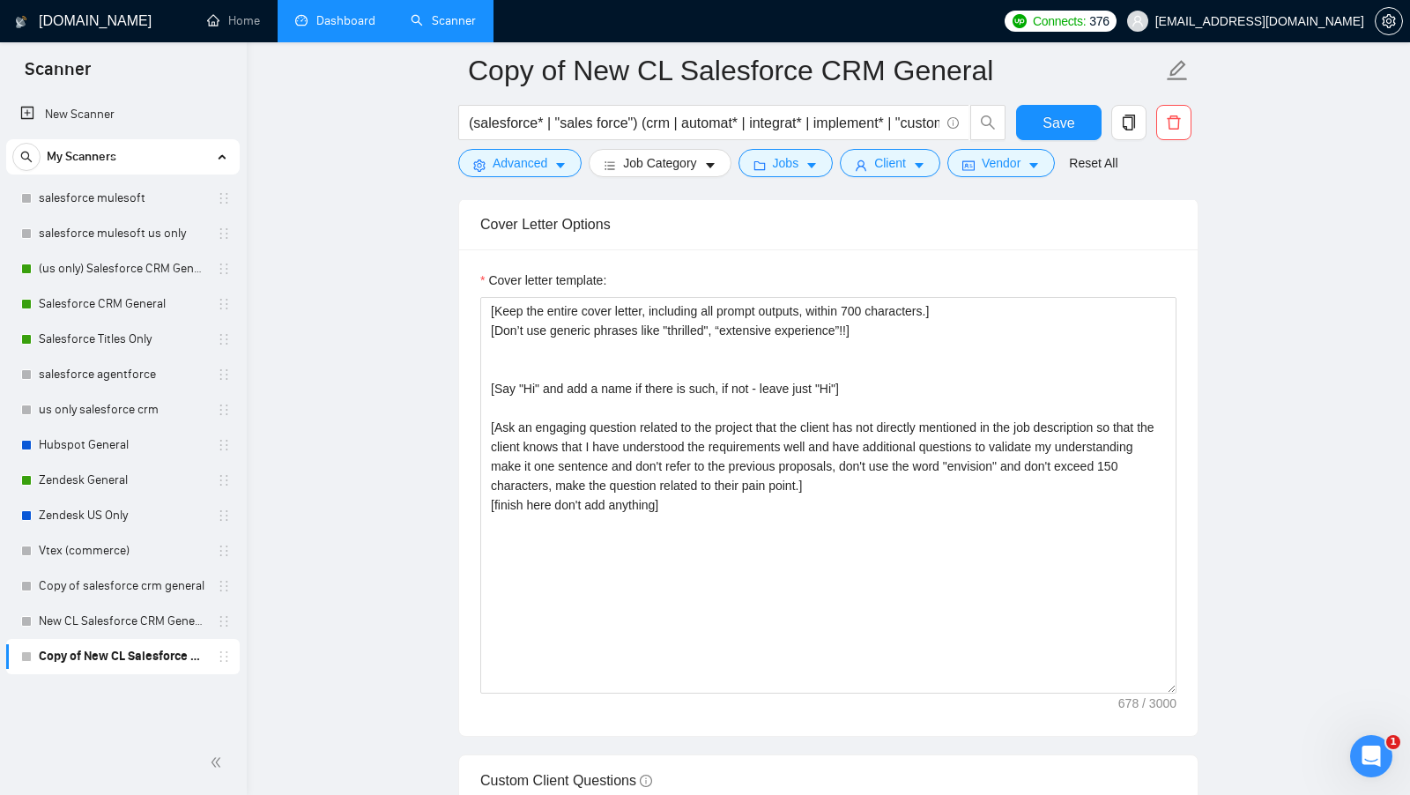
click at [1342, 427] on main "Copy of New CL Salesforce CRM General (salesforce* | "sales force") (crm | auto…" at bounding box center [828, 658] width 1107 height 5132
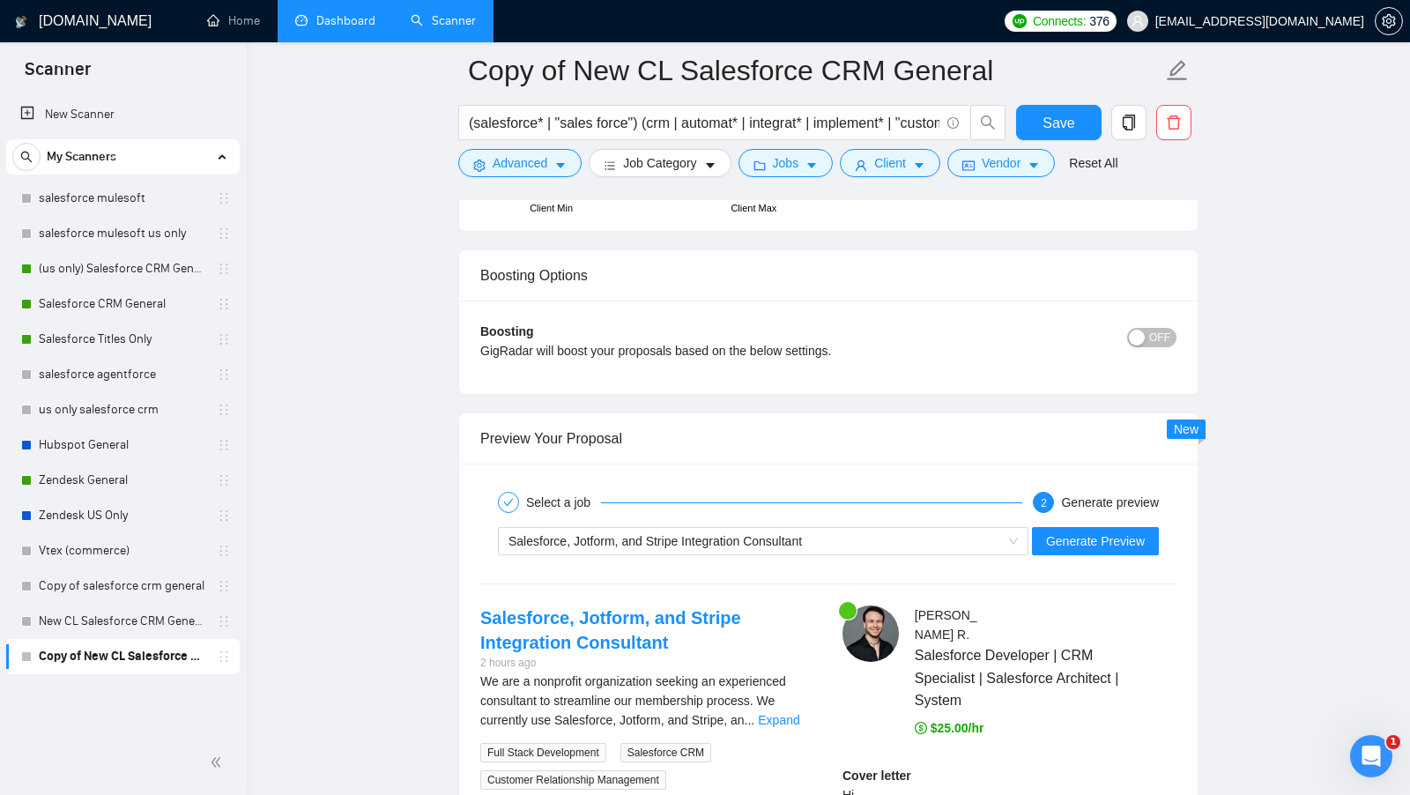
scroll to position [3193, 0]
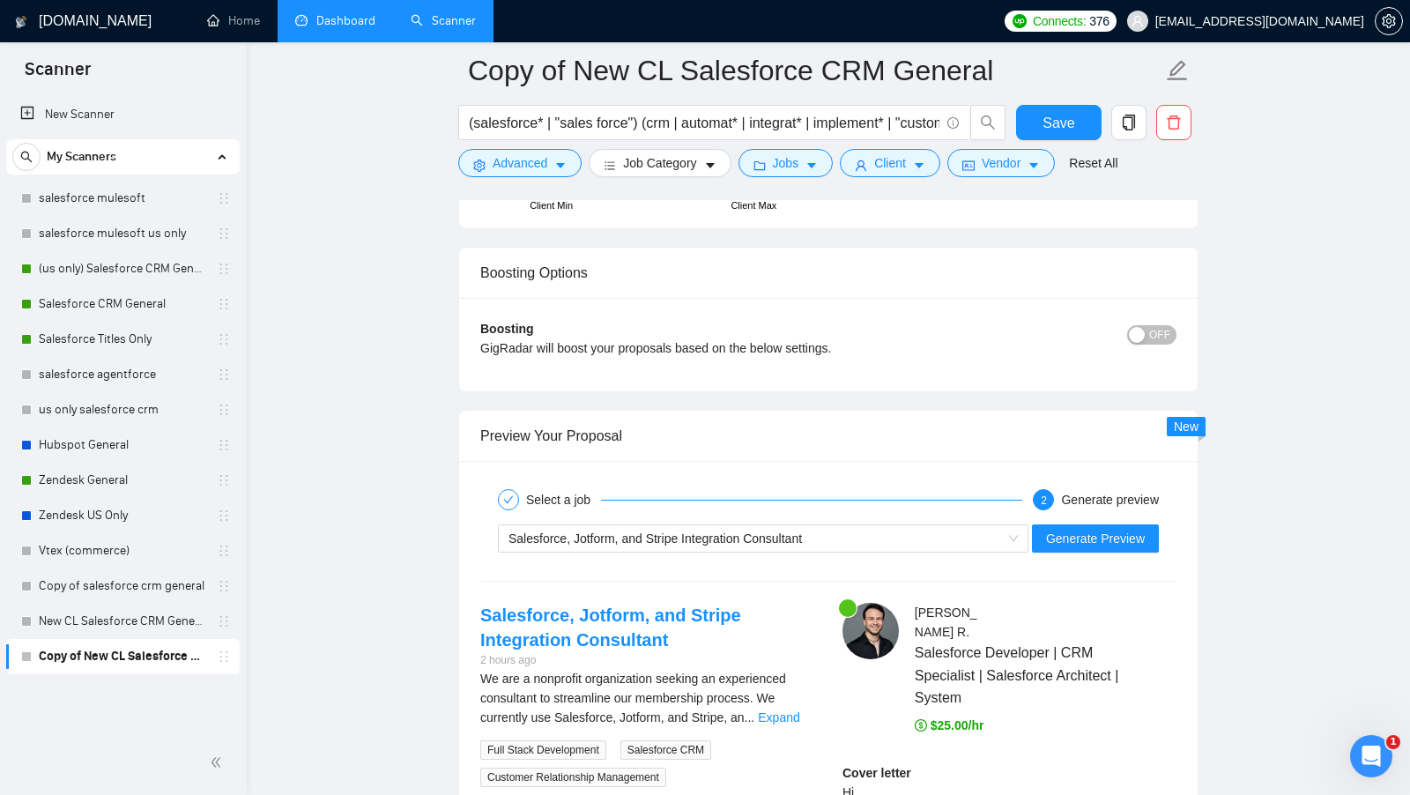
click at [1116, 517] on div "Salesforce, Jotform, and Stripe Integration Consultant Generate Preview" at bounding box center [828, 538] width 700 height 42
click at [1091, 529] on span "Generate Preview" at bounding box center [1095, 538] width 99 height 19
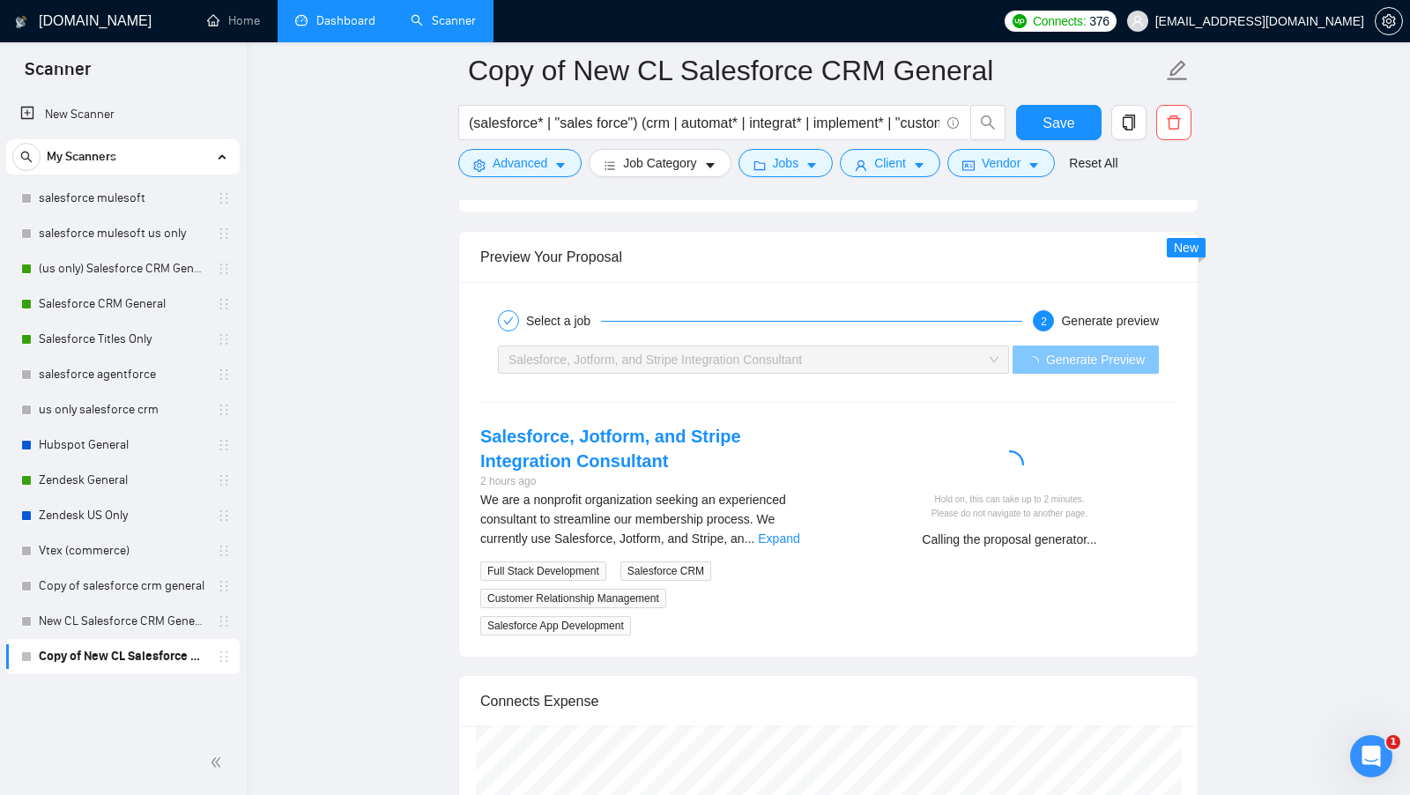
scroll to position [3403, 0]
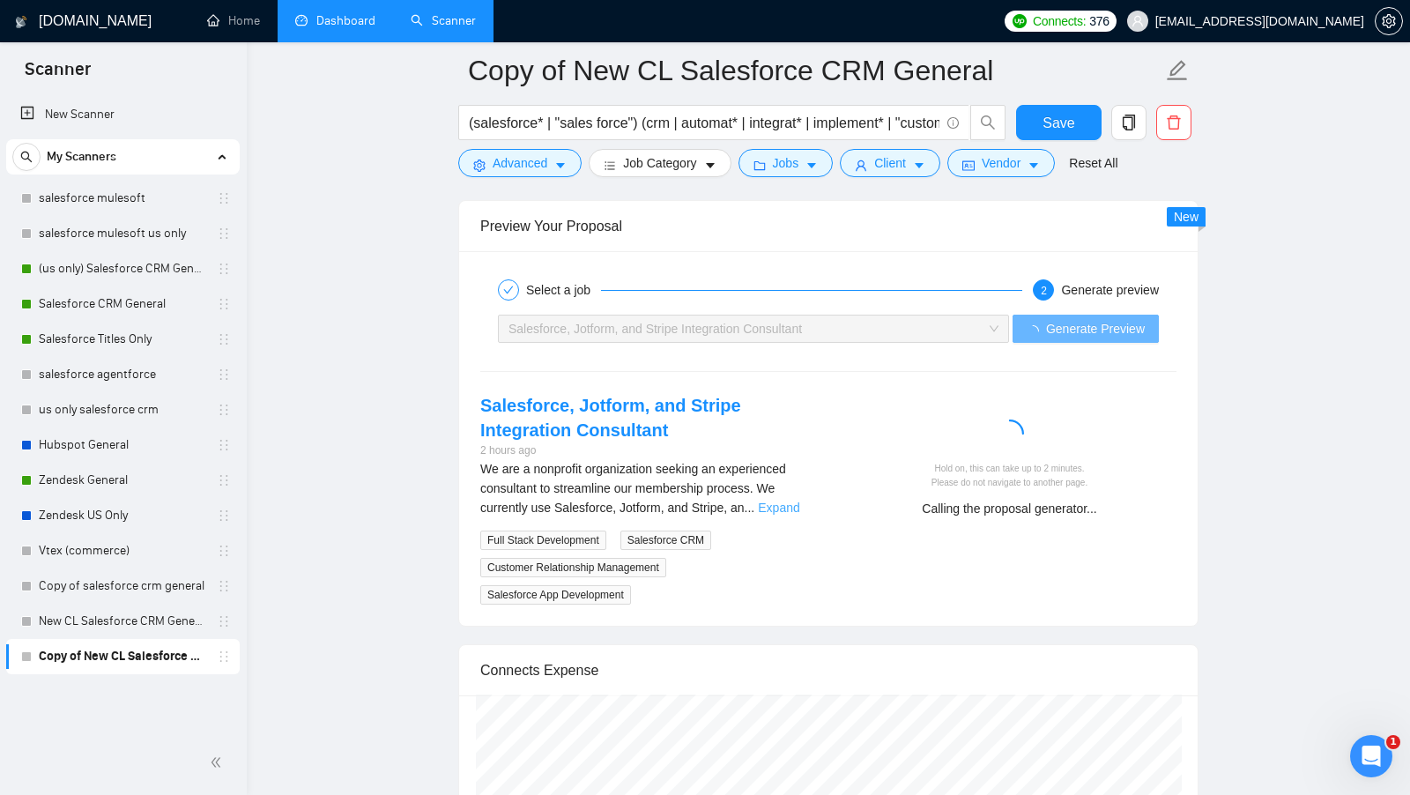
click at [789, 500] on link "Expand" at bounding box center [778, 507] width 41 height 14
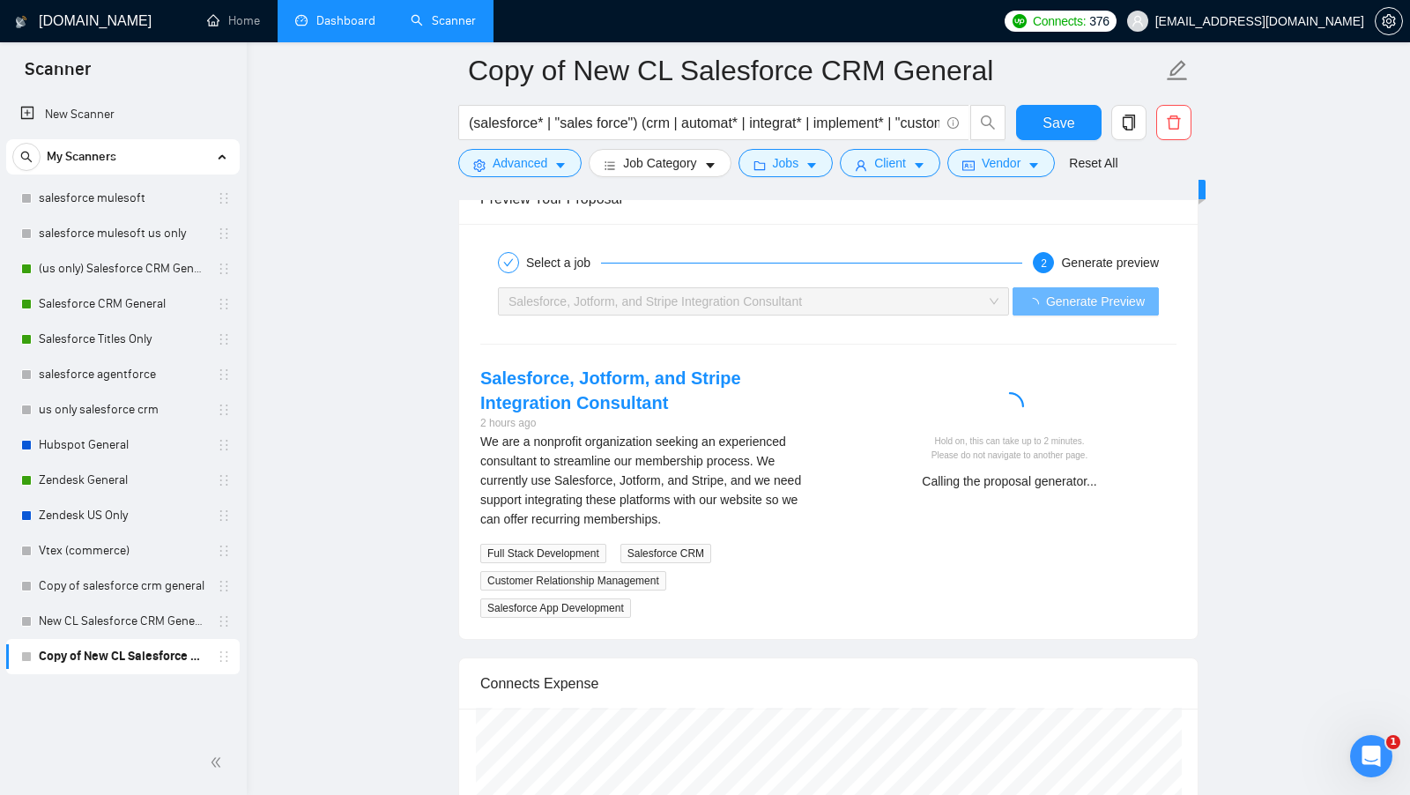
scroll to position [3433, 0]
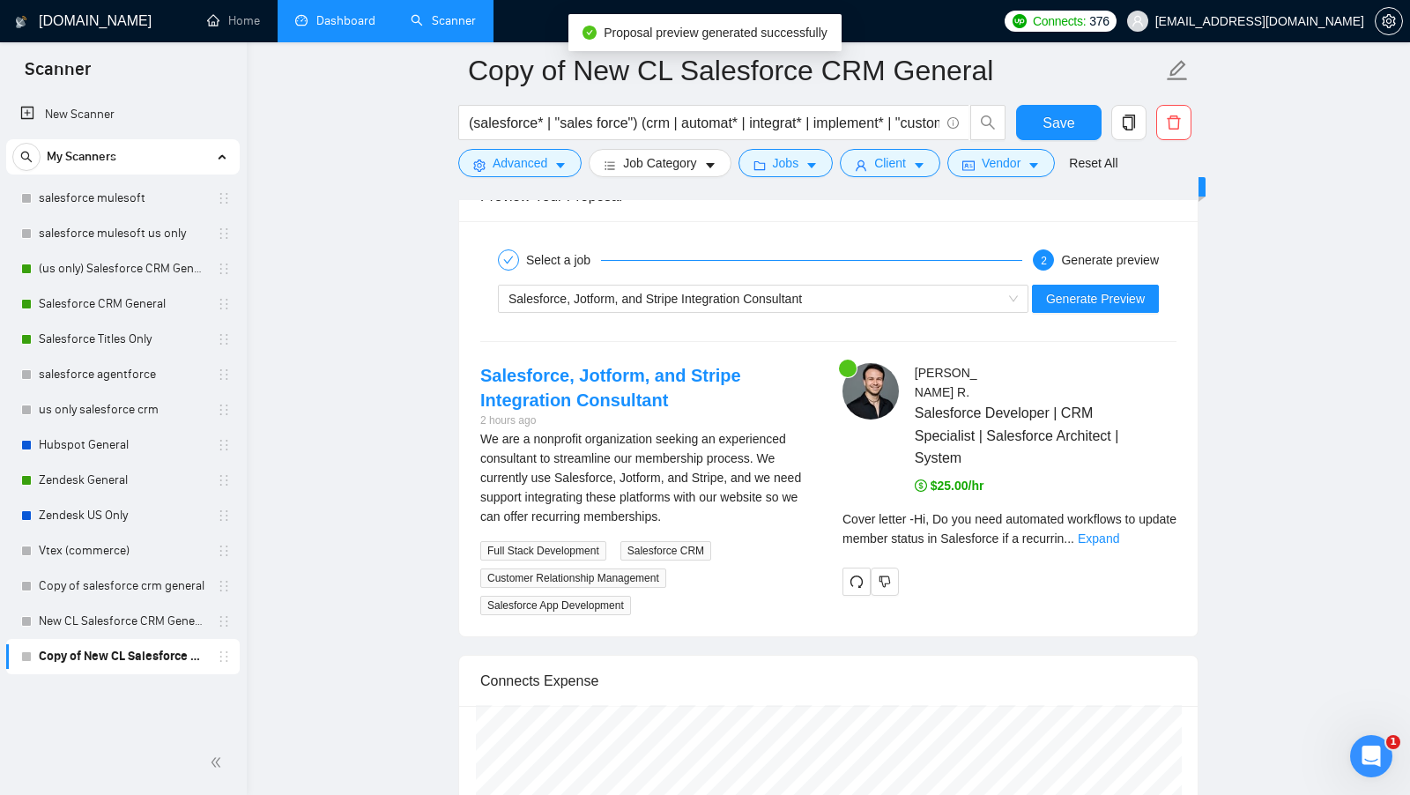
click at [1158, 509] on div "Cover letter - Hi, Do you need automated workflows to update member status in S…" at bounding box center [1009, 528] width 334 height 39
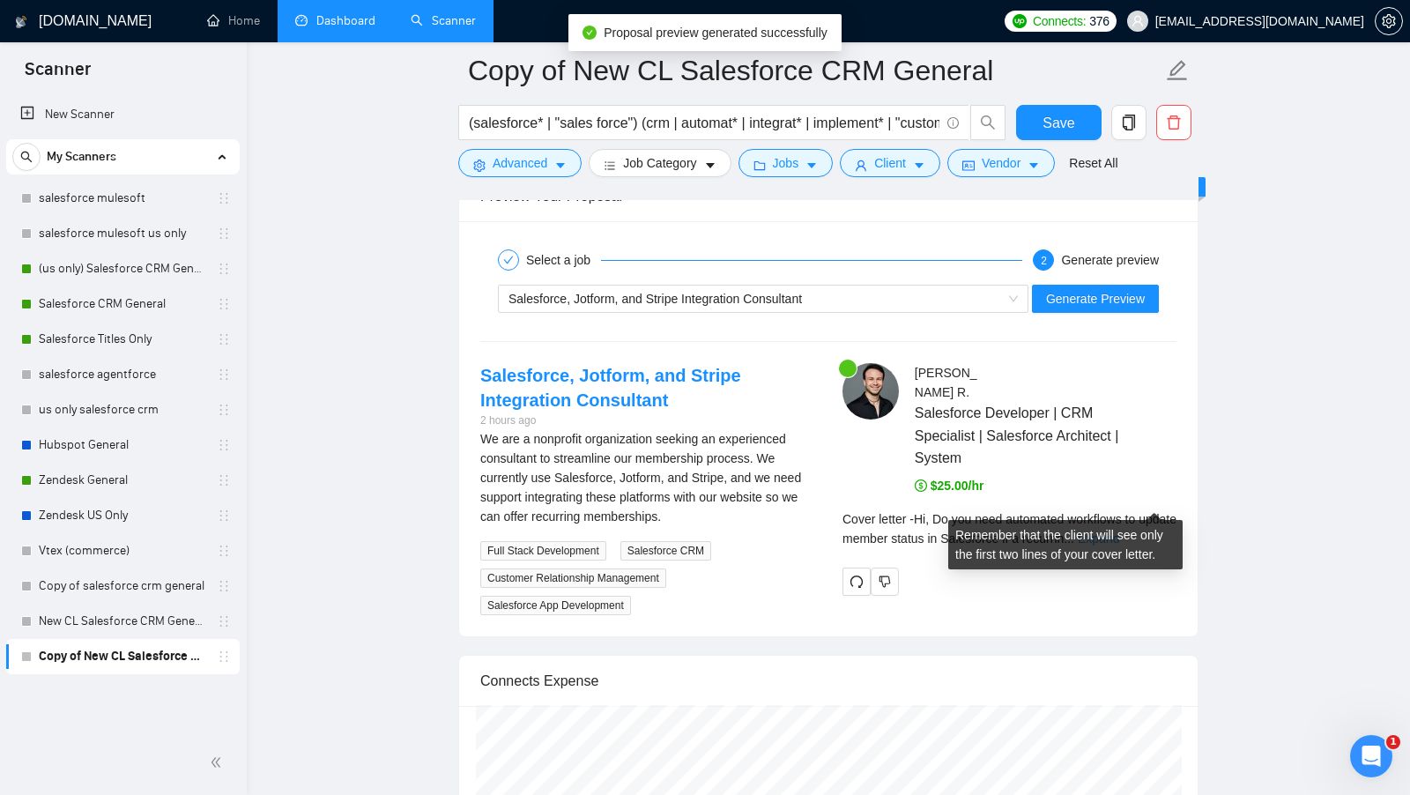
click at [1119, 531] on link "Expand" at bounding box center [1098, 538] width 41 height 14
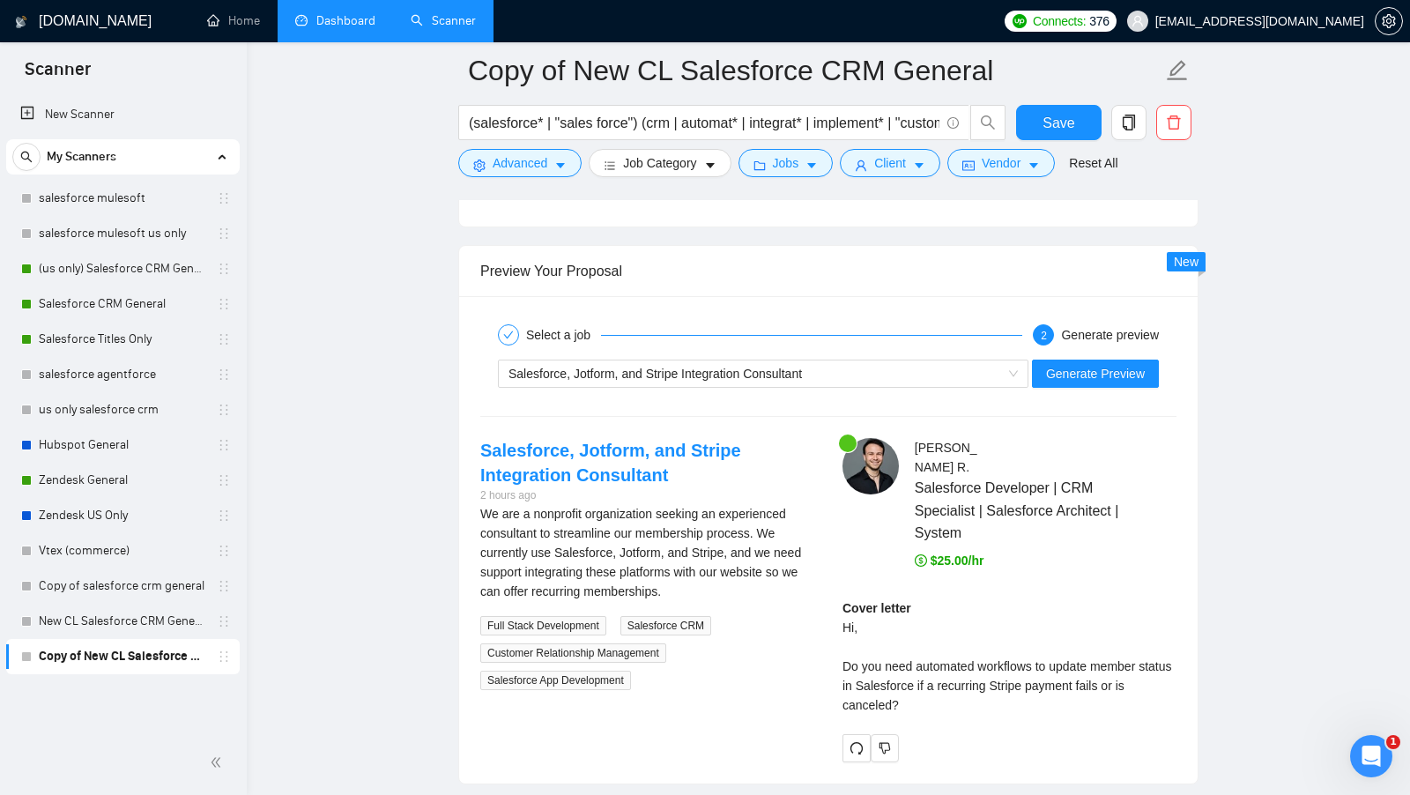
scroll to position [3262, 0]
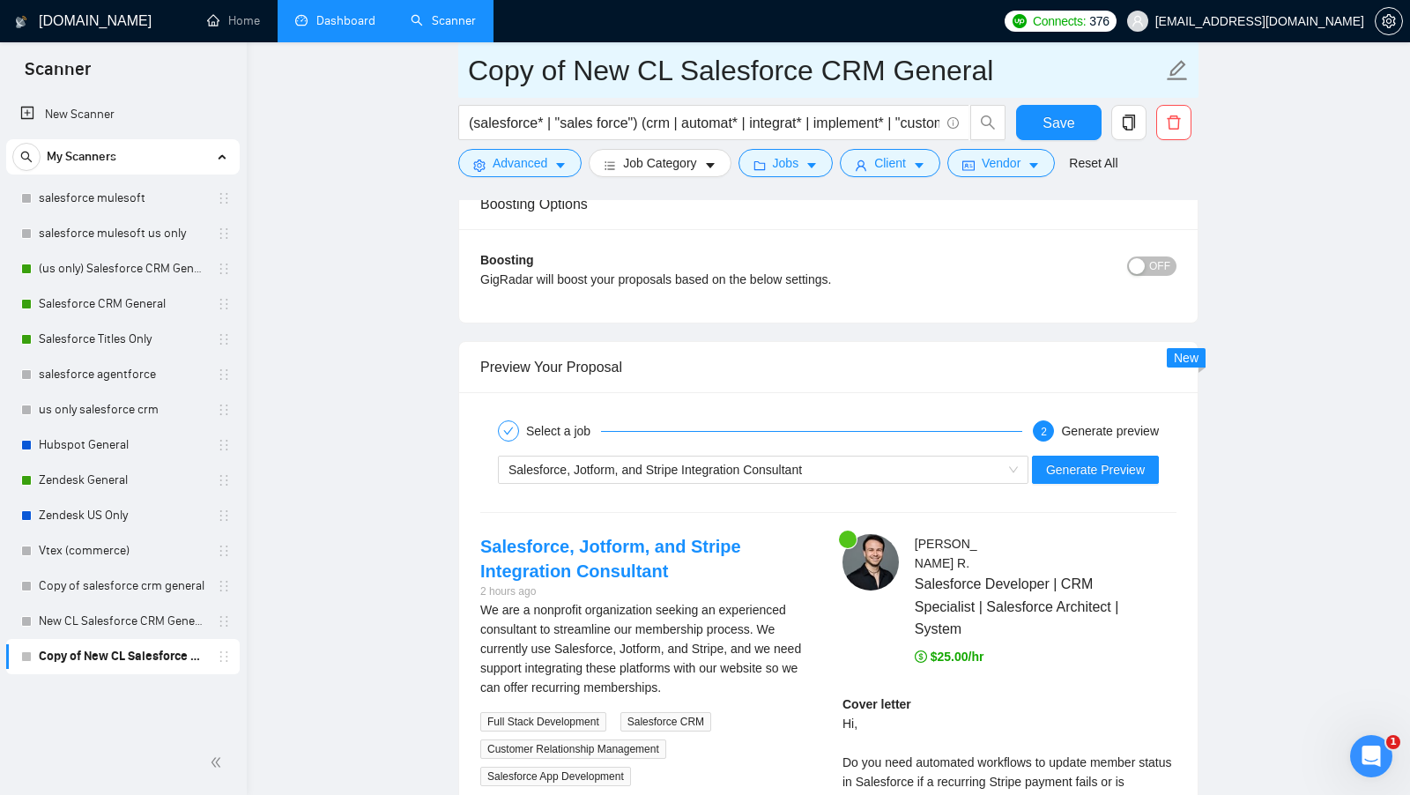
drag, startPoint x: 678, startPoint y: 67, endPoint x: 456, endPoint y: 68, distance: 222.0
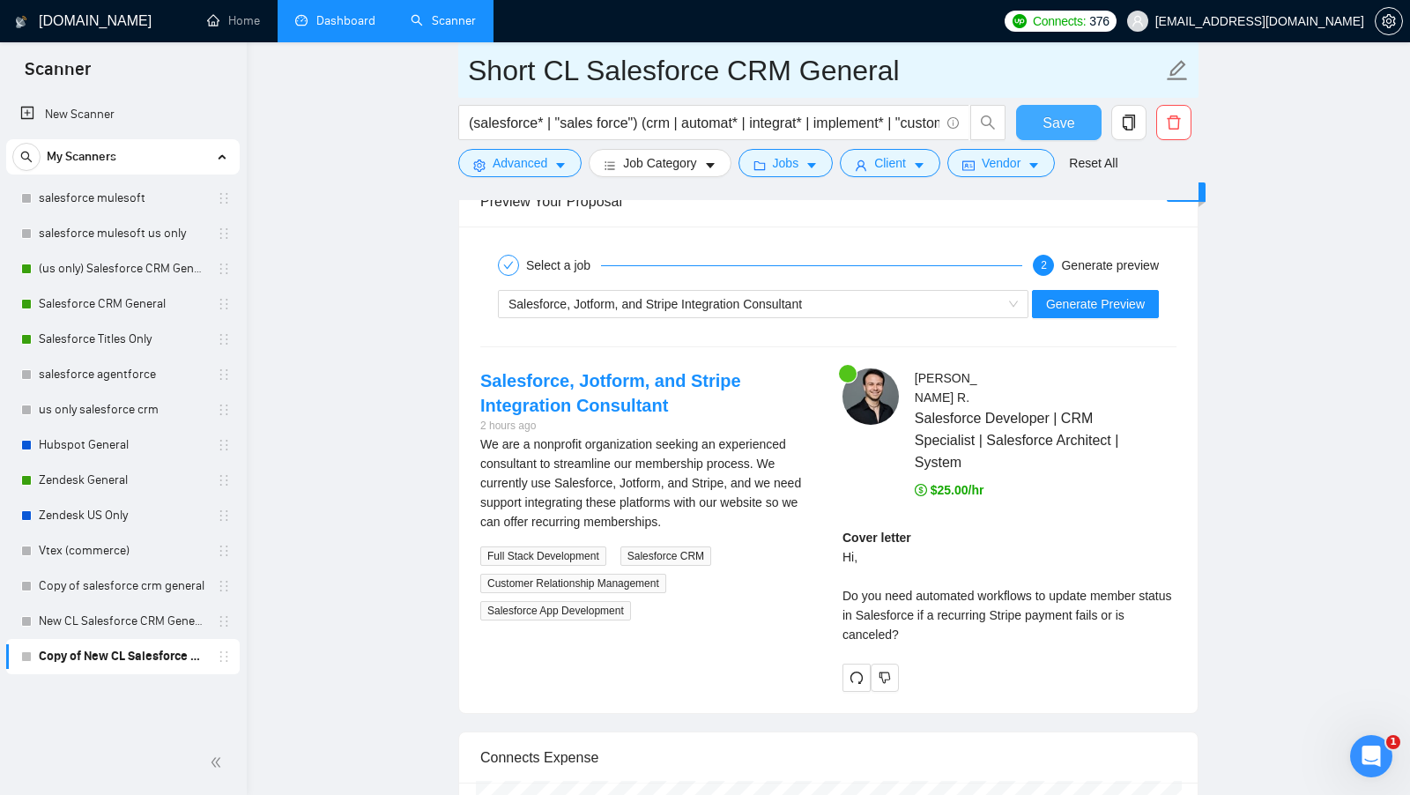
type input "Short CL Salesforce CRM General"
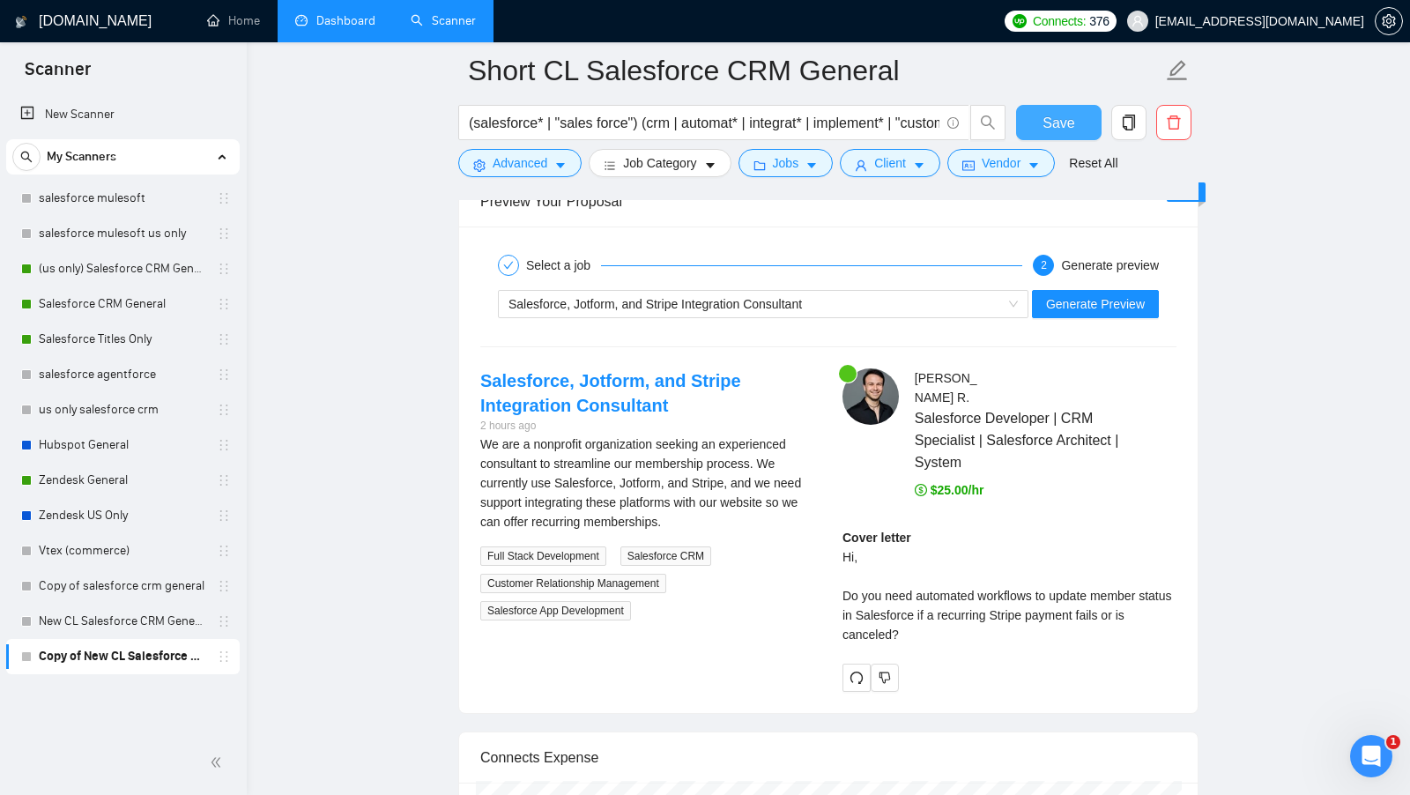
click at [1083, 124] on button "Save" at bounding box center [1058, 122] width 85 height 35
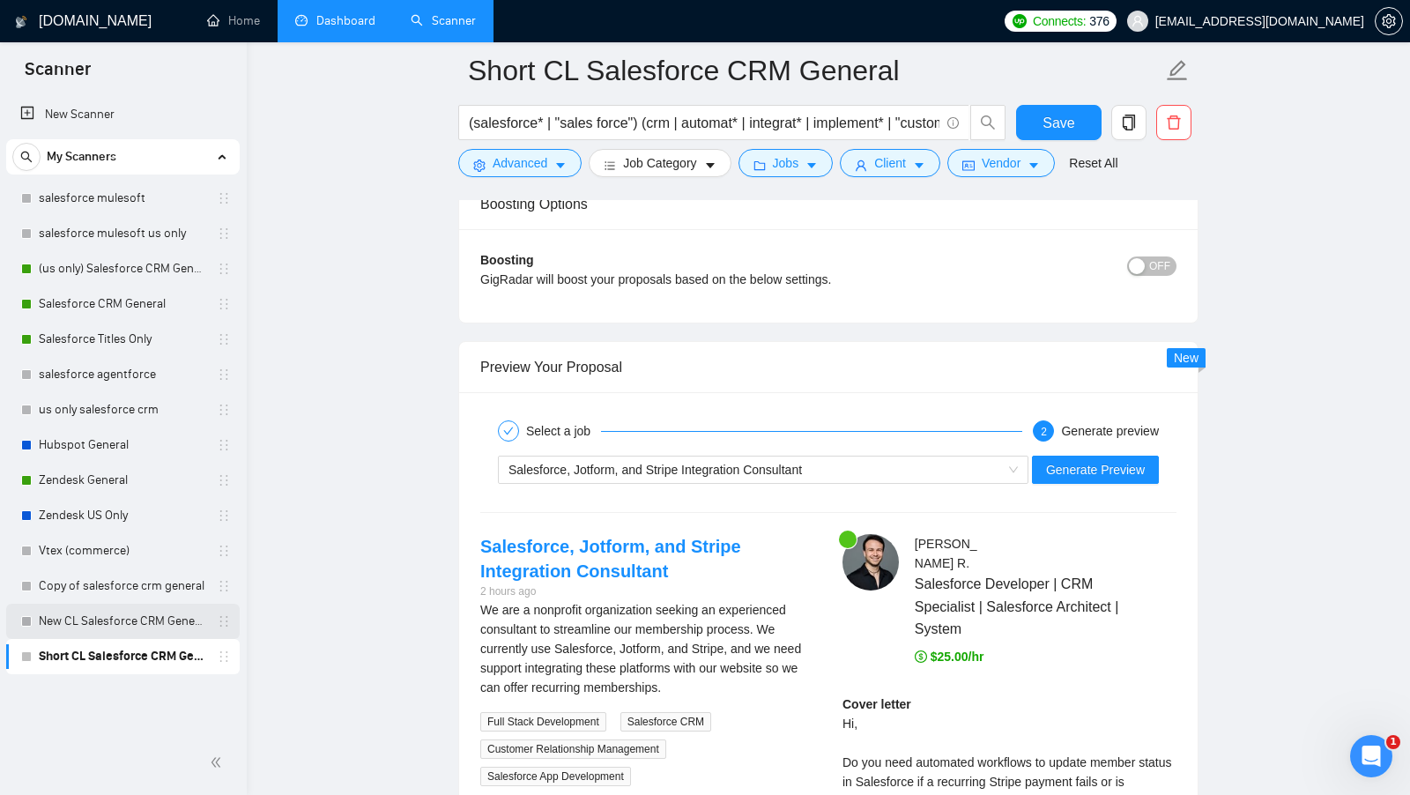
click at [162, 620] on link "New CL Salesforce CRM General" at bounding box center [122, 621] width 167 height 35
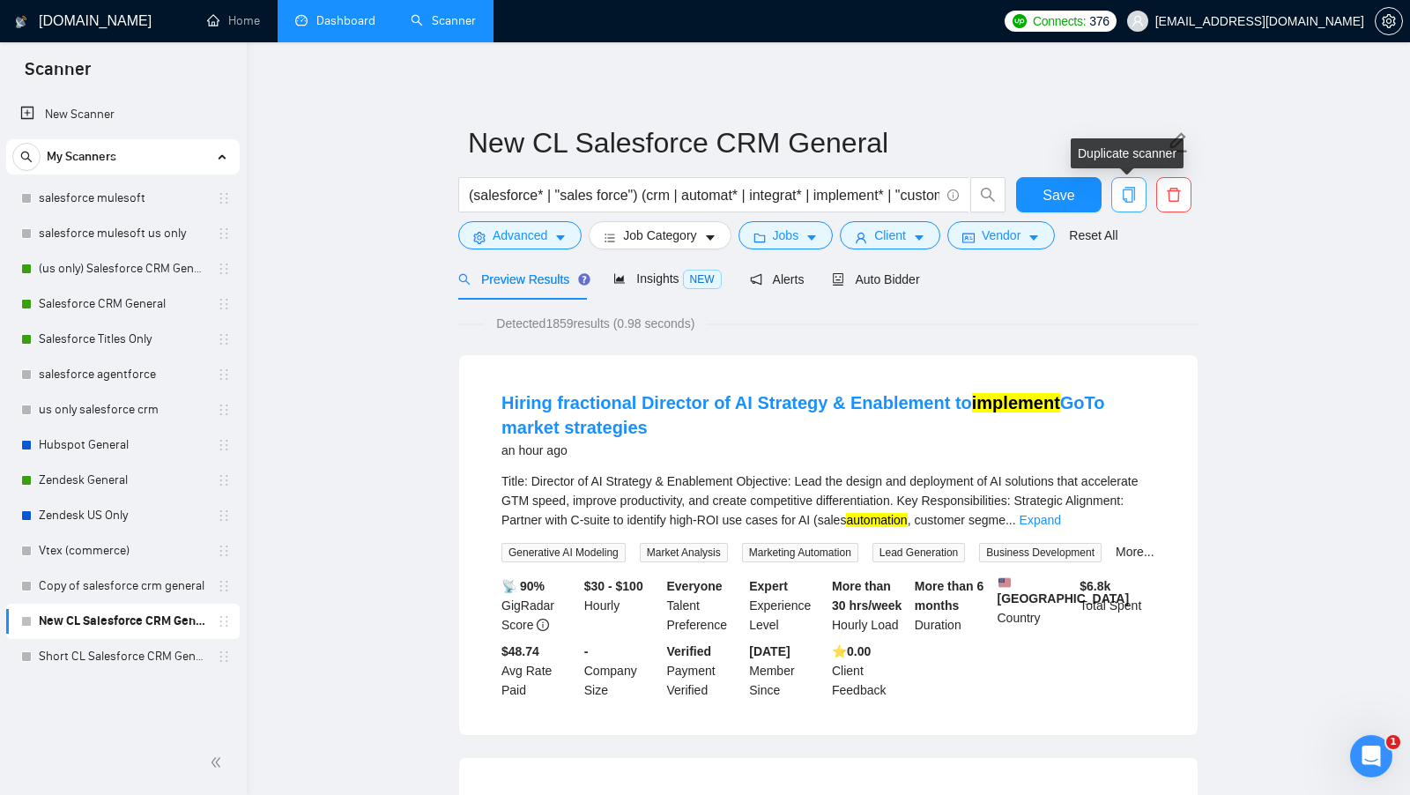
click at [1132, 193] on icon "copy" at bounding box center [1129, 195] width 16 height 16
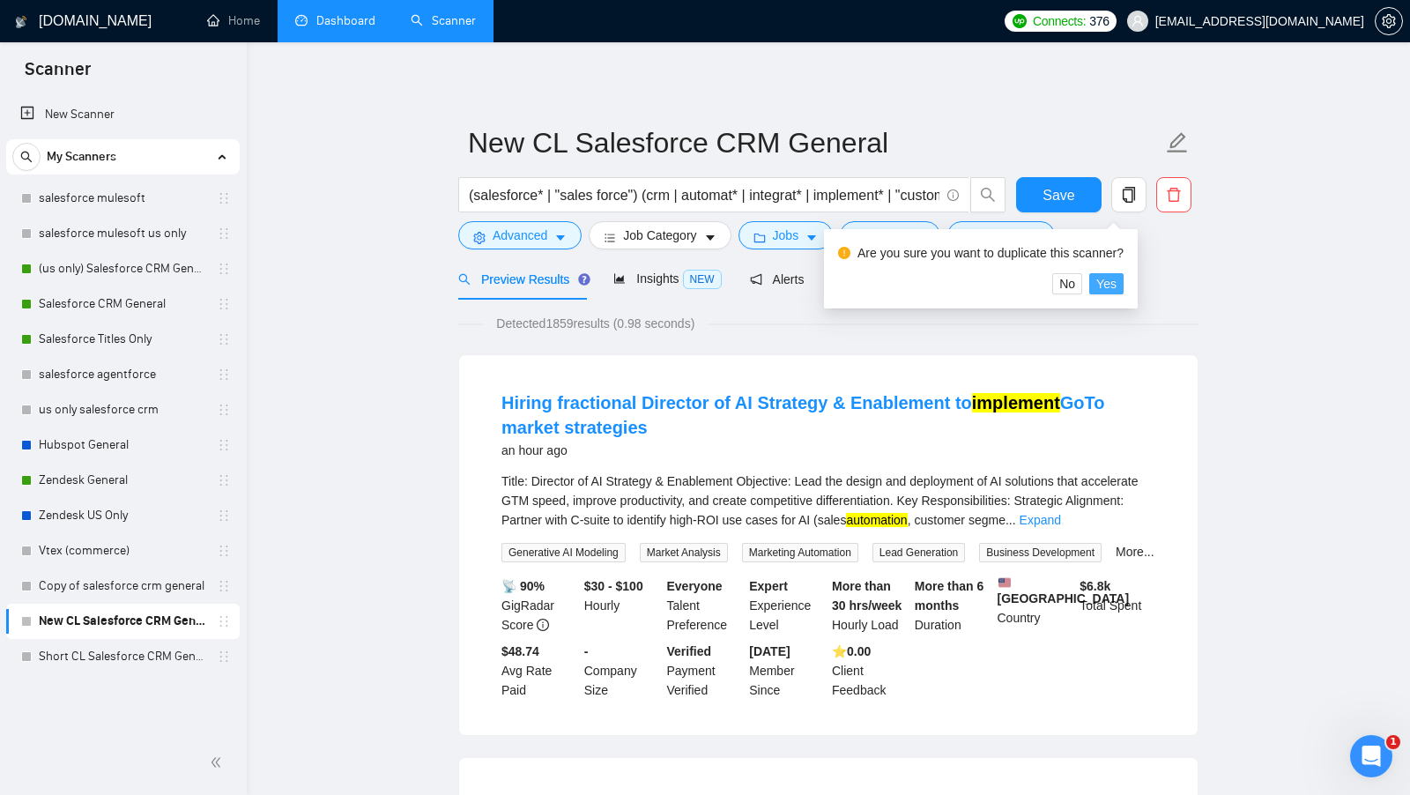
click at [1116, 281] on span "Yes" at bounding box center [1106, 283] width 20 height 19
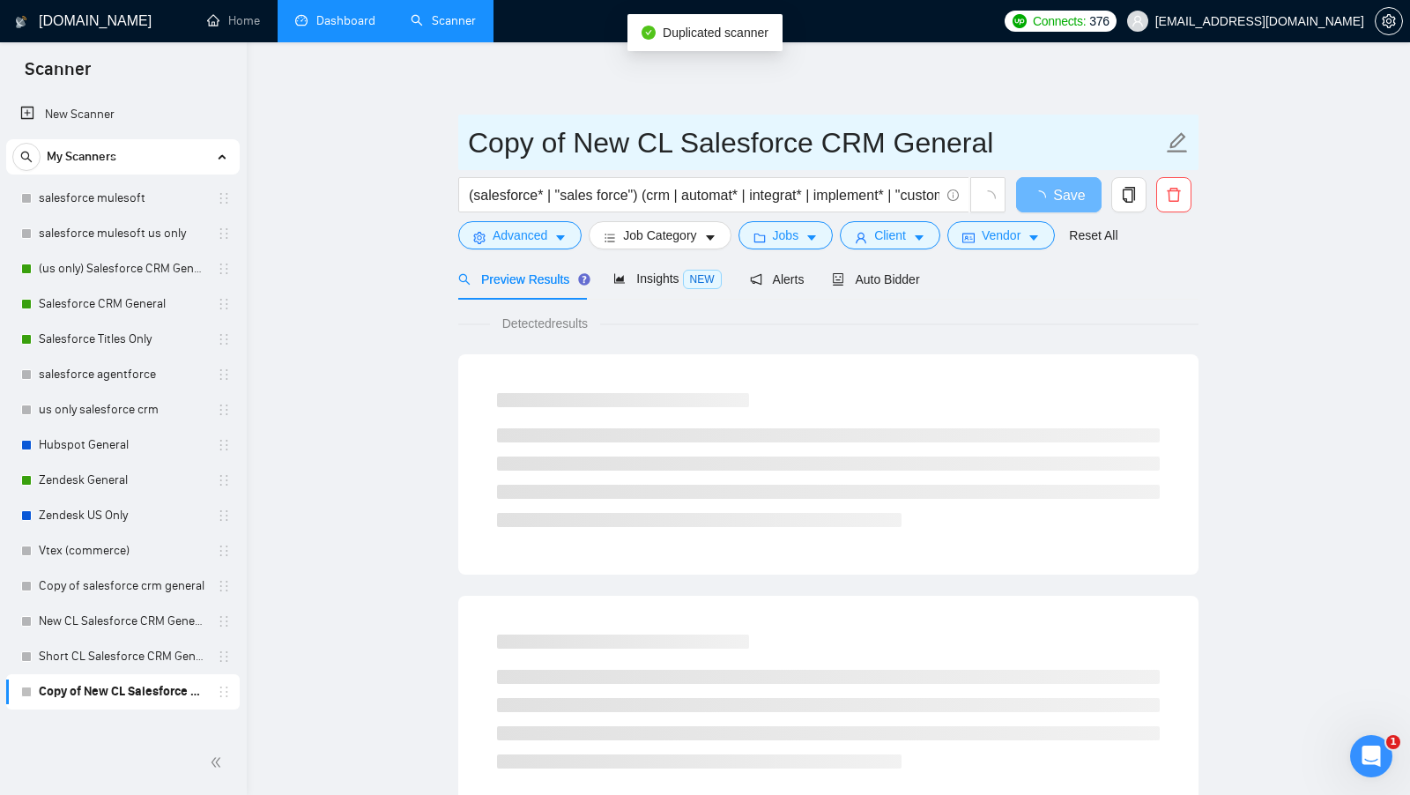
drag, startPoint x: 630, startPoint y: 146, endPoint x: 449, endPoint y: 131, distance: 181.2
click at [449, 131] on main "Copy of New CL Salesforce CRM General (salesforce* | "sales force") (crm | auto…" at bounding box center [828, 805] width 1107 height 1470
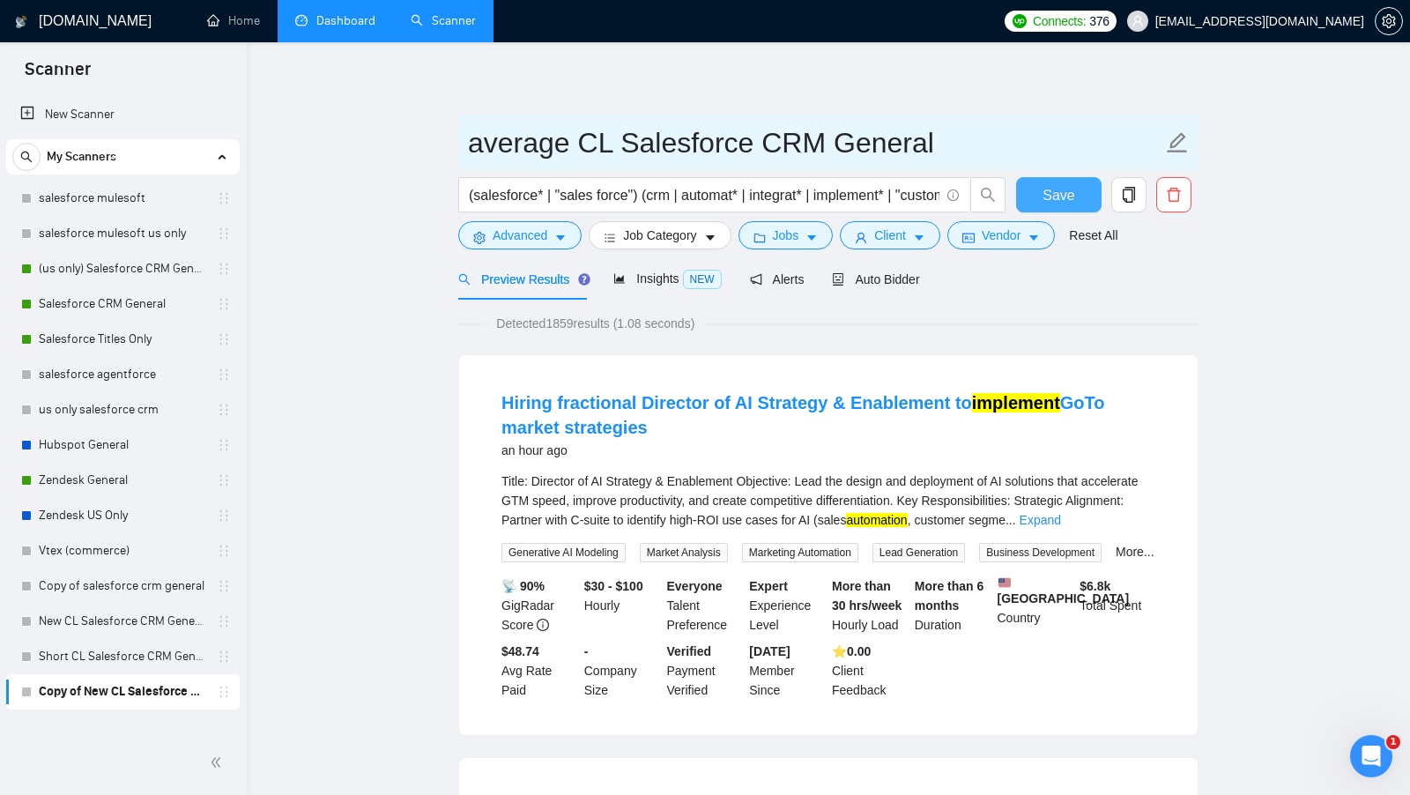
type input "average CL Salesforce CRM General"
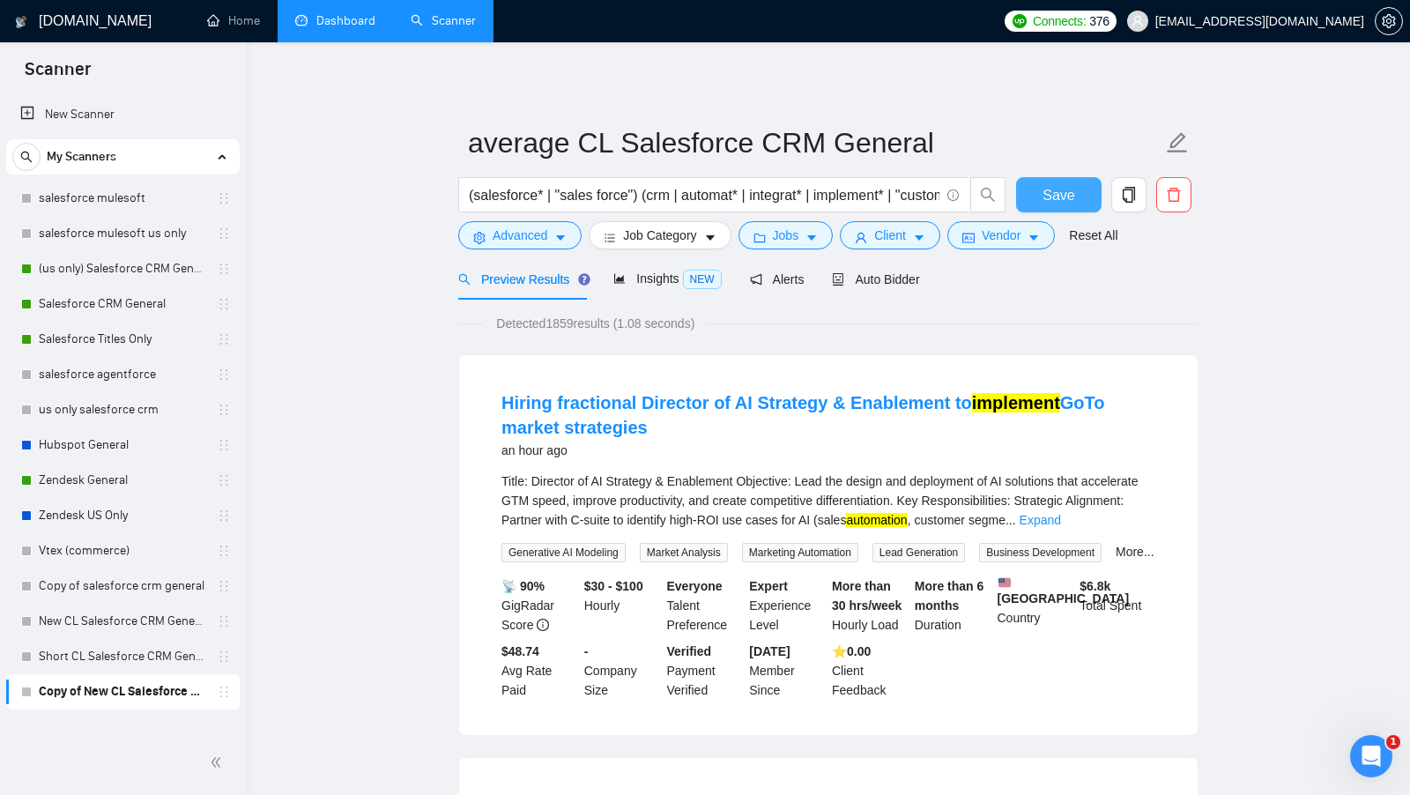
click at [1064, 193] on span "Save" at bounding box center [1058, 195] width 32 height 22
click at [891, 271] on div "Auto Bidder" at bounding box center [875, 279] width 87 height 19
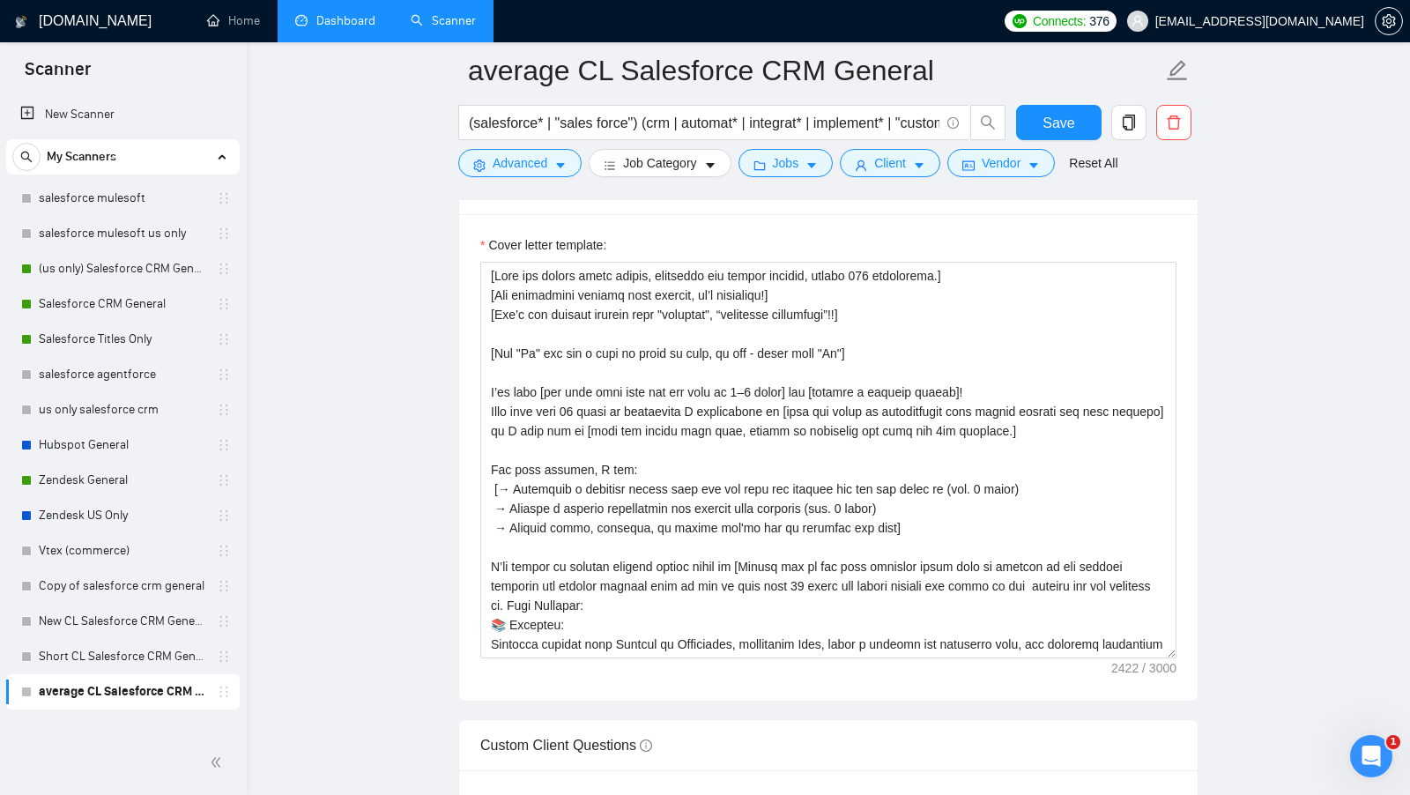
scroll to position [2015, 0]
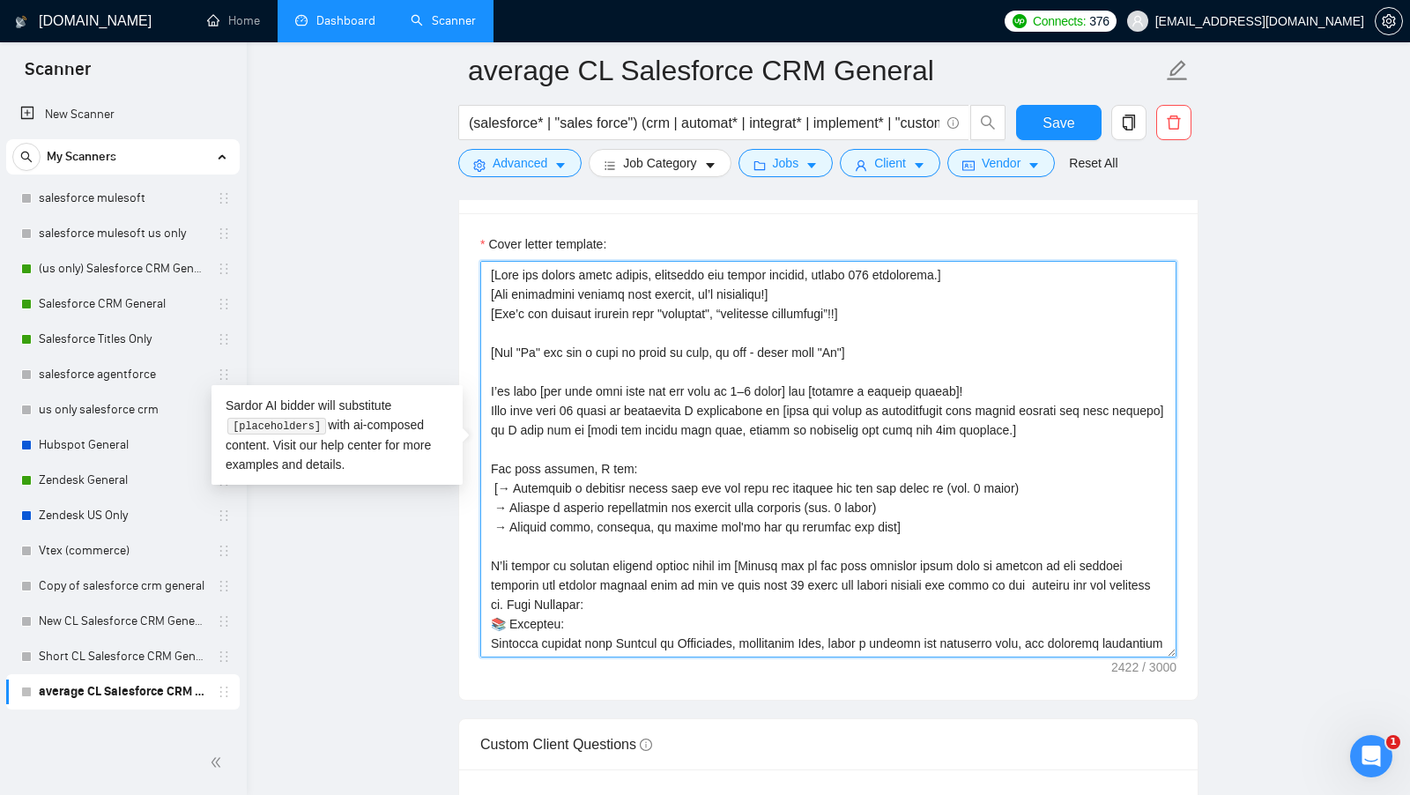
drag, startPoint x: 1076, startPoint y: 419, endPoint x: 485, endPoint y: 374, distance: 592.9
click at [485, 376] on textarea "Cover letter template:" at bounding box center [828, 459] width 696 height 397
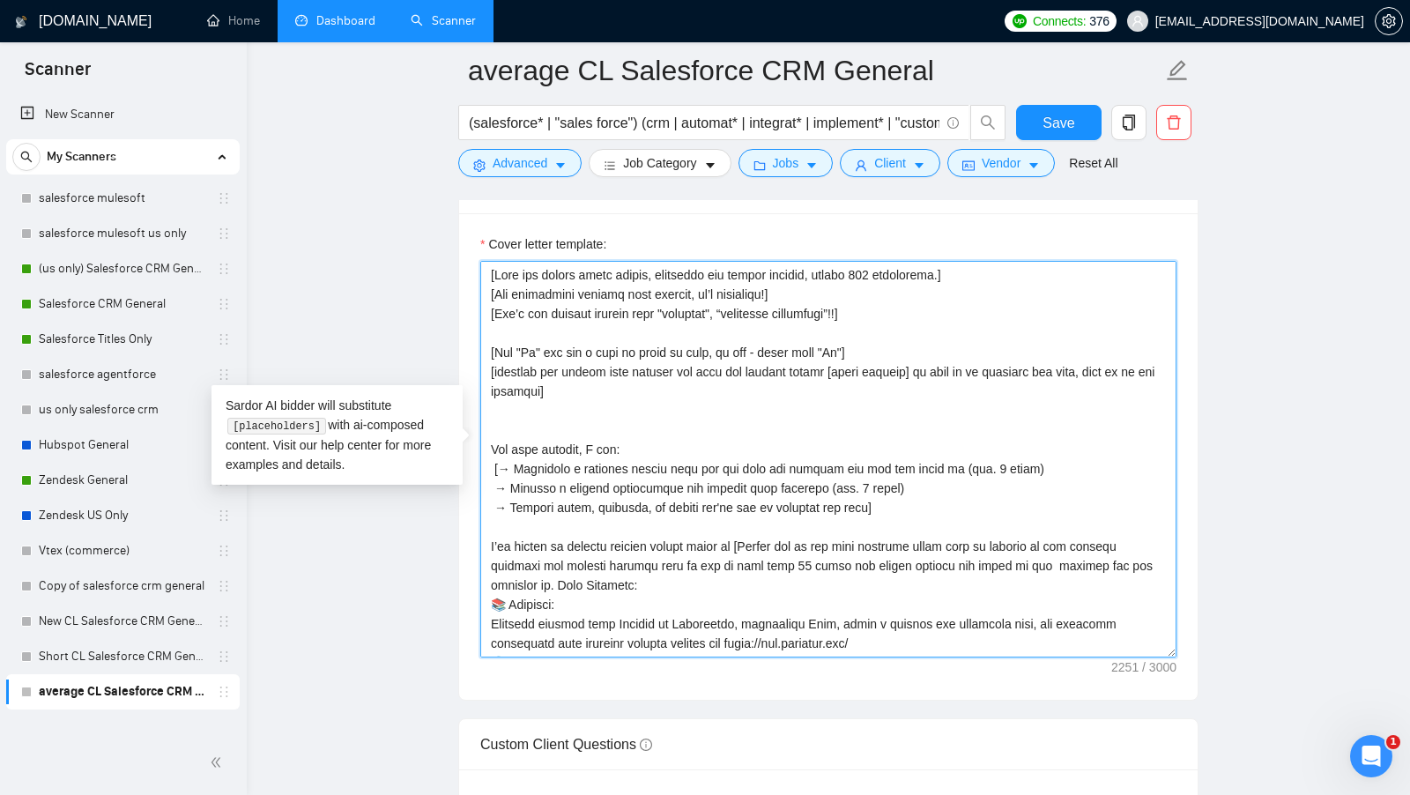
drag, startPoint x: 879, startPoint y: 493, endPoint x: 487, endPoint y: 434, distance: 396.4
click at [488, 434] on textarea "Cover letter template:" at bounding box center [828, 459] width 696 height 397
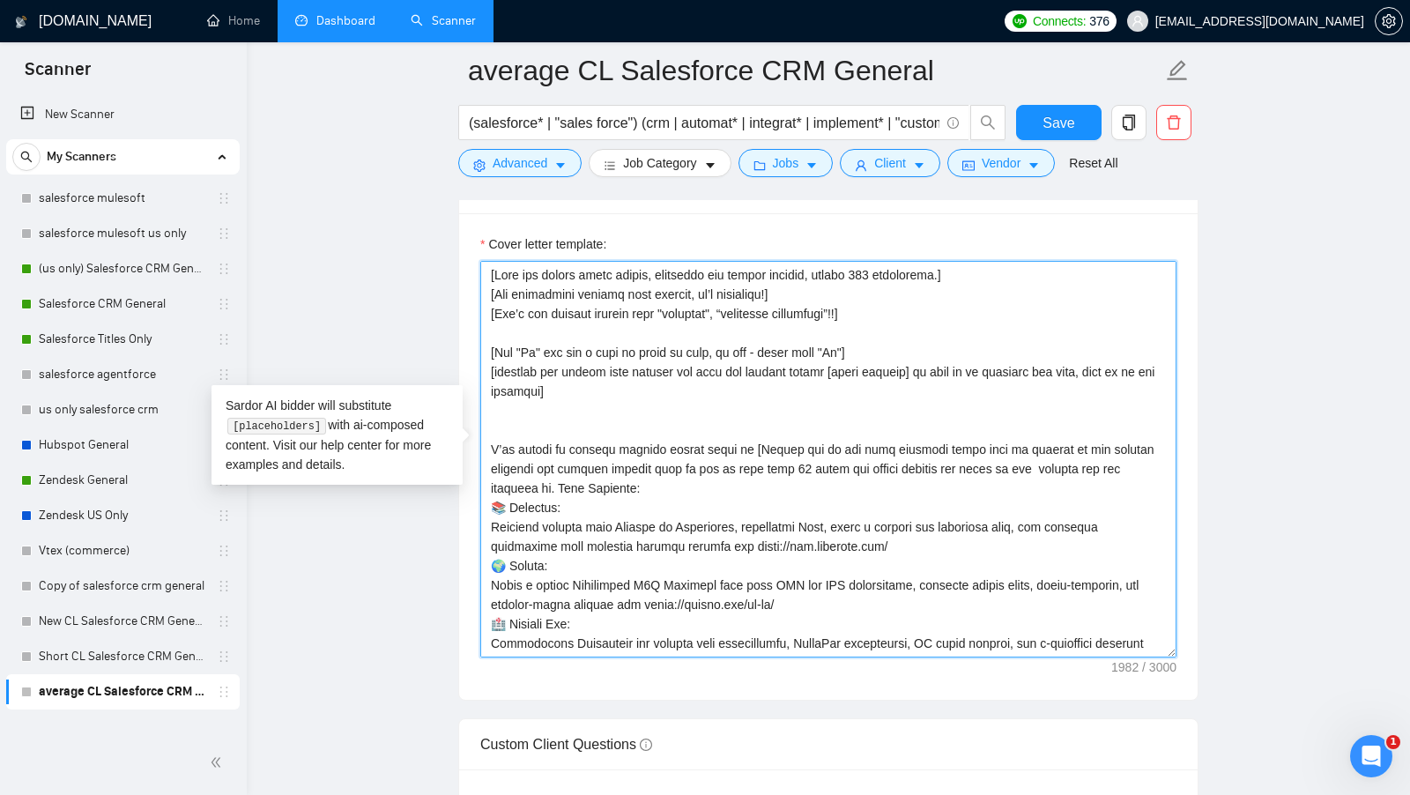
drag, startPoint x: 752, startPoint y: 441, endPoint x: 487, endPoint y: 445, distance: 265.2
click at [487, 445] on textarea "Cover letter template:" at bounding box center [828, 459] width 696 height 397
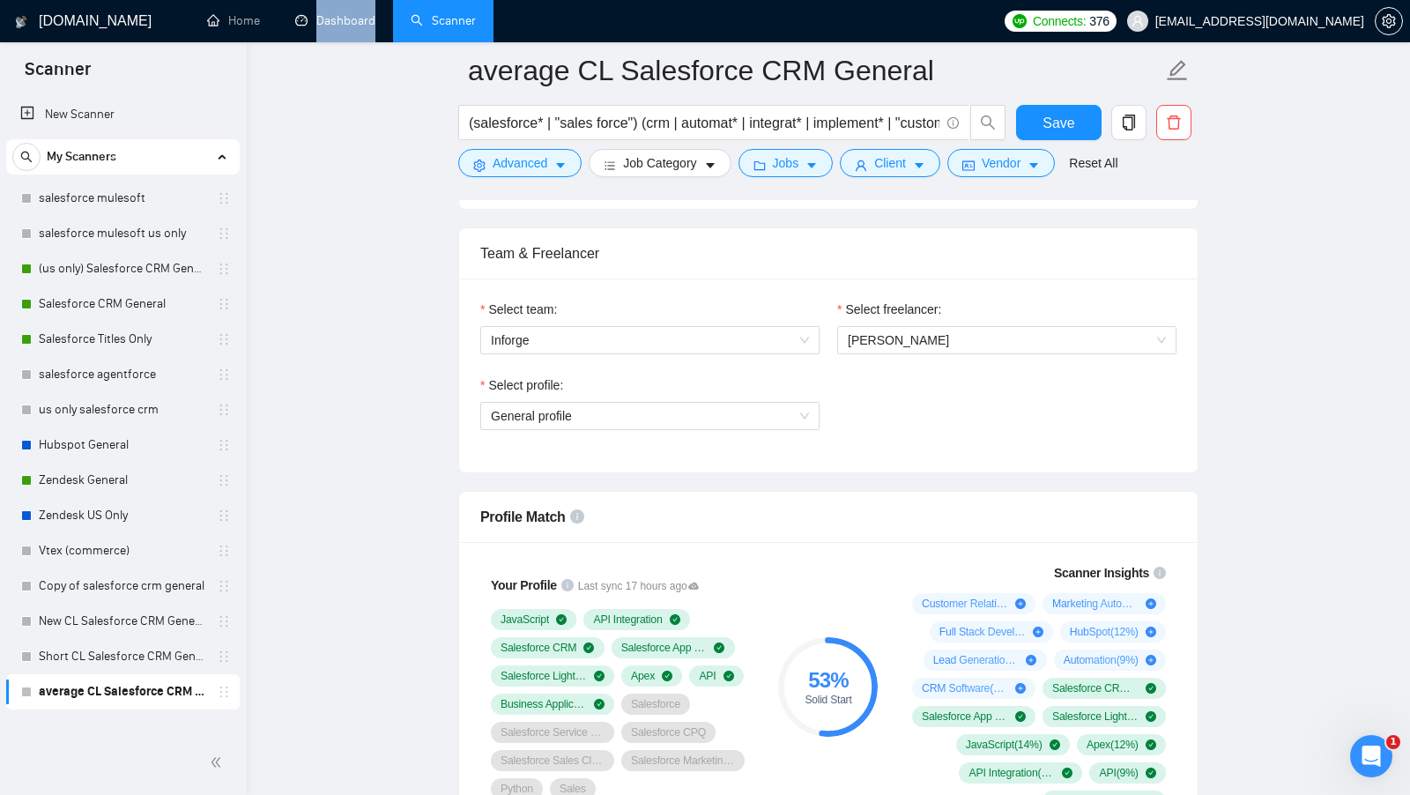
scroll to position [856, 0]
click at [608, 427] on div "Select profile: General profile" at bounding box center [649, 414] width 357 height 76
click at [616, 423] on span "General profile" at bounding box center [650, 417] width 318 height 26
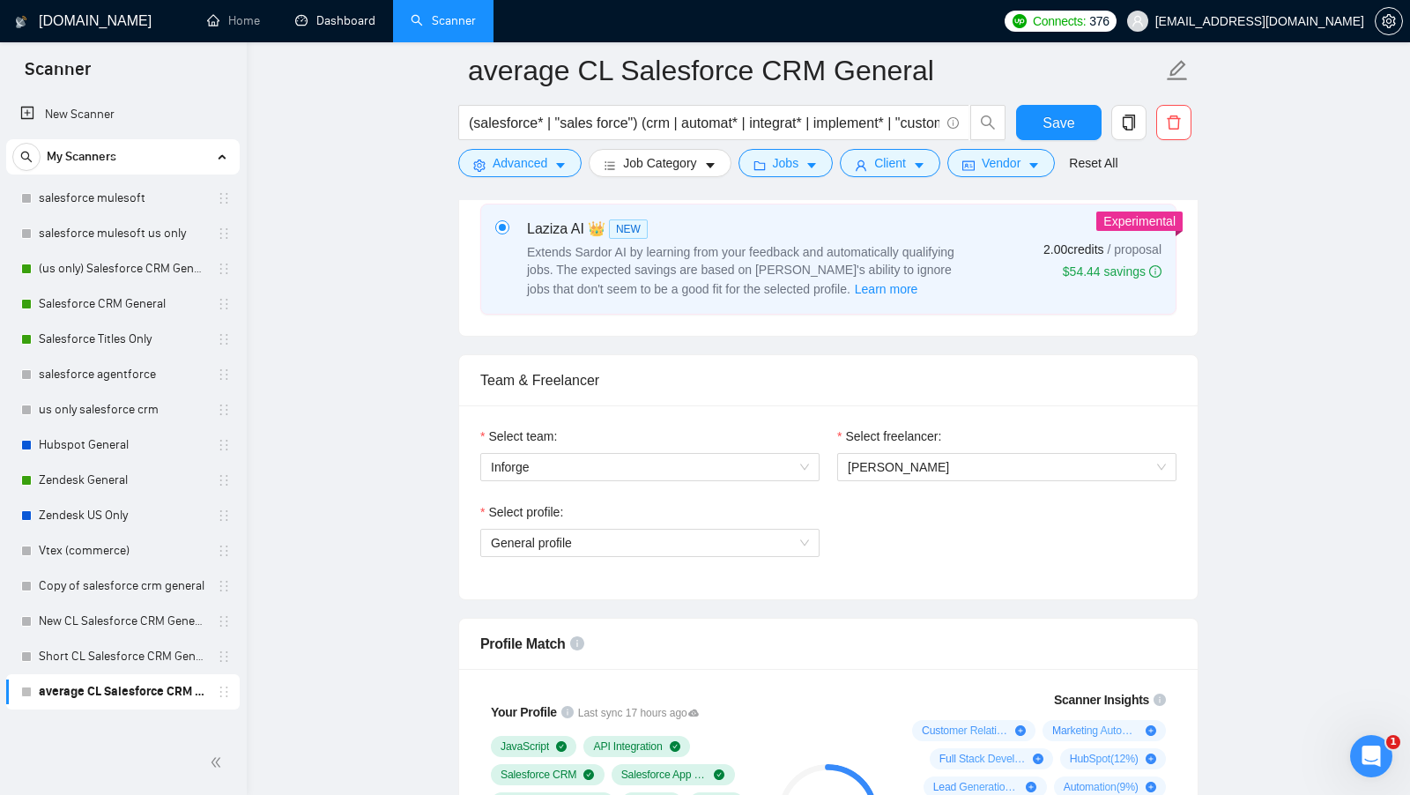
scroll to position [725, 0]
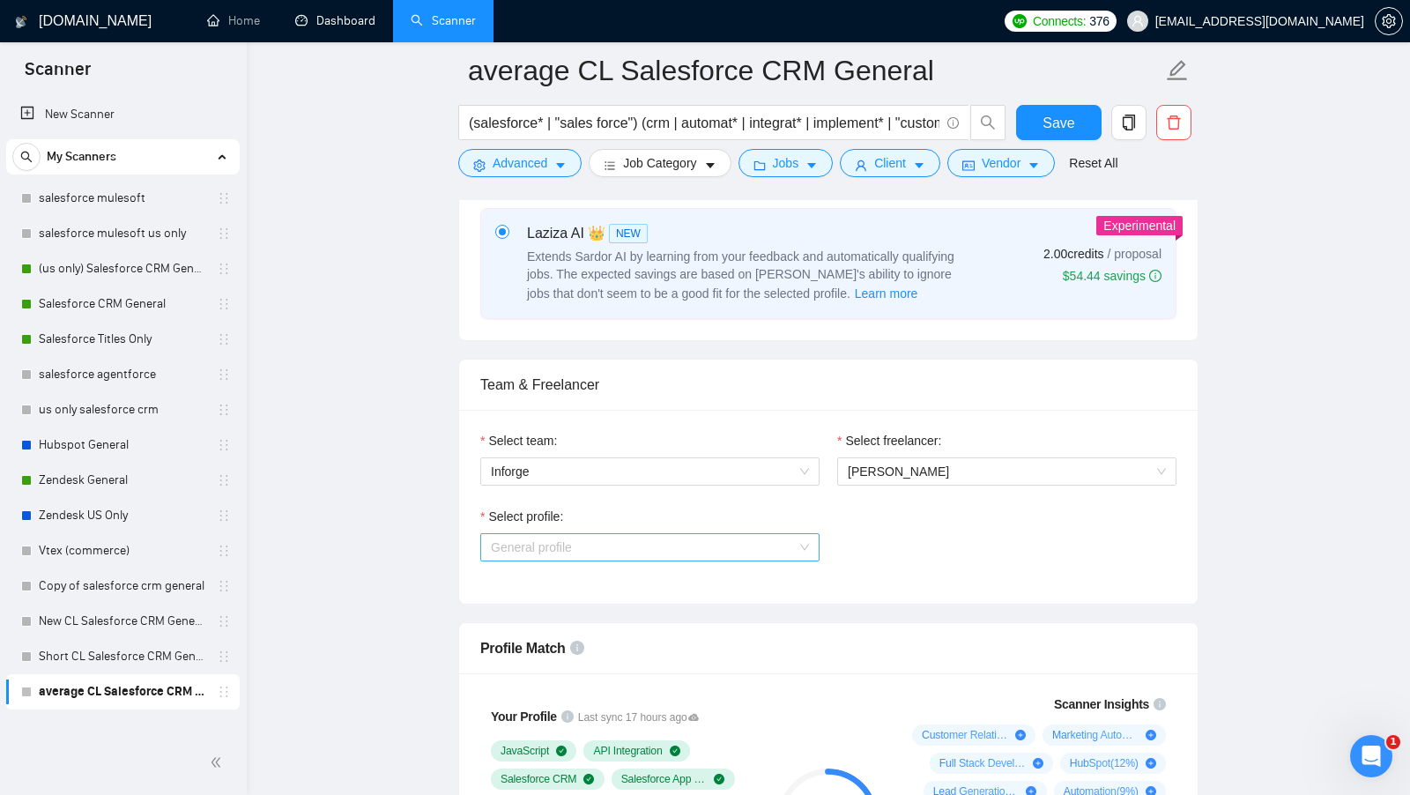
click at [700, 534] on span "General profile" at bounding box center [650, 547] width 318 height 26
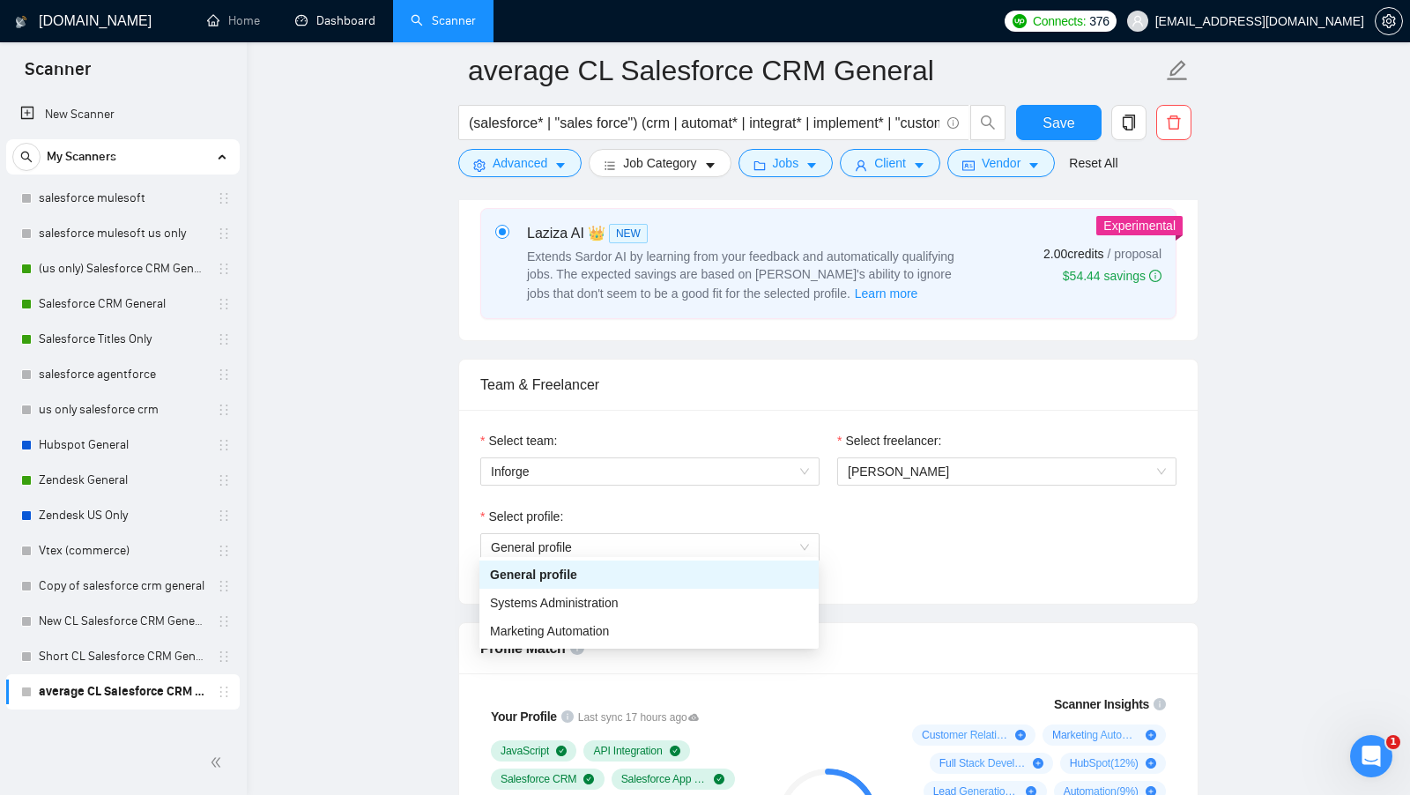
click at [895, 547] on div "Select profile: General profile" at bounding box center [828, 545] width 714 height 76
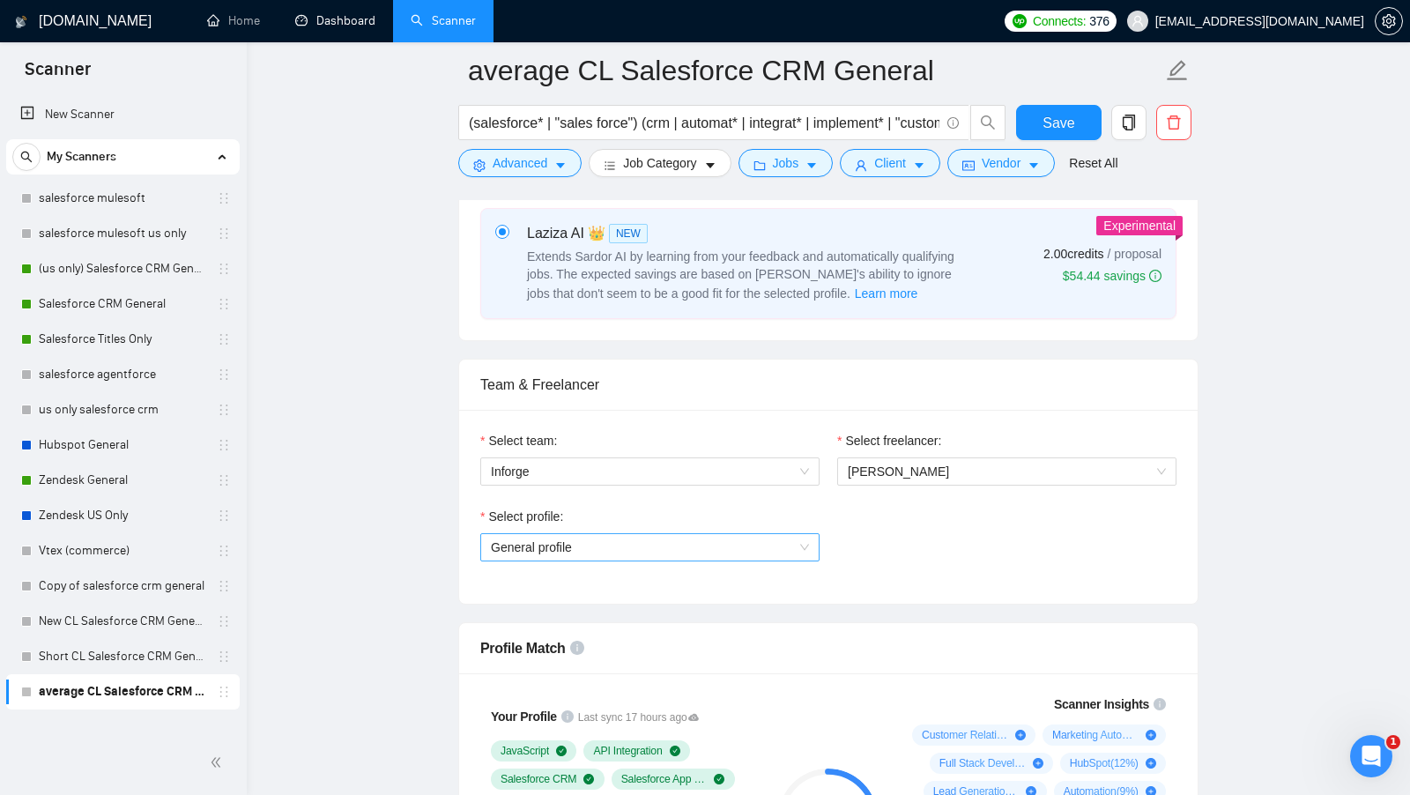
click at [619, 534] on span "General profile" at bounding box center [650, 547] width 318 height 26
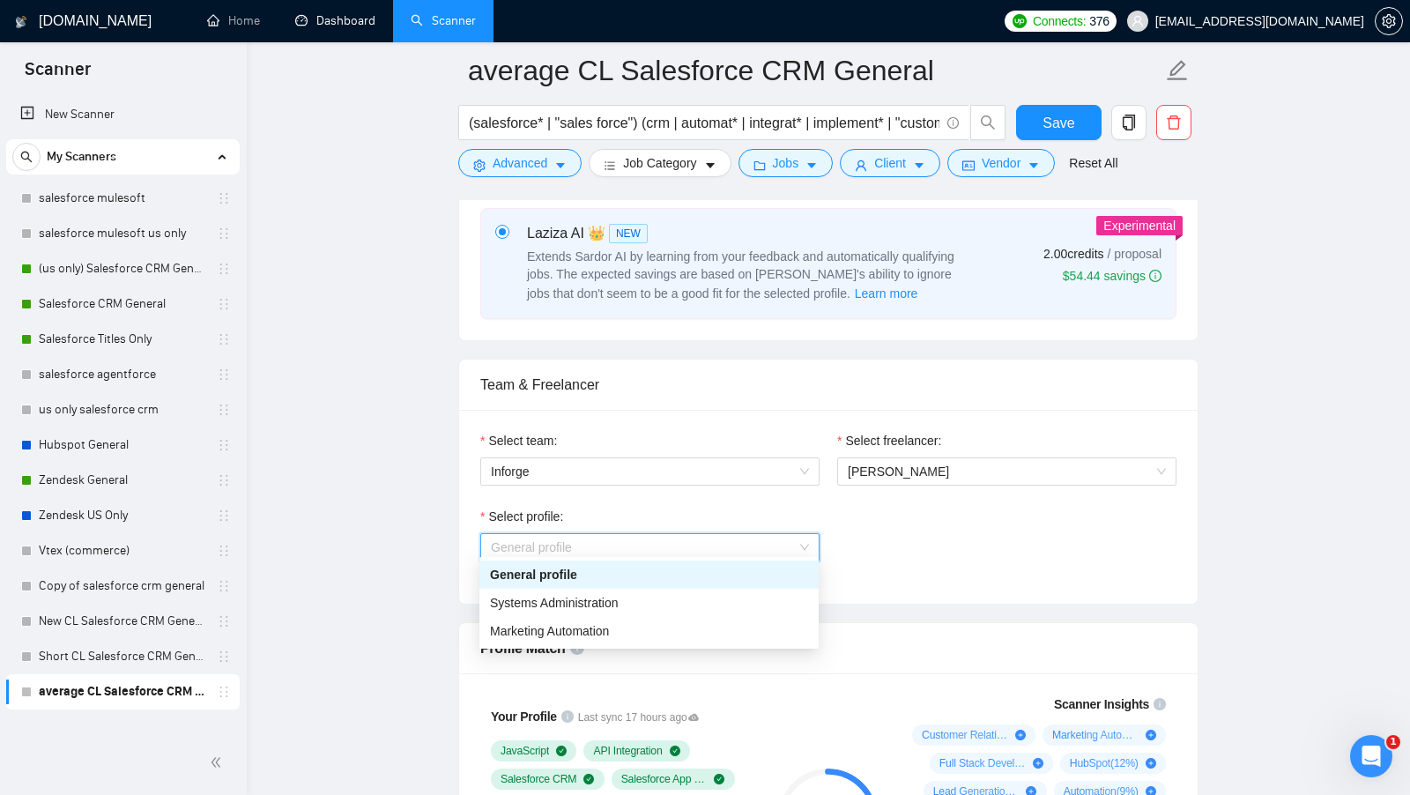
click at [903, 558] on div "Select profile: General profile" at bounding box center [828, 545] width 714 height 76
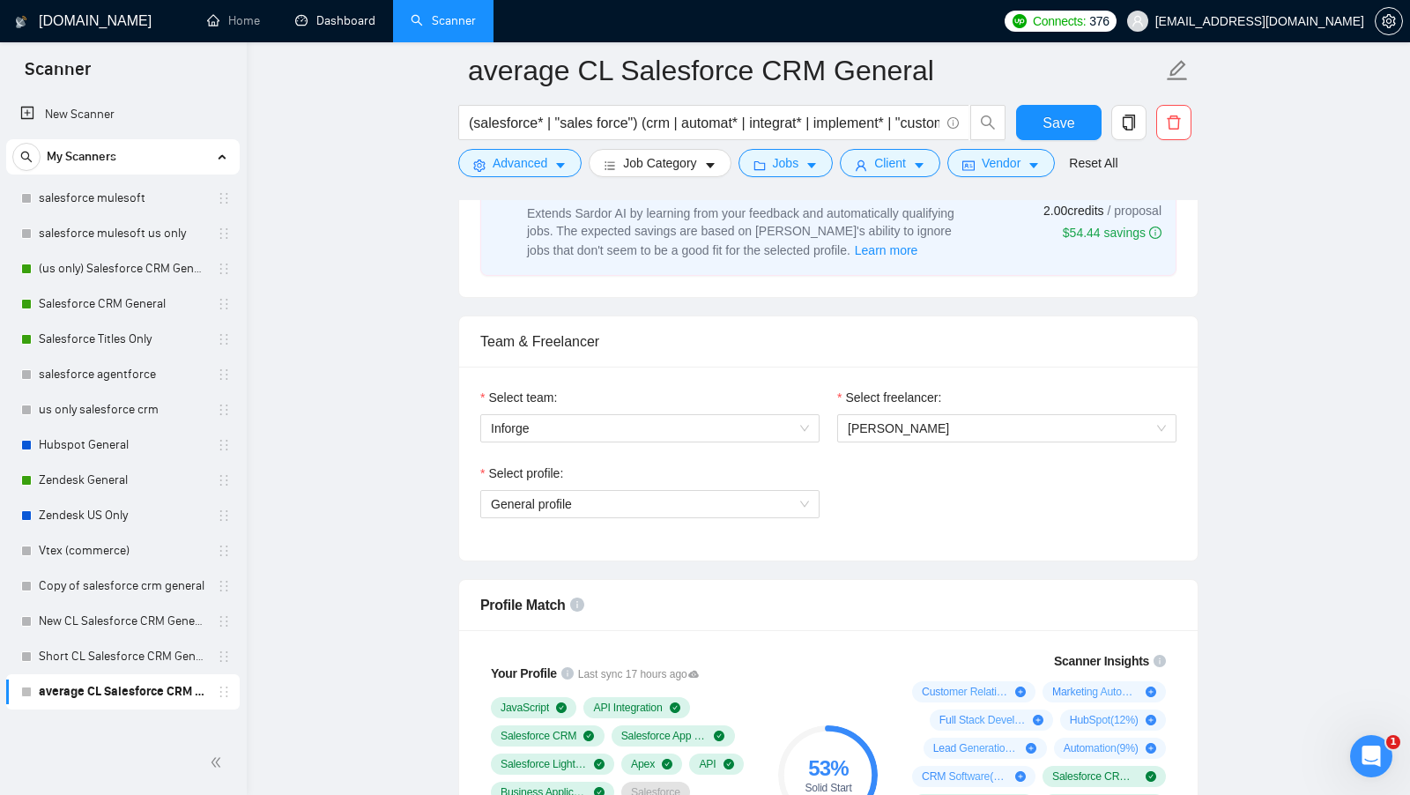
scroll to position [774, 0]
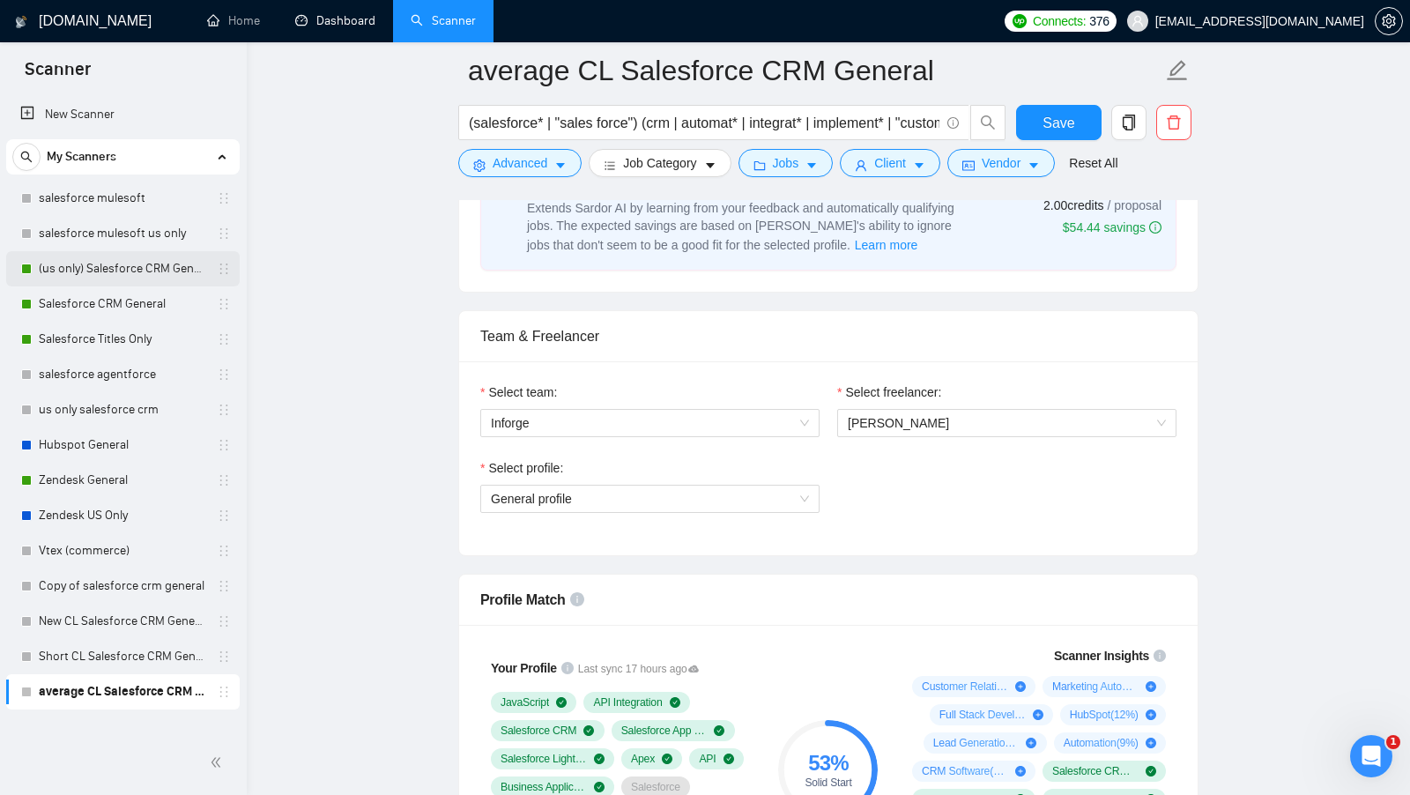
click at [127, 271] on link "(us only) Salesforce CRM General" at bounding box center [122, 268] width 167 height 35
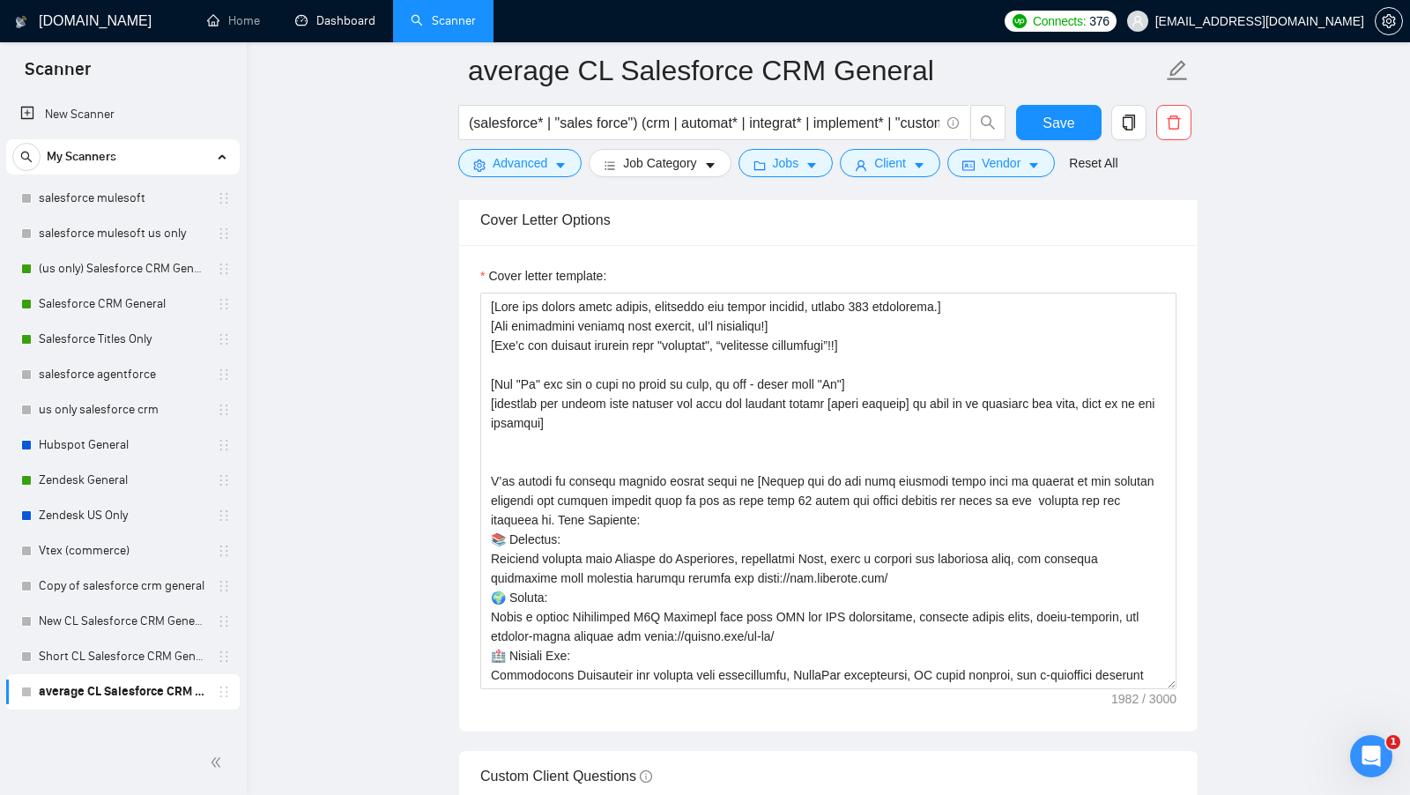
scroll to position [1971, 0]
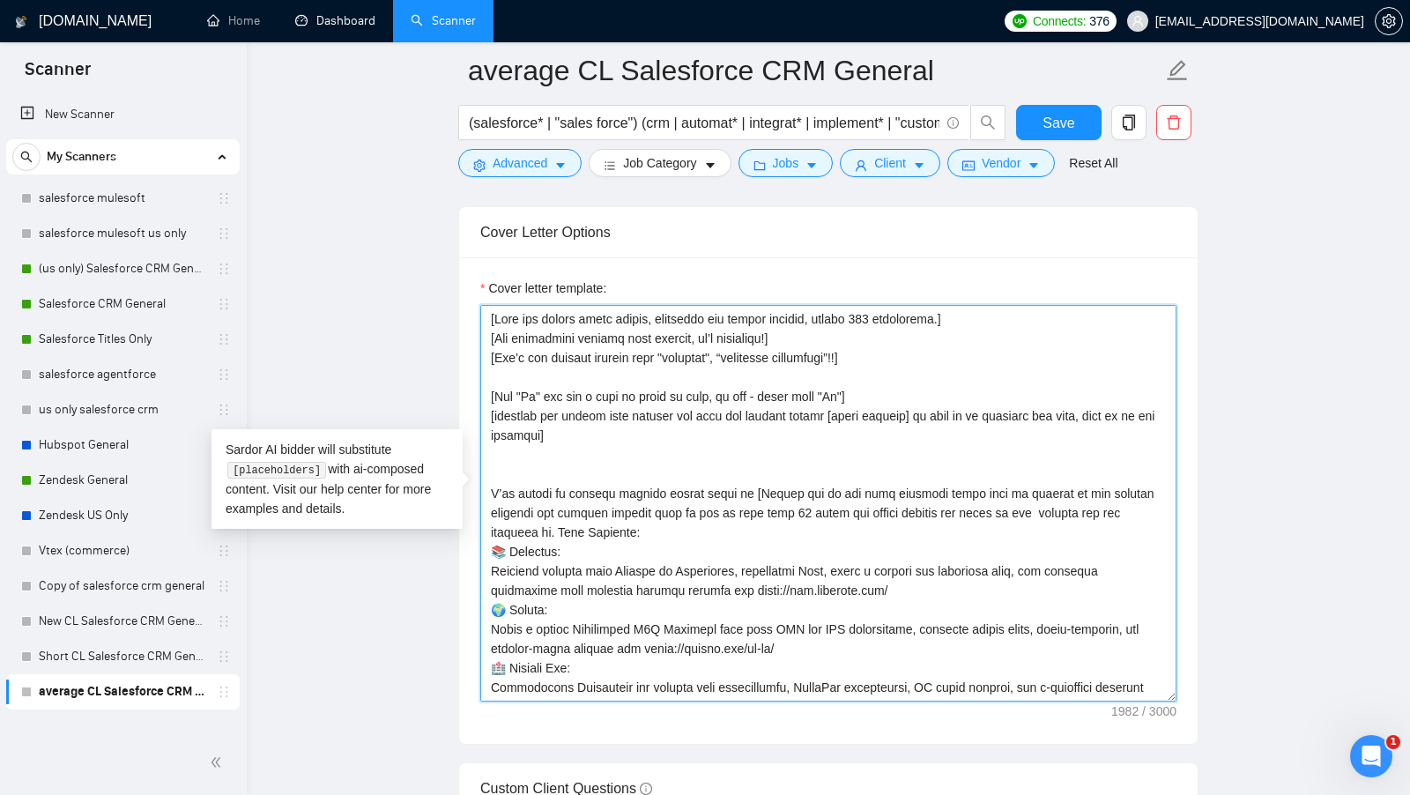
drag, startPoint x: 593, startPoint y: 430, endPoint x: 482, endPoint y: 400, distance: 115.0
click at [482, 400] on textarea "Cover letter template:" at bounding box center [828, 503] width 696 height 397
click at [580, 431] on textarea "Cover letter template:" at bounding box center [828, 503] width 696 height 397
drag, startPoint x: 580, startPoint y: 430, endPoint x: 490, endPoint y: 408, distance: 92.5
click at [490, 408] on textarea "Cover letter template:" at bounding box center [828, 503] width 696 height 397
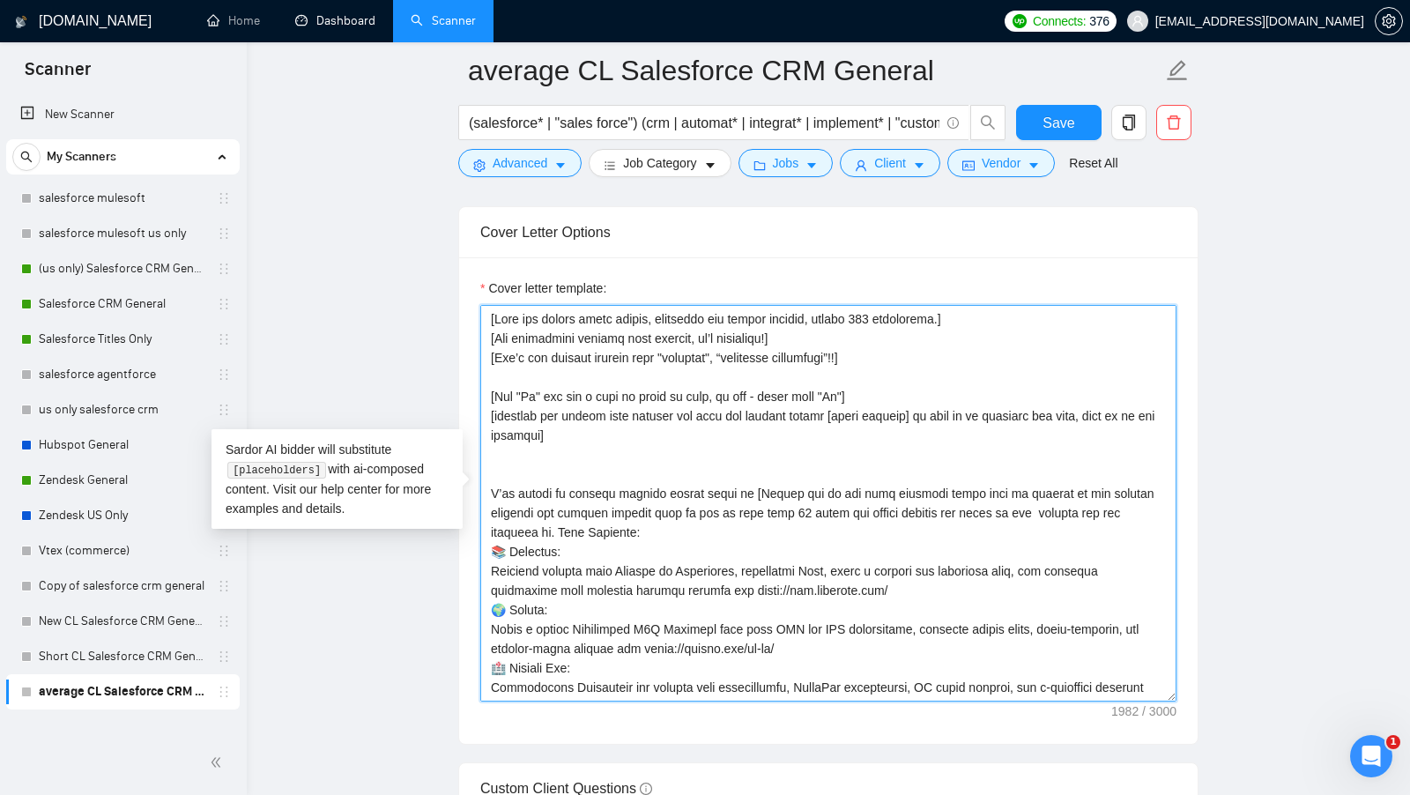
click at [605, 425] on textarea "Cover letter template:" at bounding box center [828, 503] width 696 height 397
click at [615, 440] on textarea "Cover letter template:" at bounding box center [828, 503] width 696 height 397
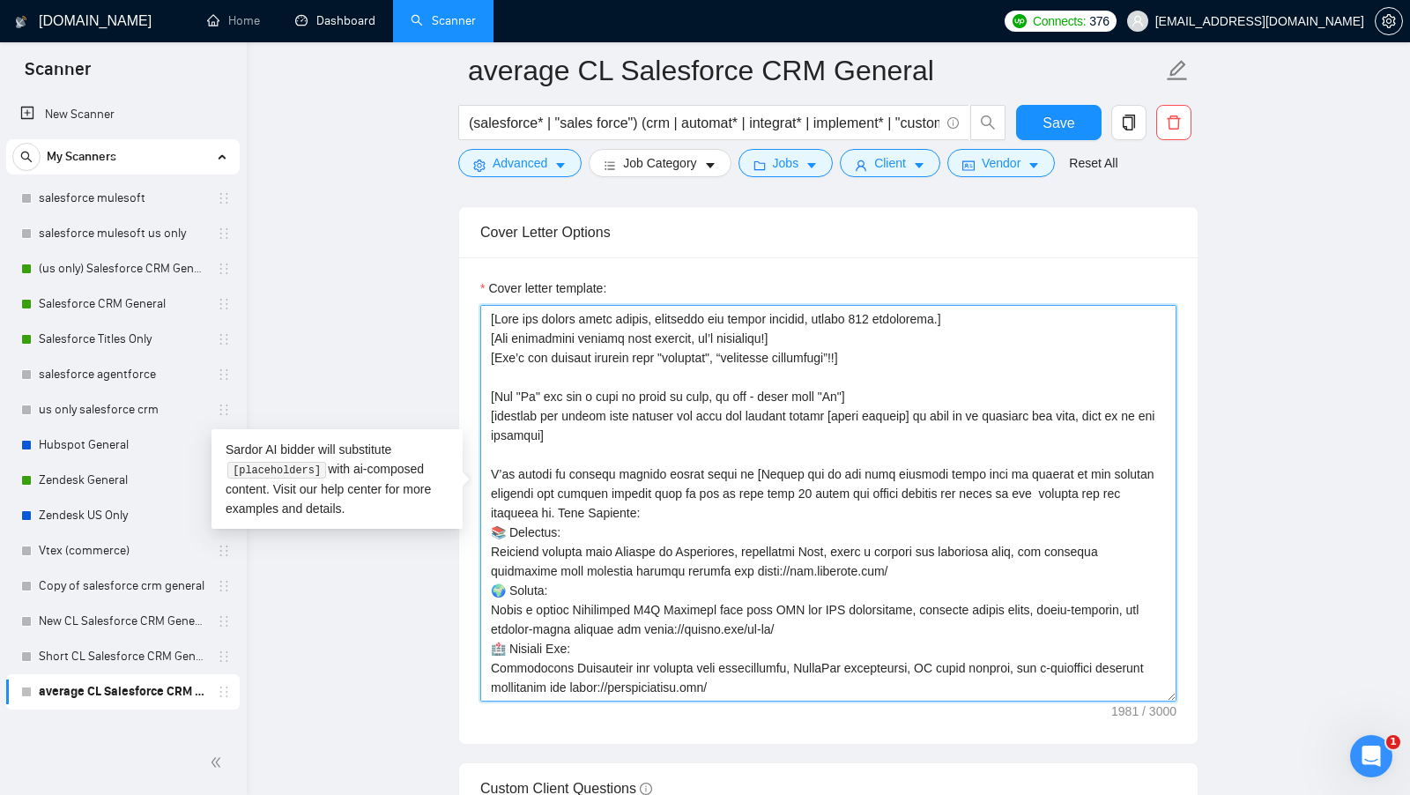
drag, startPoint x: 753, startPoint y: 462, endPoint x: 483, endPoint y: 466, distance: 270.5
click at [483, 467] on textarea "Cover letter template:" at bounding box center [828, 503] width 696 height 397
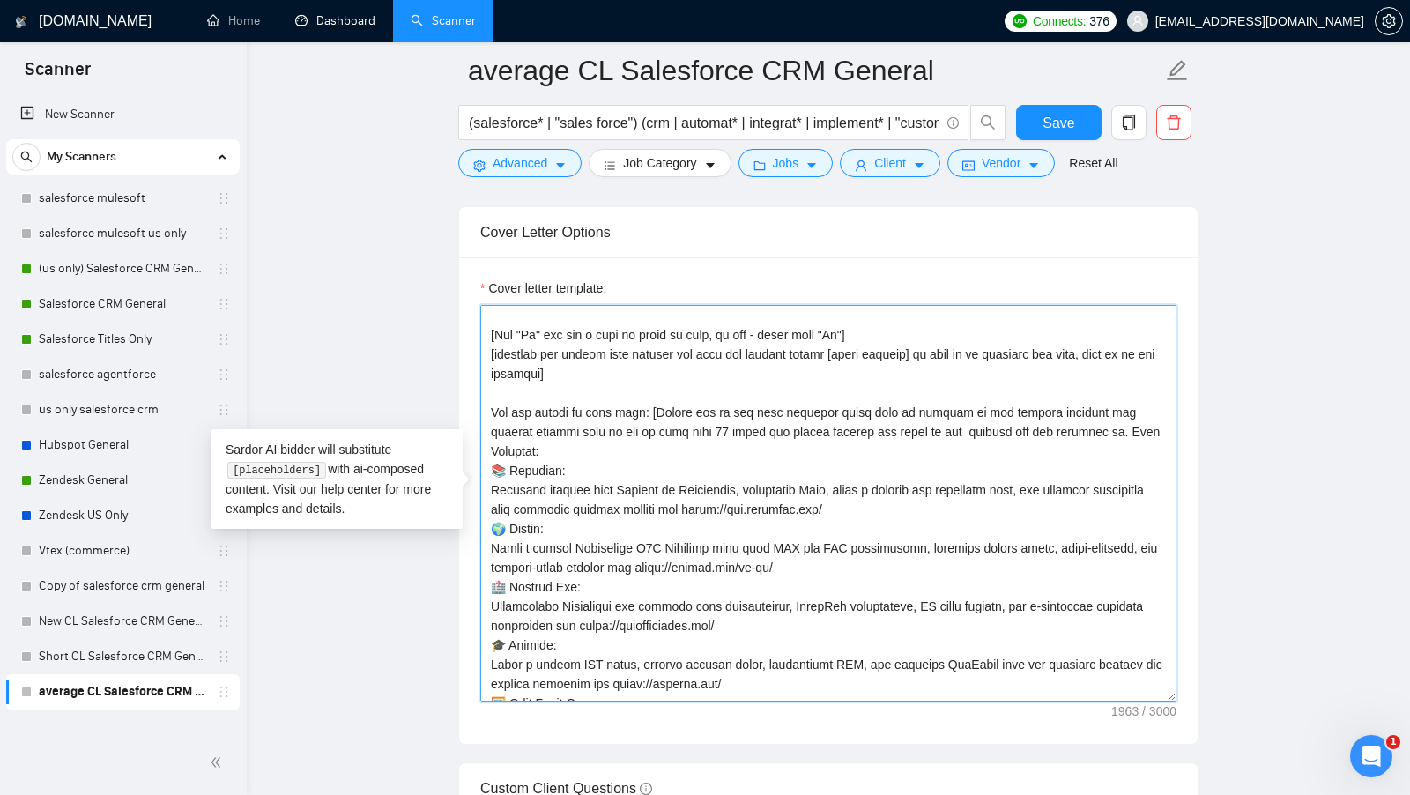
scroll to position [63, 0]
click at [721, 397] on textarea "Cover letter template:" at bounding box center [828, 503] width 696 height 397
click at [722, 397] on textarea "Cover letter template:" at bounding box center [828, 503] width 696 height 397
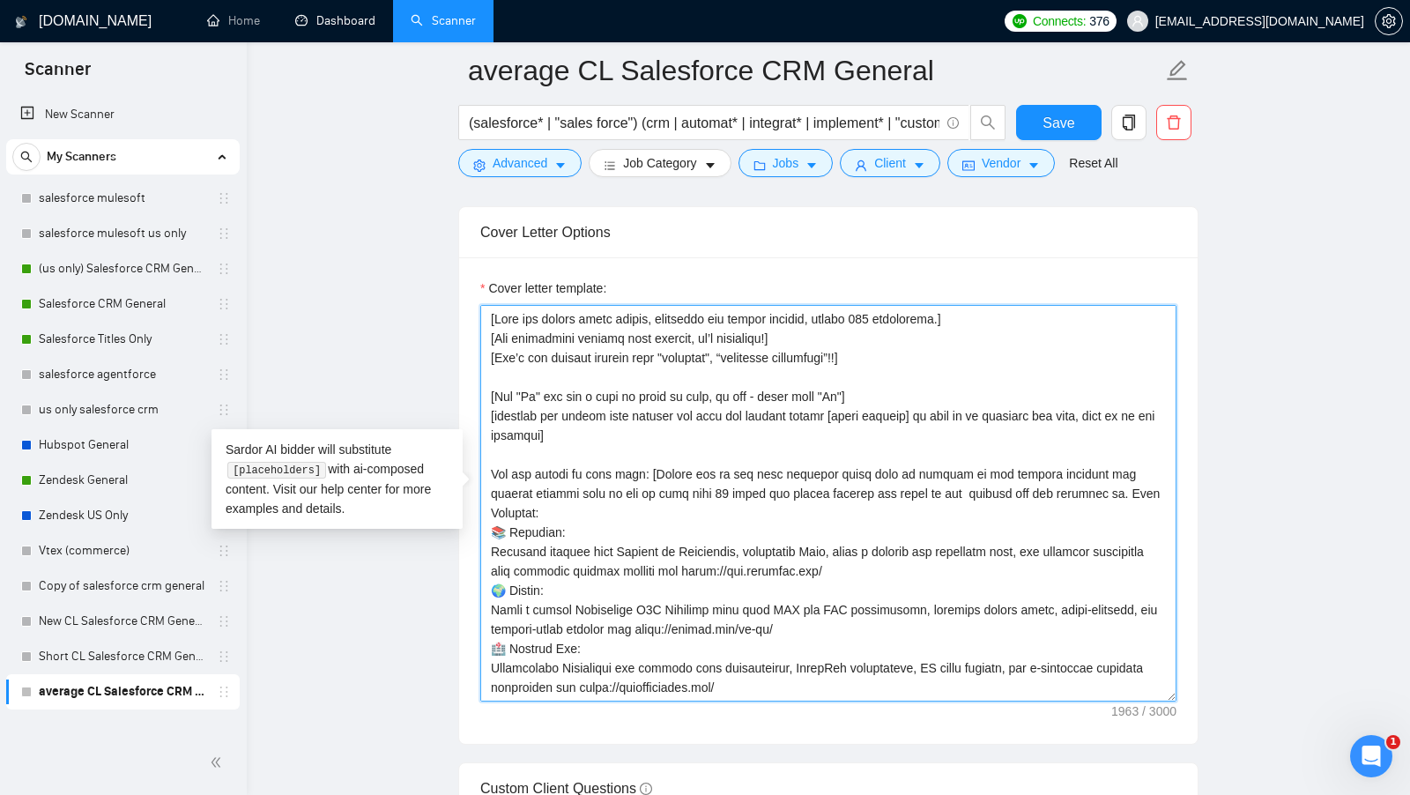
scroll to position [291, 0]
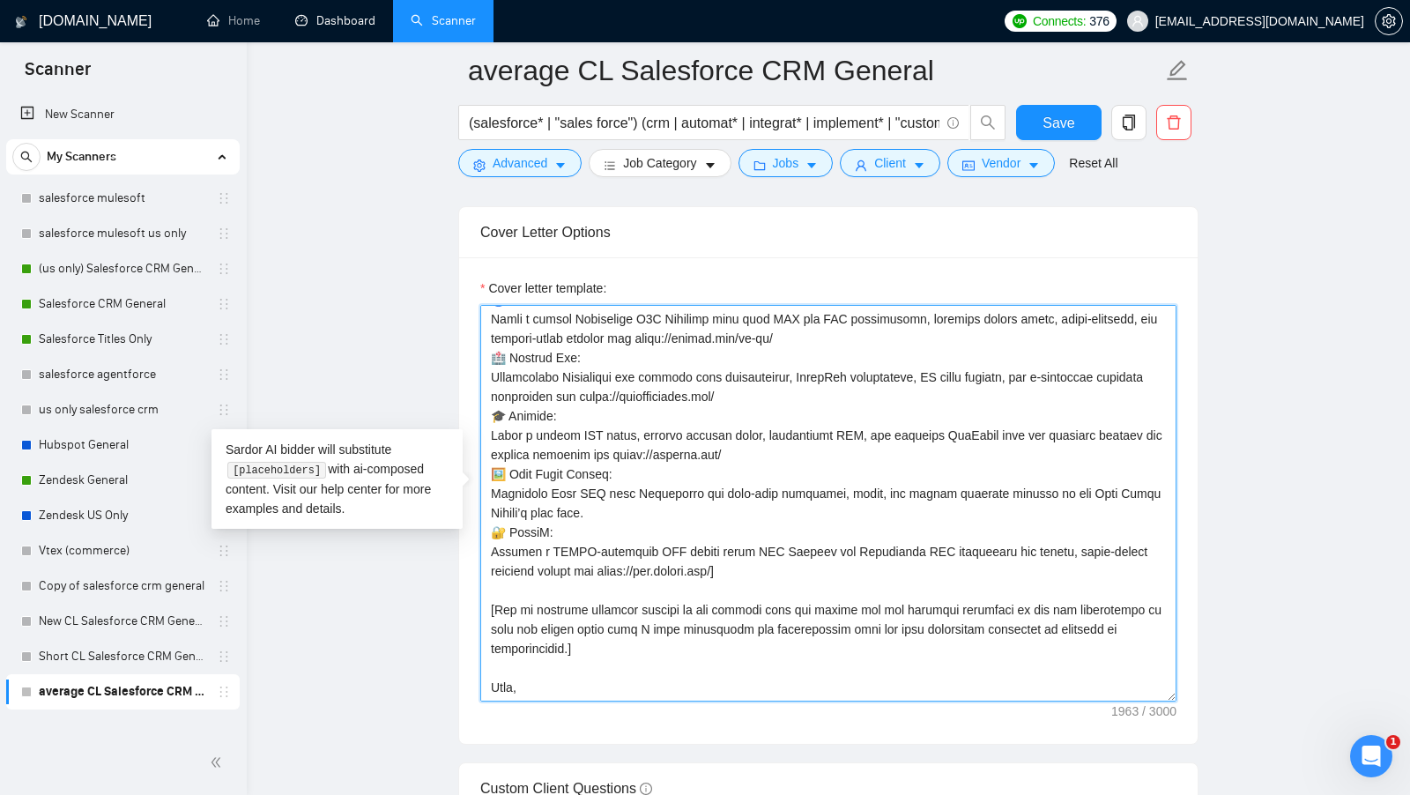
click at [589, 657] on textarea "Cover letter template:" at bounding box center [828, 503] width 696 height 397
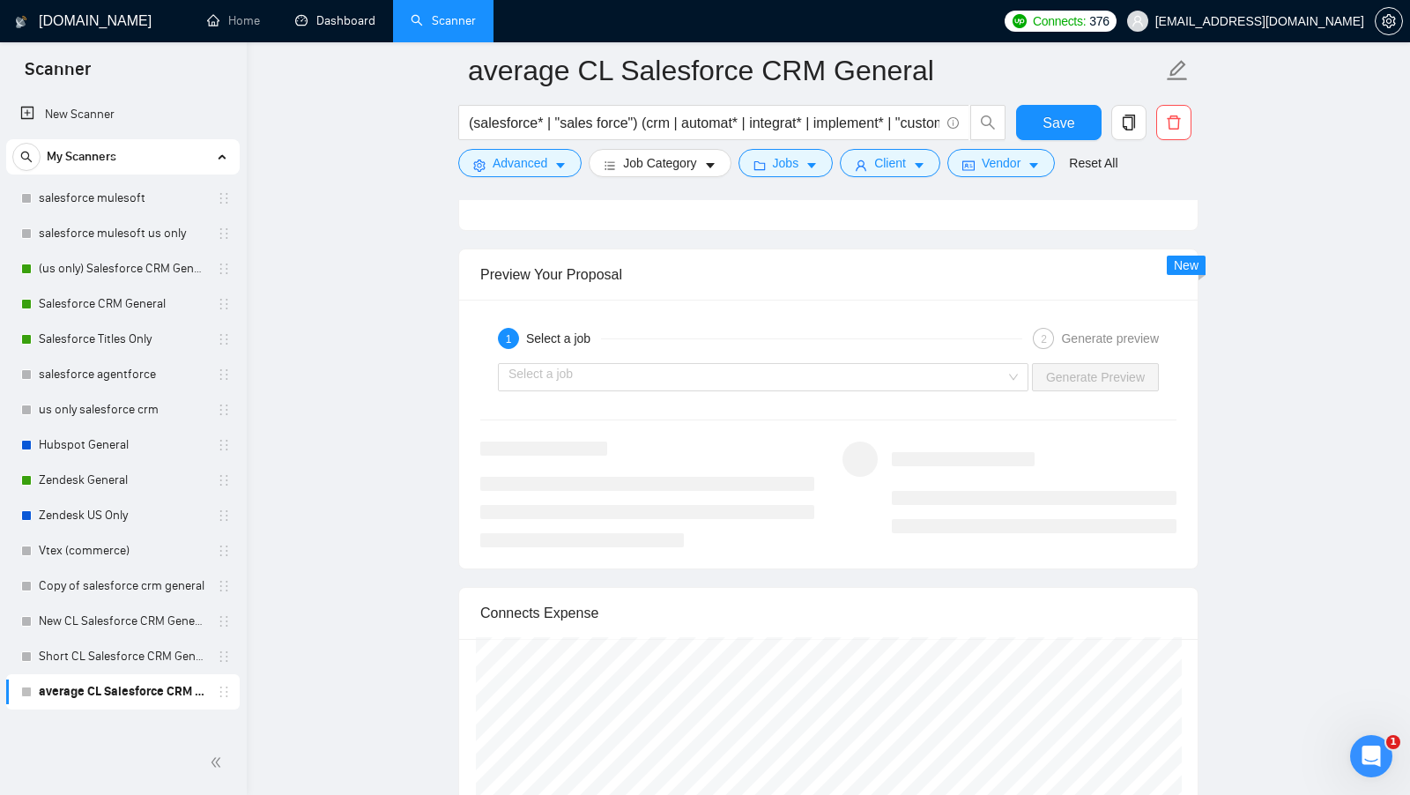
scroll to position [3359, 0]
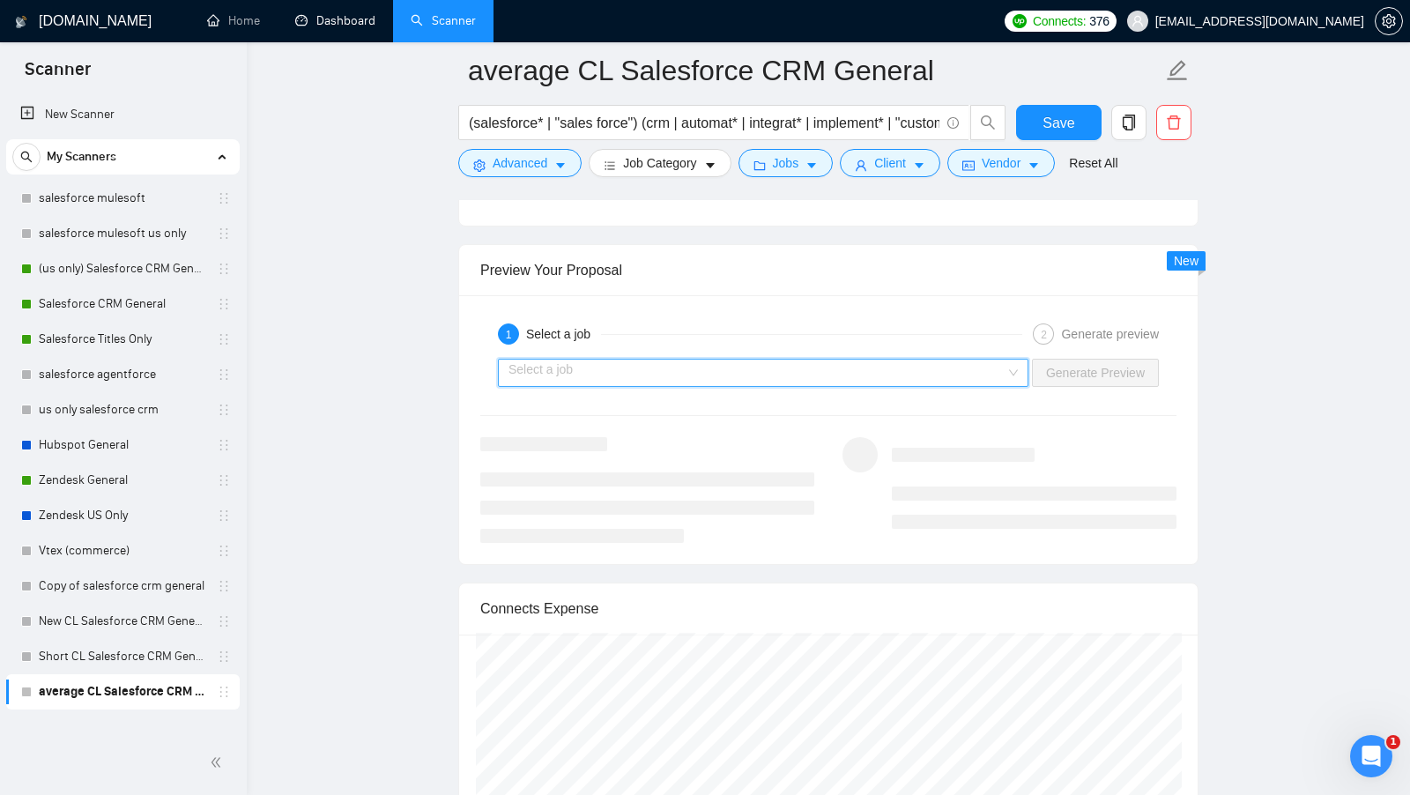
click at [978, 359] on input "search" at bounding box center [756, 372] width 497 height 26
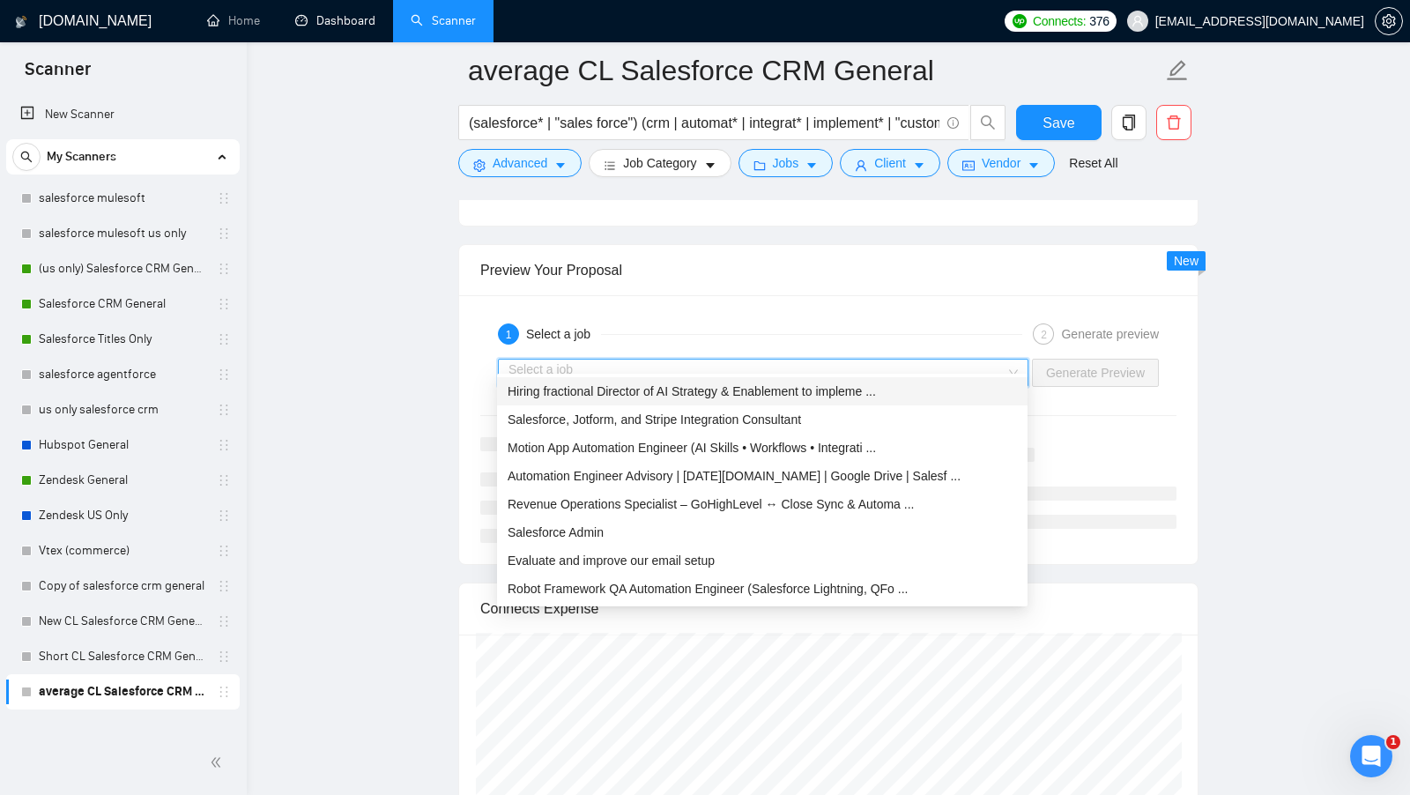
click at [811, 368] on input "search" at bounding box center [756, 372] width 497 height 26
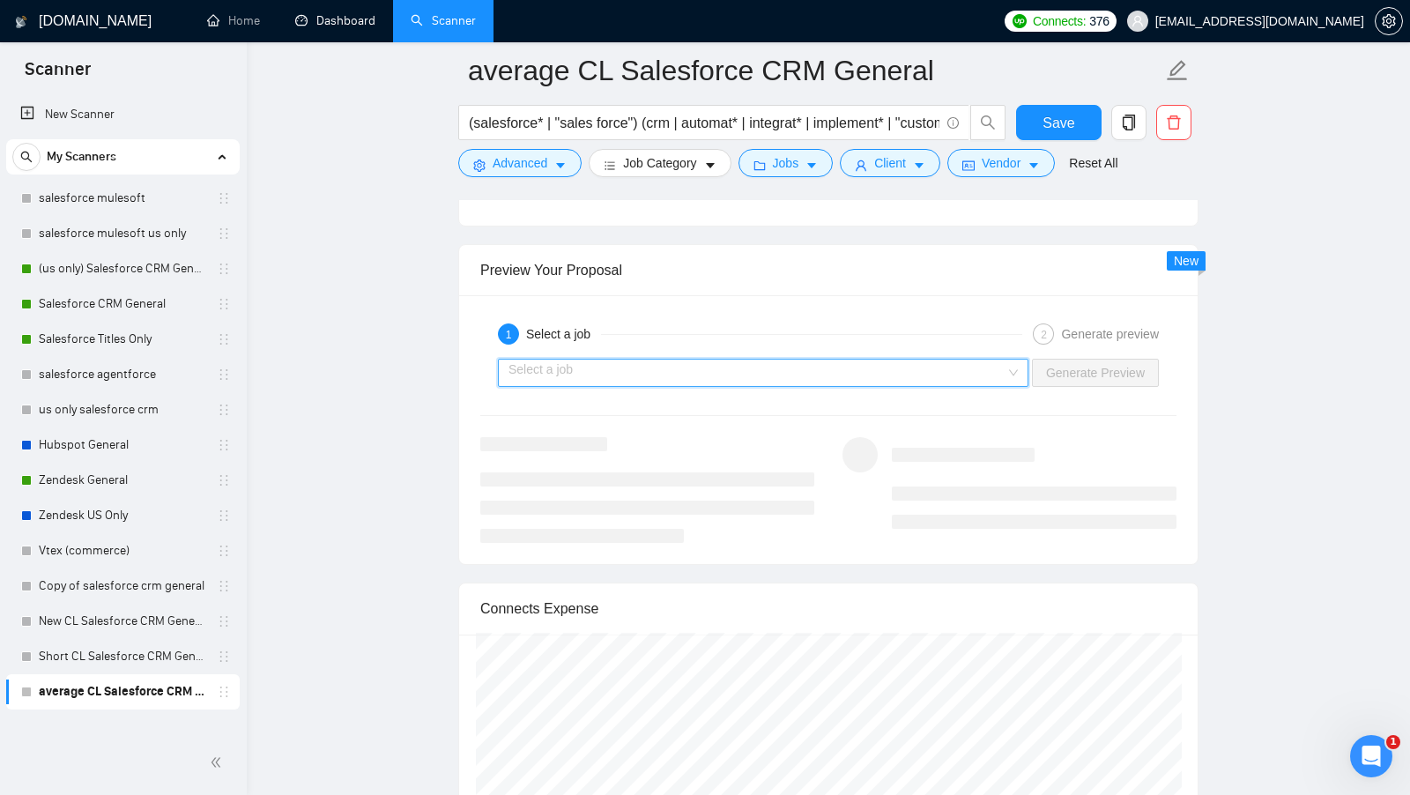
click at [807, 363] on input "search" at bounding box center [756, 372] width 497 height 26
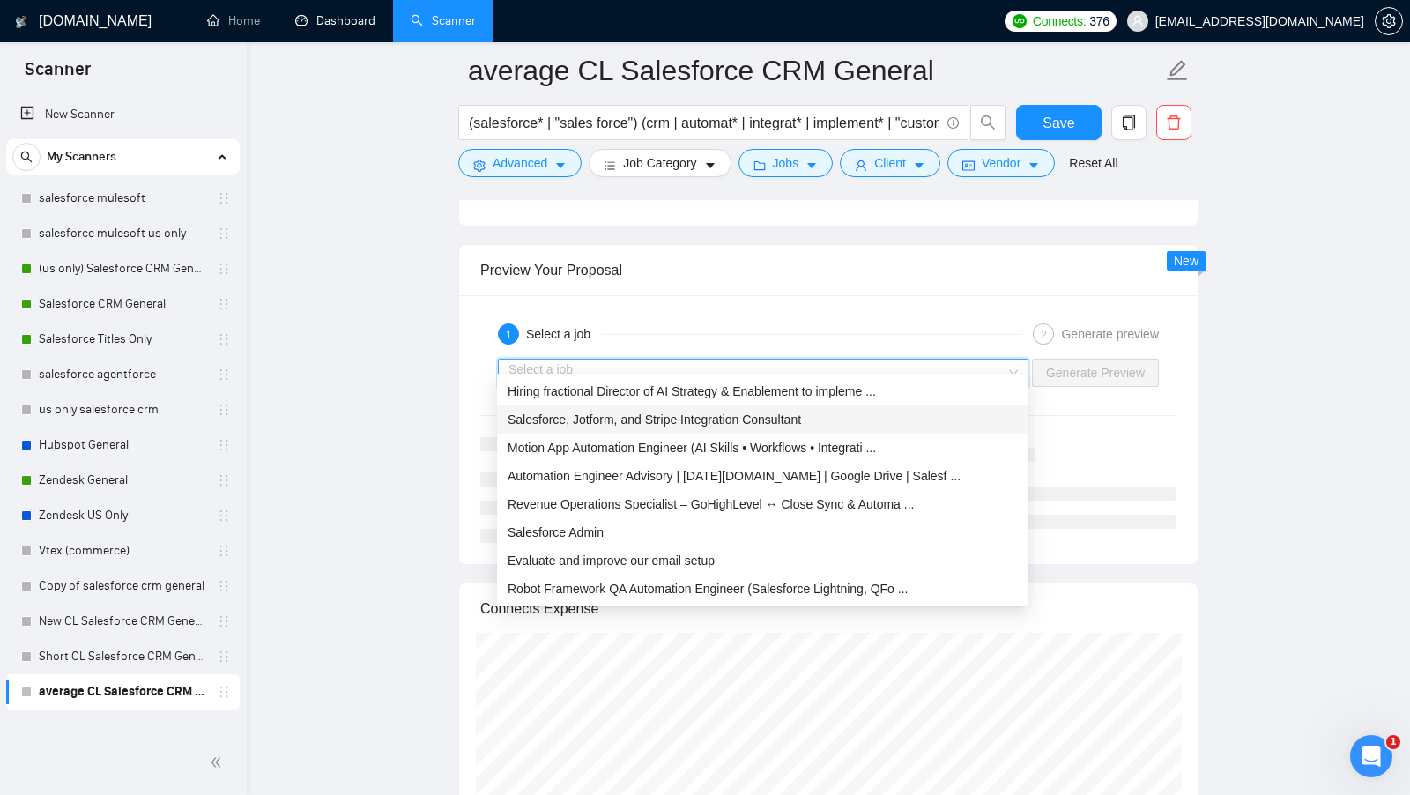
click at [749, 416] on span "Salesforce, Jotform, and Stripe Integration Consultant" at bounding box center [654, 419] width 293 height 14
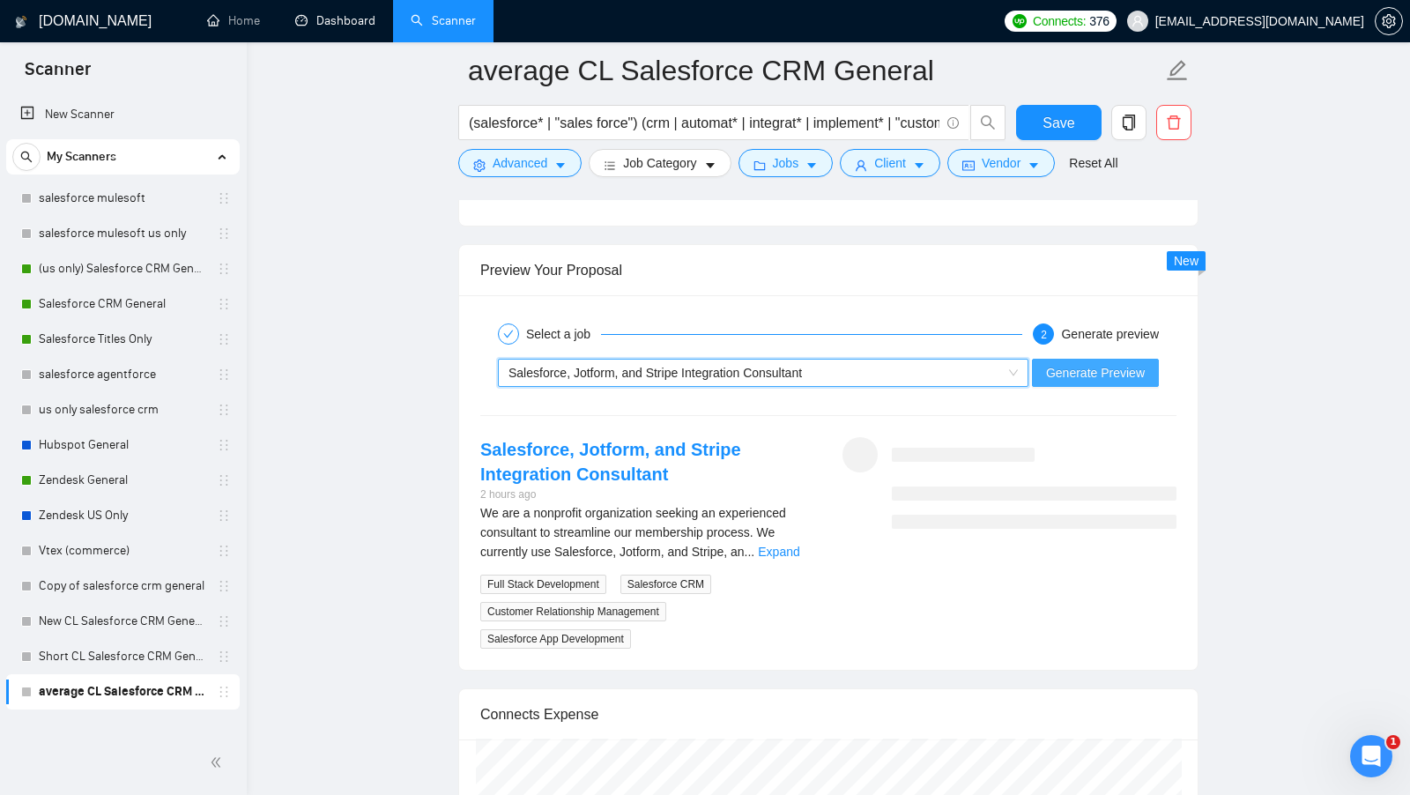
click at [1051, 363] on span "Generate Preview" at bounding box center [1095, 372] width 99 height 19
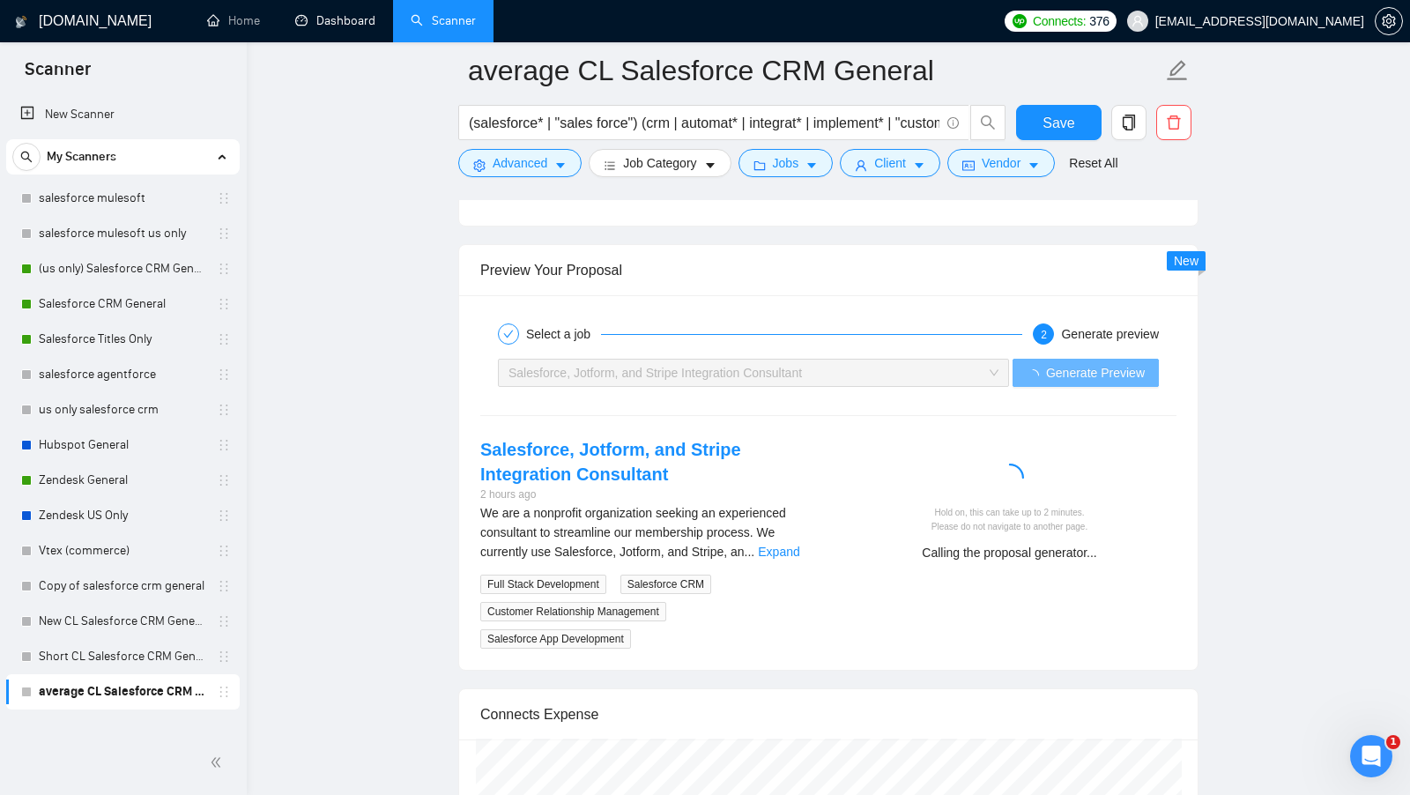
click at [798, 545] on link "Expand" at bounding box center [778, 552] width 41 height 14
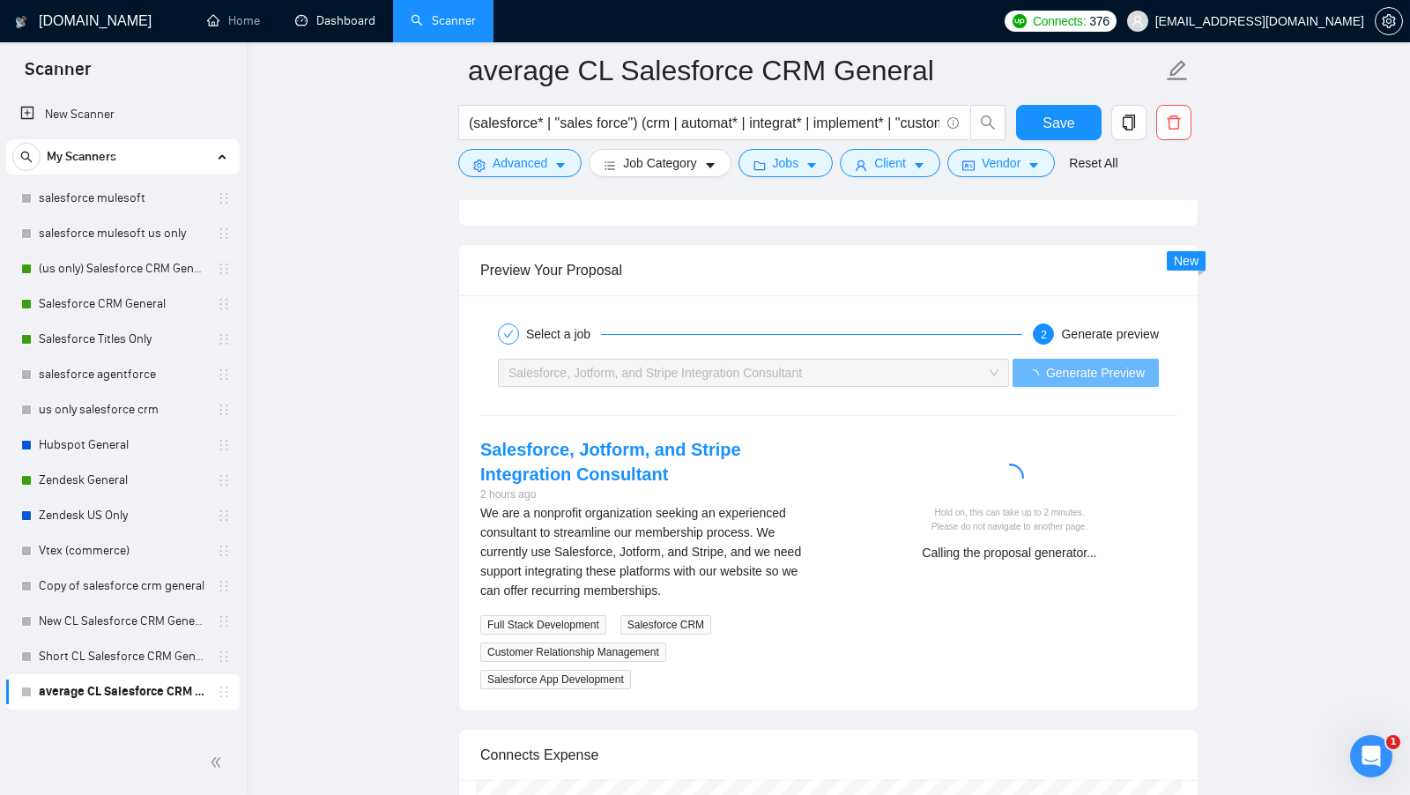
scroll to position [3398, 0]
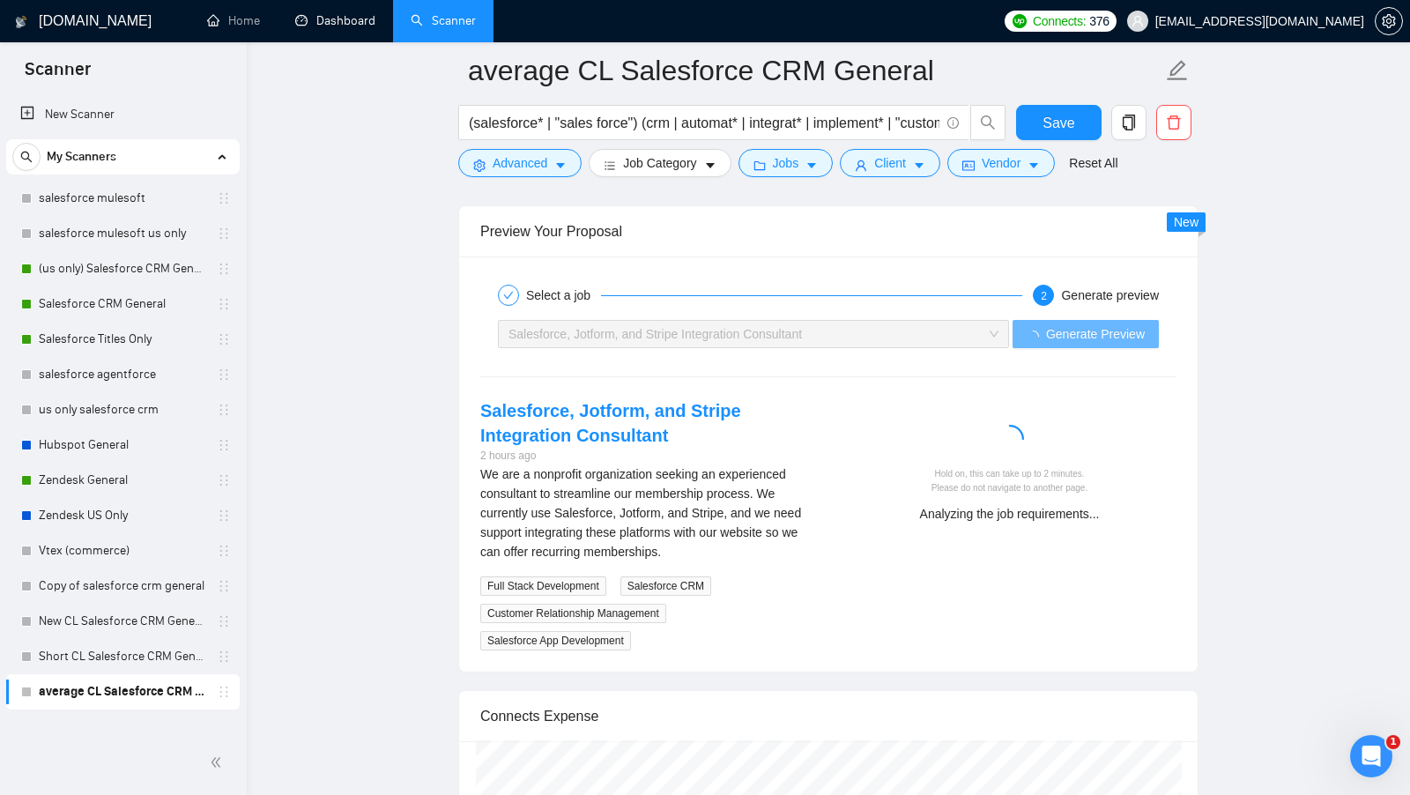
click at [613, 485] on div "We are a nonprofit organization seeking an experienced consultant to streamline…" at bounding box center [647, 512] width 334 height 97
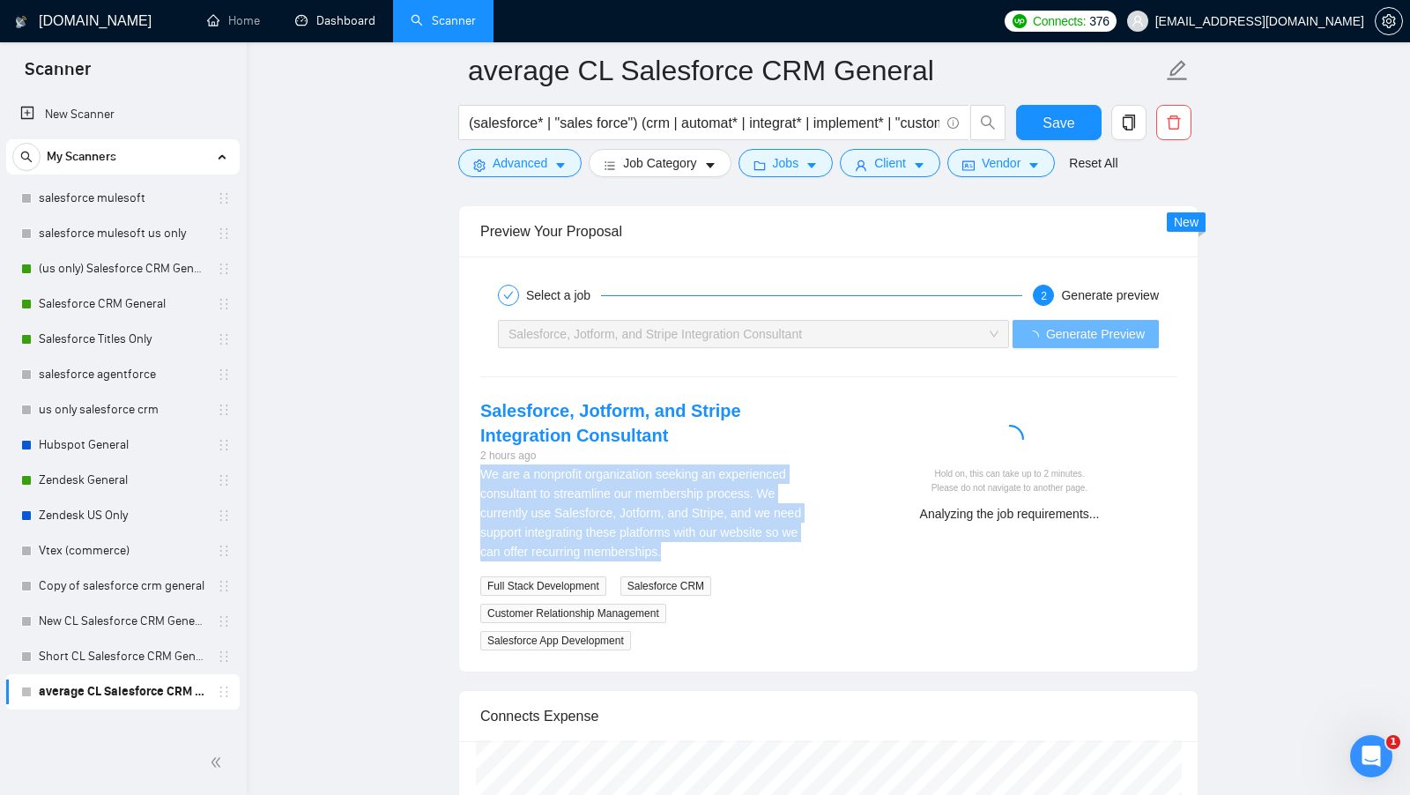
click at [613, 485] on div "We are a nonprofit organization seeking an experienced consultant to streamline…" at bounding box center [647, 512] width 334 height 97
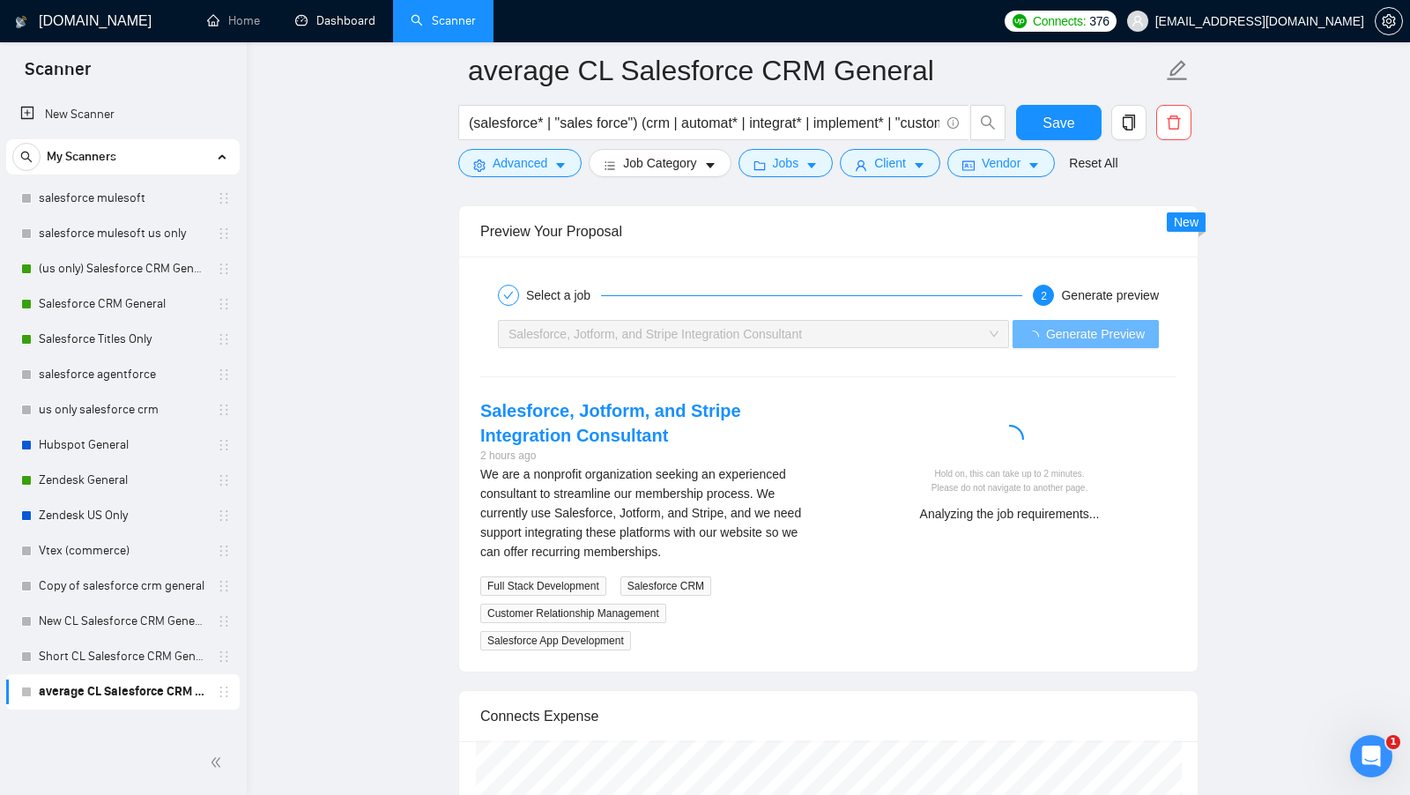
click at [751, 487] on div "We are a nonprofit organization seeking an experienced consultant to streamline…" at bounding box center [647, 512] width 334 height 97
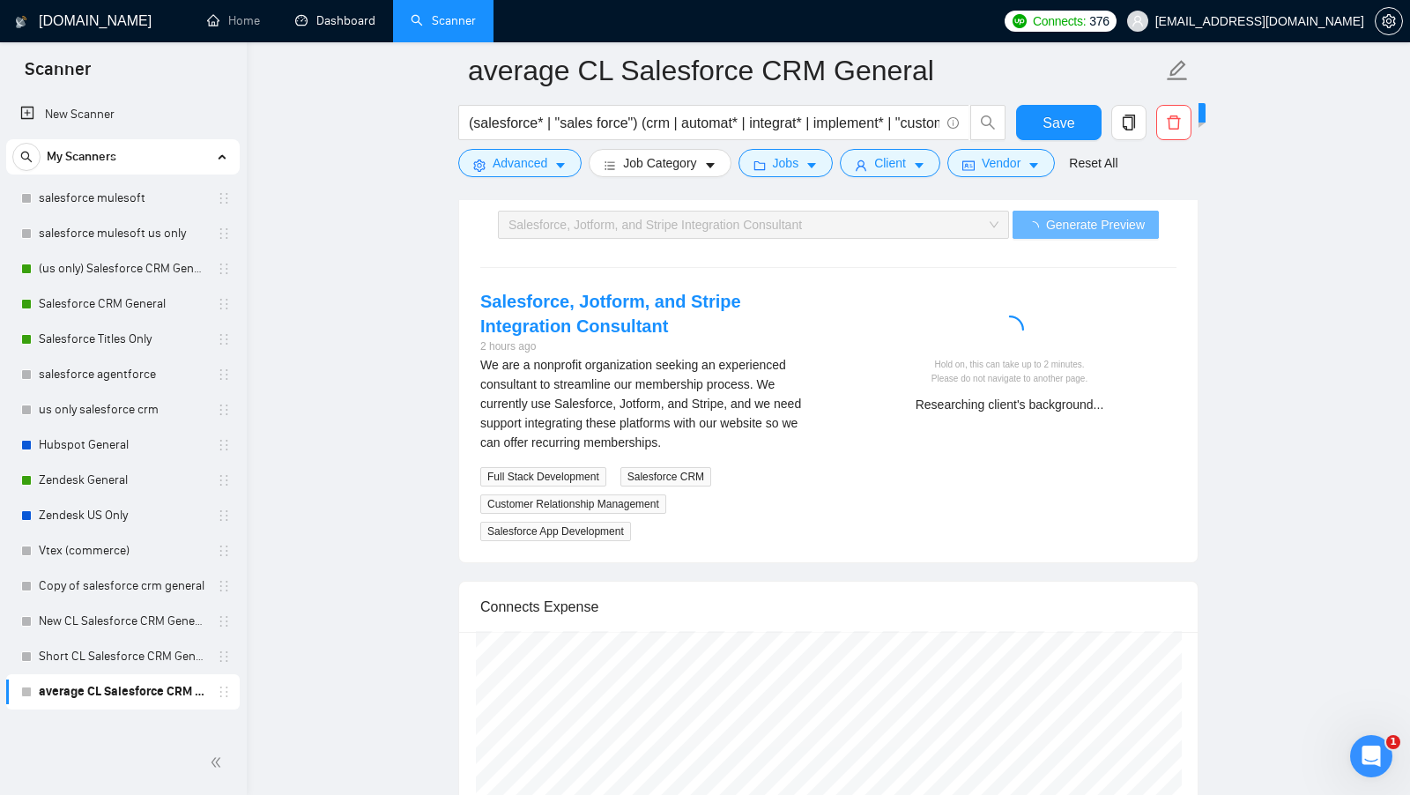
scroll to position [3505, 0]
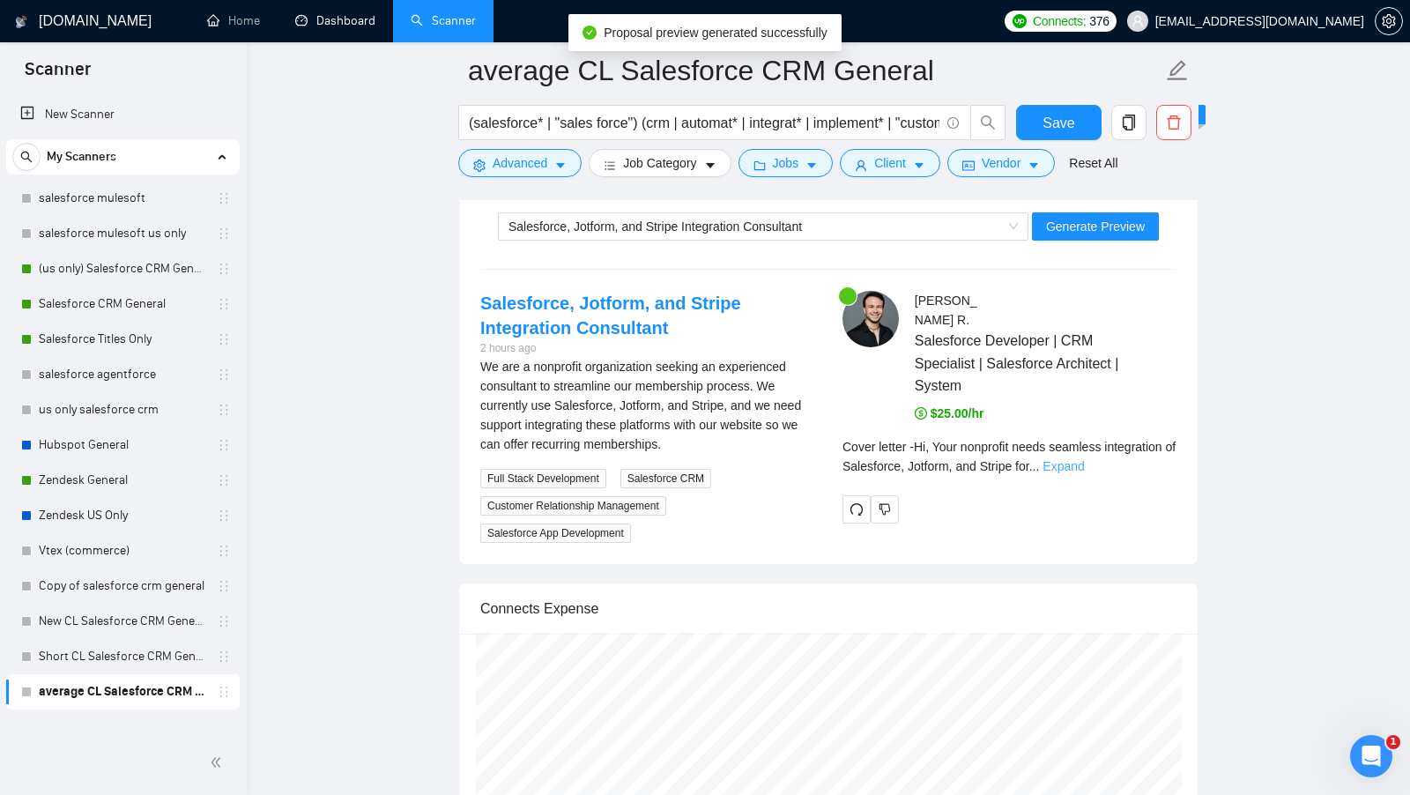
click at [1084, 459] on link "Expand" at bounding box center [1062, 466] width 41 height 14
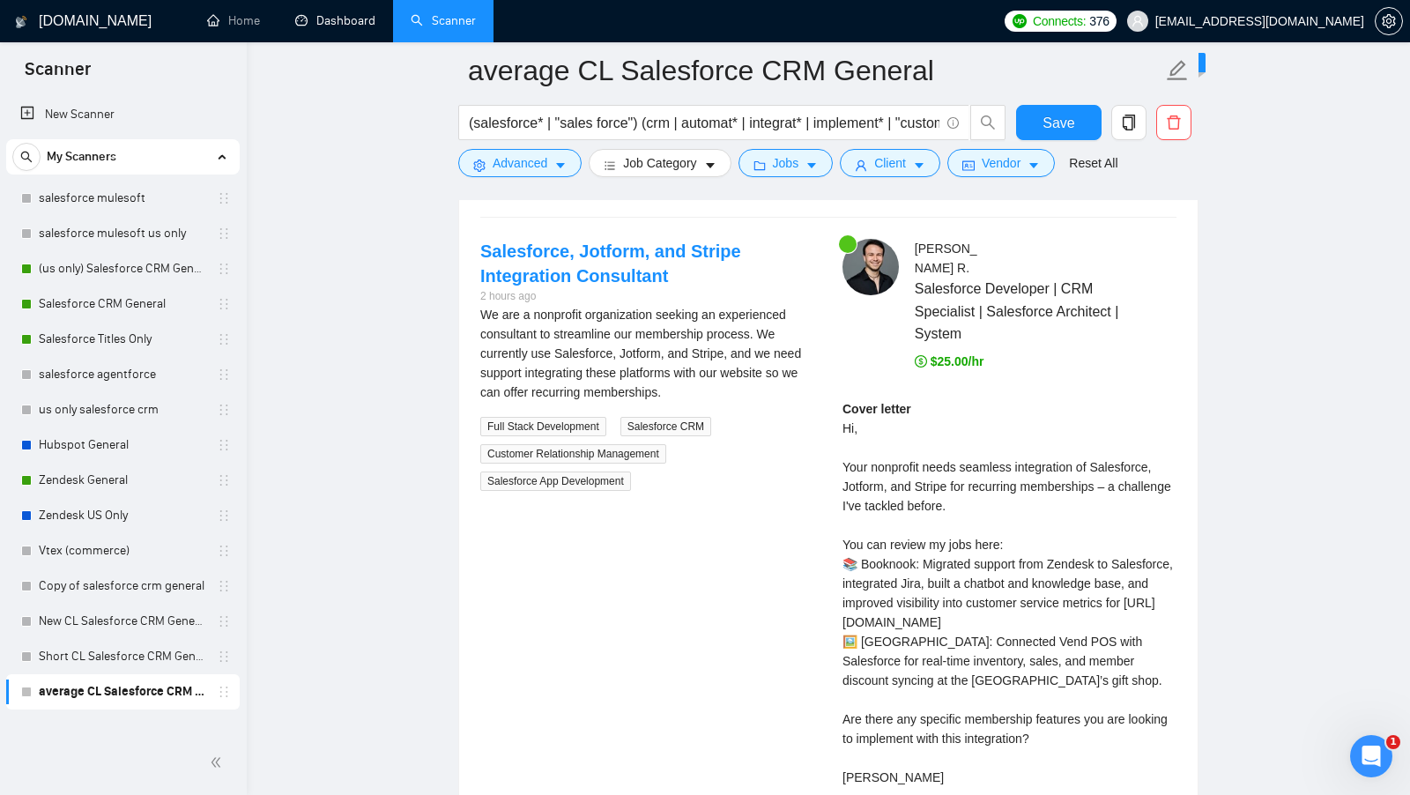
scroll to position [3559, 0]
click at [950, 450] on div "Cover letter Hi, Your nonprofit needs seamless integration of Salesforce, Jotfo…" at bounding box center [1009, 591] width 334 height 388
click at [1029, 474] on div "Cover letter Hi, Your nonprofit needs seamless integration of Salesforce, Jotfo…" at bounding box center [1009, 591] width 334 height 388
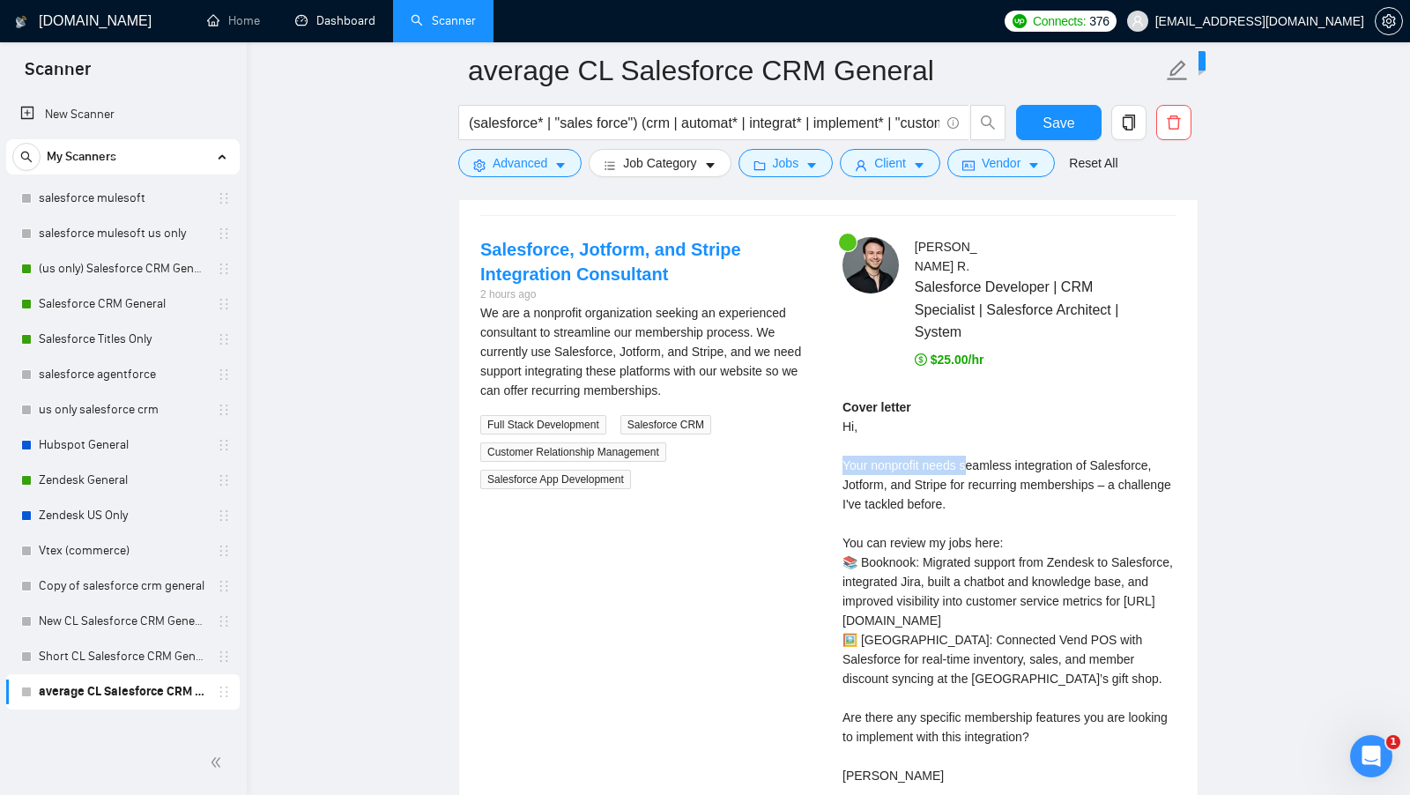
drag, startPoint x: 837, startPoint y: 422, endPoint x: 968, endPoint y: 427, distance: 131.4
click at [968, 426] on div "Javier R . Salesforce Developer | CRM Specialist | Salesforce Architect | Syste…" at bounding box center [1009, 534] width 362 height 595
click at [968, 427] on div "Cover letter Hi, Your nonprofit needs seamless integration of Salesforce, Jotfo…" at bounding box center [1009, 591] width 334 height 388
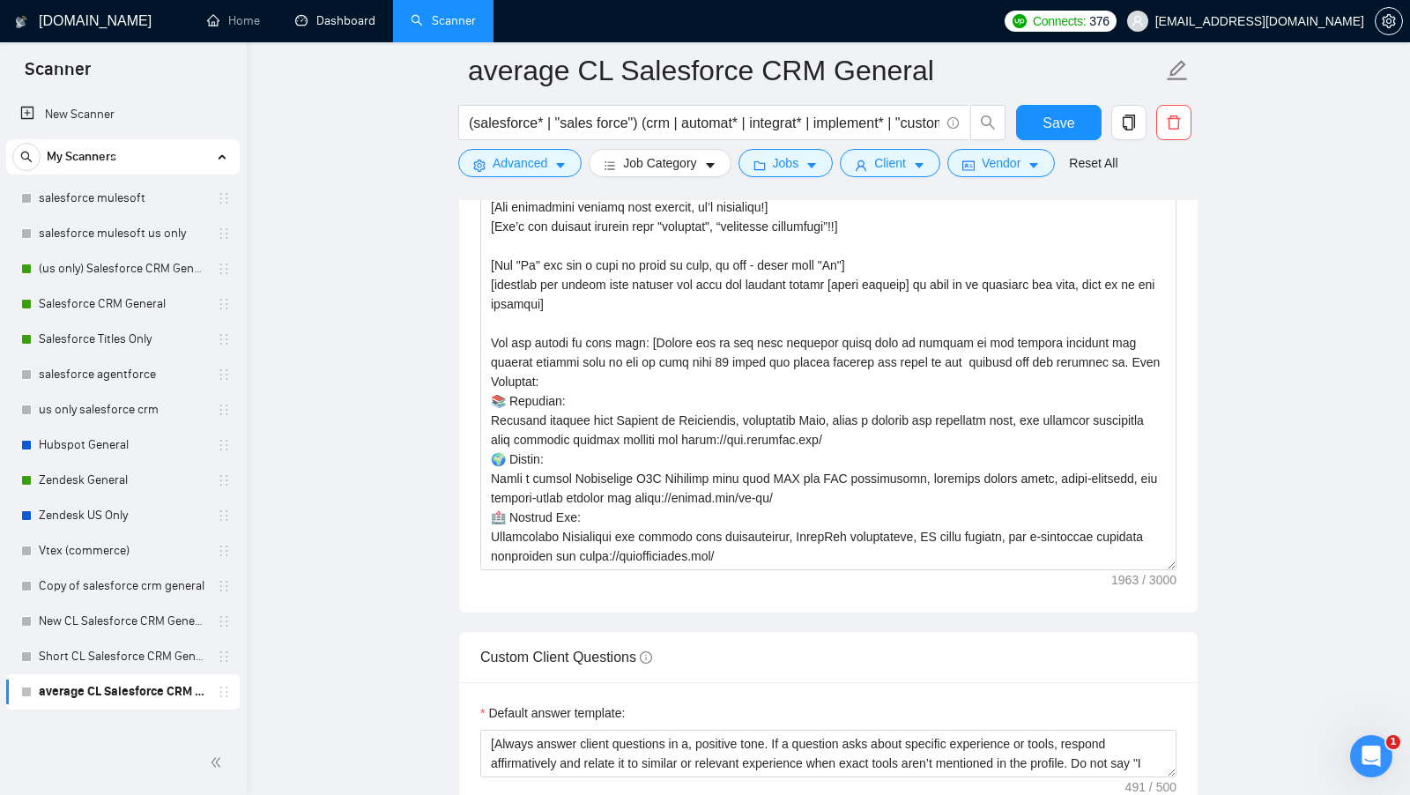
scroll to position [2017, 0]
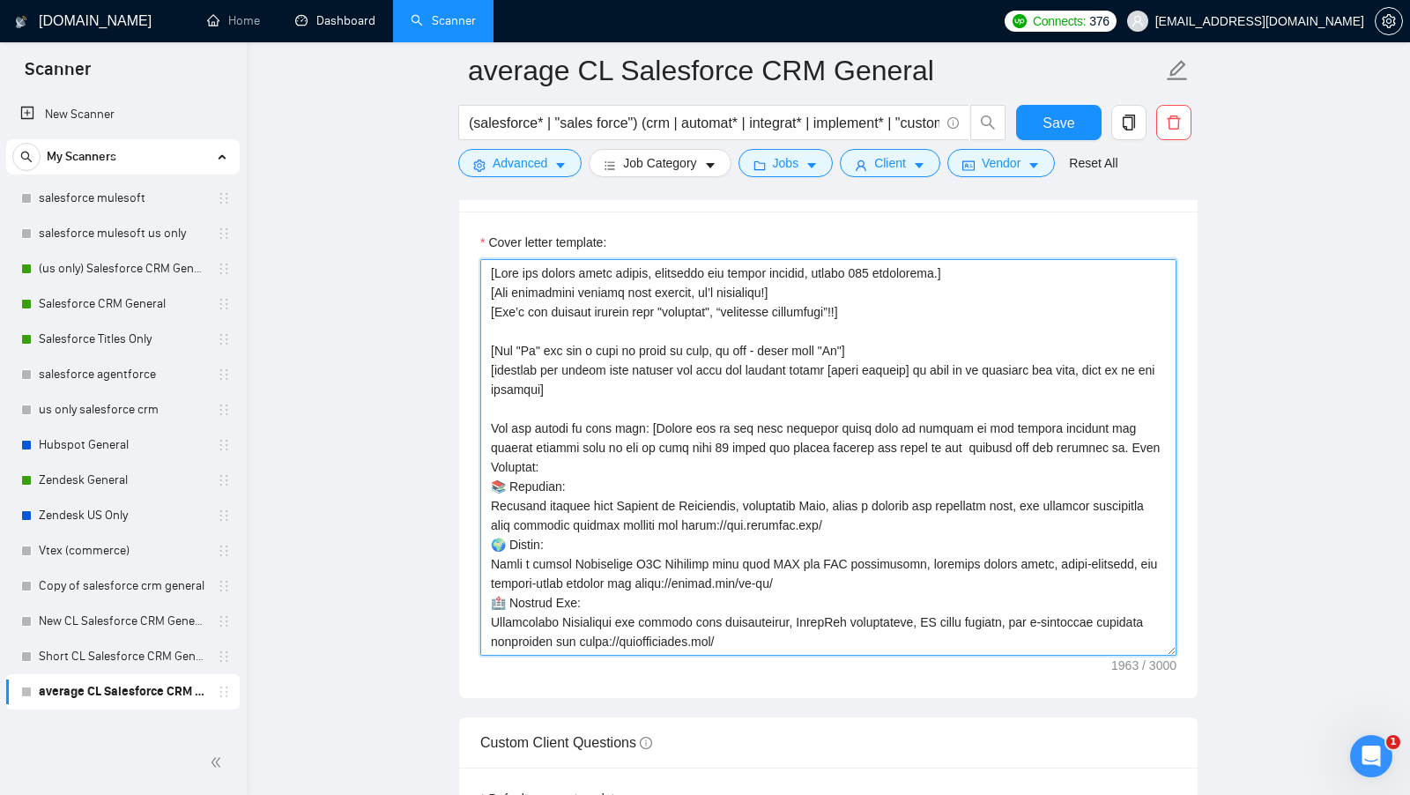
click at [699, 359] on textarea "Cover letter template:" at bounding box center [828, 457] width 696 height 397
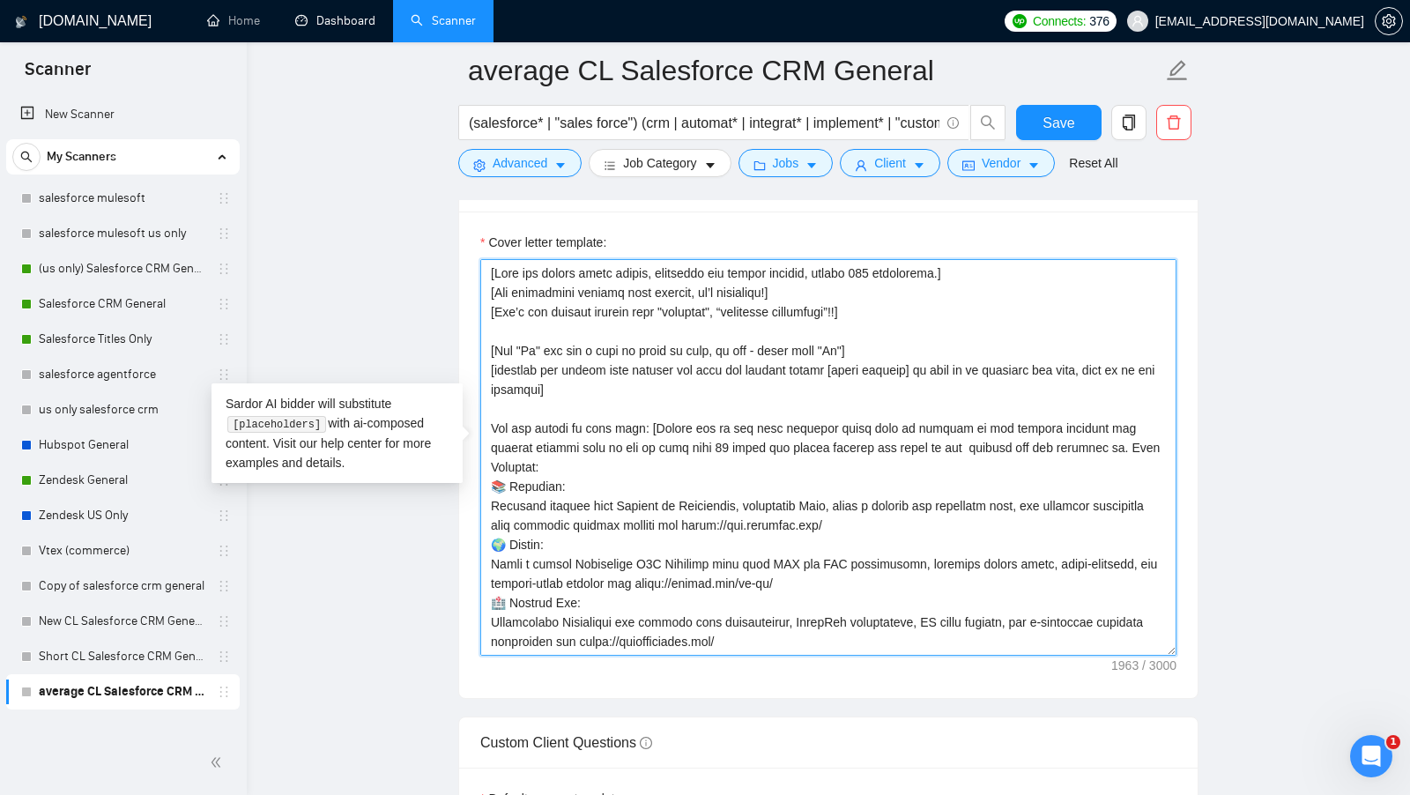
click at [680, 359] on textarea "Cover letter template:" at bounding box center [828, 457] width 696 height 397
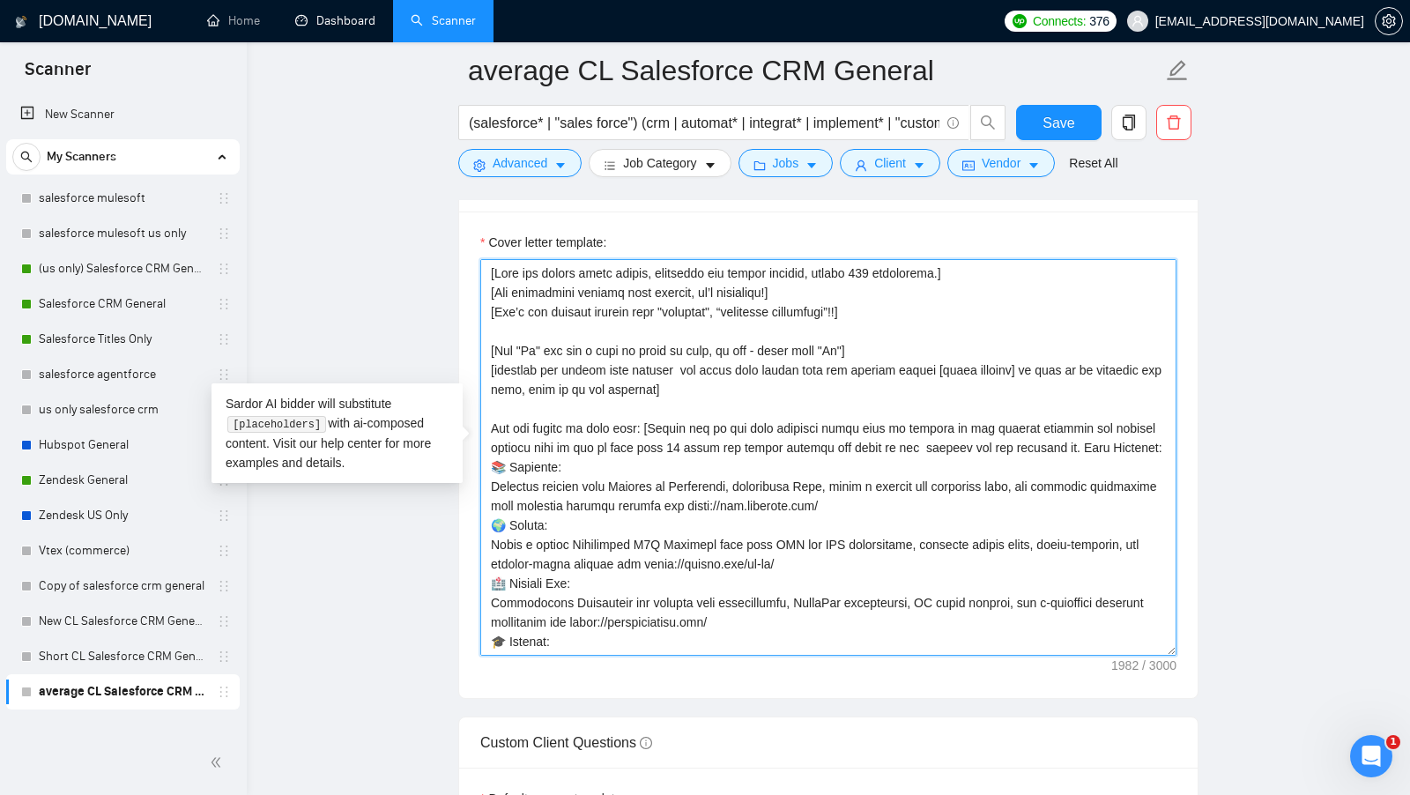
click at [866, 386] on textarea "Cover letter template:" at bounding box center [828, 457] width 696 height 397
click at [849, 369] on textarea "Cover letter template:" at bounding box center [828, 457] width 696 height 397
click at [843, 363] on textarea "Cover letter template:" at bounding box center [828, 457] width 696 height 397
click at [904, 364] on textarea "Cover letter template:" at bounding box center [828, 457] width 696 height 397
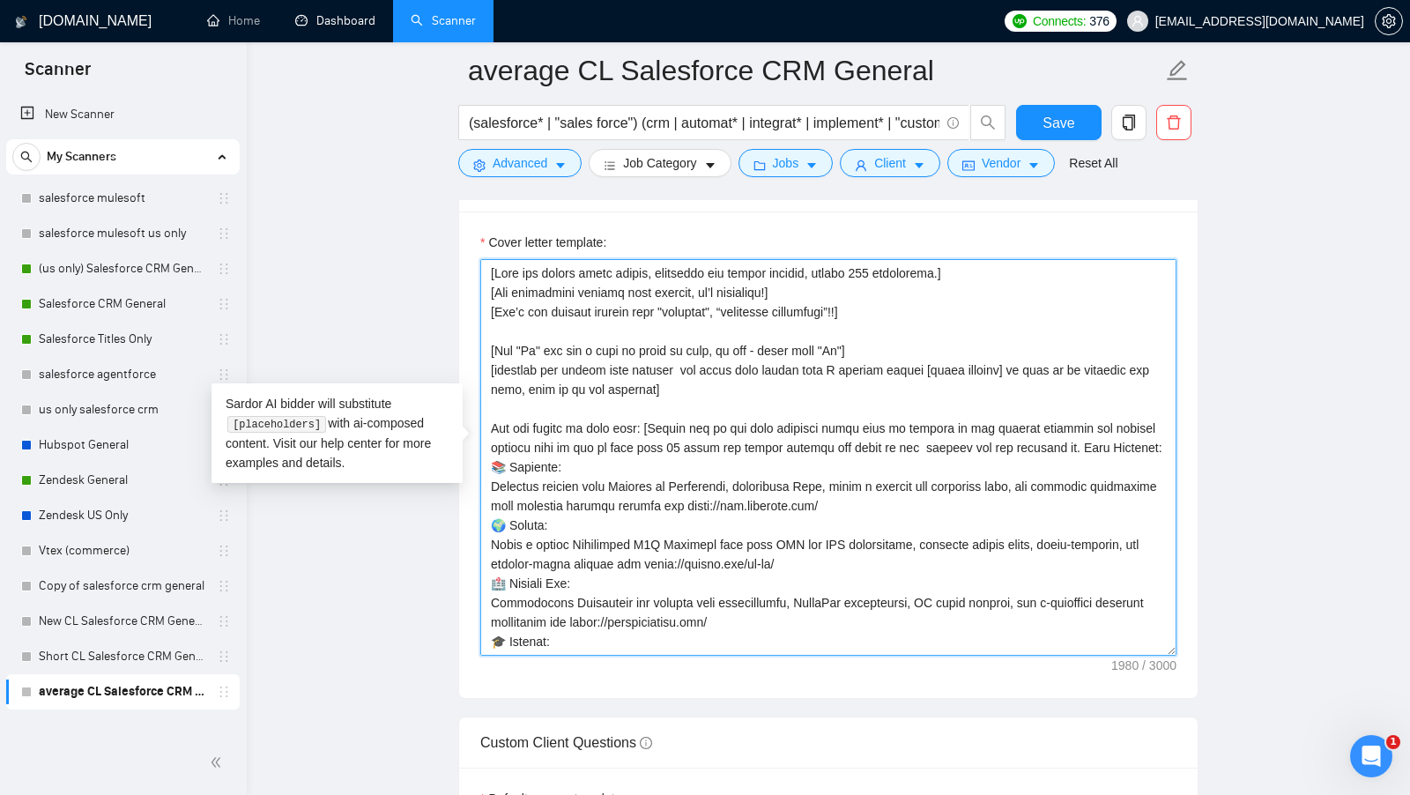
click at [935, 362] on textarea "Cover letter template:" at bounding box center [828, 457] width 696 height 397
click at [1020, 363] on textarea "Cover letter template:" at bounding box center [828, 457] width 696 height 397
click at [1015, 367] on textarea "Cover letter template:" at bounding box center [828, 457] width 696 height 397
click at [1011, 371] on textarea "Cover letter template:" at bounding box center [828, 457] width 696 height 397
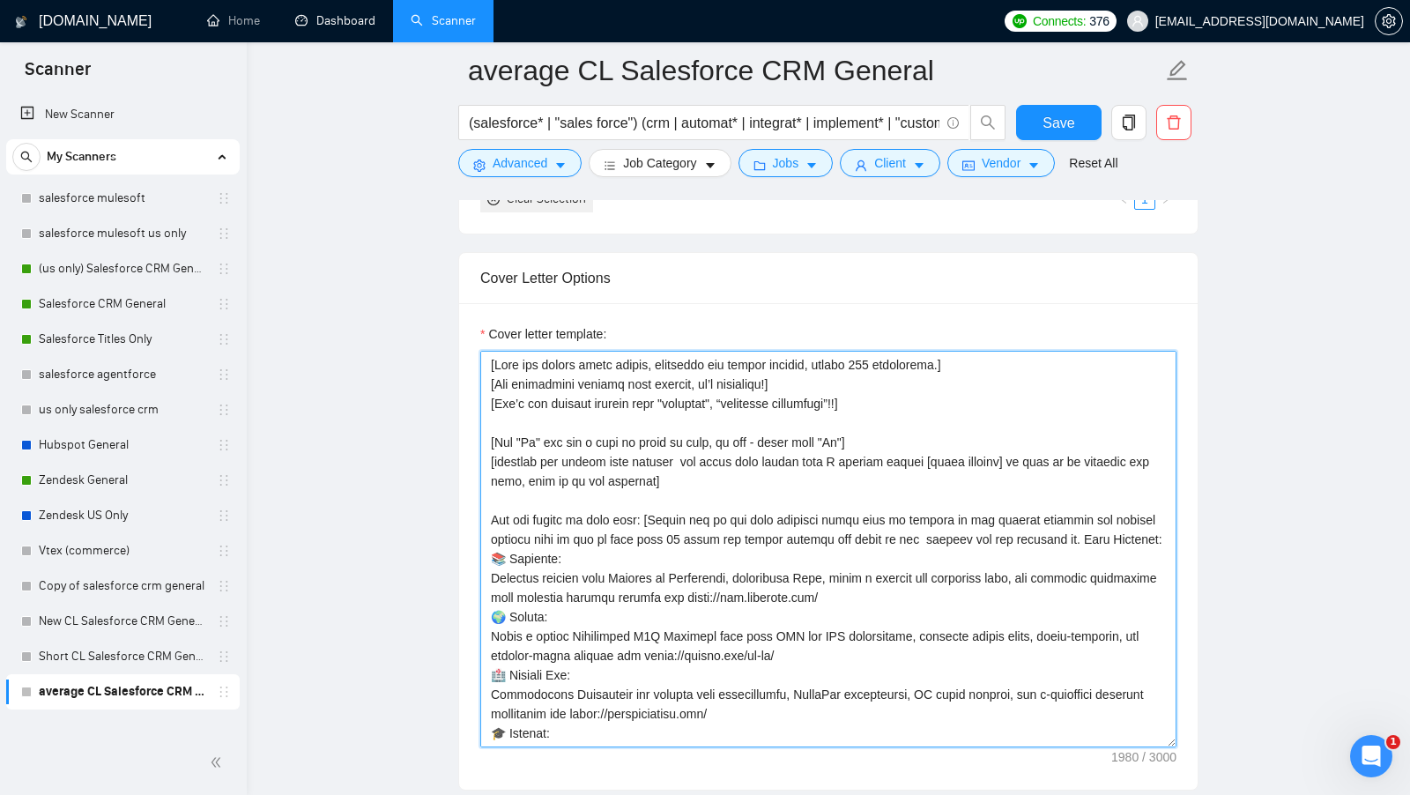
scroll to position [1896, 0]
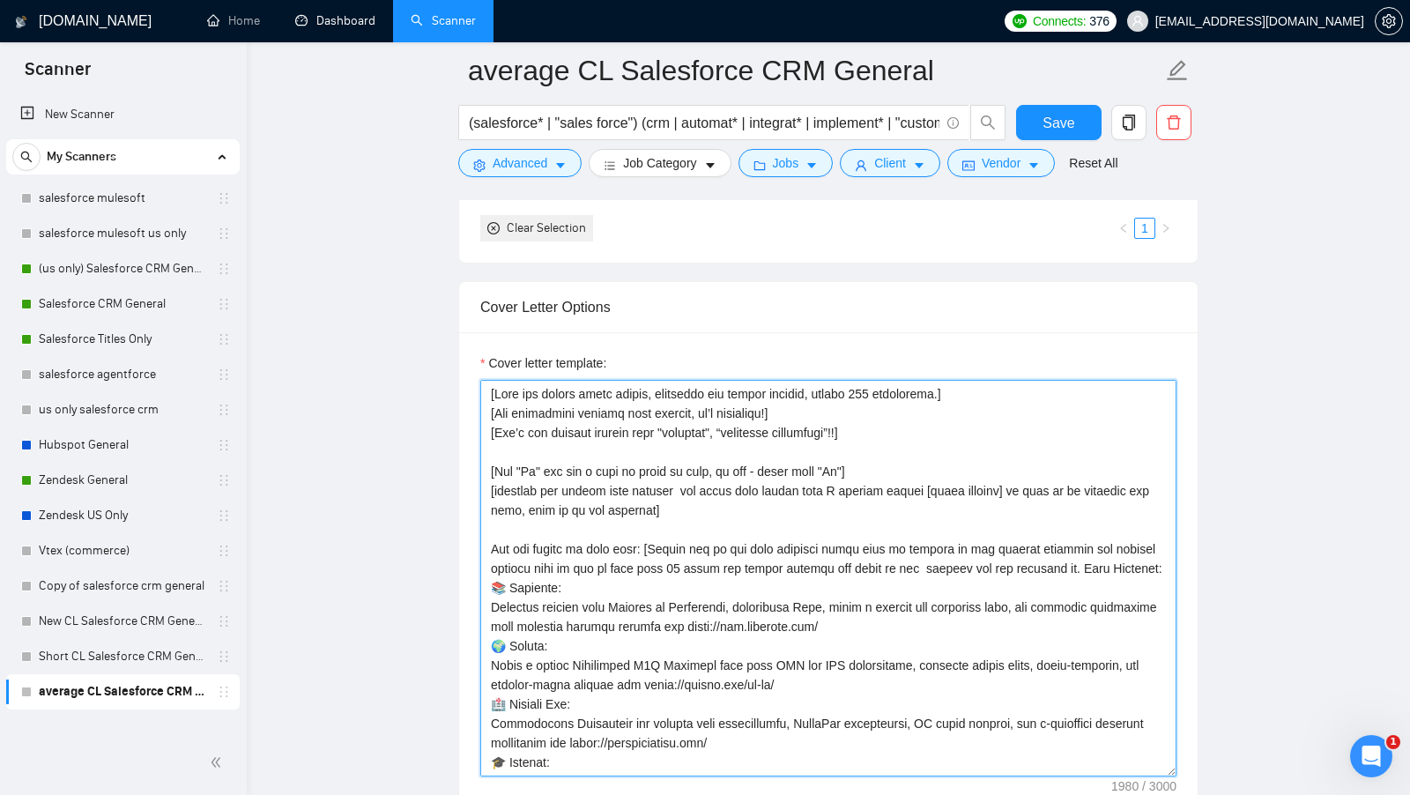
click at [820, 485] on textarea "Cover letter template:" at bounding box center [828, 578] width 696 height 397
click at [982, 486] on textarea "Cover letter template:" at bounding box center [828, 578] width 696 height 397
click at [1001, 484] on textarea "Cover letter template:" at bounding box center [828, 578] width 696 height 397
click at [1007, 483] on textarea "Cover letter template:" at bounding box center [828, 578] width 696 height 397
click at [1015, 481] on textarea "Cover letter template:" at bounding box center [828, 578] width 696 height 397
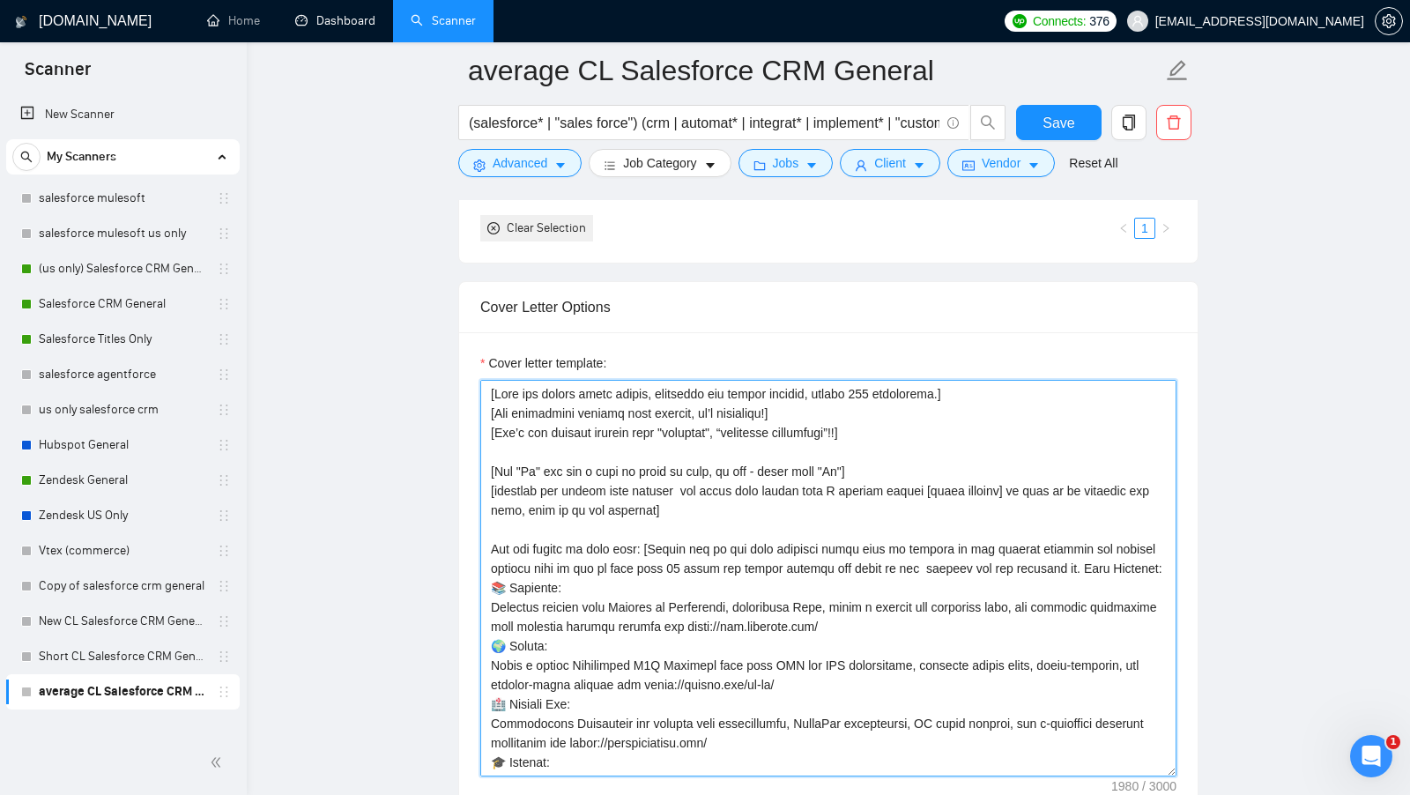
click at [1015, 481] on textarea "Cover letter template:" at bounding box center [828, 578] width 696 height 397
click at [1013, 481] on textarea "Cover letter template:" at bounding box center [828, 578] width 696 height 397
drag, startPoint x: 1106, startPoint y: 481, endPoint x: 586, endPoint y: 502, distance: 520.3
click at [586, 502] on textarea "Cover letter template:" at bounding box center [828, 578] width 696 height 397
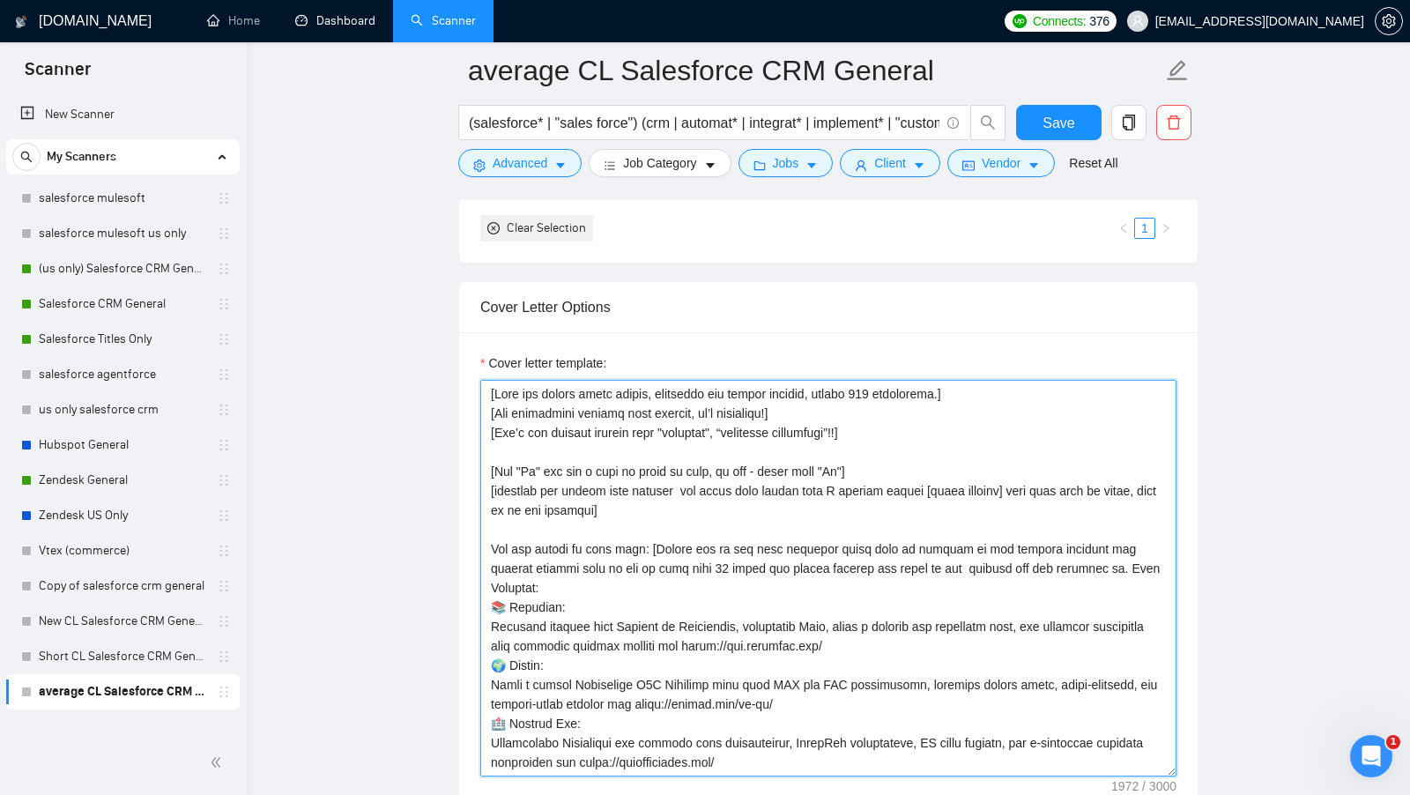
click at [1127, 481] on textarea "Cover letter template:" at bounding box center [828, 578] width 696 height 397
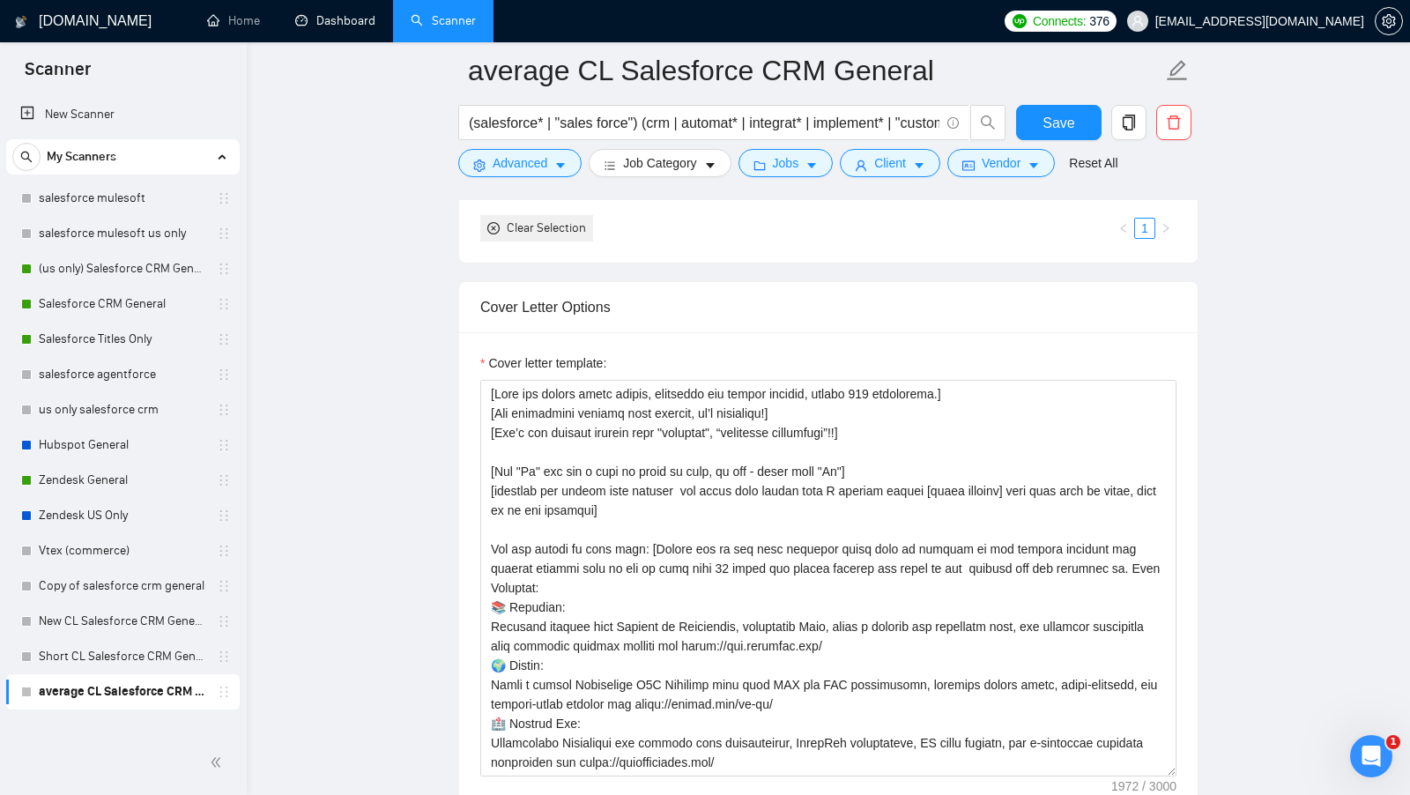
click at [1188, 486] on div "Cover letter template:" at bounding box center [828, 575] width 738 height 486
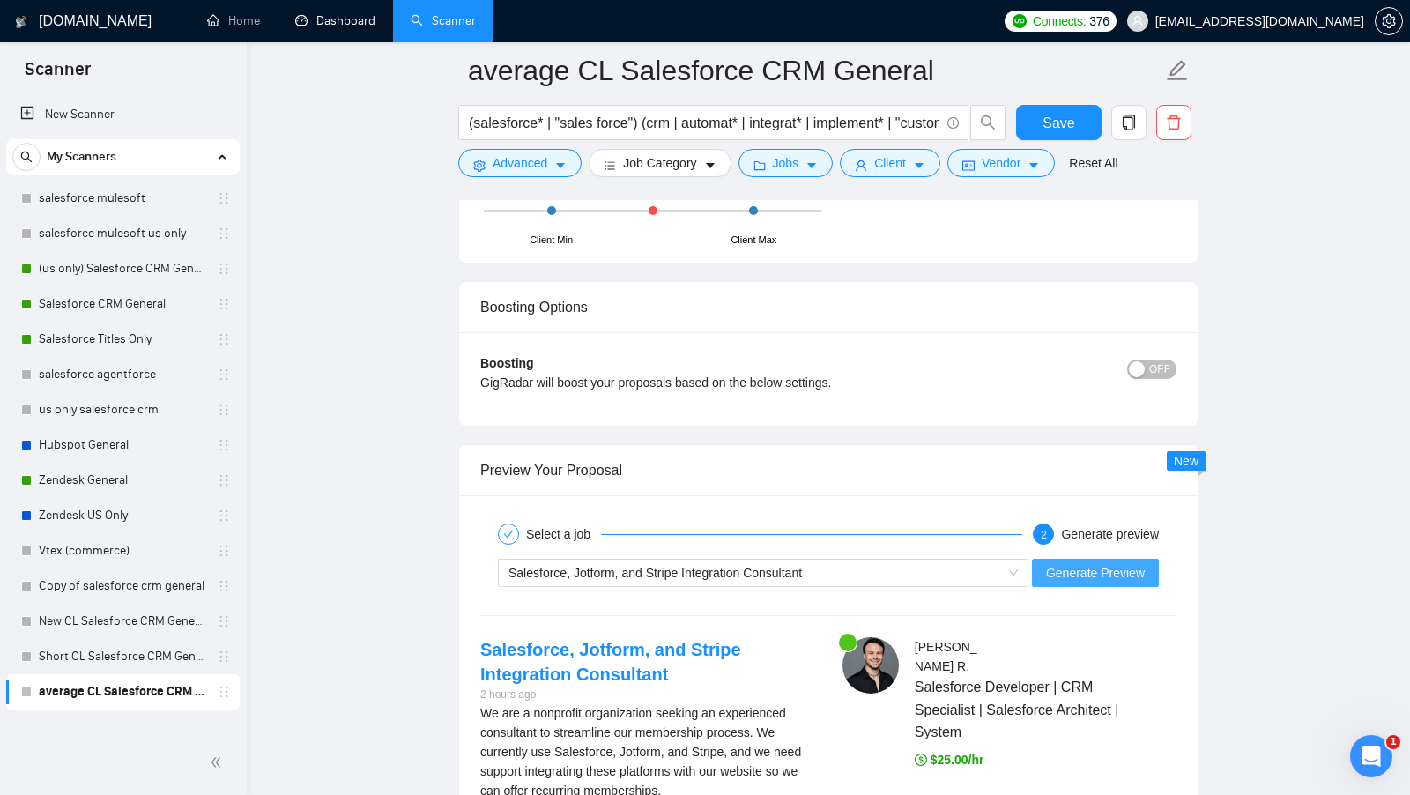
click at [1130, 563] on span "Generate Preview" at bounding box center [1095, 572] width 99 height 19
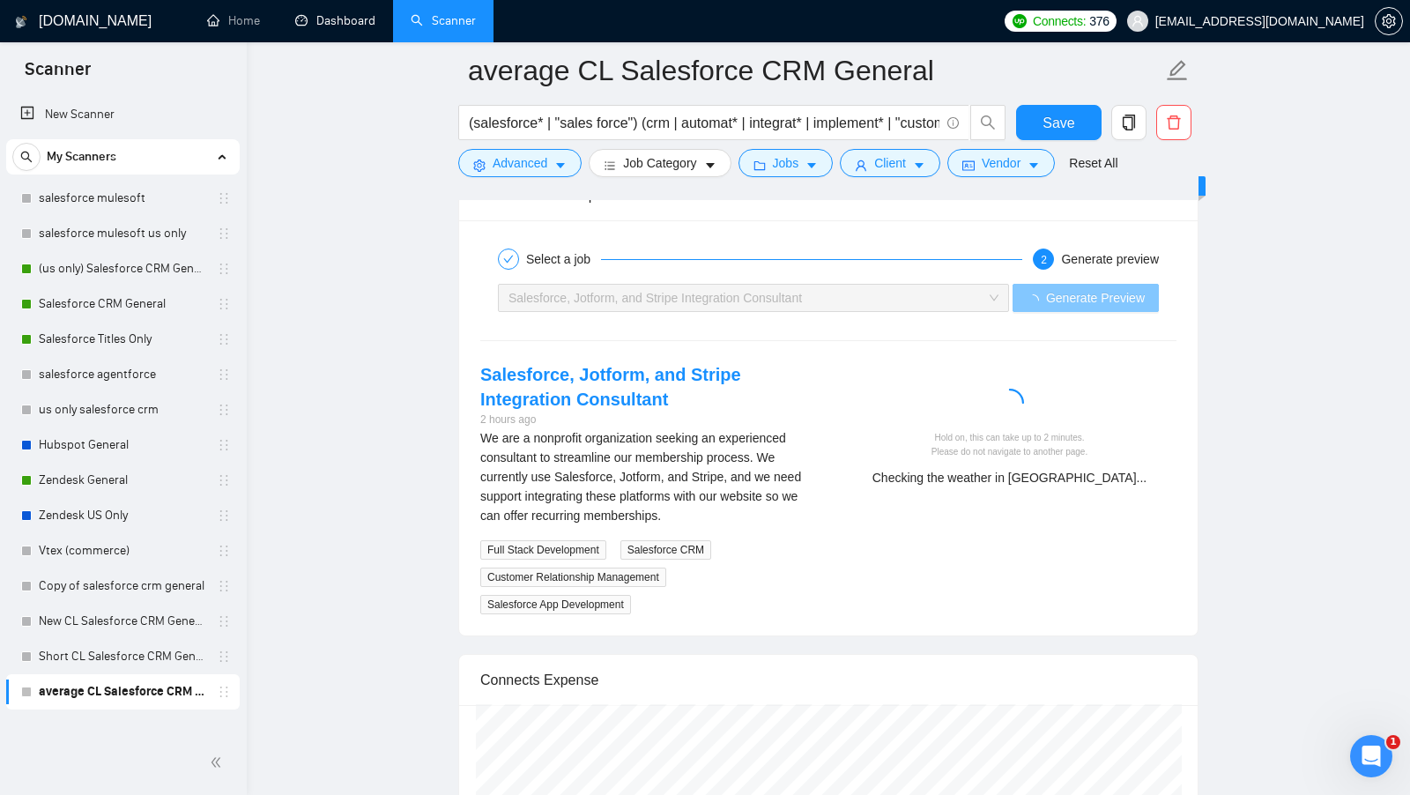
scroll to position [3432, 0]
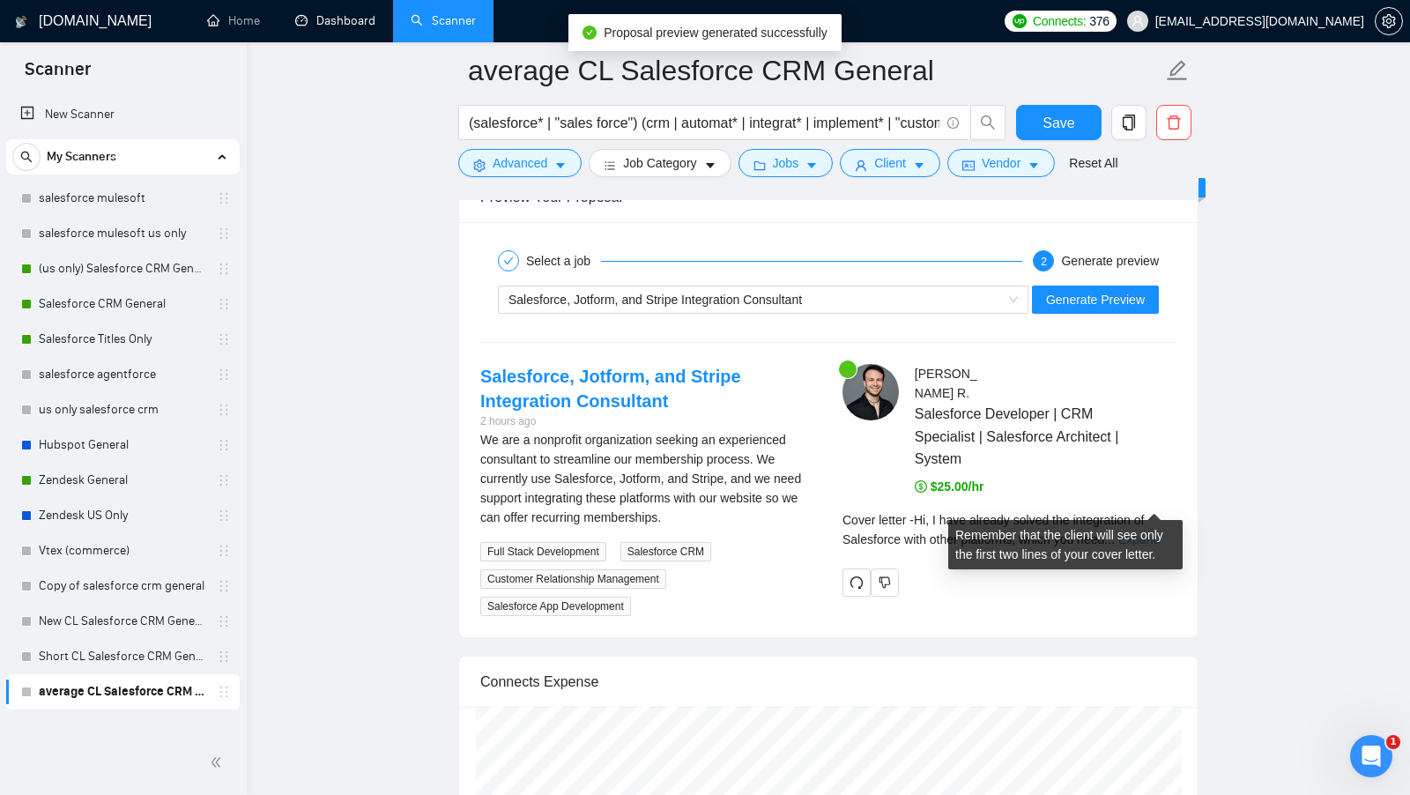
click at [1160, 532] on link "Expand" at bounding box center [1138, 539] width 41 height 14
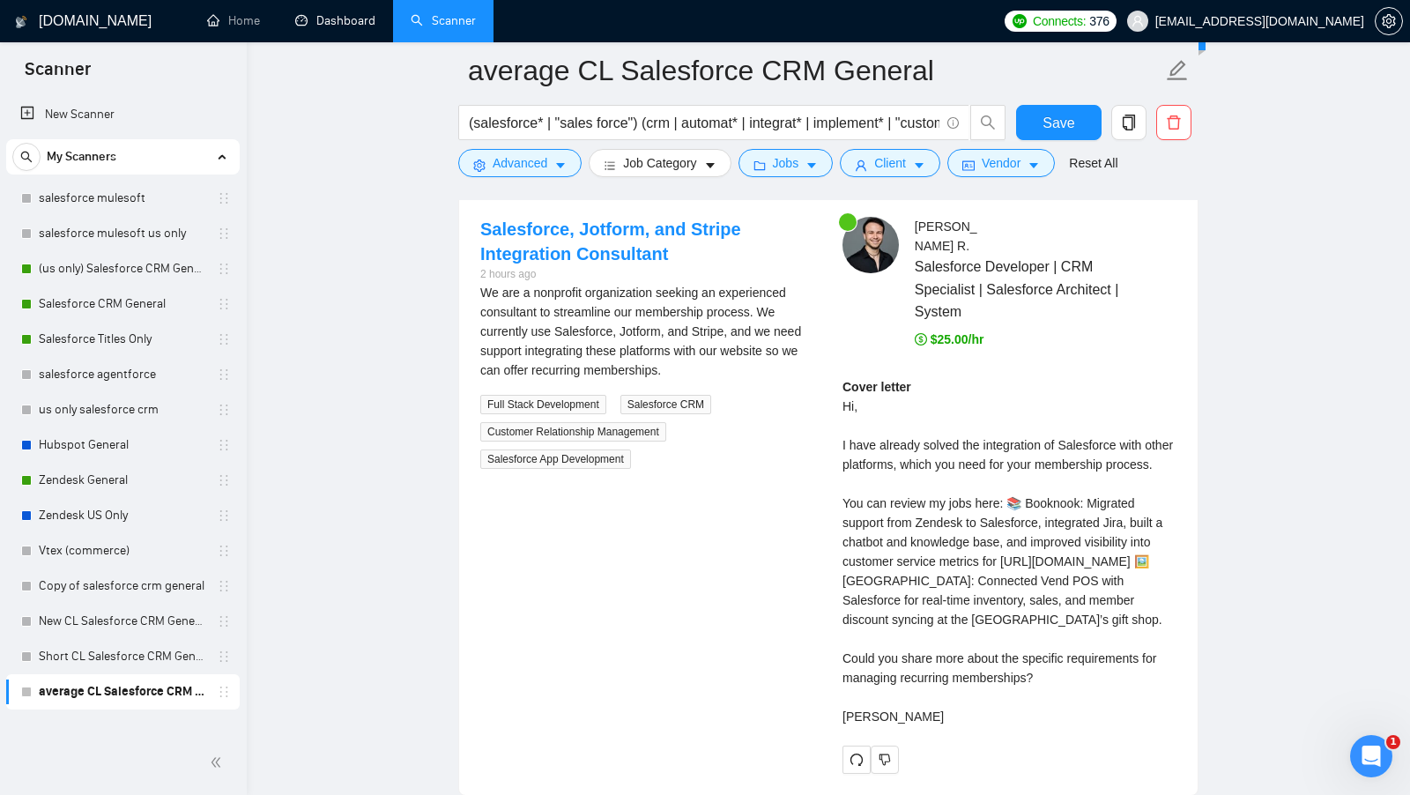
scroll to position [3582, 0]
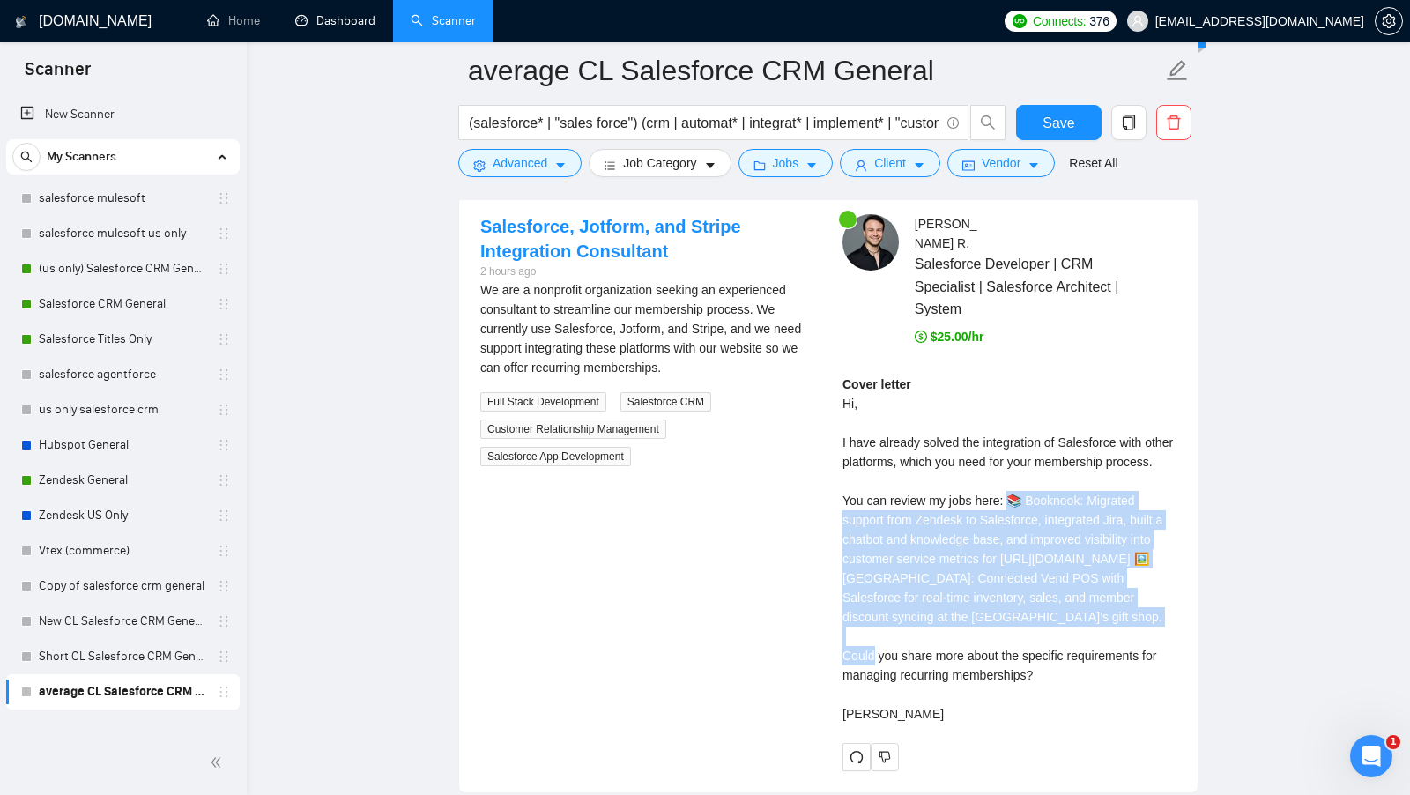
drag, startPoint x: 1011, startPoint y: 485, endPoint x: 1169, endPoint y: 598, distance: 195.1
click at [1169, 598] on div "Cover letter Hi, I have already solved the integration of Salesforce with other…" at bounding box center [1009, 548] width 334 height 349
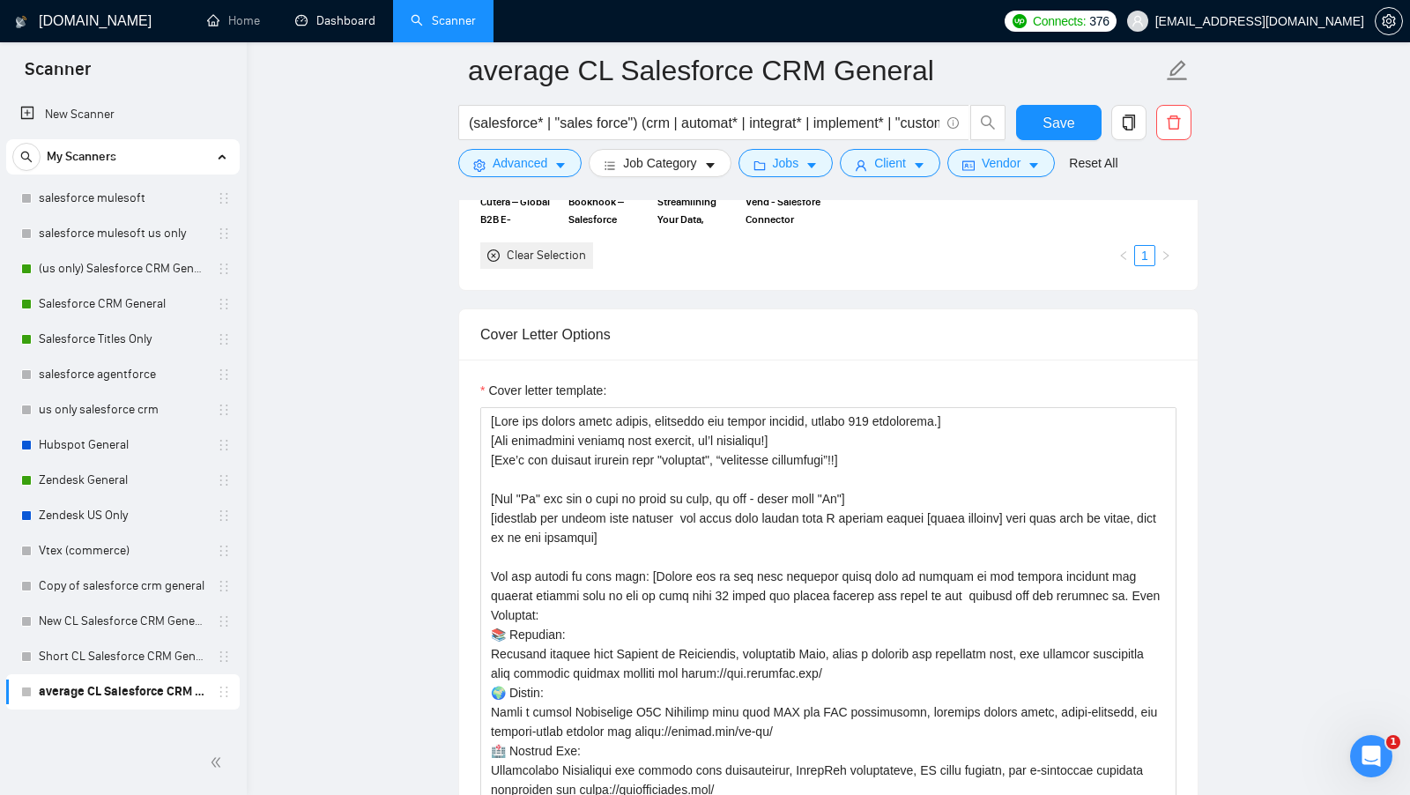
scroll to position [1875, 0]
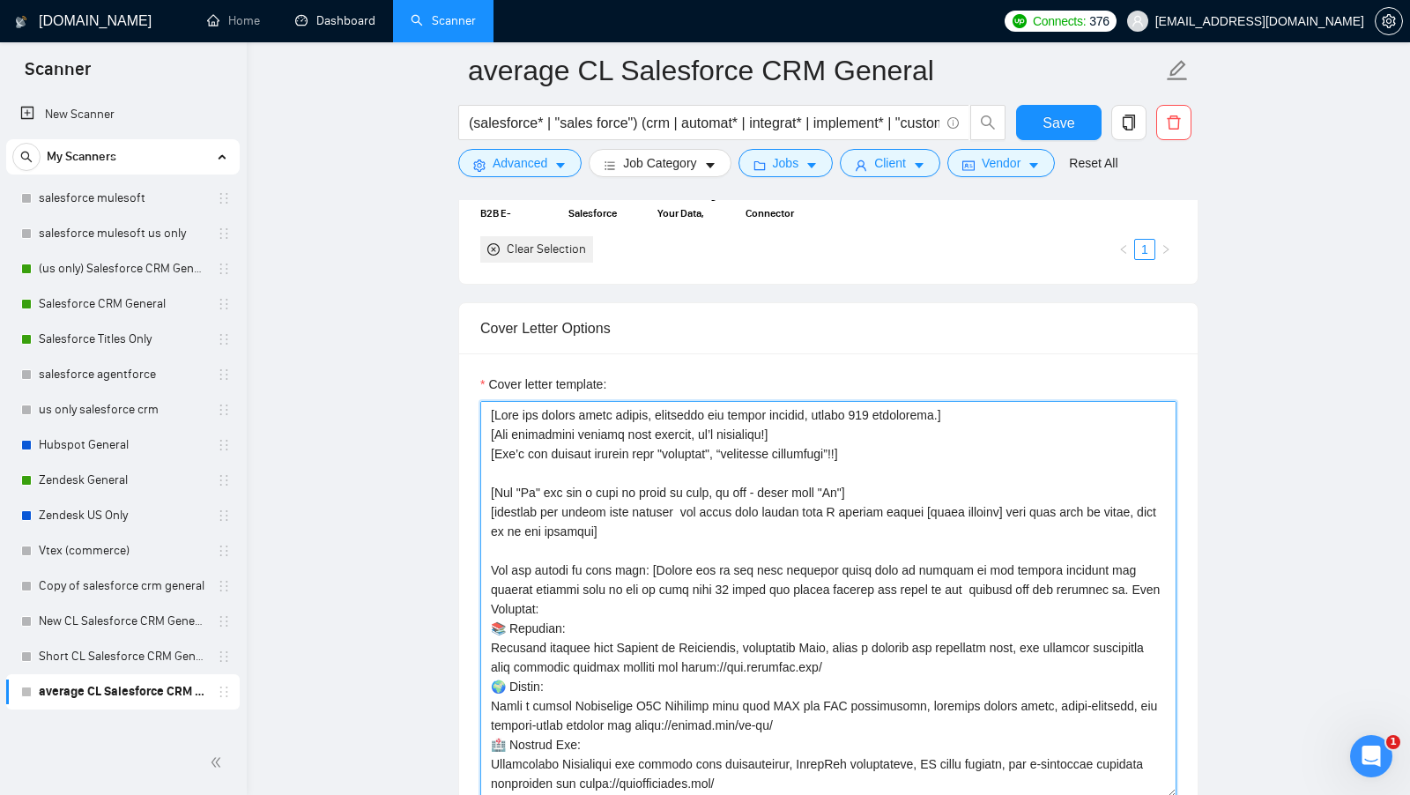
click at [590, 604] on textarea "Cover letter template:" at bounding box center [828, 599] width 696 height 397
click at [665, 560] on textarea "Cover letter template:" at bounding box center [828, 599] width 696 height 397
click at [656, 560] on textarea "Cover letter template:" at bounding box center [828, 599] width 696 height 397
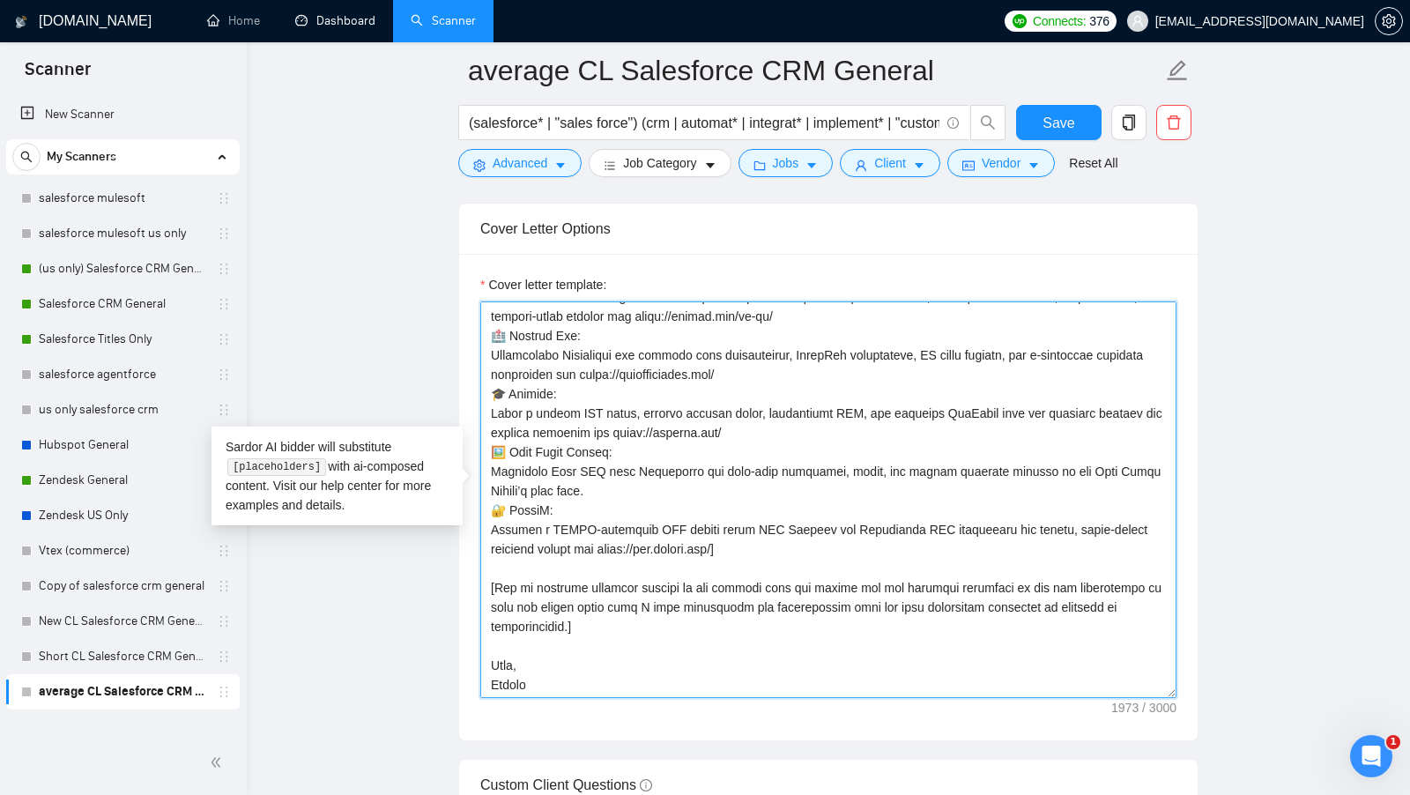
scroll to position [1980, 0]
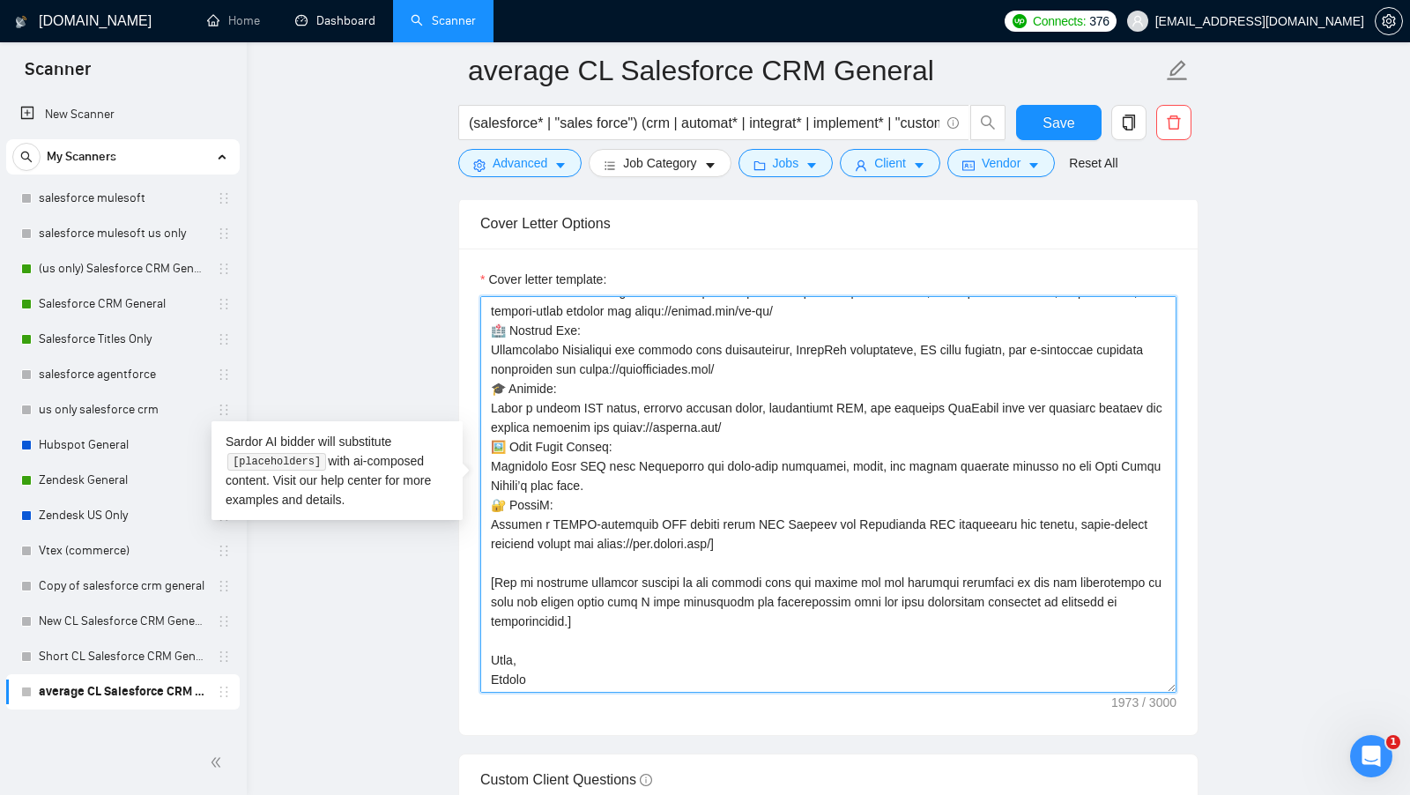
click at [570, 611] on textarea "Cover letter template:" at bounding box center [828, 494] width 696 height 397
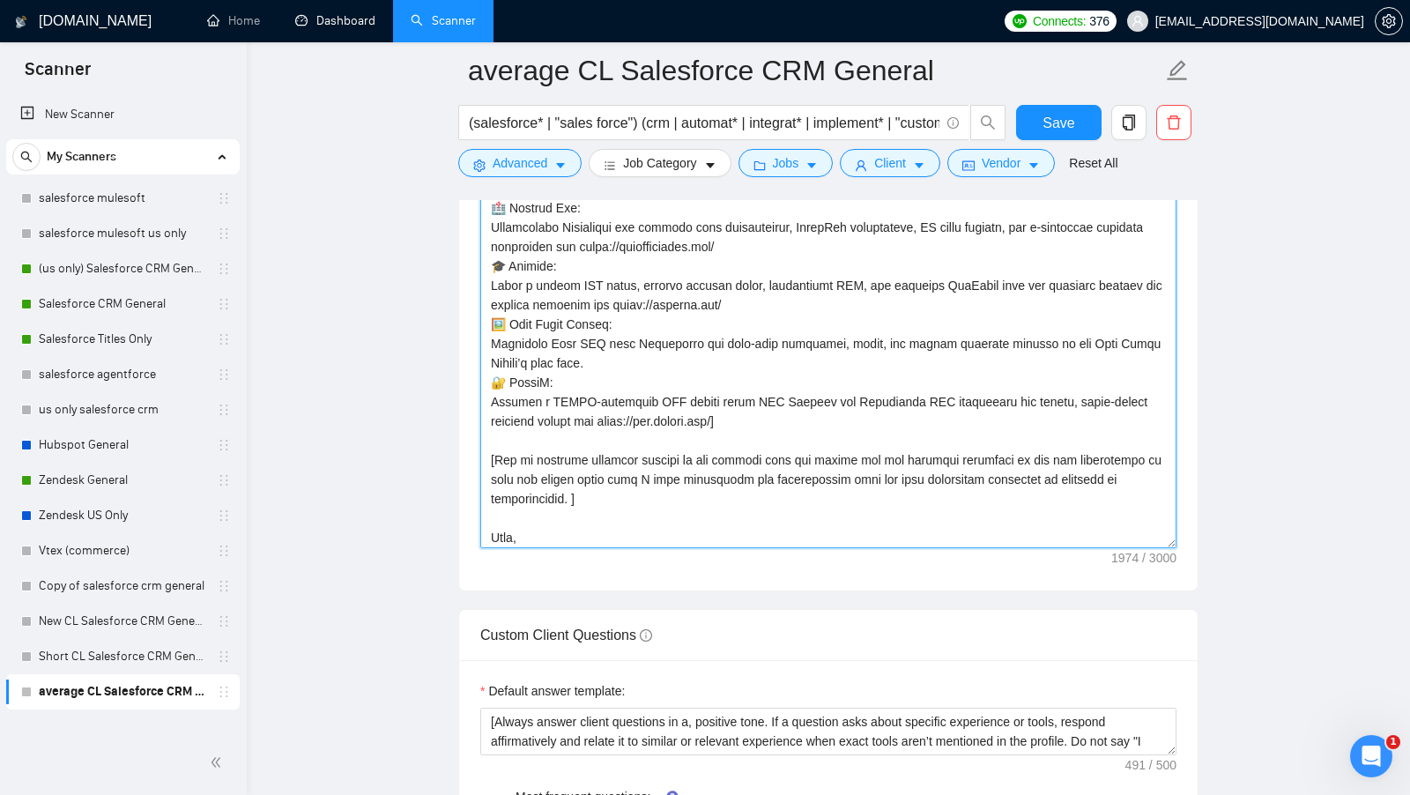
scroll to position [309, 0]
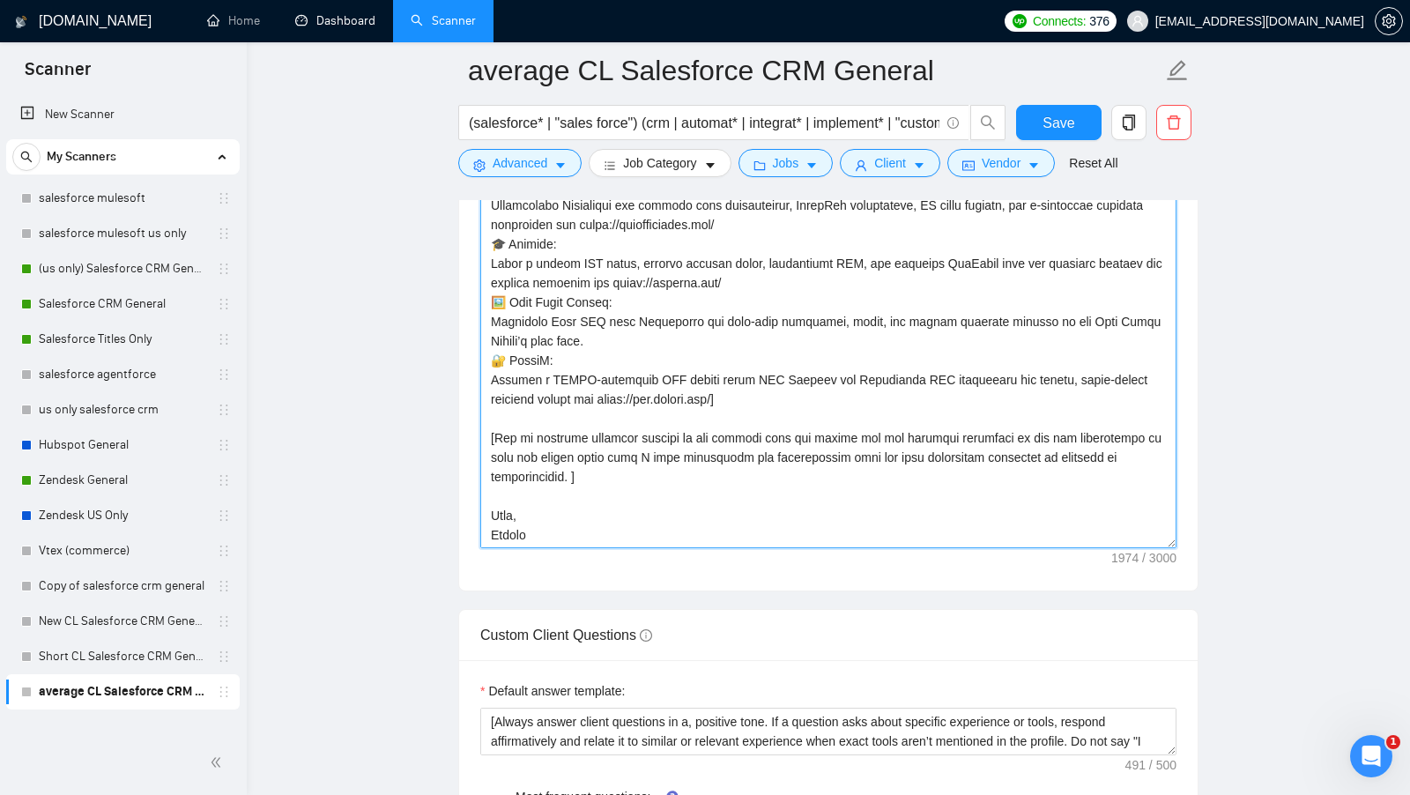
click at [637, 426] on textarea "Cover letter template:" at bounding box center [828, 350] width 696 height 397
click at [645, 429] on textarea "Cover letter template:" at bounding box center [828, 350] width 696 height 397
type textarea "[Keep the entire cover letter, including all prompt outputs, within 700 charact…"
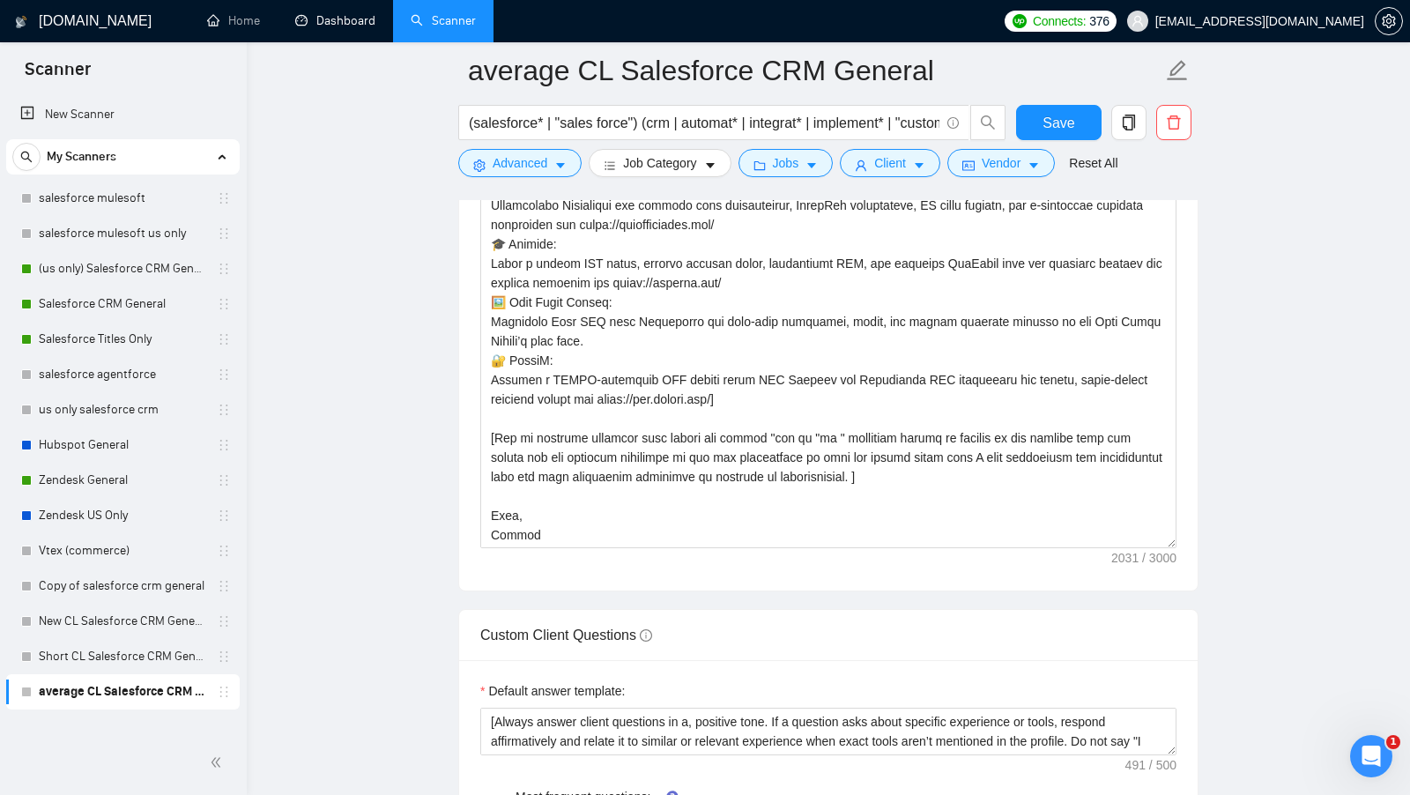
click at [1283, 506] on main "average CL Salesforce CRM General (salesforce* | "sales force") (crm | automat*…" at bounding box center [828, 590] width 1107 height 5288
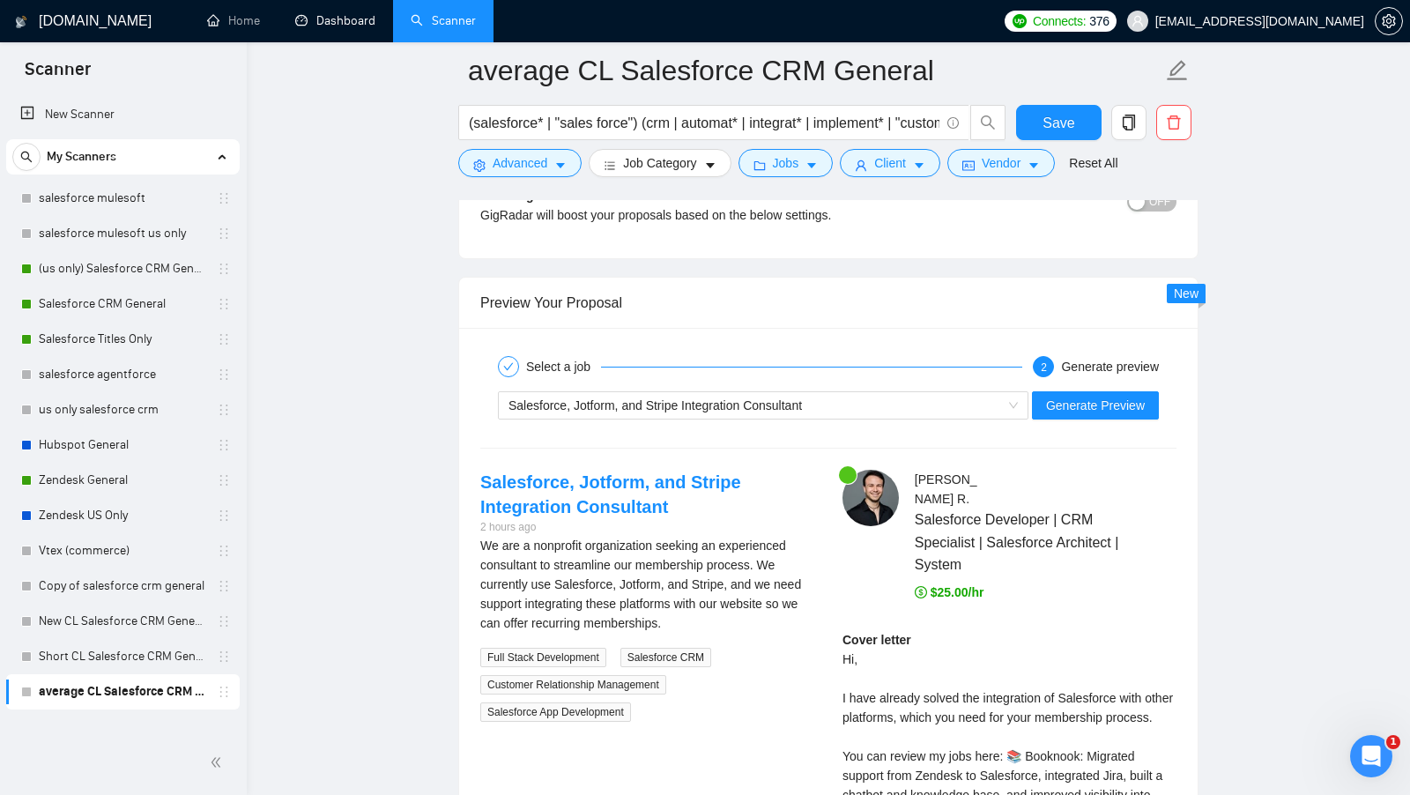
scroll to position [3331, 0]
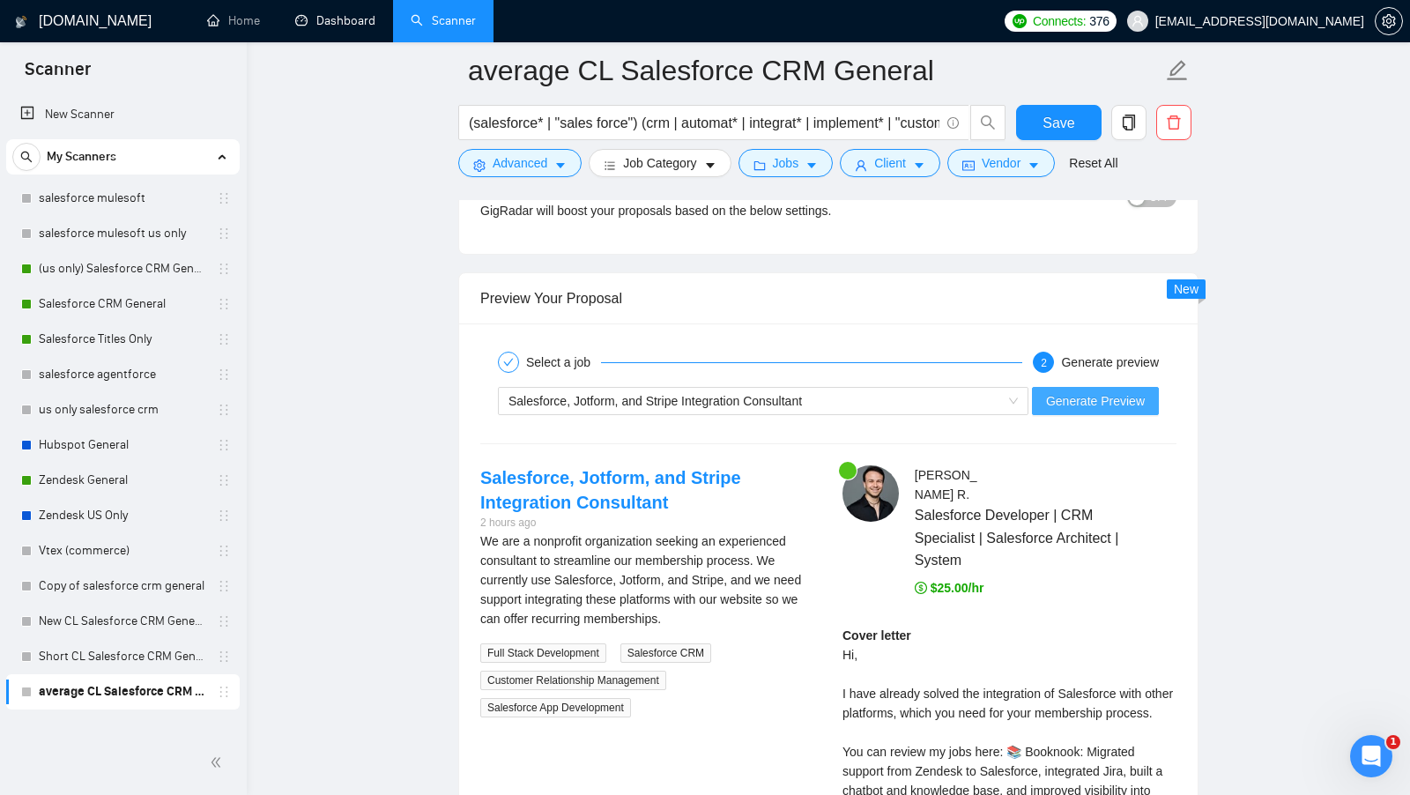
click at [1111, 391] on span "Generate Preview" at bounding box center [1095, 400] width 99 height 19
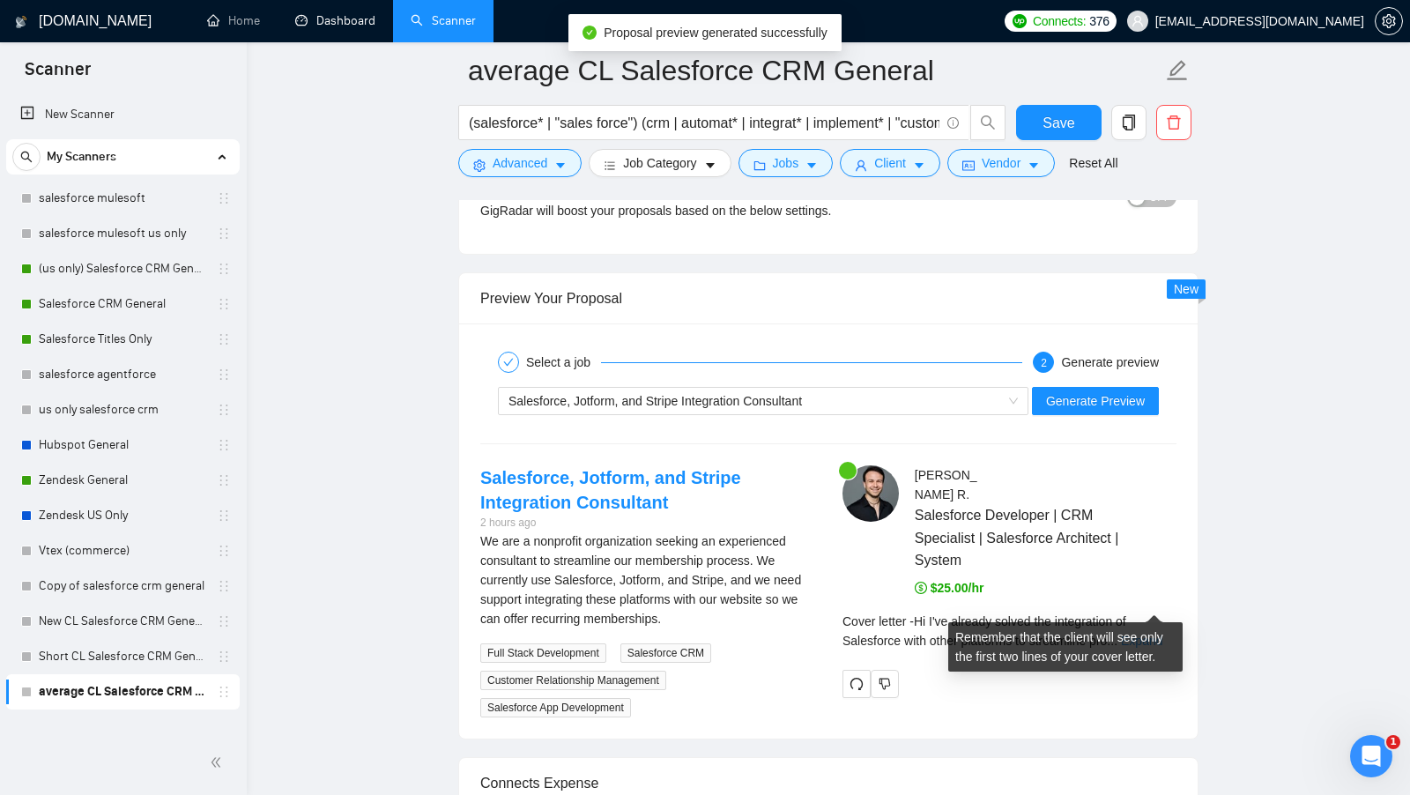
click at [1137, 634] on link "Expand" at bounding box center [1141, 641] width 41 height 14
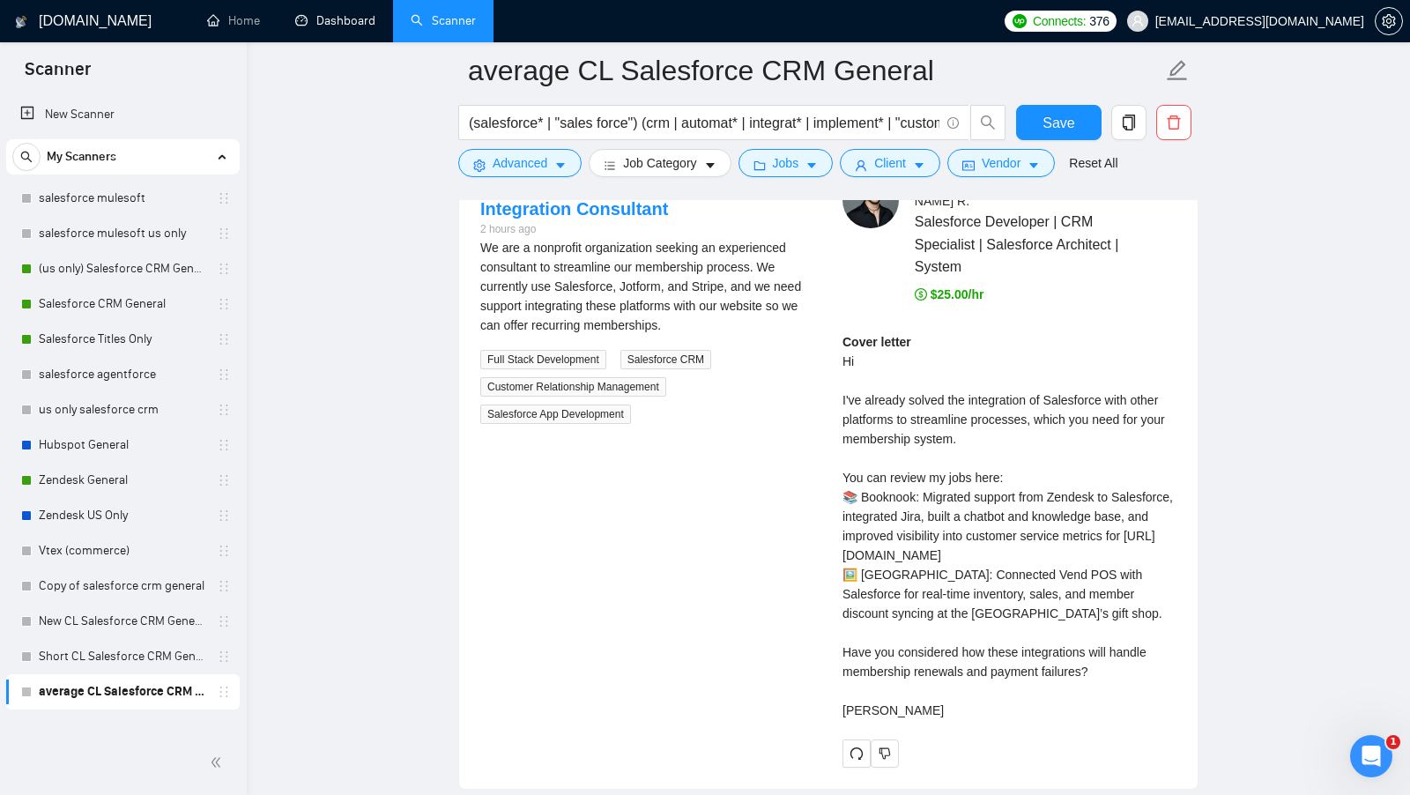
scroll to position [3621, 0]
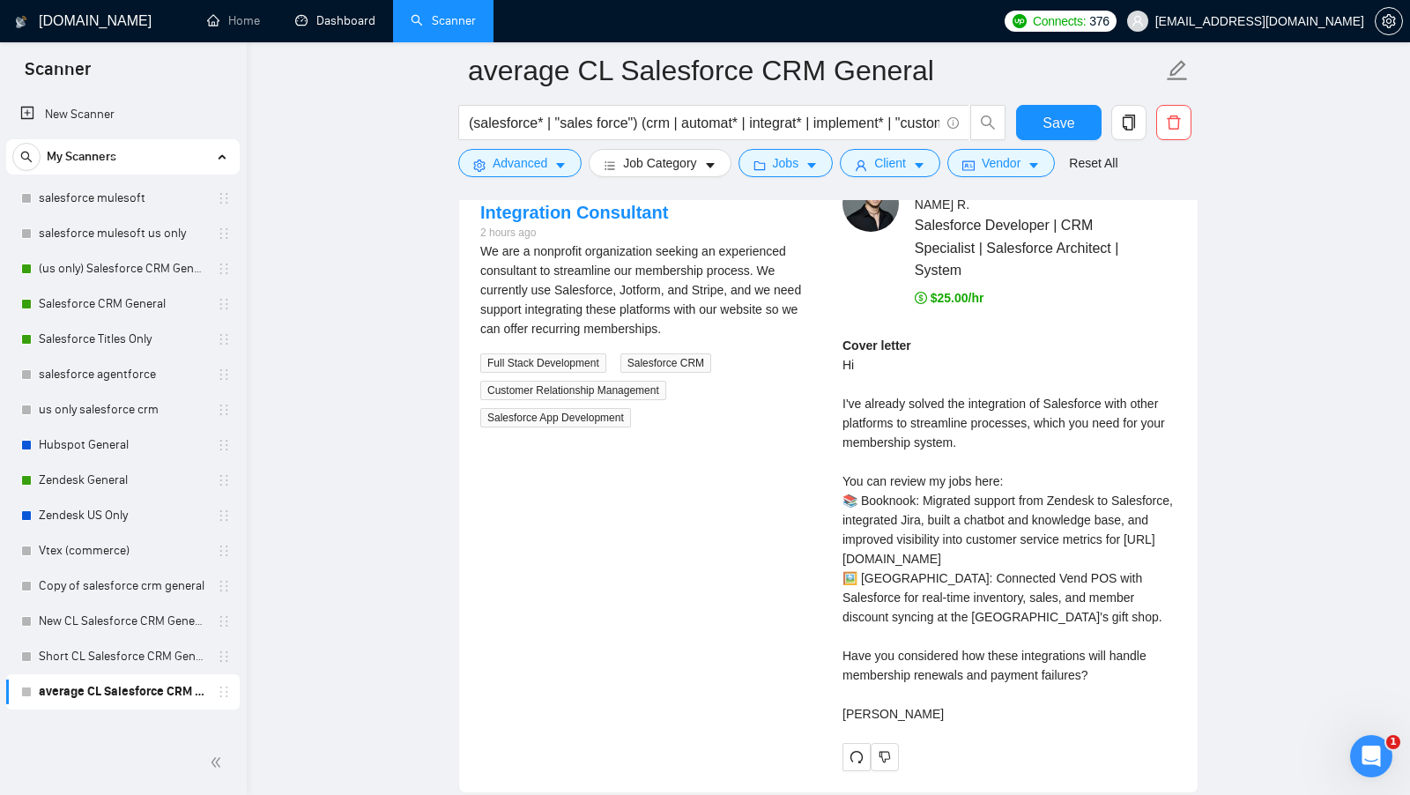
click at [1080, 633] on div "Cover letter Hi I've already solved the integration of Salesforce with other pl…" at bounding box center [1009, 530] width 334 height 388
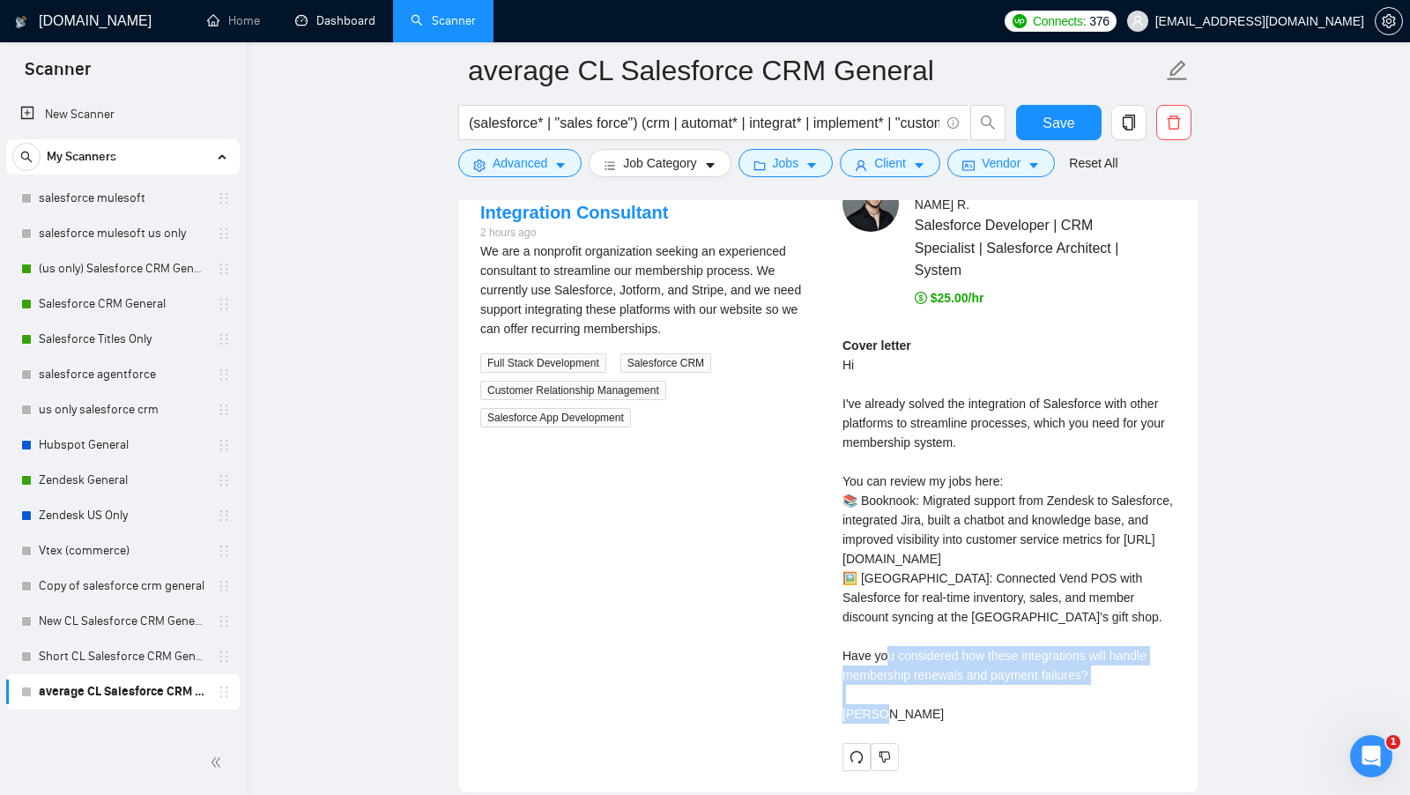
click at [1105, 638] on div "Cover letter Hi I've already solved the integration of Salesforce with other pl…" at bounding box center [1009, 530] width 334 height 388
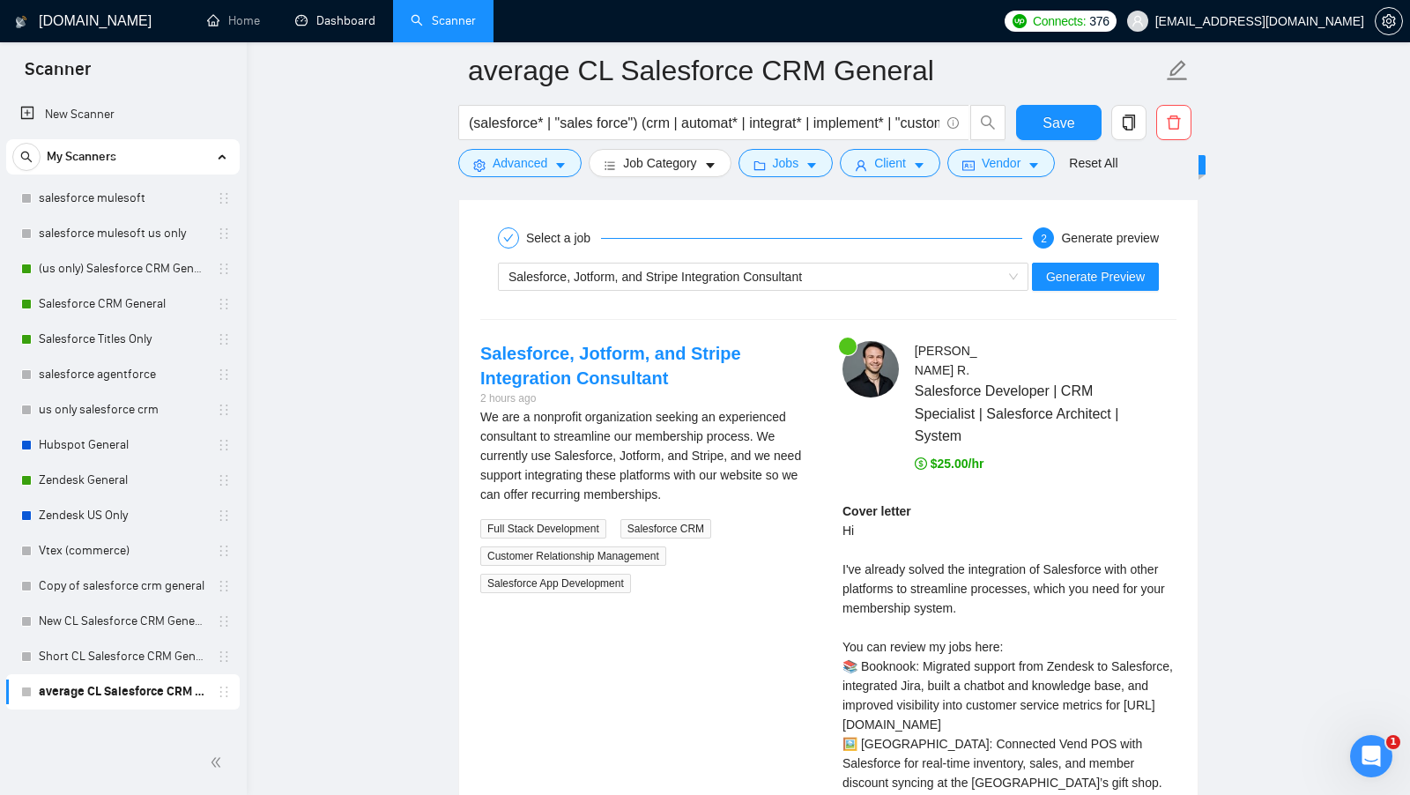
scroll to position [3421, 0]
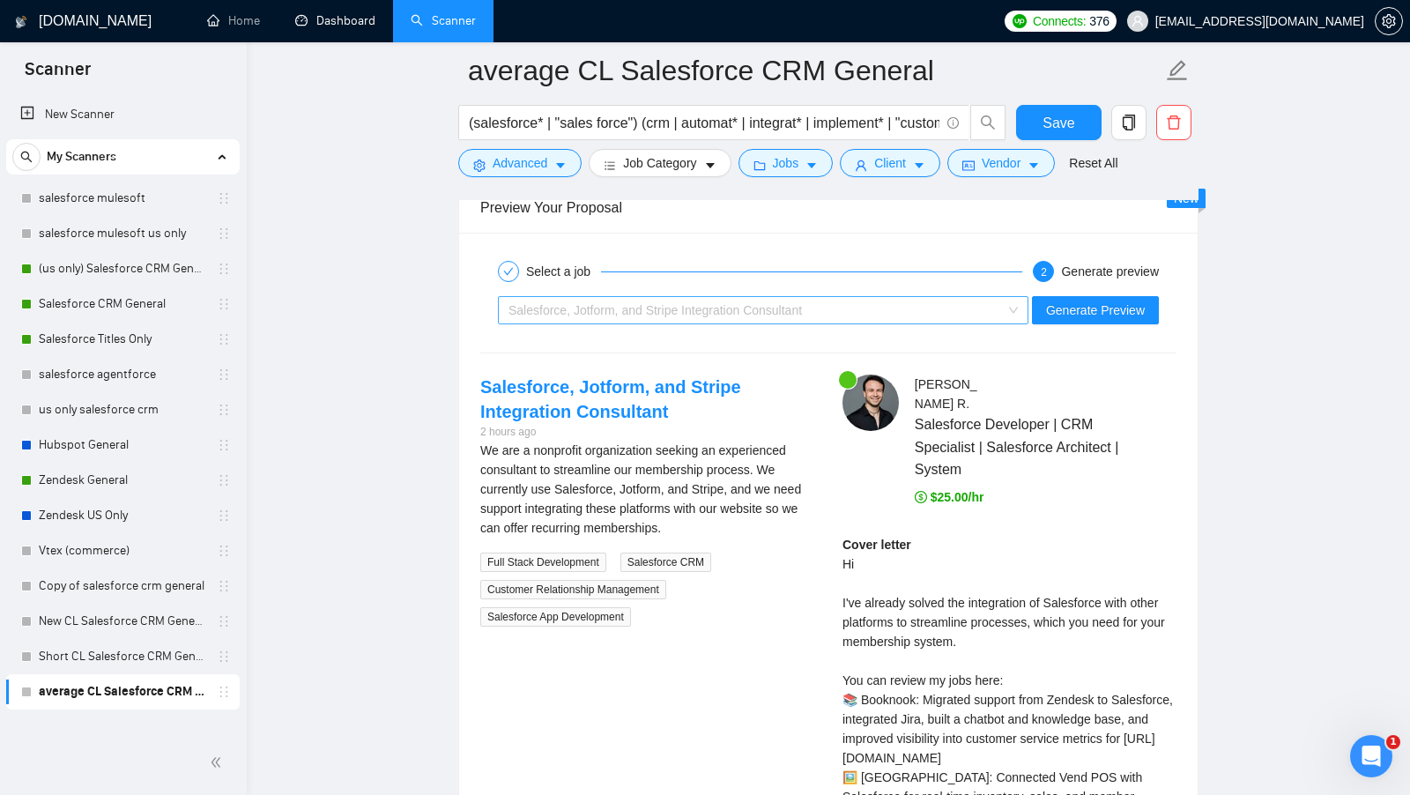
click at [1002, 297] on span "Salesforce, Jotform, and Stripe Integration Consultant" at bounding box center [762, 310] width 509 height 26
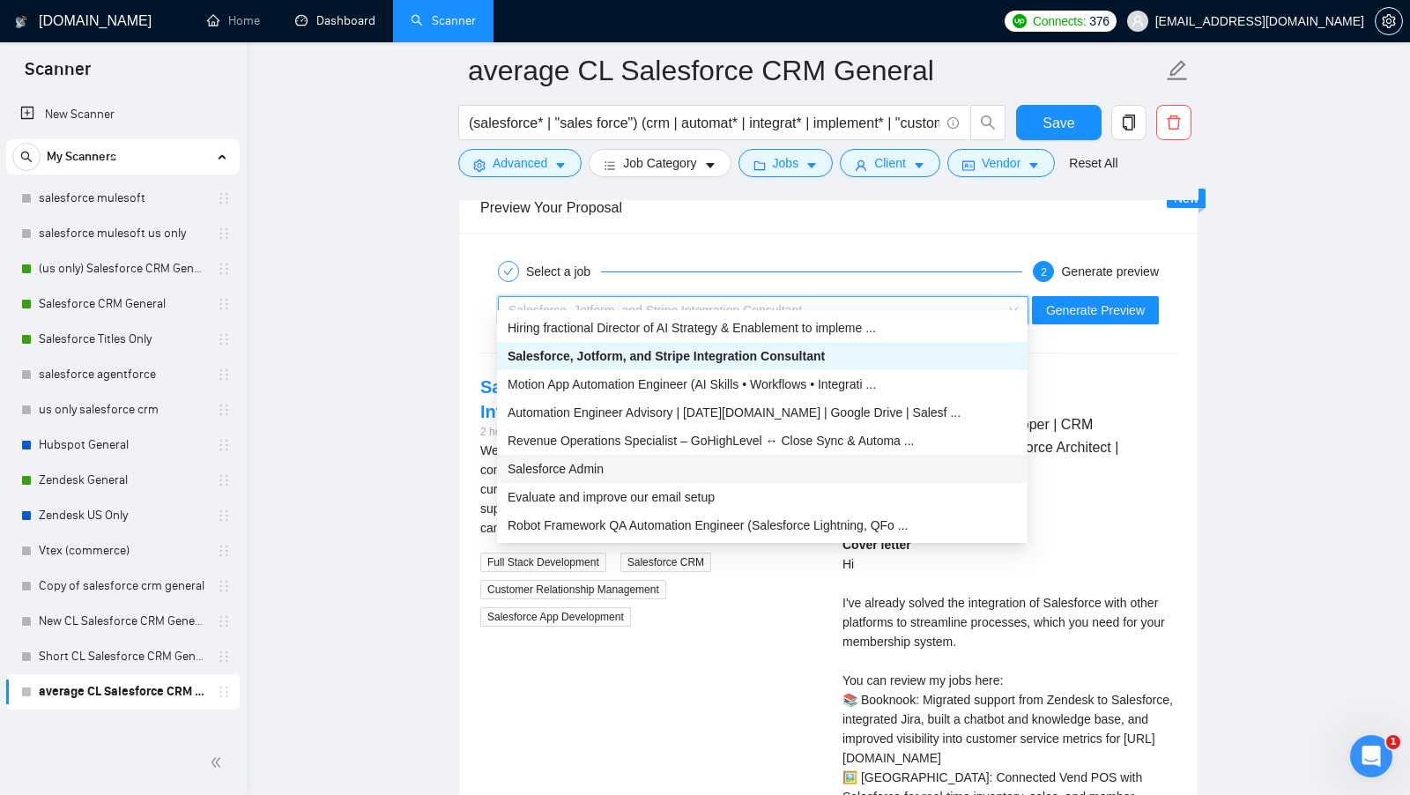
click at [831, 462] on div "Salesforce Admin" at bounding box center [762, 468] width 509 height 19
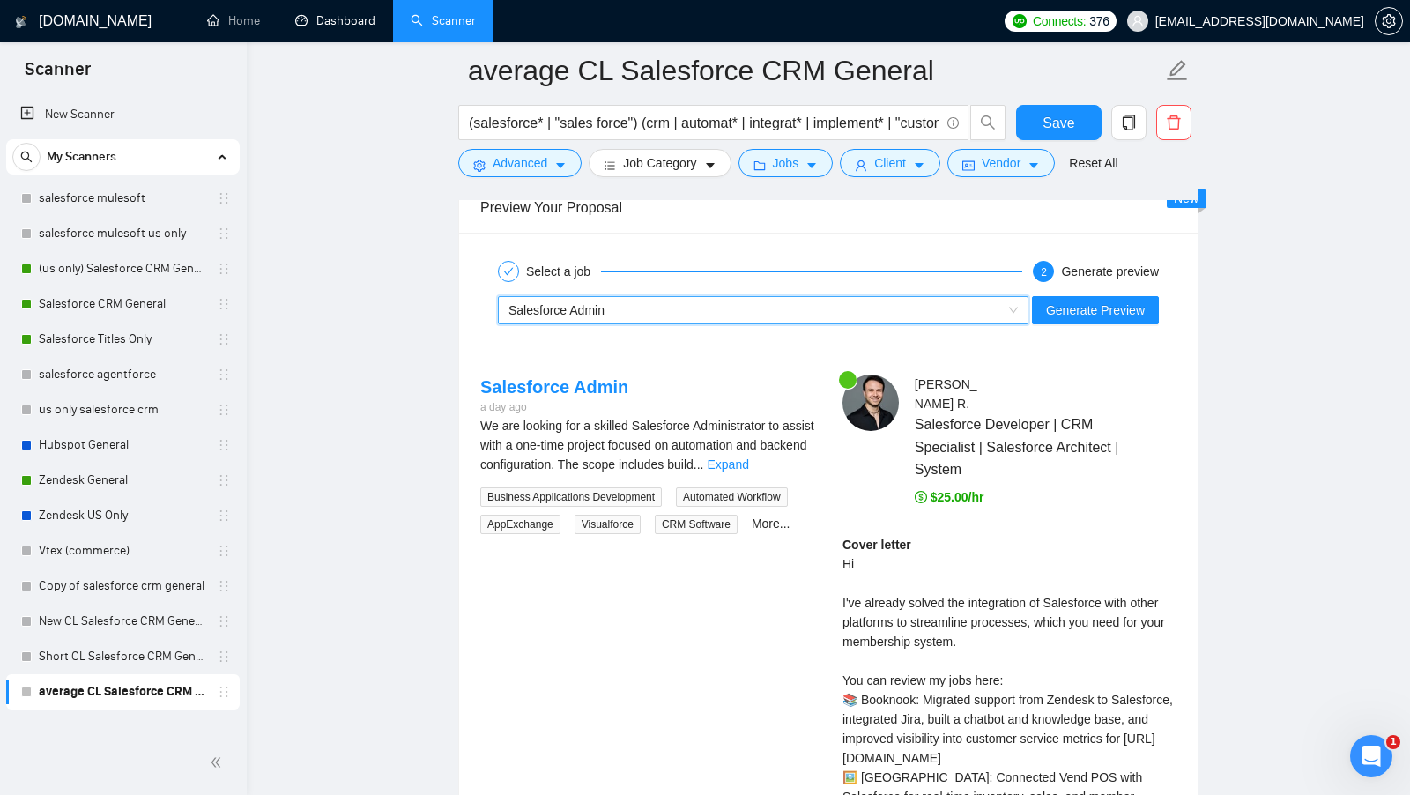
click at [792, 453] on div "We are looking for a skilled Salesforce Administrator to assist with a one-time…" at bounding box center [647, 445] width 334 height 58
click at [748, 457] on link "Expand" at bounding box center [727, 464] width 41 height 14
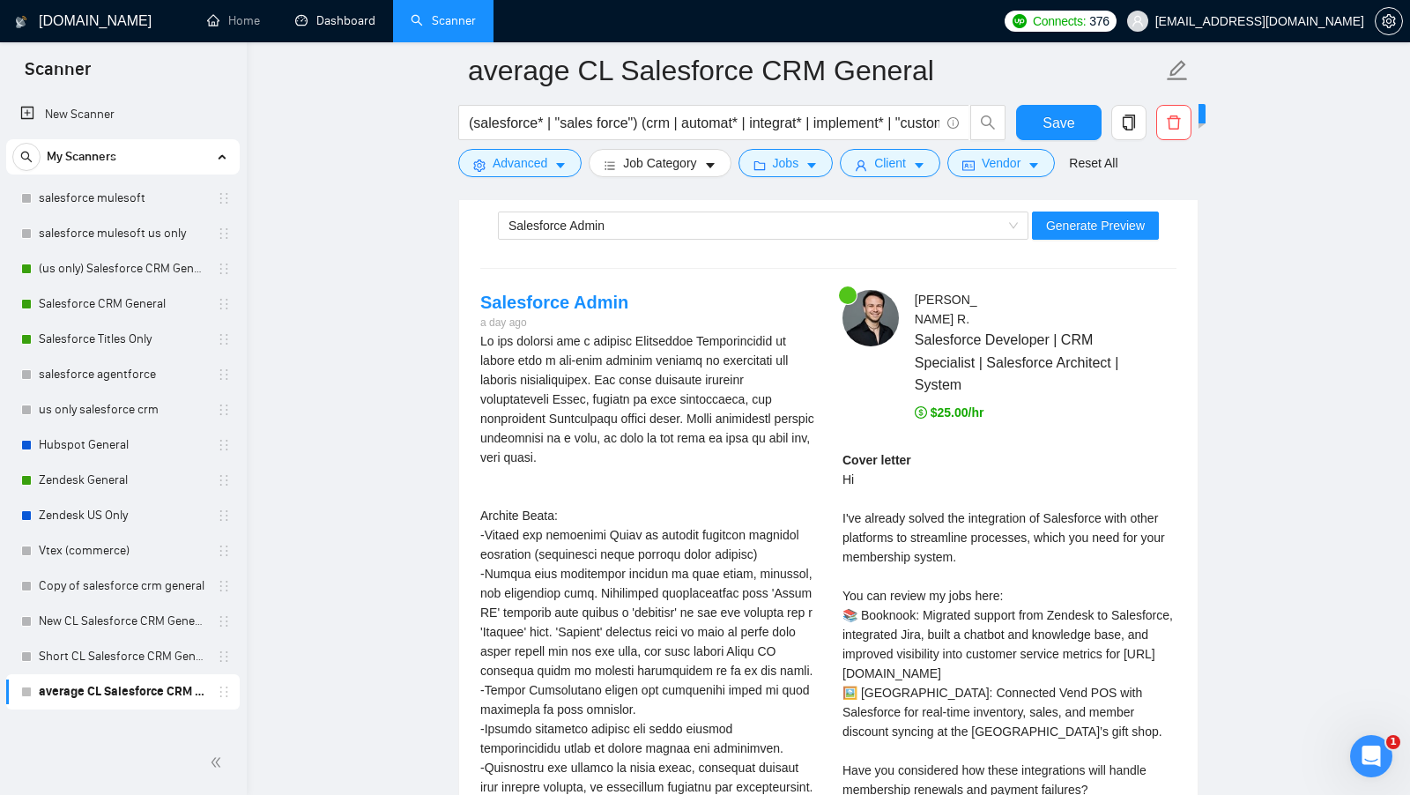
scroll to position [3483, 0]
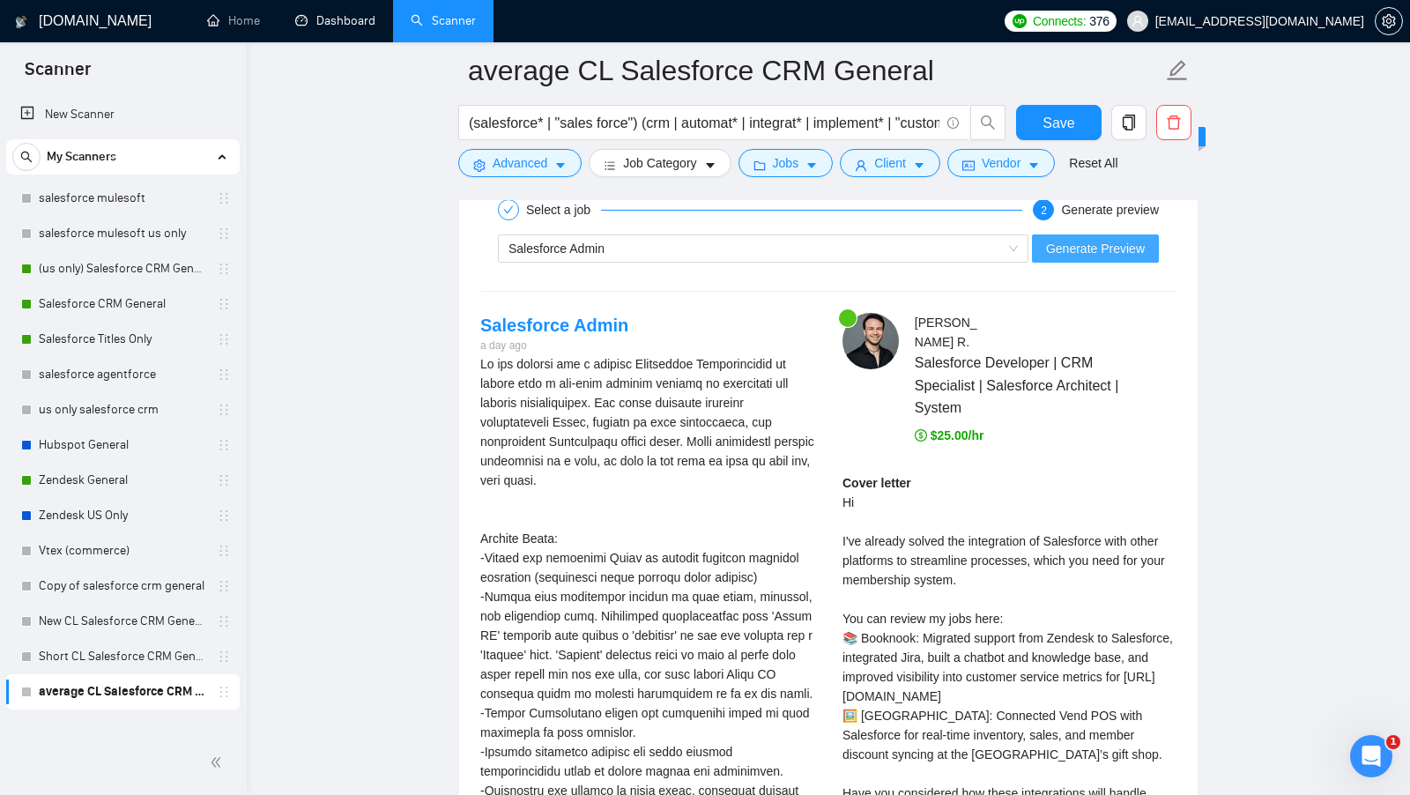
click at [1088, 239] on span "Generate Preview" at bounding box center [1095, 248] width 99 height 19
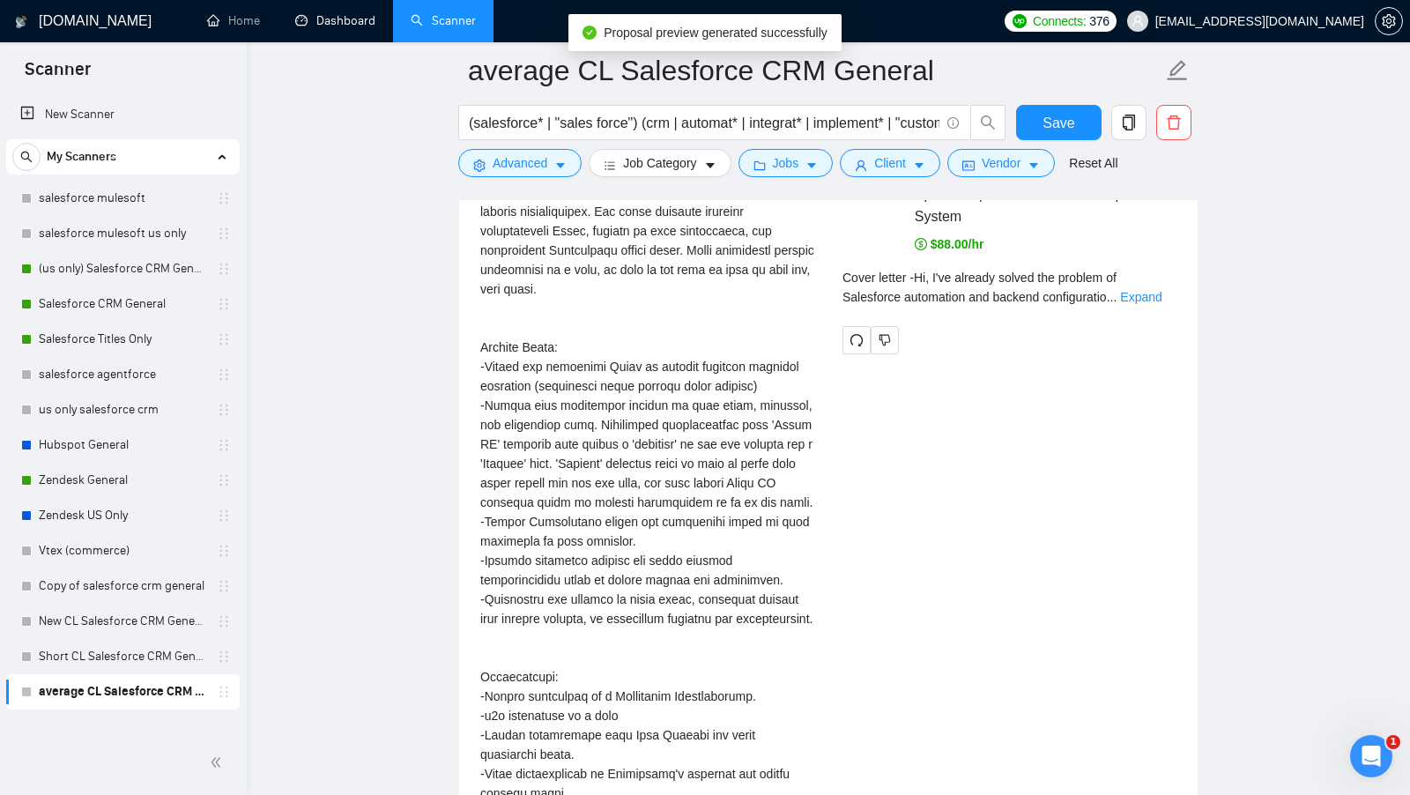
scroll to position [3655, 0]
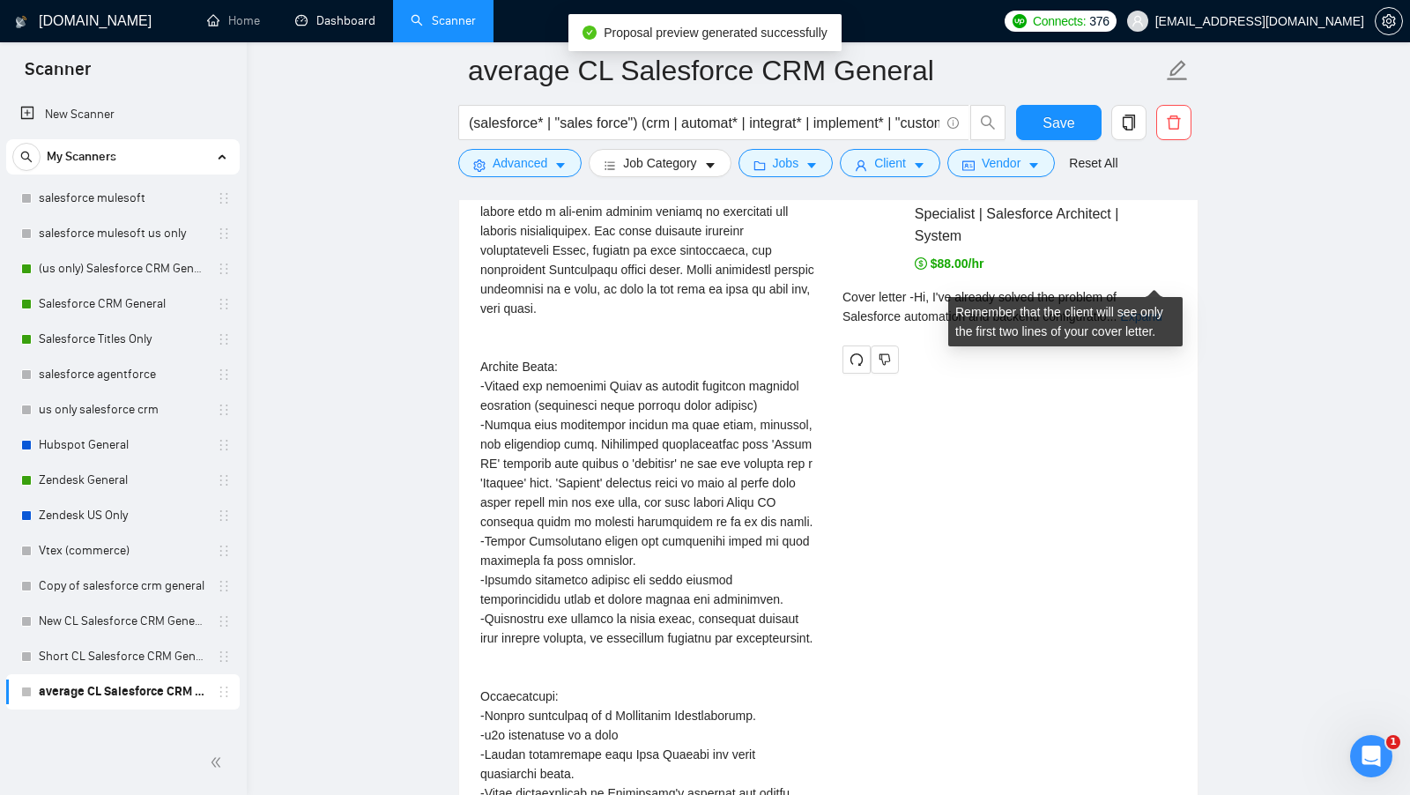
click at [1130, 287] on div "Cover letter - Hi, I've already solved the problem of Salesforce automation and…" at bounding box center [1009, 306] width 334 height 39
click at [1142, 309] on link "Expand" at bounding box center [1140, 316] width 41 height 14
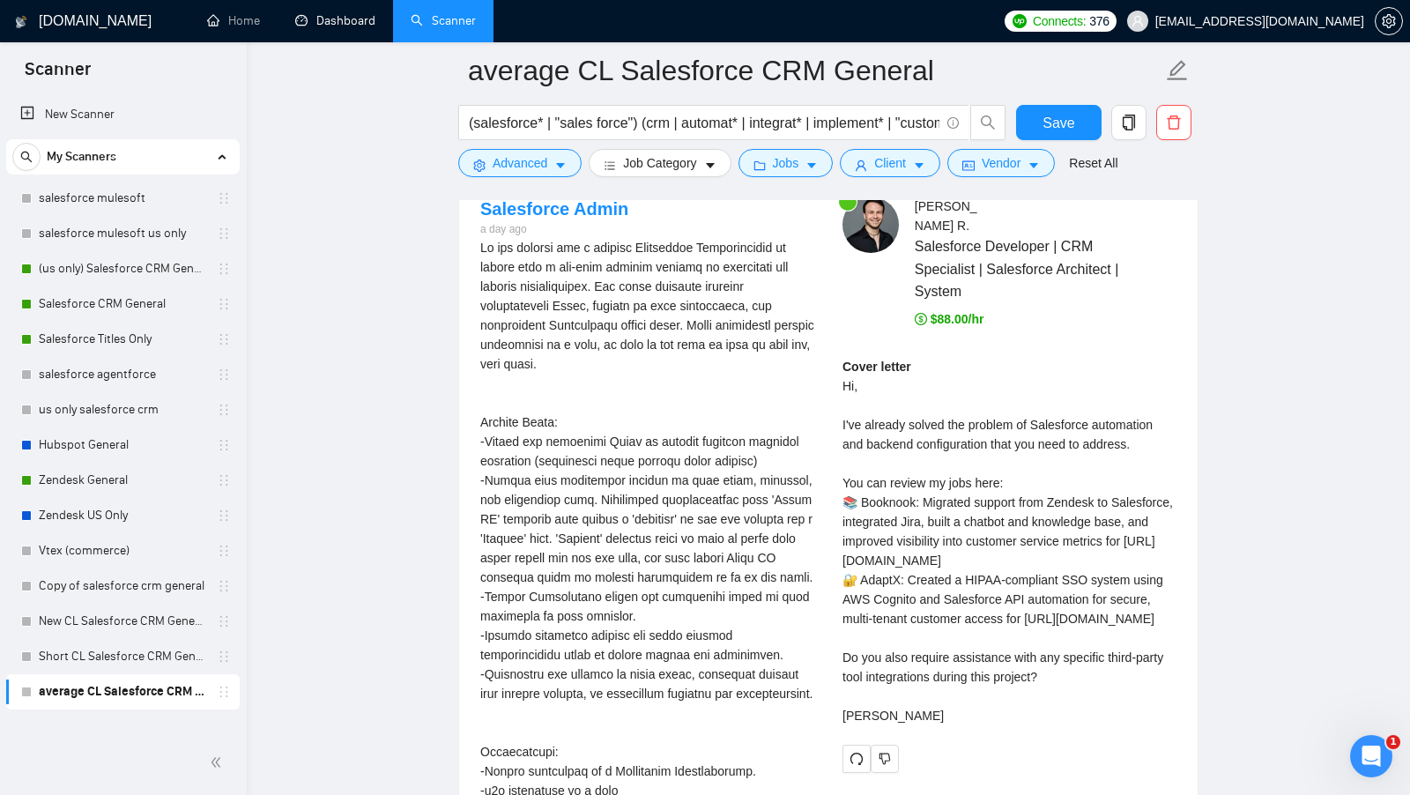
scroll to position [3578, 0]
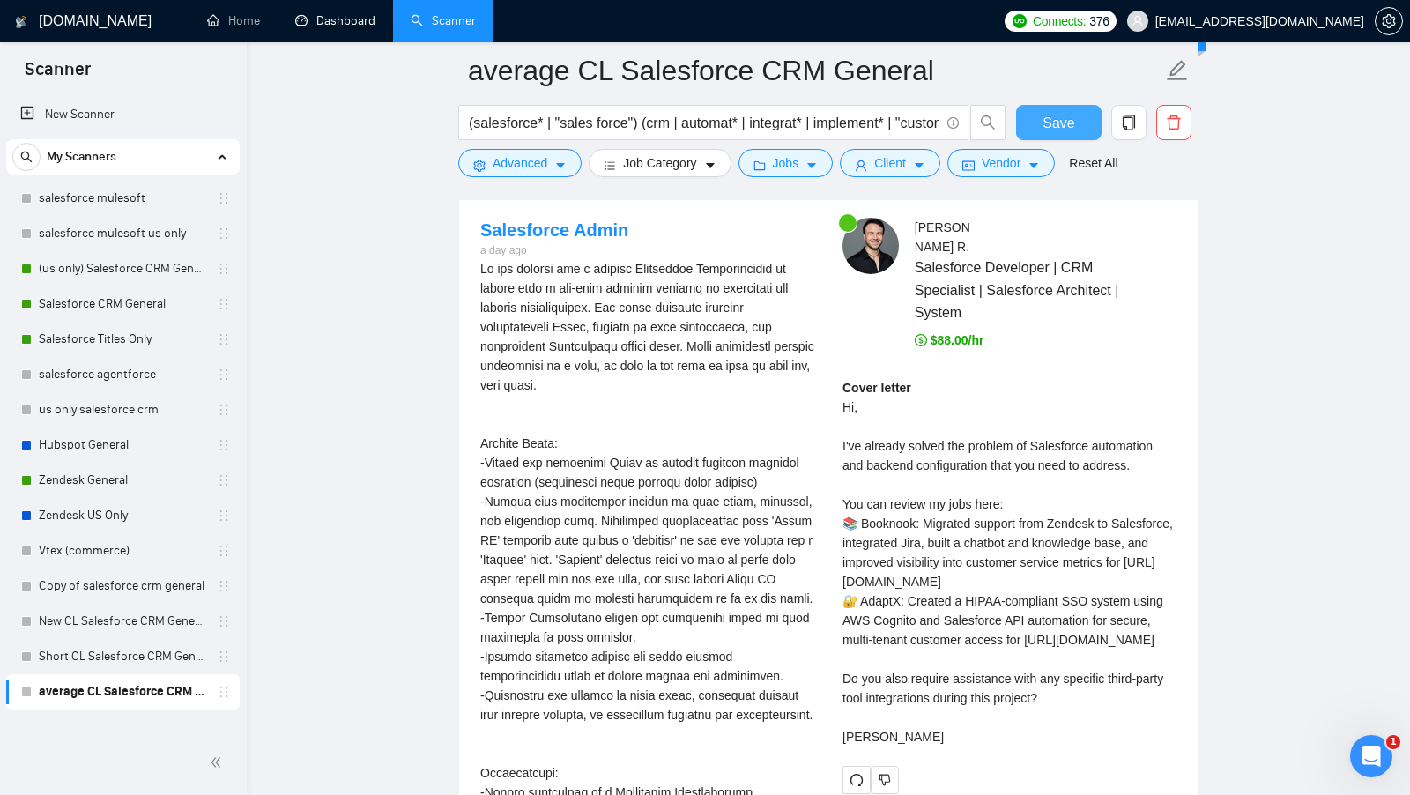
click at [1064, 130] on span "Save" at bounding box center [1058, 123] width 32 height 22
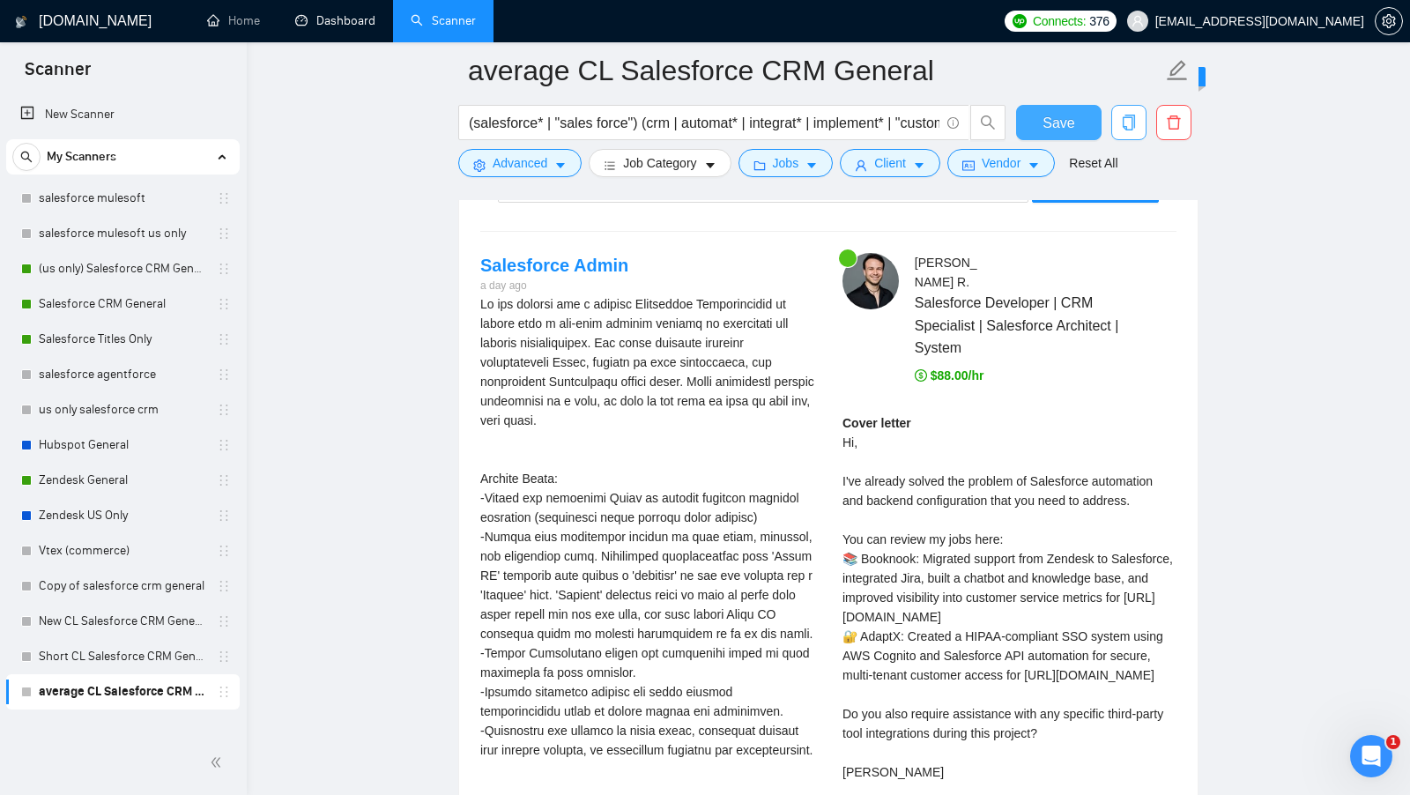
scroll to position [3647, 0]
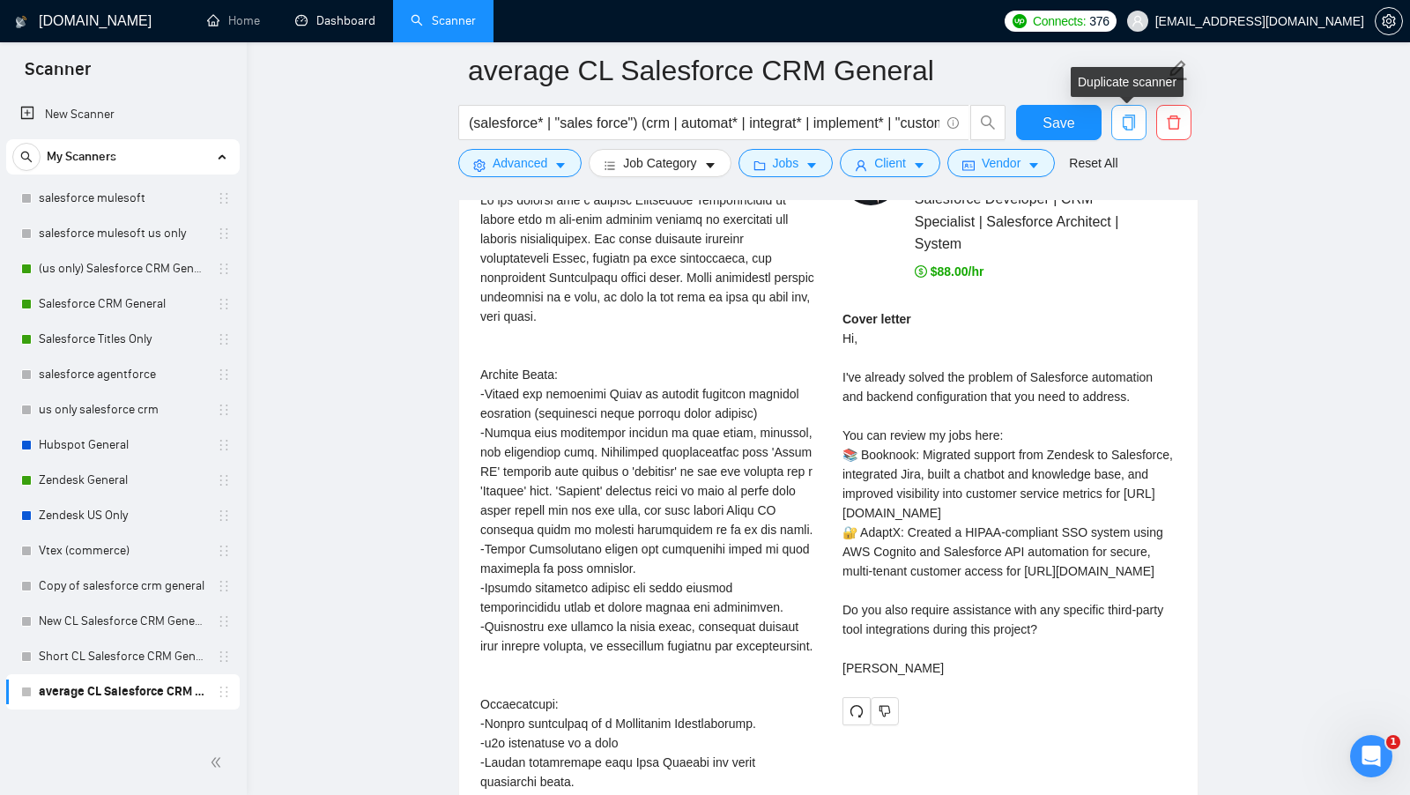
click at [1138, 121] on span "copy" at bounding box center [1128, 123] width 33 height 16
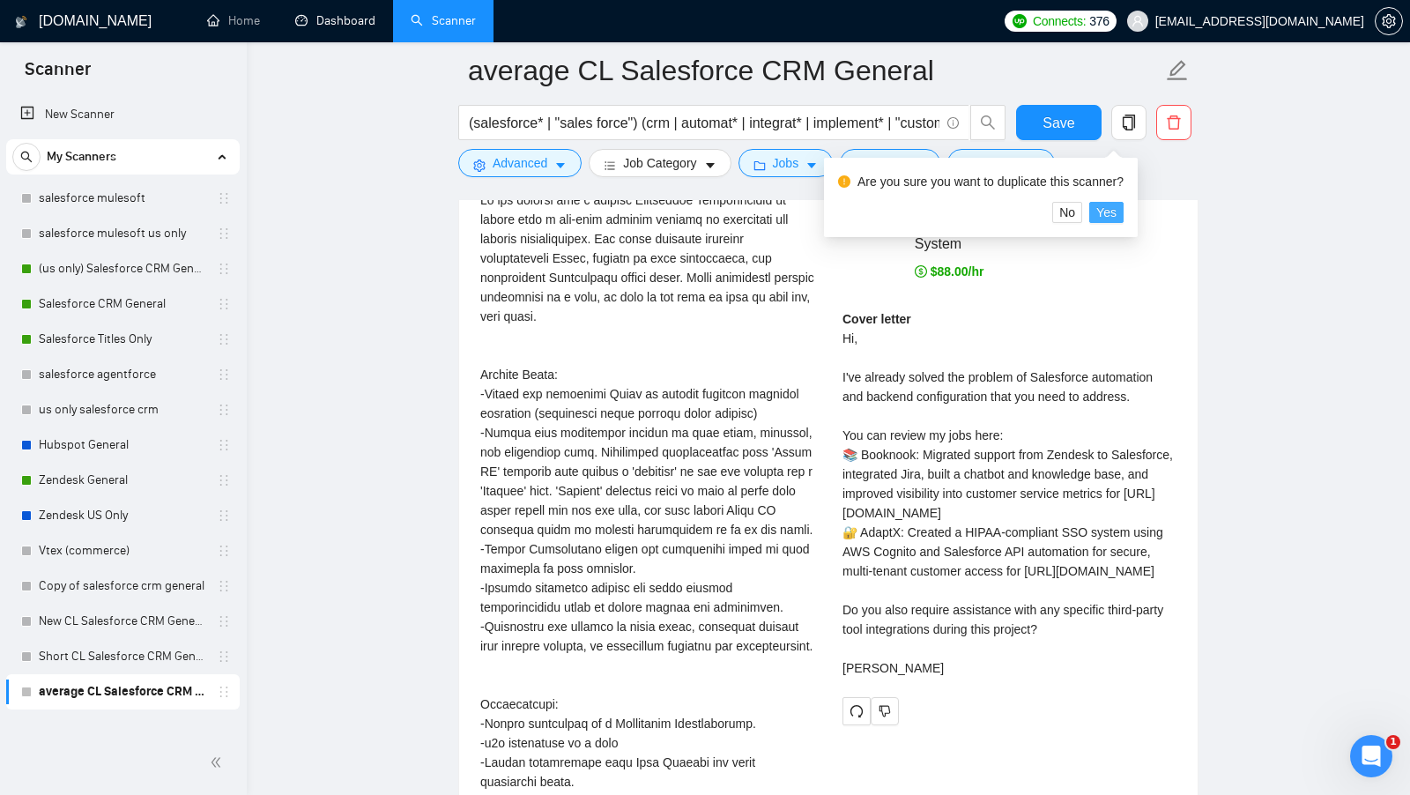
click at [1116, 211] on span "Yes" at bounding box center [1106, 212] width 20 height 19
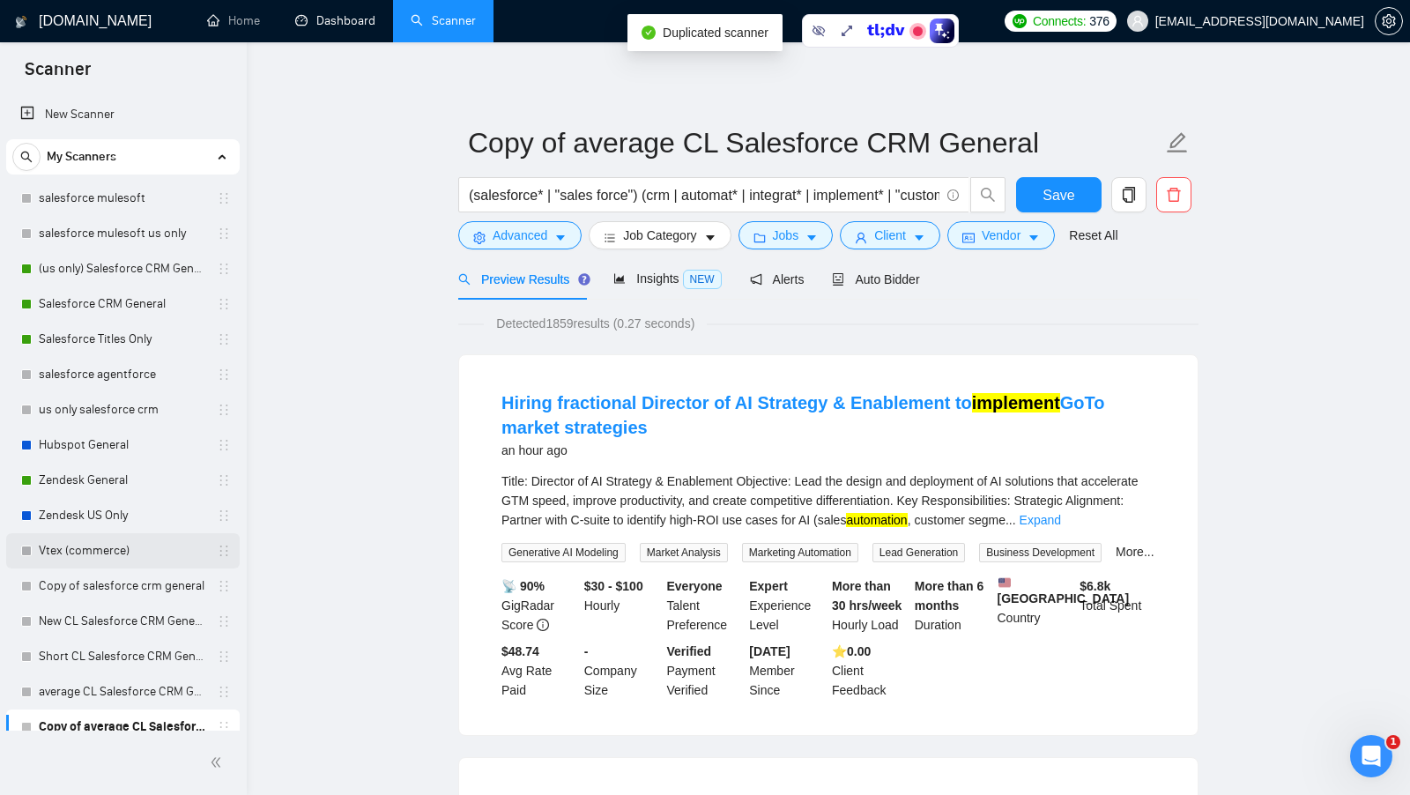
scroll to position [13, 0]
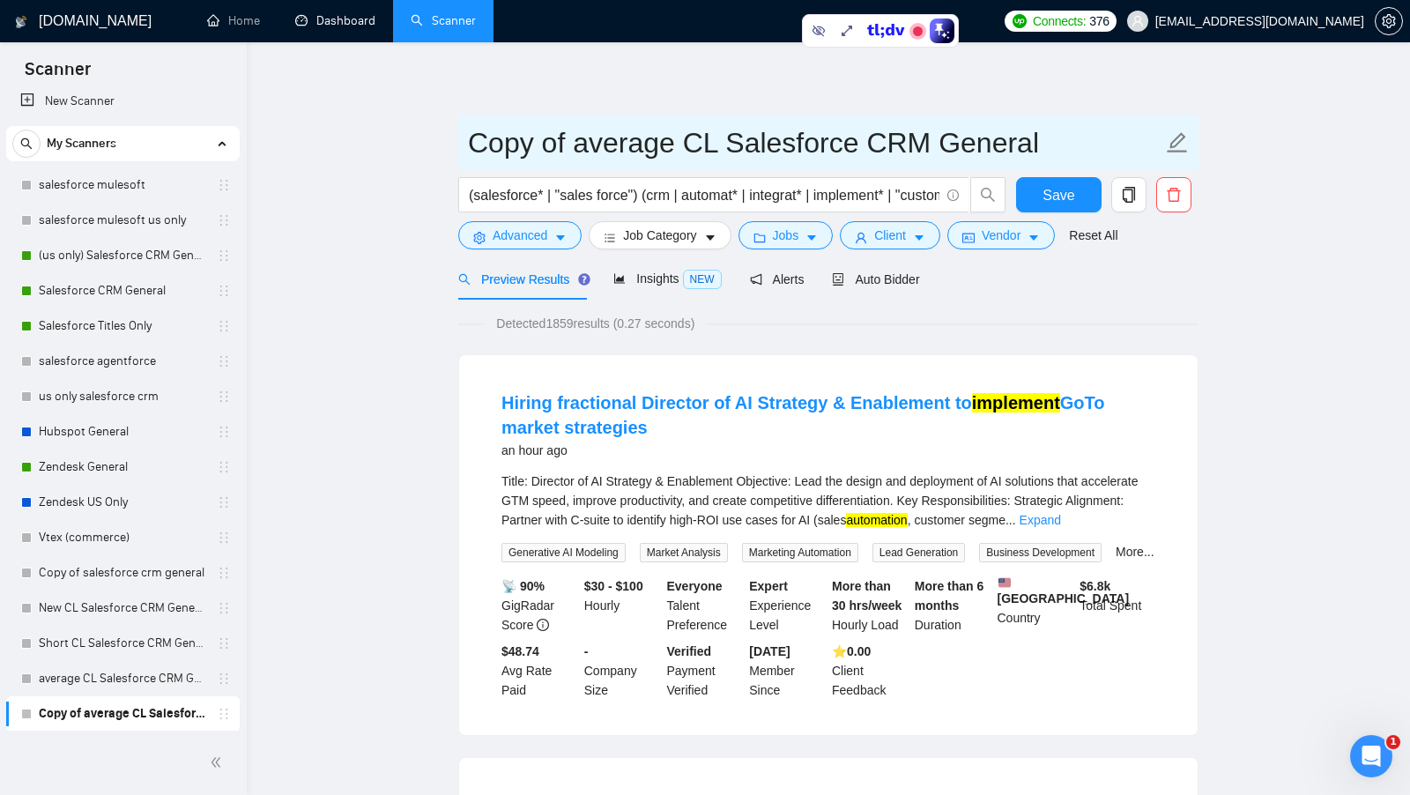
drag, startPoint x: 678, startPoint y: 150, endPoint x: 440, endPoint y: 139, distance: 239.0
type input "loom video CL Salesforce CRM General"
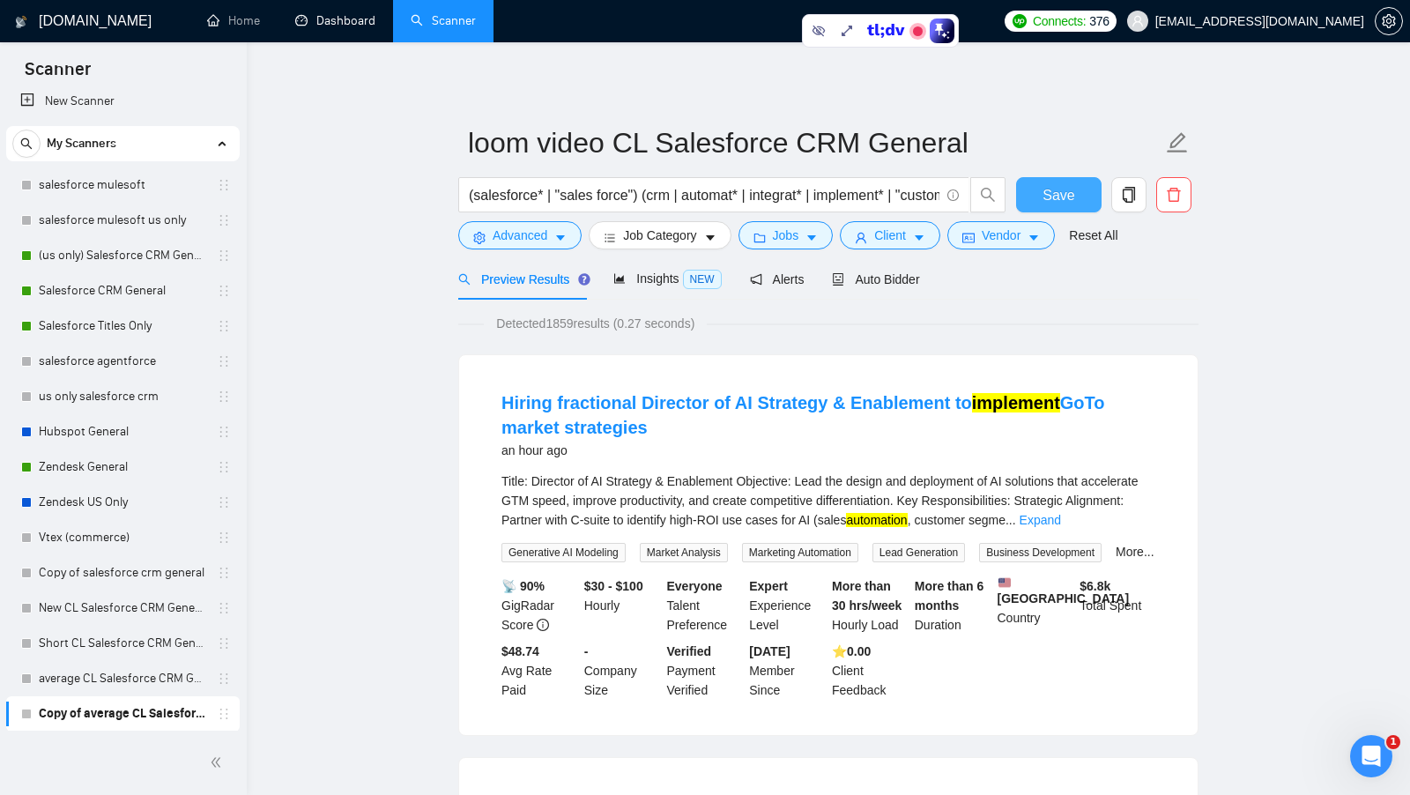
click at [1031, 180] on button "Save" at bounding box center [1058, 194] width 85 height 35
click at [900, 274] on span "Auto Bidder" at bounding box center [875, 279] width 87 height 14
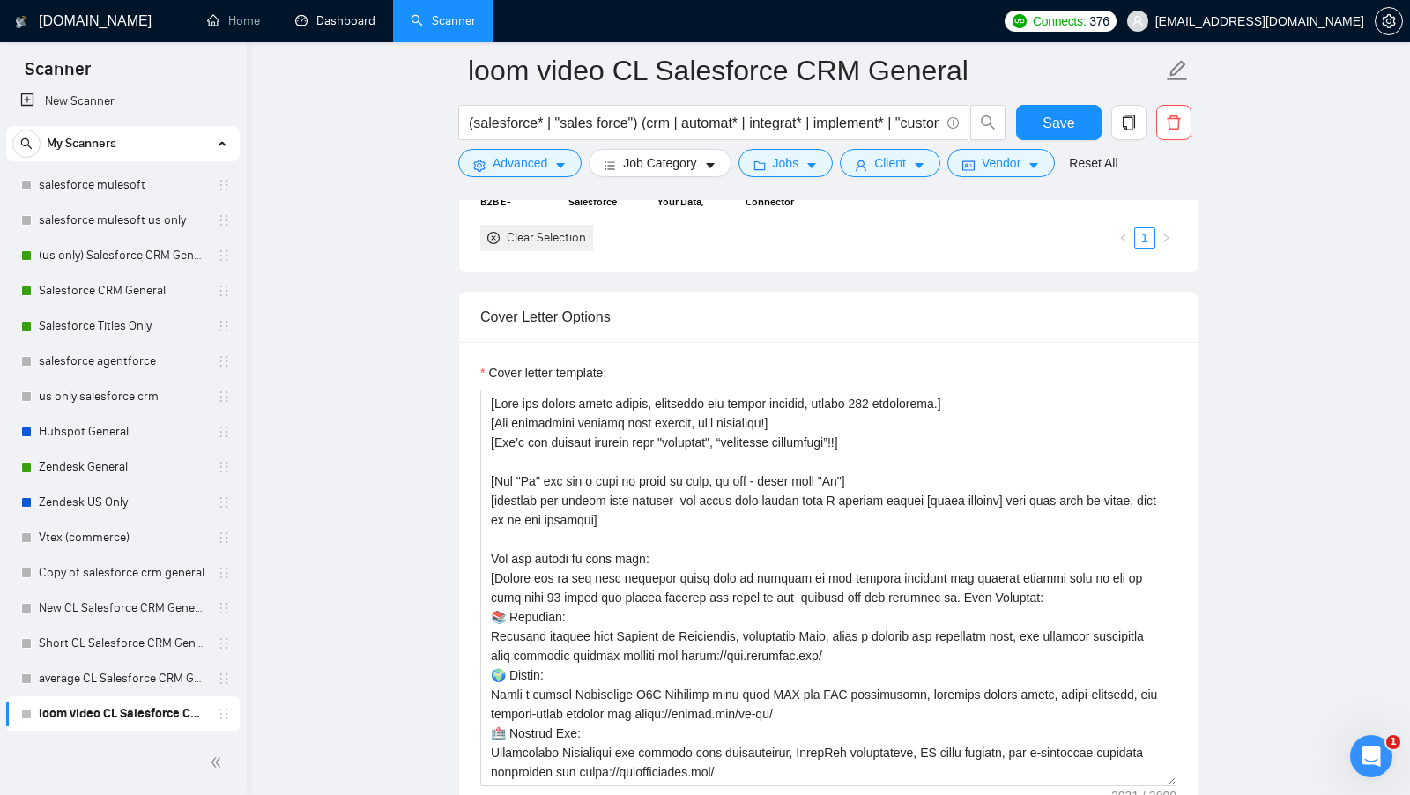
scroll to position [1864, 0]
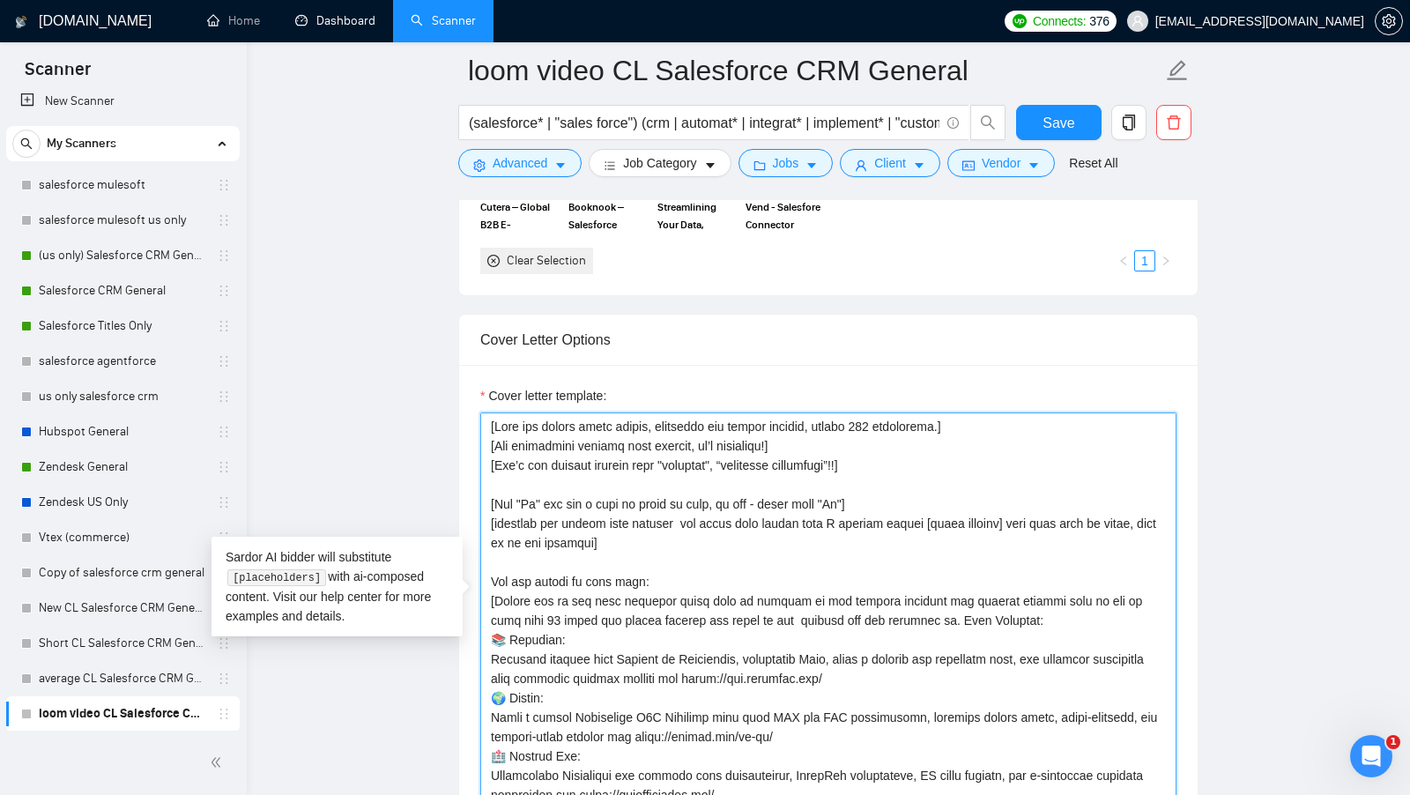
drag, startPoint x: 671, startPoint y: 532, endPoint x: 484, endPoint y: 510, distance: 188.1
click at [484, 511] on textarea "Cover letter template:" at bounding box center [828, 610] width 696 height 397
click at [710, 515] on textarea "Cover letter template:" at bounding box center [828, 610] width 696 height 397
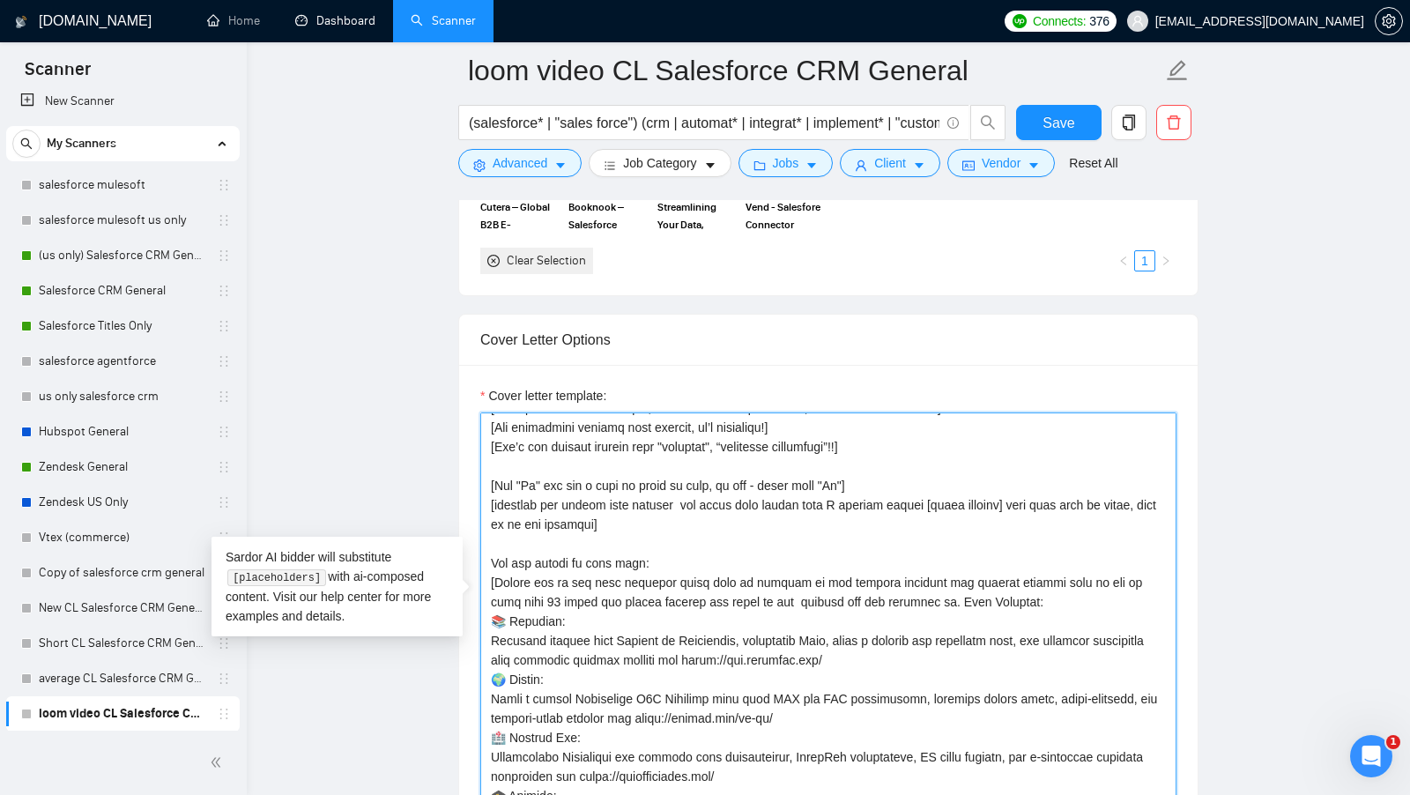
scroll to position [14, 0]
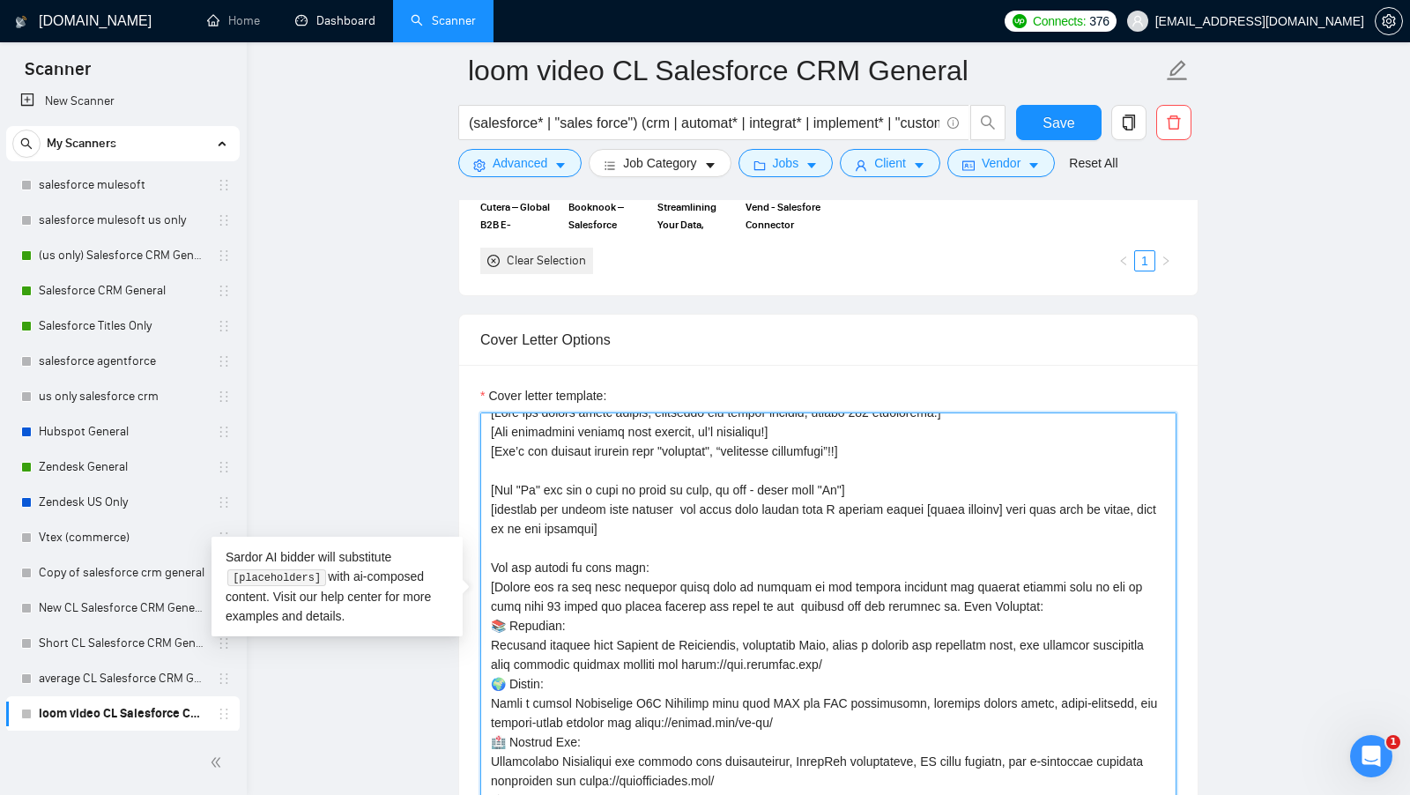
drag, startPoint x: 643, startPoint y: 524, endPoint x: 466, endPoint y: 499, distance: 178.9
click at [466, 499] on div "Cover letter template:" at bounding box center [828, 608] width 738 height 486
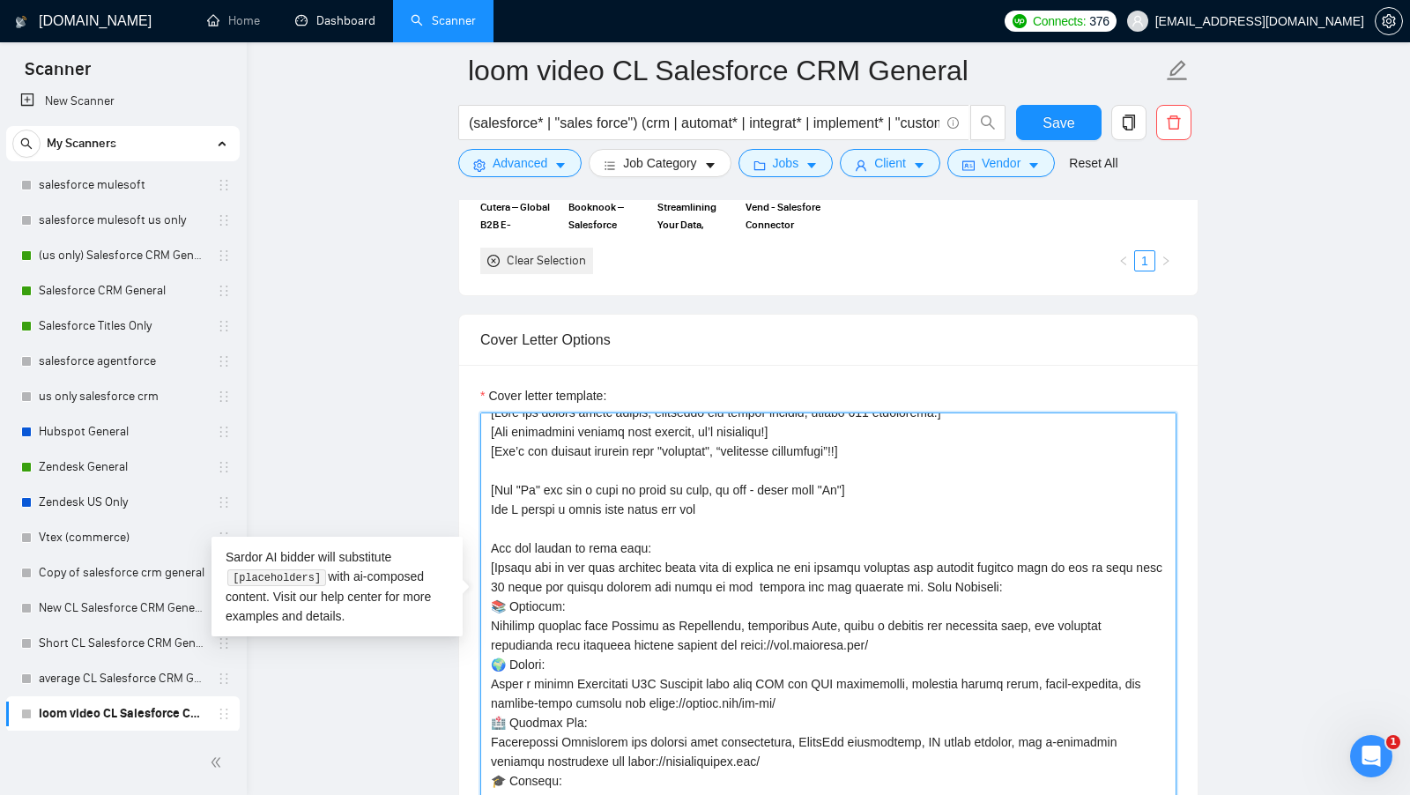
drag, startPoint x: 737, startPoint y: 501, endPoint x: 472, endPoint y: 493, distance: 265.3
click at [472, 493] on div "Cover letter template:" at bounding box center [828, 608] width 738 height 486
click at [719, 500] on textarea "Cover letter template:" at bounding box center [828, 610] width 696 height 397
click at [720, 500] on textarea "Cover letter template:" at bounding box center [828, 610] width 696 height 397
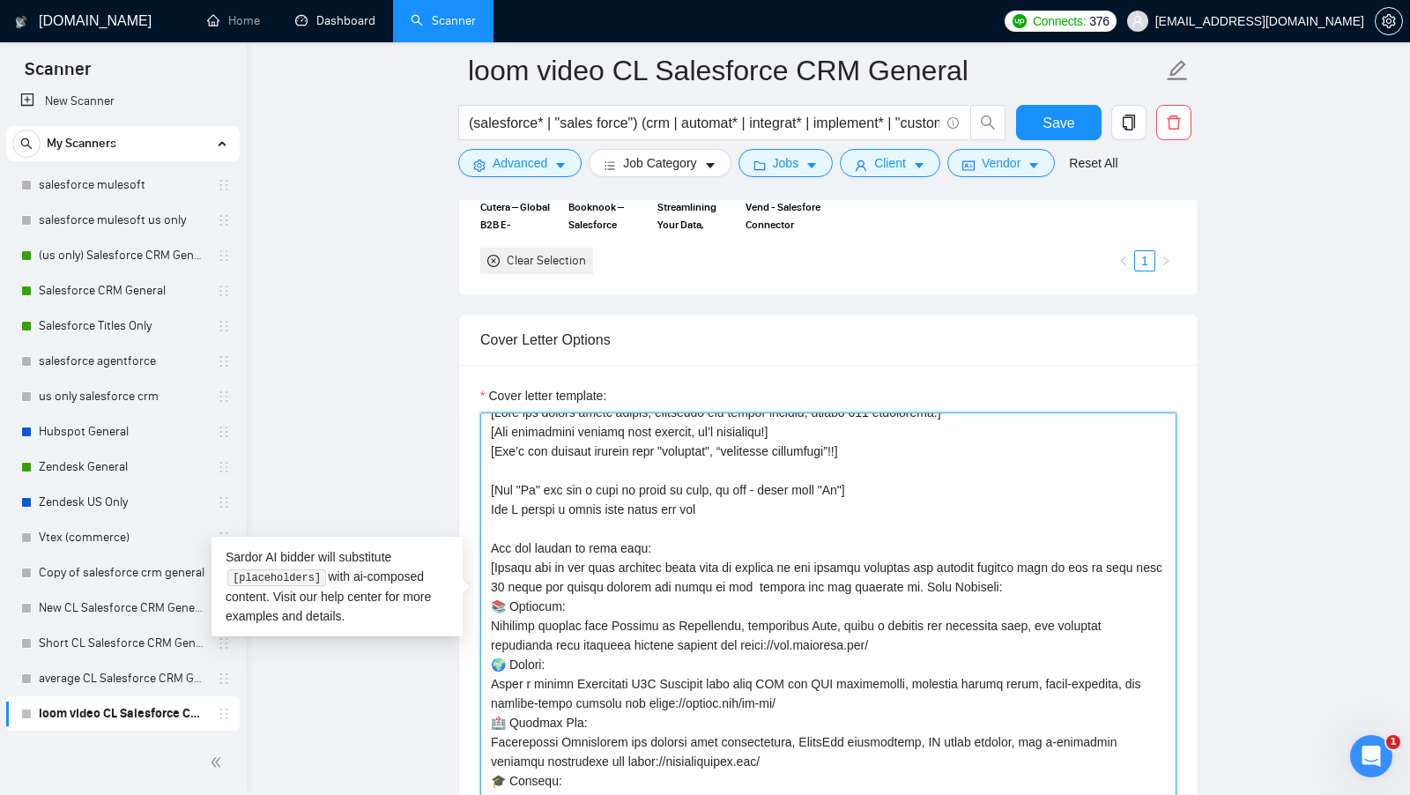
click at [720, 500] on textarea "Cover letter template:" at bounding box center [828, 610] width 696 height 397
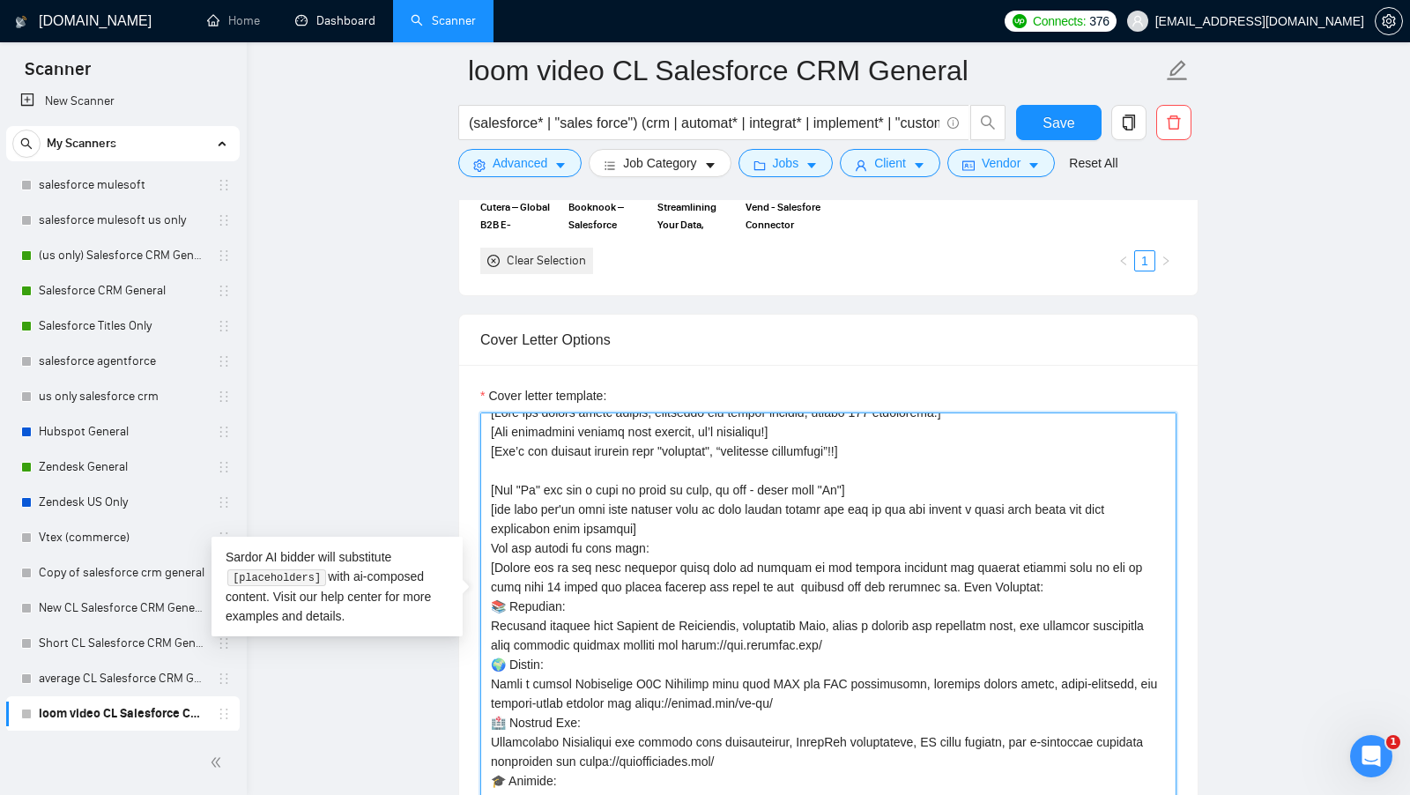
click at [748, 523] on textarea "Cover letter template:" at bounding box center [828, 610] width 696 height 397
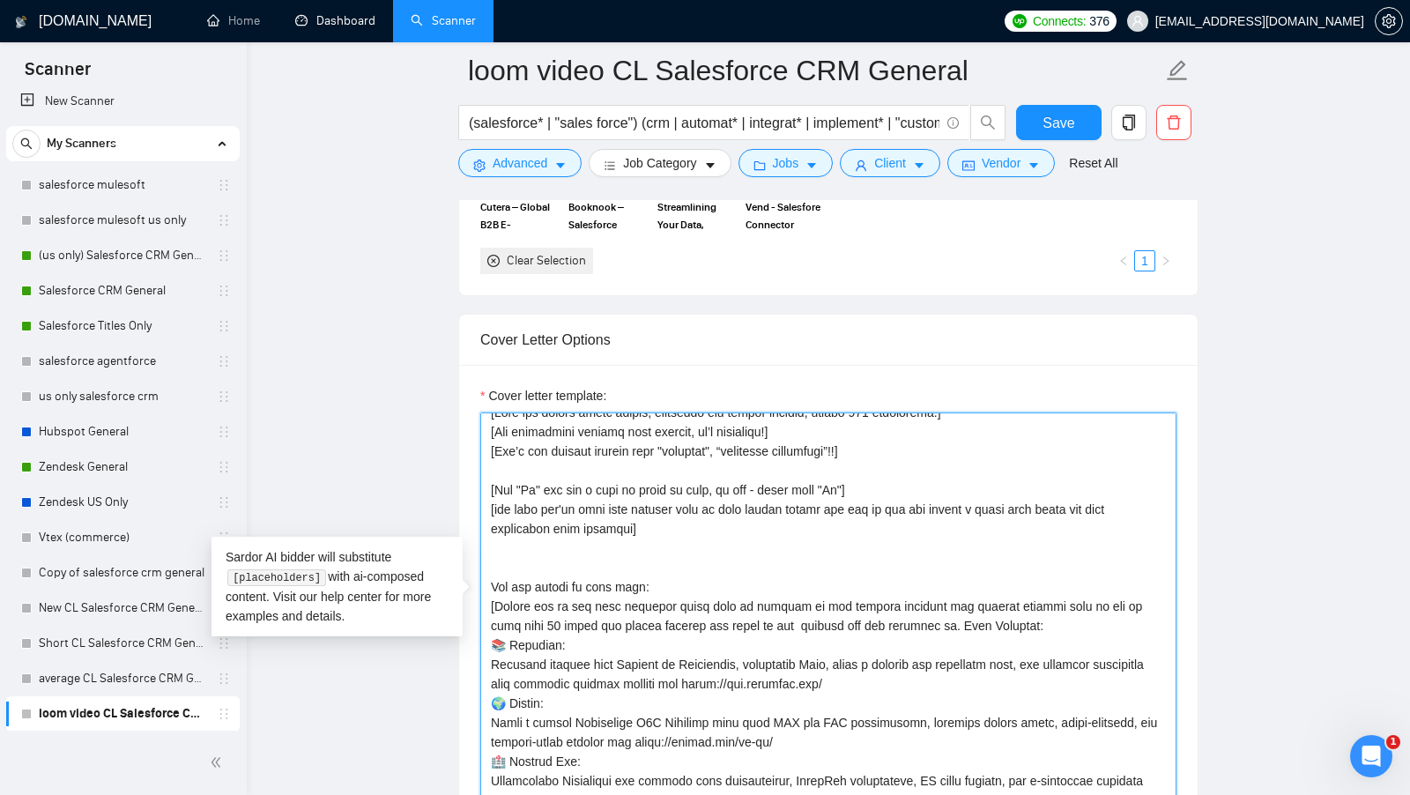
scroll to position [35, 0]
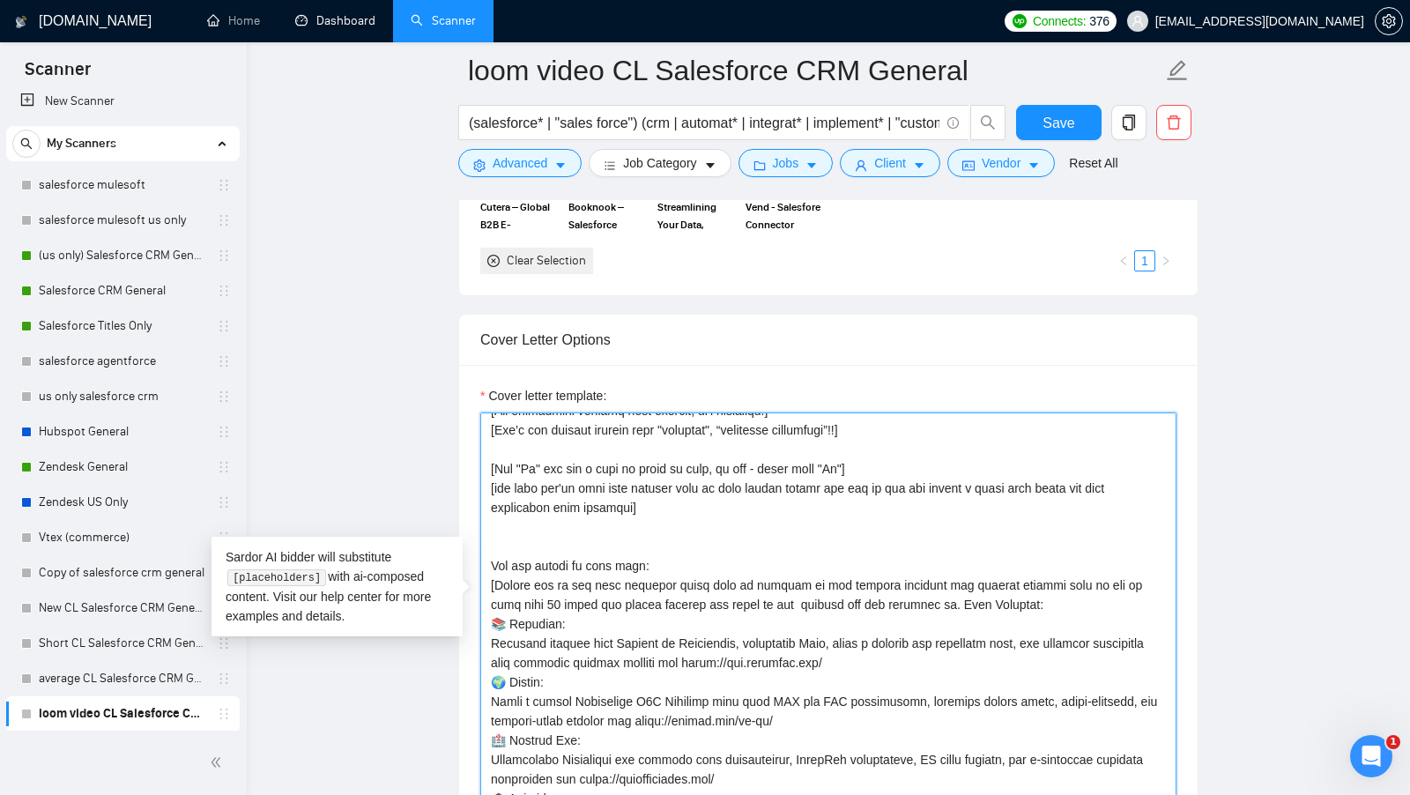
click at [685, 551] on textarea "Cover letter template:" at bounding box center [828, 610] width 696 height 397
drag, startPoint x: 651, startPoint y: 553, endPoint x: 489, endPoint y: 561, distance: 162.3
click at [489, 561] on textarea "Cover letter template:" at bounding box center [828, 610] width 696 height 397
click at [601, 561] on textarea "Cover letter template:" at bounding box center [828, 610] width 696 height 397
click at [580, 559] on textarea "Cover letter template:" at bounding box center [828, 610] width 696 height 397
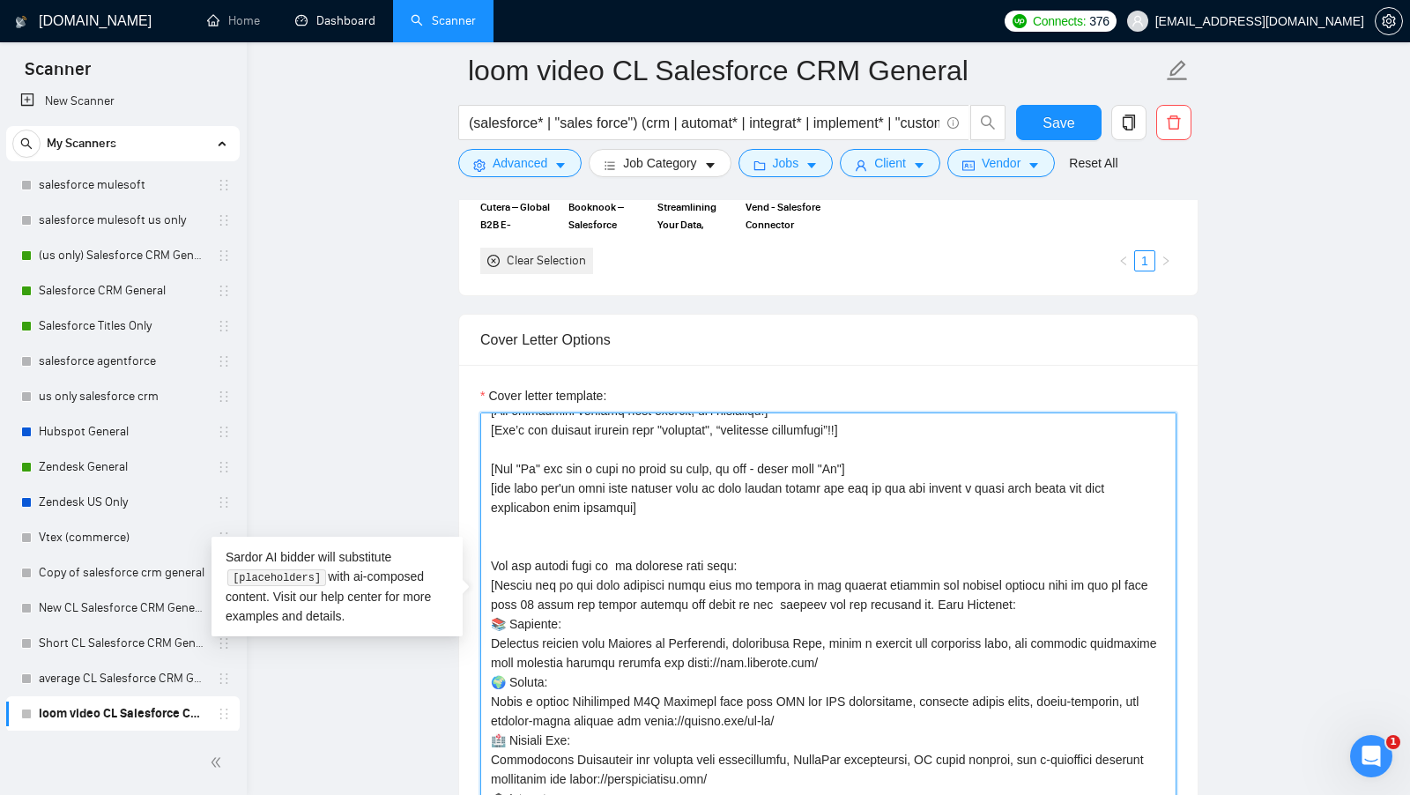
click at [756, 560] on textarea "Cover letter template:" at bounding box center [828, 610] width 696 height 397
click at [628, 549] on textarea "Cover letter template:" at bounding box center [828, 610] width 696 height 397
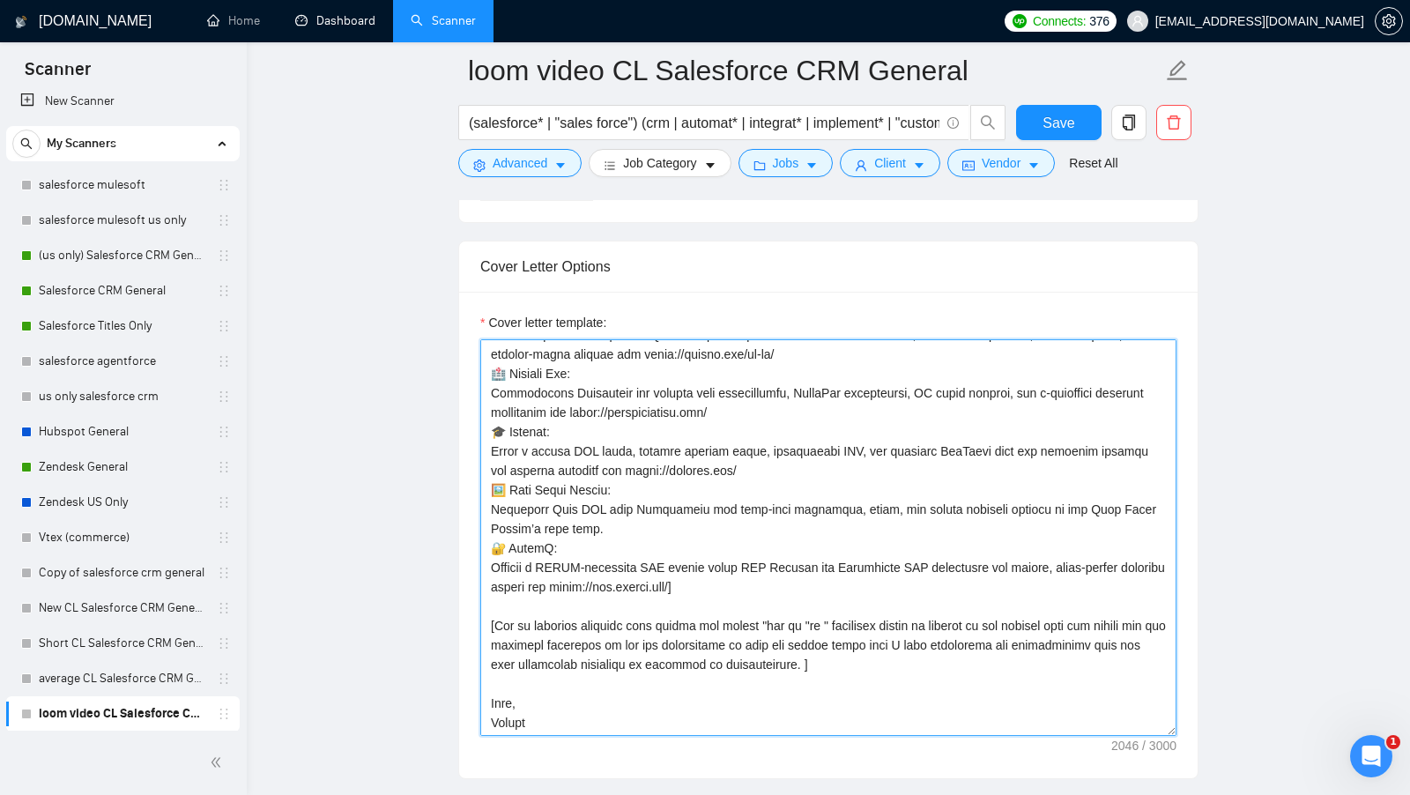
scroll to position [1938, 0]
drag, startPoint x: 952, startPoint y: 659, endPoint x: 434, endPoint y: 618, distance: 519.7
click at [434, 618] on main "loom video CL Salesforce CRM General (salesforce* | "sales force") (crm | autom…" at bounding box center [828, 551] width 1107 height 4837
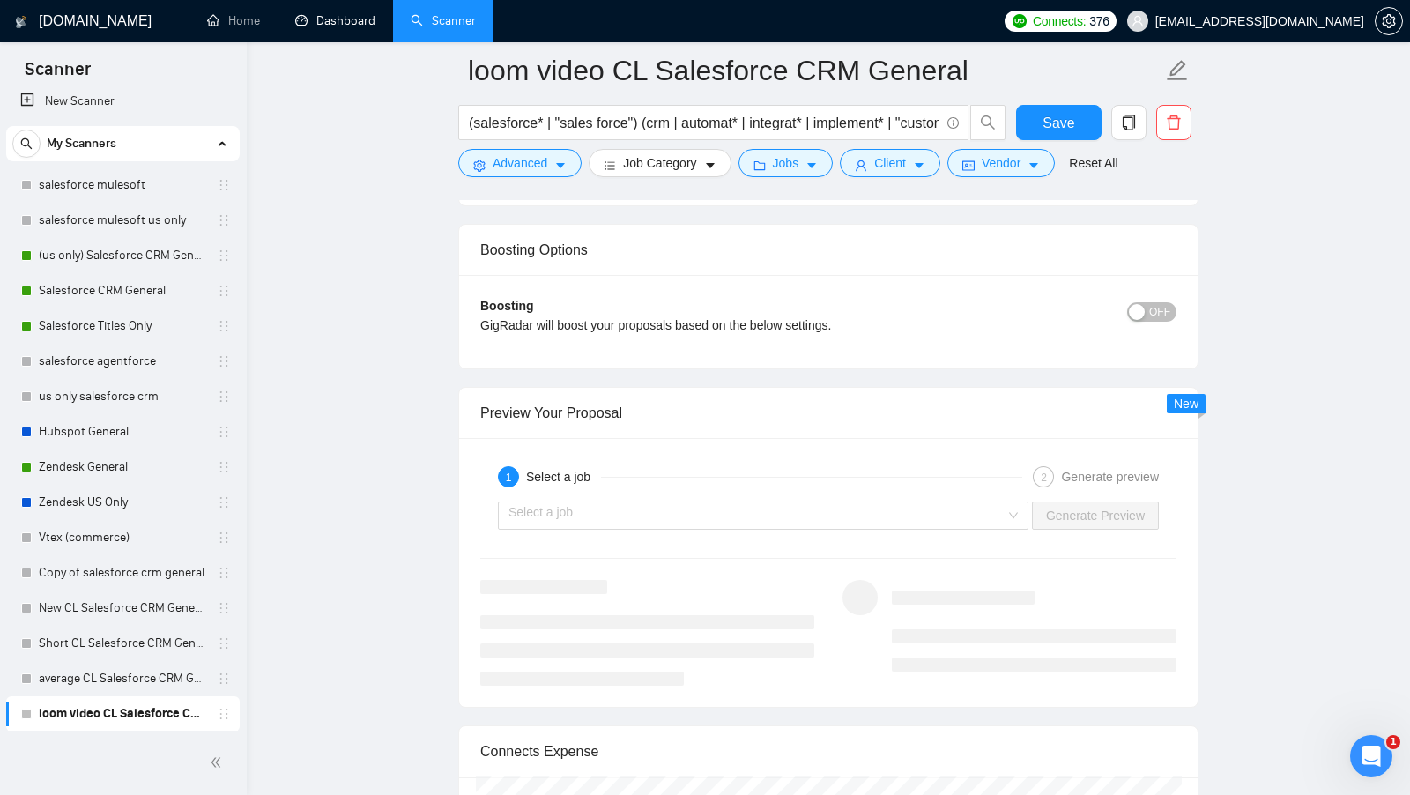
scroll to position [3269, 0]
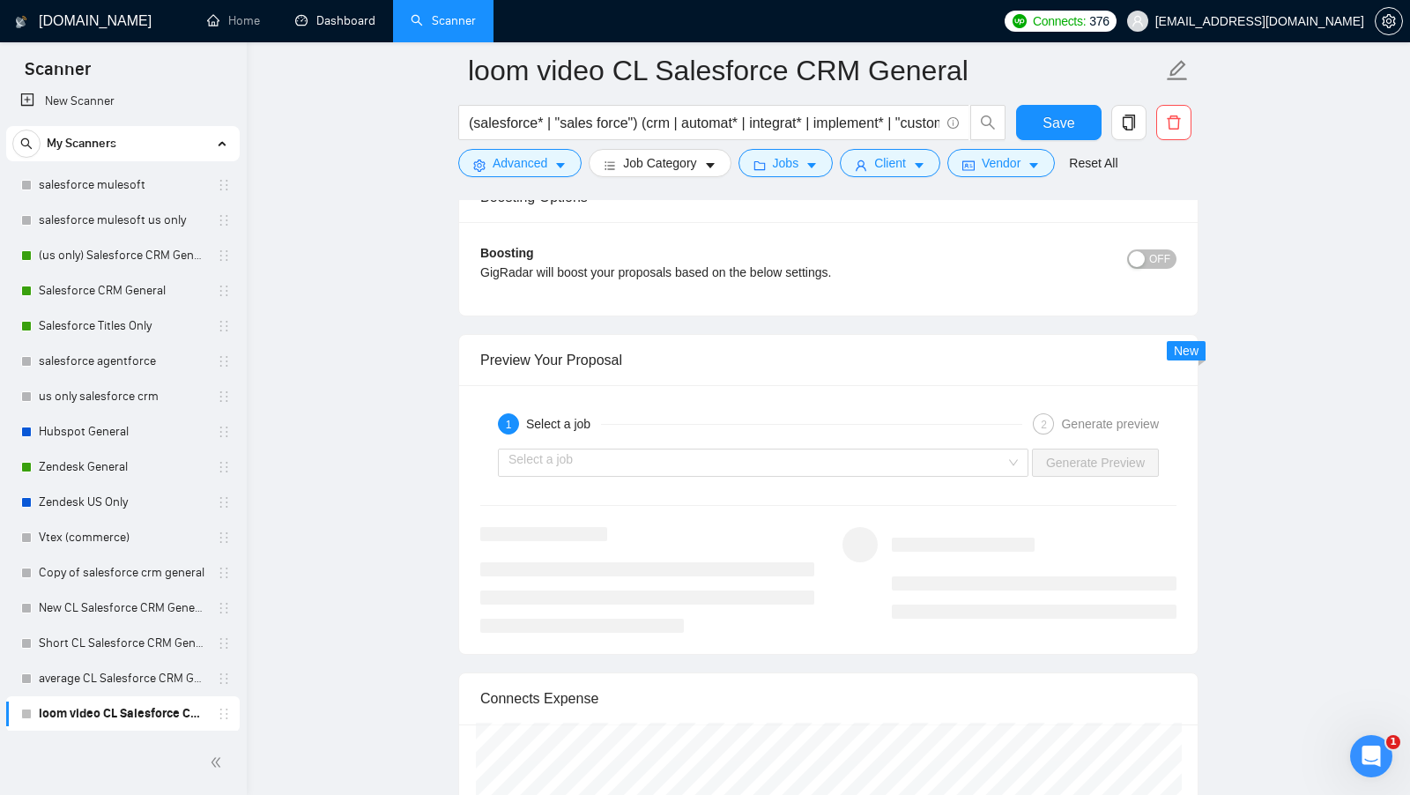
click at [997, 423] on div "1 Select a job 2 Generate preview" at bounding box center [828, 423] width 696 height 35
click at [963, 449] on input "search" at bounding box center [756, 462] width 497 height 26
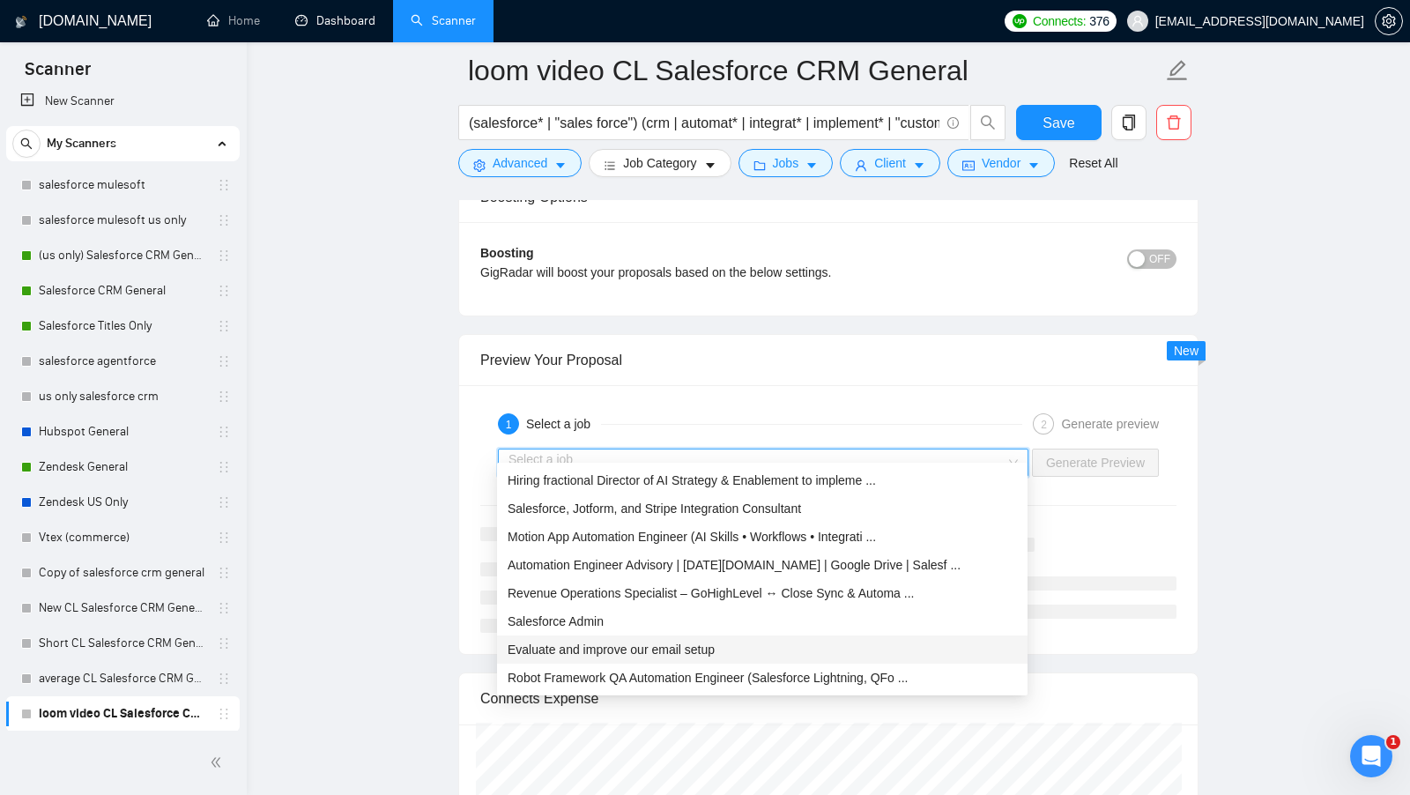
click at [835, 641] on div "Evaluate and improve our email setup" at bounding box center [762, 649] width 509 height 19
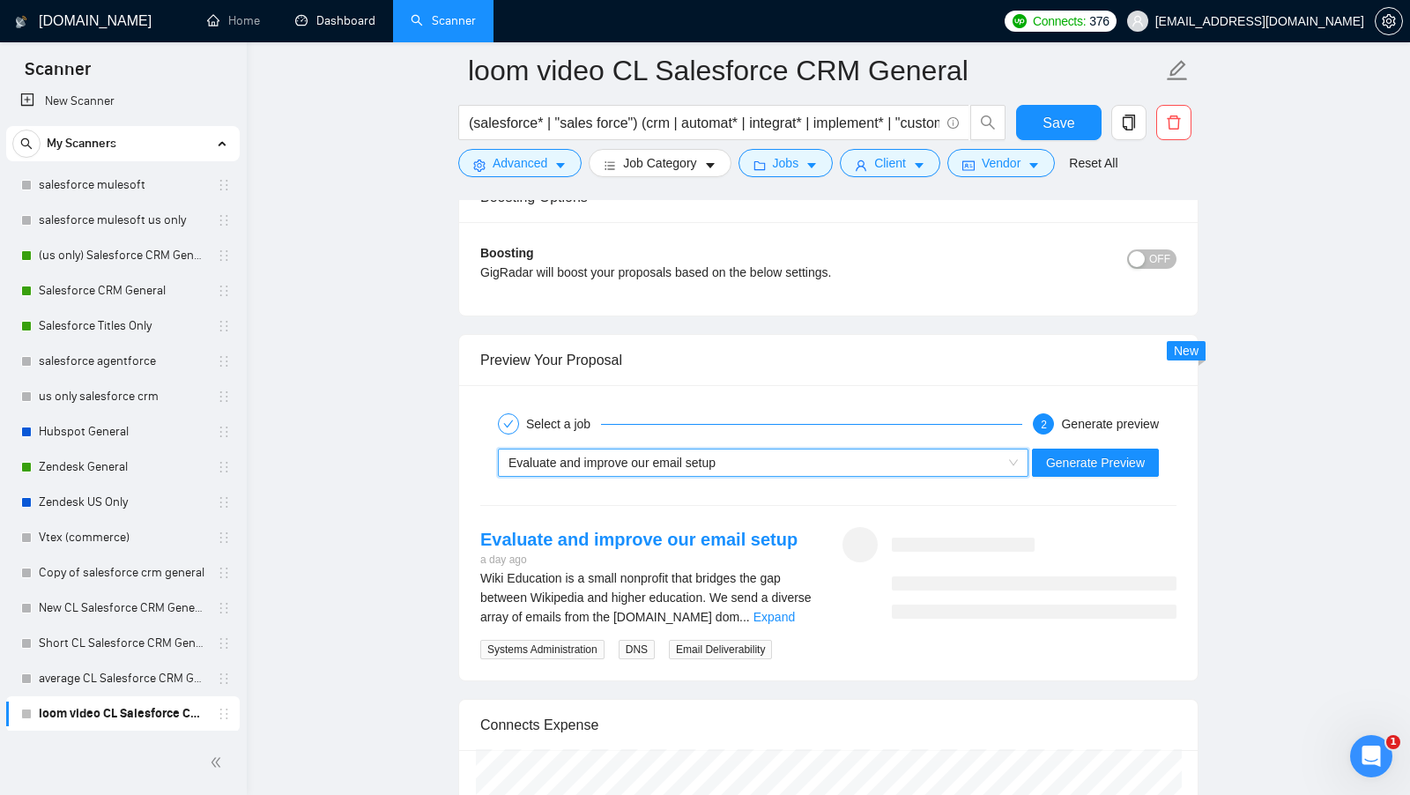
click at [811, 588] on div "Wiki Education is a small nonprofit that bridges the gap between Wikipedia and …" at bounding box center [647, 597] width 334 height 58
click at [795, 610] on link "Expand" at bounding box center [773, 617] width 41 height 14
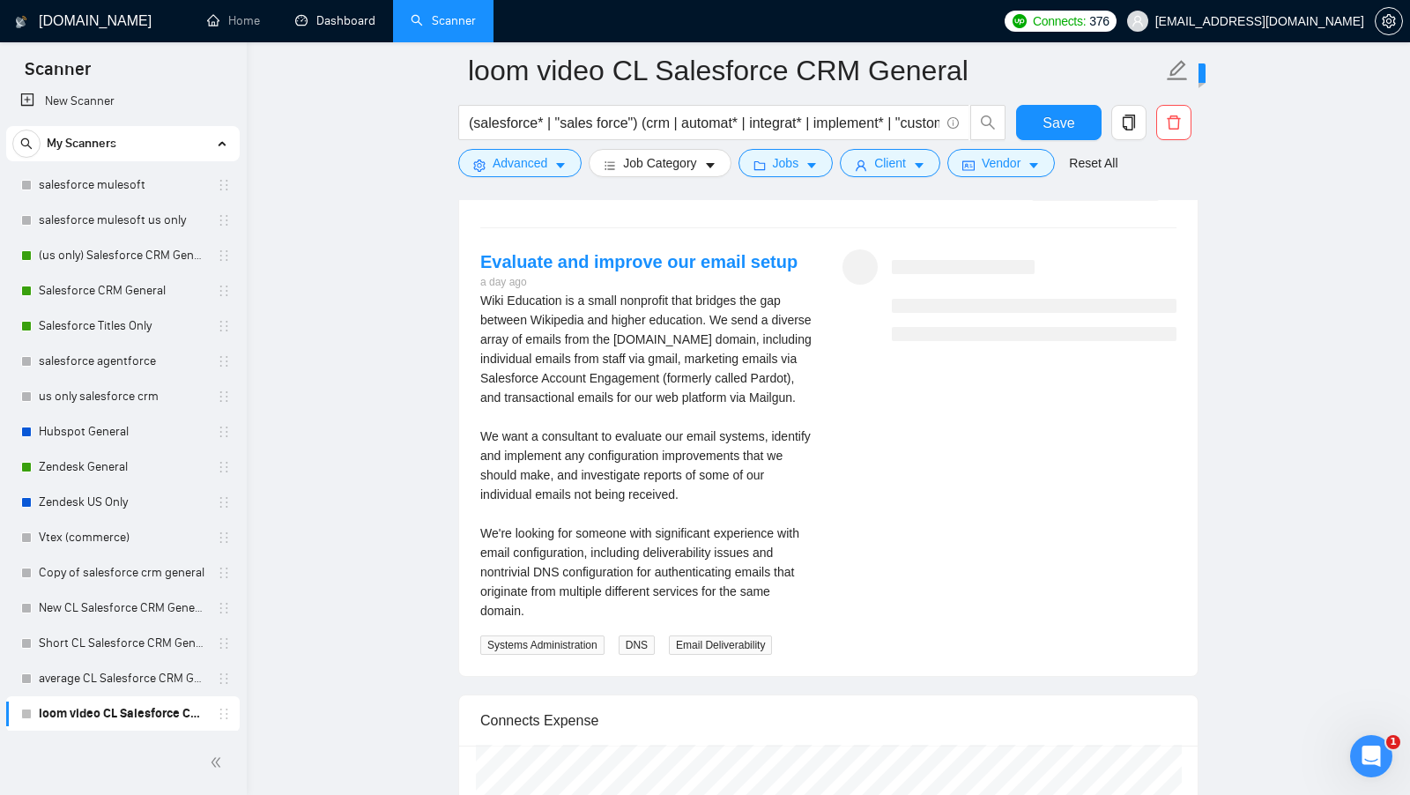
scroll to position [3507, 0]
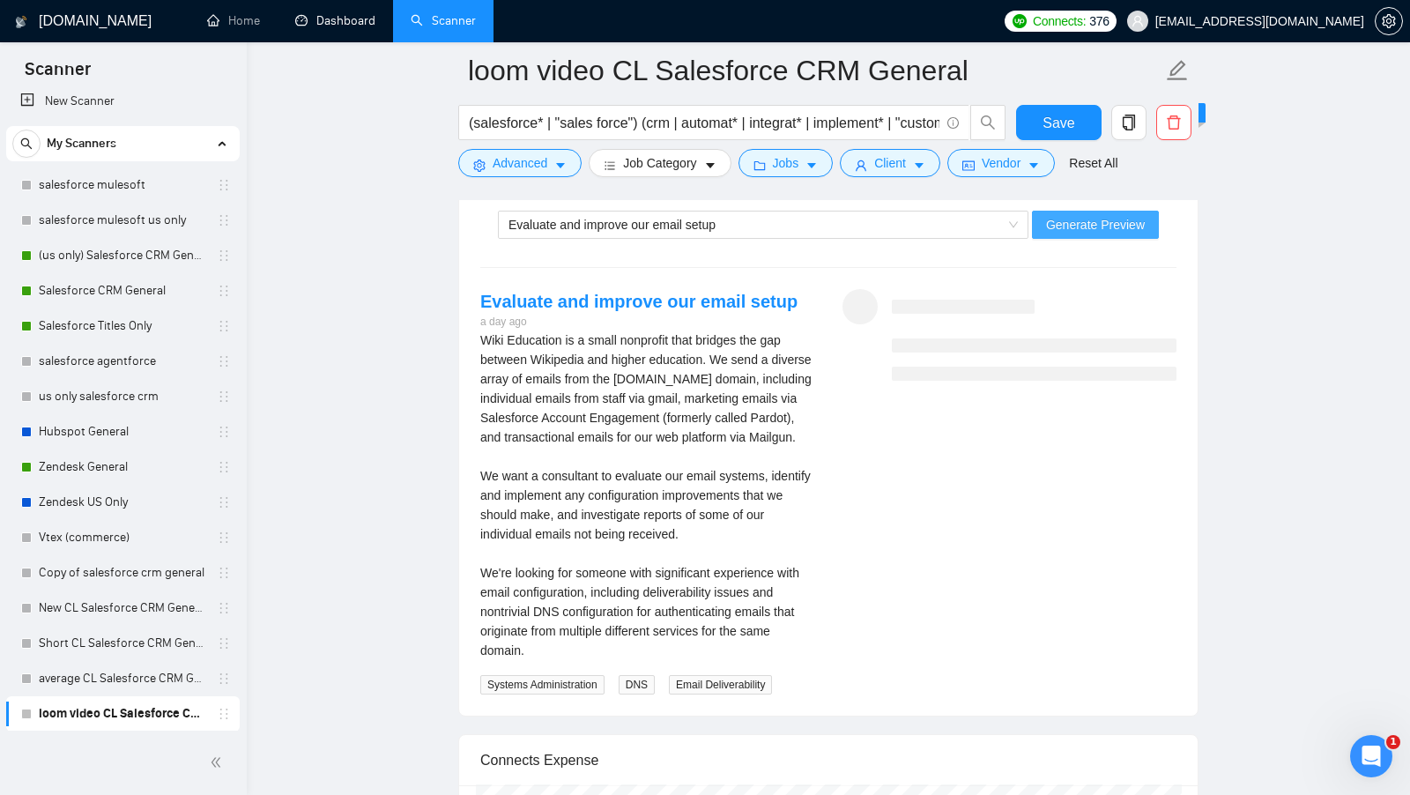
click at [1123, 216] on span "Generate Preview" at bounding box center [1095, 224] width 99 height 19
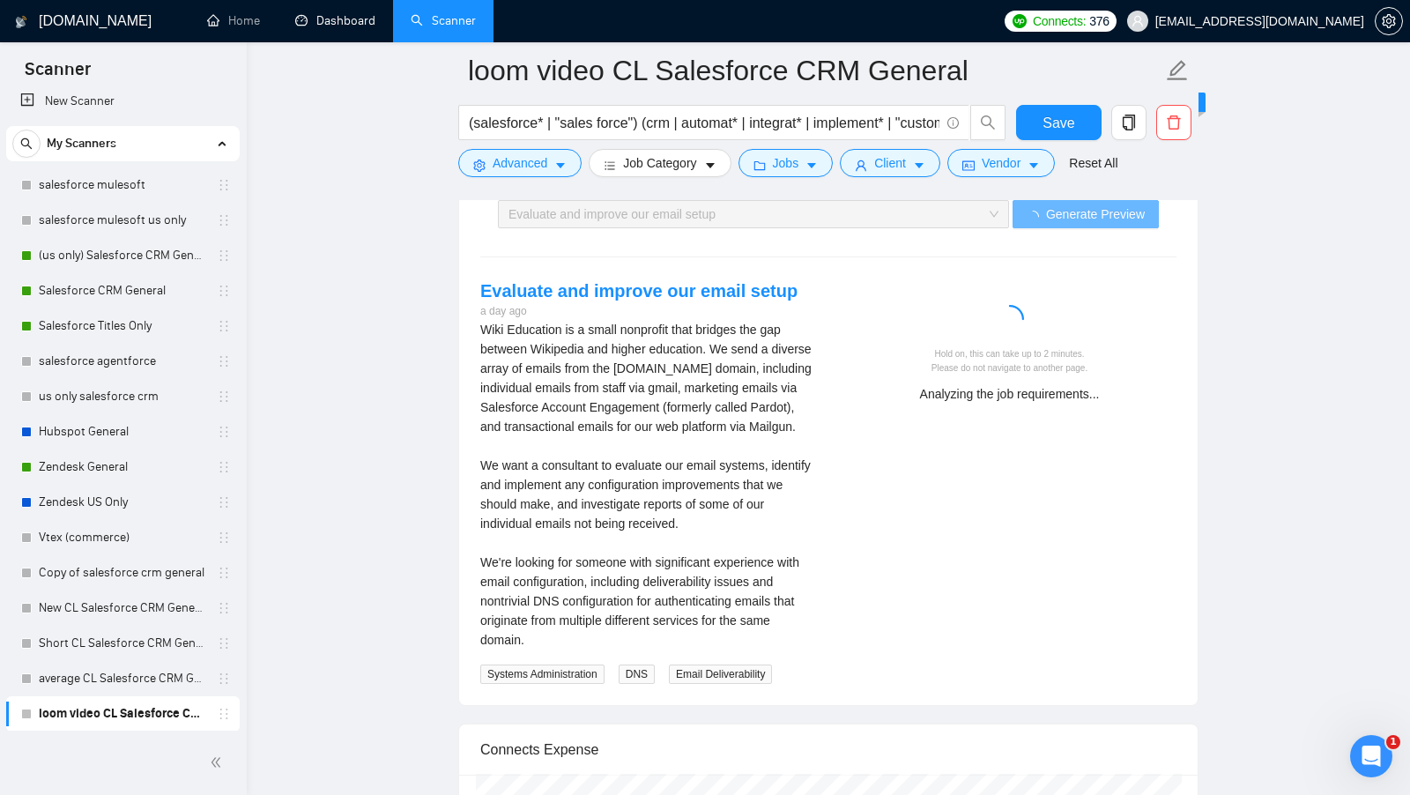
scroll to position [3520, 0]
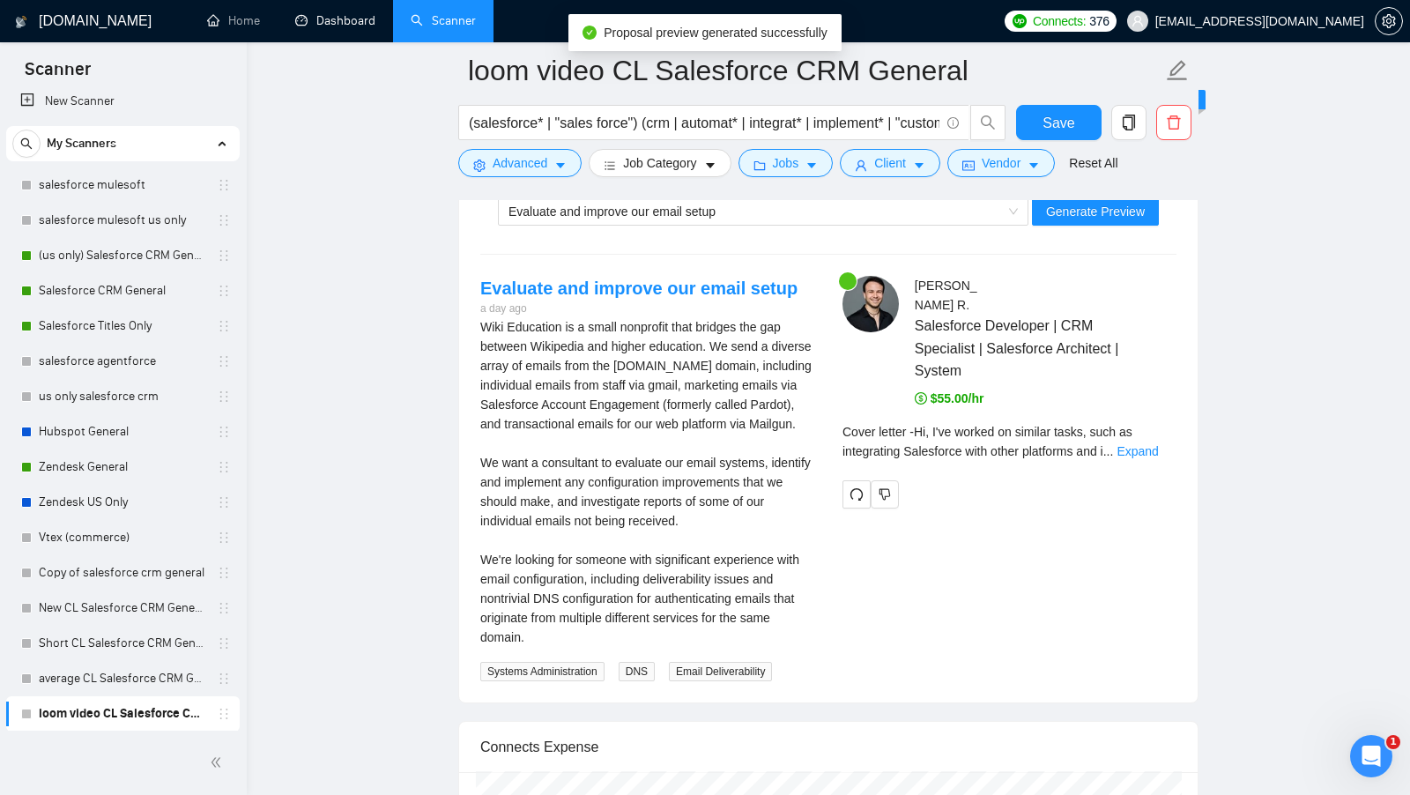
click at [1138, 425] on div "Cover letter - Hi, I've worked on similar tasks, such as integrating Salesforce…" at bounding box center [1009, 447] width 334 height 51
click at [1140, 444] on link "Expand" at bounding box center [1136, 451] width 41 height 14
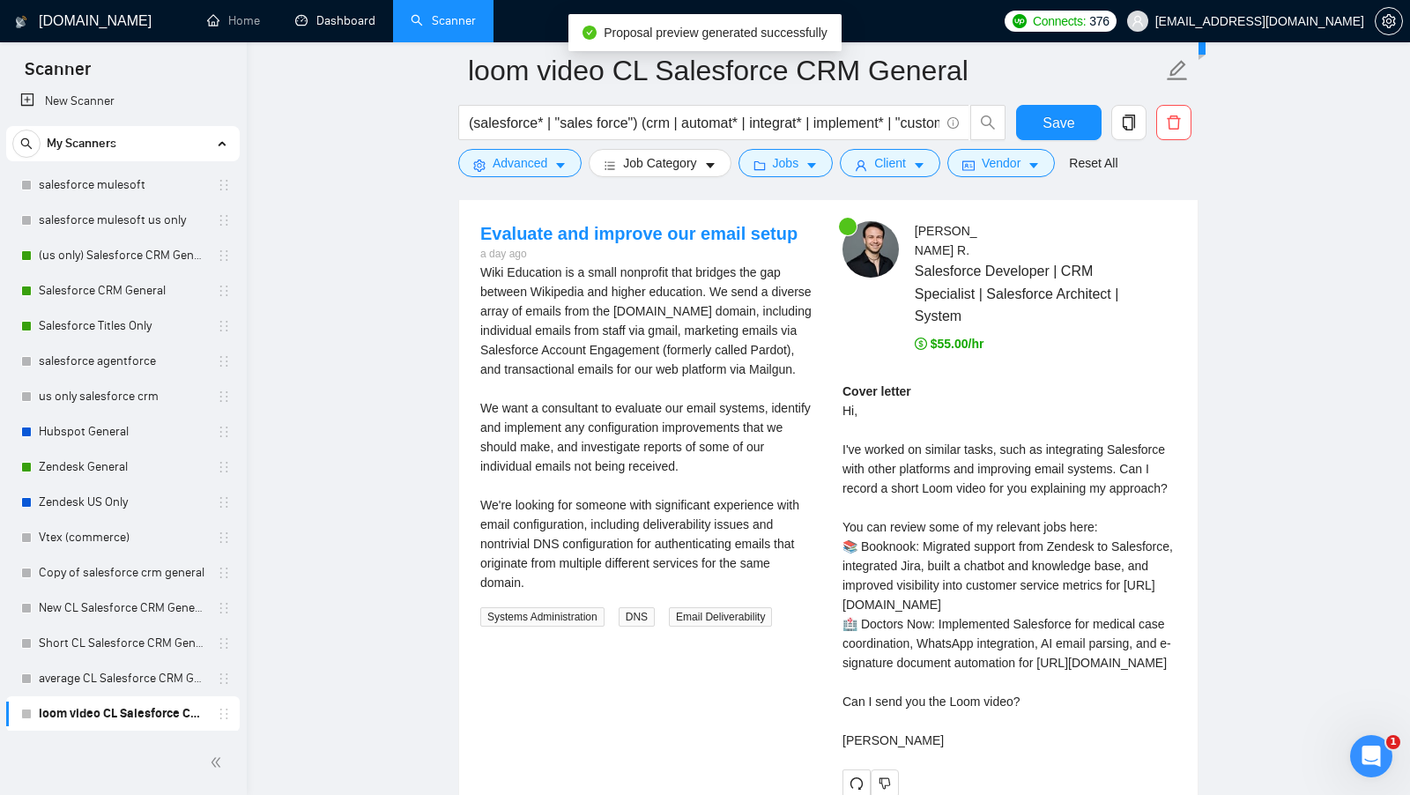
scroll to position [3585, 0]
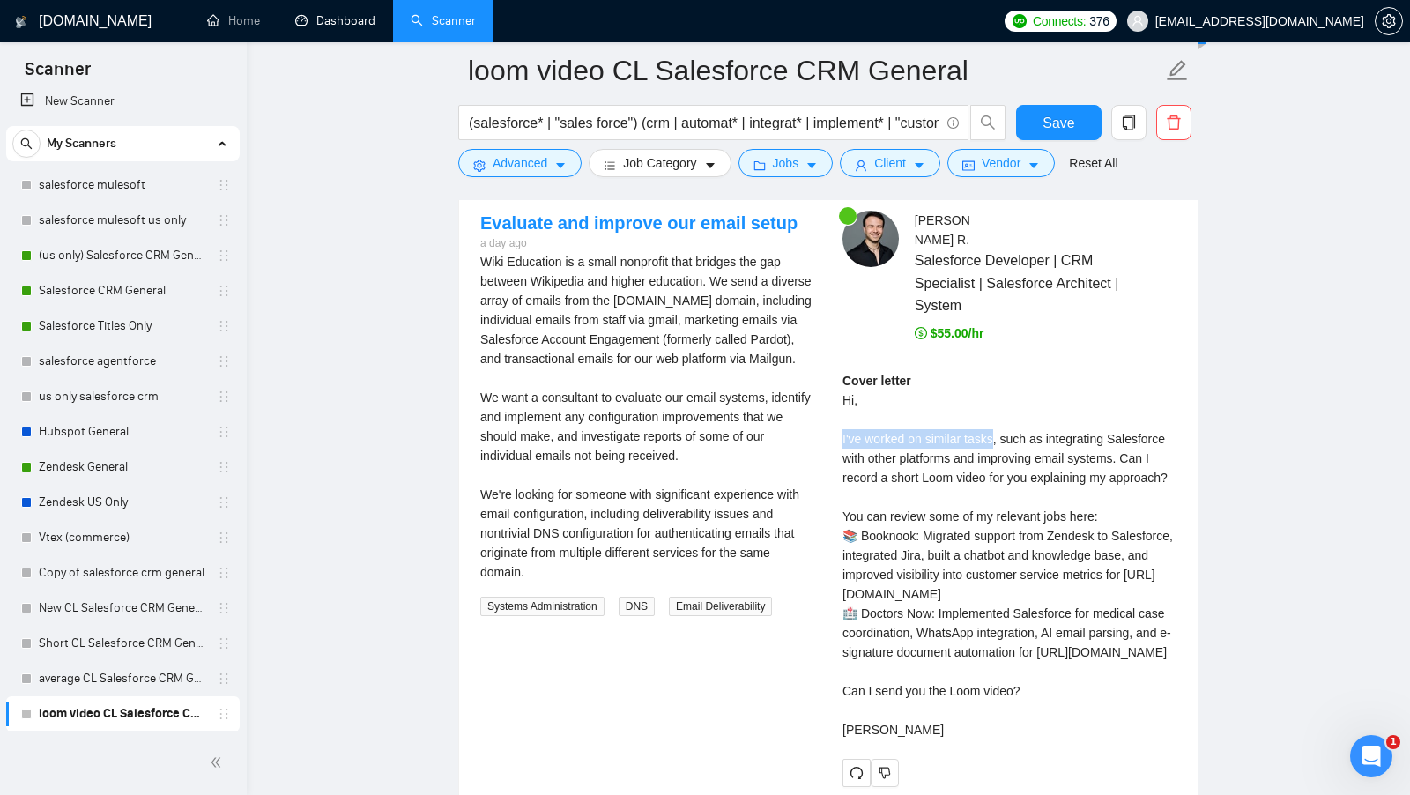
drag, startPoint x: 837, startPoint y: 403, endPoint x: 999, endPoint y: 404, distance: 162.1
click at [999, 404] on div "Javier R . Salesforce Developer | CRM Specialist | Salesforce Architect | Syste…" at bounding box center [1009, 498] width 362 height 575
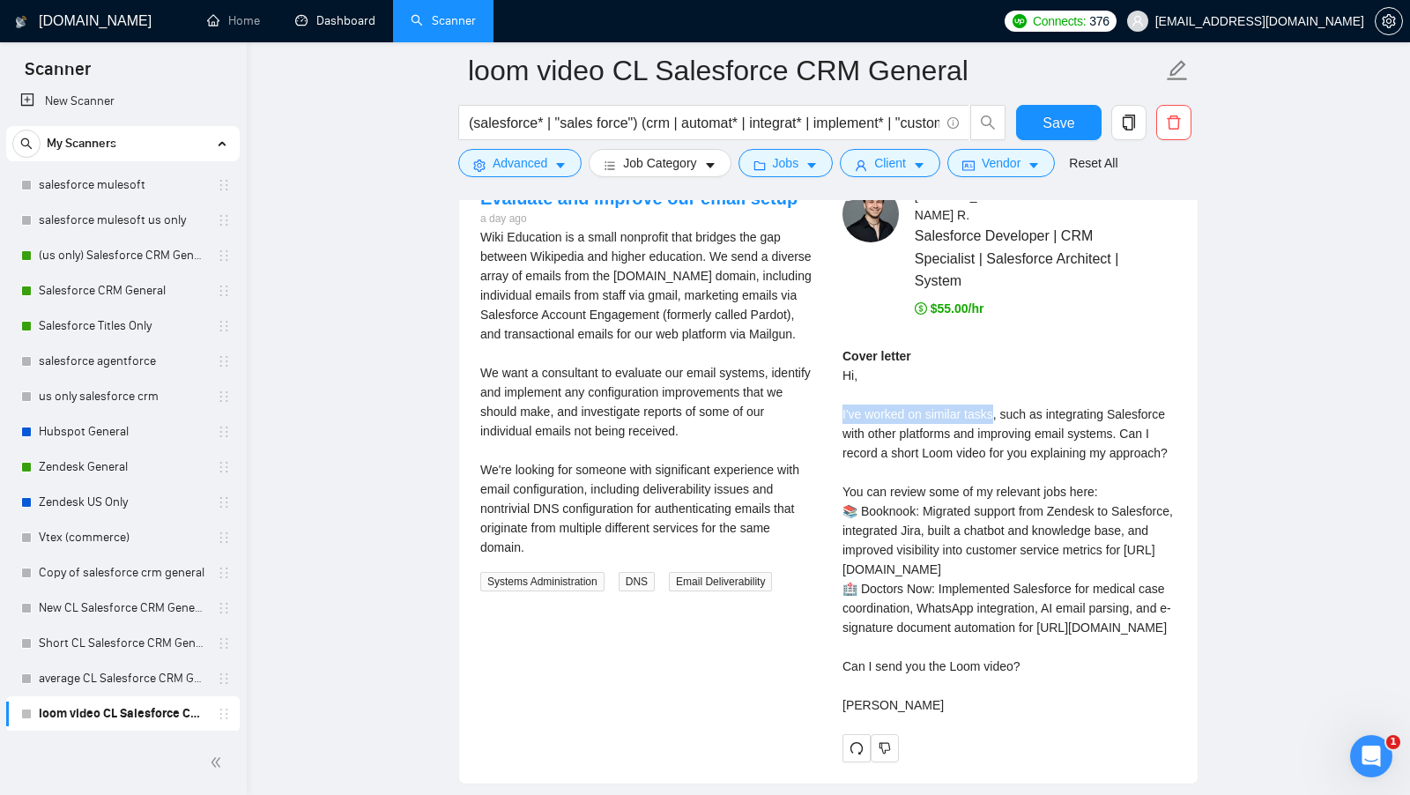
scroll to position [3613, 0]
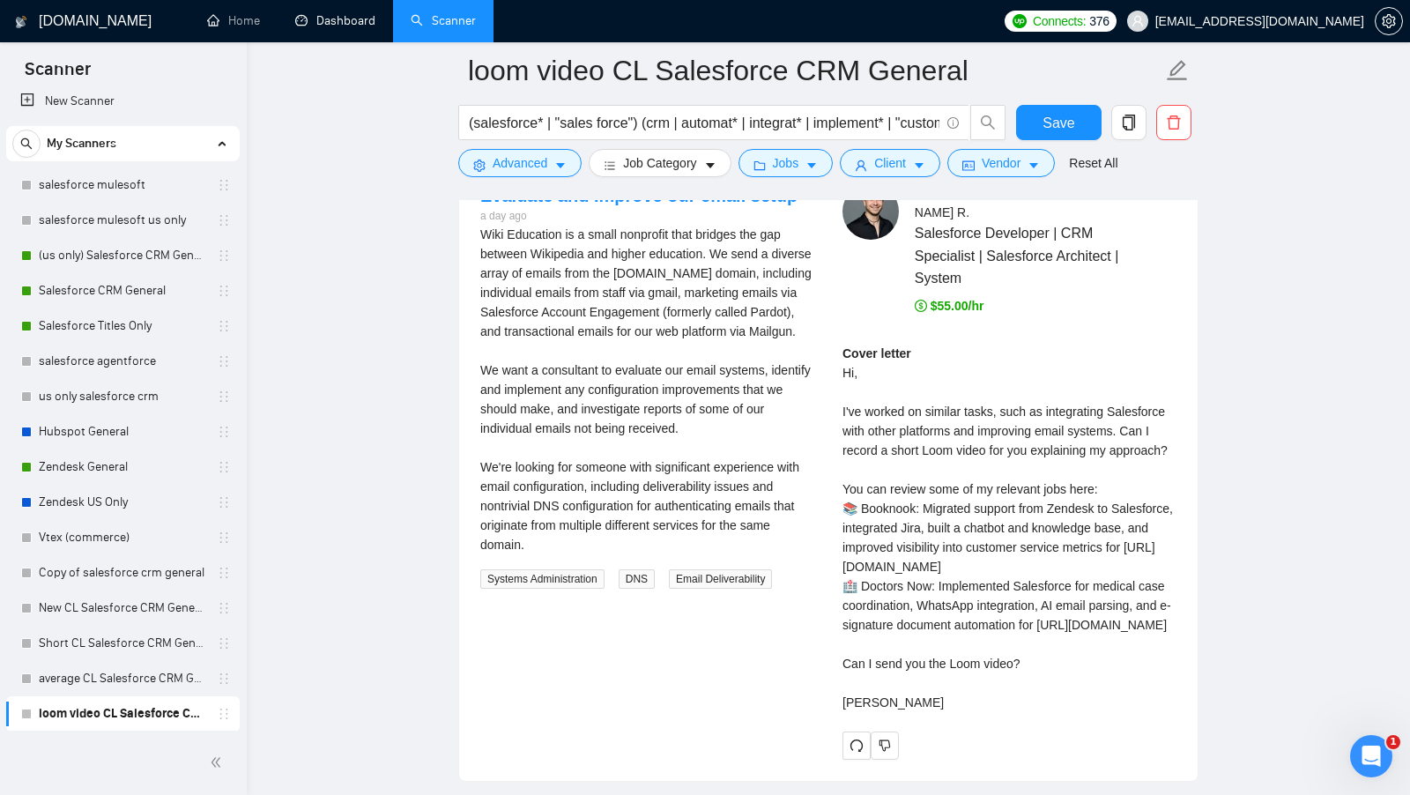
click at [1034, 396] on div "Cover letter Hi, I've worked on similar tasks, such as integrating Salesforce w…" at bounding box center [1009, 528] width 334 height 368
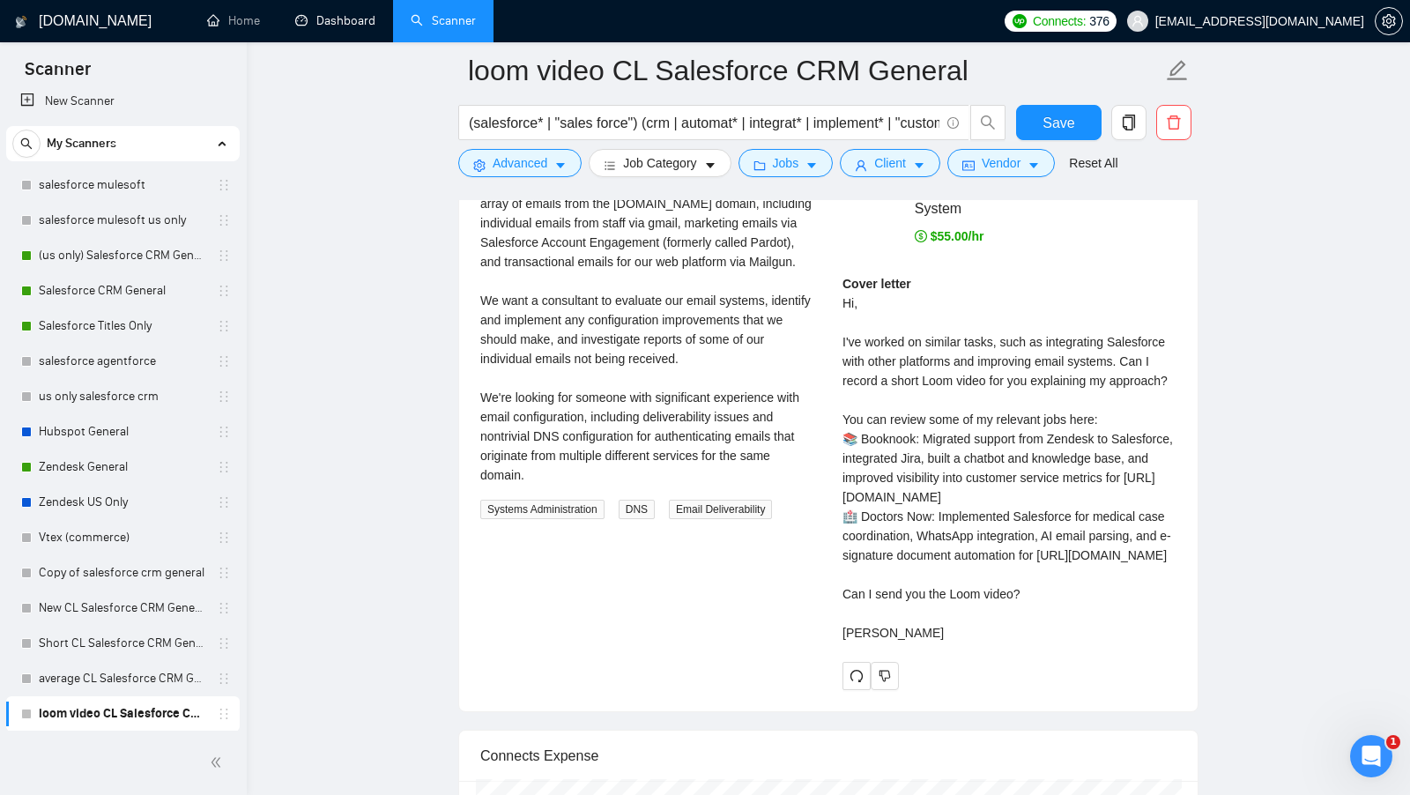
scroll to position [3686, 0]
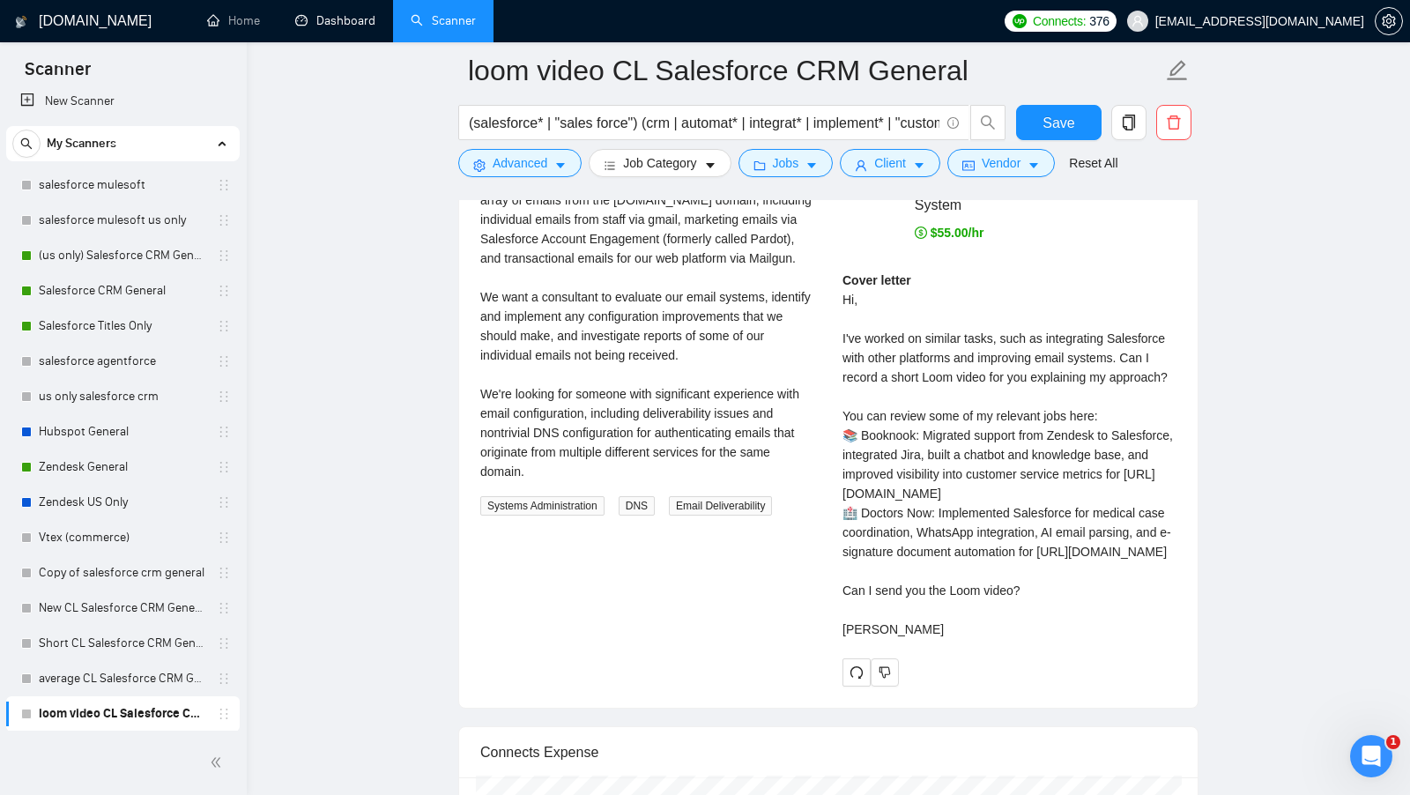
click at [946, 592] on div "Cover letter Hi, I've worked on similar tasks, such as integrating Salesforce w…" at bounding box center [1009, 455] width 334 height 368
click at [946, 591] on div "Cover letter Hi, I've worked on similar tasks, such as integrating Salesforce w…" at bounding box center [1009, 455] width 334 height 368
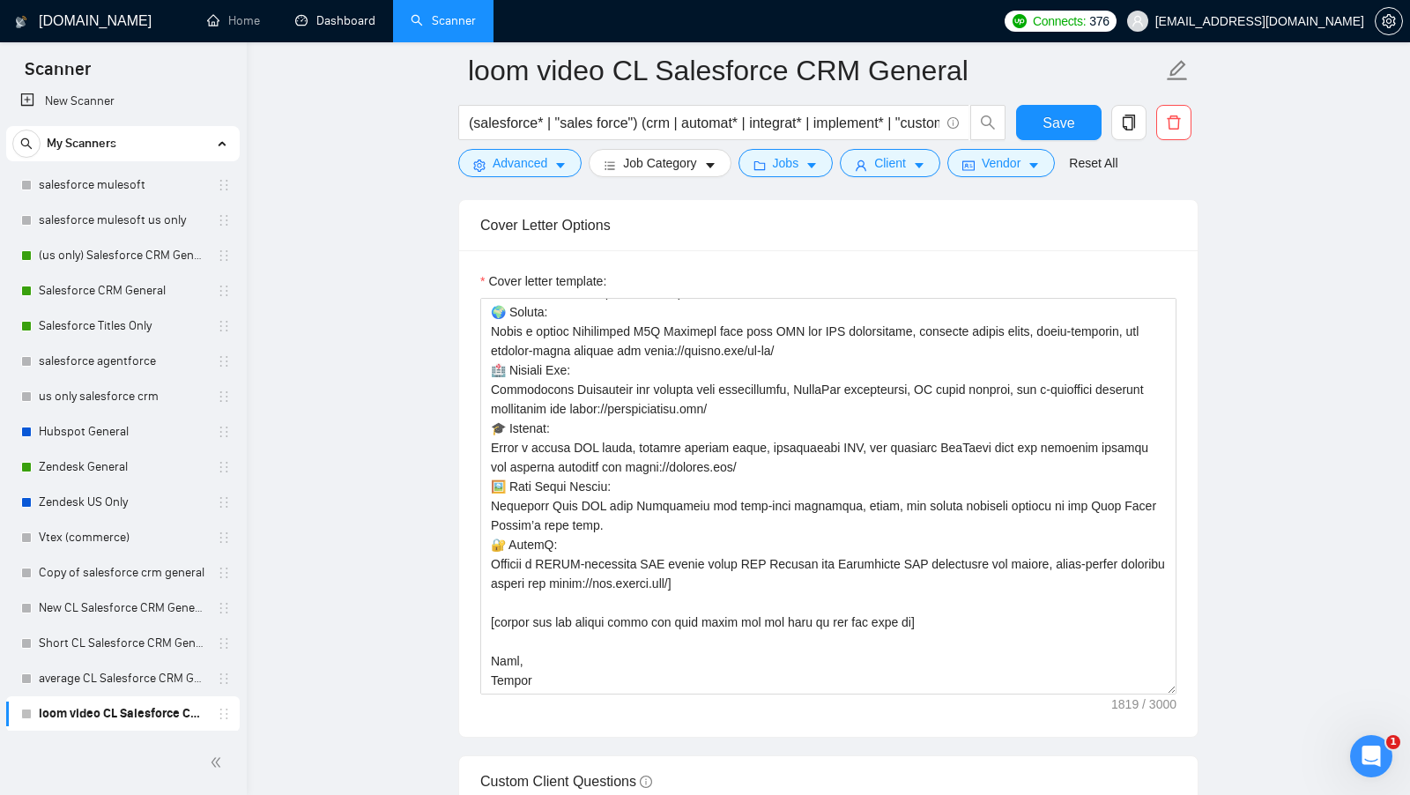
scroll to position [1975, 0]
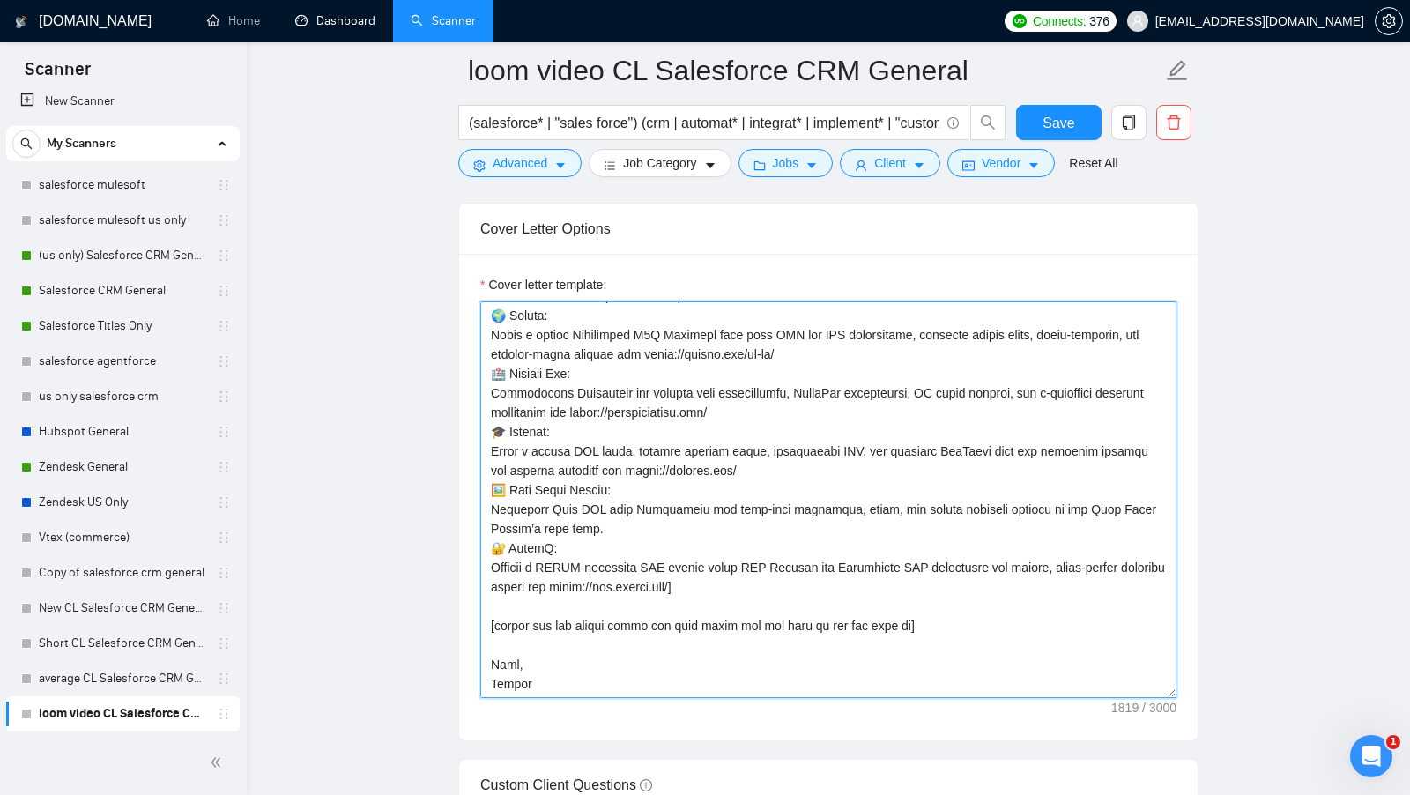
click at [912, 620] on textarea "Cover letter template:" at bounding box center [828, 499] width 696 height 397
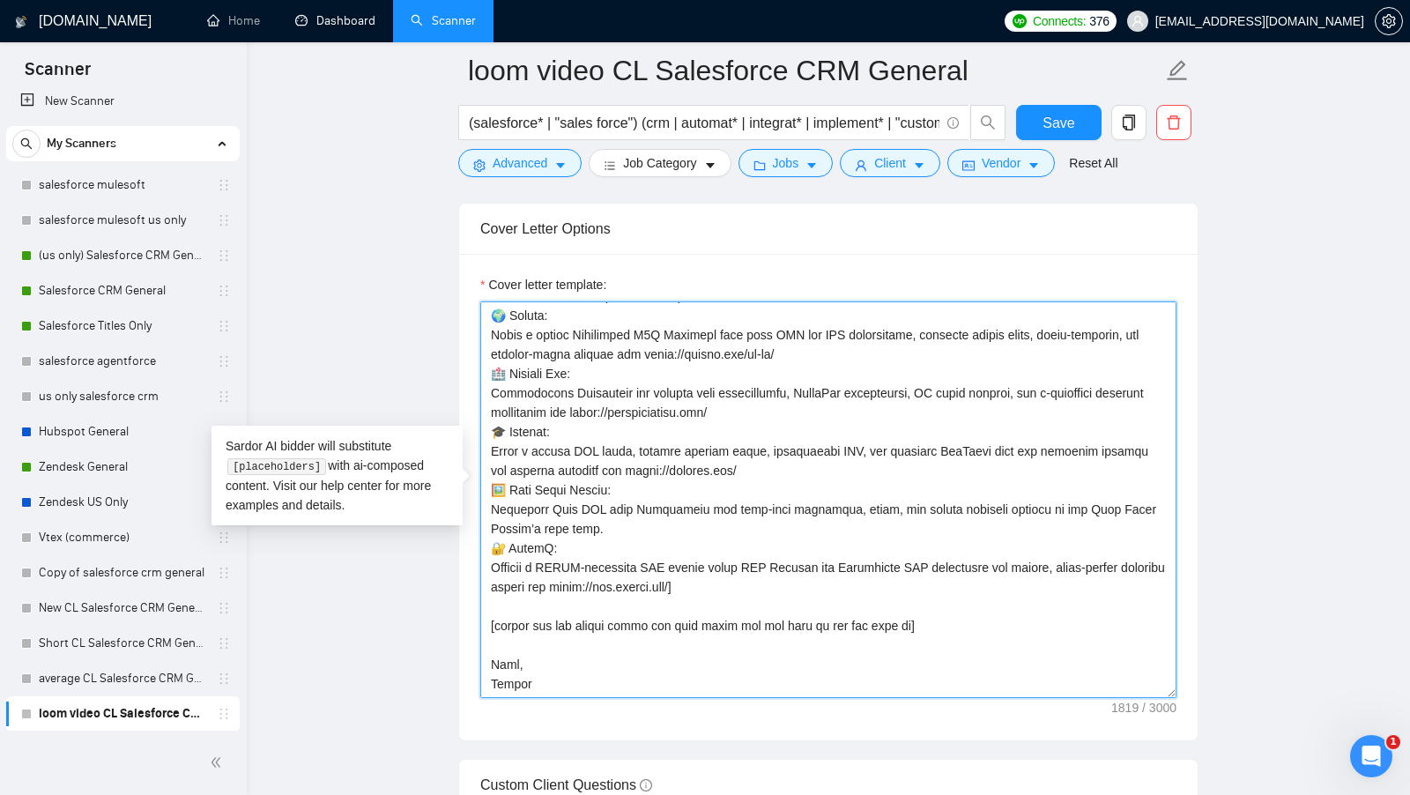
drag, startPoint x: 915, startPoint y: 614, endPoint x: 497, endPoint y: 609, distance: 417.7
click at [497, 609] on textarea "Cover letter template:" at bounding box center [828, 499] width 696 height 397
click at [913, 611] on textarea "Cover letter template:" at bounding box center [828, 499] width 696 height 397
click at [913, 613] on textarea "Cover letter template:" at bounding box center [828, 499] width 696 height 397
click at [1076, 605] on textarea "Cover letter template:" at bounding box center [828, 499] width 696 height 397
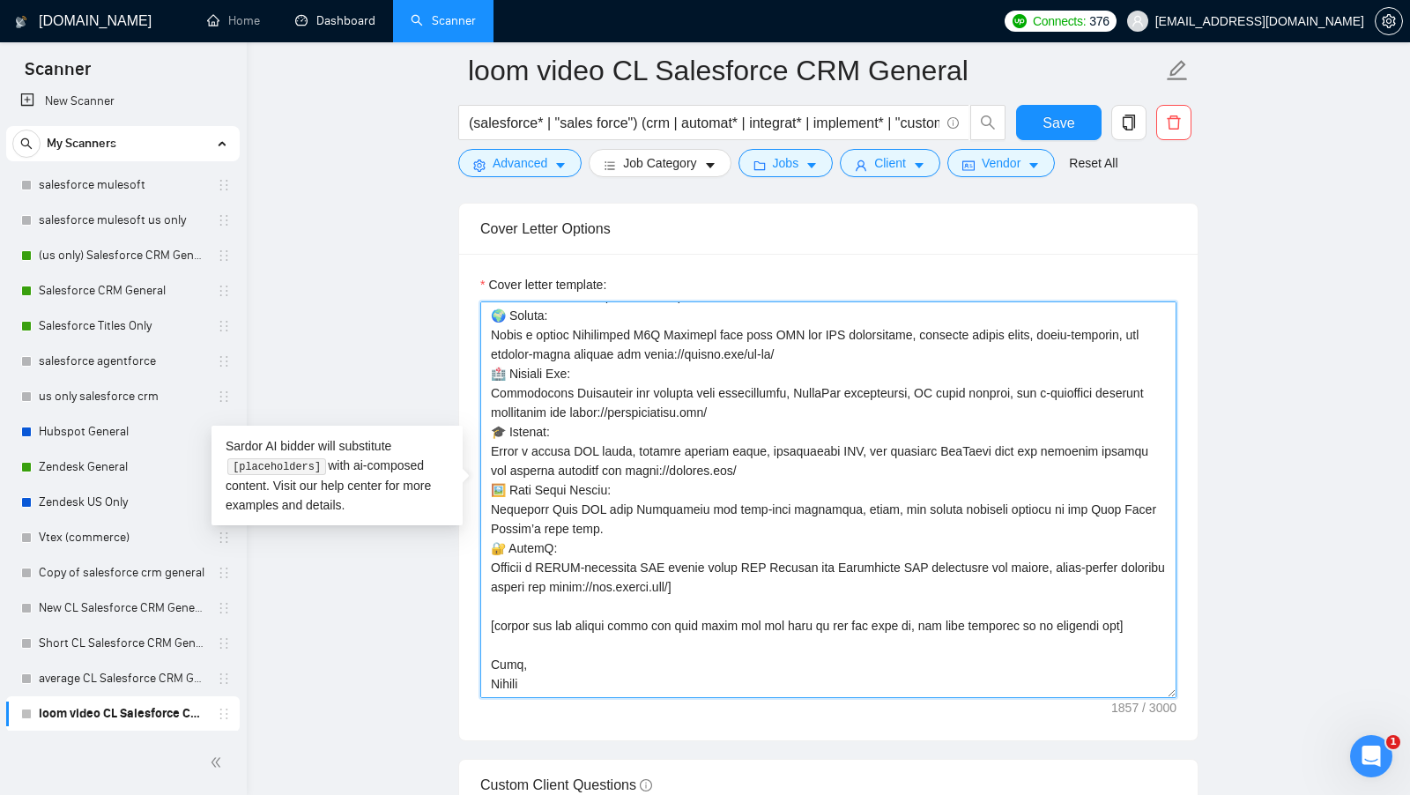
click at [1121, 614] on textarea "Cover letter template:" at bounding box center [828, 499] width 696 height 397
click at [1125, 615] on textarea "Cover letter template:" at bounding box center [828, 499] width 696 height 397
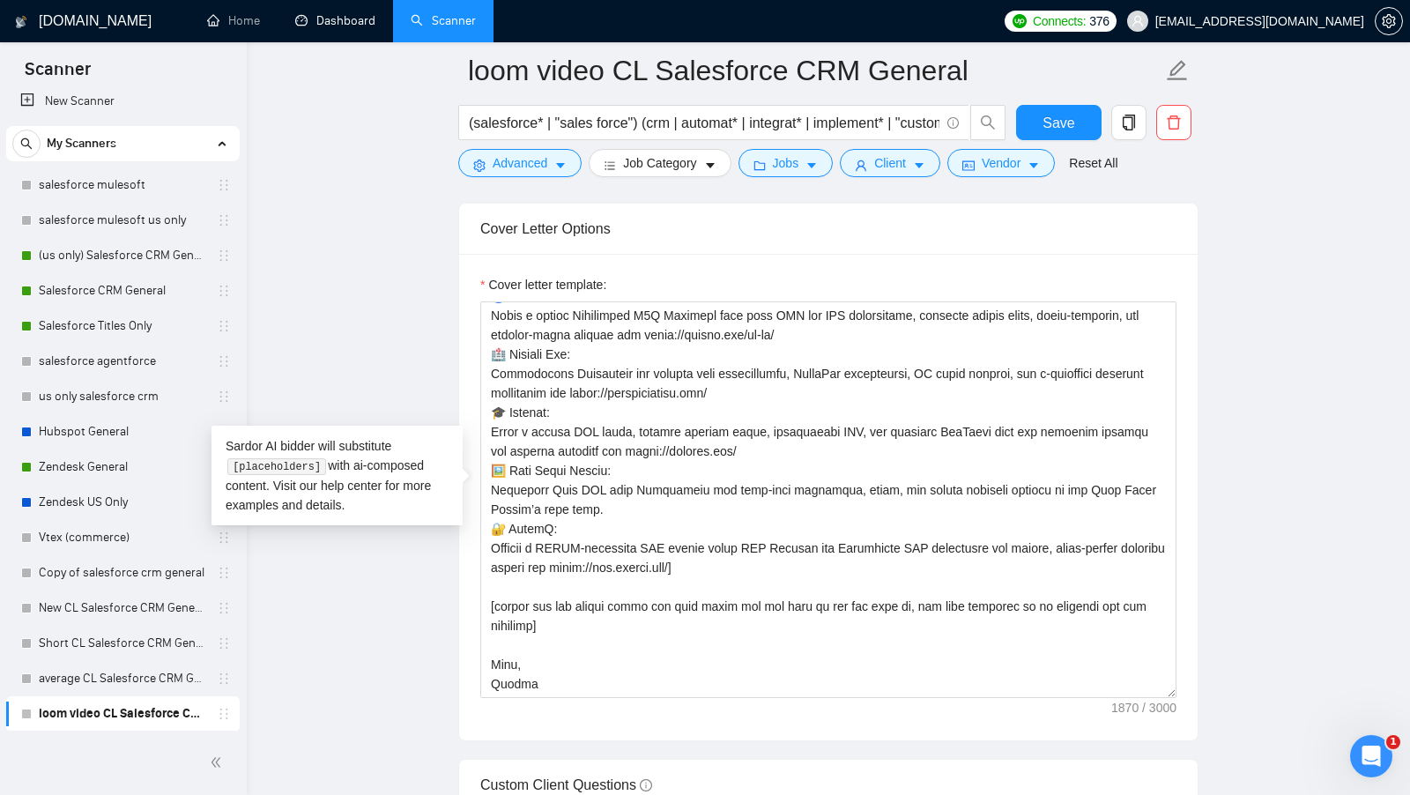
click at [1316, 604] on main "loom video CL Salesforce CRM General (salesforce* | "sales force") (crm | autom…" at bounding box center [828, 749] width 1107 height 5307
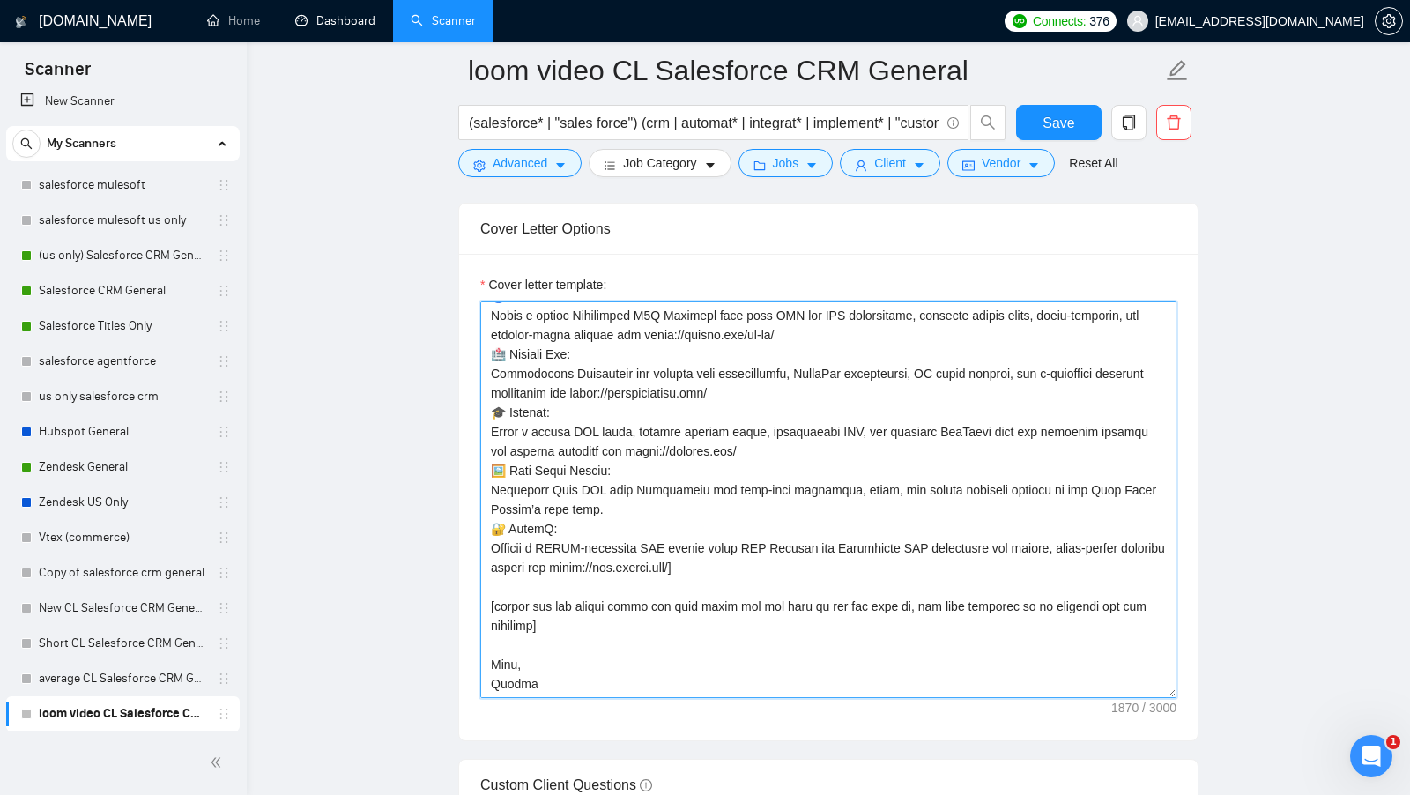
click at [529, 619] on textarea "Cover letter template:" at bounding box center [828, 499] width 696 height 397
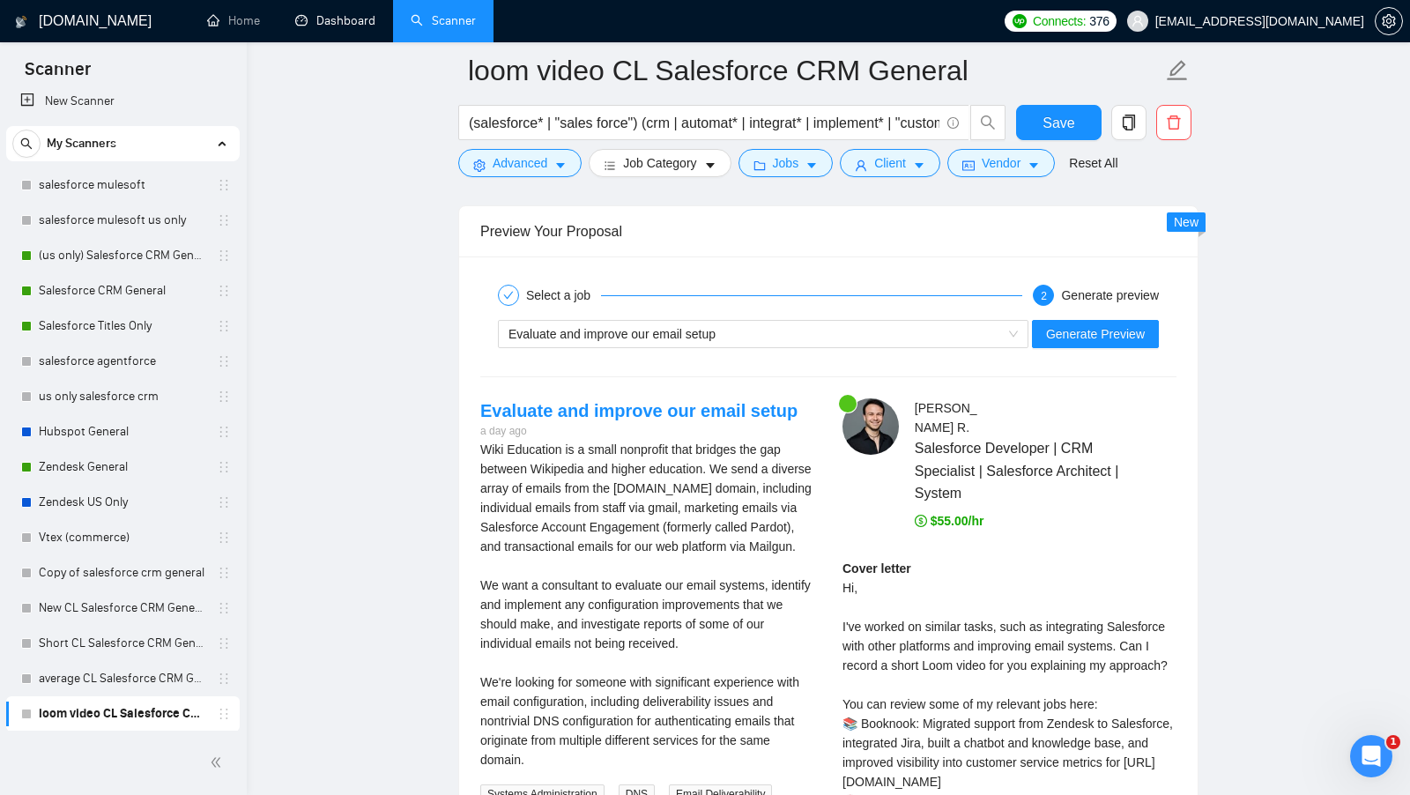
scroll to position [3380, 0]
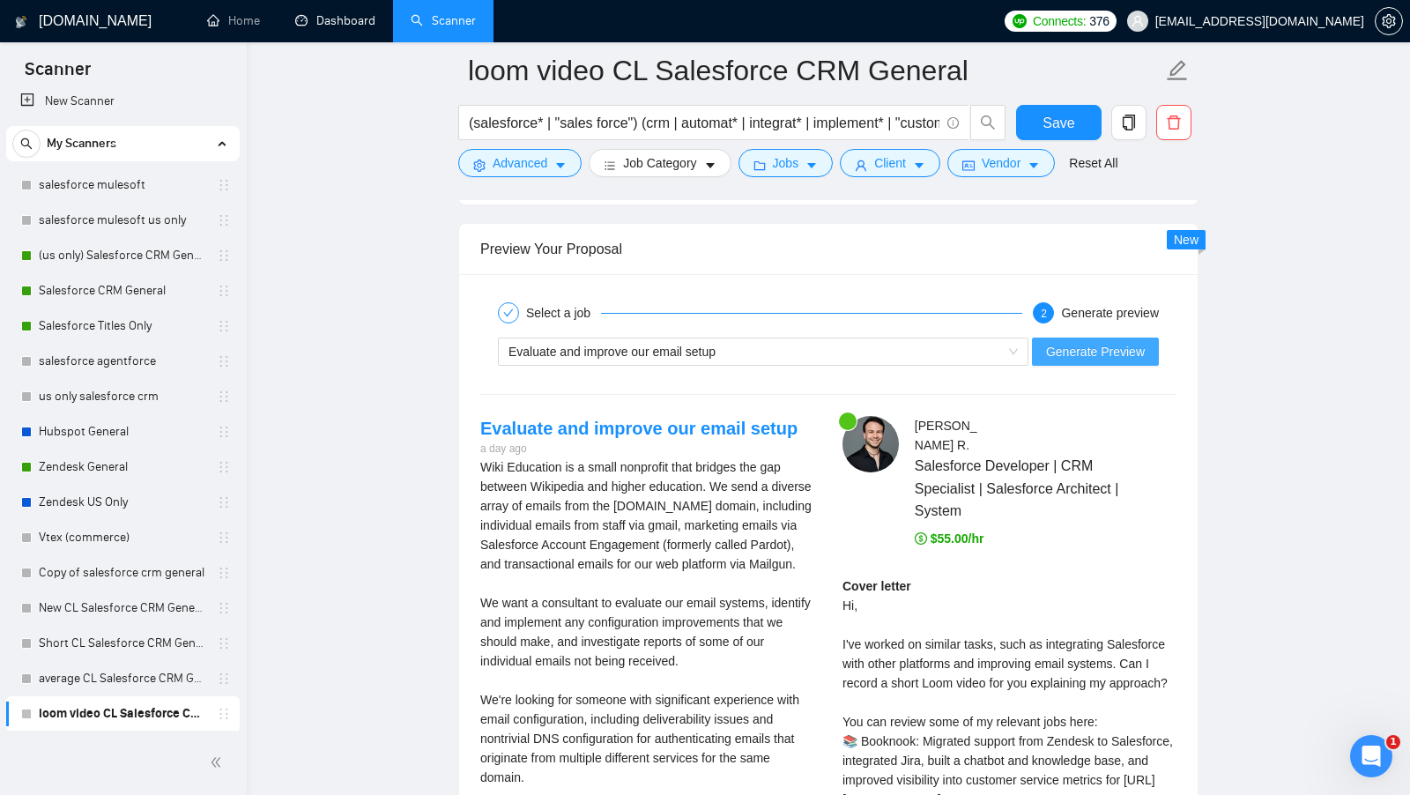
type textarea "[Keep the entire cover letter, including all prompt outputs, within 700 charact…"
click at [1111, 342] on span "Generate Preview" at bounding box center [1095, 351] width 99 height 19
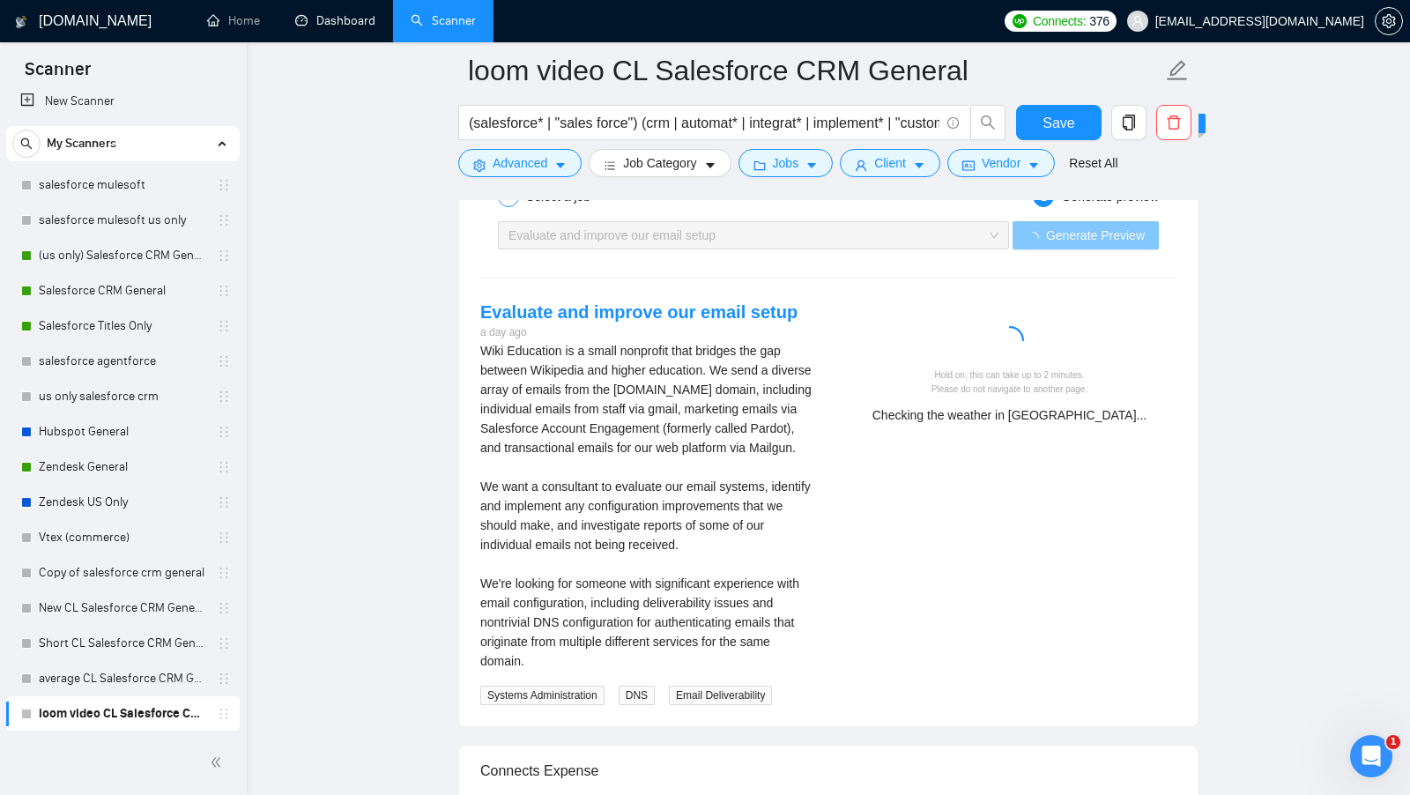
scroll to position [3497, 0]
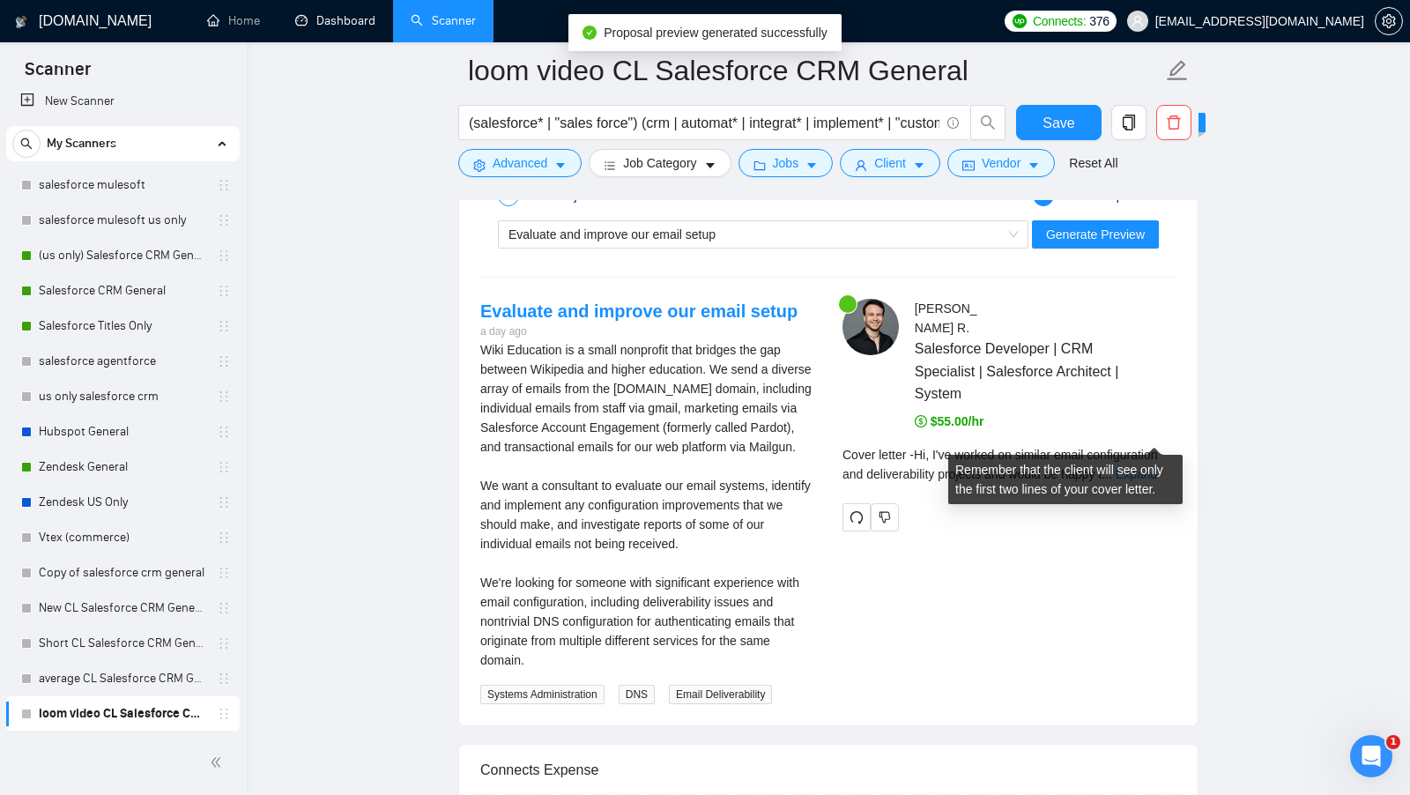
click at [1151, 448] on span "Cover letter - Hi, I've worked on similar email configuration and deliverabilit…" at bounding box center [999, 464] width 315 height 33
click at [1149, 467] on link "Expand" at bounding box center [1135, 474] width 41 height 14
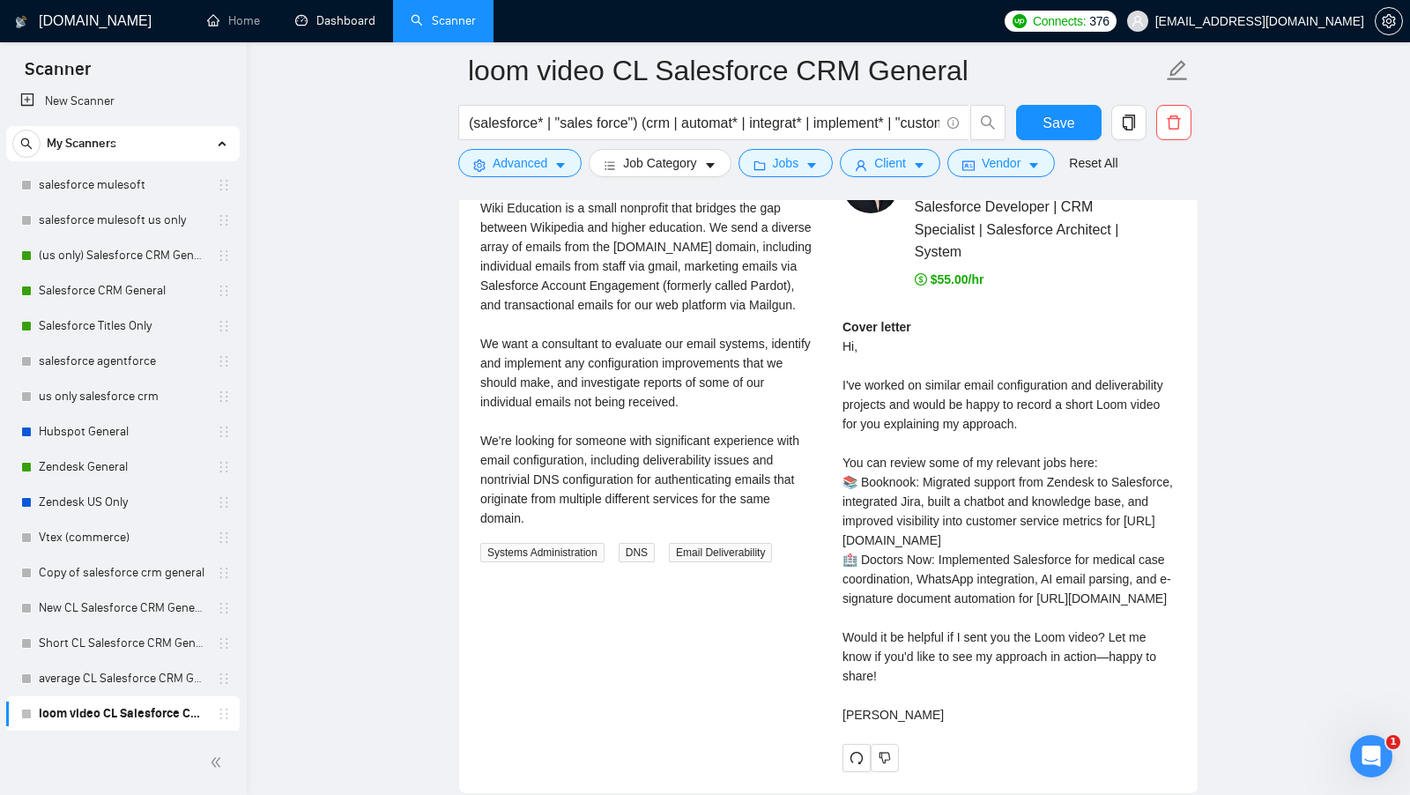
scroll to position [3641, 0]
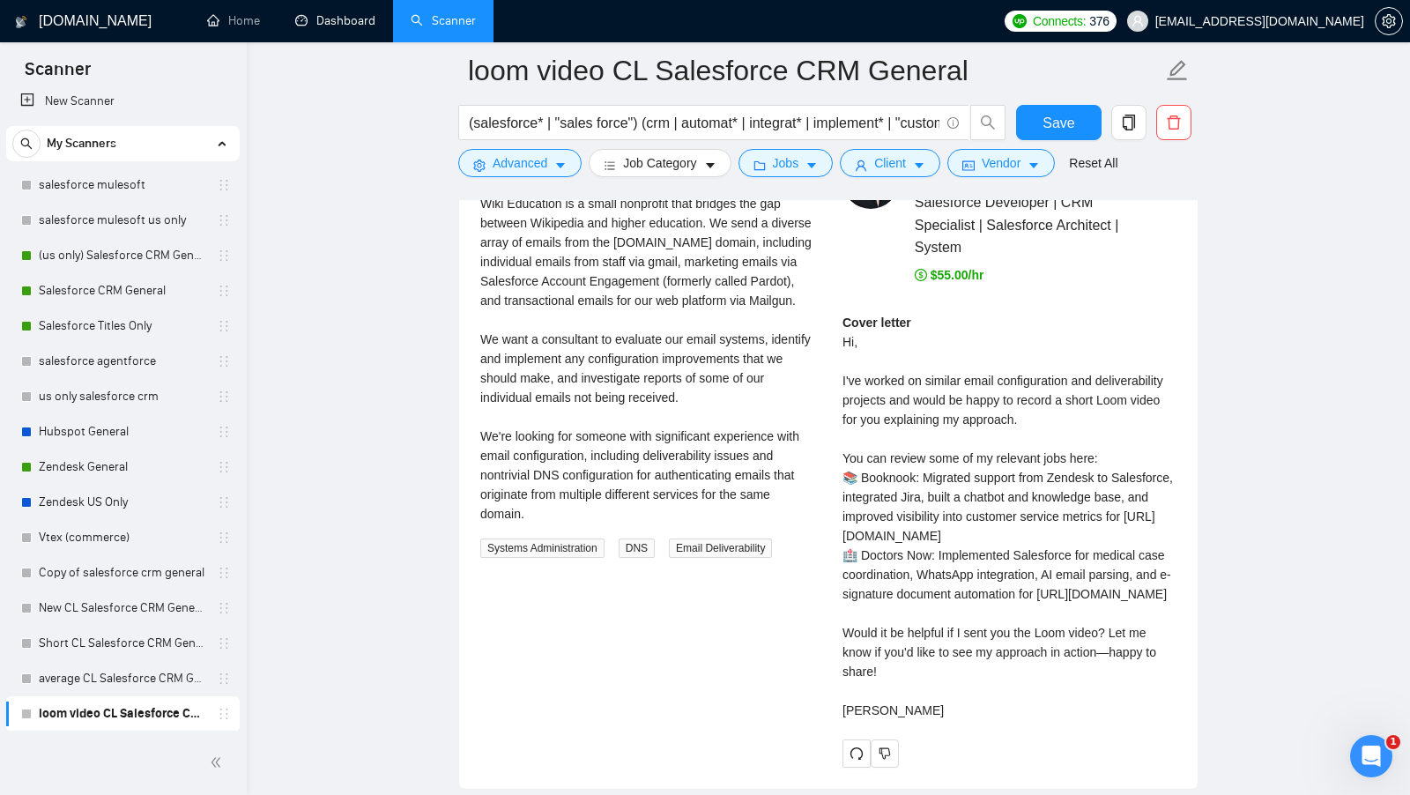
click at [1105, 545] on div "Cover letter Hi, I've worked on similar email configuration and deliverability …" at bounding box center [1009, 516] width 334 height 407
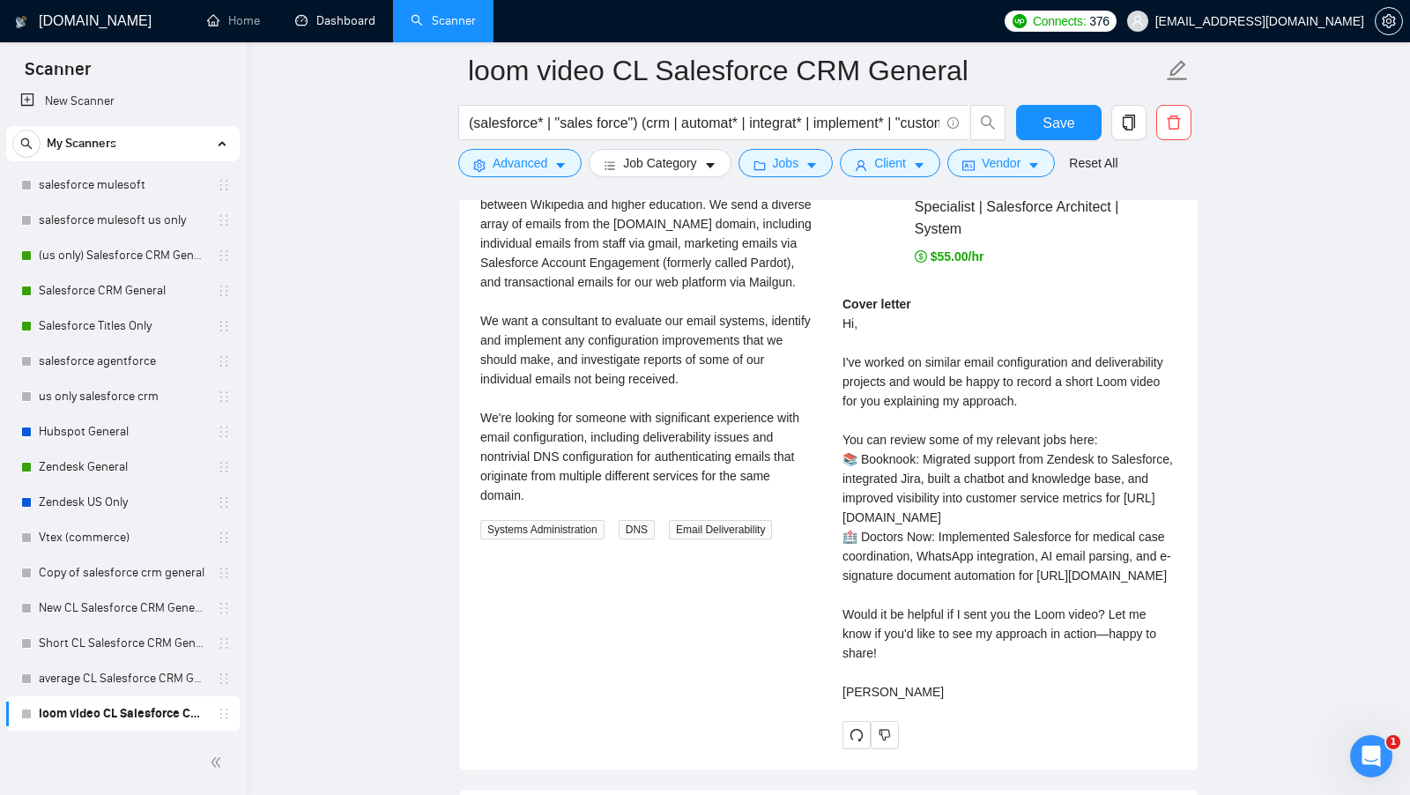
scroll to position [3666, 0]
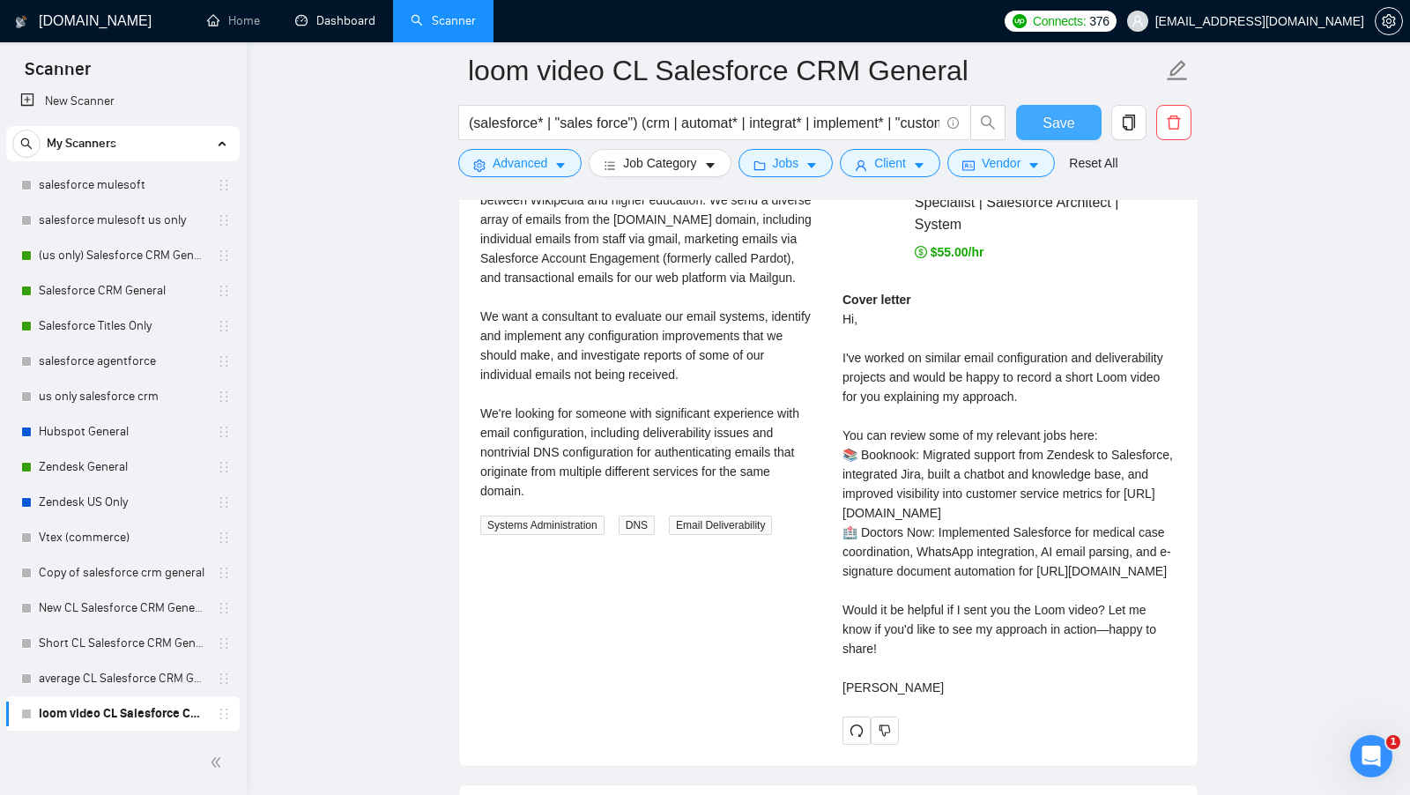
click at [1034, 115] on button "Save" at bounding box center [1058, 122] width 85 height 35
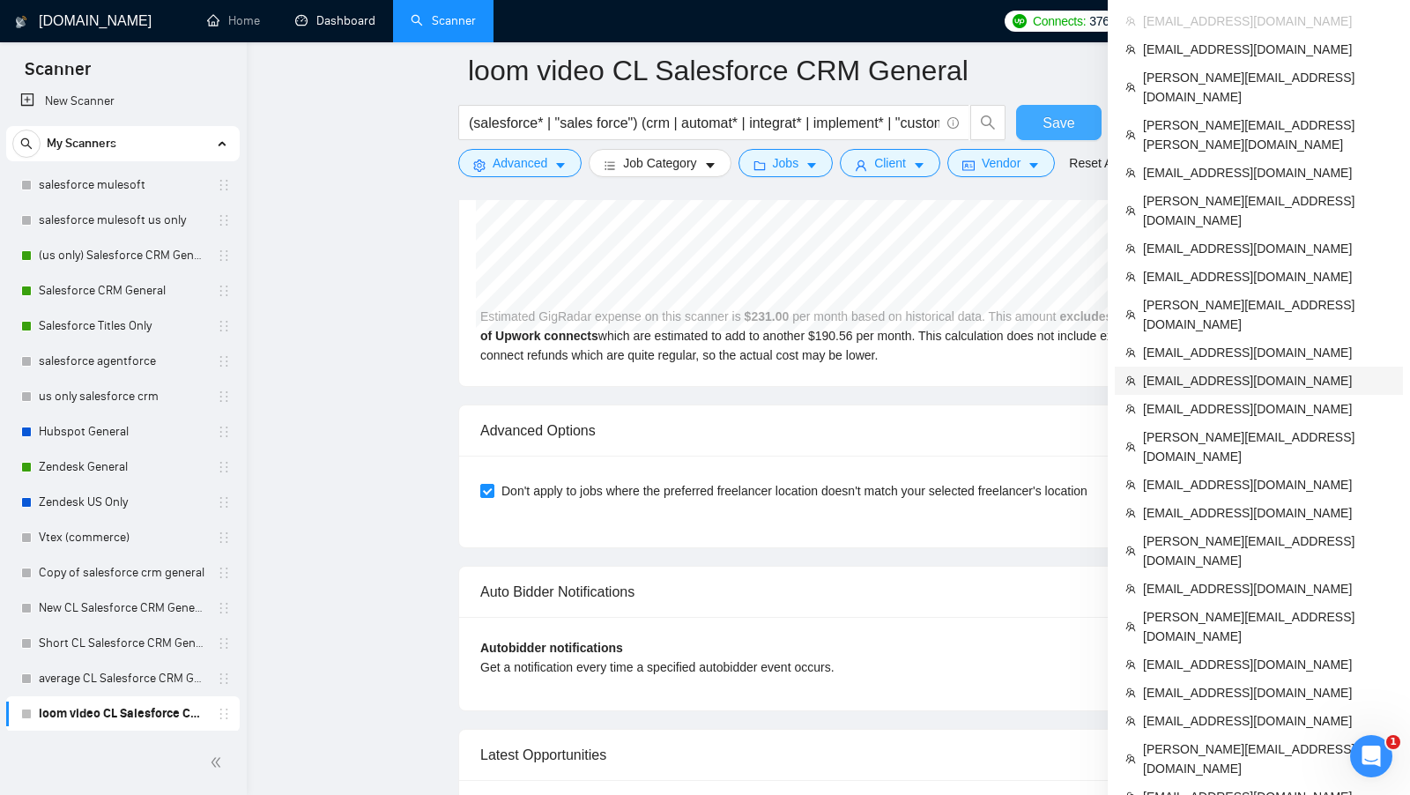
scroll to position [4753, 0]
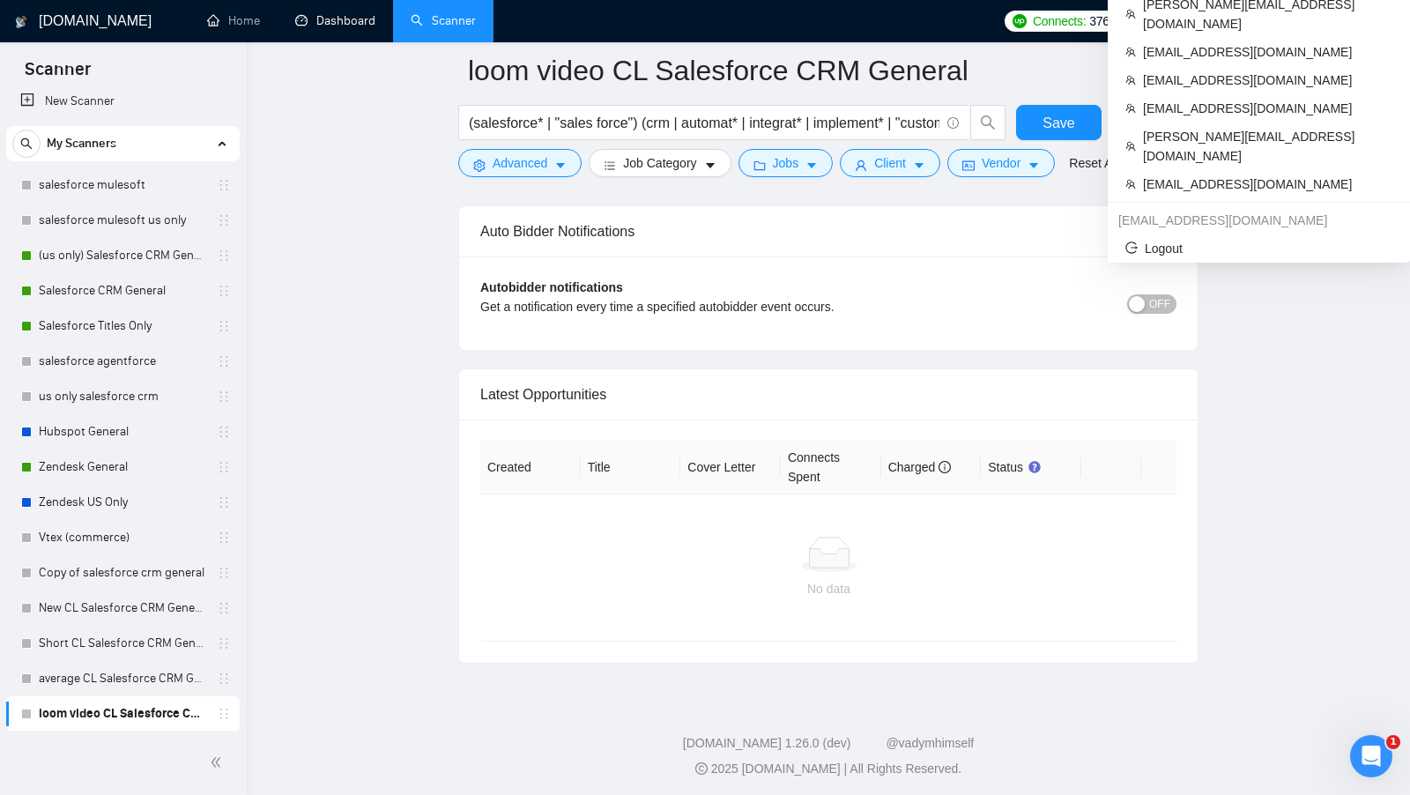
click at [1323, 21] on span "sales@inforge.us" at bounding box center [1259, 21] width 209 height 0
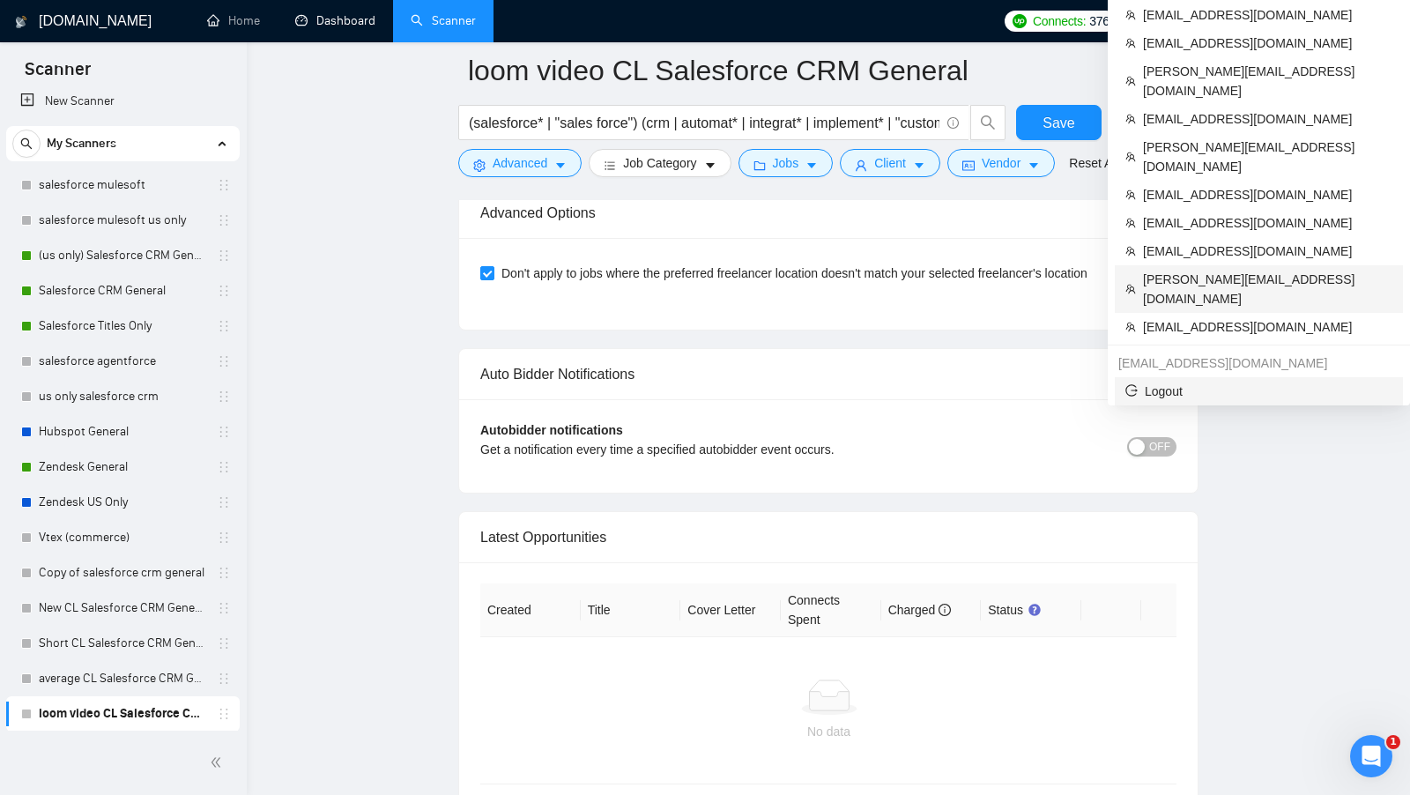
scroll to position [4606, 0]
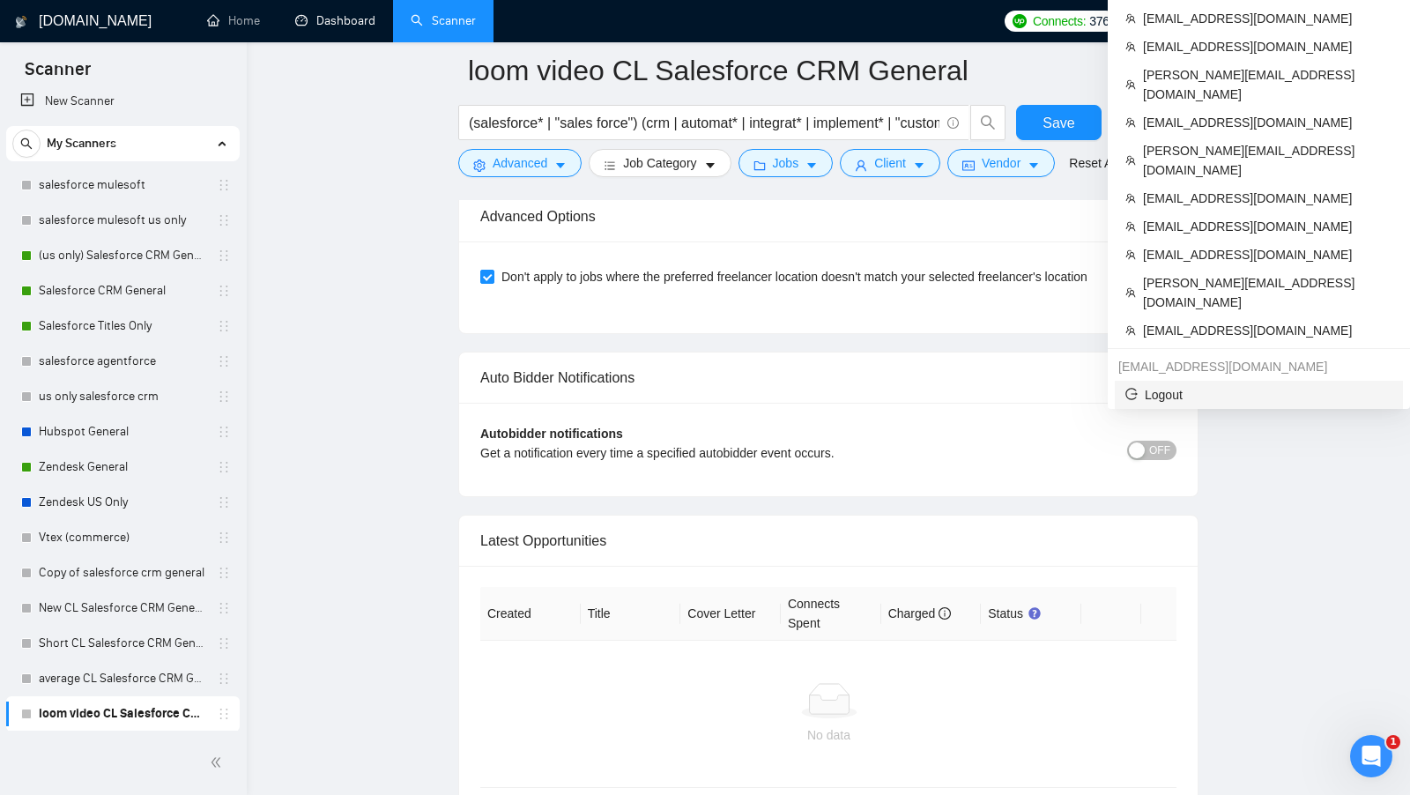
click at [1240, 385] on span "Logout" at bounding box center [1258, 394] width 267 height 19
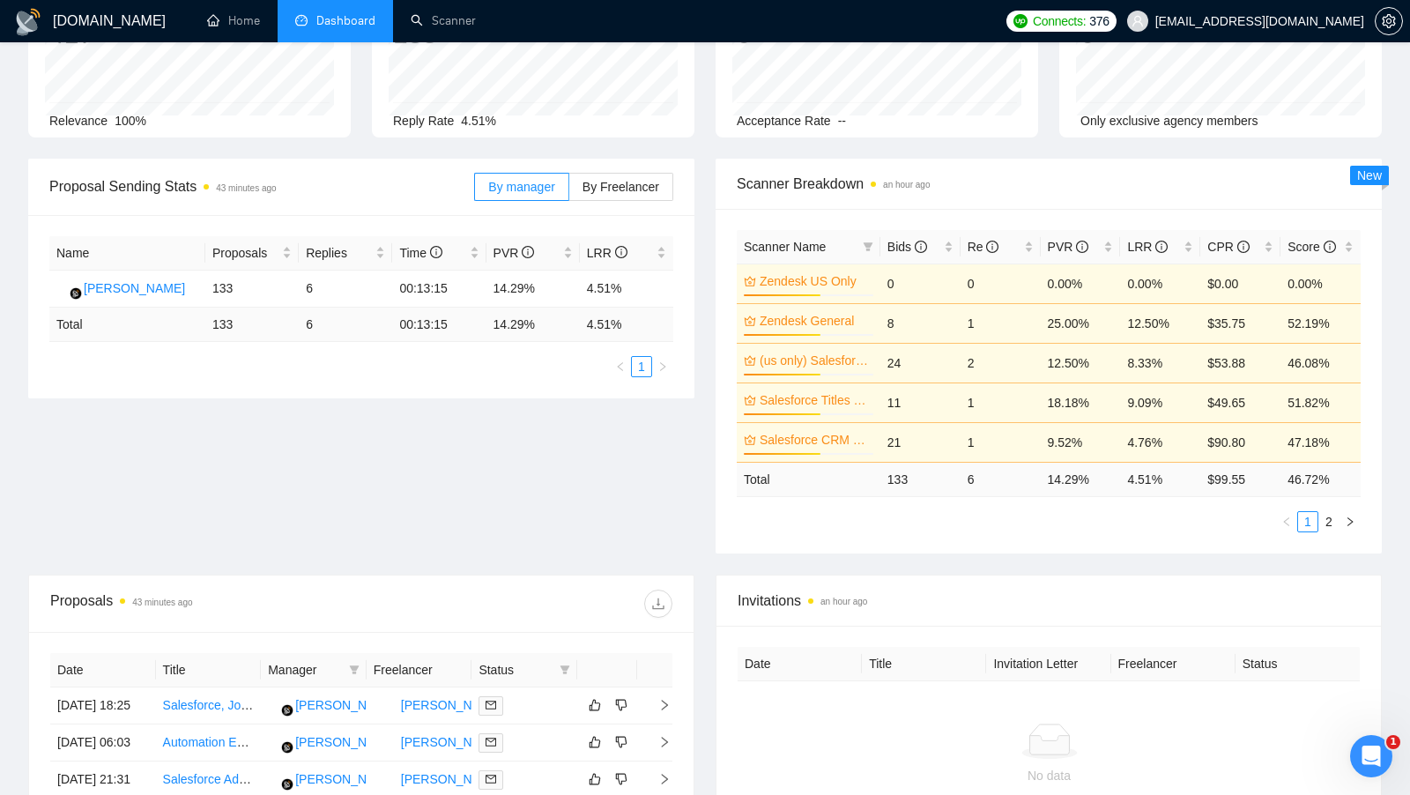
scroll to position [179, 0]
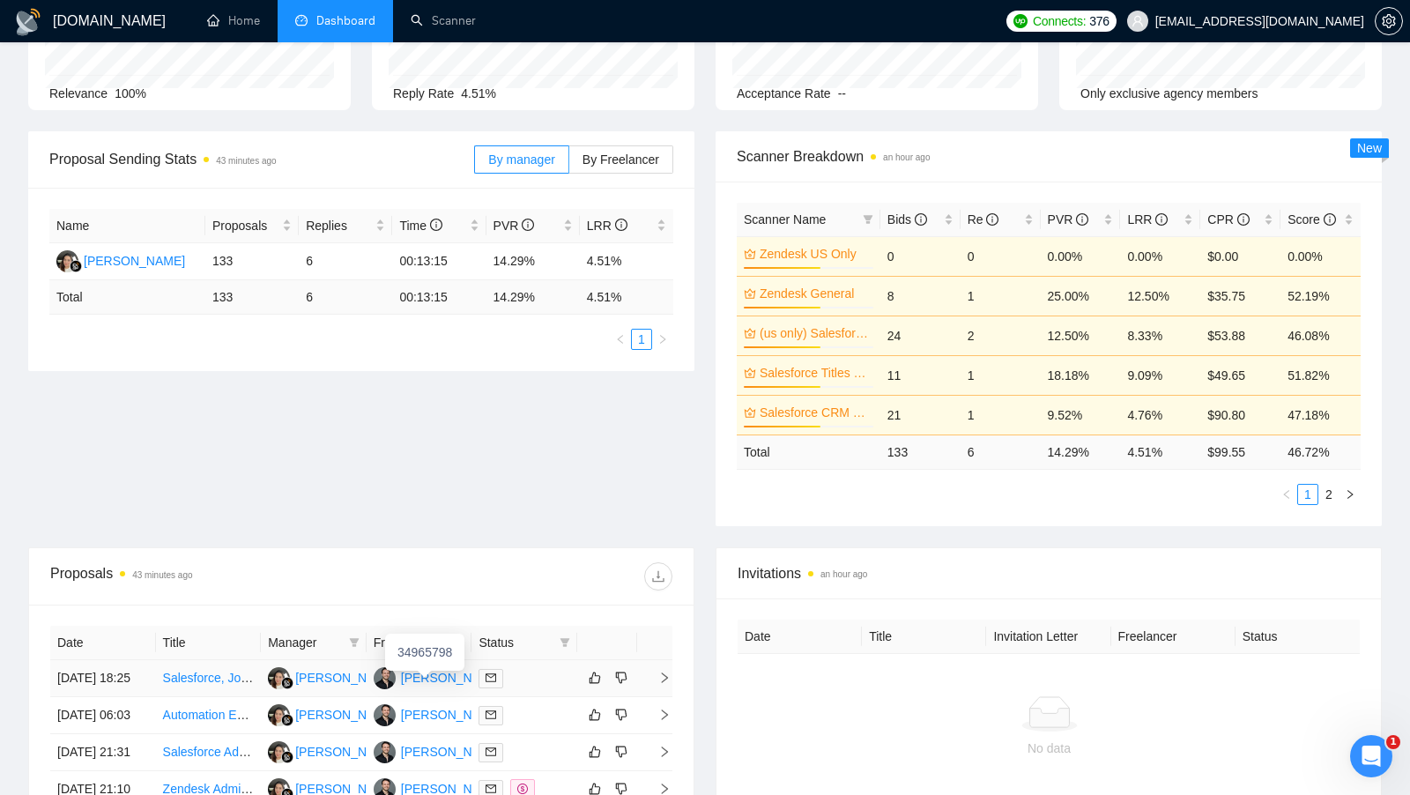
click at [451, 678] on div "[PERSON_NAME]" at bounding box center [451, 677] width 101 height 19
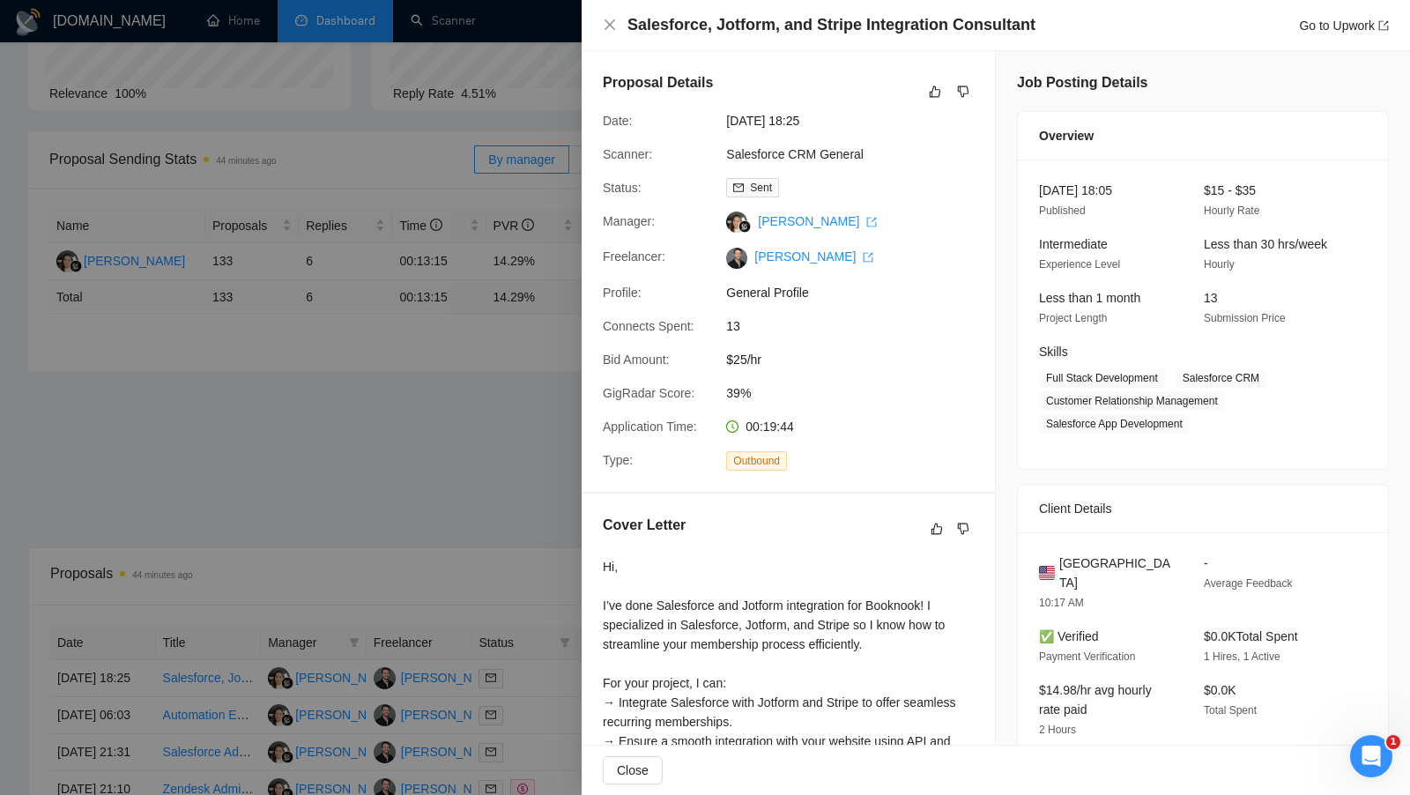
click at [512, 408] on div at bounding box center [705, 397] width 1410 height 795
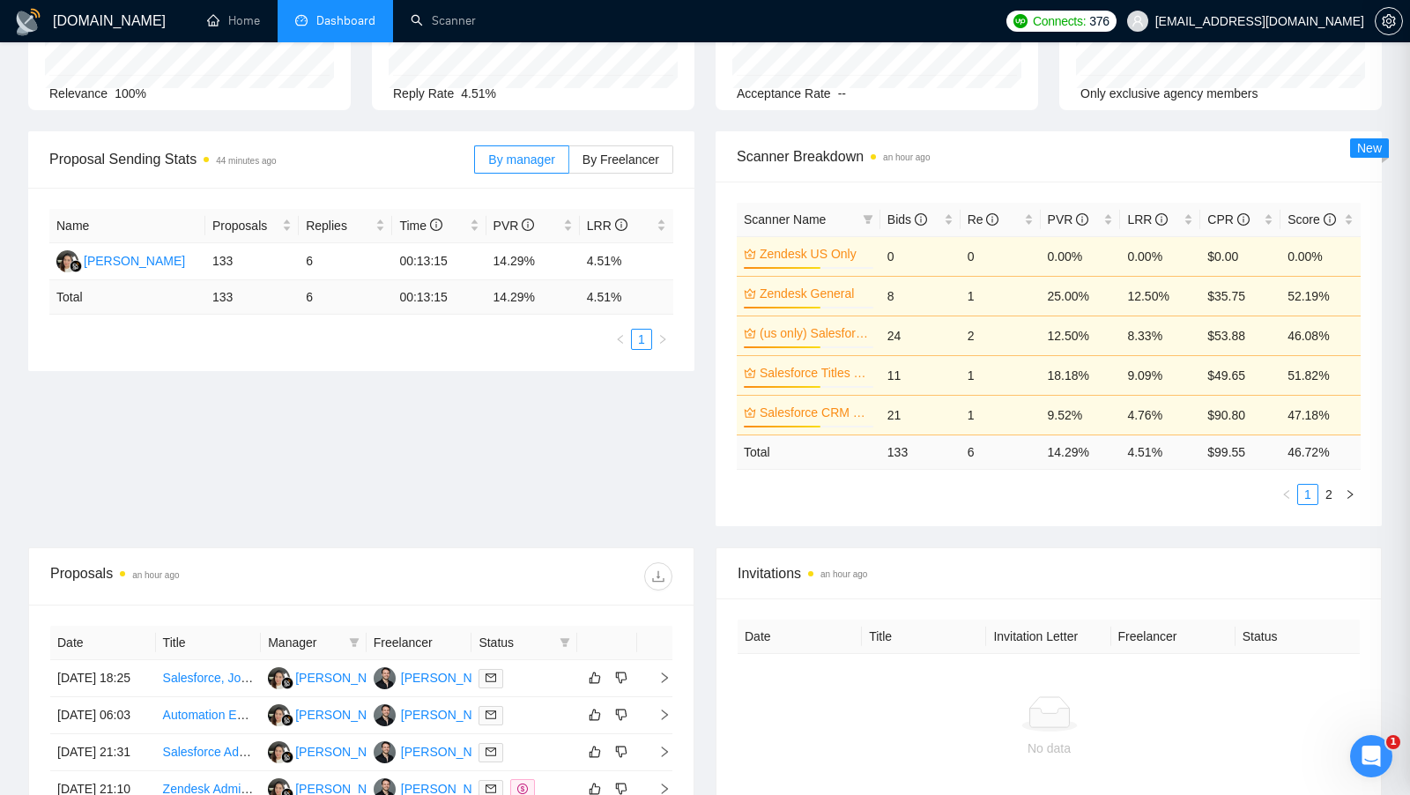
scroll to position [195, 0]
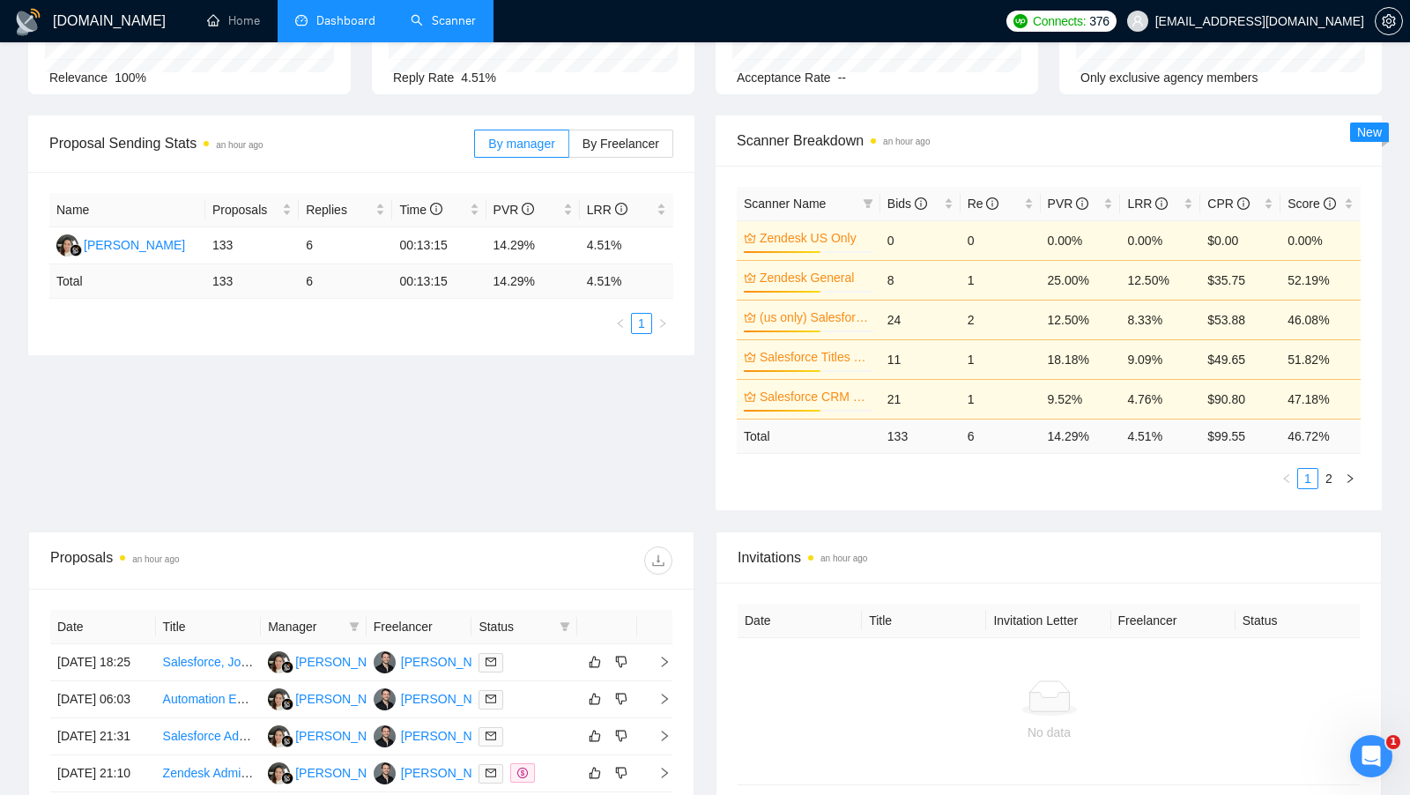
click at [452, 27] on link "Scanner" at bounding box center [443, 20] width 65 height 15
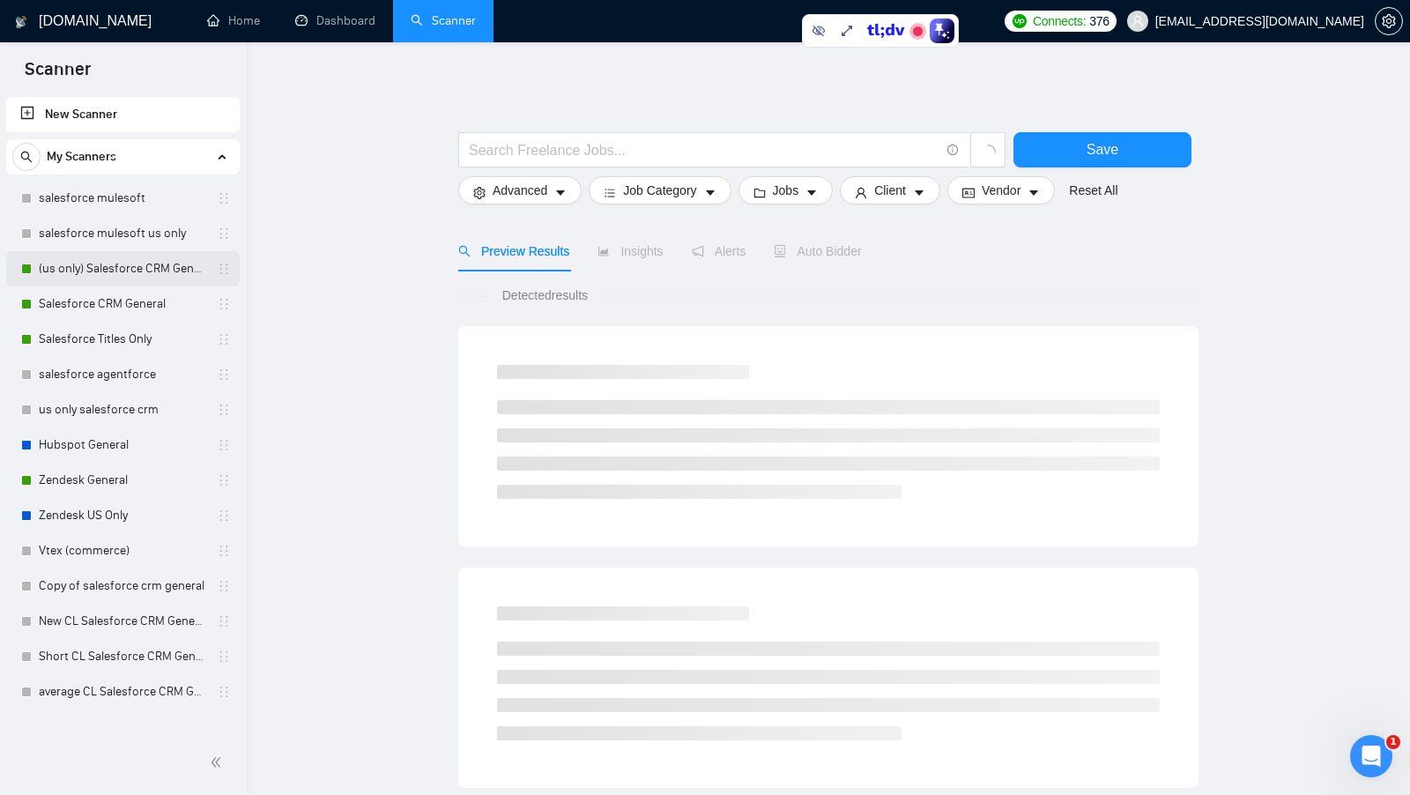
click at [92, 278] on link "(us only) Salesforce CRM General" at bounding box center [122, 268] width 167 height 35
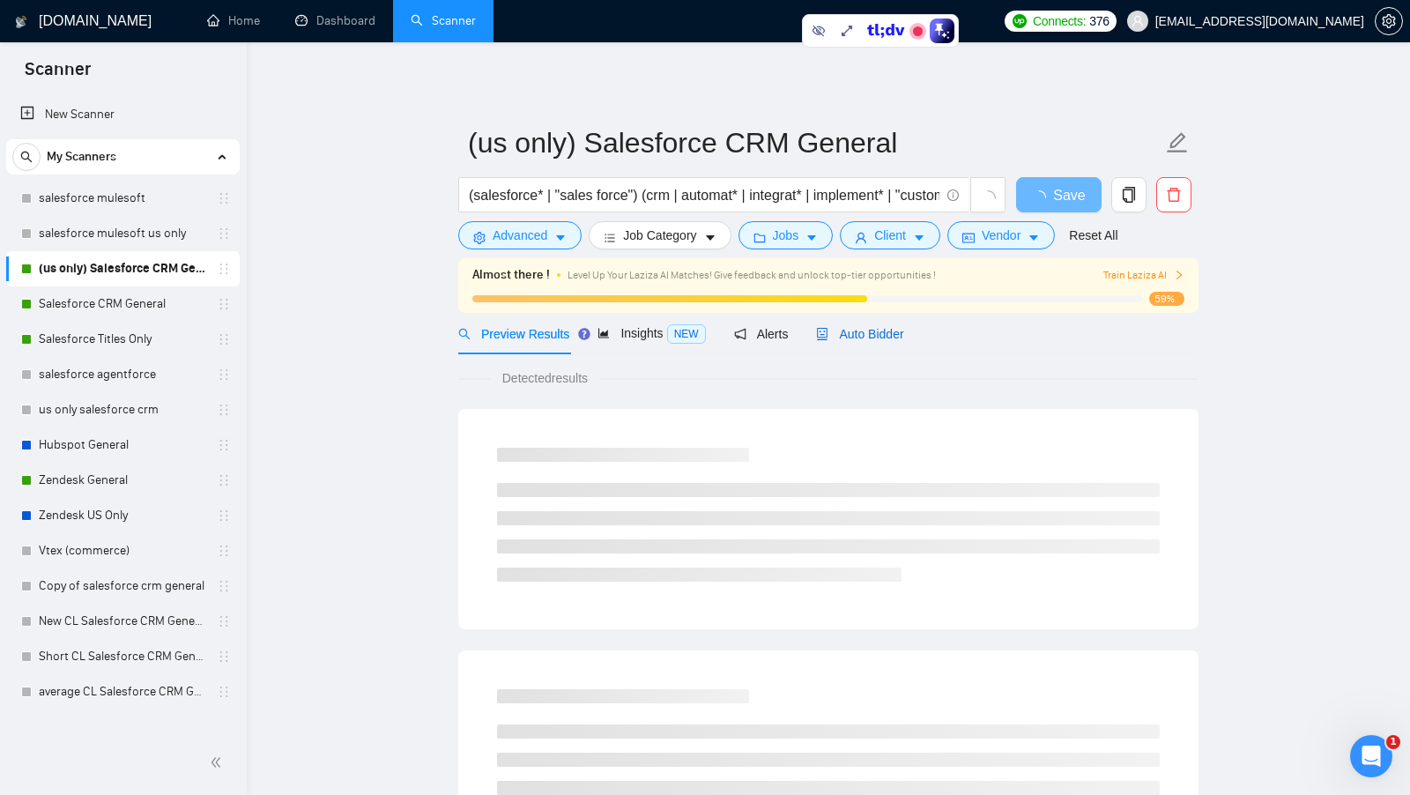
click at [849, 336] on span "Auto Bidder" at bounding box center [859, 334] width 87 height 14
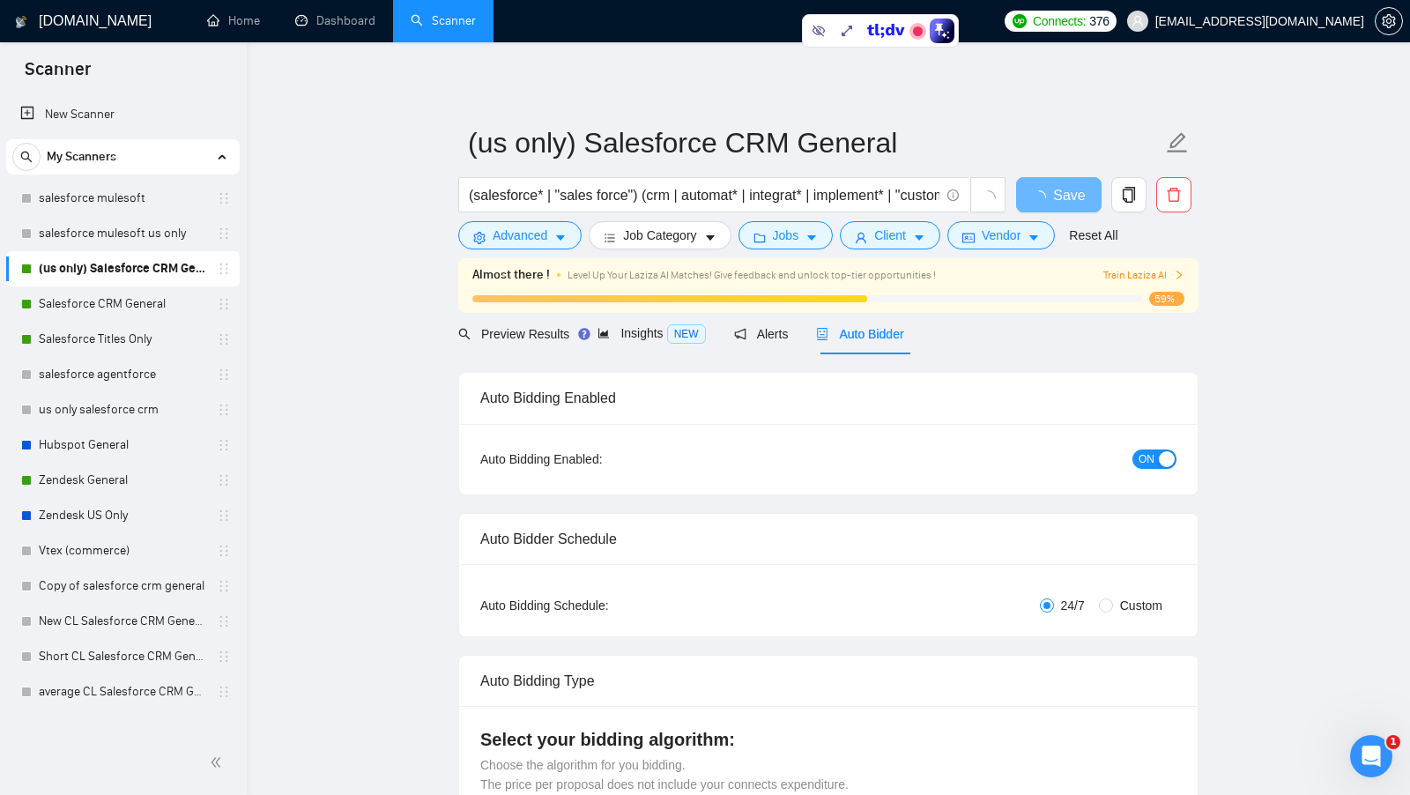
checkbox input "true"
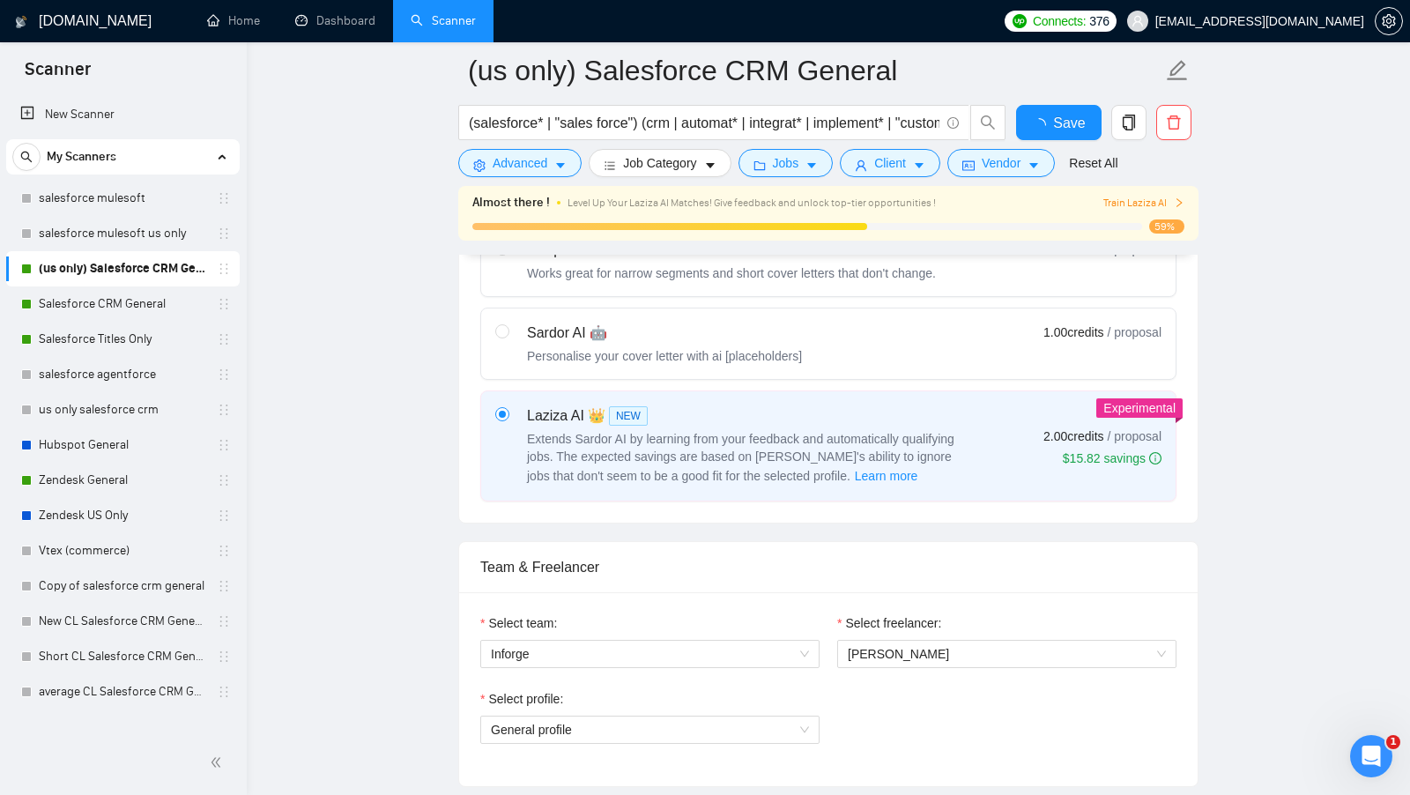
scroll to position [665, 0]
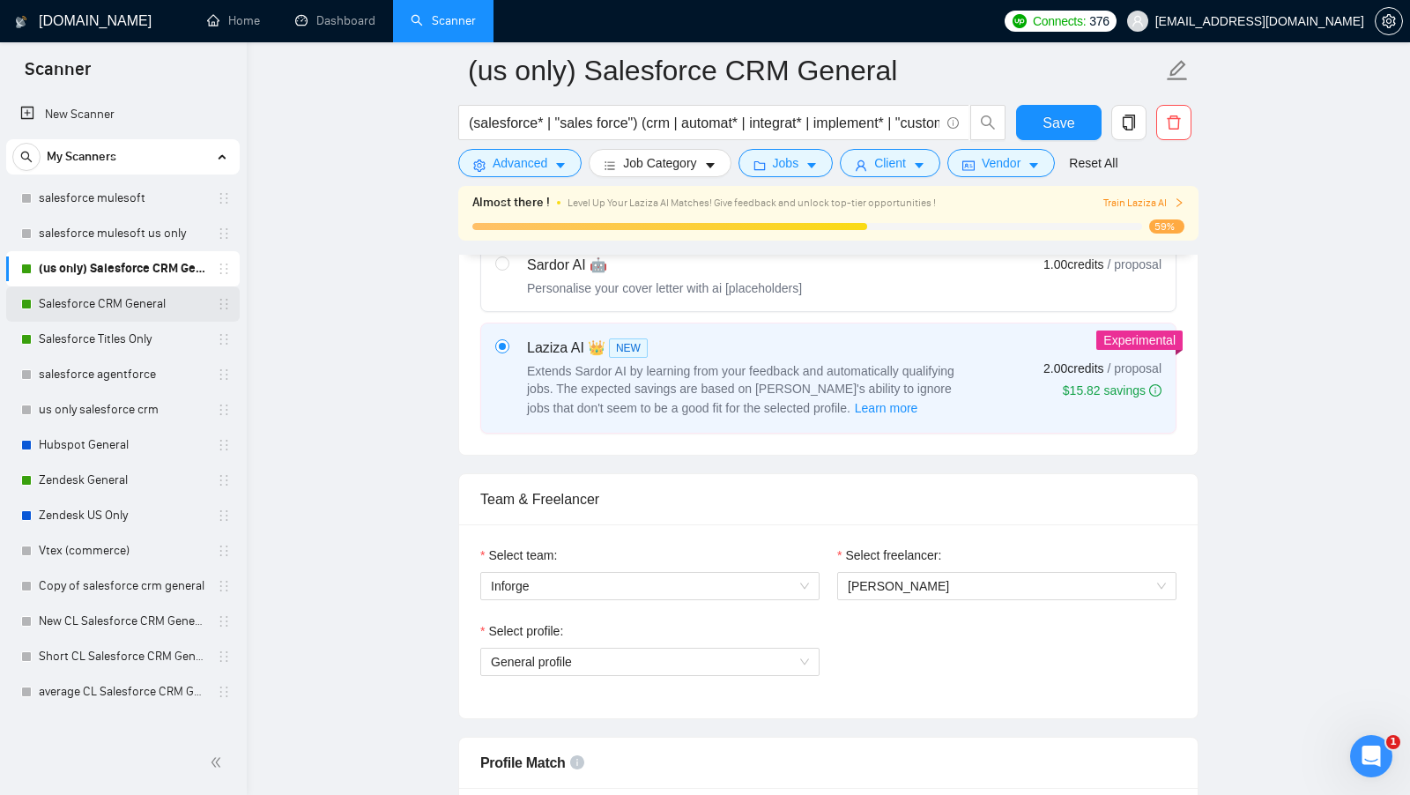
click at [139, 303] on link "Salesforce CRM General" at bounding box center [122, 303] width 167 height 35
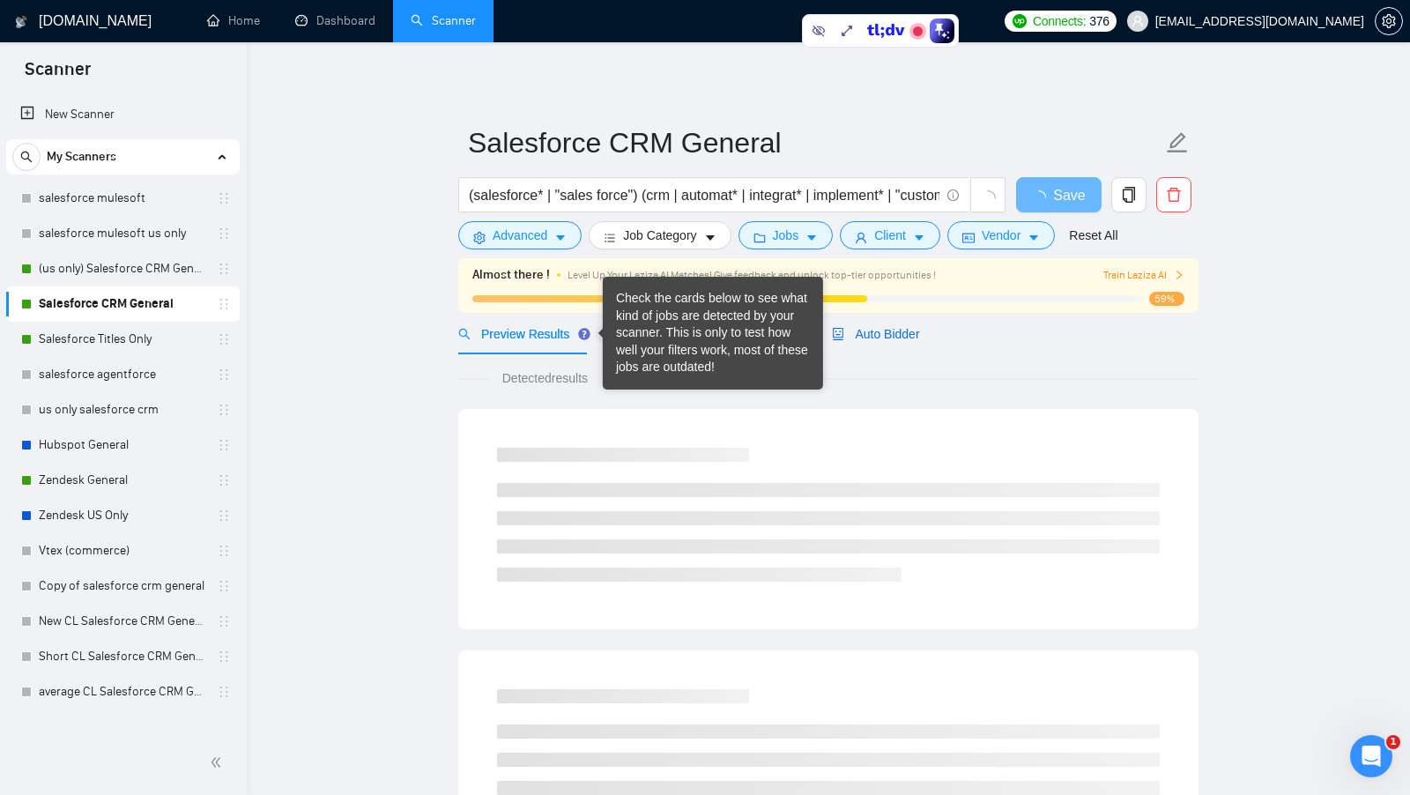
click at [914, 334] on span "Auto Bidder" at bounding box center [875, 334] width 87 height 14
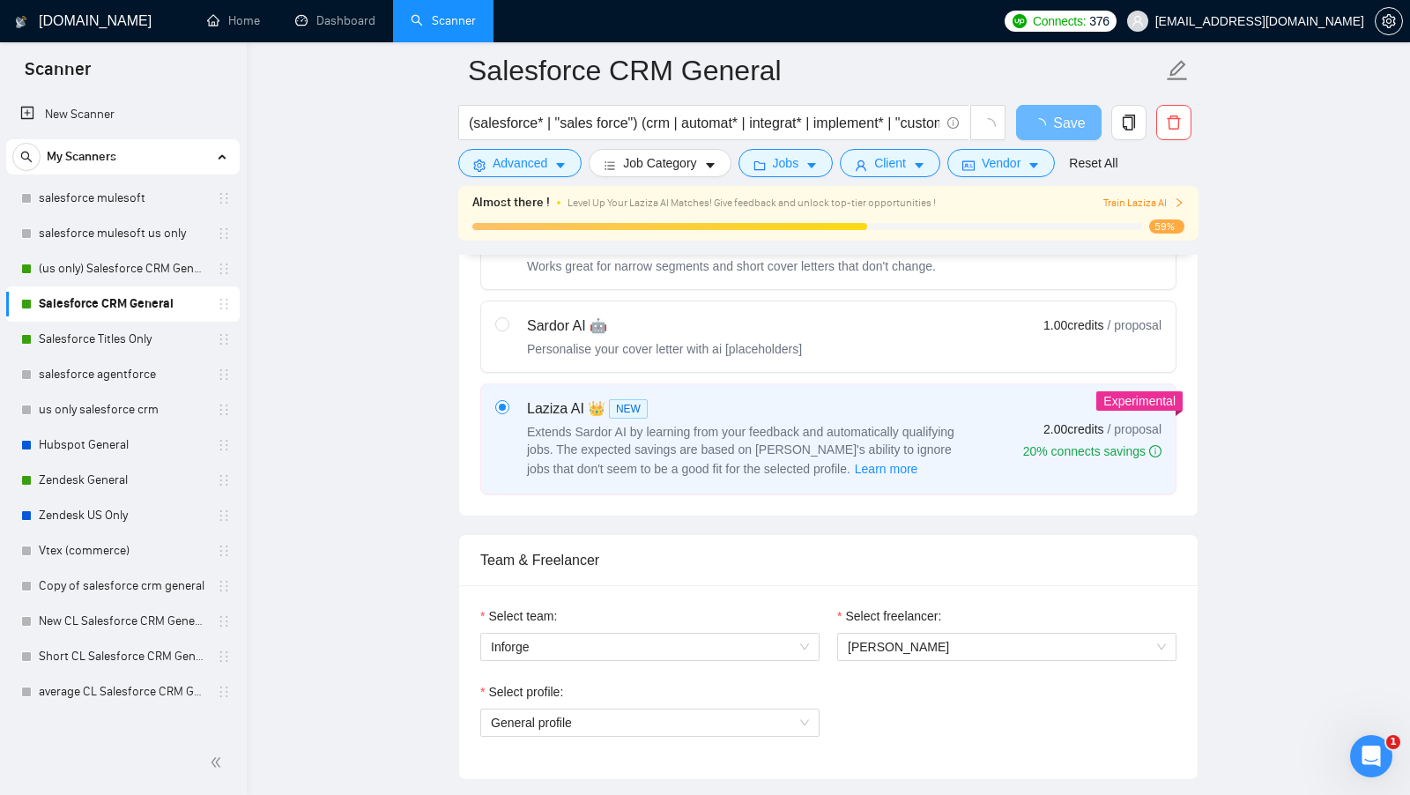
scroll to position [613, 0]
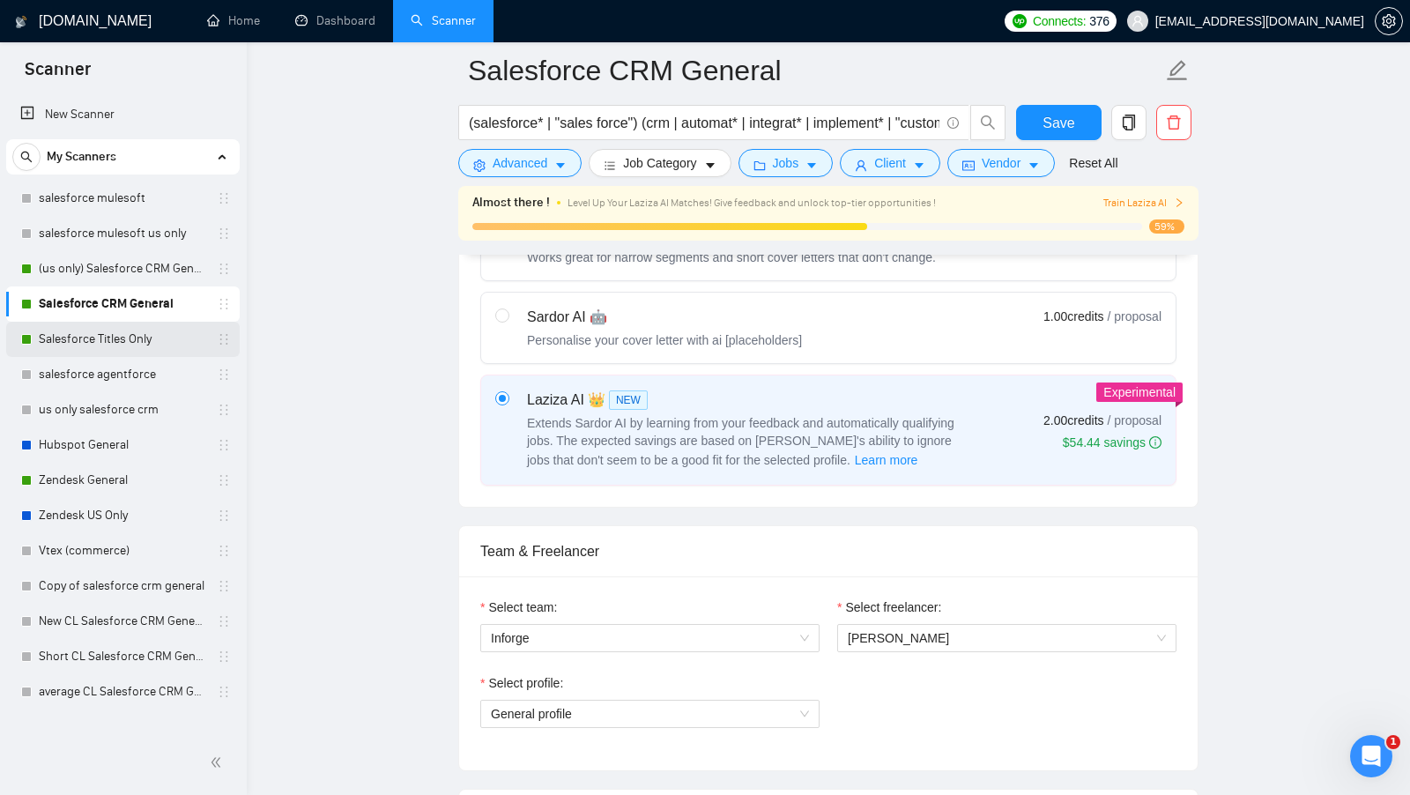
click at [111, 330] on link "Salesforce Titles Only" at bounding box center [122, 339] width 167 height 35
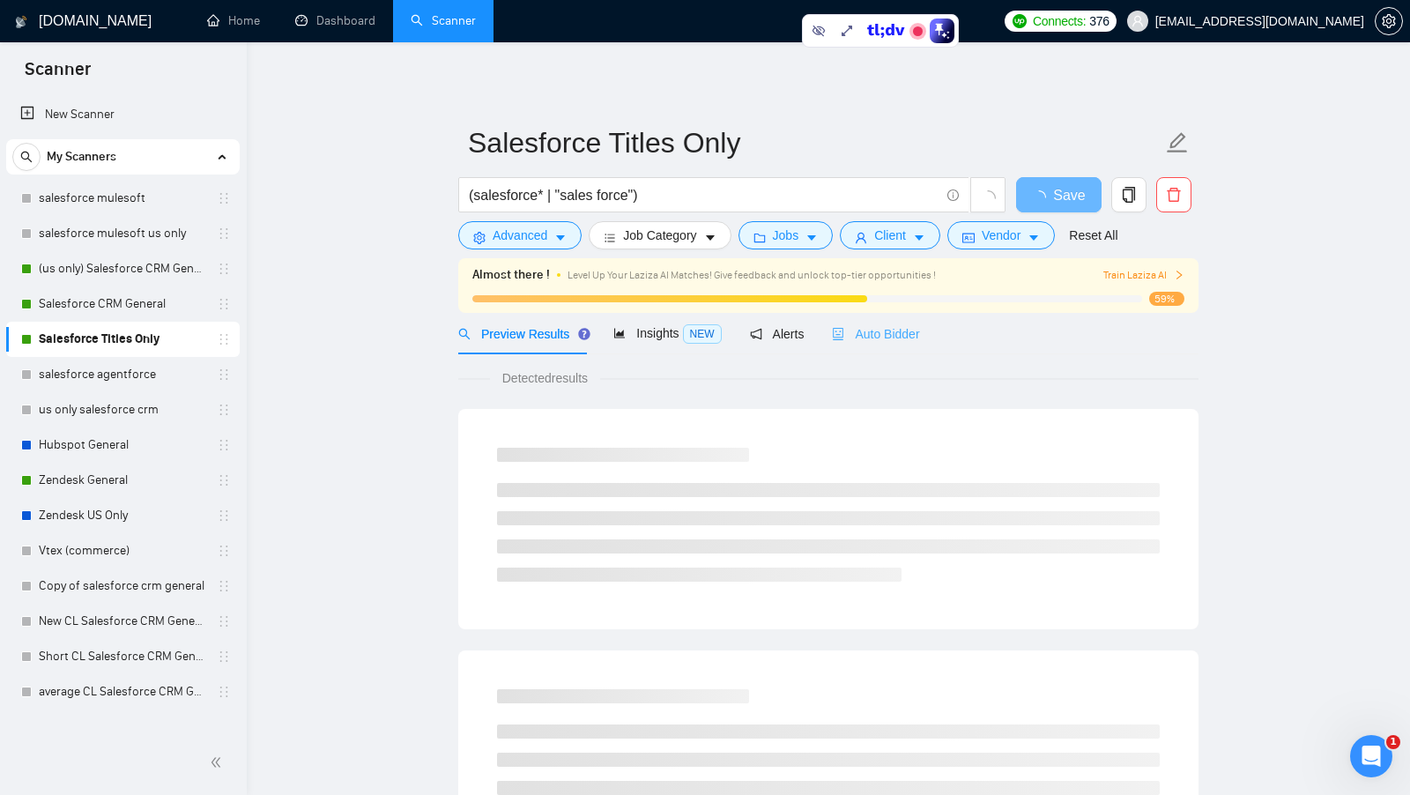
click at [875, 321] on div "Auto Bidder" at bounding box center [875, 333] width 87 height 41
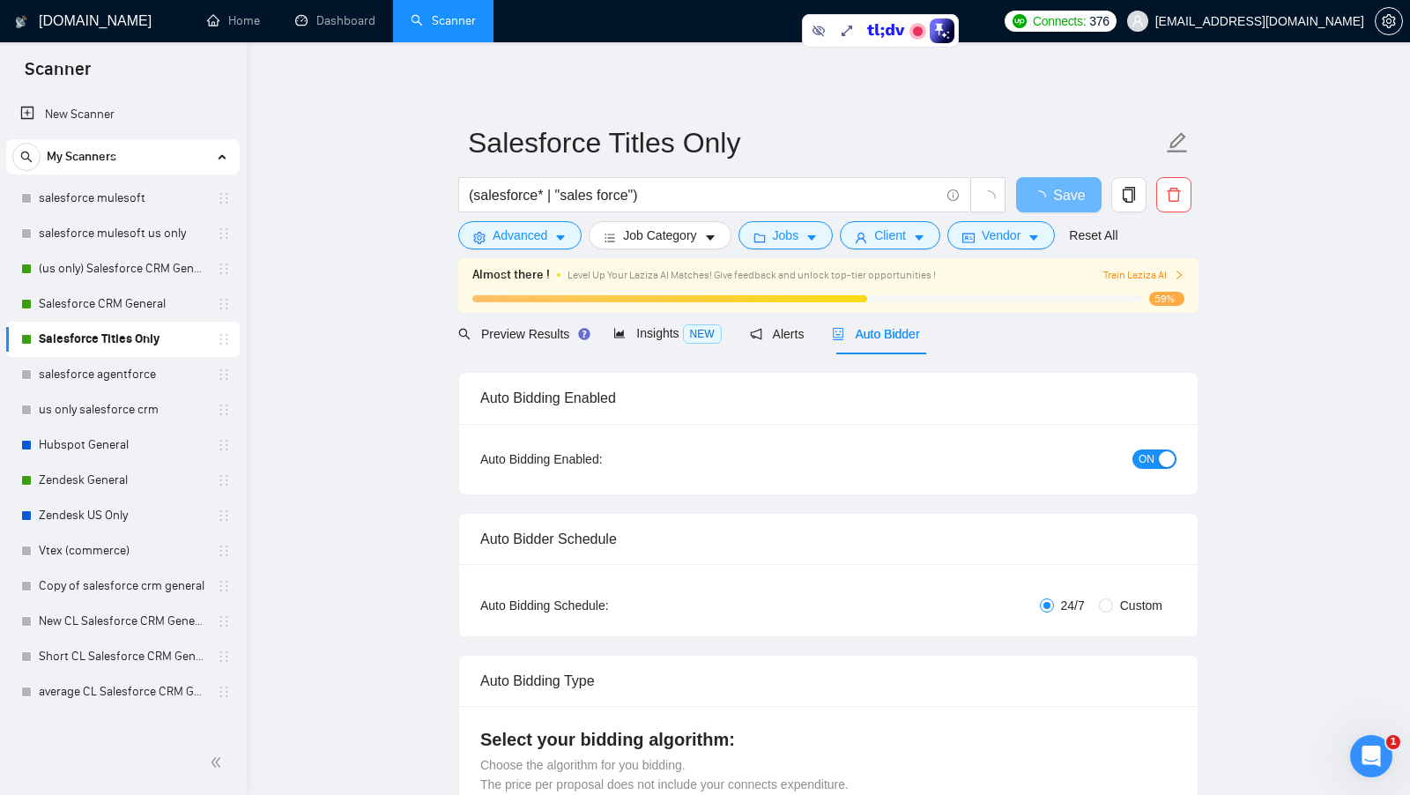
checkbox input "true"
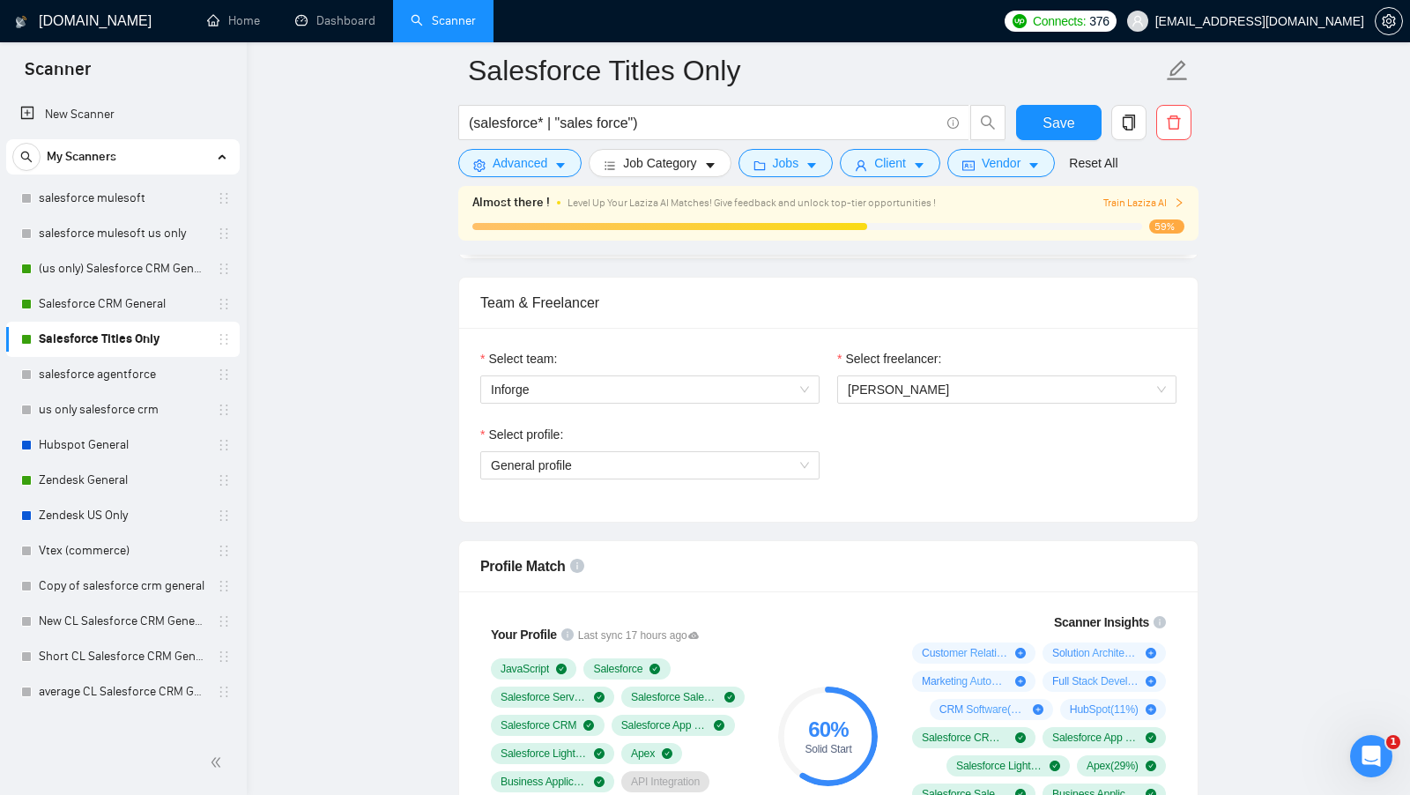
scroll to position [864, 0]
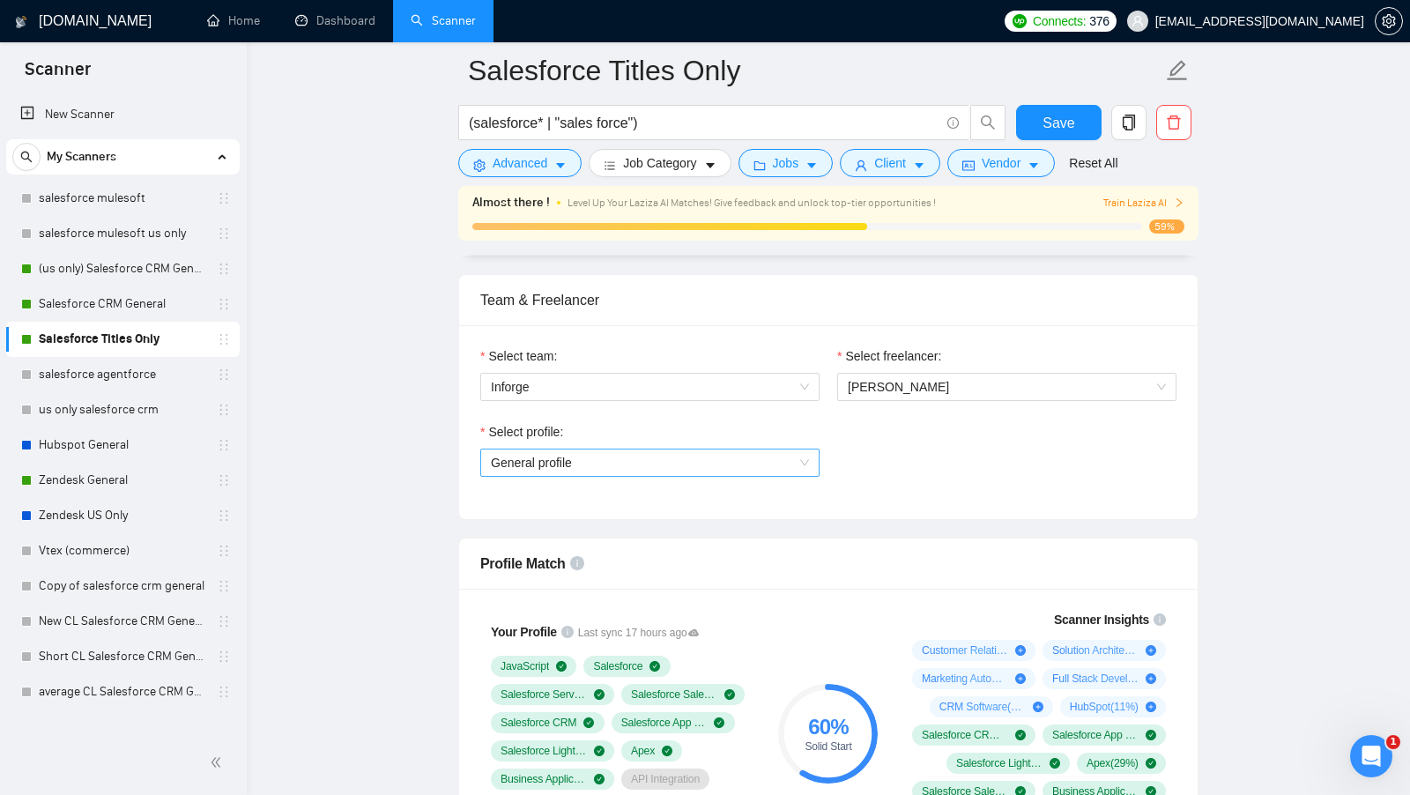
click at [755, 458] on span "General profile" at bounding box center [650, 462] width 318 height 26
click at [913, 503] on div "Select team: Inforge Select freelancer: Javier Ramirez Select profile: General …" at bounding box center [828, 422] width 738 height 194
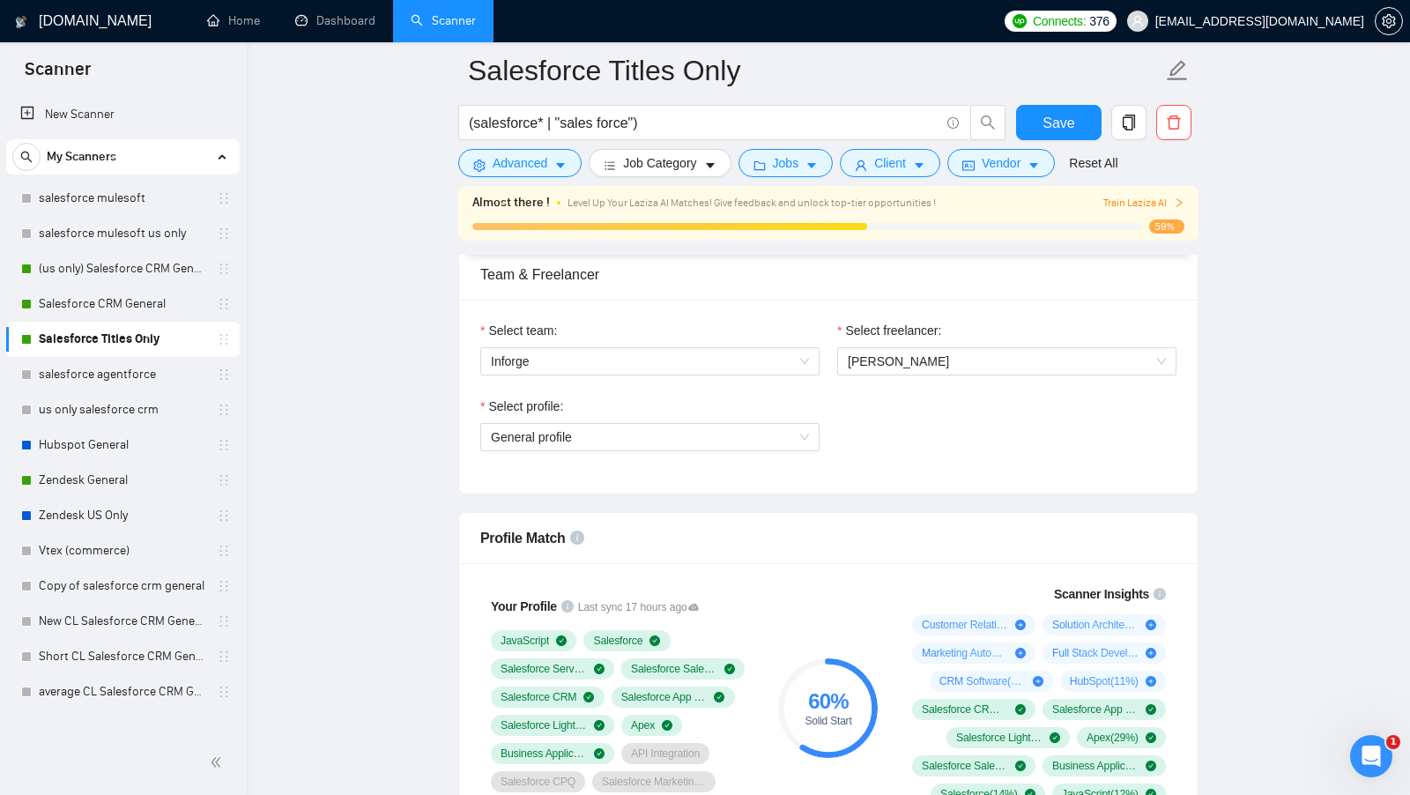
scroll to position [893, 0]
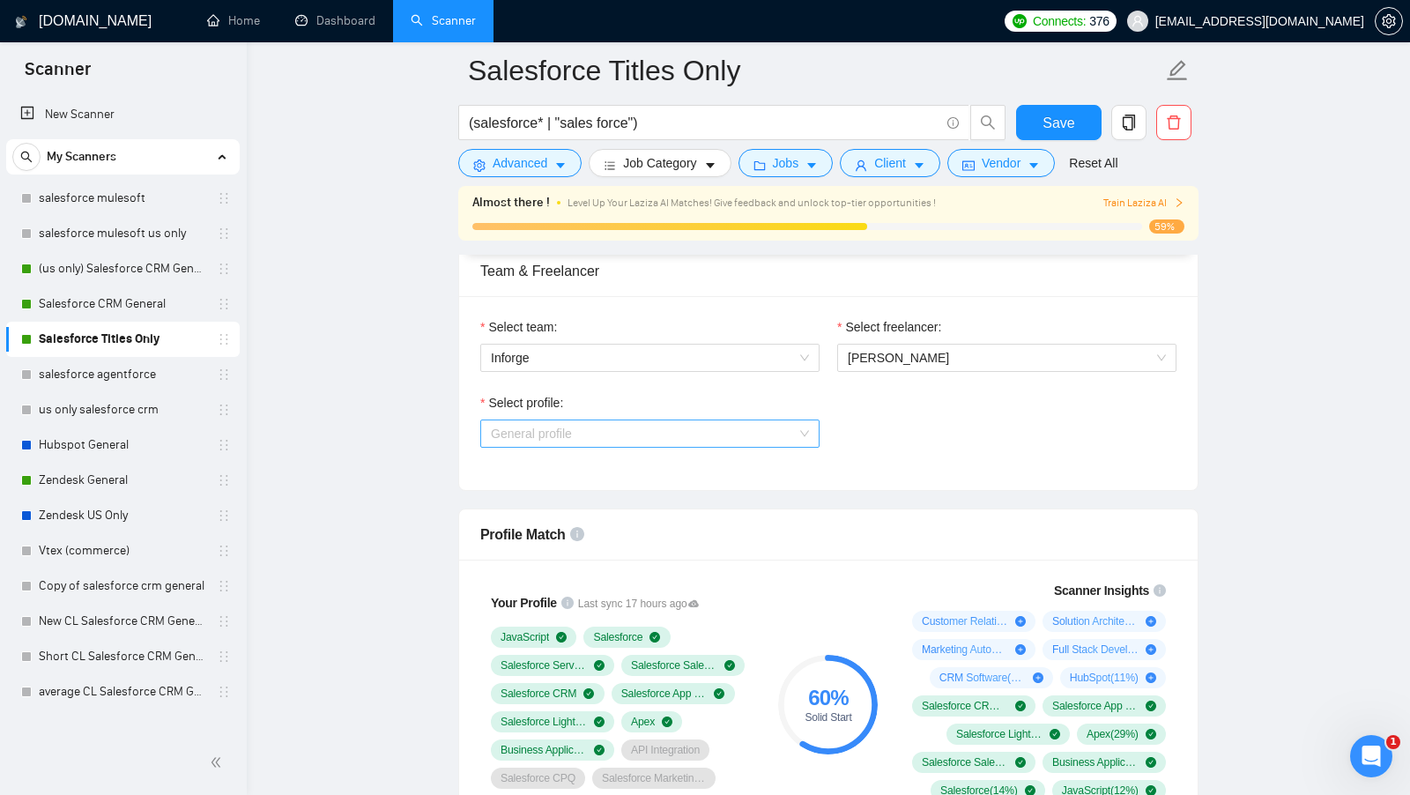
click at [791, 427] on span "General profile" at bounding box center [650, 433] width 318 height 26
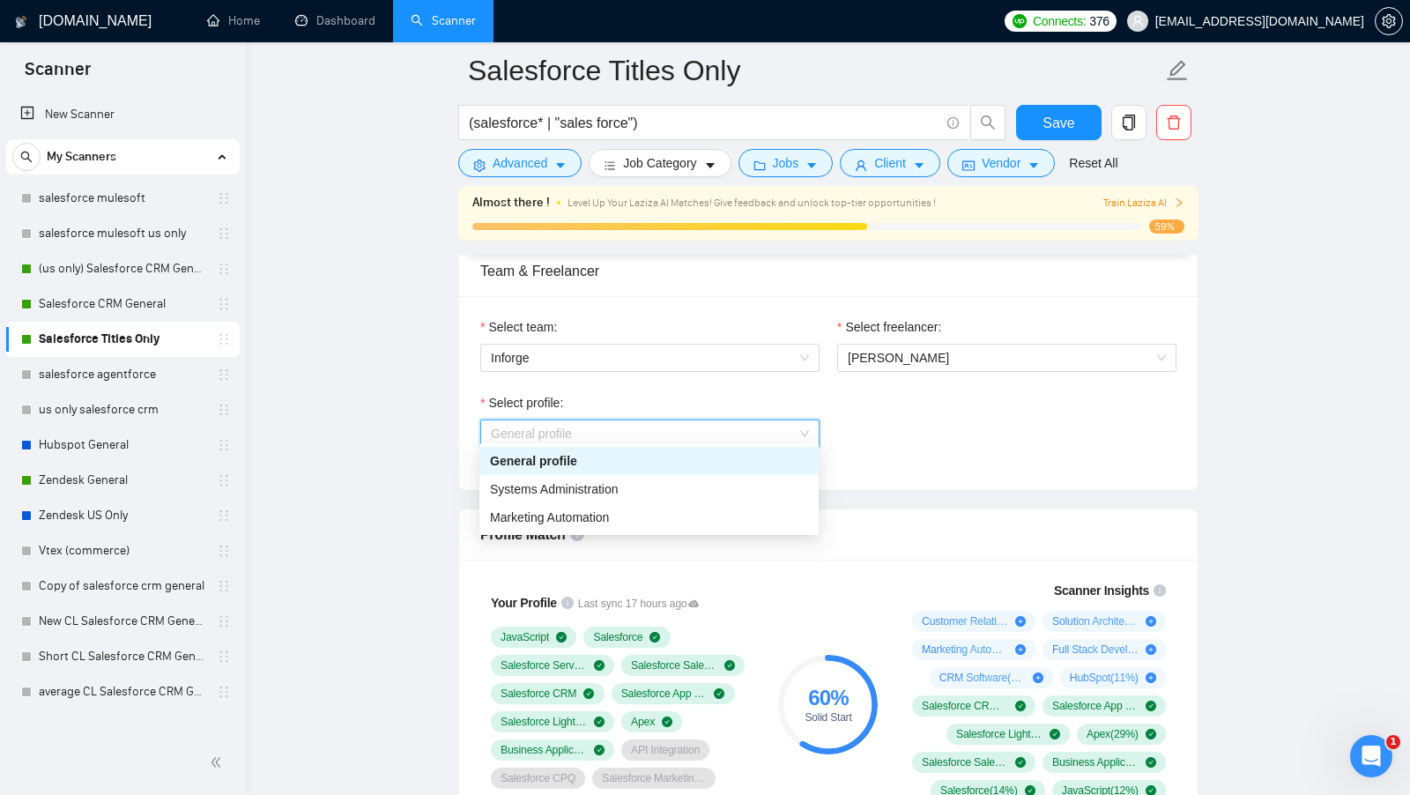
click at [910, 435] on div "Select profile: General profile" at bounding box center [828, 431] width 714 height 76
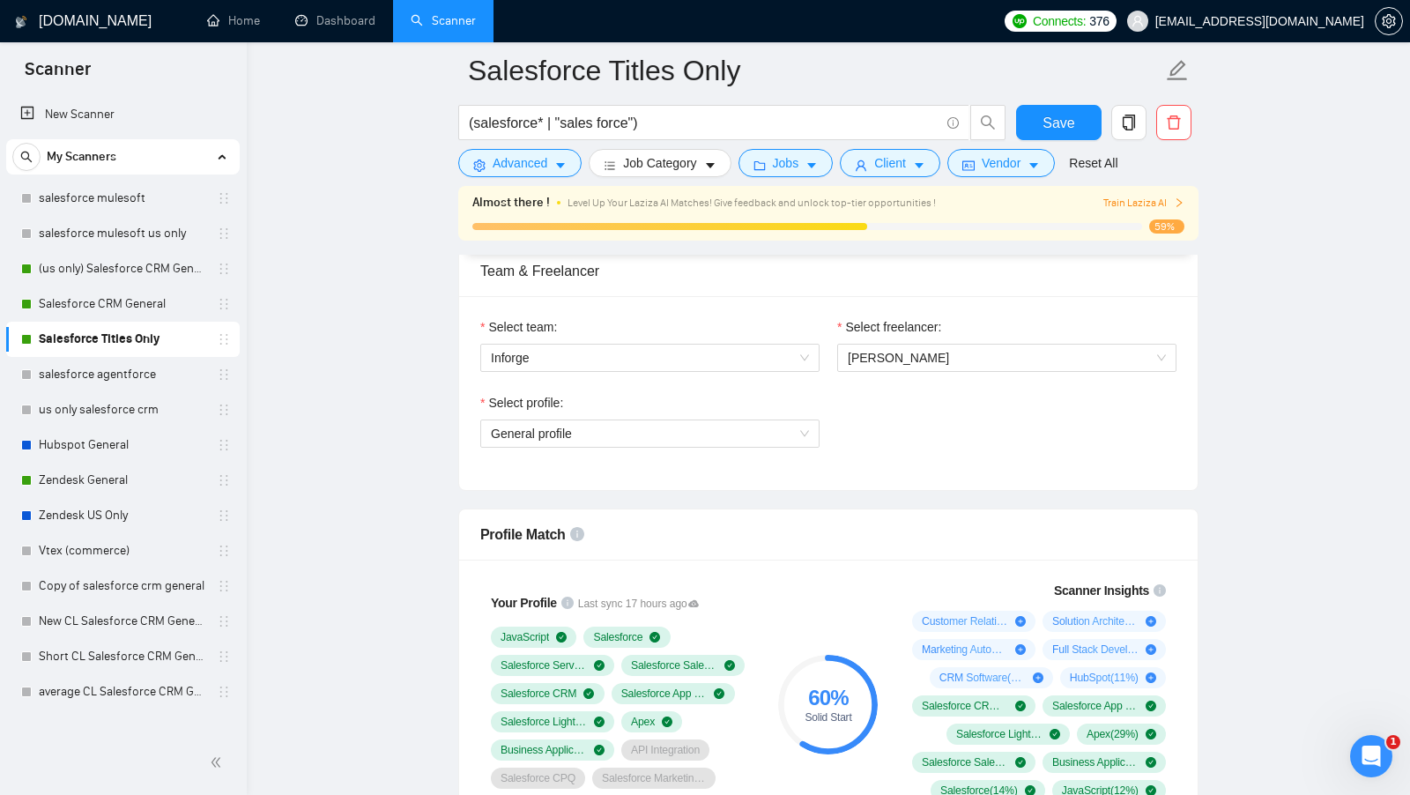
click at [126, 475] on link "Zendesk General" at bounding box center [122, 480] width 167 height 35
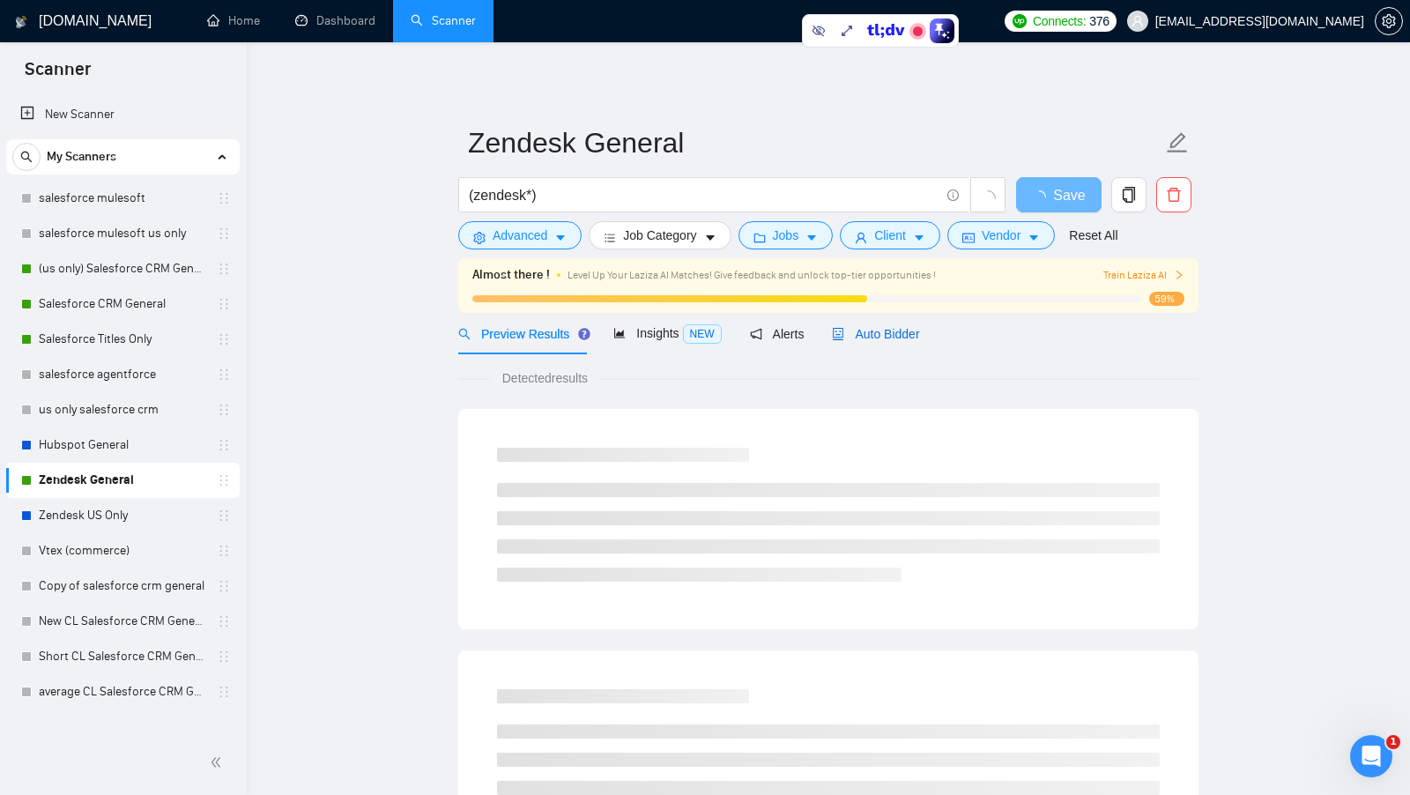
click at [872, 335] on span "Auto Bidder" at bounding box center [875, 334] width 87 height 14
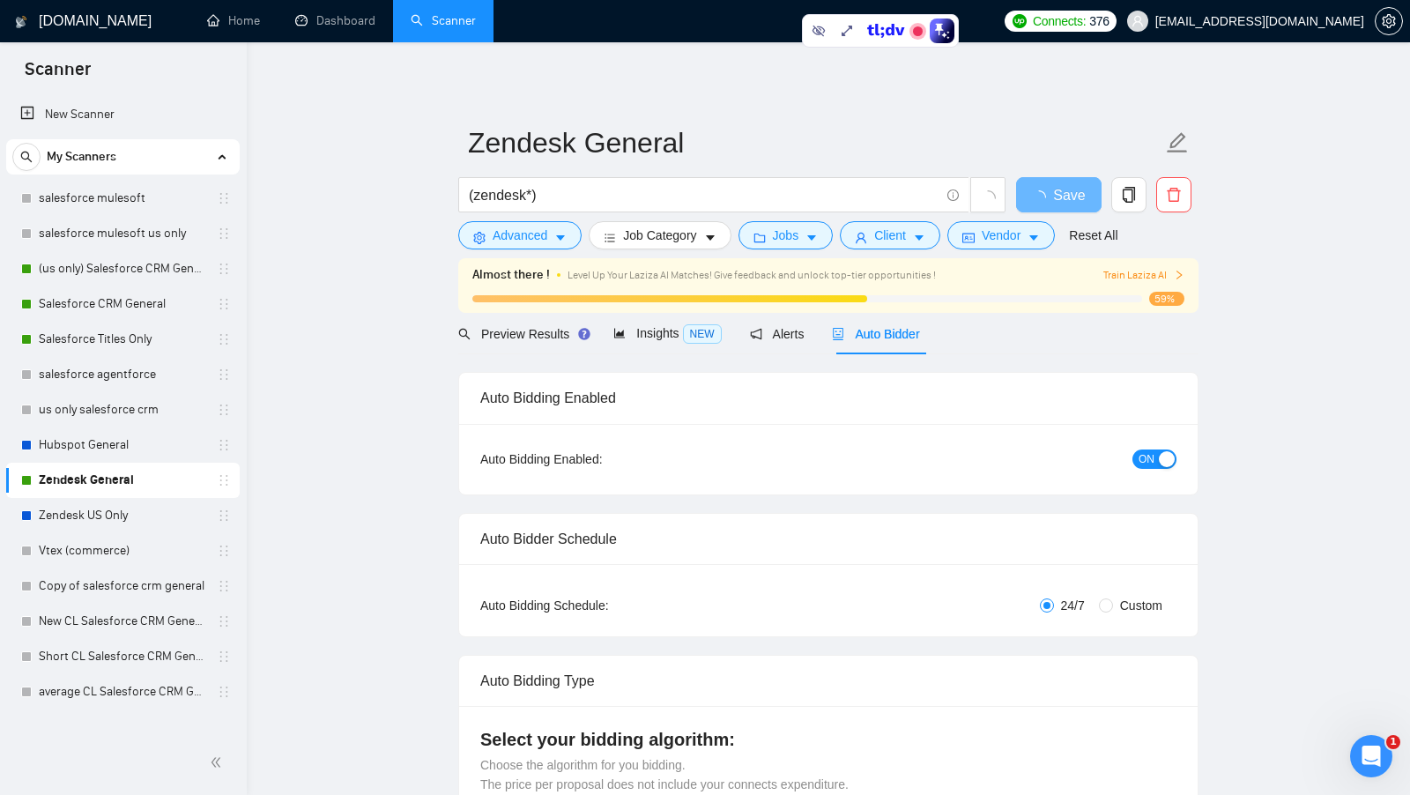
checkbox input "true"
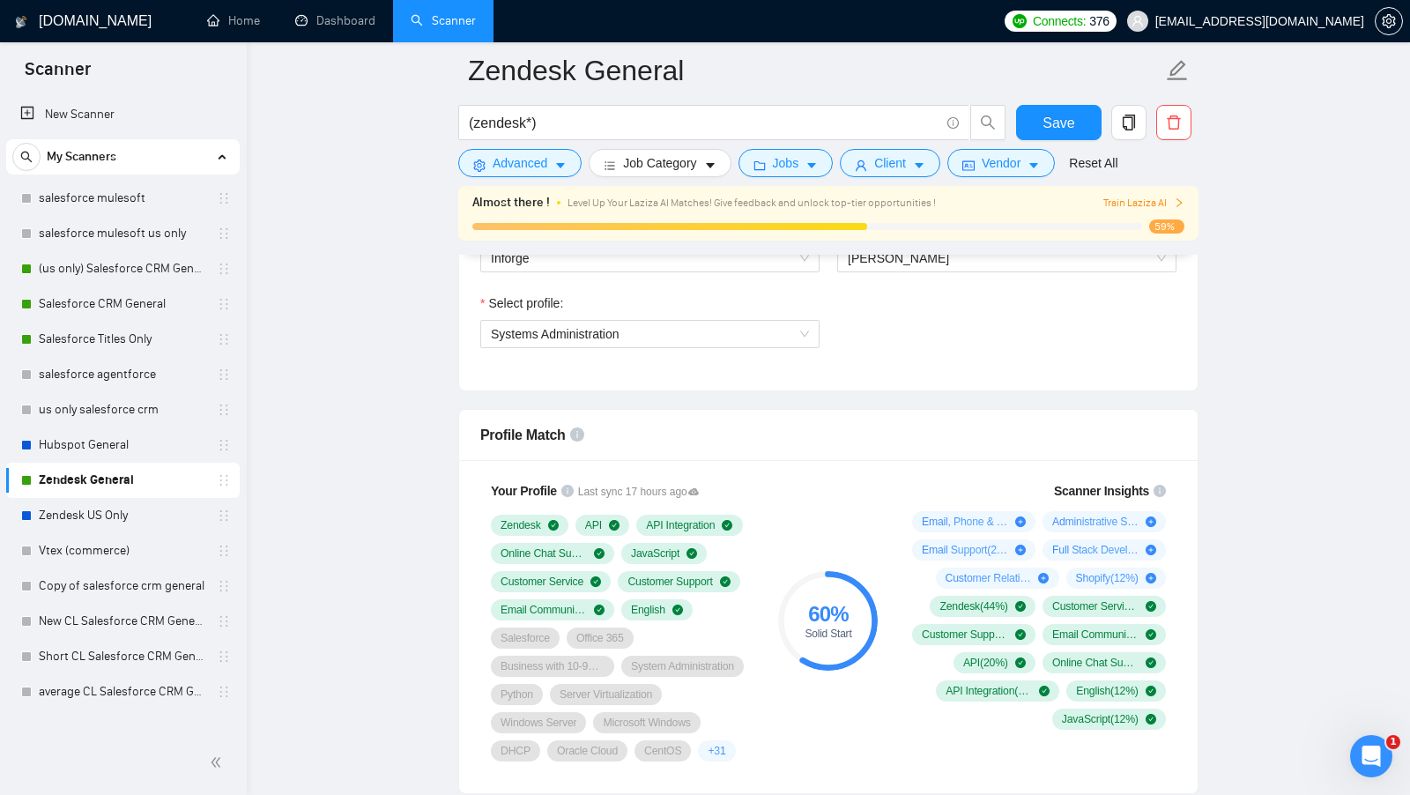
scroll to position [992, 0]
click at [106, 345] on link "Salesforce Titles Only" at bounding box center [122, 339] width 167 height 35
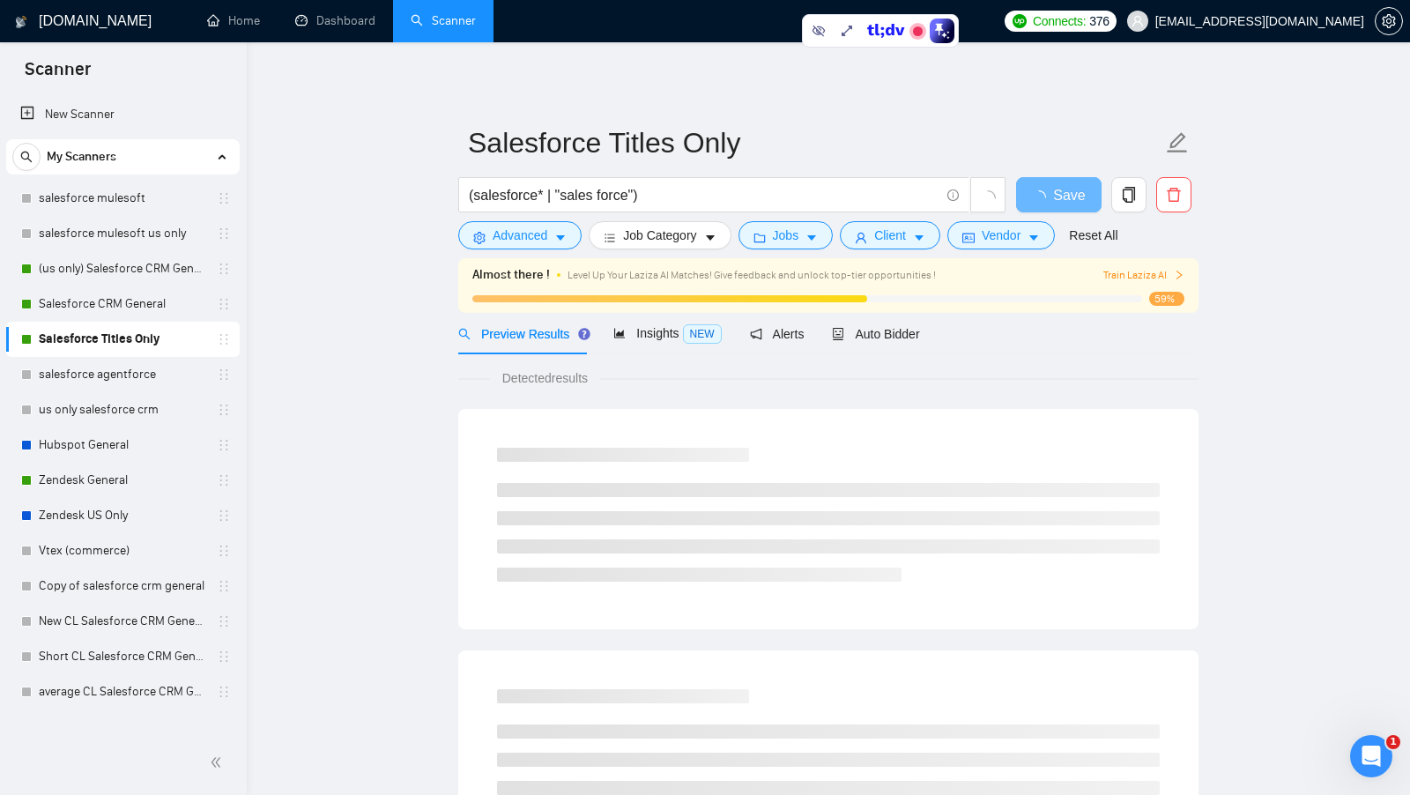
scroll to position [56, 0]
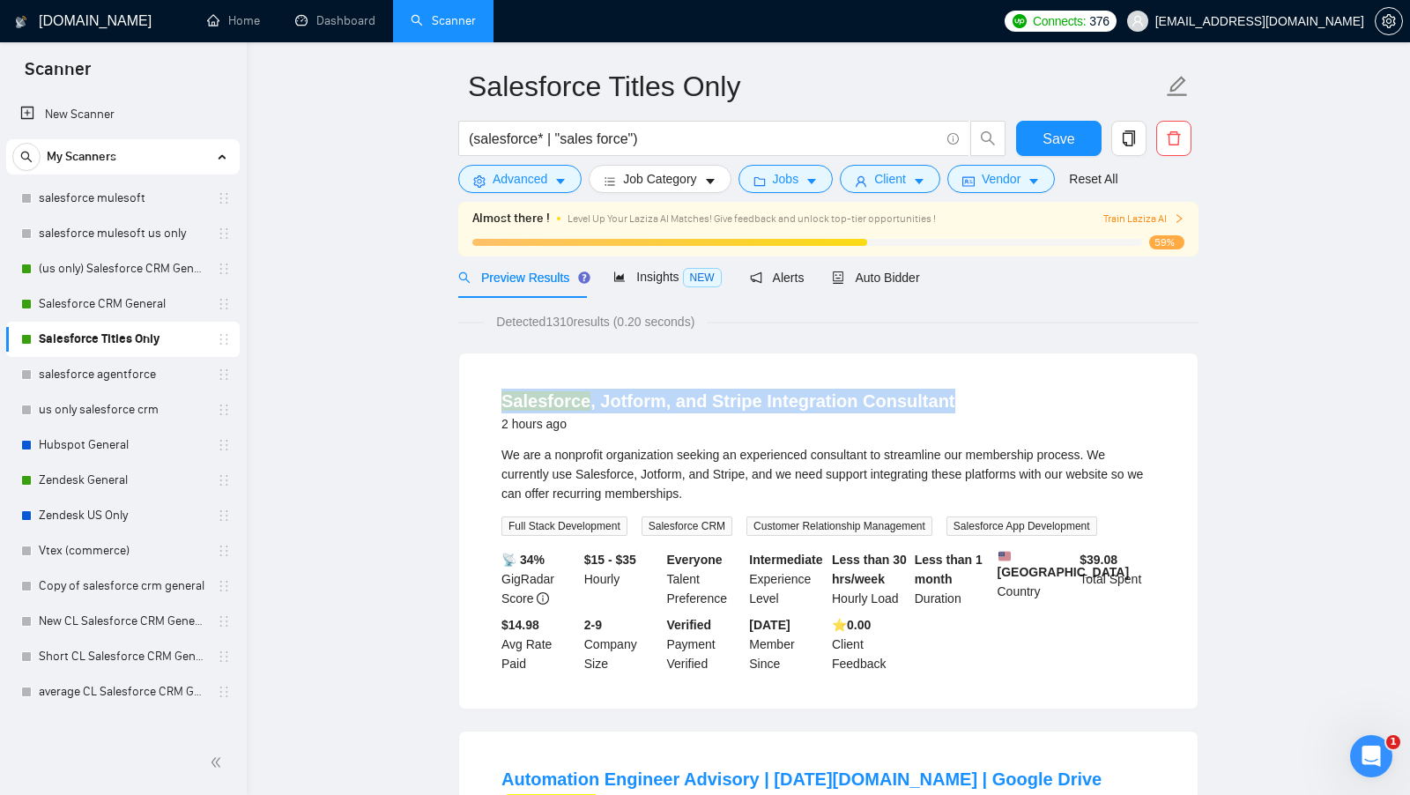
drag, startPoint x: 963, startPoint y: 396, endPoint x: 491, endPoint y: 393, distance: 472.3
click at [491, 393] on li "Salesforce , Jotform, and Stripe Integration Consultant 2 hours ago We are a no…" at bounding box center [828, 530] width 696 height 313
copy link "Salesforce , Jotform, and Stripe Integration Consultant"
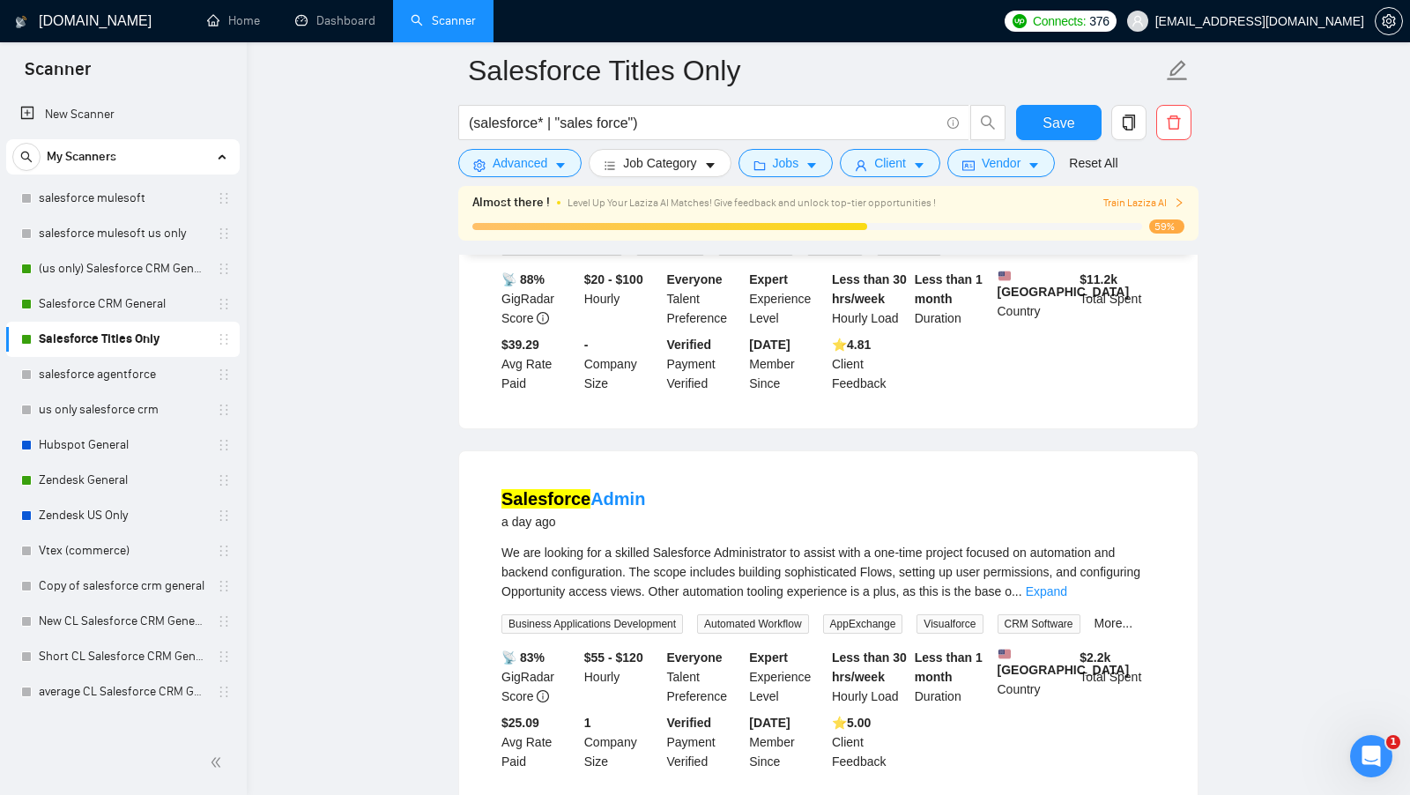
scroll to position [758, 0]
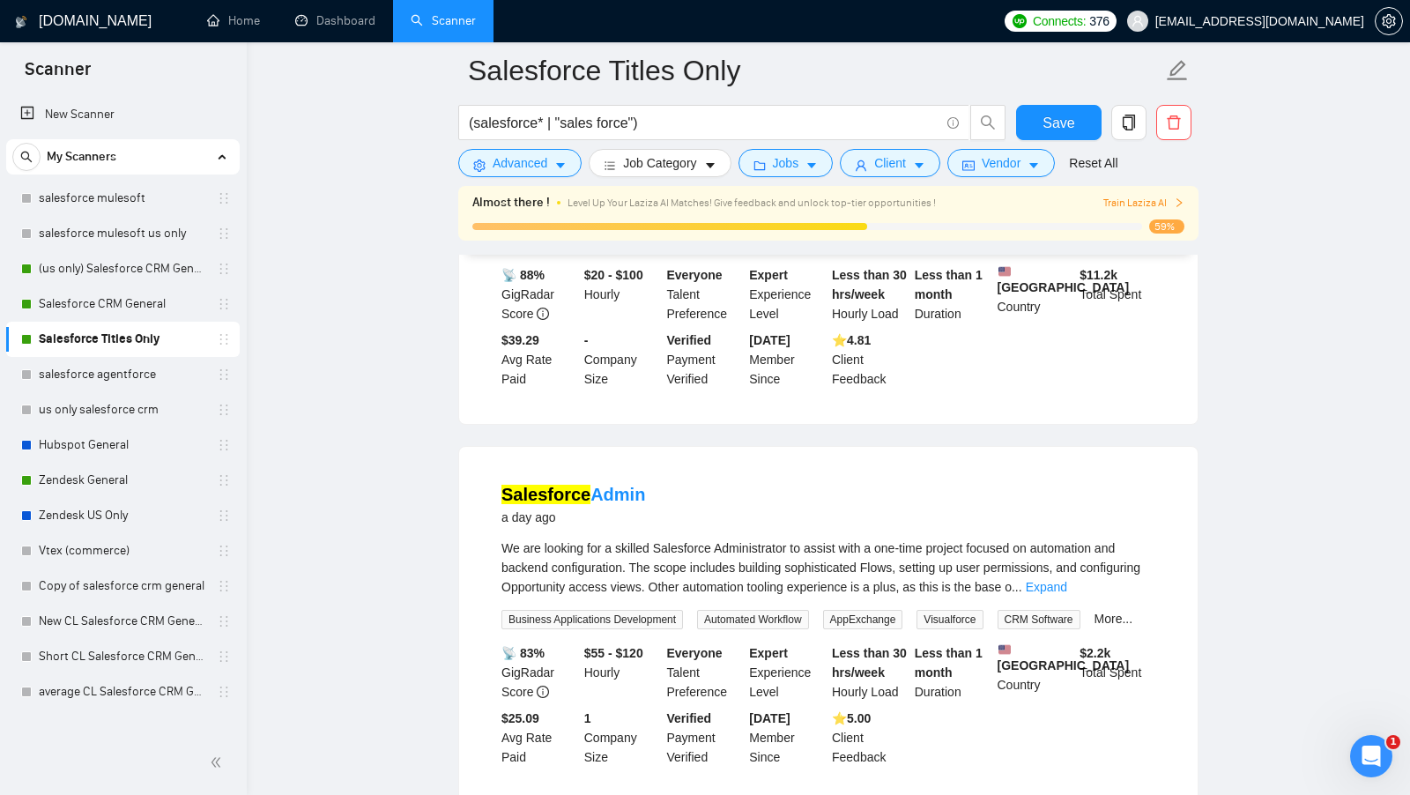
copy link "Salesforce Admin"
drag, startPoint x: 658, startPoint y: 520, endPoint x: 486, endPoint y: 518, distance: 171.8
click at [487, 517] on li "Salesforce Admin a day ago We are looking for a skilled Salesforce Administrato…" at bounding box center [828, 624] width 696 height 313
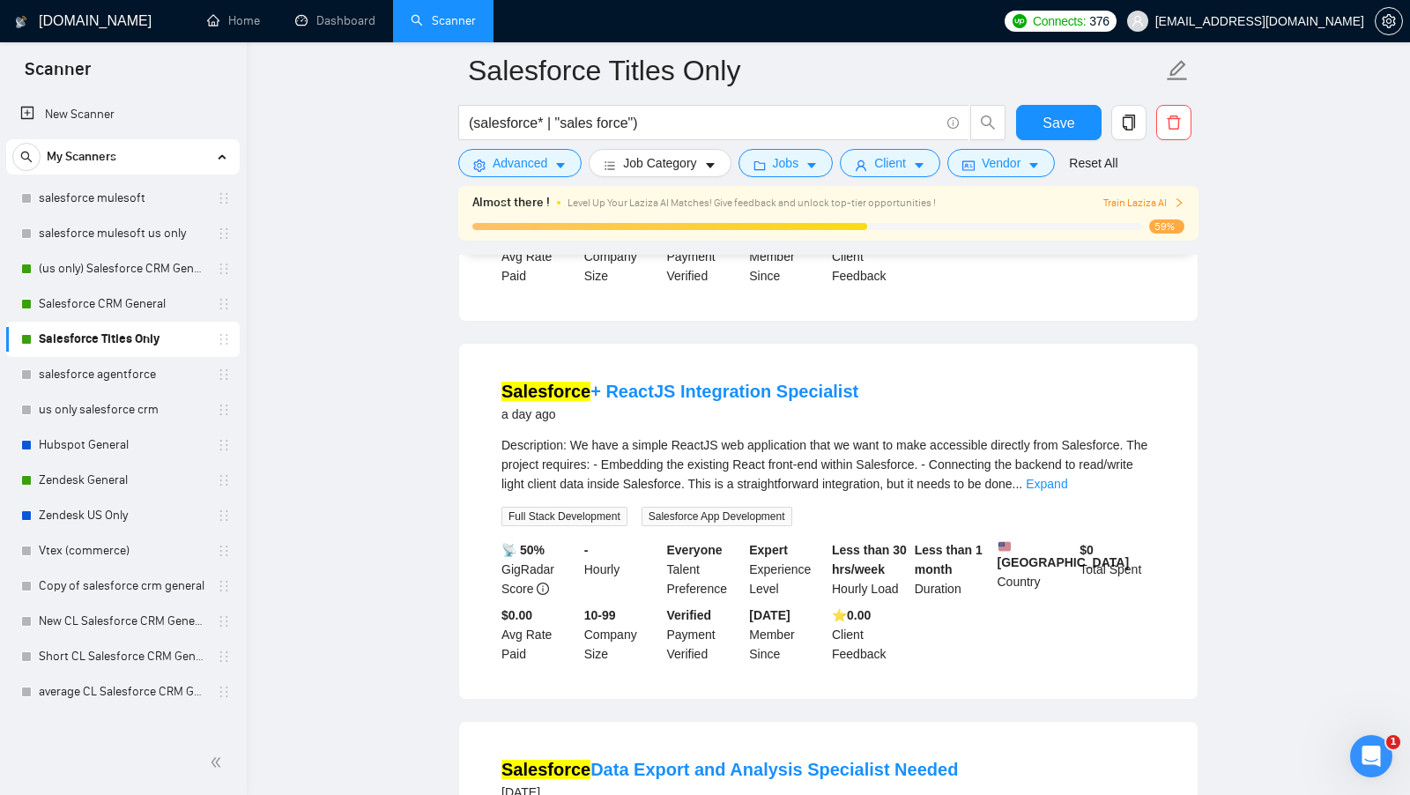
scroll to position [1240, 0]
drag, startPoint x: 483, startPoint y: 396, endPoint x: 871, endPoint y: 399, distance: 388.6
click at [871, 399] on li "Salesforce + ReactJS Integration Specialist a day ago Description: We have a si…" at bounding box center [828, 520] width 696 height 313
copy link "Salesforce + ReactJS Integration Specialist"
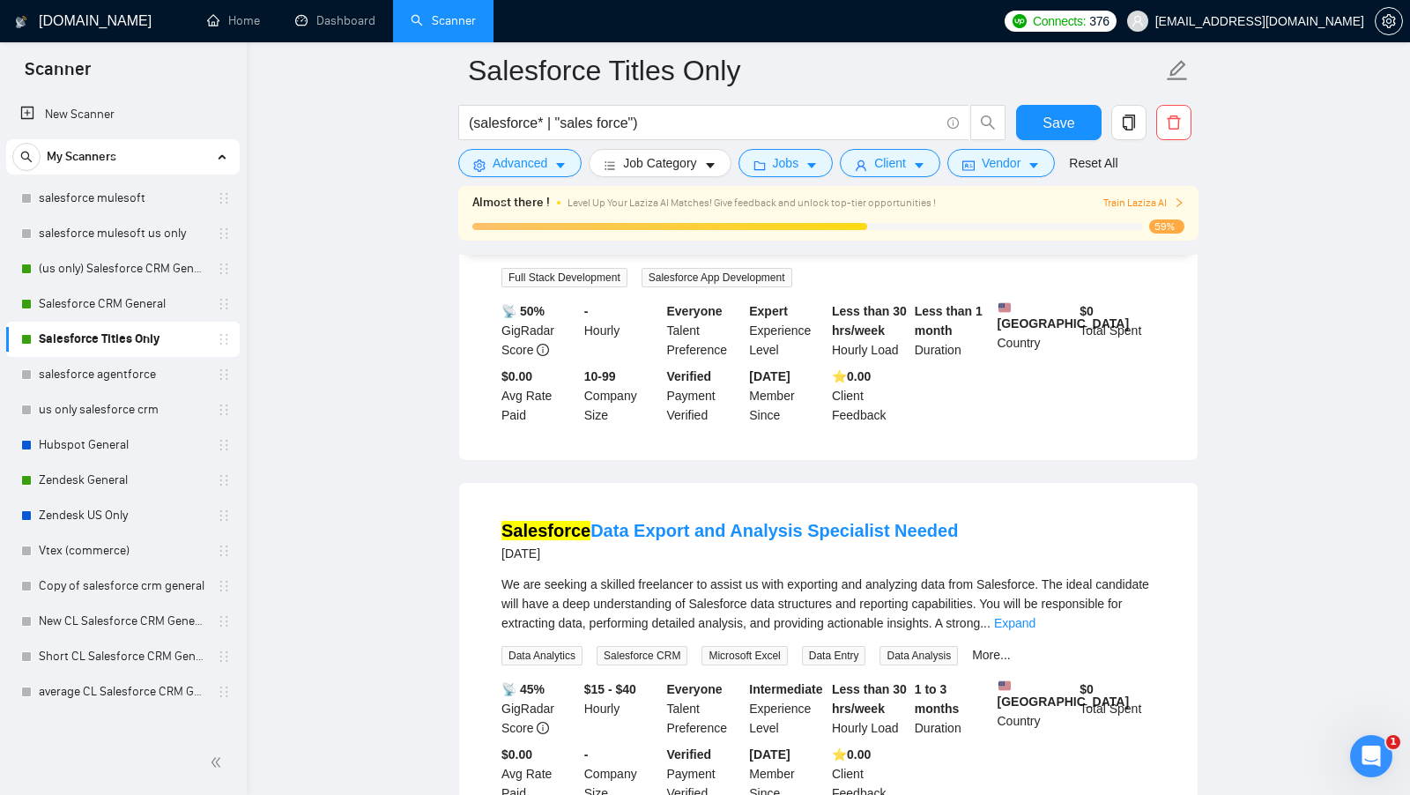
scroll to position [1480, 0]
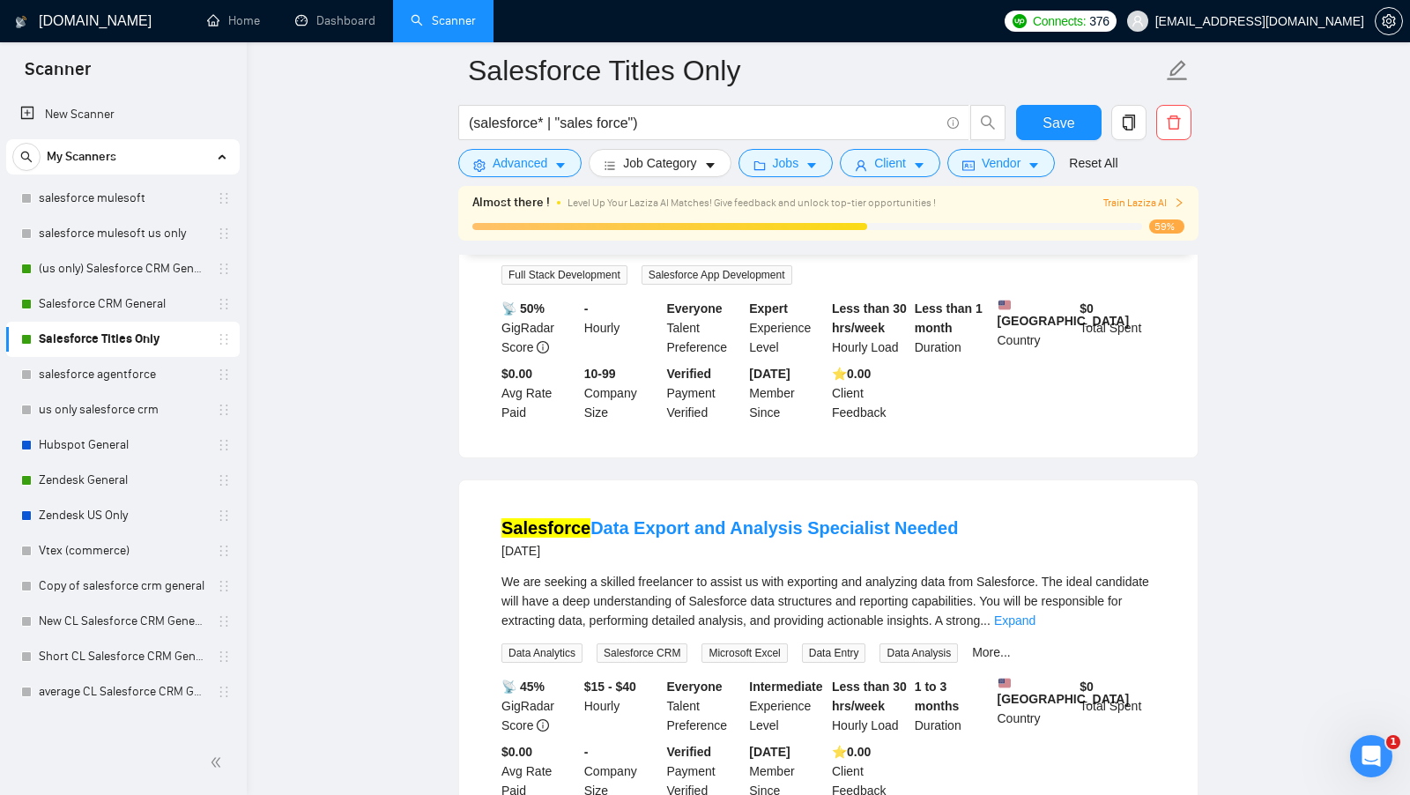
drag, startPoint x: 960, startPoint y: 551, endPoint x: 500, endPoint y: 541, distance: 460.0
click at [500, 541] on li "Salesforce Data Export and Analysis Specialist Needed 2 days ago We are seeking…" at bounding box center [828, 657] width 696 height 313
copy link "Salesforce Data Export and Analysis Specialist Needed"
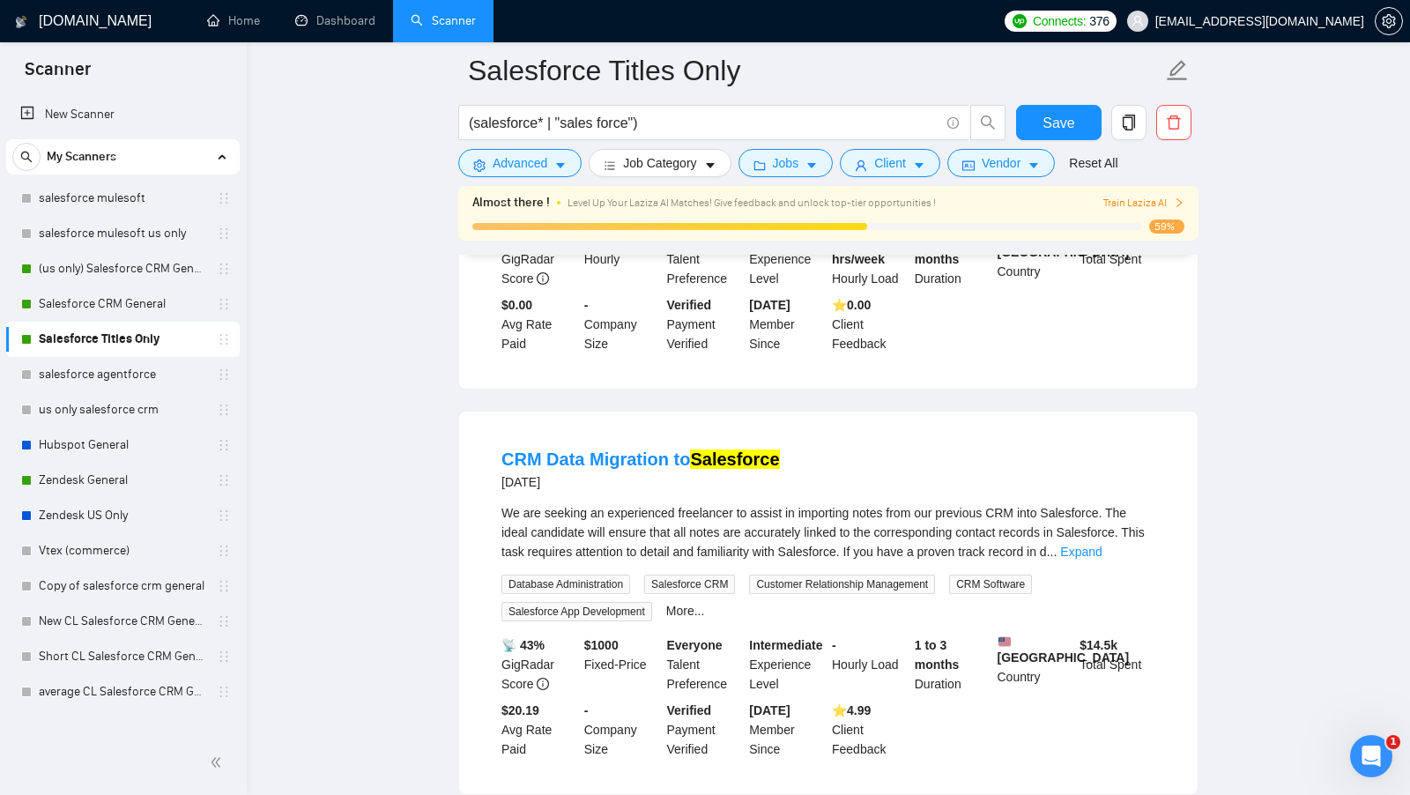
scroll to position [1958, 0]
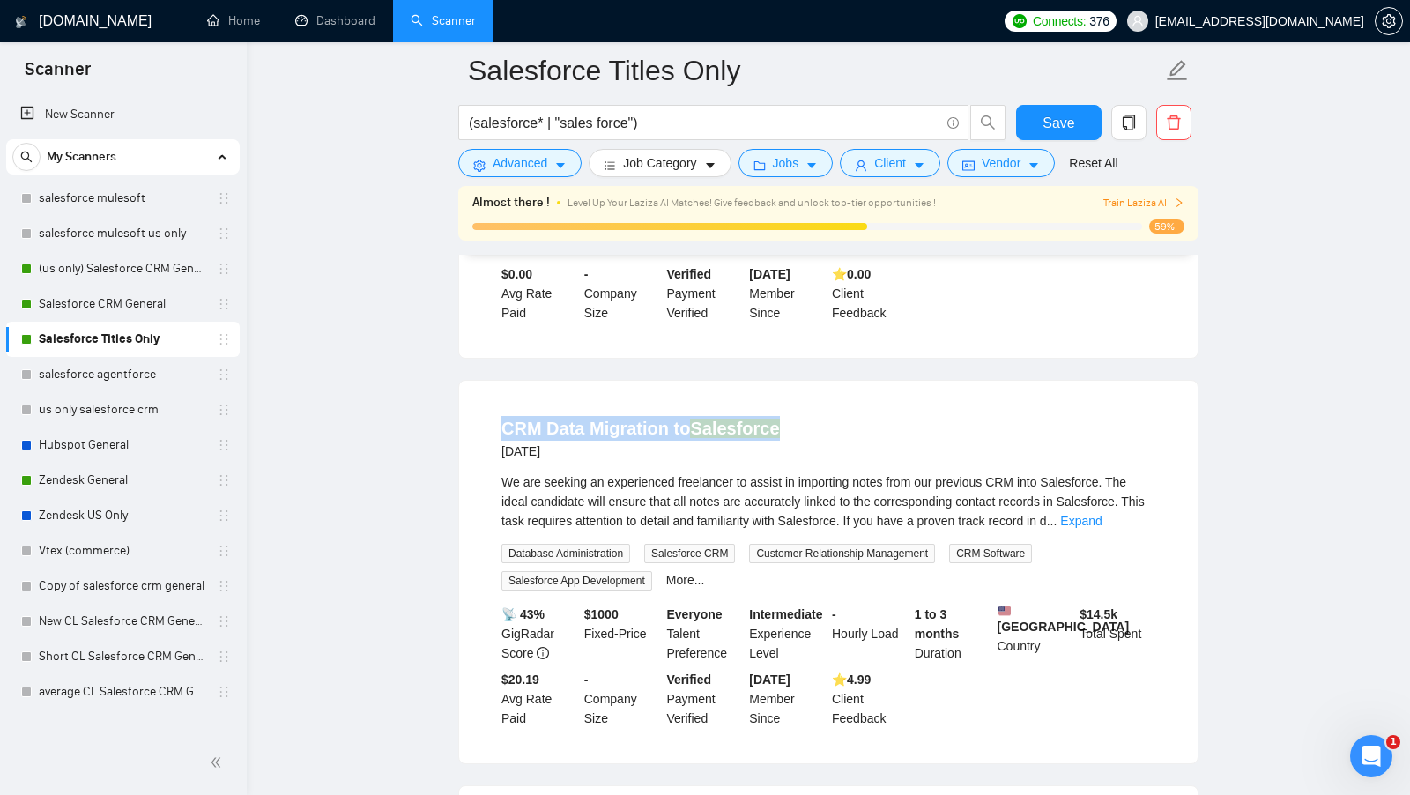
copy link "CRM Data Migration to Salesforce"
drag, startPoint x: 804, startPoint y: 454, endPoint x: 494, endPoint y: 453, distance: 309.3
click at [494, 453] on li "CRM Data Migration to Salesforce 2 days ago We are seeking an experienced freel…" at bounding box center [828, 572] width 696 height 340
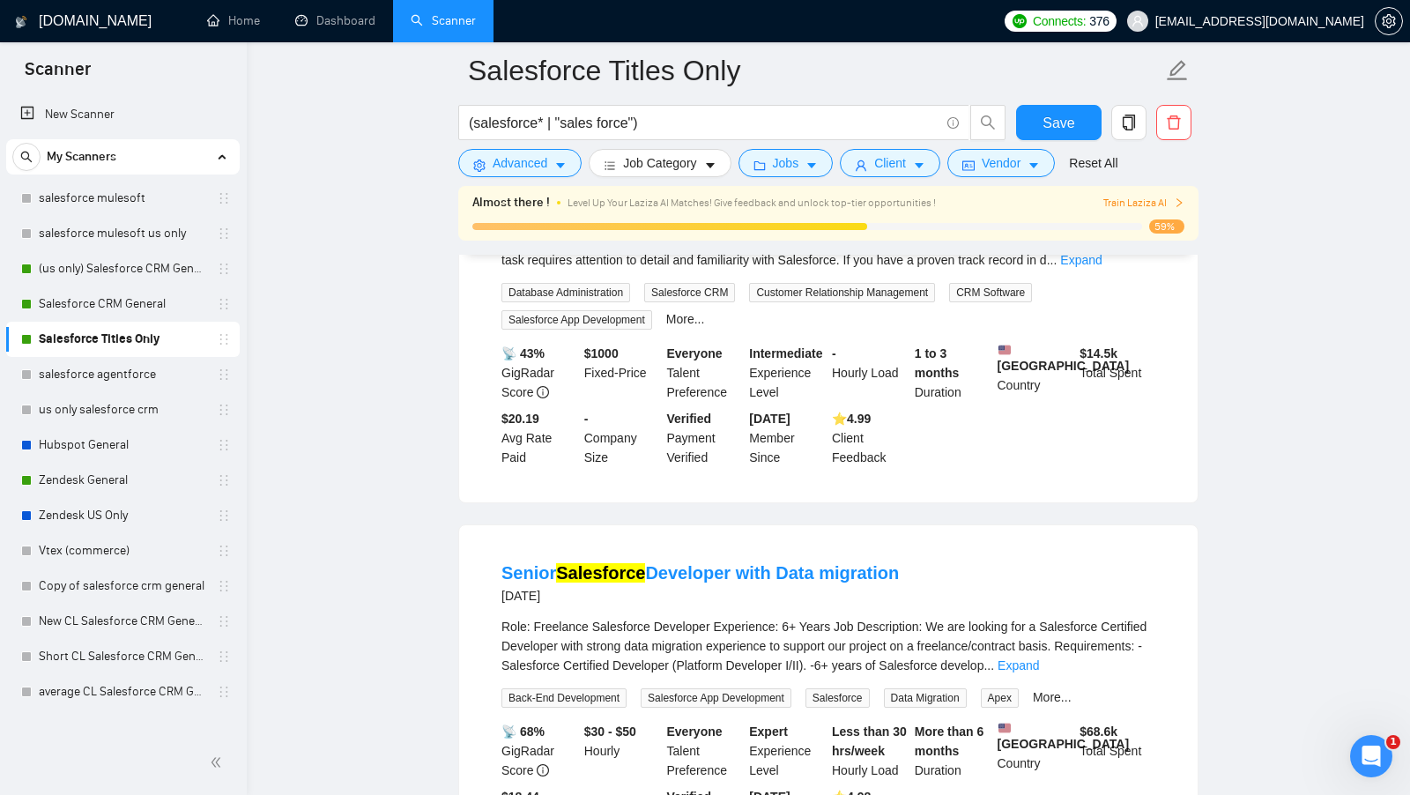
scroll to position [2244, 0]
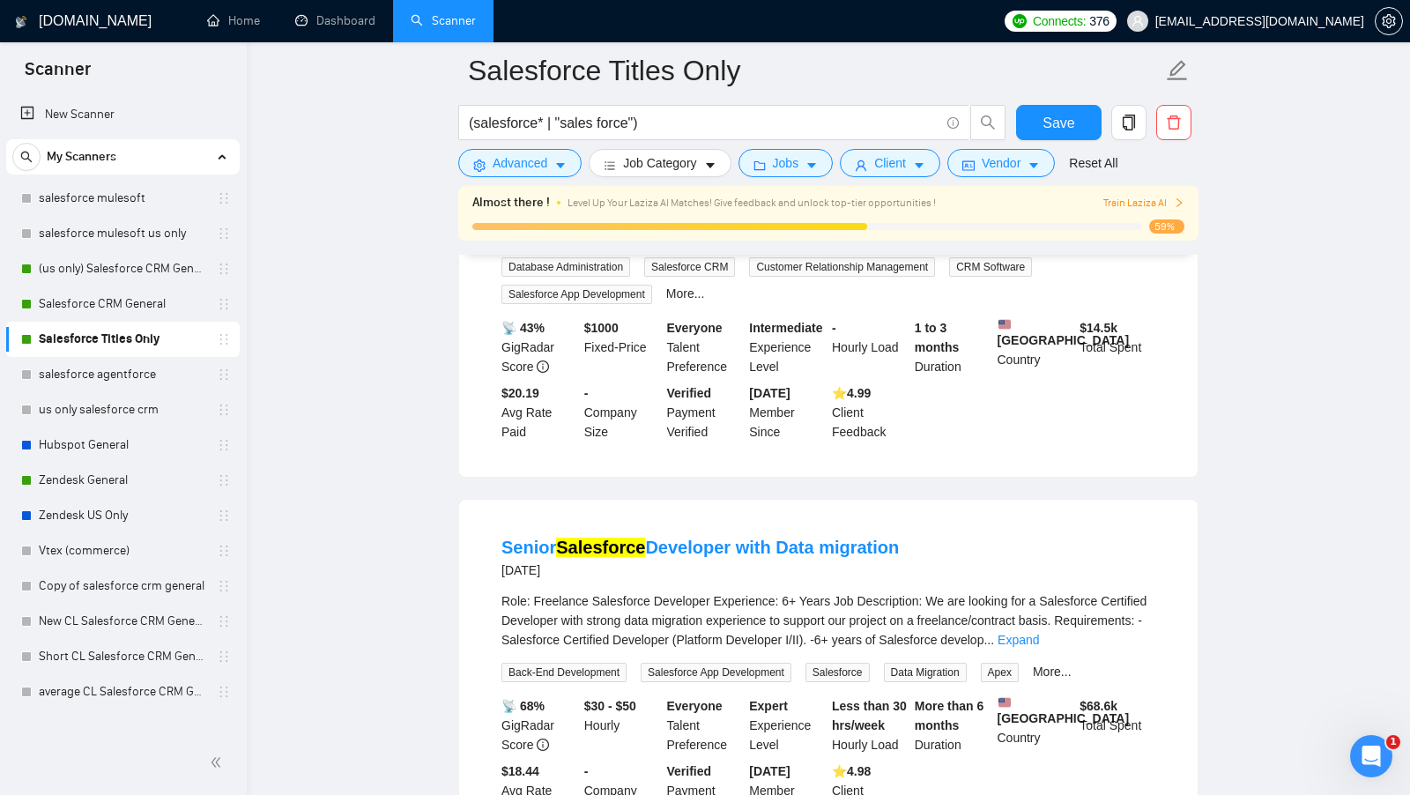
copy link "Senior Salesforce Developer with Data migration"
drag, startPoint x: 493, startPoint y: 582, endPoint x: 931, endPoint y: 582, distance: 438.8
click at [931, 582] on li "Senior Salesforce Developer with Data migration 2 days ago Role: Freelance Sale…" at bounding box center [828, 677] width 696 height 313
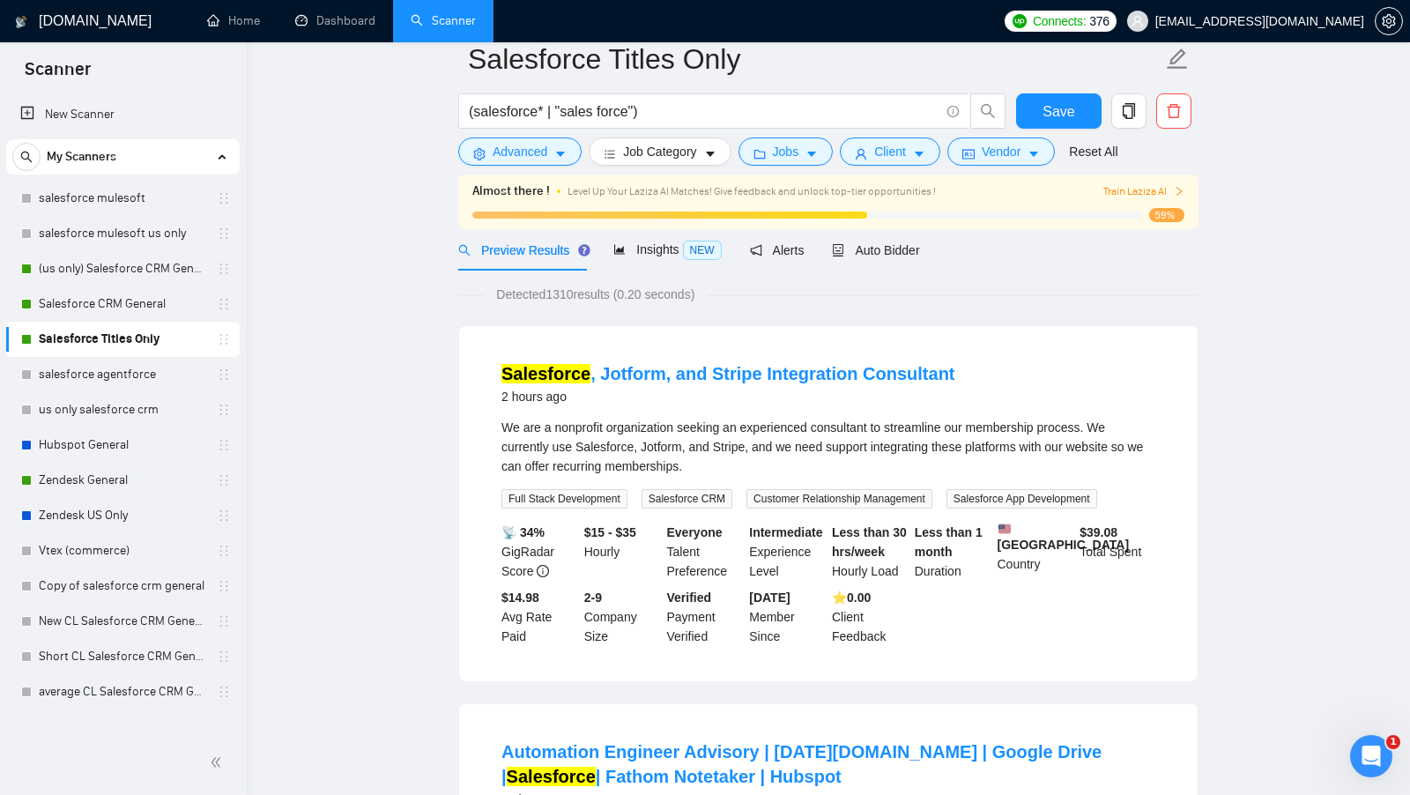
scroll to position [0, 0]
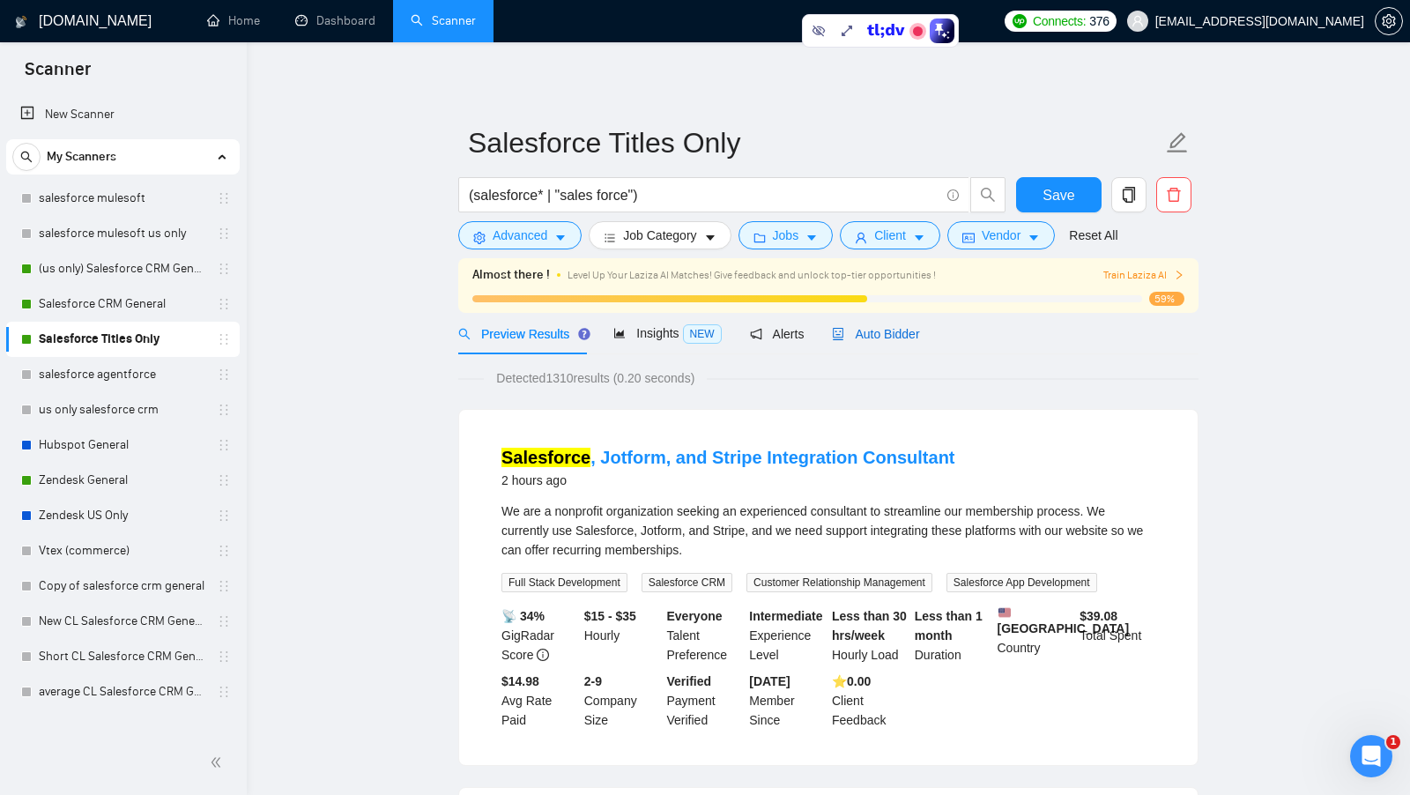
click at [900, 330] on span "Auto Bidder" at bounding box center [875, 334] width 87 height 14
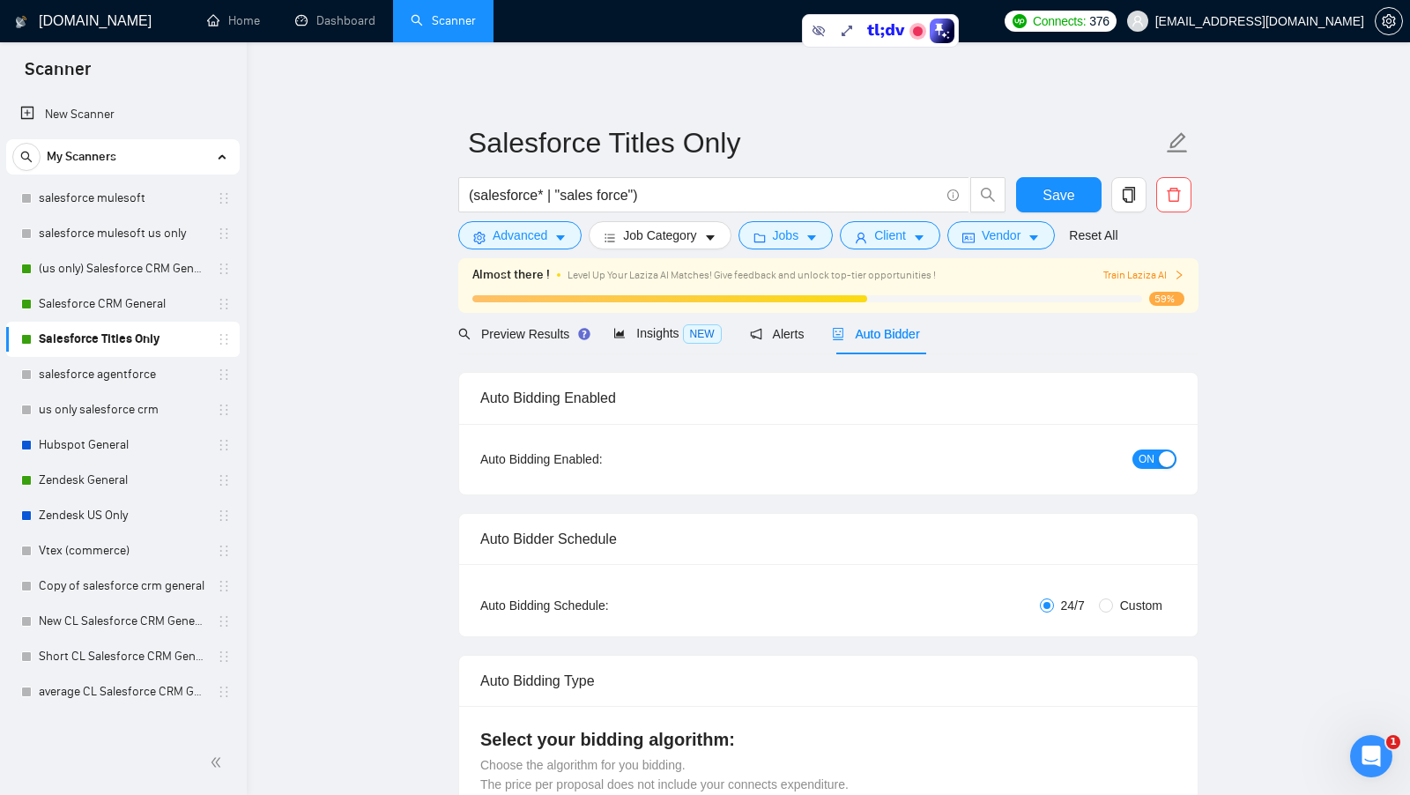
checkbox input "true"
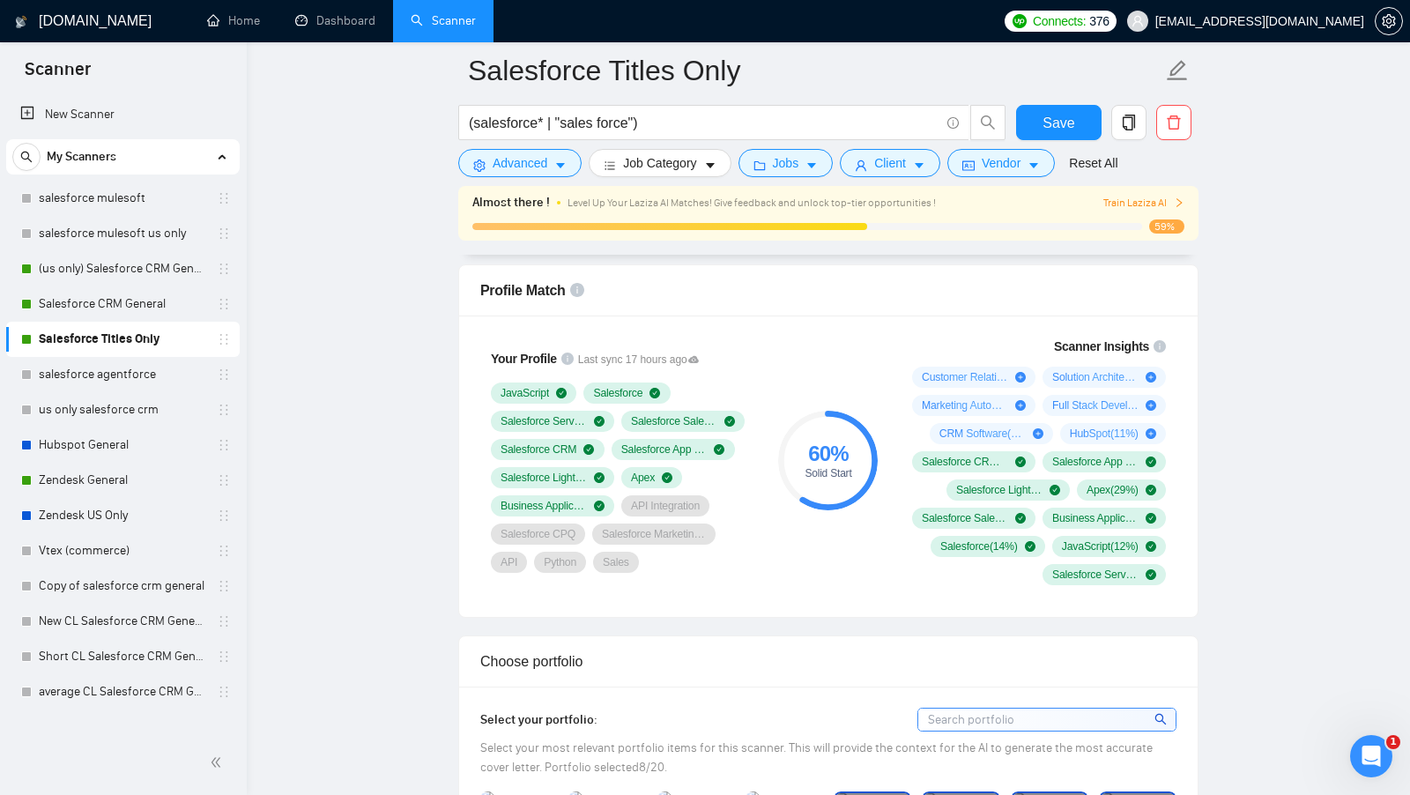
scroll to position [1134, 0]
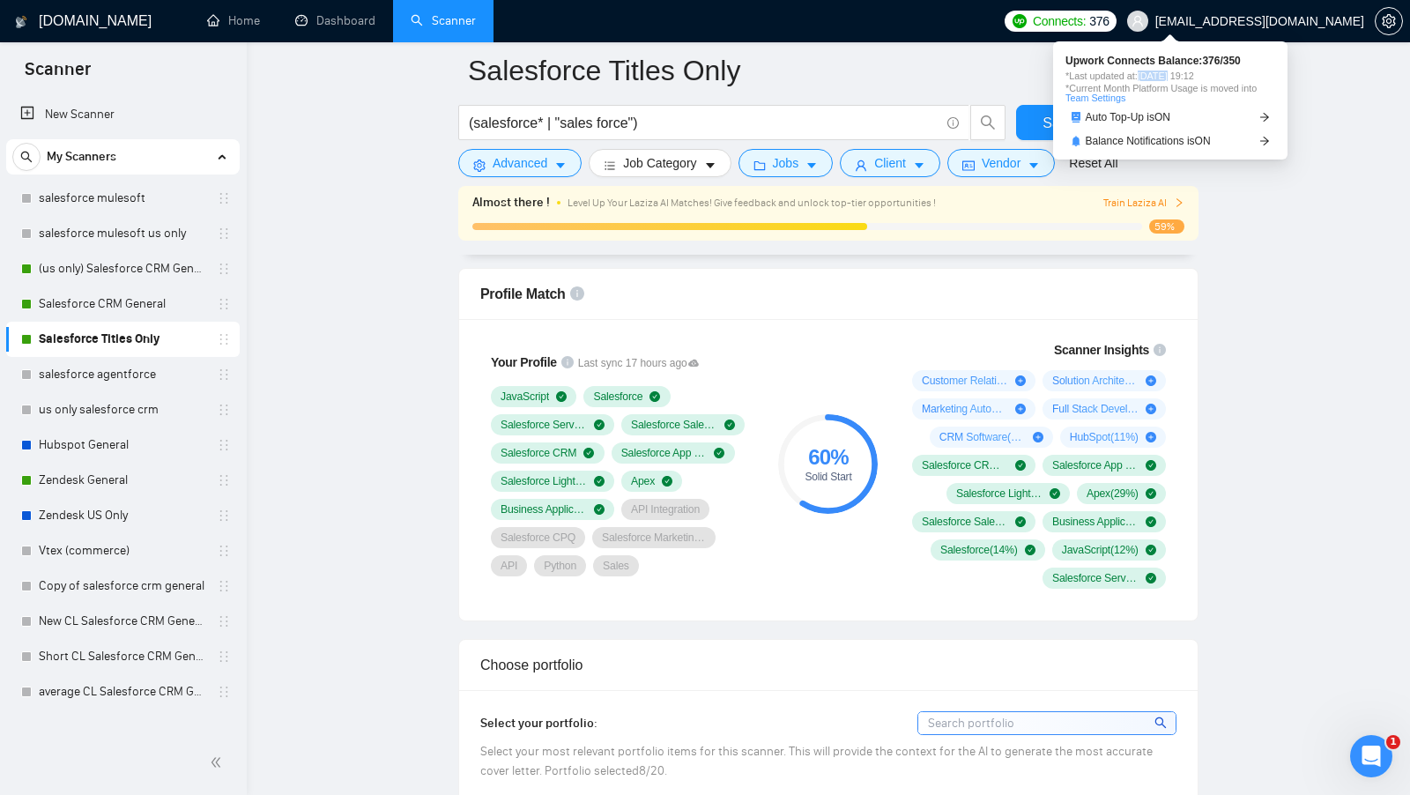
drag, startPoint x: 1149, startPoint y: 79, endPoint x: 1180, endPoint y: 75, distance: 31.2
click at [1180, 75] on span "*Last updated at: 12 Sep 2025 19:12" at bounding box center [1170, 76] width 210 height 10
drag, startPoint x: 1215, startPoint y: 75, endPoint x: 1236, endPoint y: 74, distance: 21.2
click at [1236, 74] on span "*Last updated at: 12 Sep 2025 19:12" at bounding box center [1170, 76] width 210 height 10
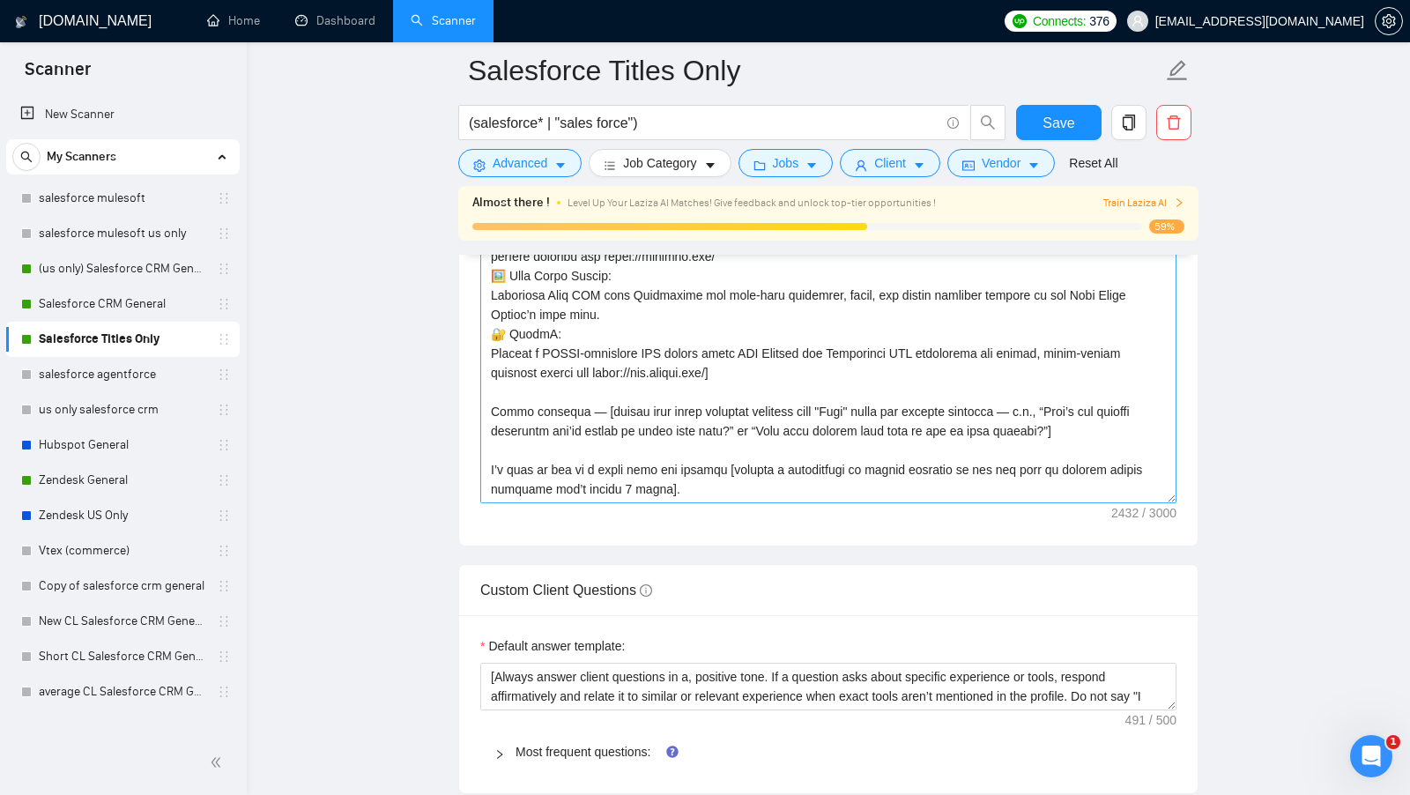
scroll to position [2226, 0]
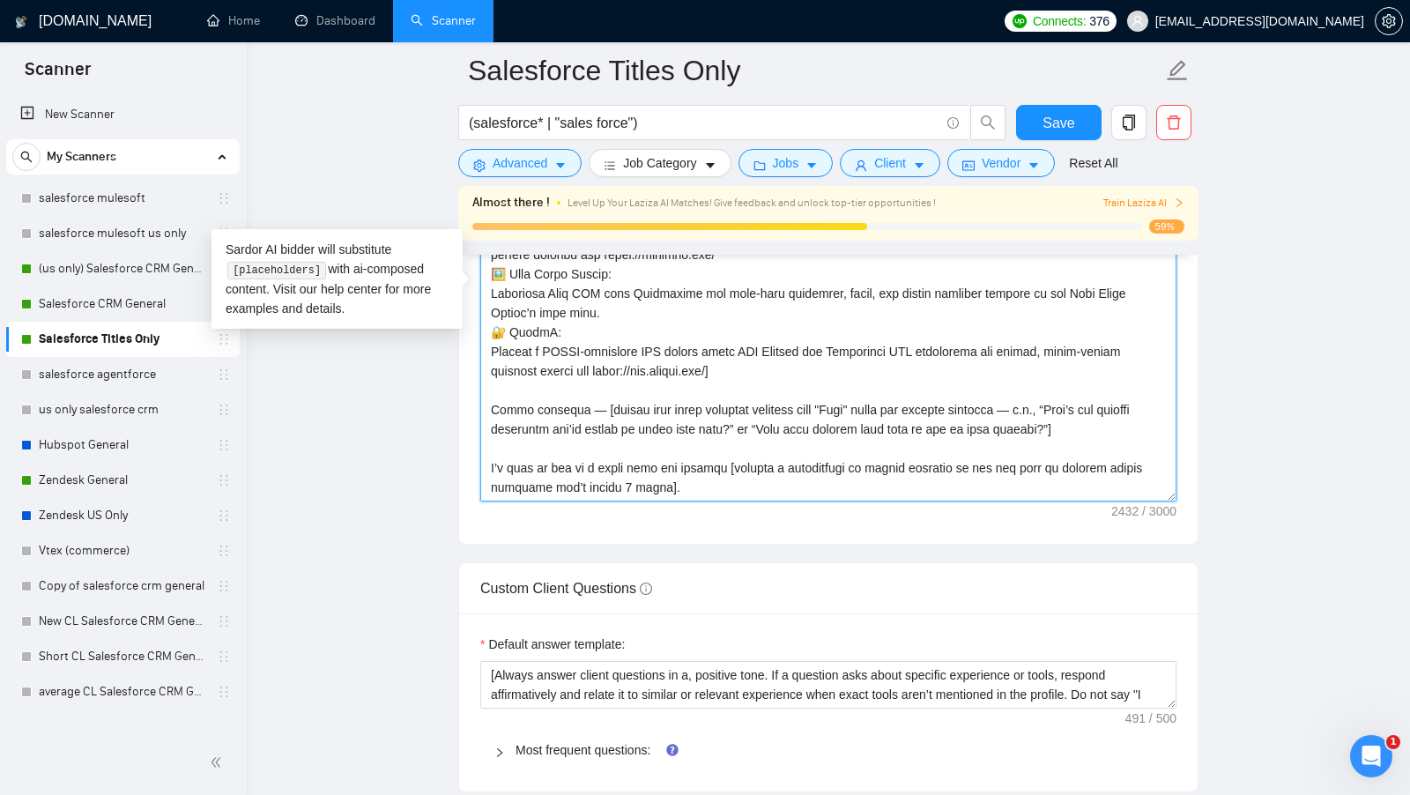
drag, startPoint x: 691, startPoint y: 478, endPoint x: 477, endPoint y: 459, distance: 215.0
click at [477, 459] on div "Cover letter template:" at bounding box center [828, 300] width 738 height 486
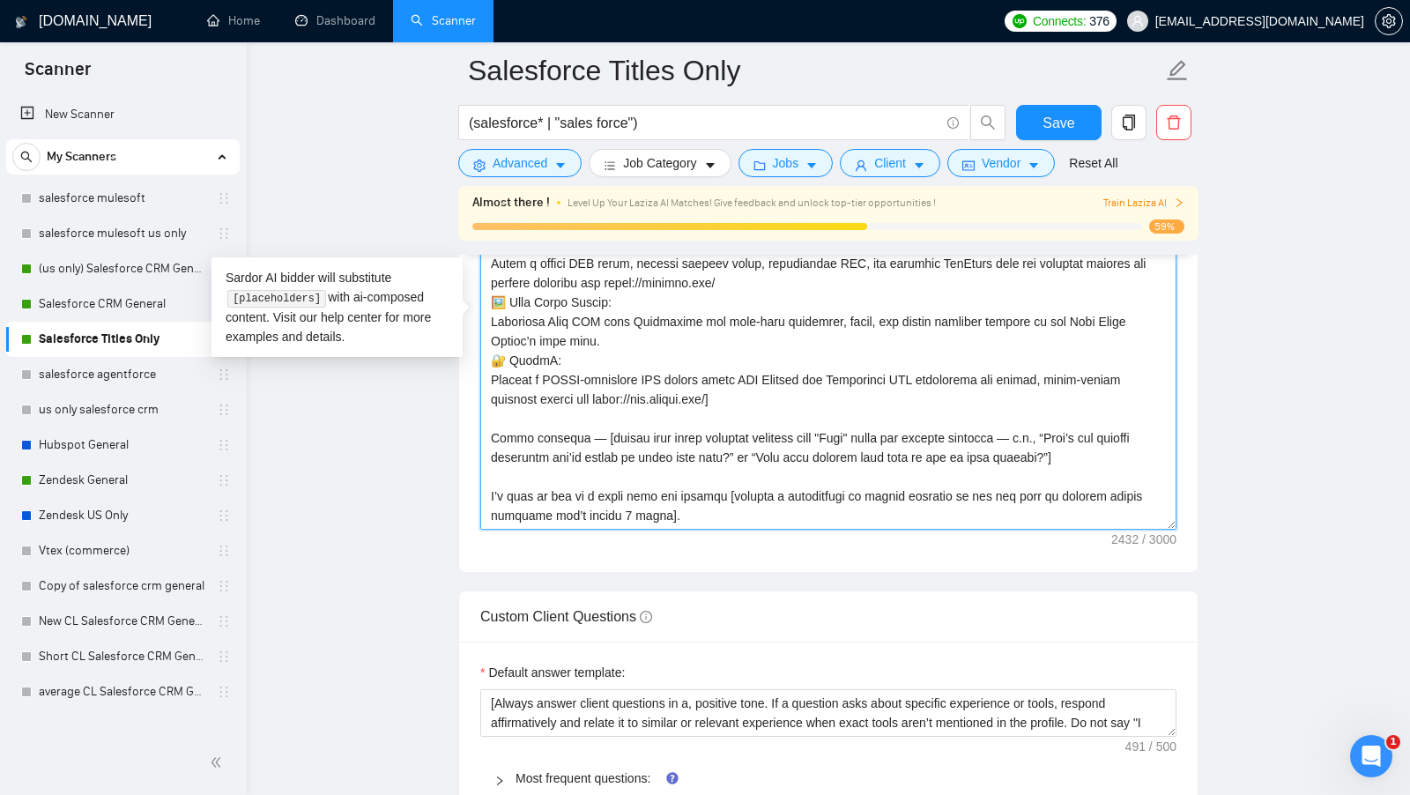
scroll to position [2196, 0]
click at [689, 500] on textarea "Cover letter template:" at bounding box center [828, 333] width 696 height 397
drag, startPoint x: 686, startPoint y: 500, endPoint x: 485, endPoint y: 482, distance: 201.7
click at [485, 482] on textarea "Cover letter template:" at bounding box center [828, 333] width 696 height 397
drag, startPoint x: 492, startPoint y: 431, endPoint x: 1112, endPoint y: 439, distance: 620.4
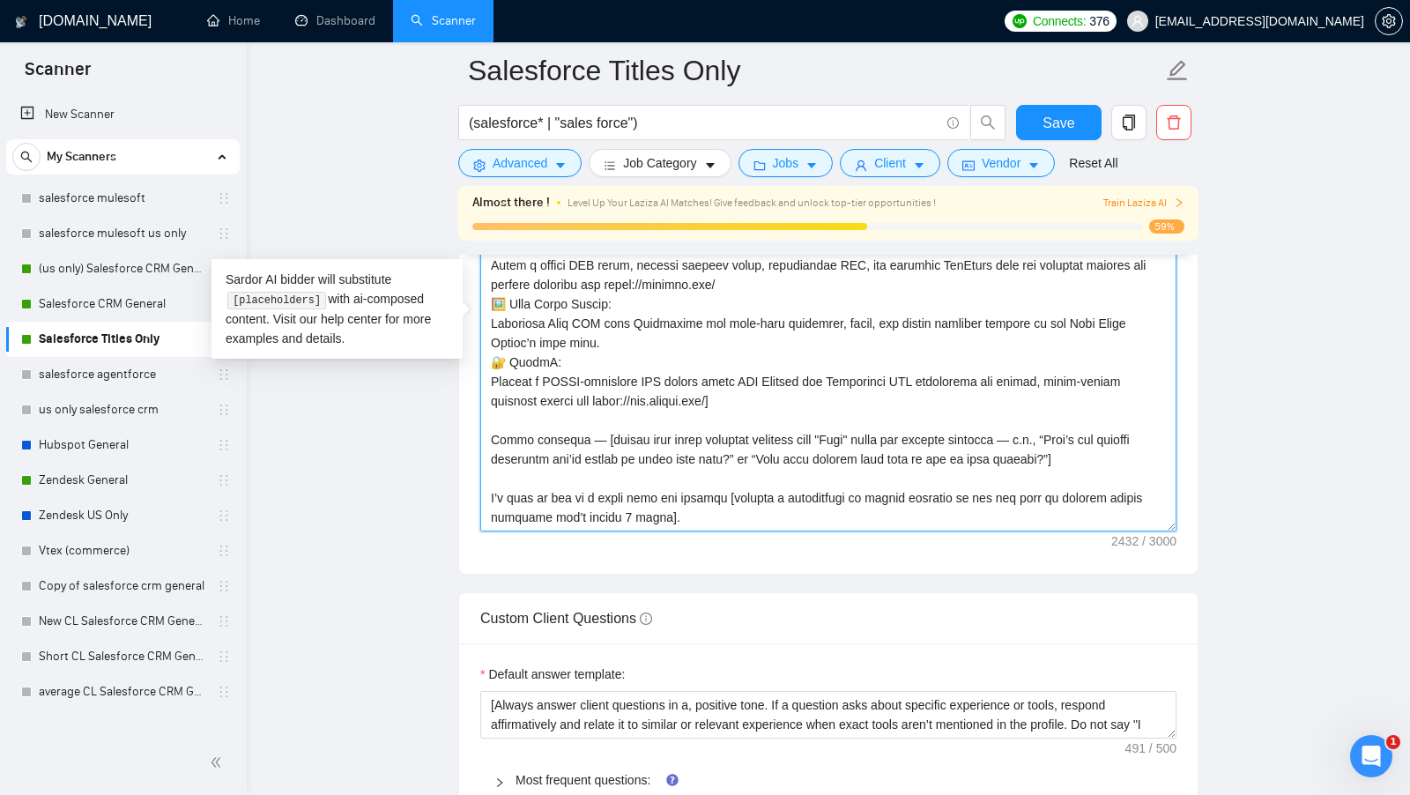
click at [1112, 439] on textarea "Cover letter template:" at bounding box center [828, 333] width 696 height 397
drag, startPoint x: 698, startPoint y: 510, endPoint x: 470, endPoint y: 488, distance: 229.3
click at [470, 488] on div "Cover letter template:" at bounding box center [828, 330] width 738 height 486
click at [561, 434] on textarea "Cover letter template:" at bounding box center [828, 333] width 696 height 397
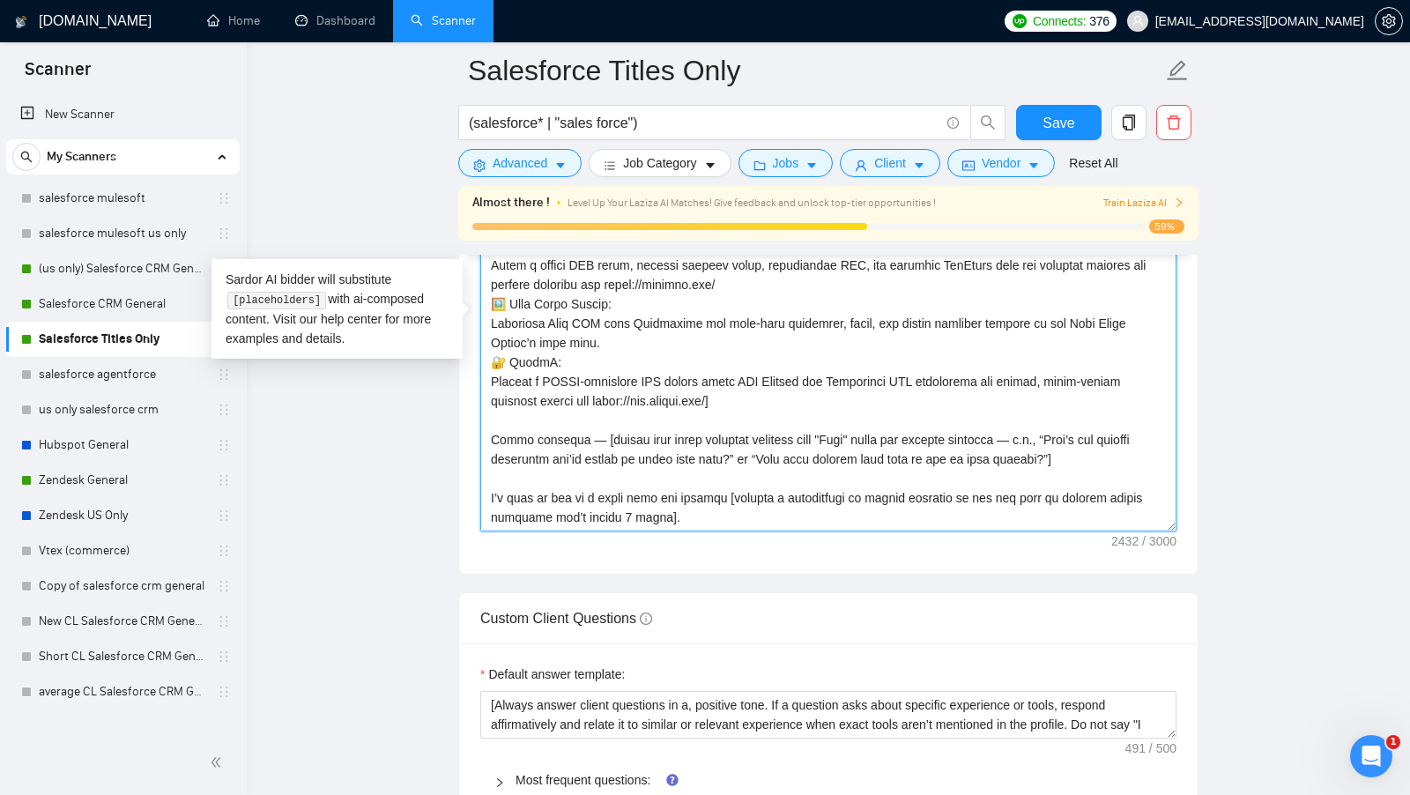
click at [561, 434] on textarea "Cover letter template:" at bounding box center [828, 333] width 696 height 397
click at [616, 484] on textarea "Cover letter template:" at bounding box center [828, 333] width 696 height 397
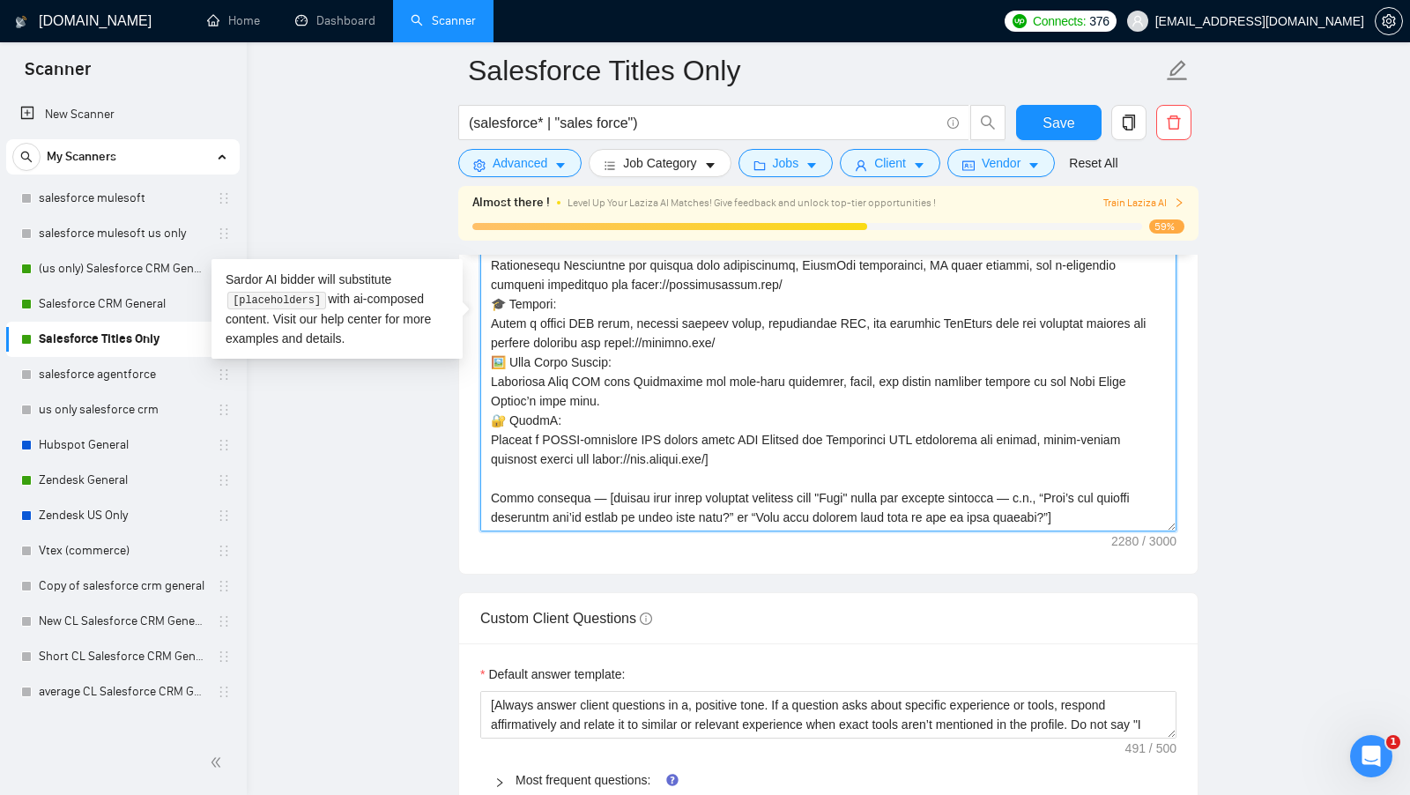
type textarea "[Keep the entire cover letter, including all prompt outputs, within 700 charact…"
click at [1034, 122] on button "Save" at bounding box center [1058, 122] width 85 height 35
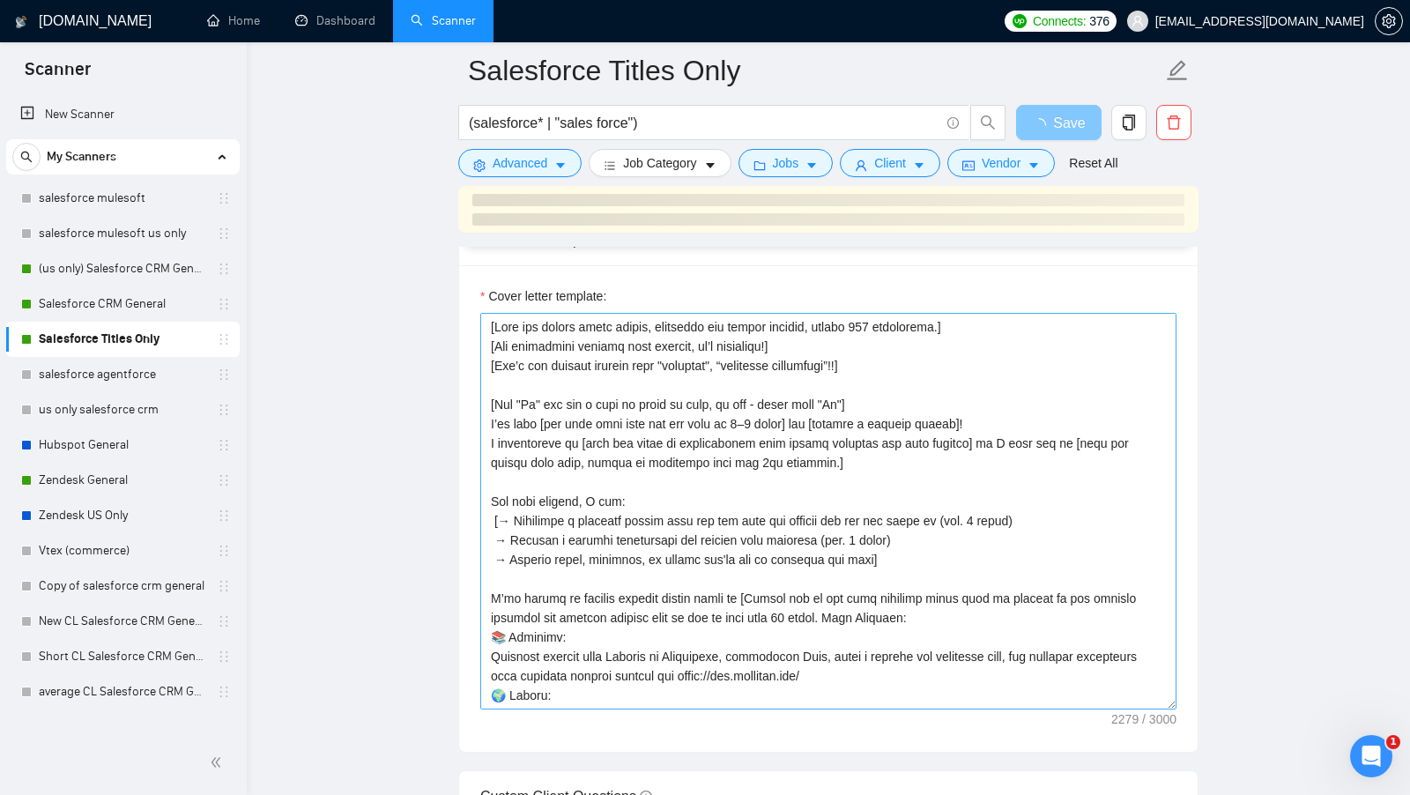
scroll to position [35, 0]
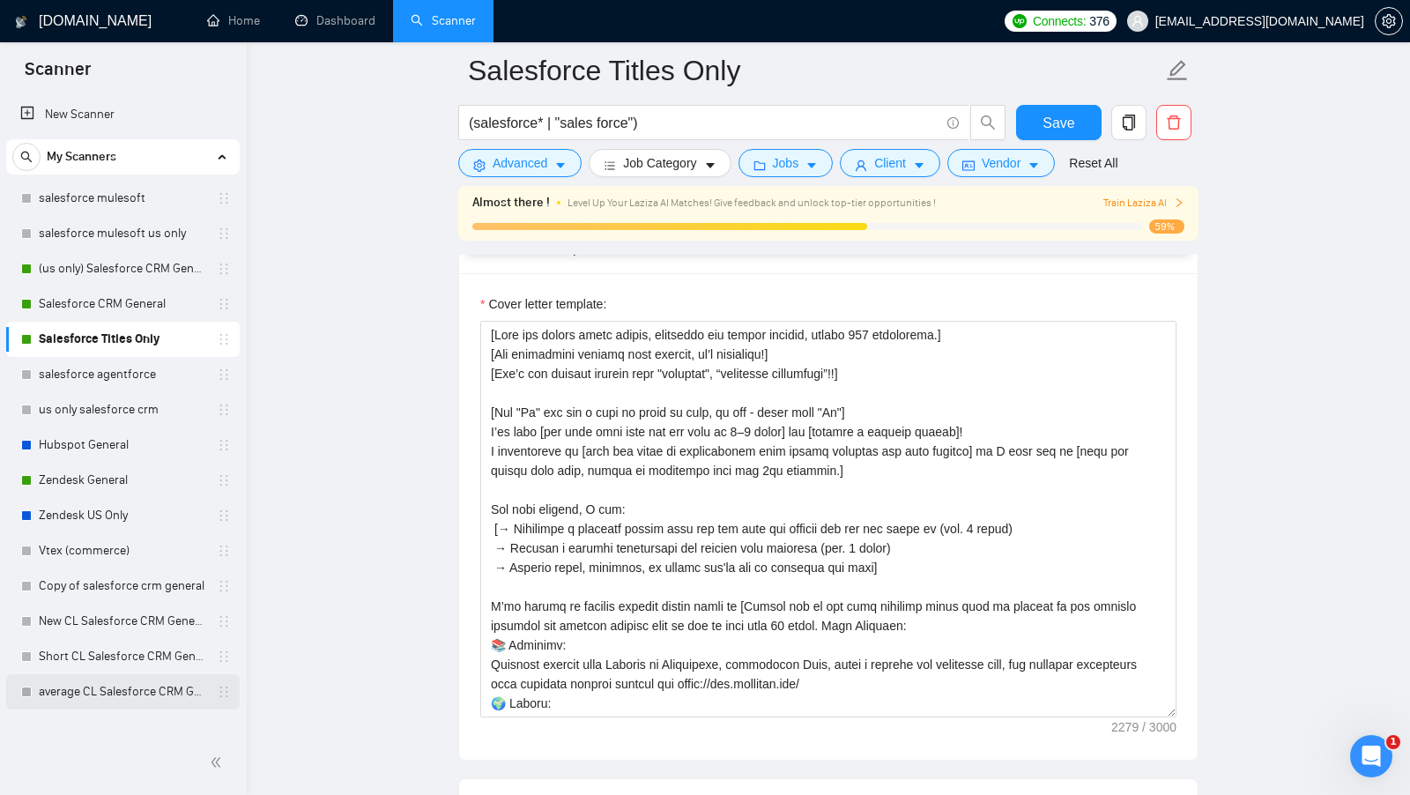
click at [110, 683] on link "average CL Salesforce CRM General" at bounding box center [122, 691] width 167 height 35
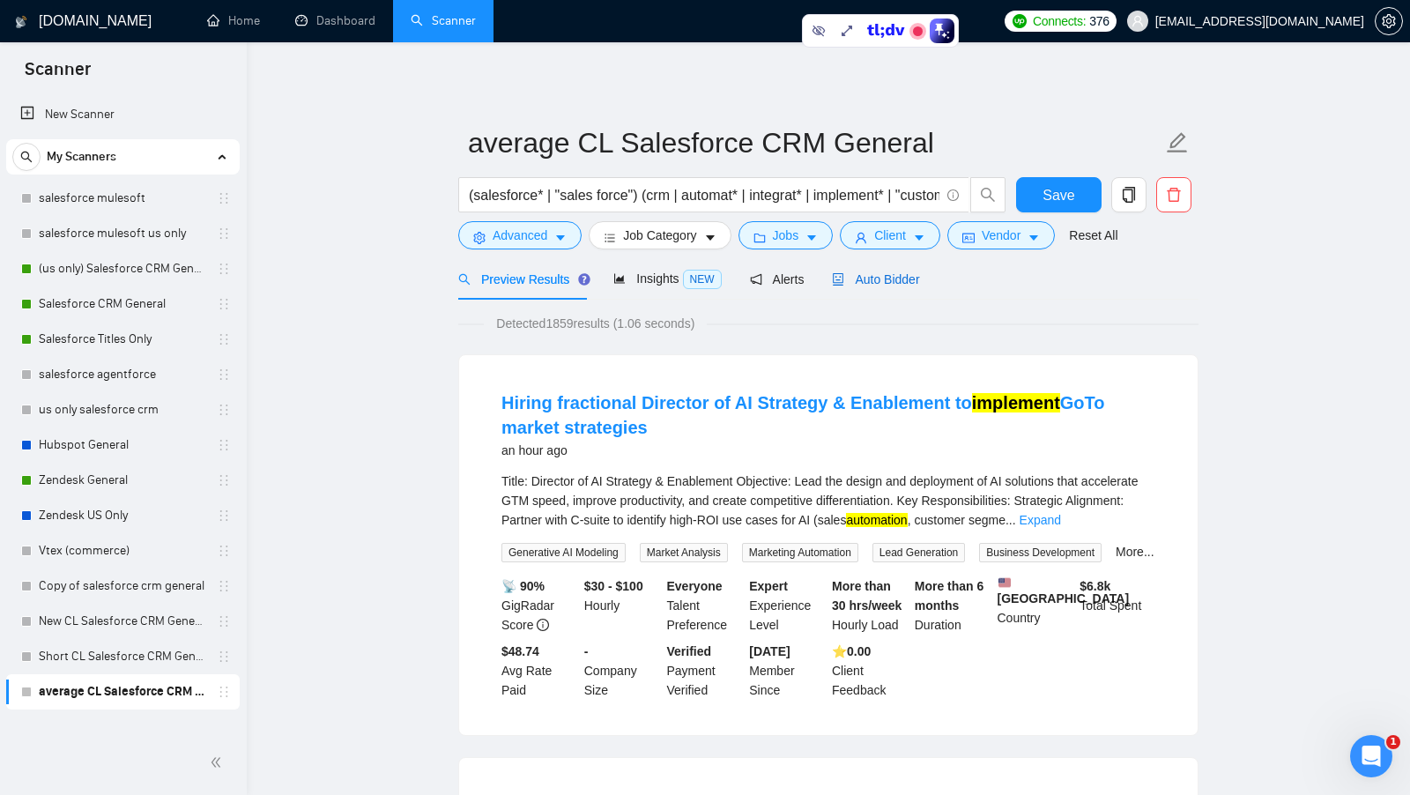
click at [909, 272] on span "Auto Bidder" at bounding box center [875, 279] width 87 height 14
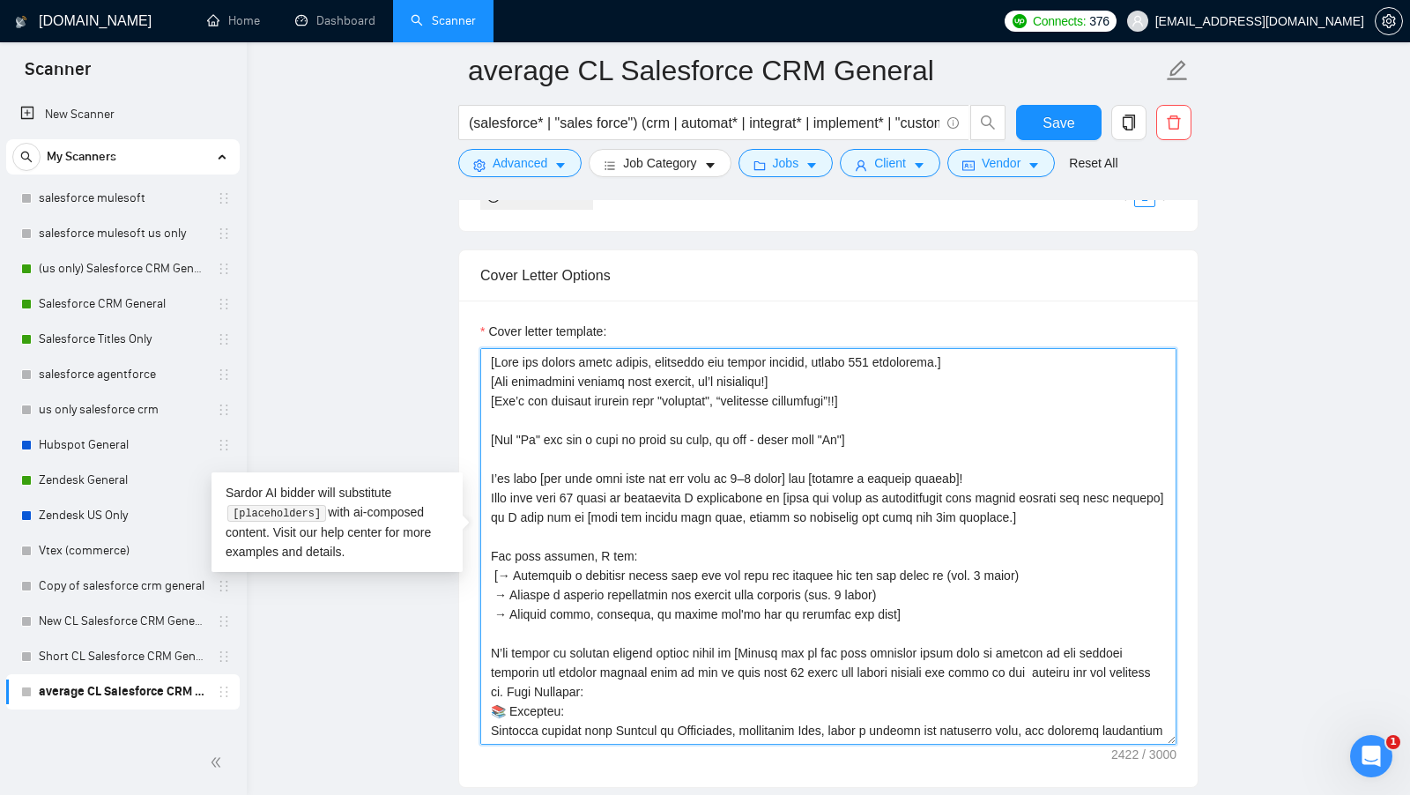
drag, startPoint x: 484, startPoint y: 467, endPoint x: 647, endPoint y: 466, distance: 163.0
click at [647, 466] on textarea "Cover letter template:" at bounding box center [828, 546] width 696 height 397
click at [740, 462] on textarea "Cover letter template:" at bounding box center [828, 546] width 696 height 397
drag, startPoint x: 807, startPoint y: 462, endPoint x: 975, endPoint y: 463, distance: 168.3
click at [975, 463] on textarea "Cover letter template:" at bounding box center [828, 546] width 696 height 397
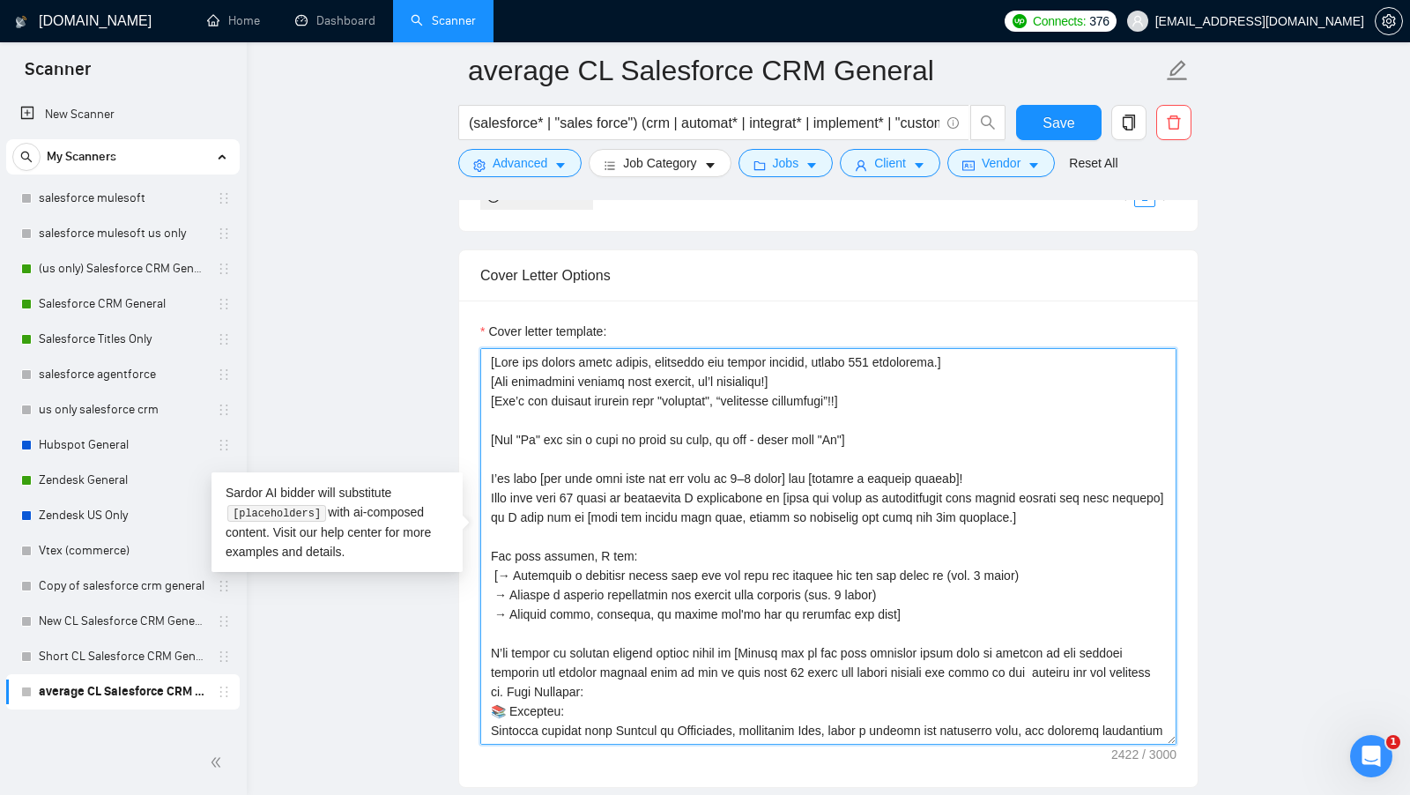
click at [975, 463] on textarea "Cover letter template:" at bounding box center [828, 546] width 696 height 397
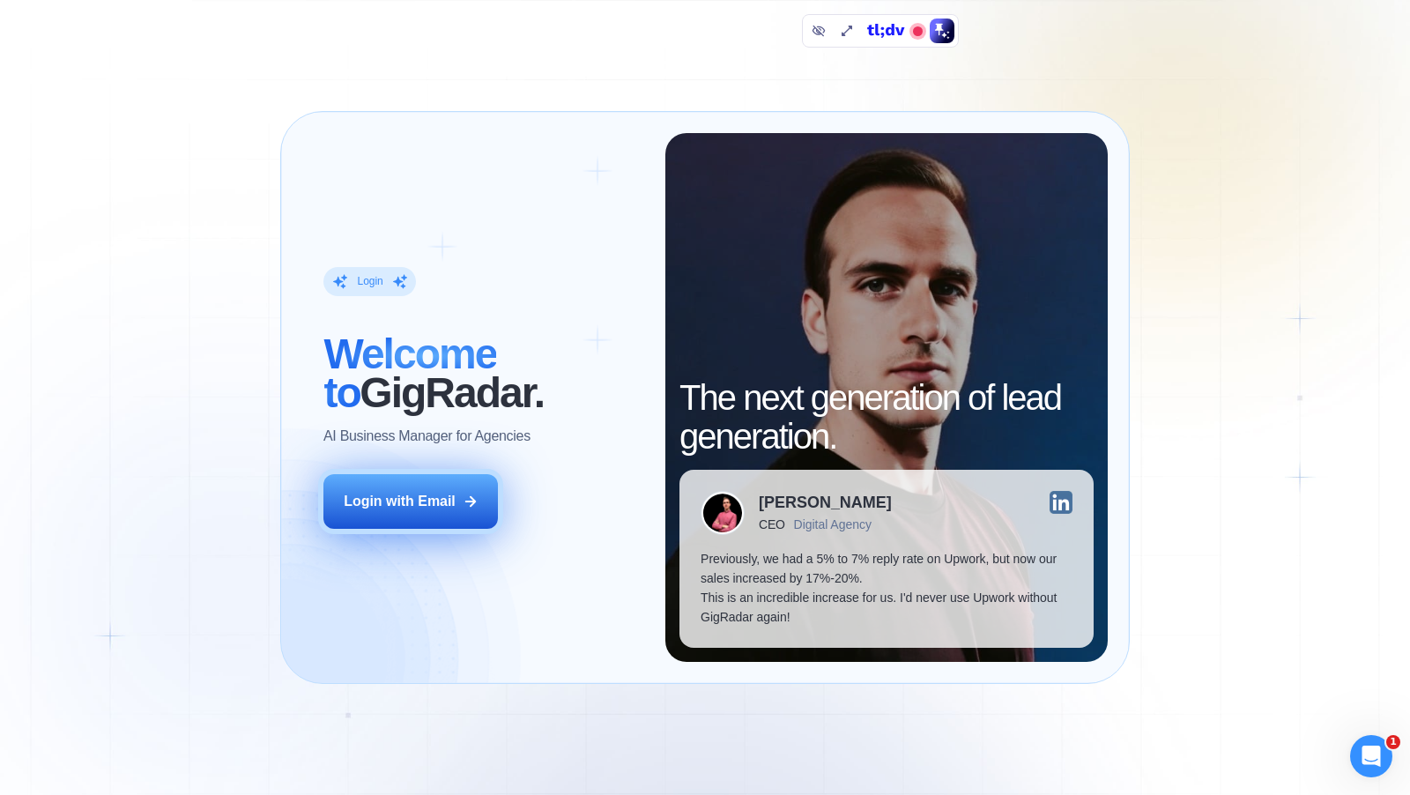
click at [450, 481] on button "Login with Email" at bounding box center [410, 501] width 174 height 55
click at [448, 482] on button "Login with Email" at bounding box center [410, 501] width 174 height 55
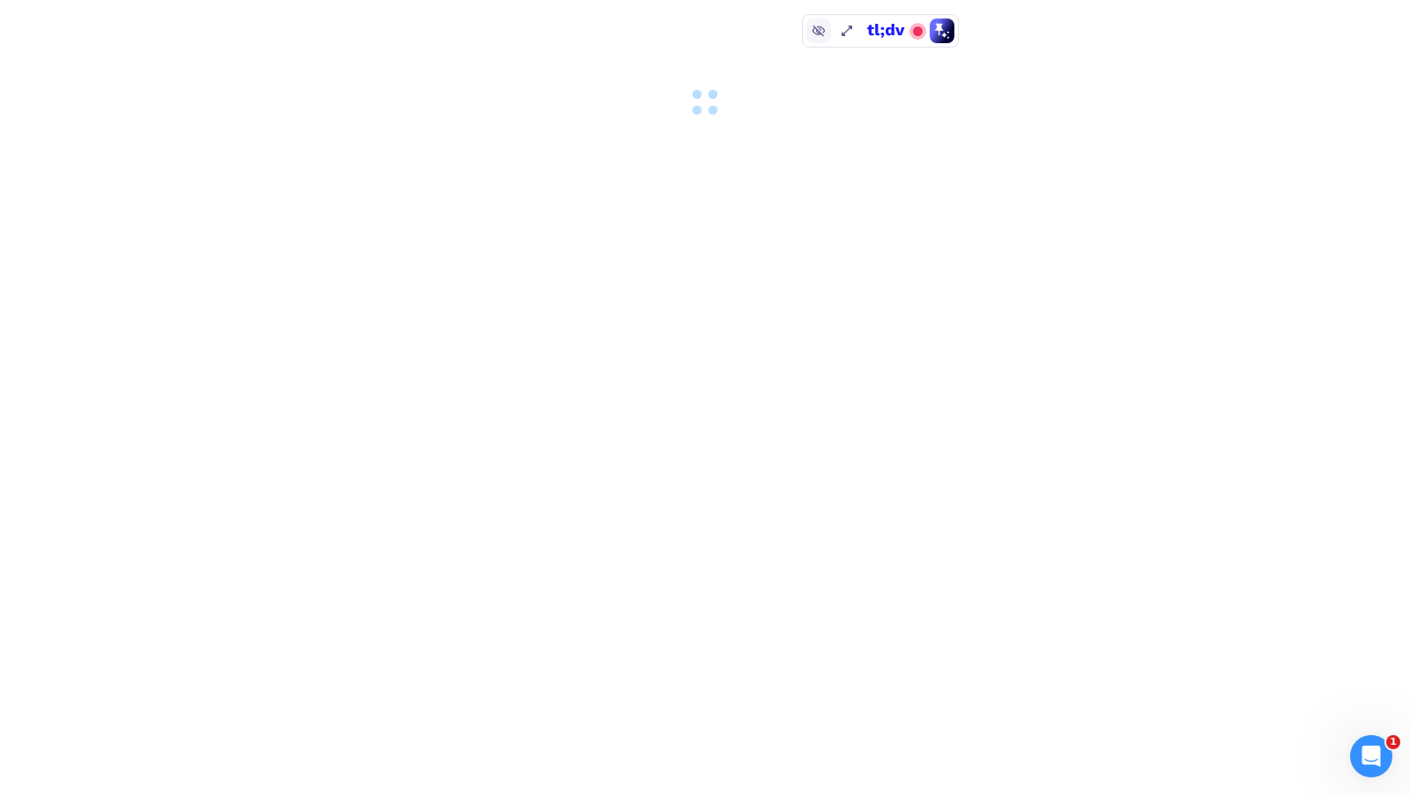
click at [818, 35] on icon at bounding box center [819, 31] width 14 height 14
